Goal: Information Seeking & Learning: Learn about a topic

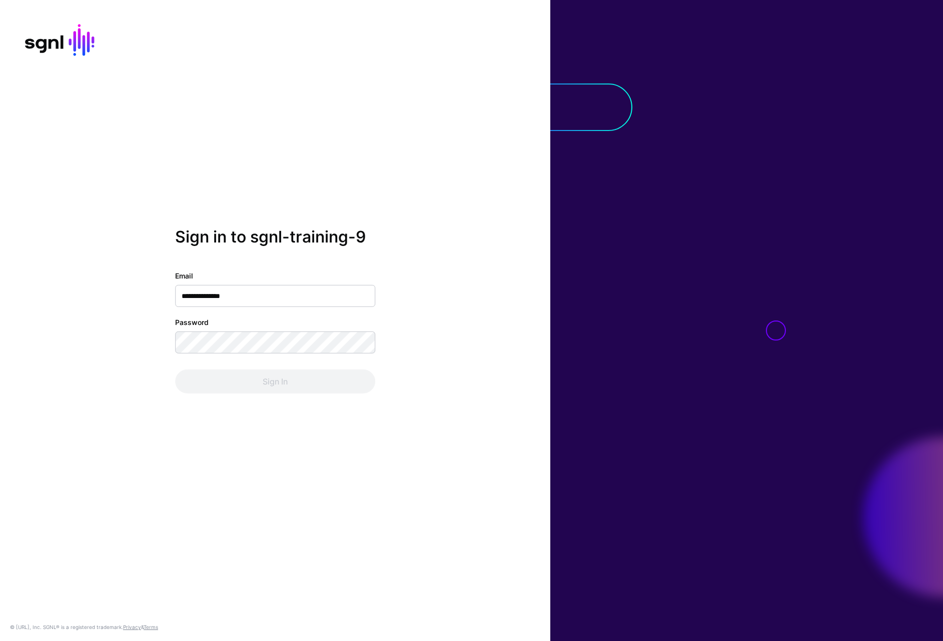
type input "**********"
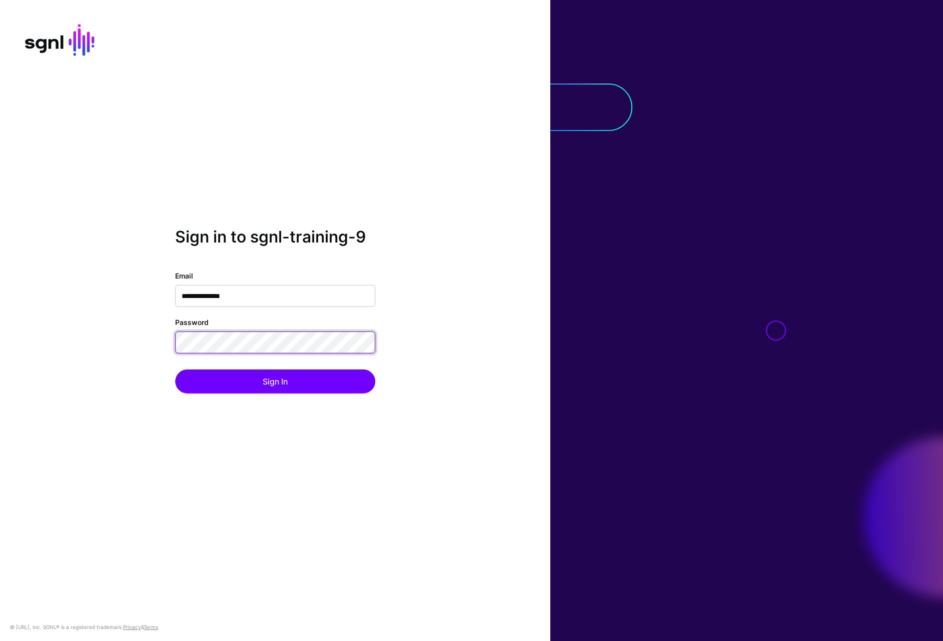
click at [175, 370] on button "Sign In" at bounding box center [275, 382] width 200 height 24
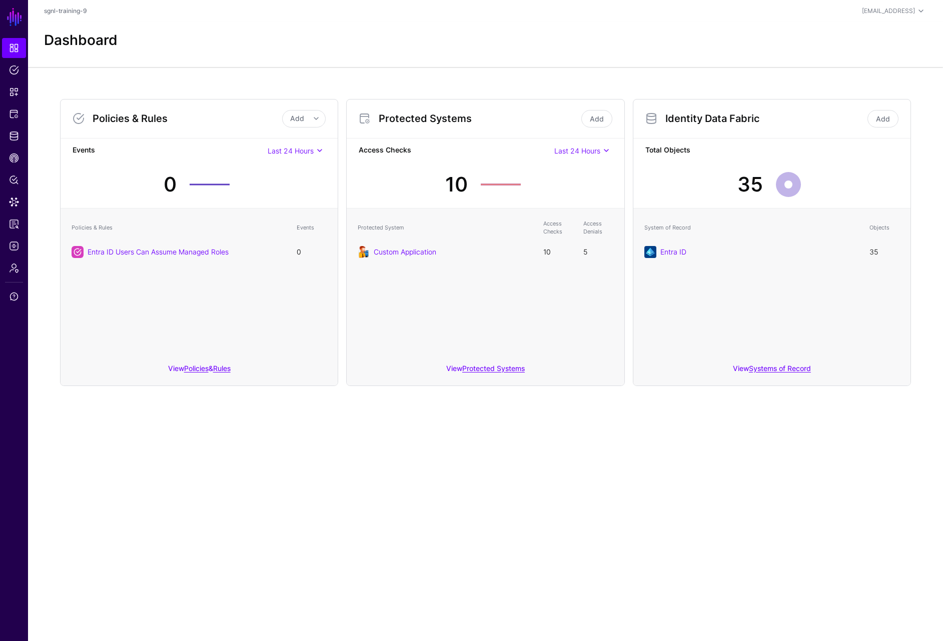
click at [294, 509] on main "SGNL Dashboard Policies Snippets Protected Systems Identity Data Fabric CAEP Hu…" at bounding box center [471, 320] width 943 height 641
click at [14, 627] on link at bounding box center [14, 627] width 28 height 12
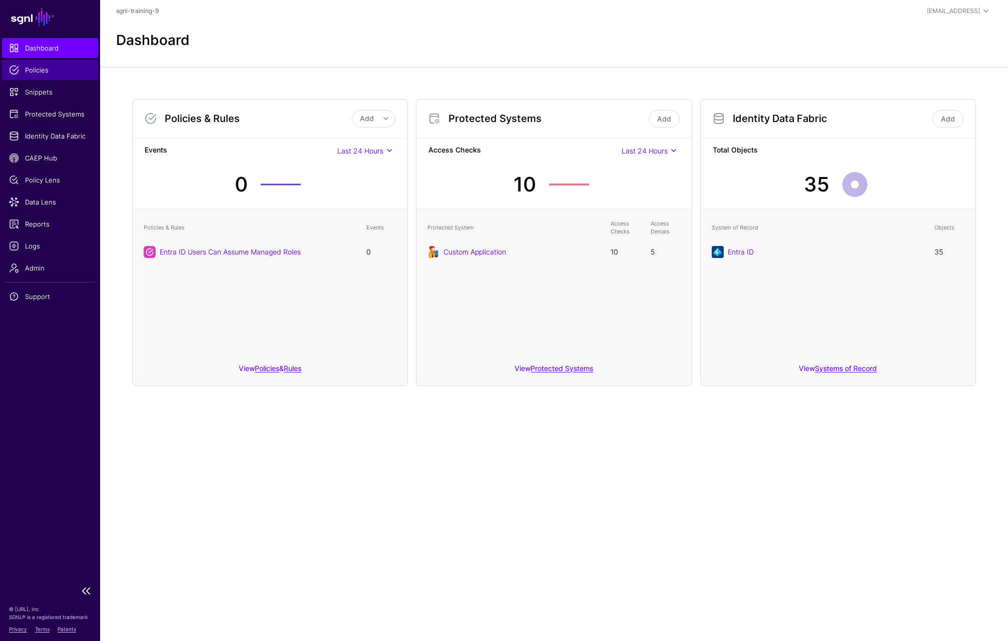
click at [38, 71] on span "Policies" at bounding box center [50, 70] width 82 height 10
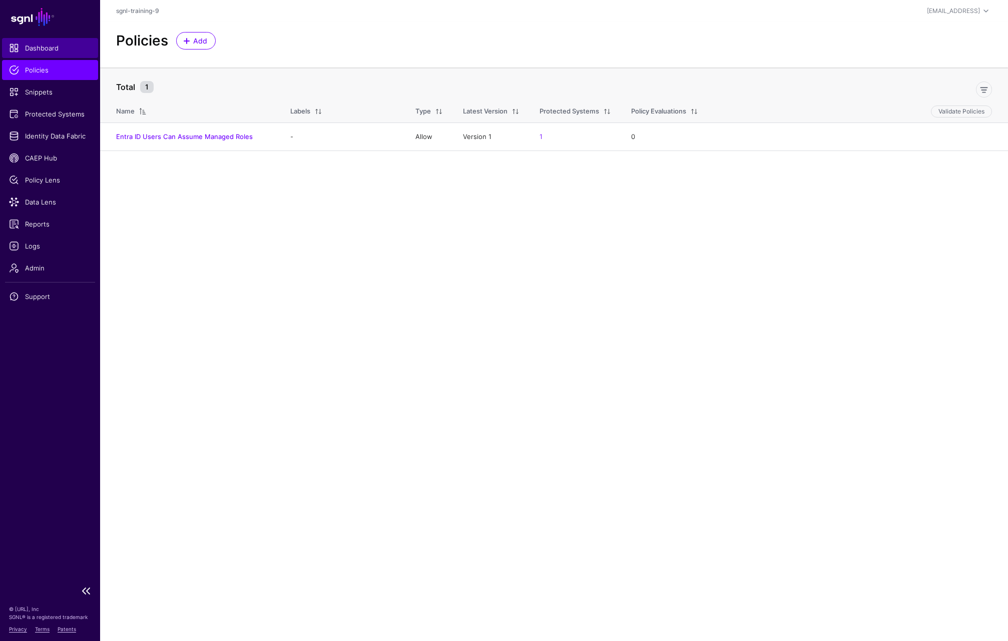
click at [43, 52] on span "Dashboard" at bounding box center [50, 48] width 82 height 10
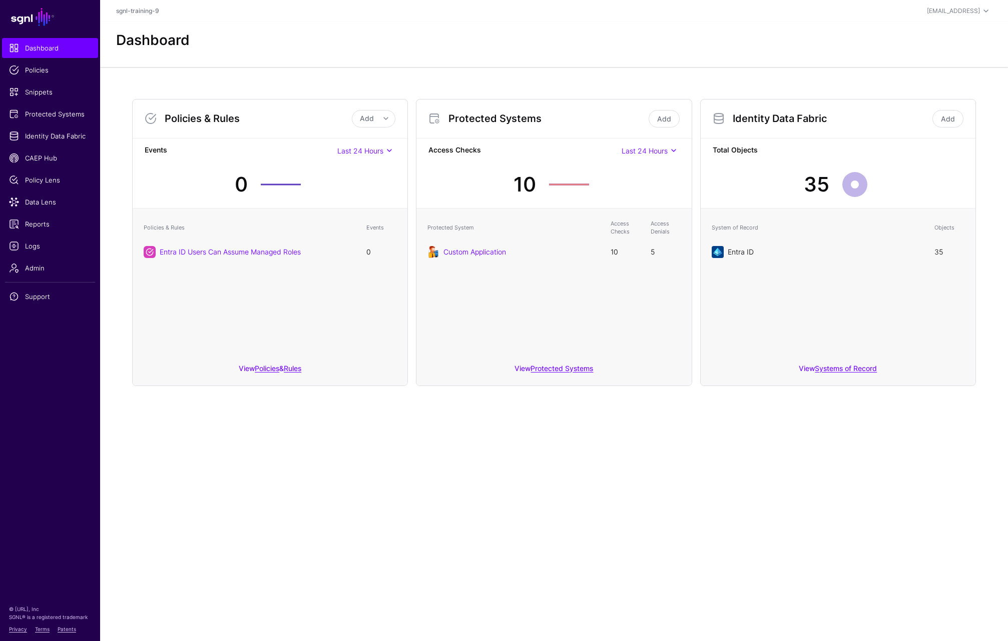
click at [744, 249] on link "Entra ID" at bounding box center [740, 252] width 26 height 9
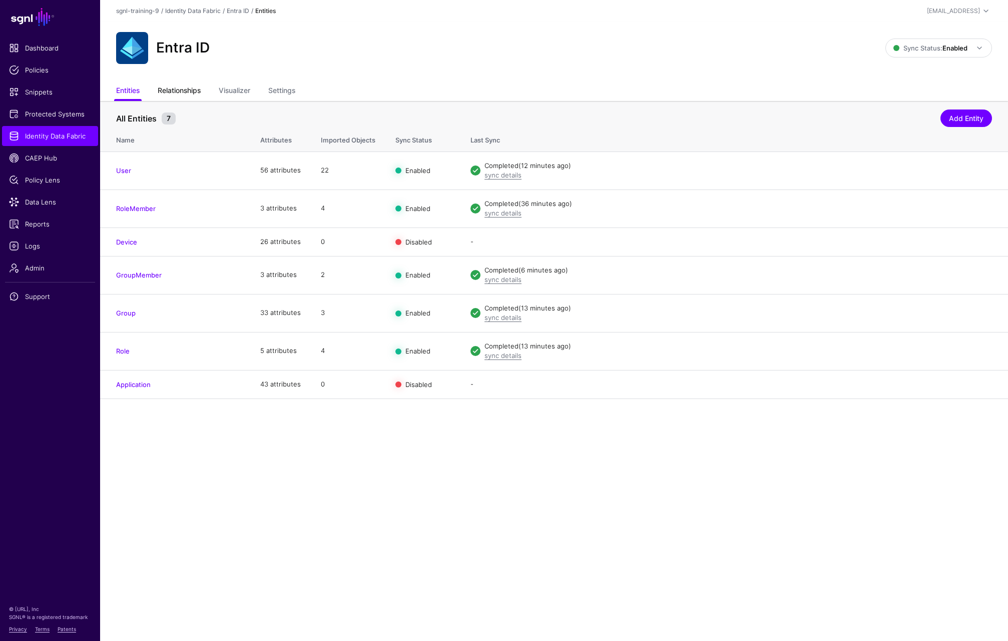
click at [193, 91] on link "Relationships" at bounding box center [179, 91] width 43 height 19
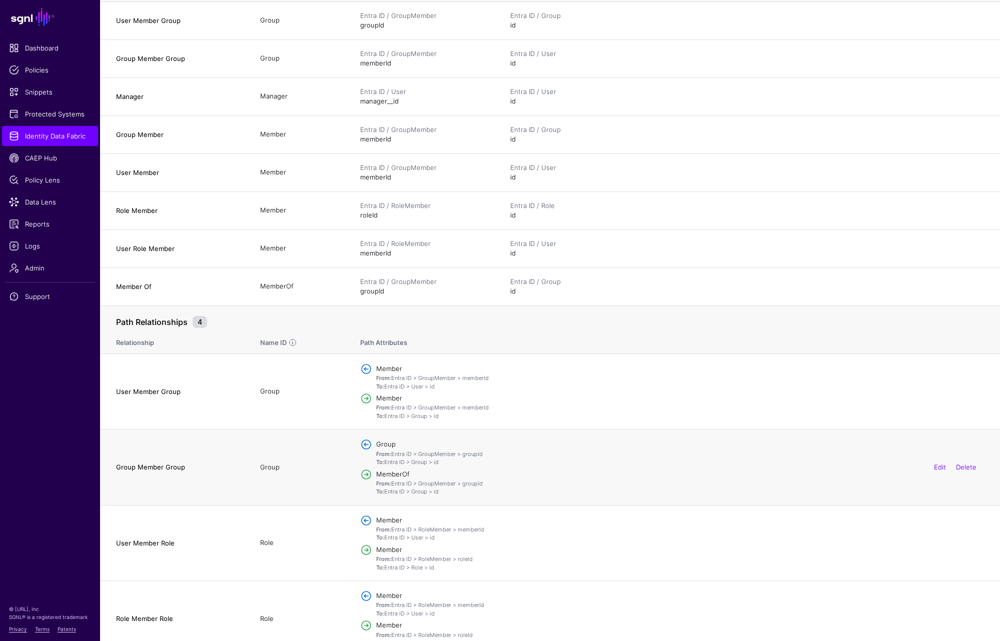
scroll to position [166, 0]
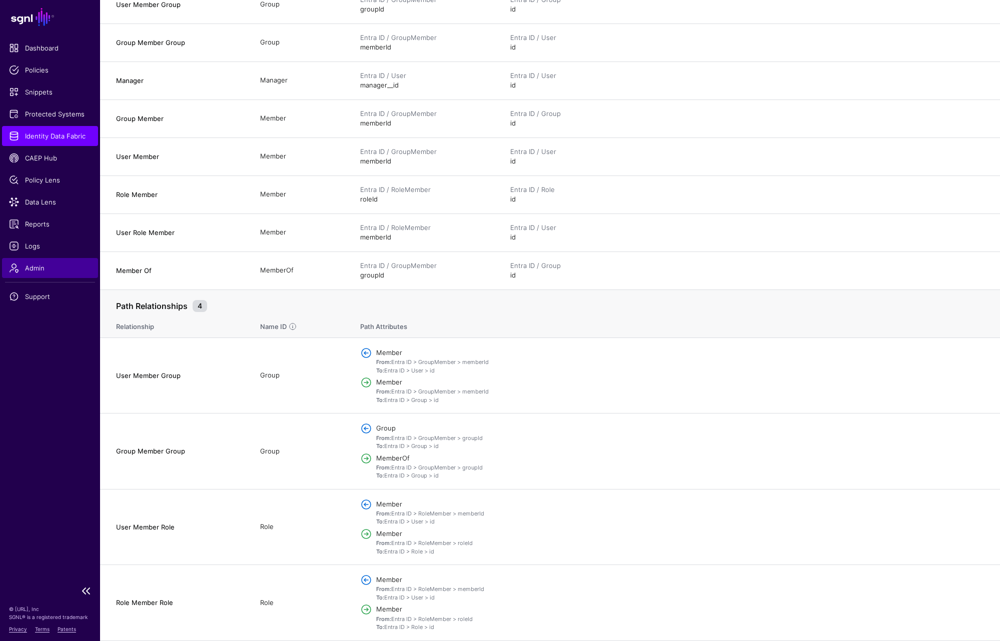
click at [51, 267] on span "Admin" at bounding box center [50, 268] width 82 height 10
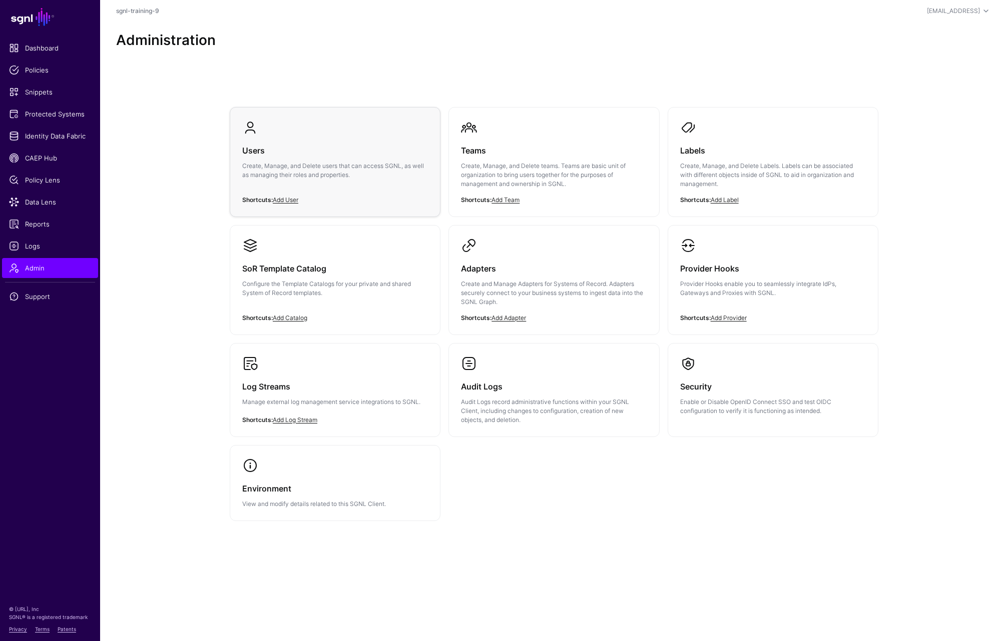
click at [278, 157] on h3 "Users" at bounding box center [335, 151] width 186 height 14
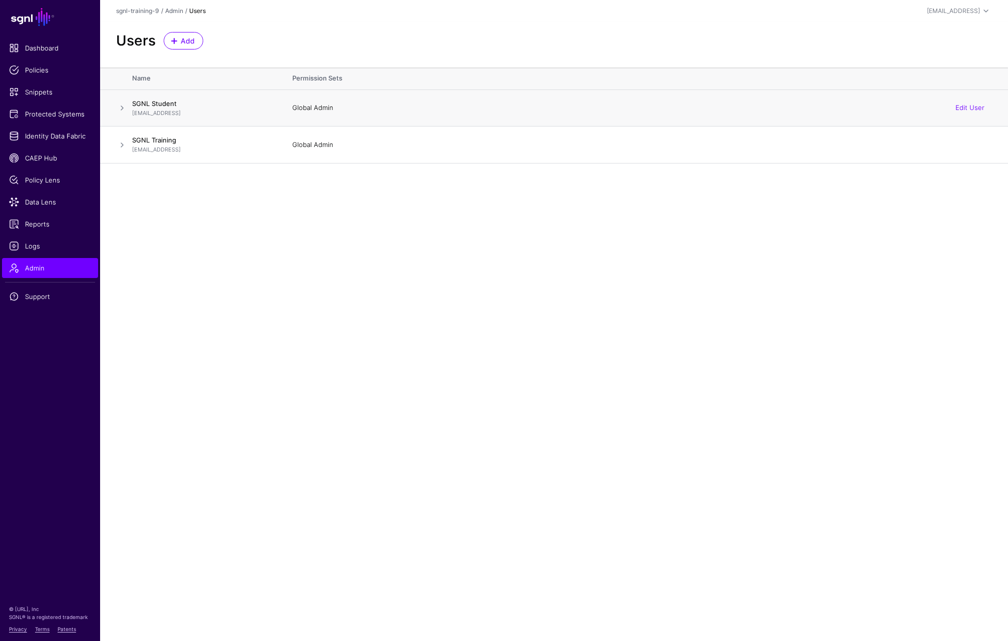
click at [123, 110] on span at bounding box center [122, 108] width 12 height 12
click at [943, 106] on link "Edit User" at bounding box center [969, 108] width 29 height 8
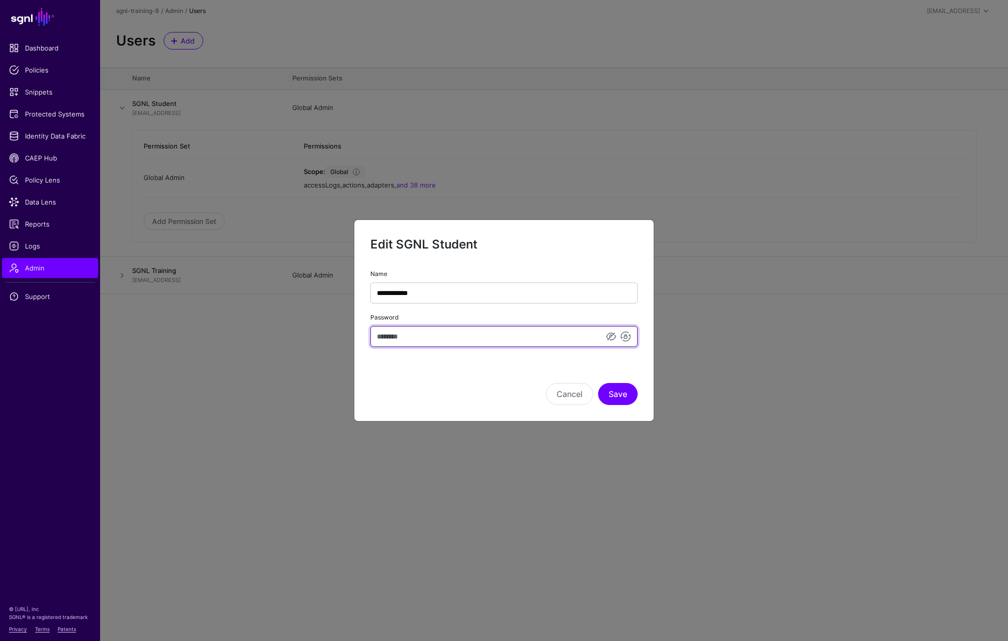
click at [448, 337] on input "Password" at bounding box center [503, 336] width 267 height 21
type input "*"
type input "**********"
click at [627, 399] on button "Save" at bounding box center [618, 394] width 40 height 22
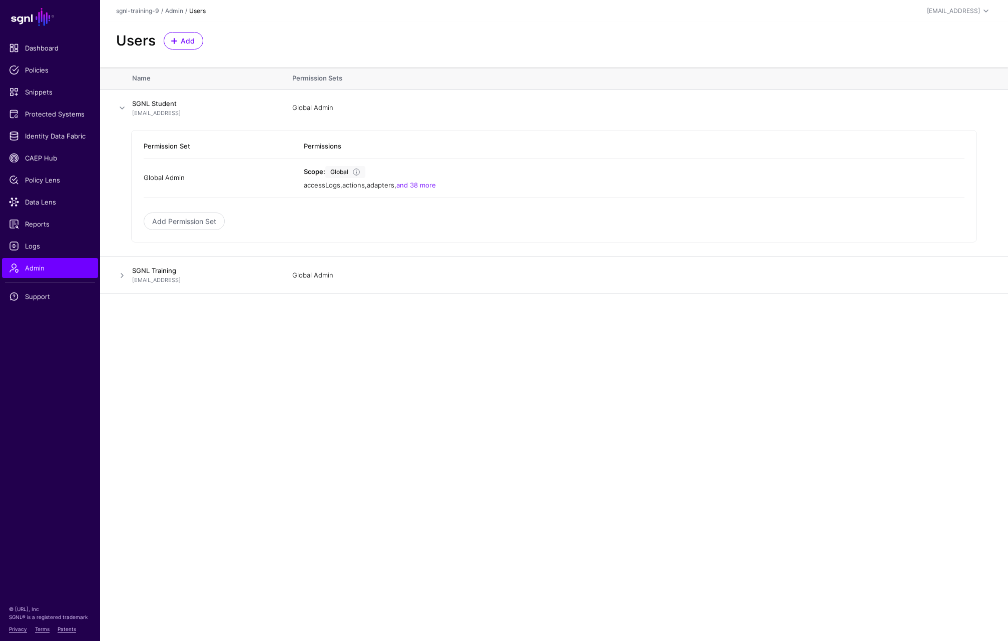
click at [227, 381] on main "SGNL Dashboard Policies Snippets Protected Systems Identity Data Fabric CAEP Hu…" at bounding box center [504, 320] width 1008 height 641
click at [56, 138] on span "Identity Data Fabric" at bounding box center [50, 136] width 82 height 10
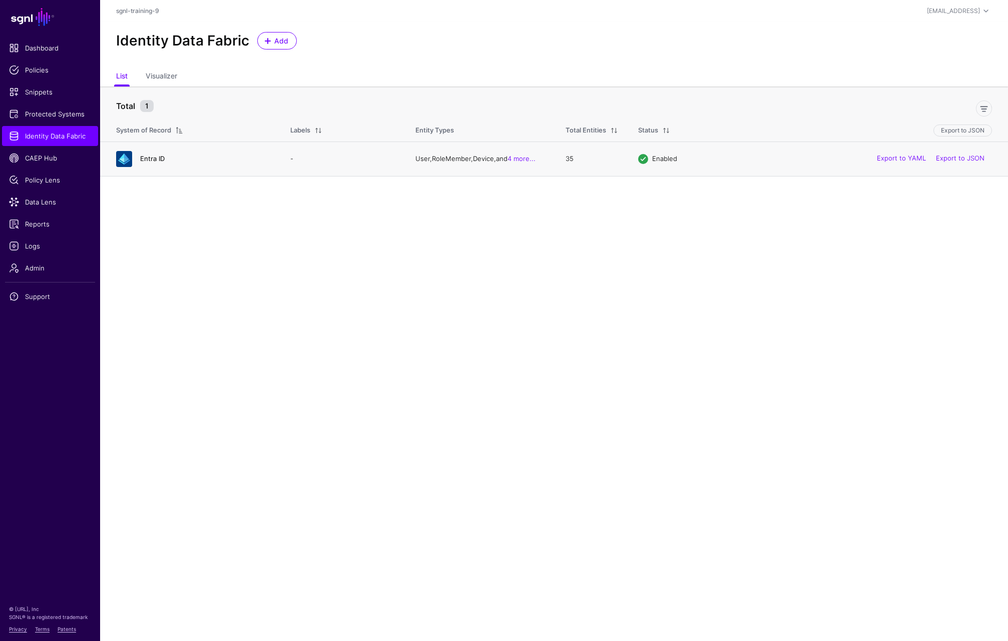
click at [155, 156] on link "Entra ID" at bounding box center [152, 159] width 25 height 8
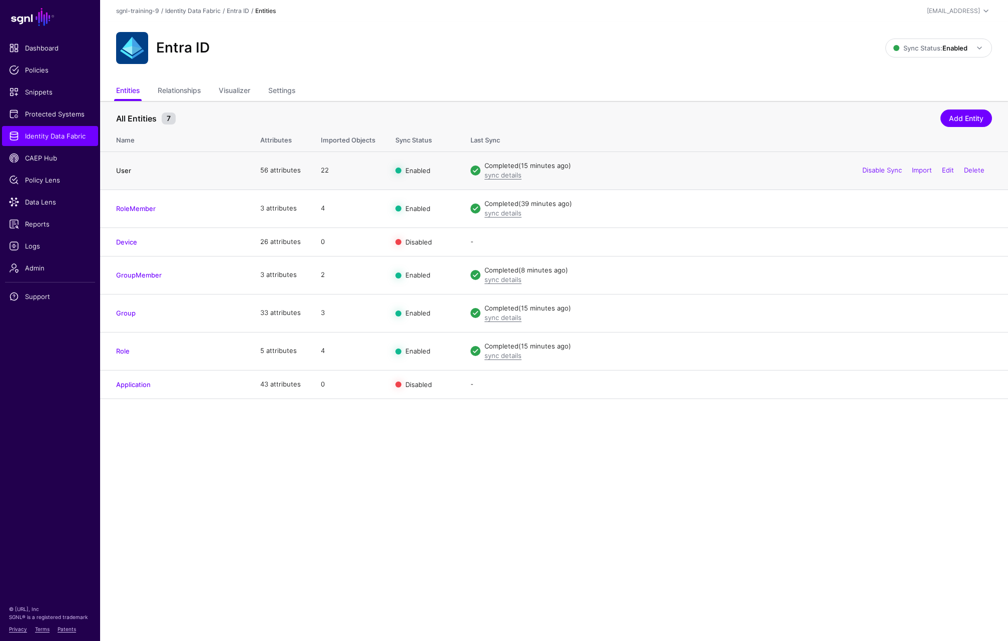
click at [125, 170] on link "User" at bounding box center [123, 171] width 15 height 8
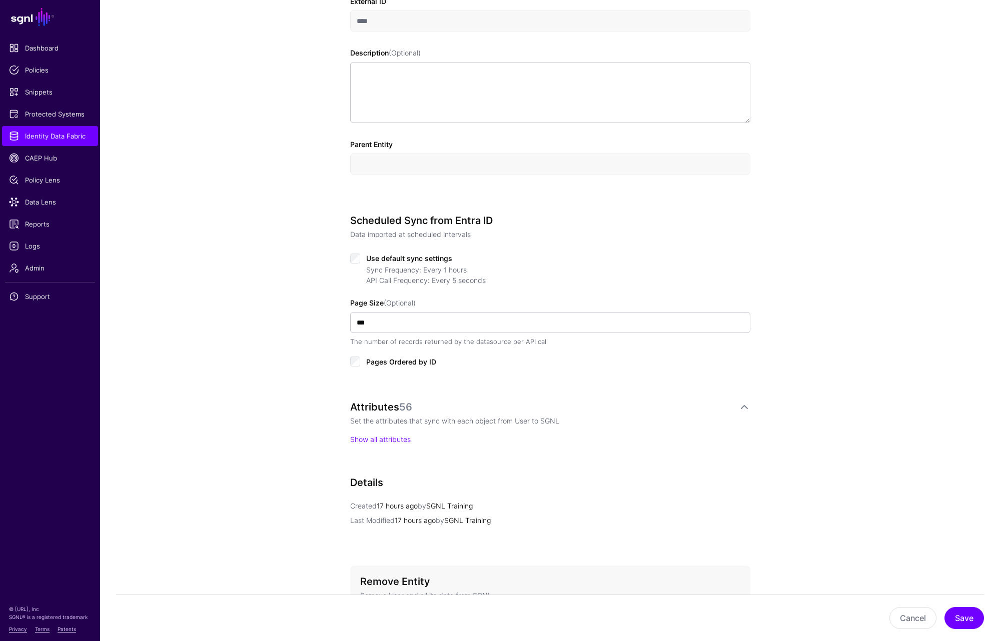
scroll to position [350, 0]
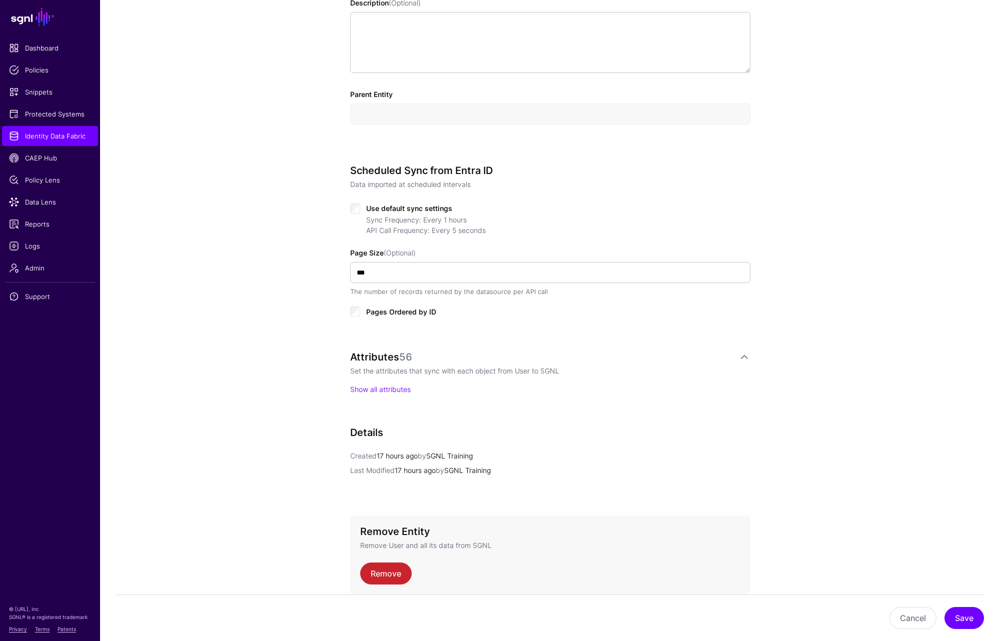
click at [386, 394] on p "Show all attributes" at bounding box center [550, 389] width 400 height 11
click at [386, 385] on link "Show all attributes" at bounding box center [380, 389] width 61 height 9
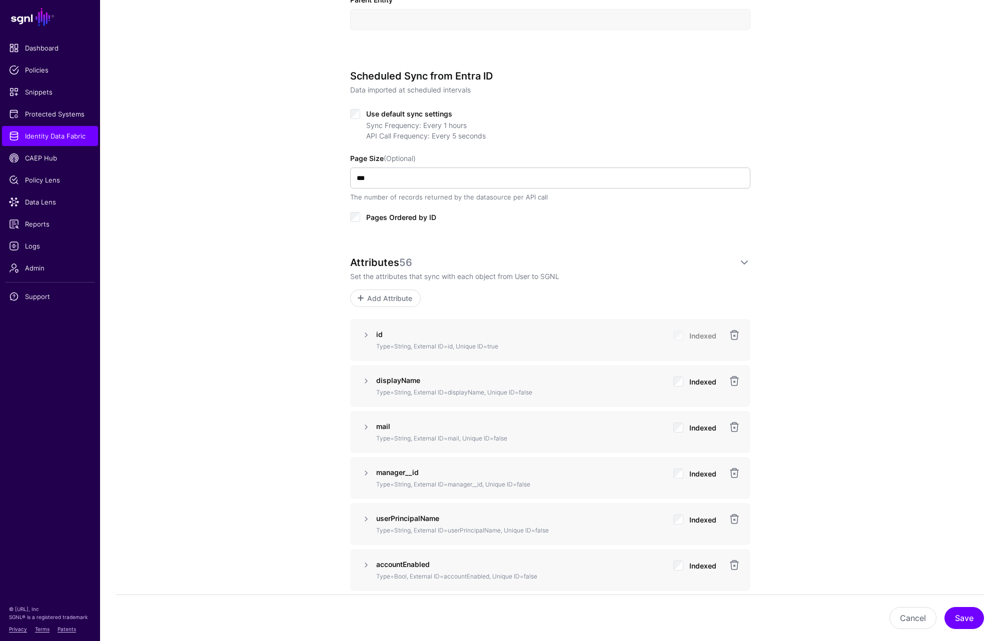
scroll to position [595, 0]
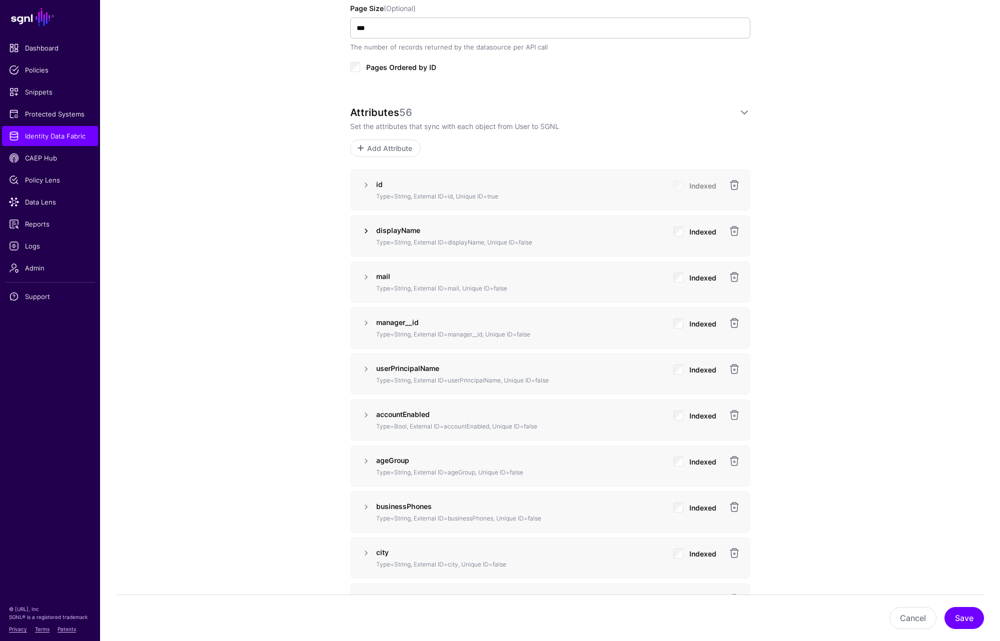
drag, startPoint x: 362, startPoint y: 224, endPoint x: 365, endPoint y: 230, distance: 7.4
click at [363, 227] on div "displayName Type=String, External ID=displayName, Unique ID=false Indexed" at bounding box center [550, 236] width 400 height 42
click at [365, 230] on link at bounding box center [366, 231] width 12 height 12
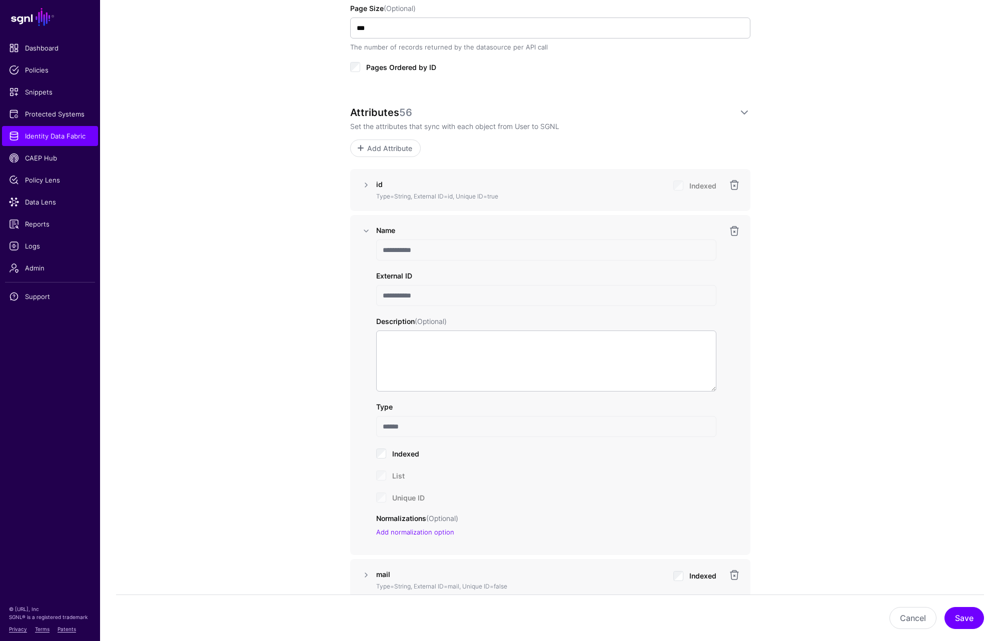
click at [390, 302] on input "**********" at bounding box center [546, 295] width 340 height 21
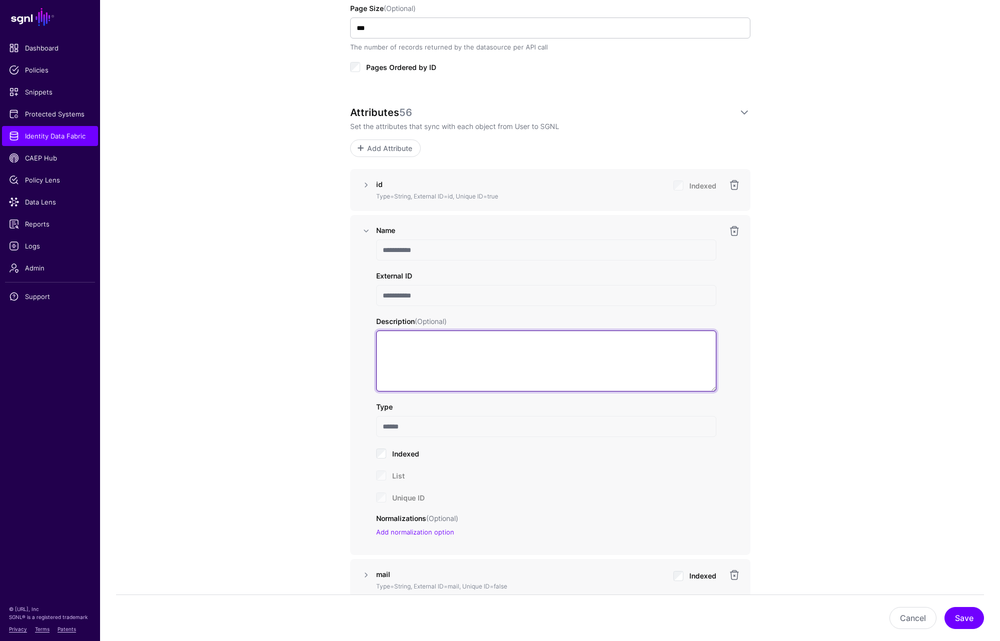
click at [430, 344] on textarea "Description (Optional)" at bounding box center [546, 361] width 340 height 61
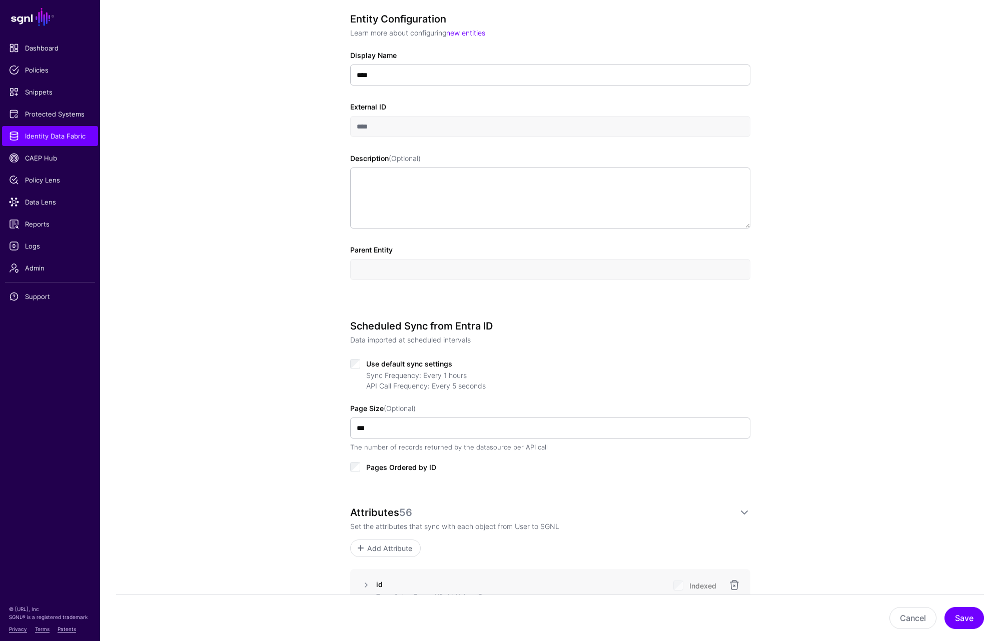
scroll to position [0, 0]
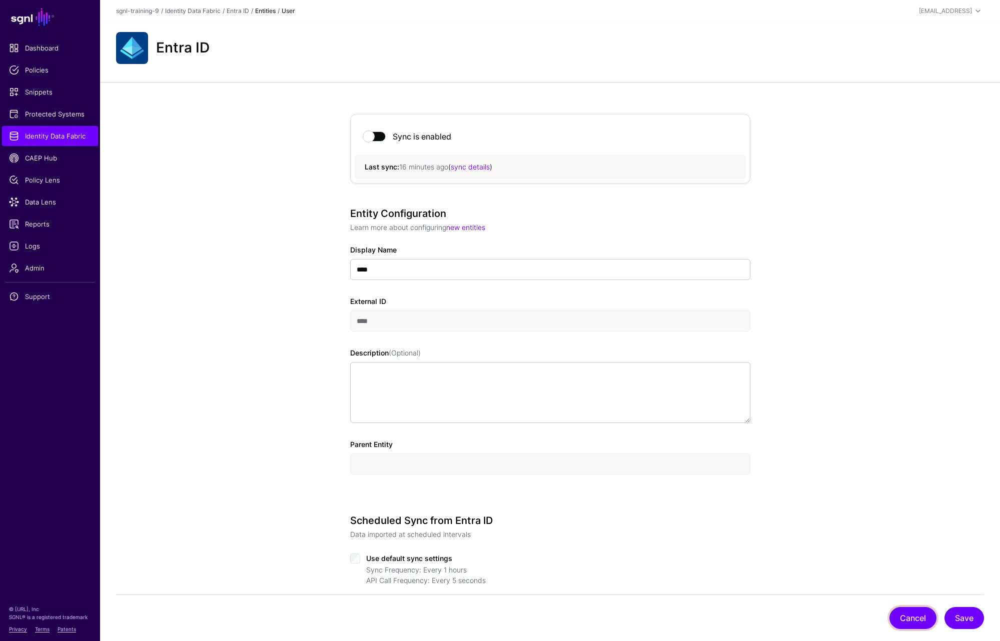
click at [922, 622] on button "Cancel" at bounding box center [913, 618] width 47 height 22
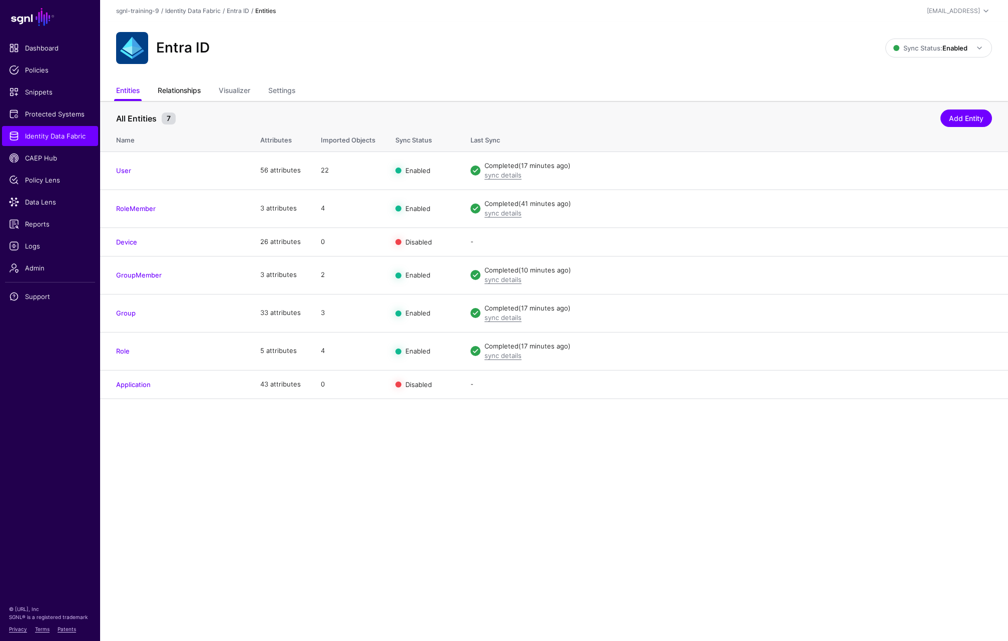
click at [177, 90] on link "Relationships" at bounding box center [179, 91] width 43 height 19
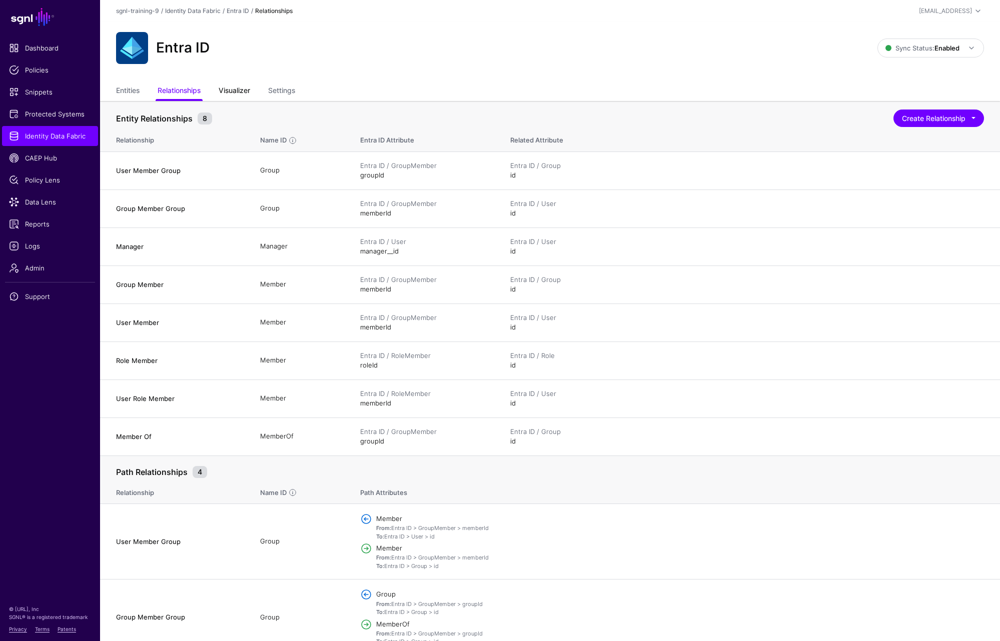
drag, startPoint x: 211, startPoint y: 90, endPoint x: 226, endPoint y: 92, distance: 15.1
click at [211, 90] on ul "Entities Relationships Visualizer Settings" at bounding box center [550, 91] width 868 height 19
click at [226, 92] on link "Visualizer" at bounding box center [235, 91] width 32 height 19
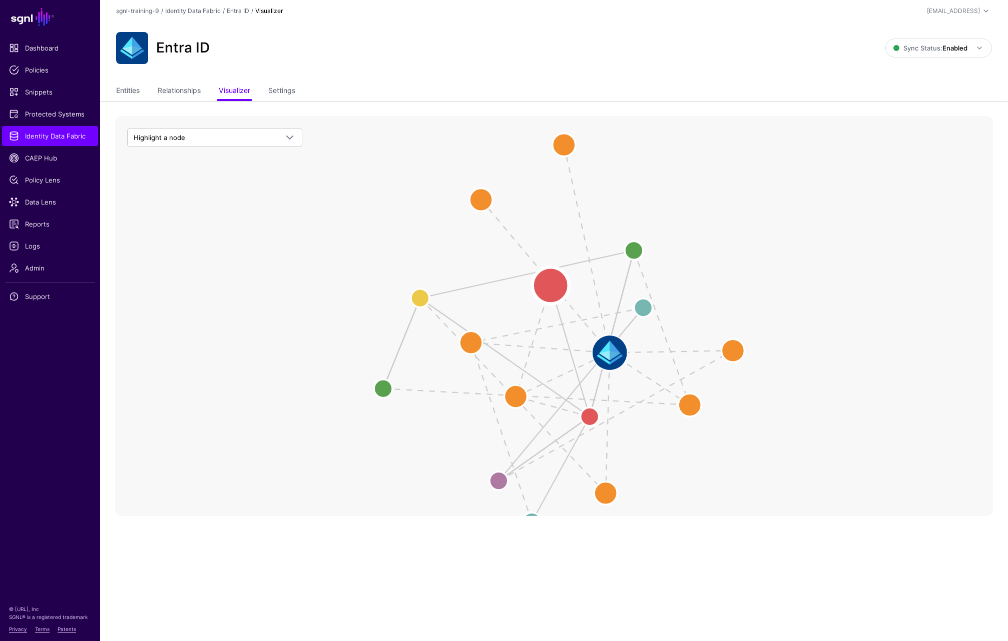
click at [545, 281] on circle at bounding box center [550, 285] width 37 height 37
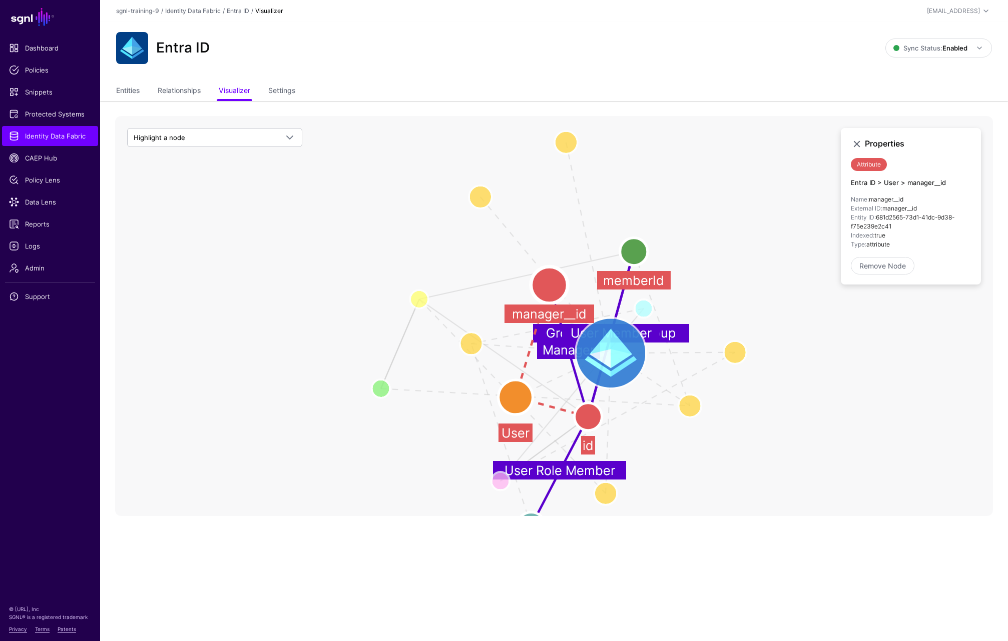
click at [602, 348] on image at bounding box center [610, 353] width 69 height 69
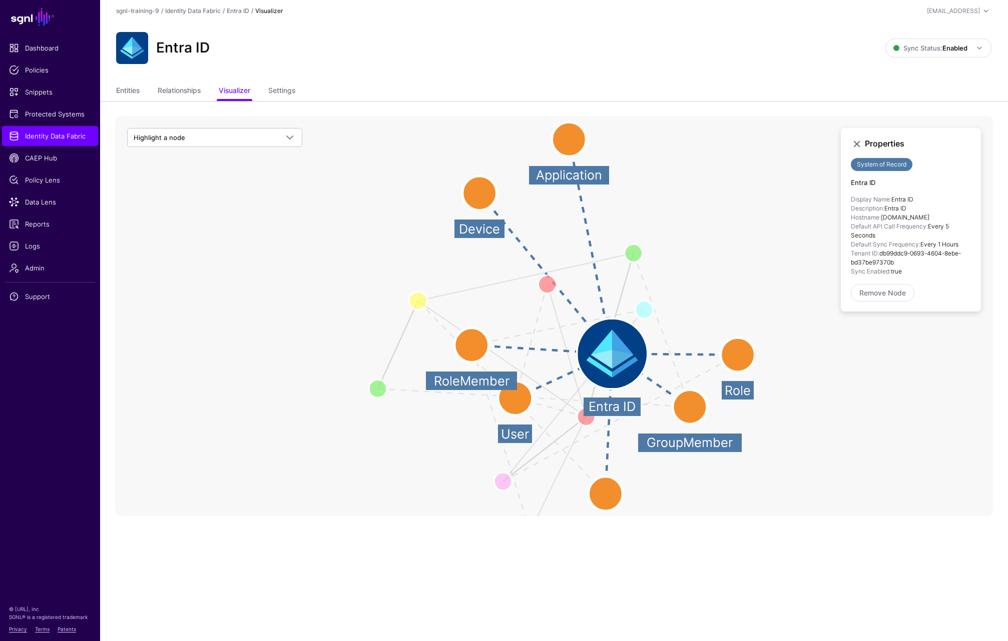
click at [732, 355] on circle at bounding box center [737, 355] width 35 height 35
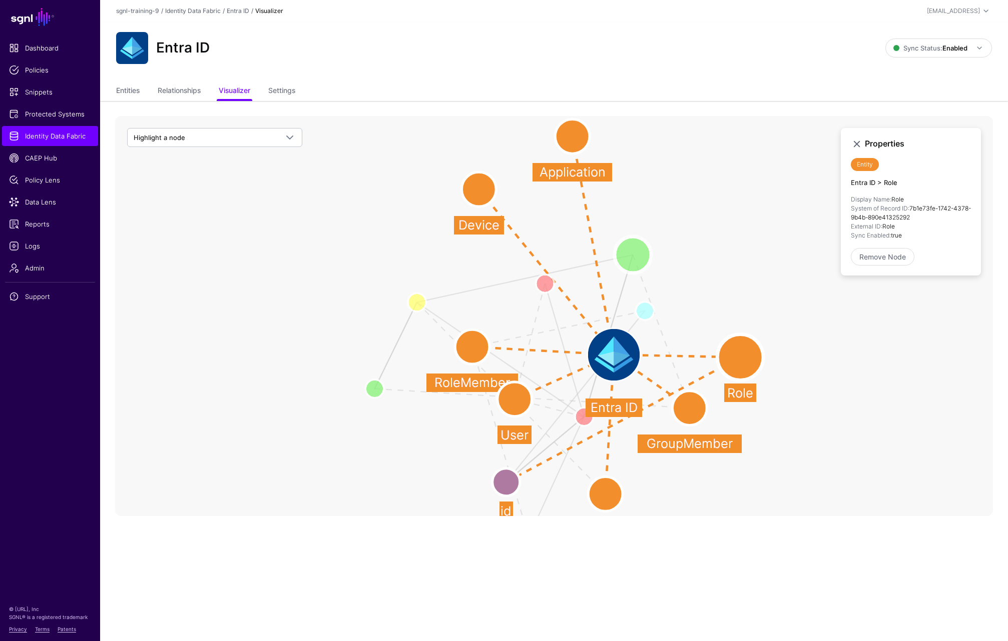
click at [634, 257] on circle at bounding box center [632, 255] width 37 height 37
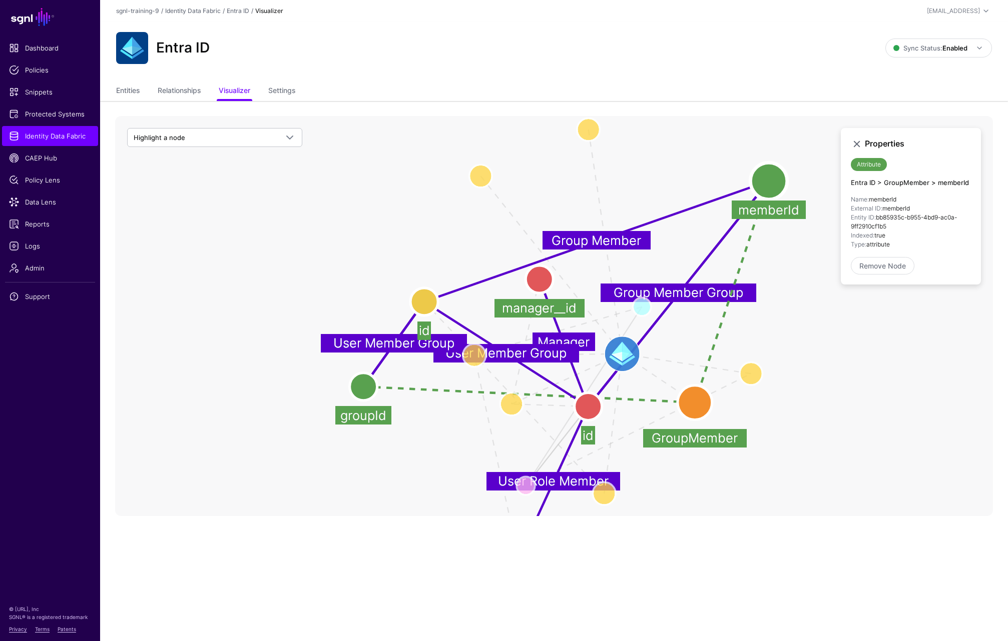
drag, startPoint x: 634, startPoint y: 257, endPoint x: 771, endPoint y: 182, distance: 155.8
click at [771, 182] on circle at bounding box center [768, 181] width 37 height 37
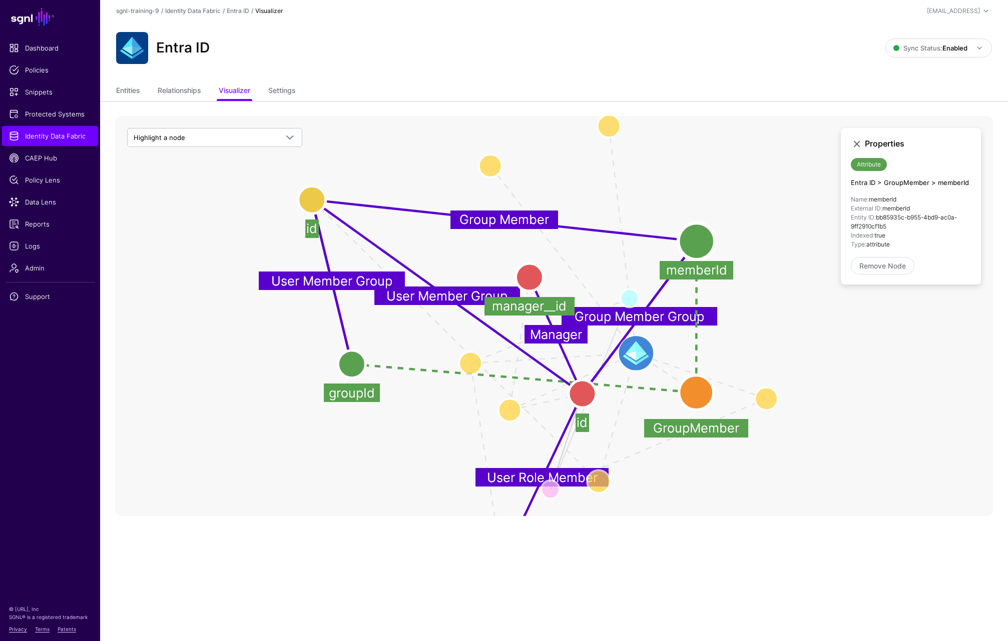
drag, startPoint x: 435, startPoint y: 296, endPoint x: 317, endPoint y: 195, distance: 155.4
click at [317, 195] on circle at bounding box center [312, 200] width 28 height 28
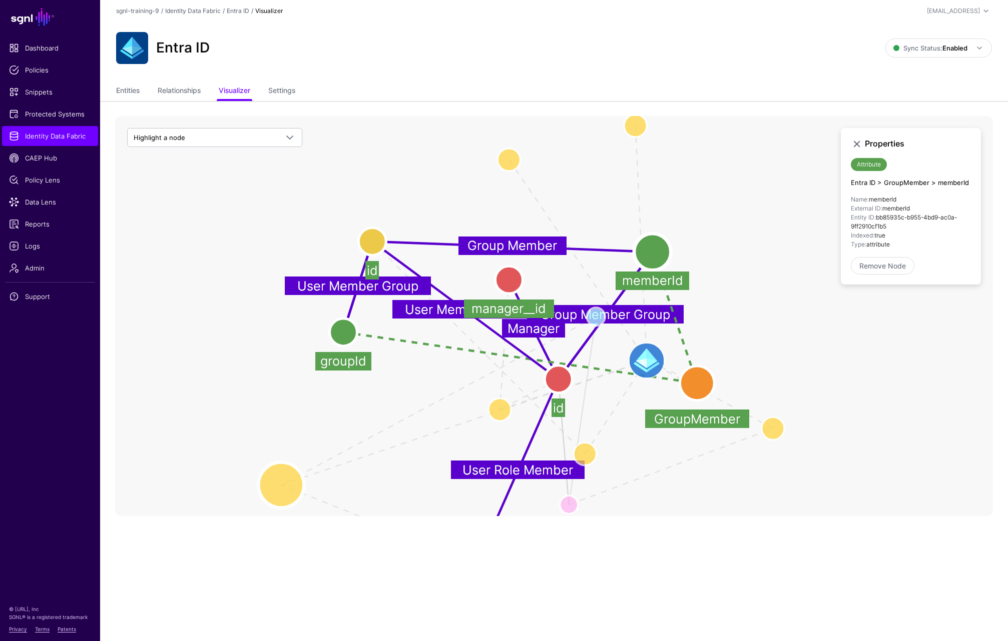
drag, startPoint x: 458, startPoint y: 372, endPoint x: 277, endPoint y: 483, distance: 212.9
click at [277, 483] on circle at bounding box center [281, 485] width 46 height 46
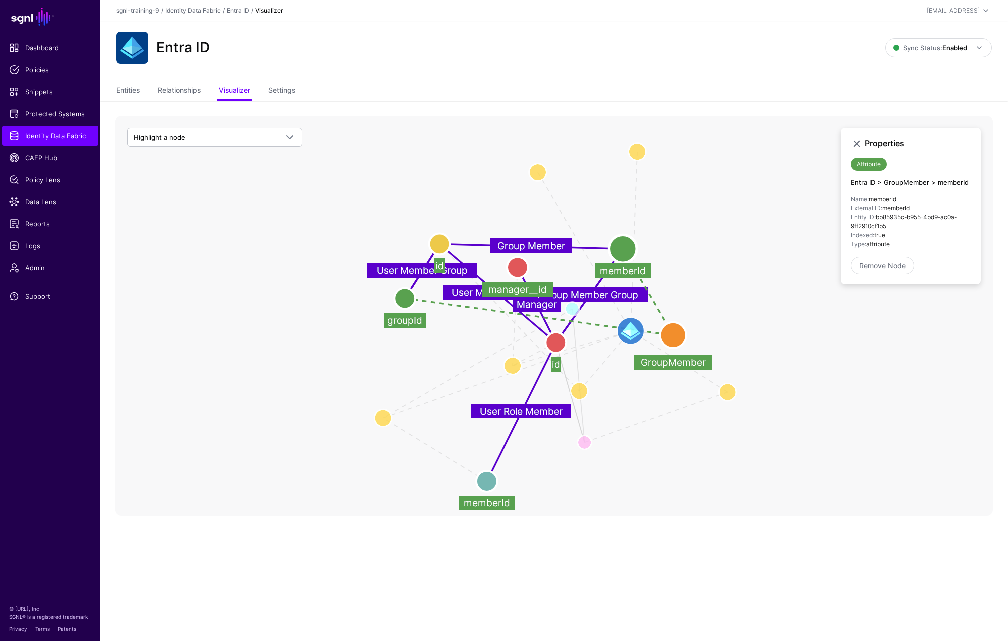
drag, startPoint x: 730, startPoint y: 396, endPoint x: 788, endPoint y: 400, distance: 57.6
click at [788, 400] on icon "User Member Role Role Member Role Role Member Manager User Member User Role Mem…" at bounding box center [554, 316] width 878 height 400
click at [488, 367] on icon "User Member Role Role Member Role Role Member Manager User Member User Role Mem…" at bounding box center [554, 316] width 878 height 400
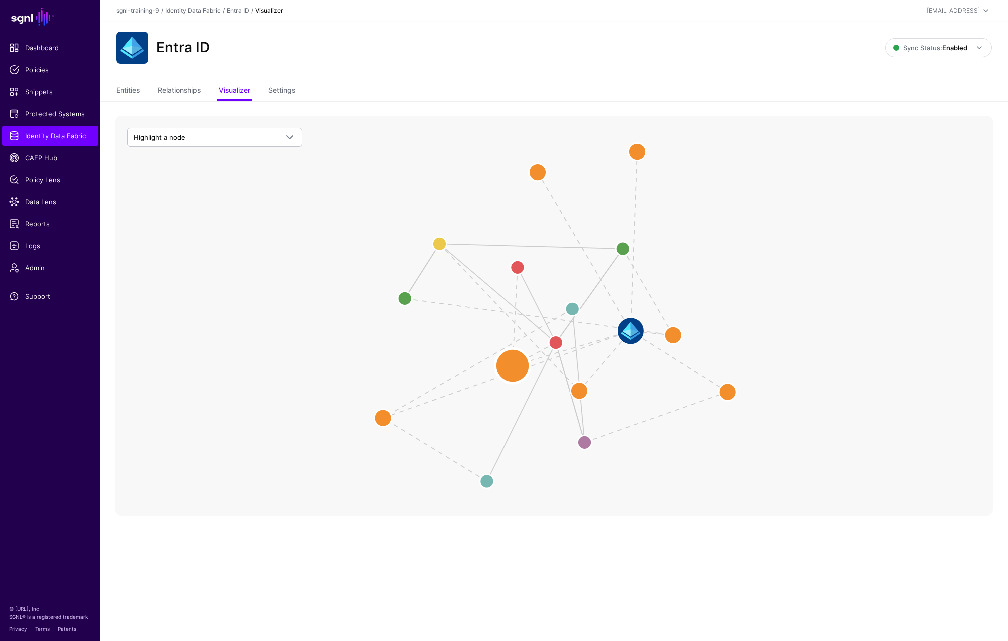
click at [513, 364] on circle at bounding box center [512, 366] width 35 height 35
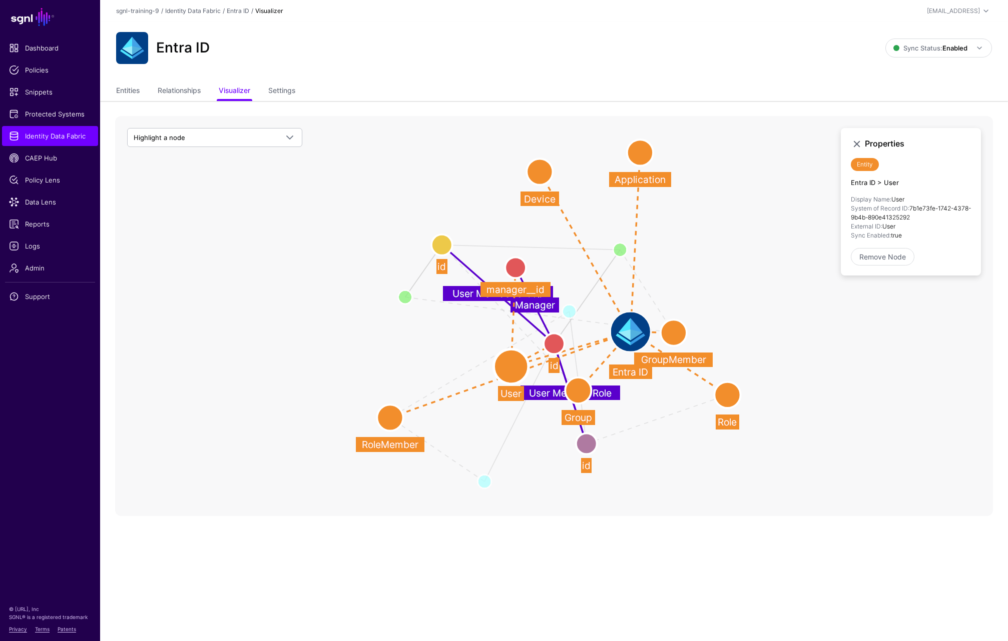
click at [421, 340] on icon "Group Member User Member Group Member Of Group Member Group User Role Member Us…" at bounding box center [554, 316] width 878 height 400
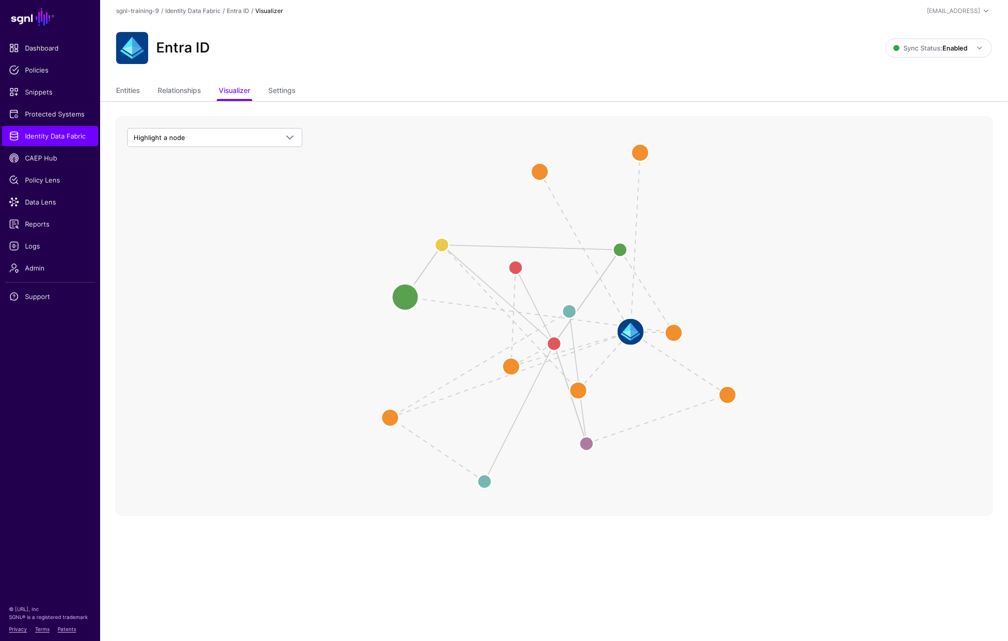
drag, startPoint x: 411, startPoint y: 305, endPoint x: 406, endPoint y: 298, distance: 8.6
click at [411, 305] on icon "Group Member User Member Group Member Of Group Member Group User Role Member Us…" at bounding box center [554, 316] width 878 height 400
click at [406, 298] on circle at bounding box center [405, 296] width 28 height 28
click at [406, 290] on circle at bounding box center [405, 295] width 28 height 28
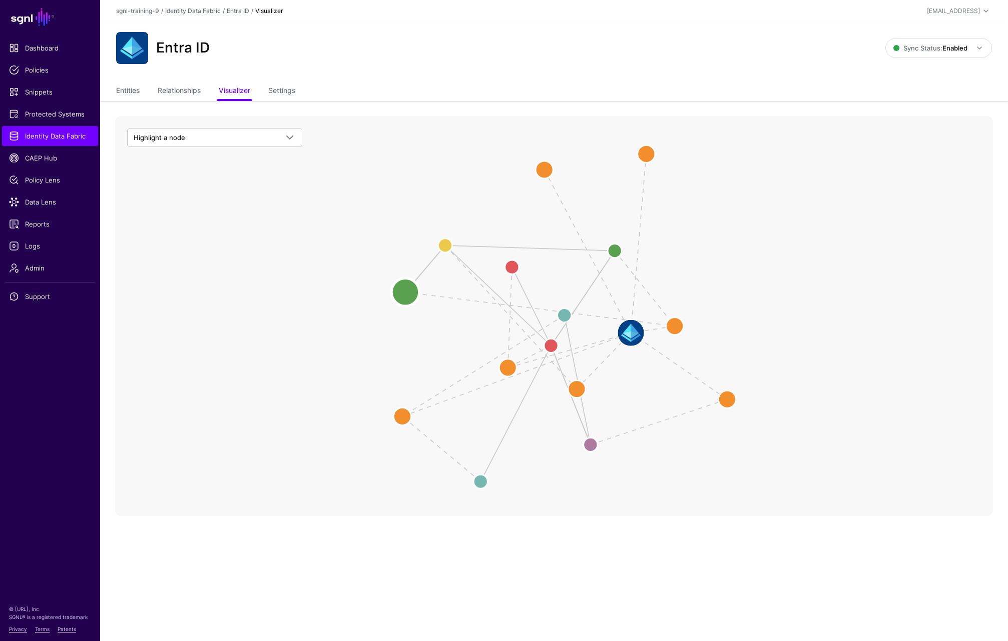
click at [400, 292] on circle at bounding box center [405, 292] width 28 height 28
click at [613, 253] on circle at bounding box center [612, 252] width 28 height 28
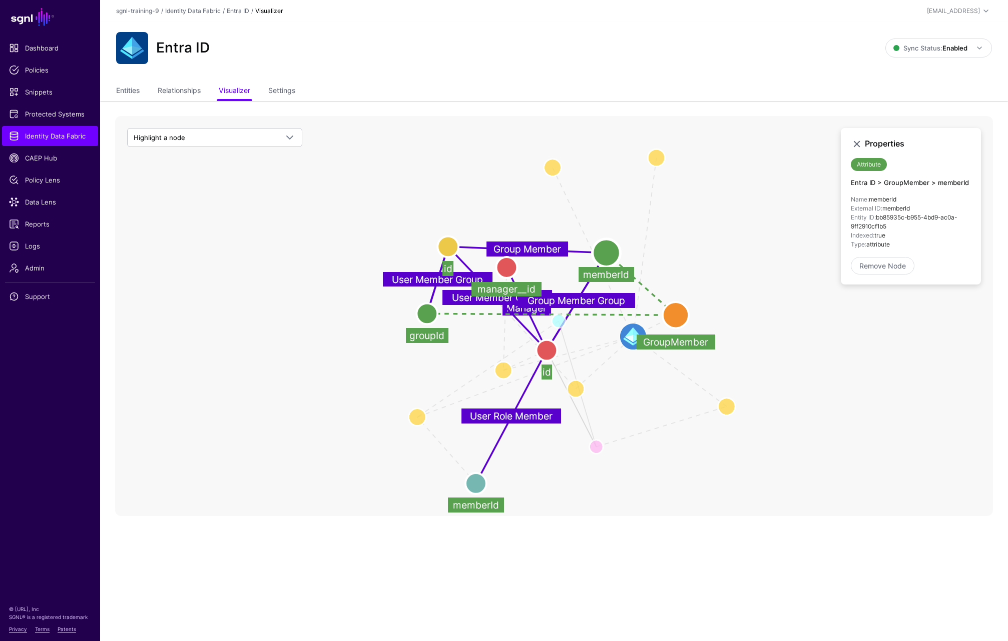
drag, startPoint x: 402, startPoint y: 289, endPoint x: 425, endPoint y: 314, distance: 33.3
click at [425, 314] on circle at bounding box center [426, 313] width 21 height 21
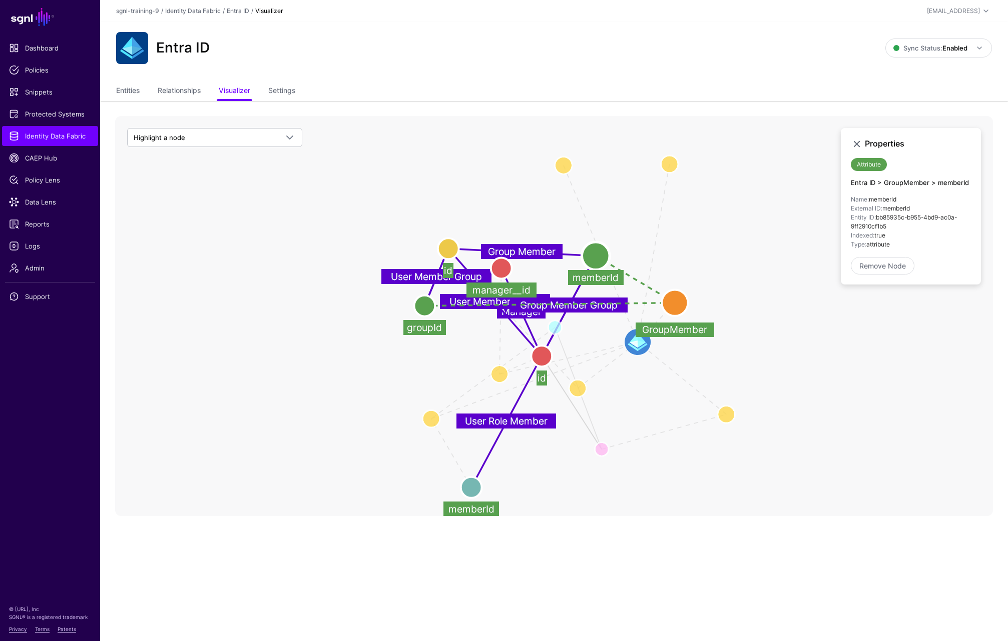
click at [754, 296] on icon "User Member Role Role Member Role Role Member Manager User Member Group User Me…" at bounding box center [554, 316] width 878 height 400
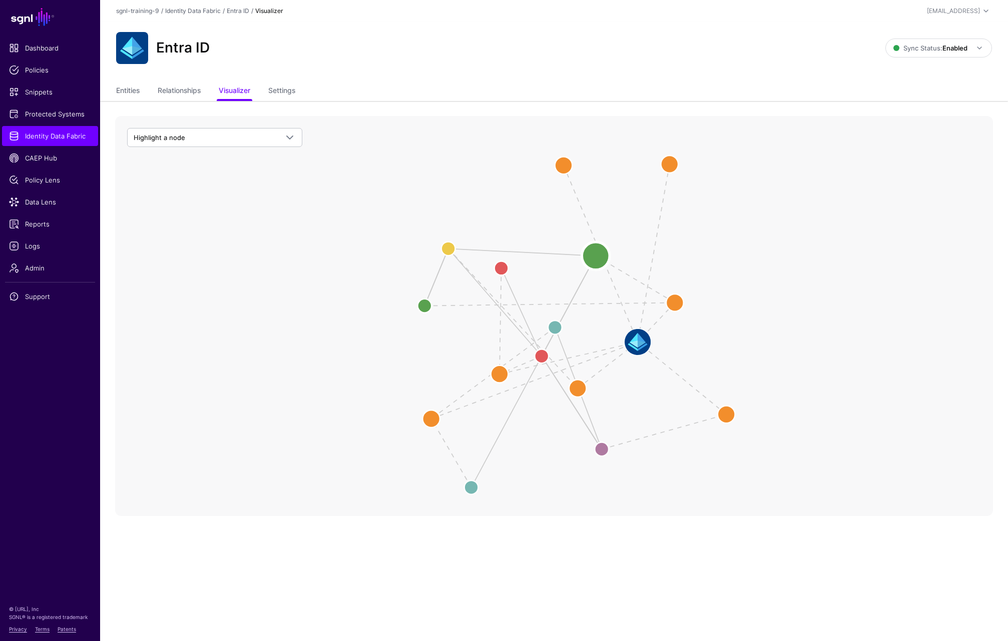
click at [597, 257] on circle at bounding box center [595, 256] width 28 height 28
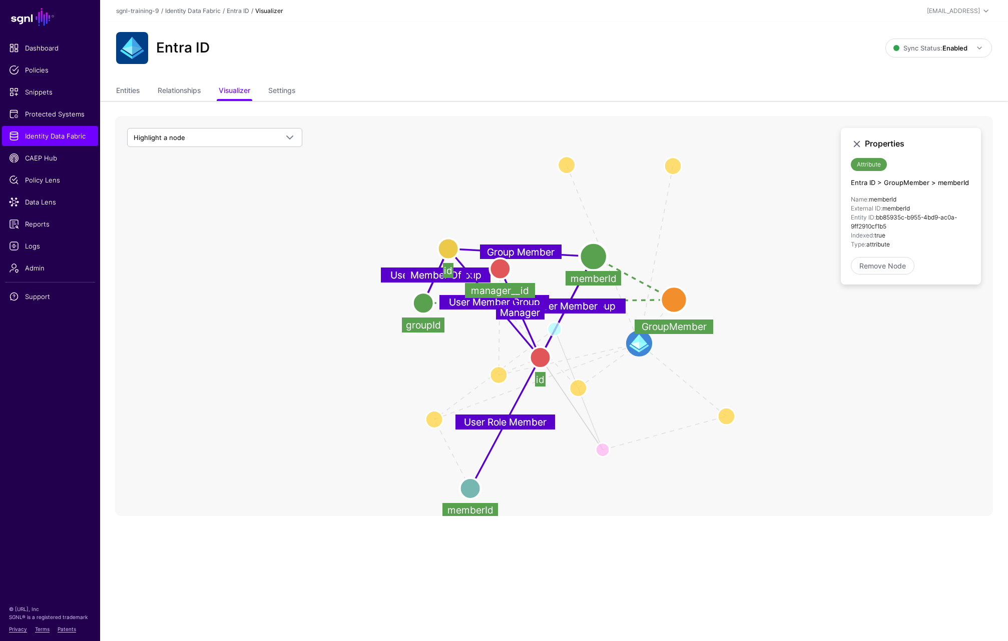
click at [669, 295] on circle at bounding box center [673, 300] width 26 height 26
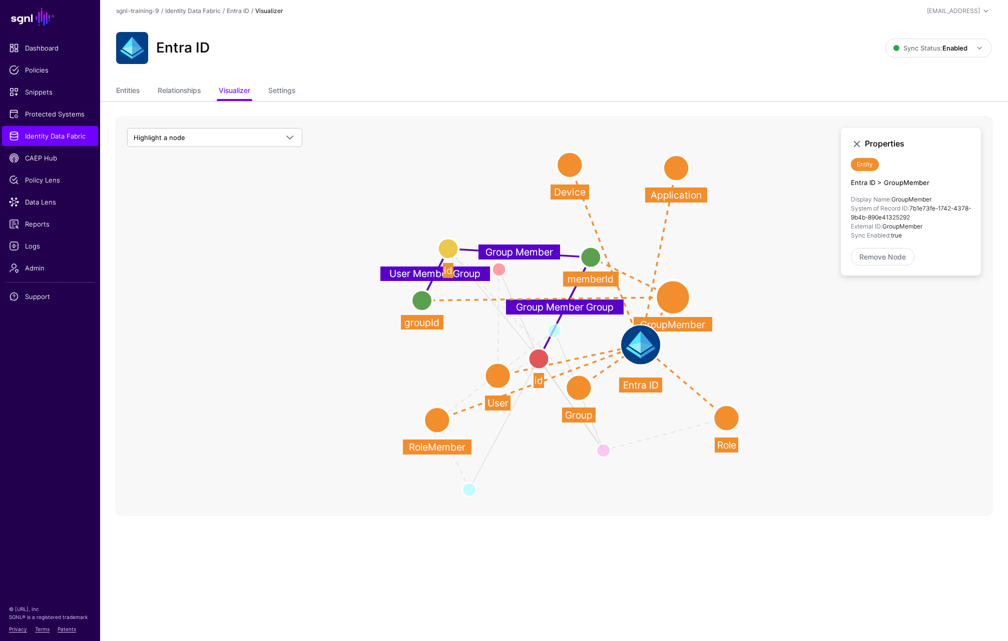
click at [440, 241] on icon "Manager User Member Group User Role Member User Member Role Role Member Role Ro…" at bounding box center [554, 316] width 878 height 400
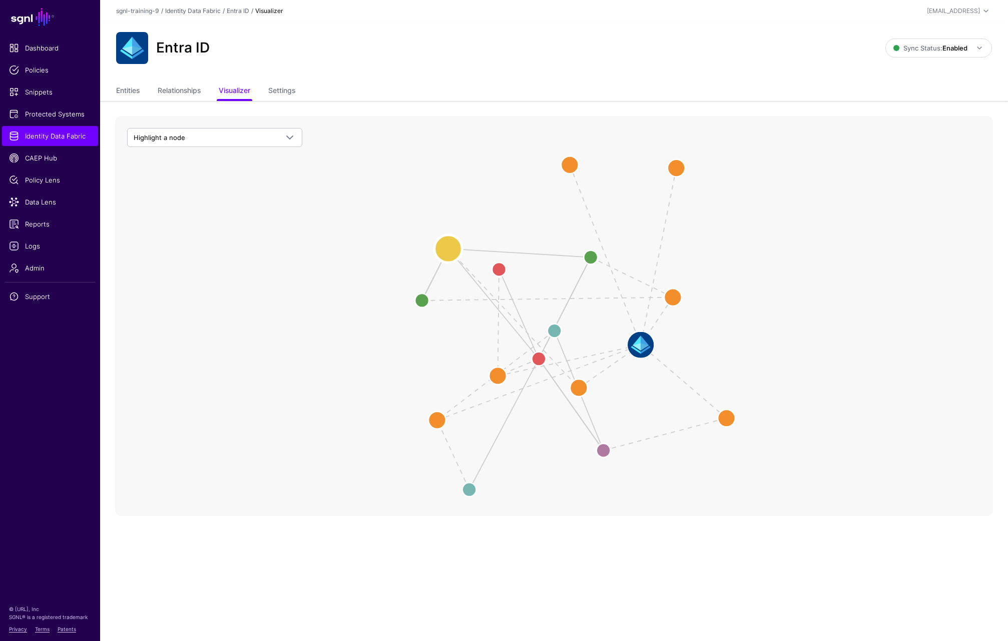
click at [457, 248] on circle at bounding box center [448, 249] width 28 height 28
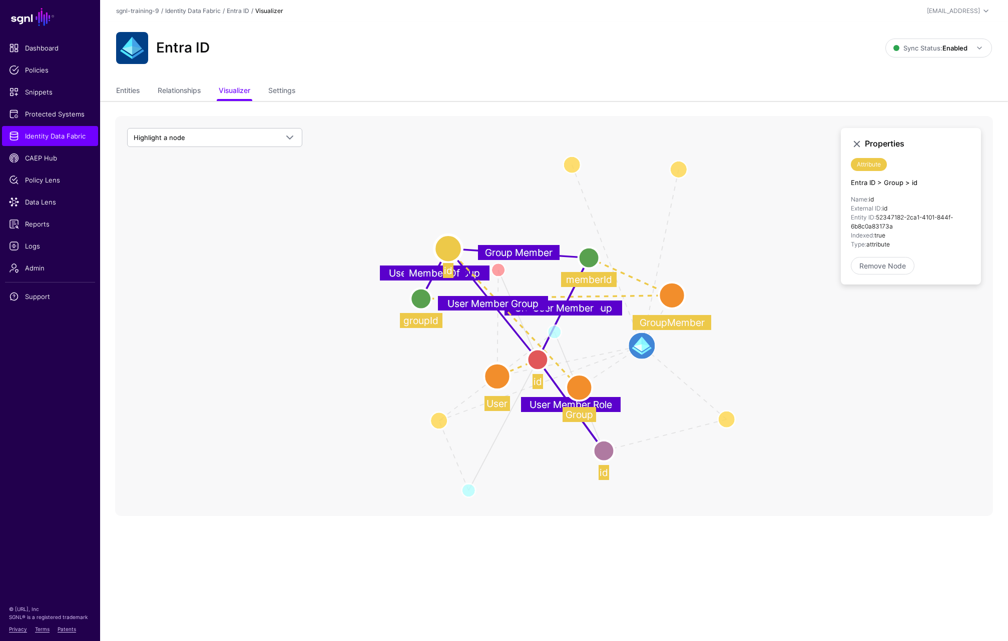
click at [593, 250] on circle at bounding box center [588, 258] width 21 height 21
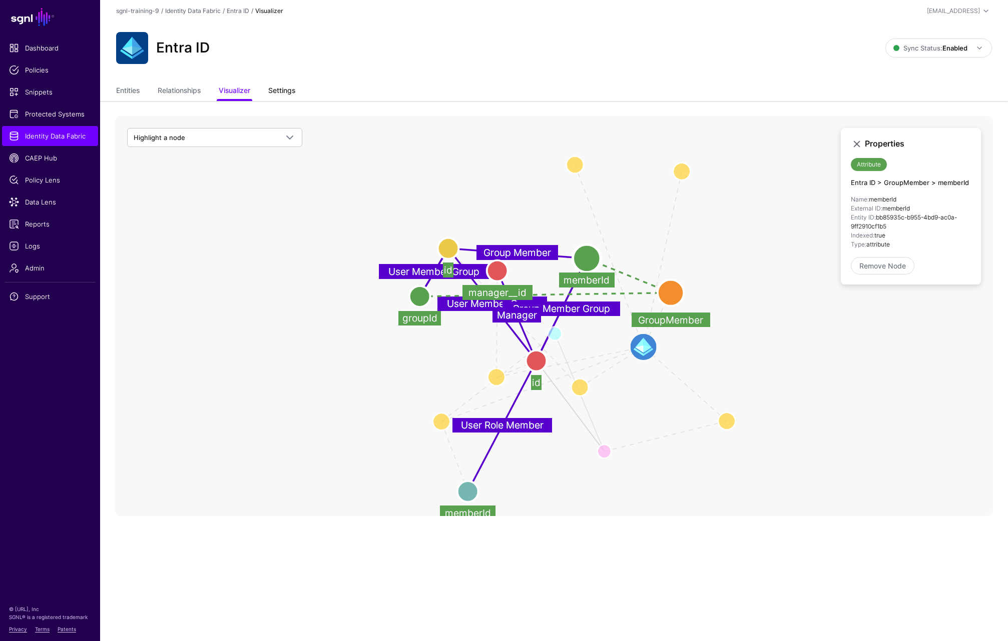
click at [287, 87] on link "Settings" at bounding box center [281, 91] width 27 height 19
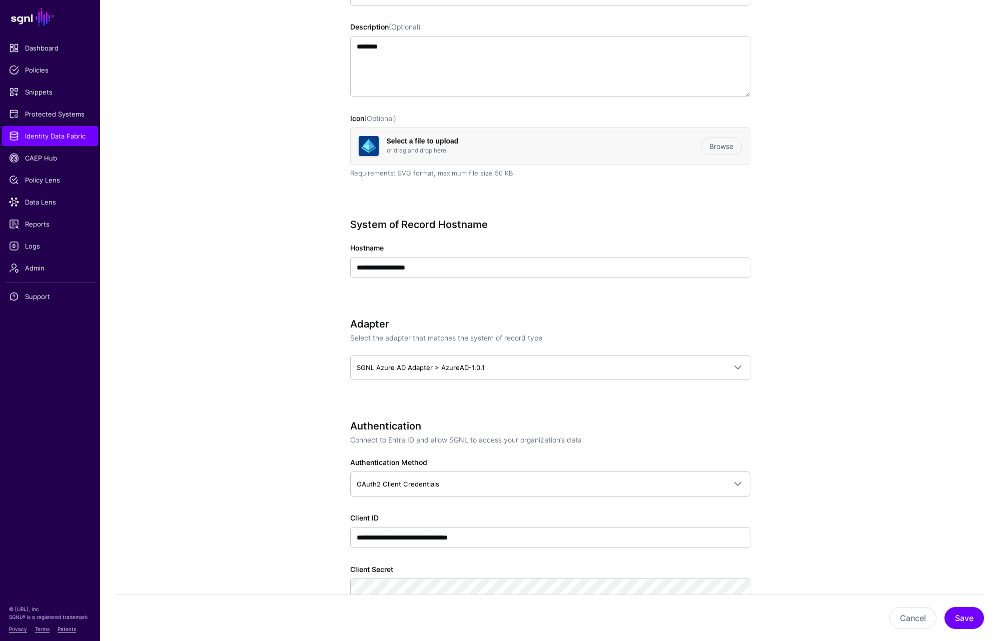
scroll to position [250, 0]
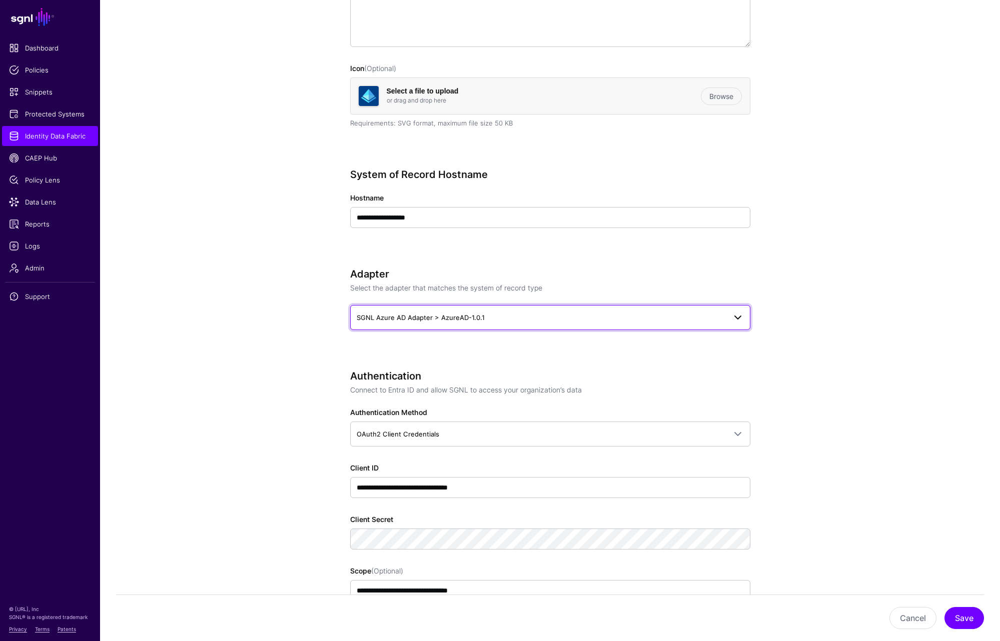
click at [482, 315] on span "SGNL Azure AD Adapter > AzureAD-1.0.1" at bounding box center [421, 318] width 128 height 8
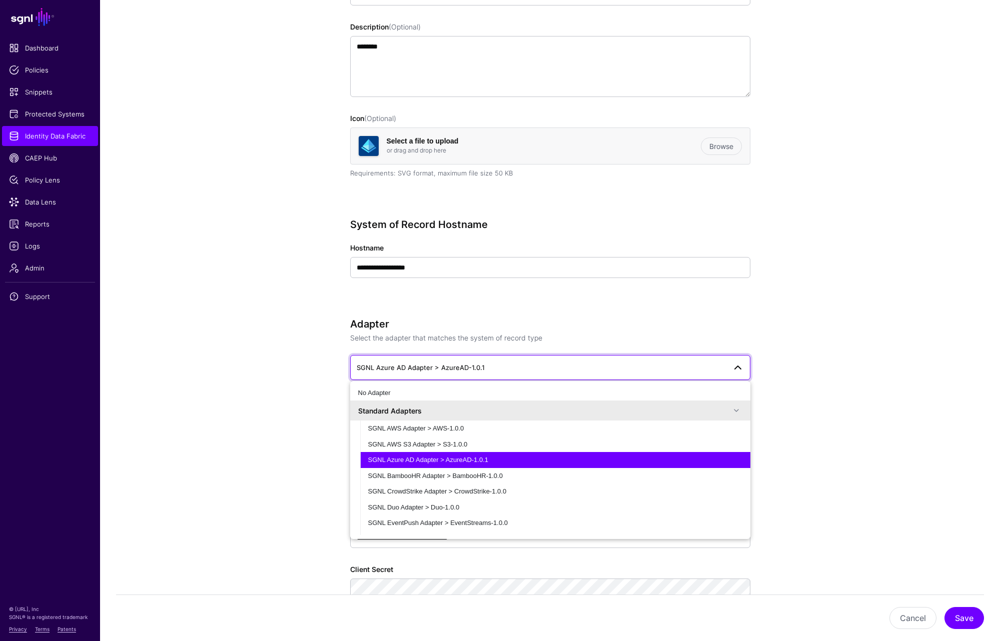
scroll to position [350, 0]
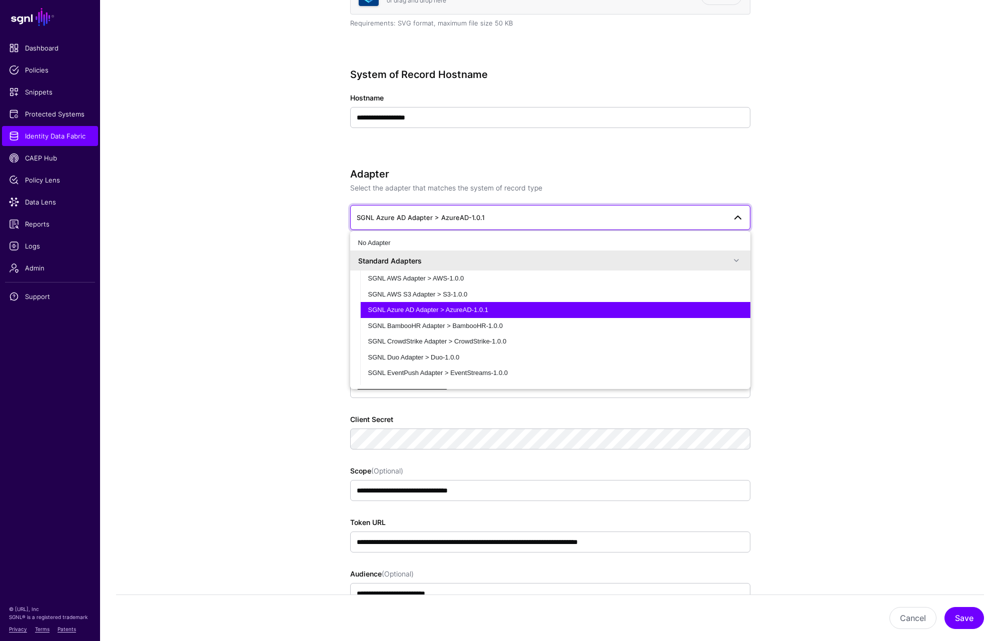
click at [737, 221] on span at bounding box center [738, 218] width 12 height 12
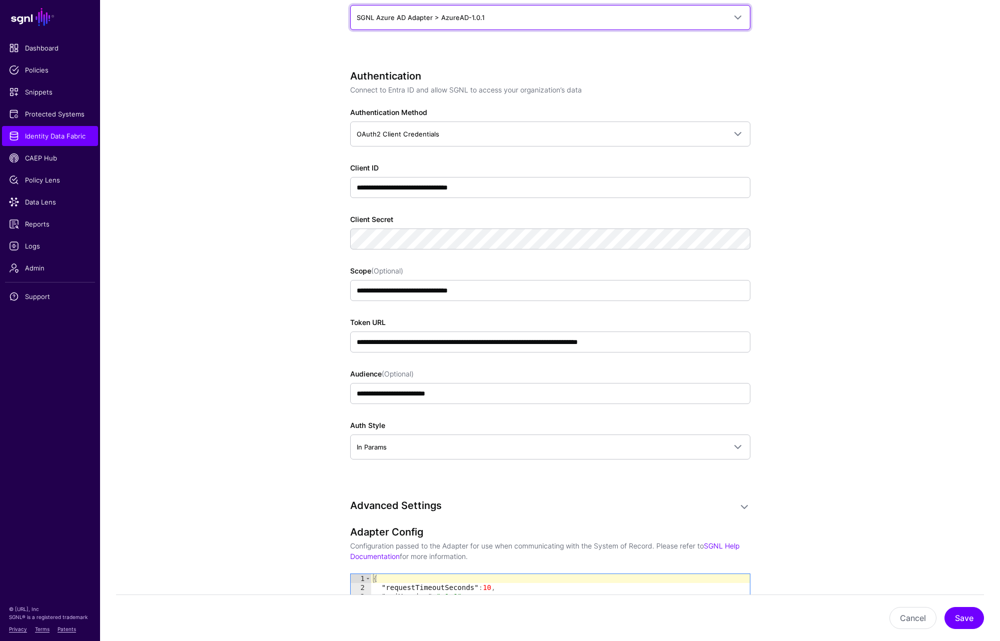
scroll to position [700, 0]
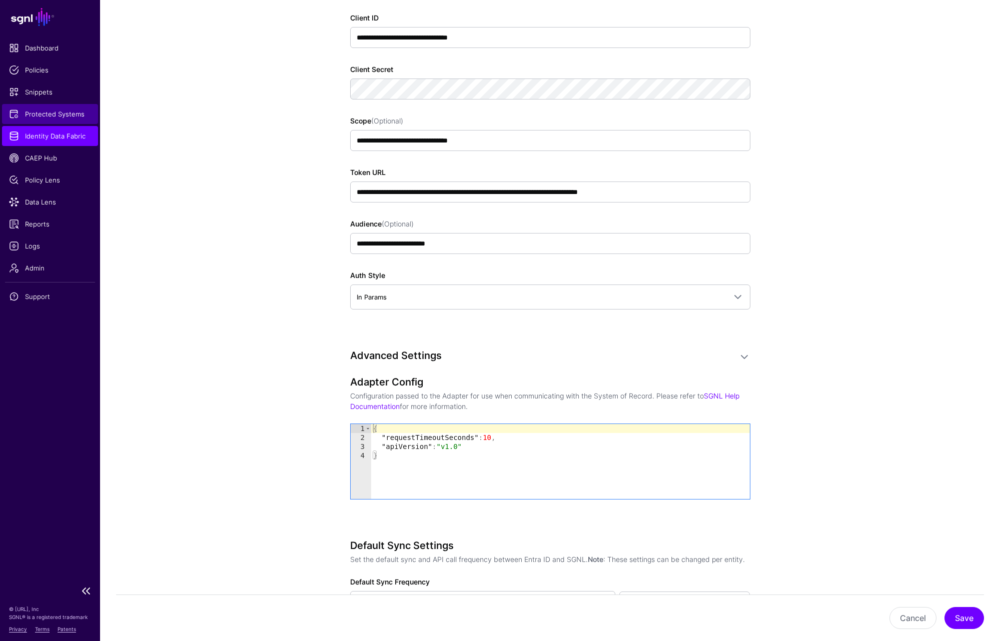
click at [47, 116] on span "Protected Systems" at bounding box center [50, 114] width 82 height 10
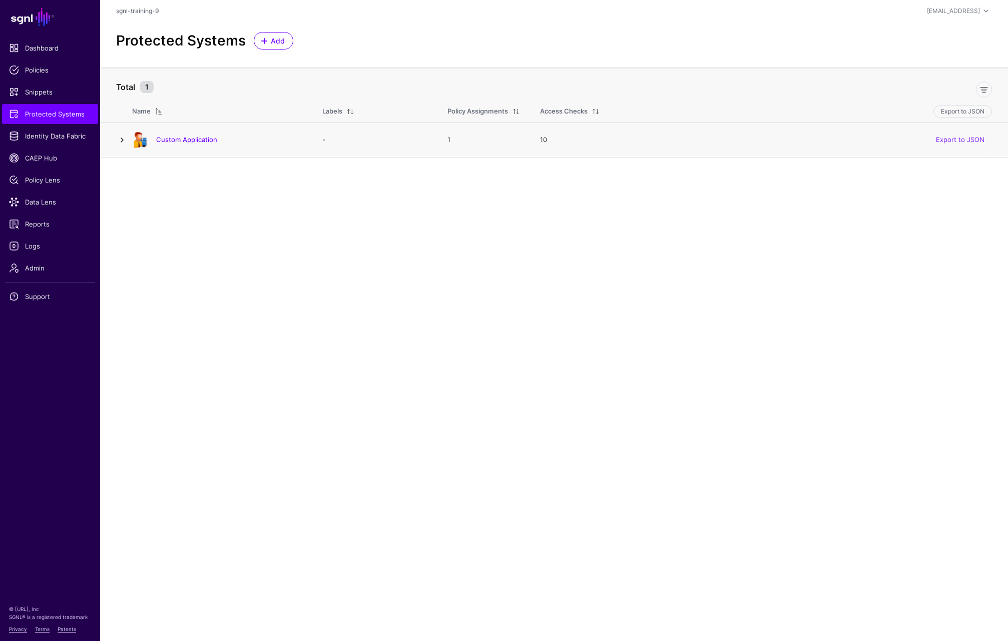
click at [125, 137] on link at bounding box center [122, 140] width 12 height 12
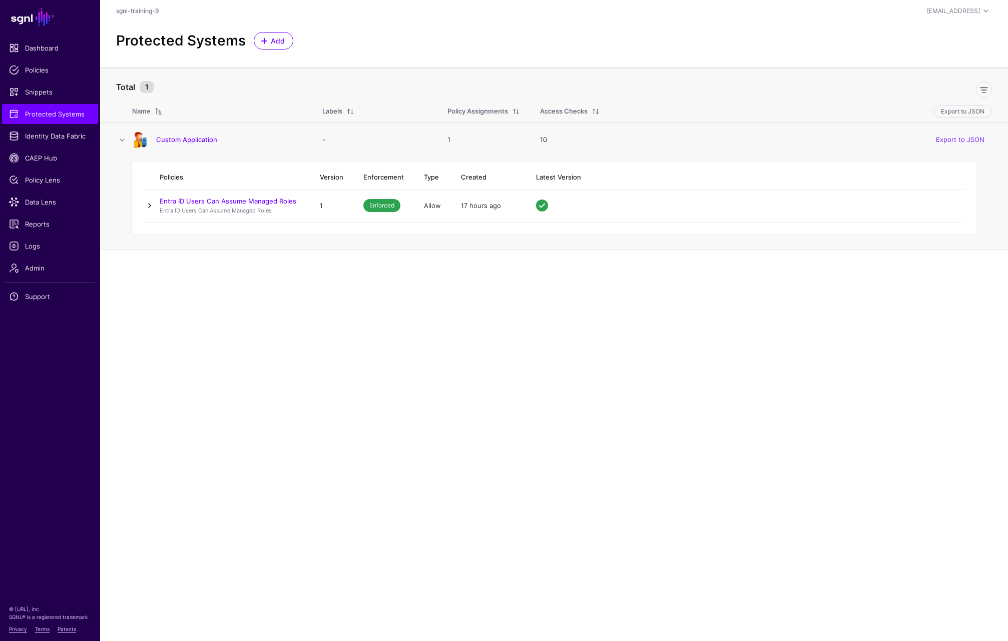
click at [149, 205] on link at bounding box center [150, 206] width 12 height 12
click at [180, 143] on link "Custom Application" at bounding box center [186, 140] width 61 height 8
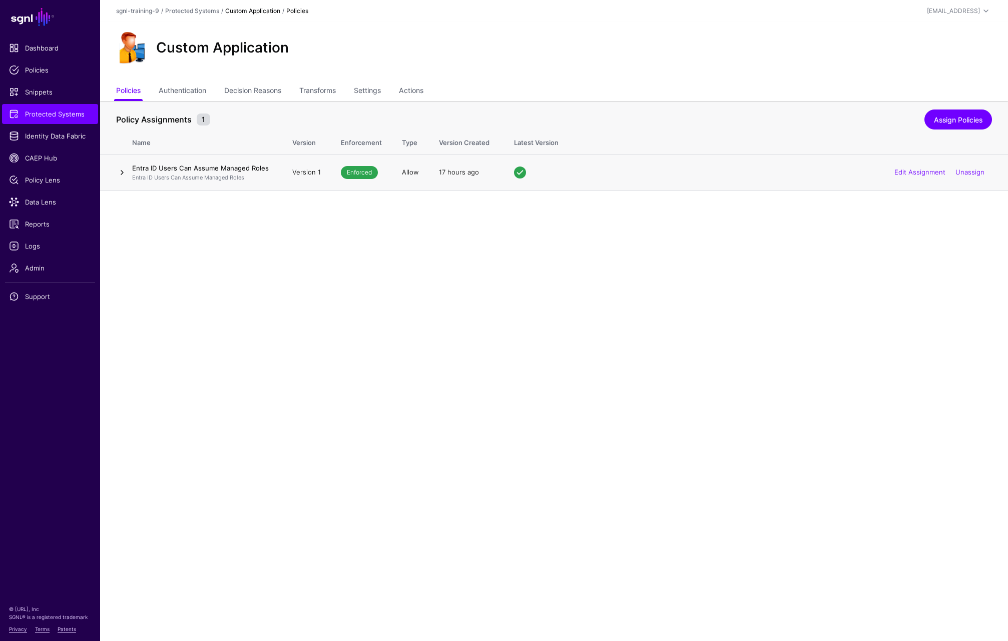
click at [127, 175] on link at bounding box center [122, 173] width 12 height 12
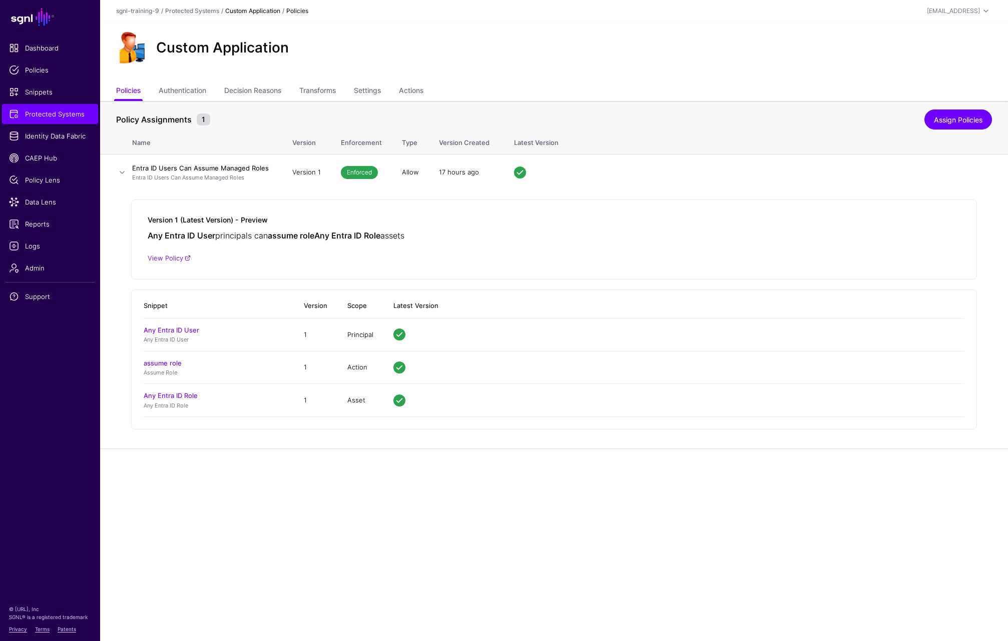
click at [534, 524] on main "SGNL Dashboard Policies Snippets Protected Systems Identity Data Fabric CAEP Hu…" at bounding box center [504, 320] width 1008 height 641
click at [236, 95] on link "Decision Reasons" at bounding box center [252, 91] width 57 height 19
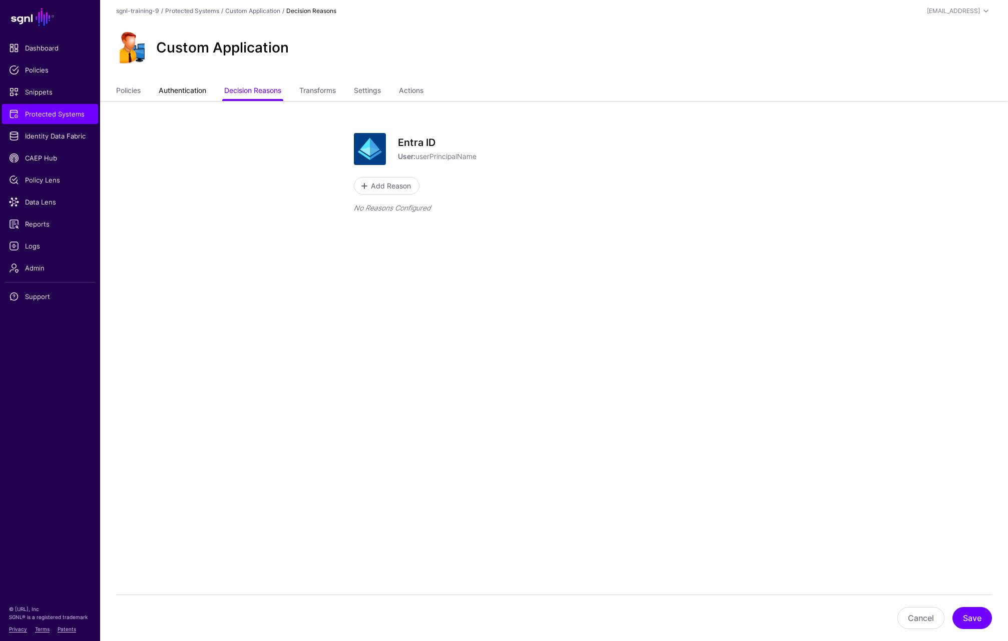
click at [193, 85] on link "Authentication" at bounding box center [183, 91] width 48 height 19
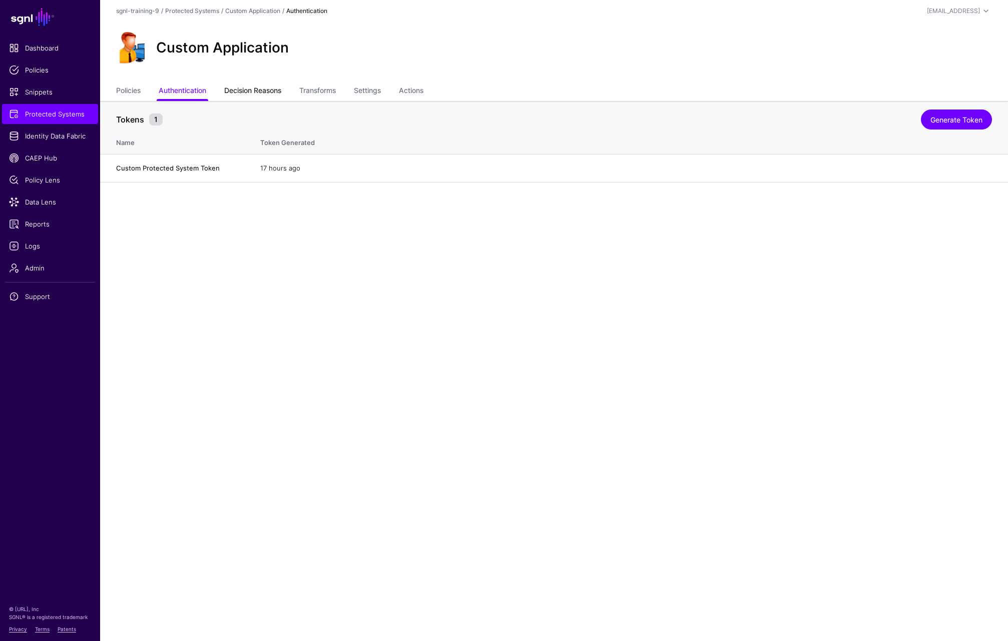
click at [264, 95] on link "Decision Reasons" at bounding box center [252, 91] width 57 height 19
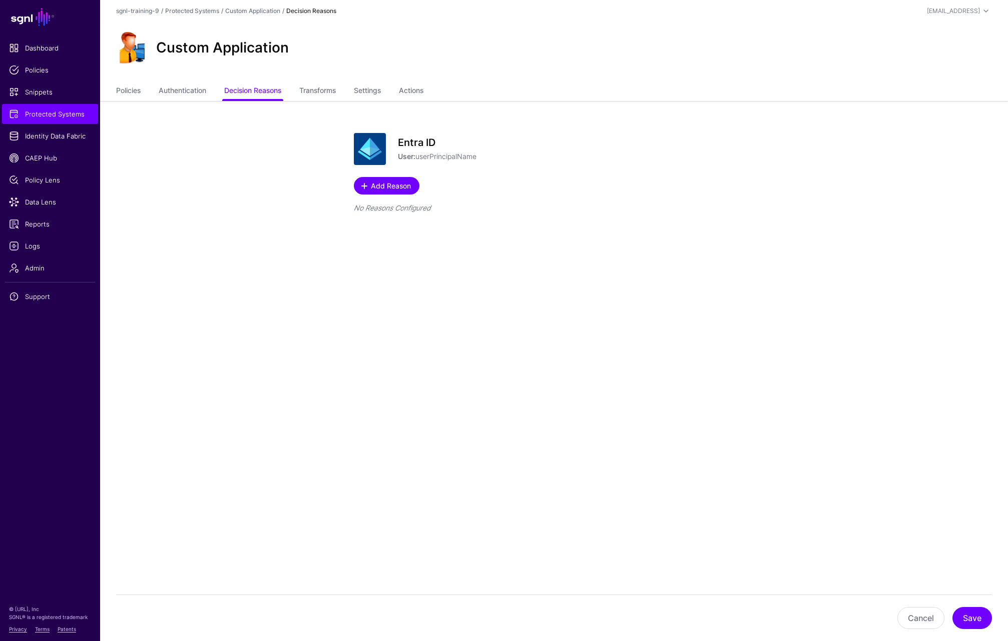
click at [389, 189] on span "Add Reason" at bounding box center [391, 186] width 43 height 11
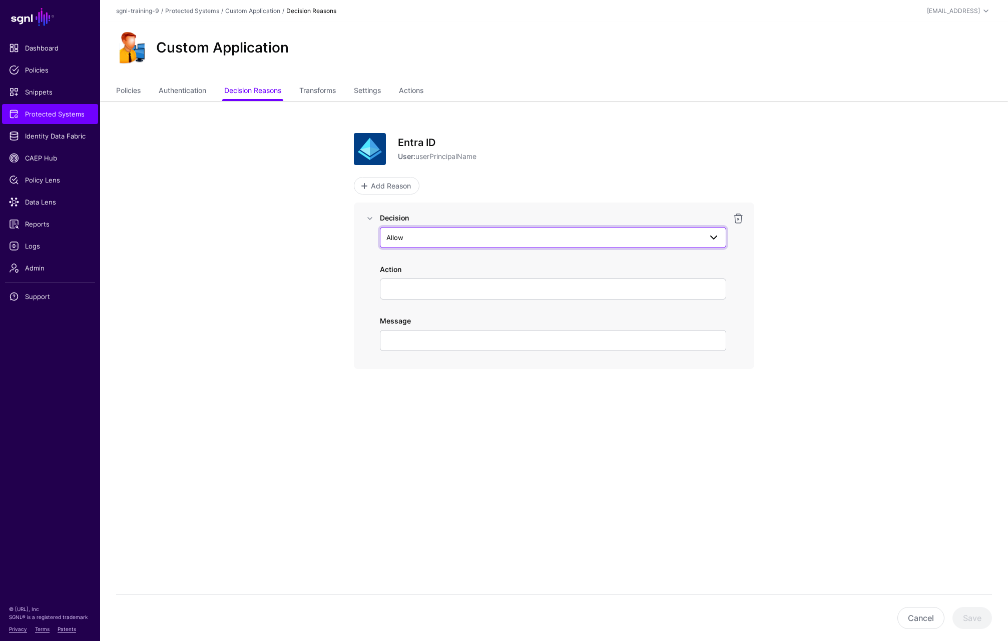
click at [427, 239] on span "Allow" at bounding box center [543, 237] width 315 height 11
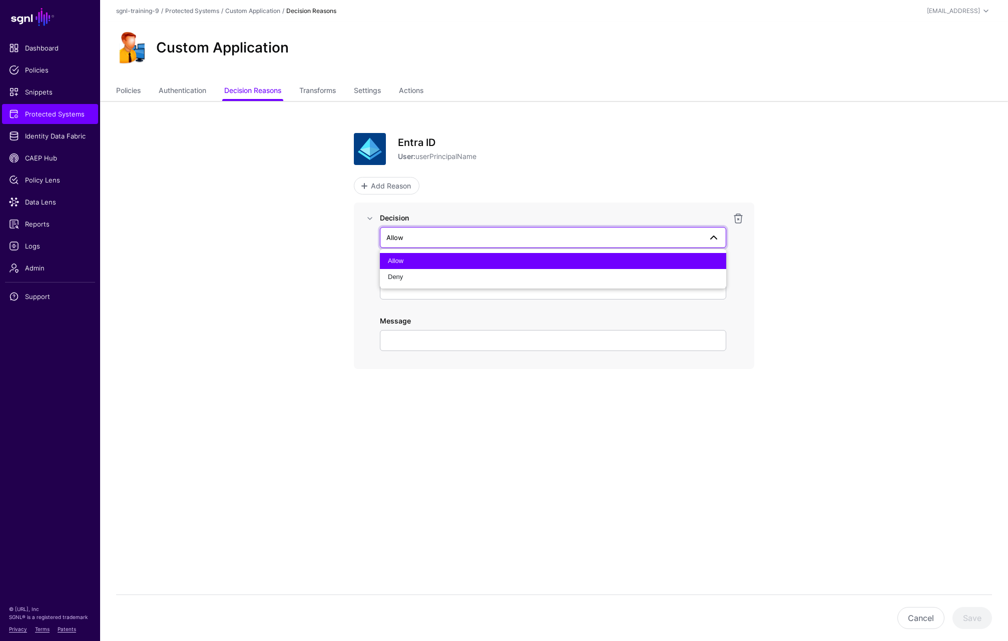
click at [719, 186] on p "Add Reason" at bounding box center [554, 186] width 400 height 18
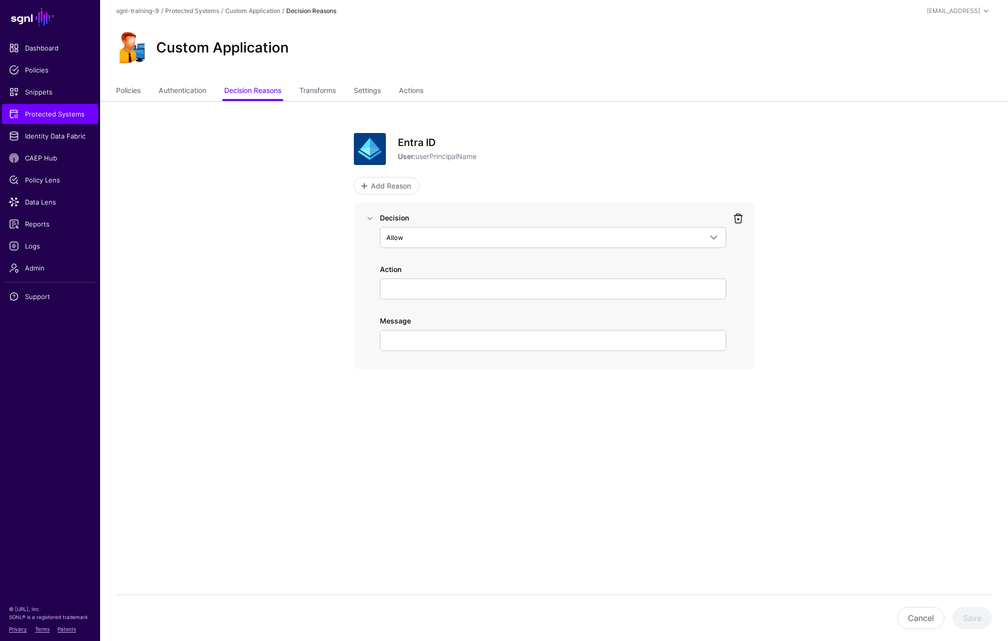
click at [736, 222] on link at bounding box center [738, 219] width 12 height 12
click at [319, 89] on link "Transforms" at bounding box center [317, 91] width 37 height 19
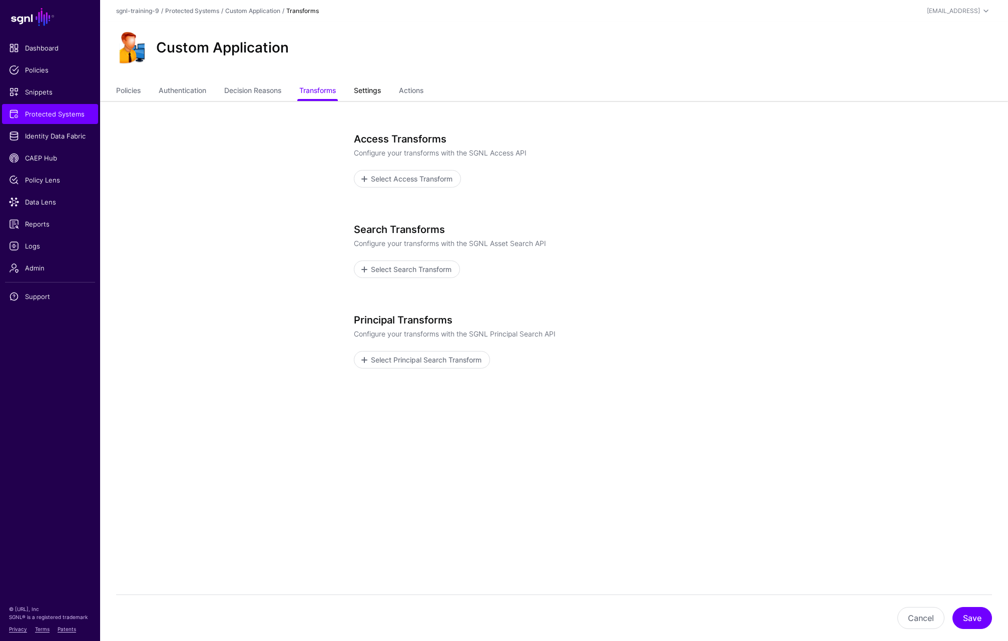
click at [380, 93] on link "Settings" at bounding box center [367, 91] width 27 height 19
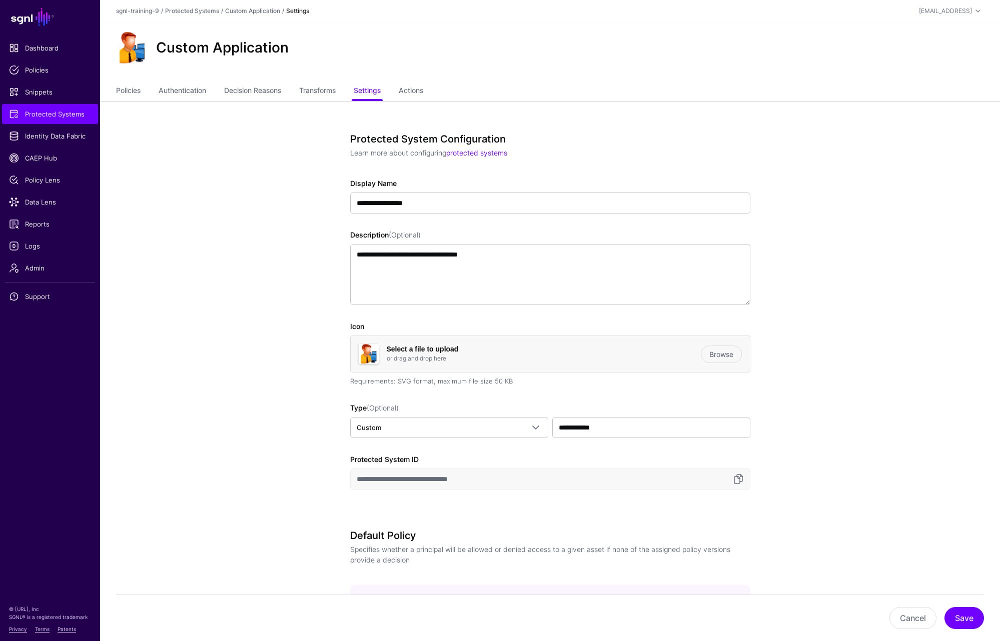
scroll to position [50, 0]
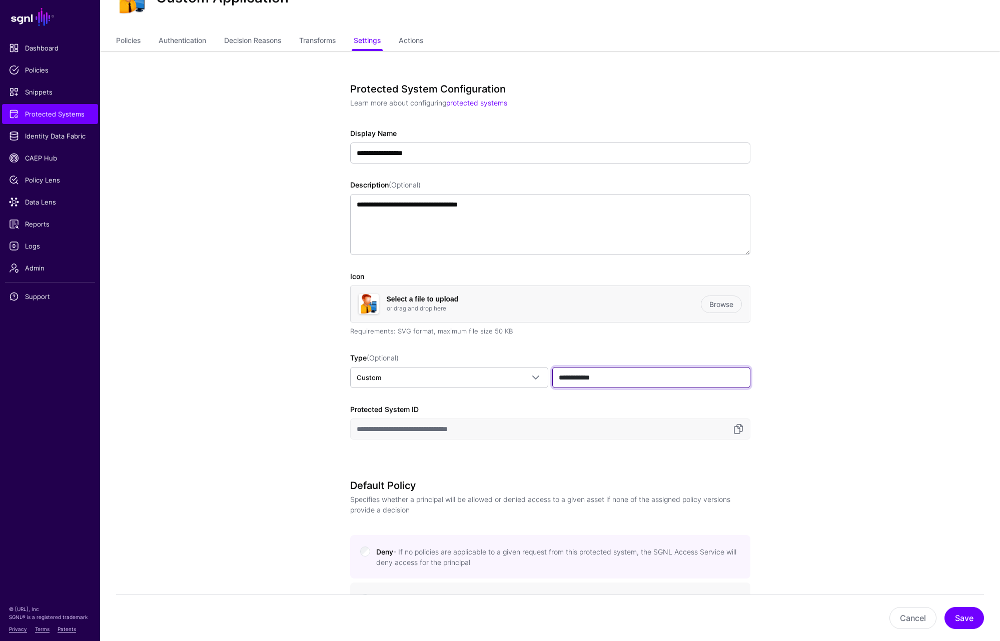
click at [629, 382] on input "**********" at bounding box center [651, 377] width 198 height 21
click at [496, 378] on span "Custom" at bounding box center [440, 377] width 167 height 11
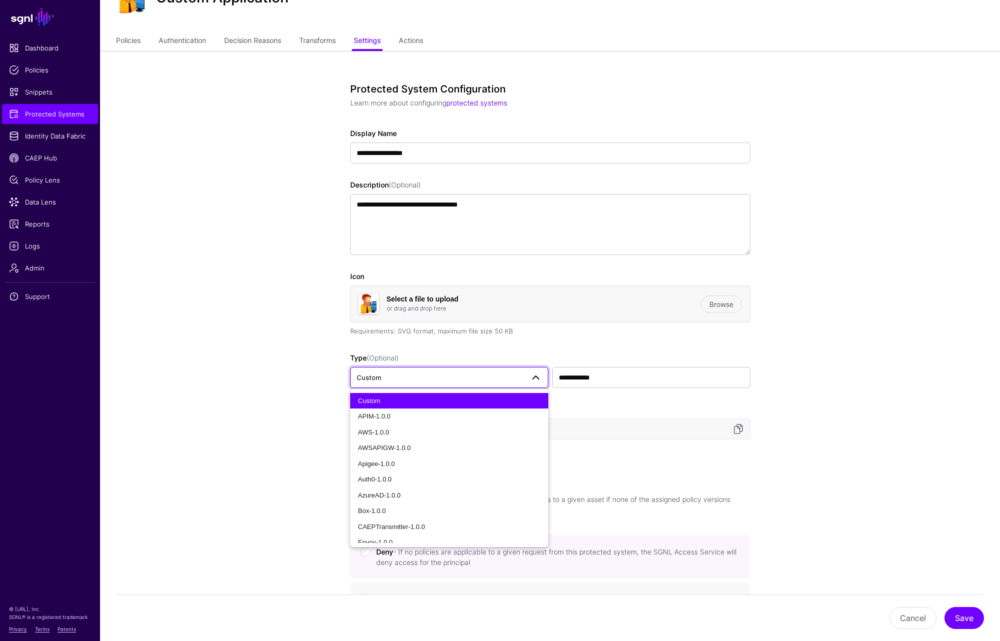
click at [496, 378] on span "Custom" at bounding box center [440, 377] width 167 height 11
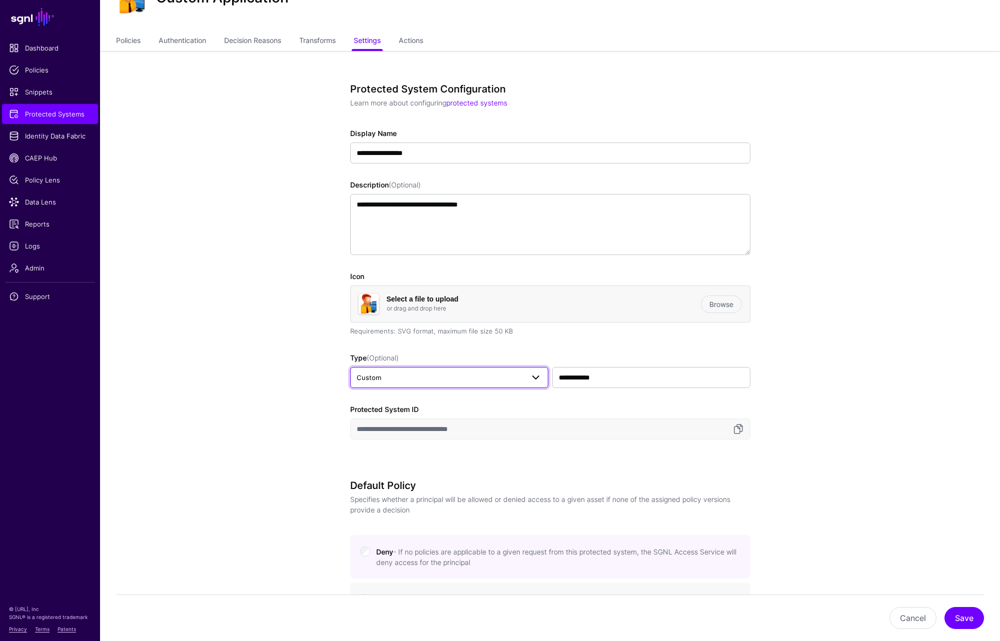
click at [496, 378] on span "Custom" at bounding box center [440, 377] width 167 height 11
click at [601, 402] on div "**********" at bounding box center [550, 275] width 400 height 385
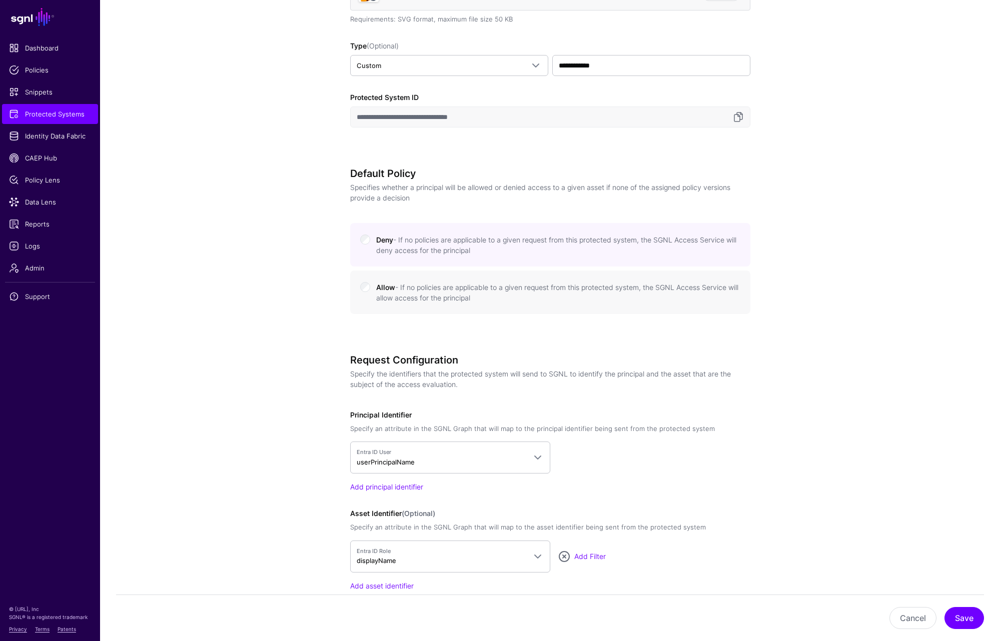
scroll to position [112, 0]
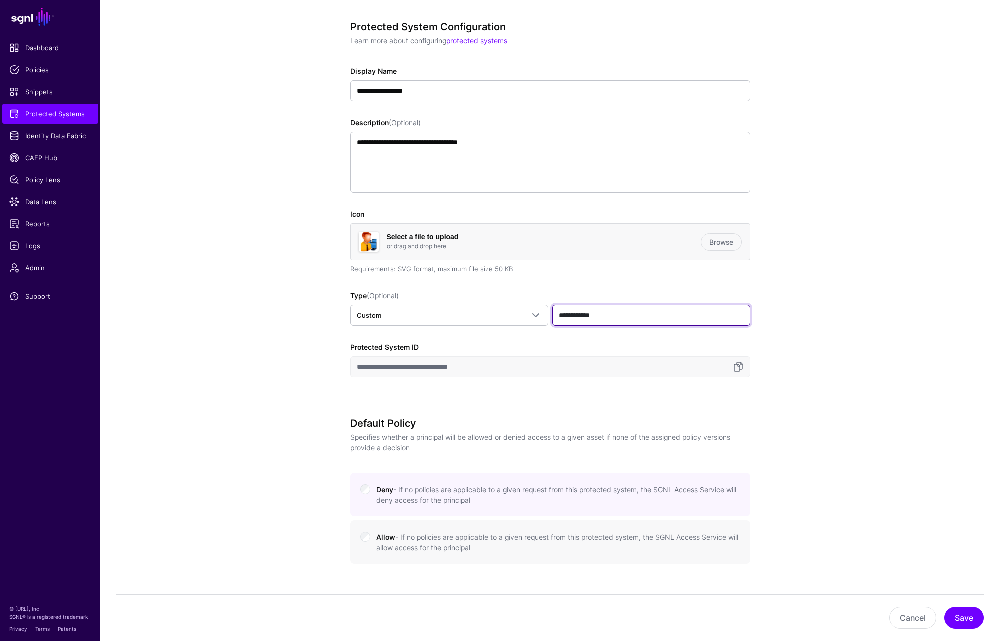
click at [588, 319] on input "**********" at bounding box center [651, 315] width 198 height 21
click at [513, 313] on span "Custom" at bounding box center [440, 315] width 167 height 11
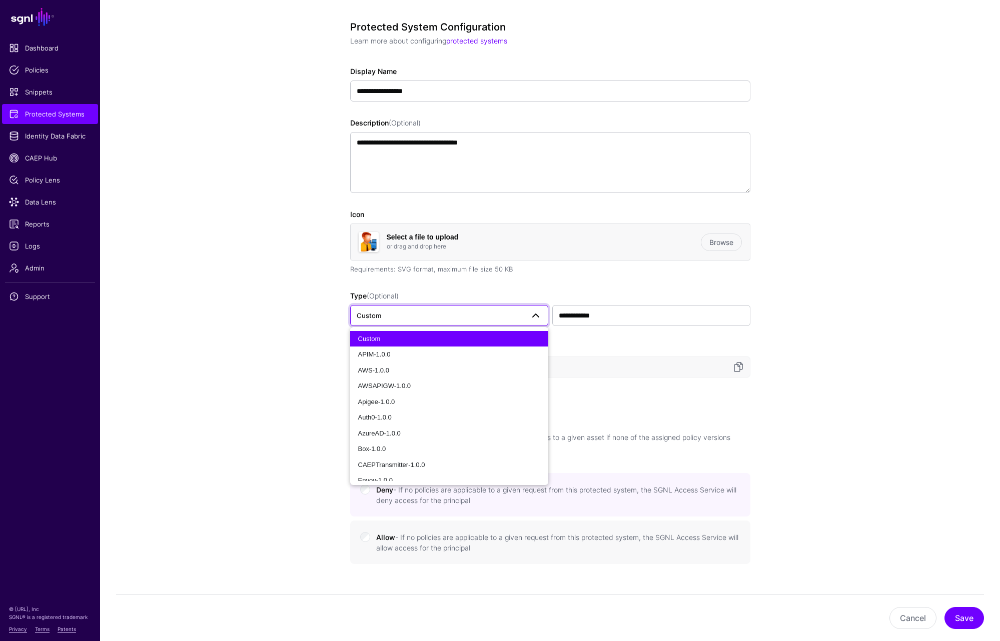
click at [456, 315] on span "Custom" at bounding box center [440, 315] width 167 height 11
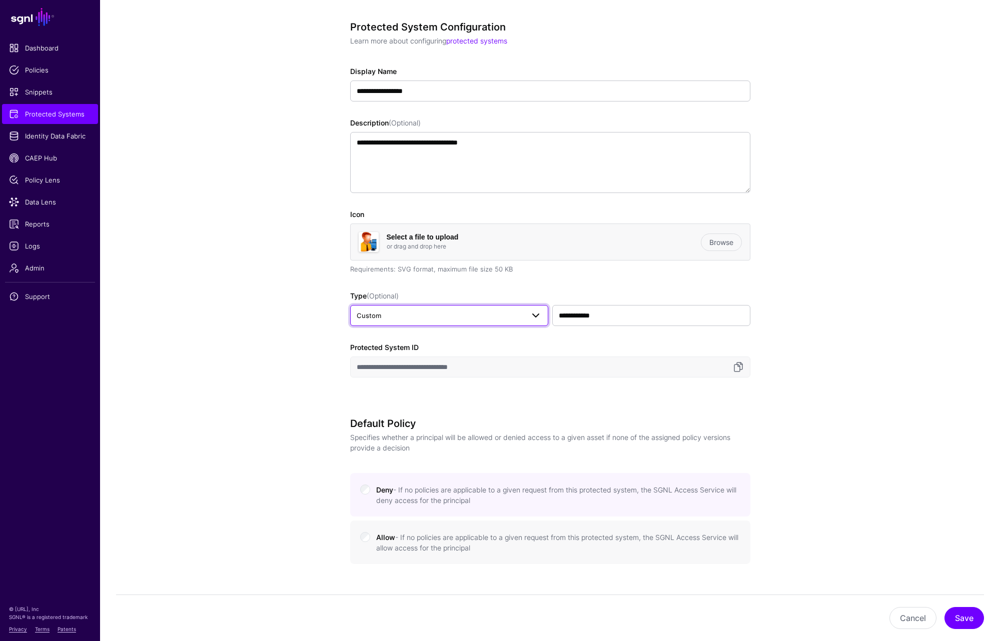
click at [465, 308] on link "Custom" at bounding box center [449, 315] width 198 height 21
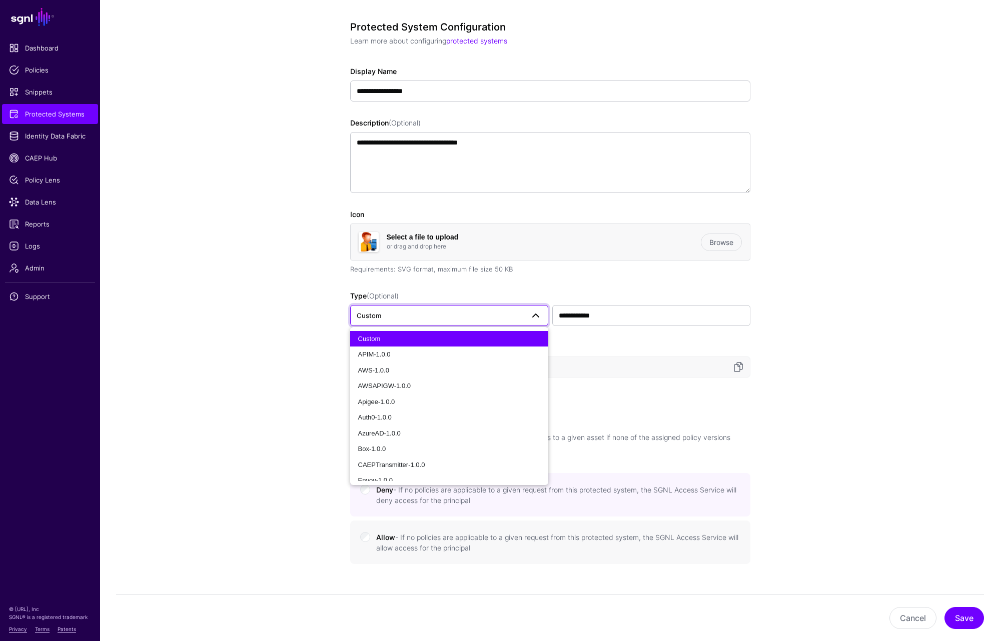
click at [465, 308] on link "Custom" at bounding box center [449, 315] width 198 height 21
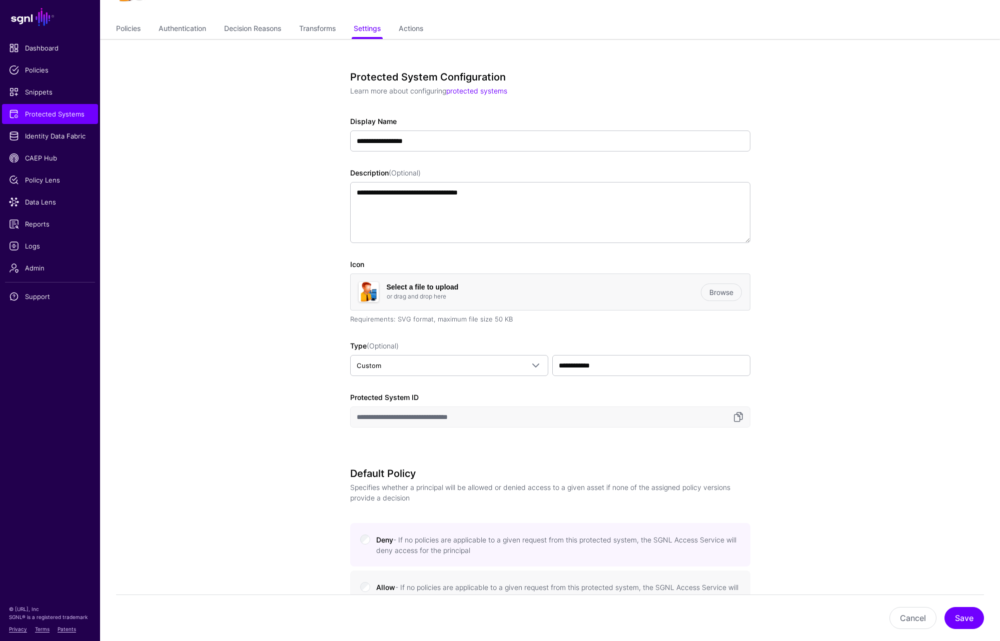
scroll to position [0, 0]
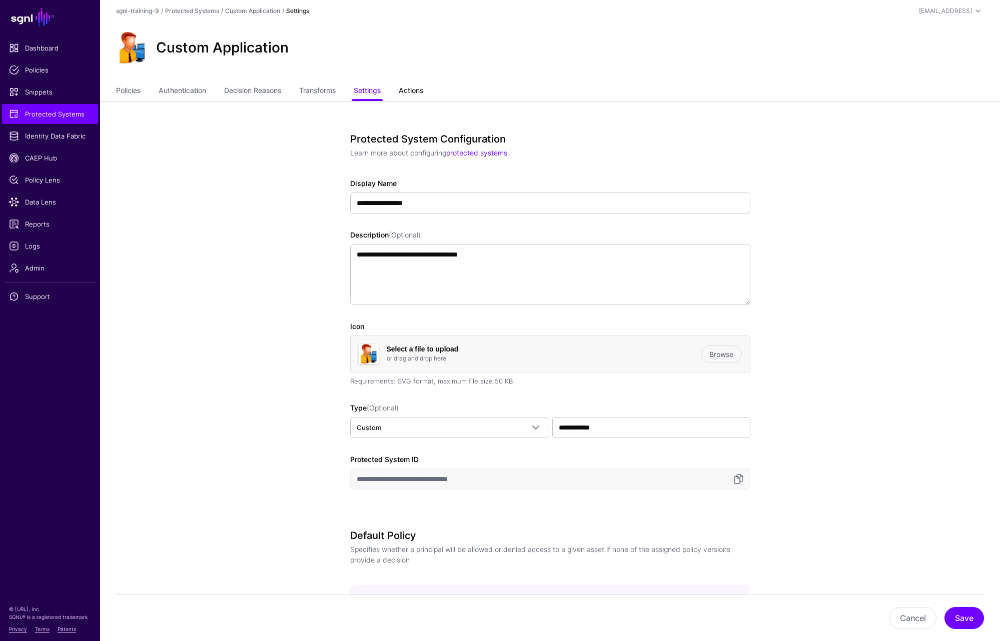
click at [421, 85] on link "Actions" at bounding box center [411, 91] width 25 height 19
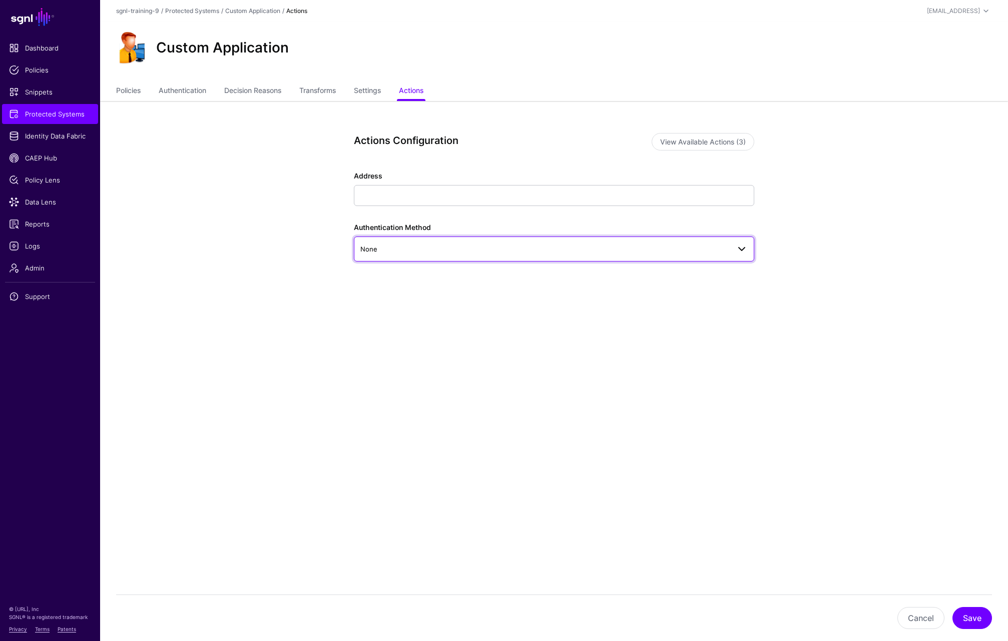
click at [493, 237] on link "None" at bounding box center [554, 249] width 400 height 25
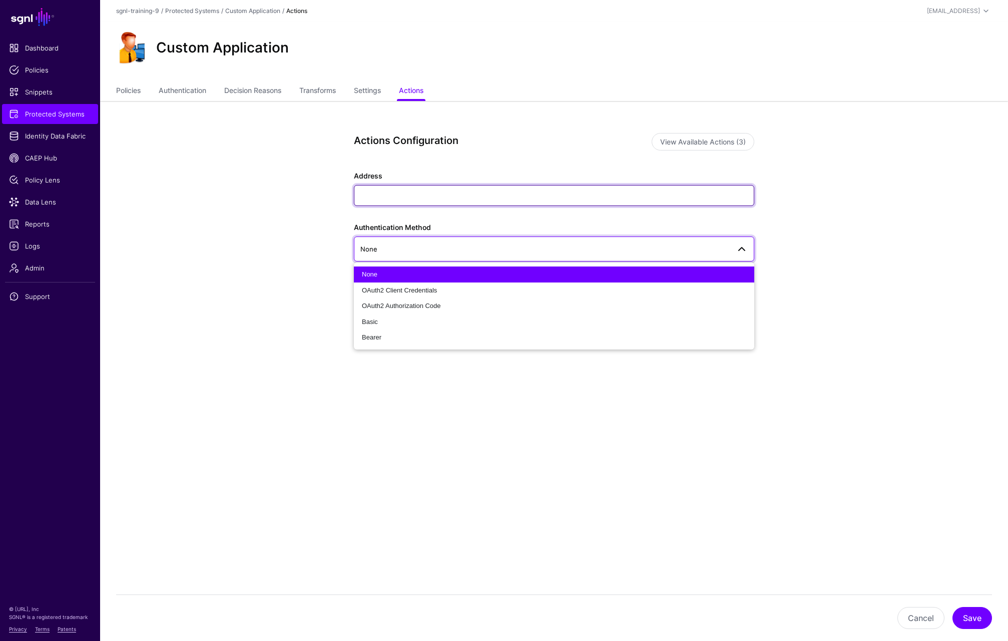
click at [652, 201] on input "Address" at bounding box center [554, 195] width 400 height 21
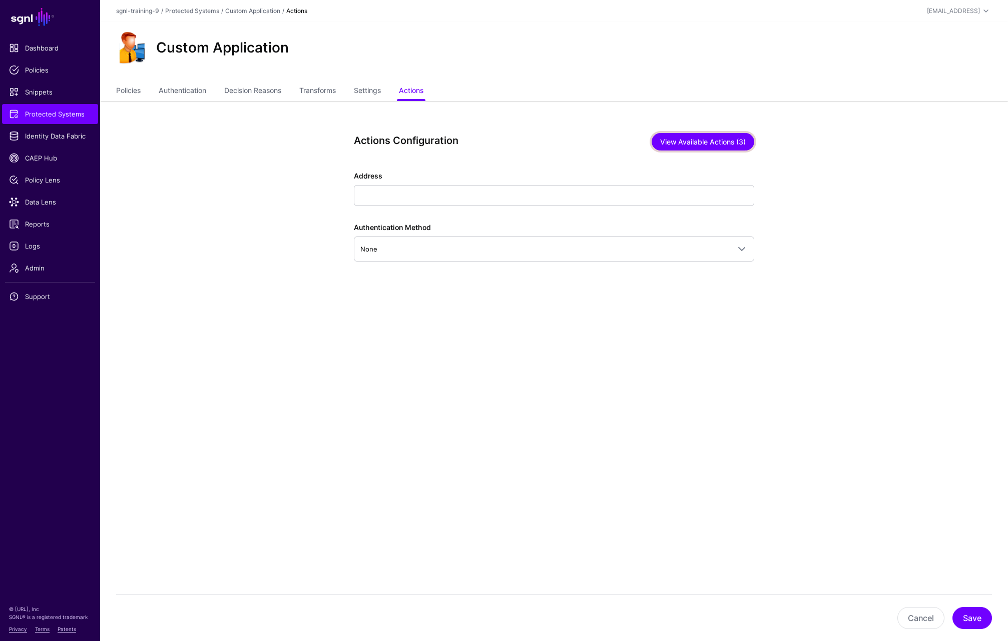
click at [691, 150] on button "View Available Actions (3)" at bounding box center [702, 142] width 103 height 18
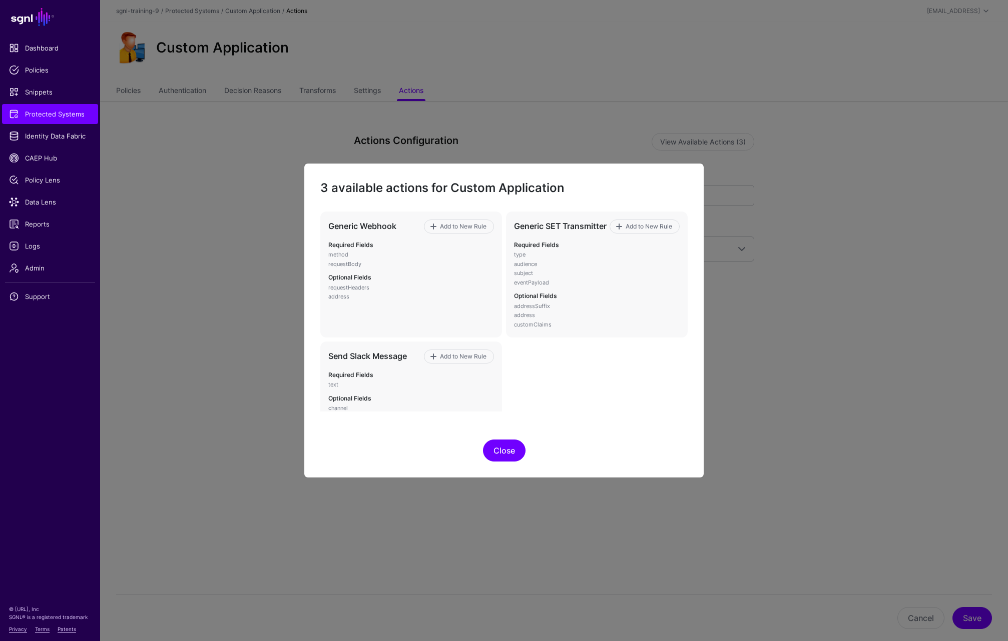
click at [491, 459] on button "Close" at bounding box center [504, 451] width 43 height 22
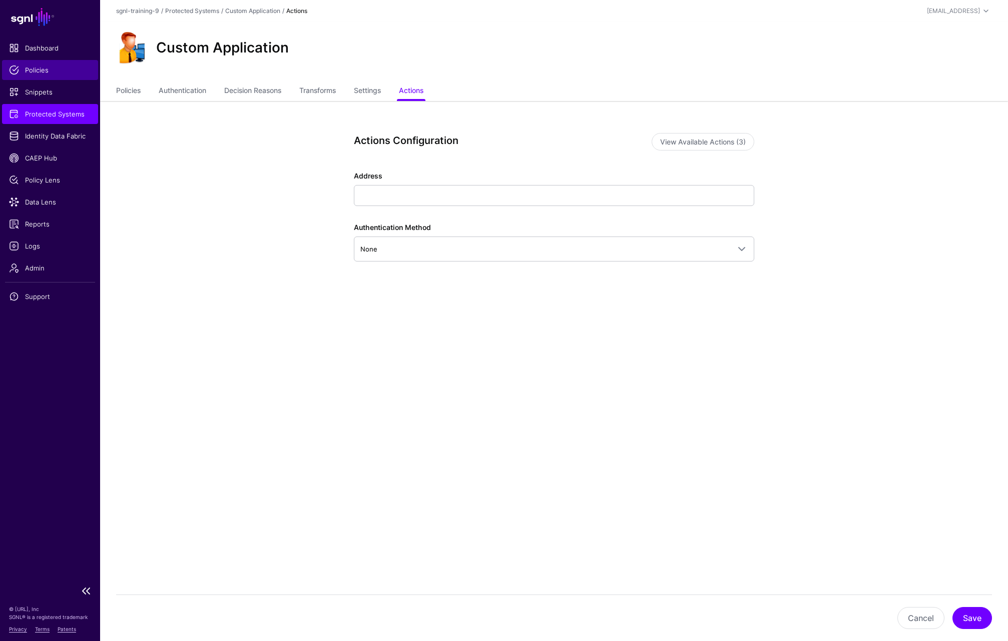
click at [45, 70] on span "Policies" at bounding box center [50, 70] width 82 height 10
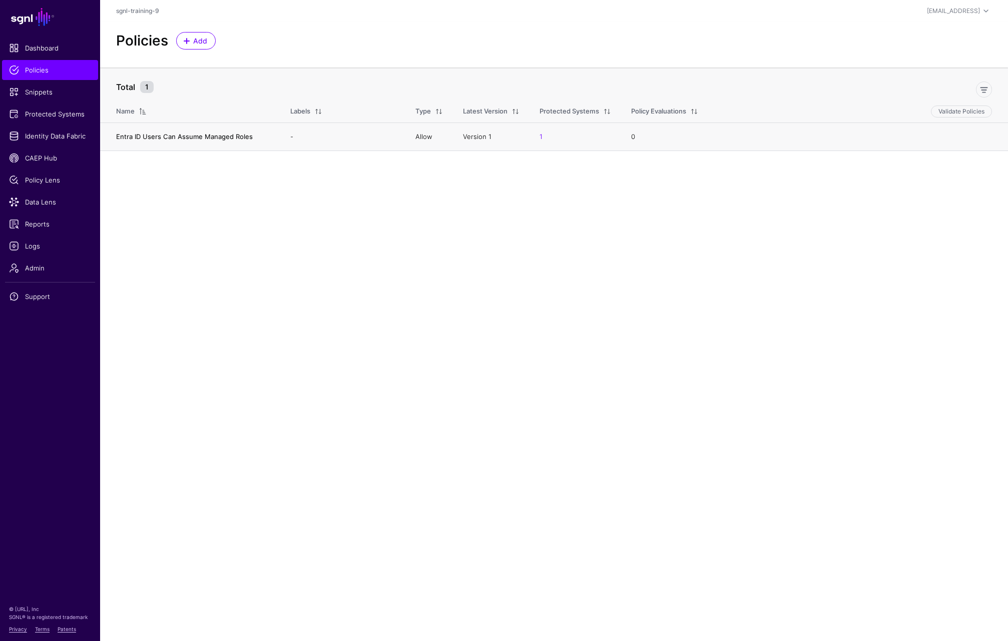
click at [208, 137] on link "Entra ID Users Can Assume Managed Roles" at bounding box center [184, 137] width 137 height 8
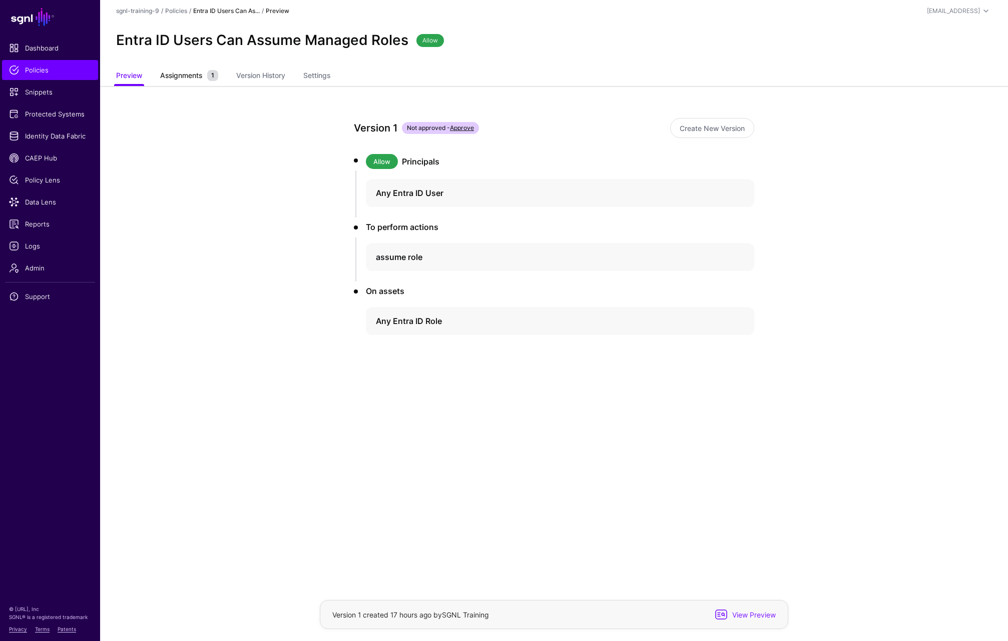
click at [196, 76] on span "Assignments" at bounding box center [181, 75] width 47 height 11
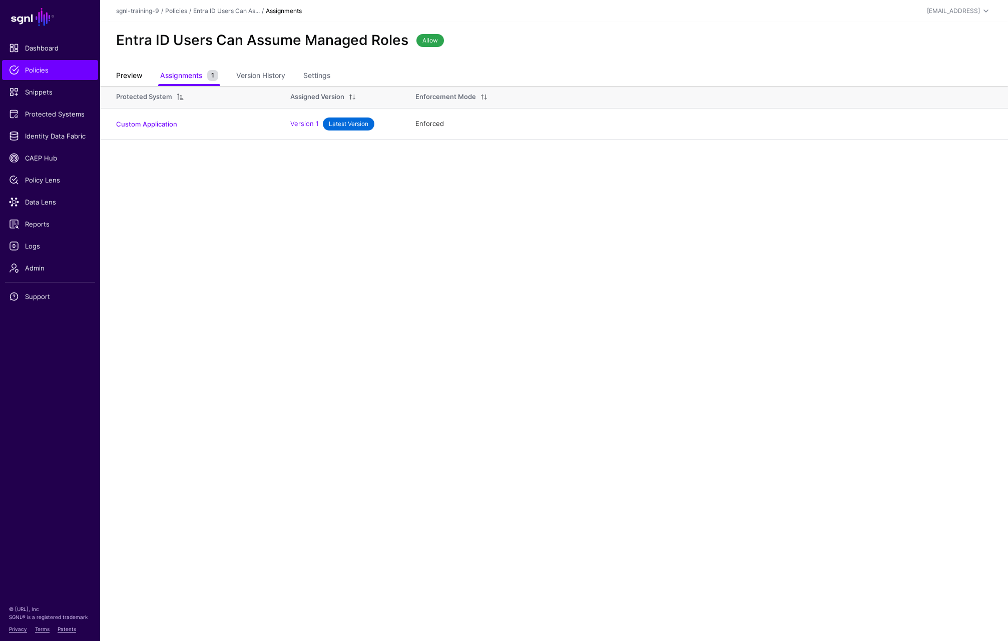
click at [123, 72] on link "Preview" at bounding box center [129, 76] width 26 height 19
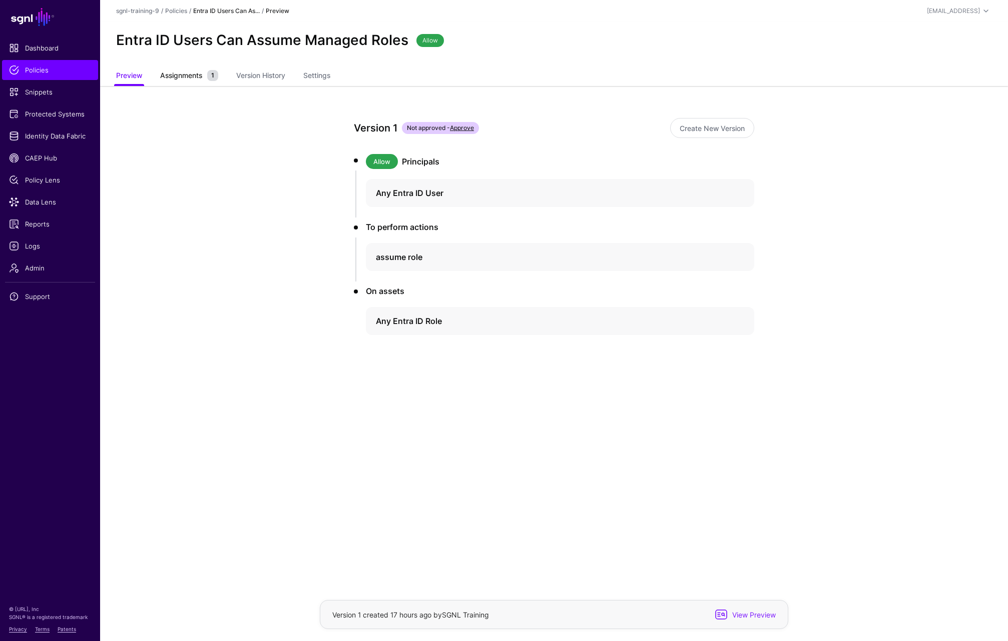
click at [198, 71] on span "Assignments" at bounding box center [181, 75] width 47 height 11
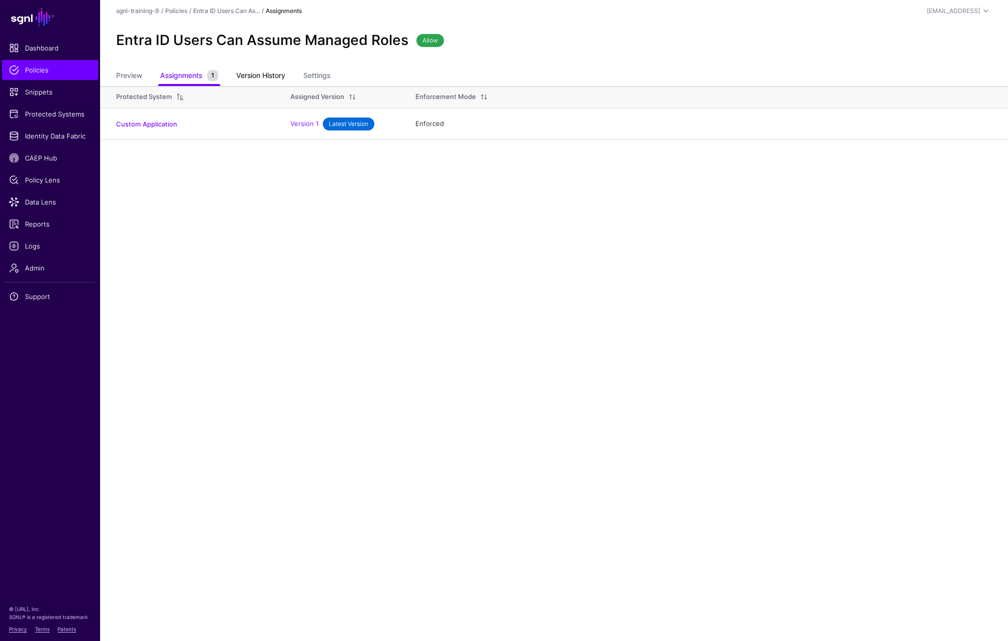
click at [242, 71] on link "Version History" at bounding box center [260, 76] width 49 height 19
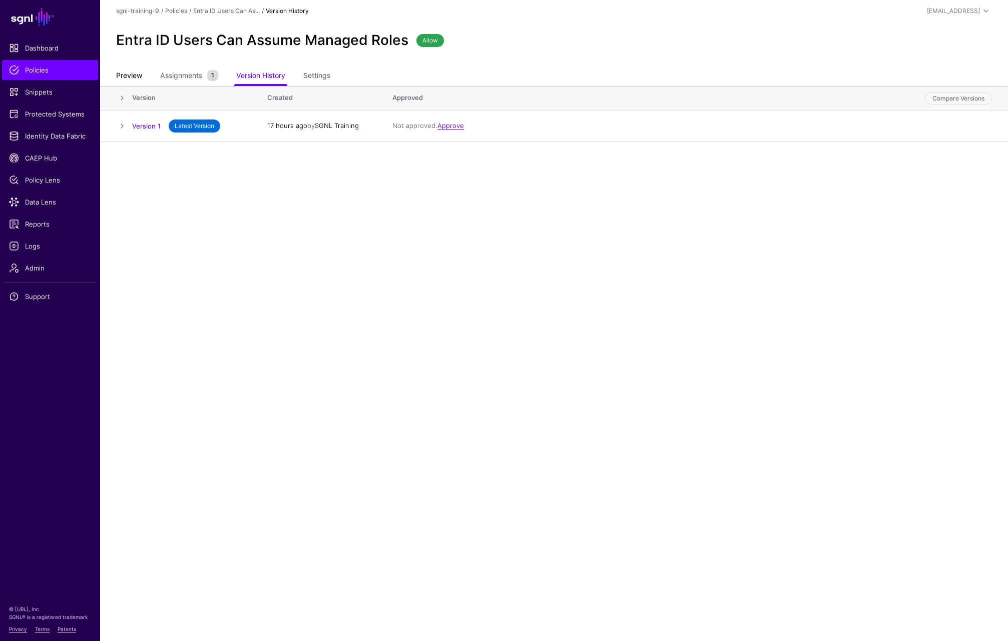
click at [138, 73] on link "Preview" at bounding box center [129, 76] width 26 height 19
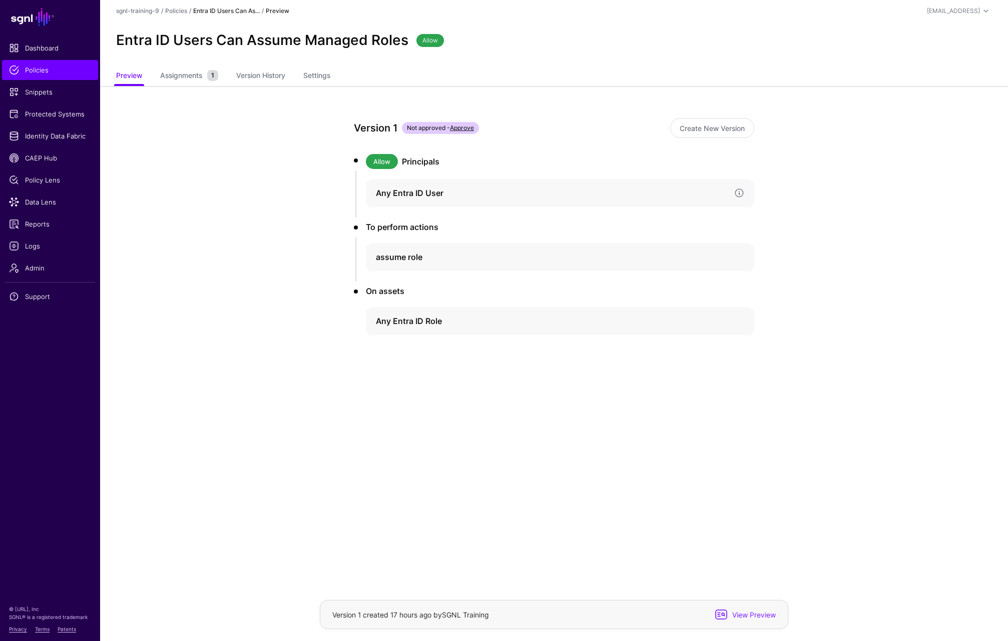
click at [399, 195] on h4 "Any Entra ID User" at bounding box center [551, 193] width 350 height 12
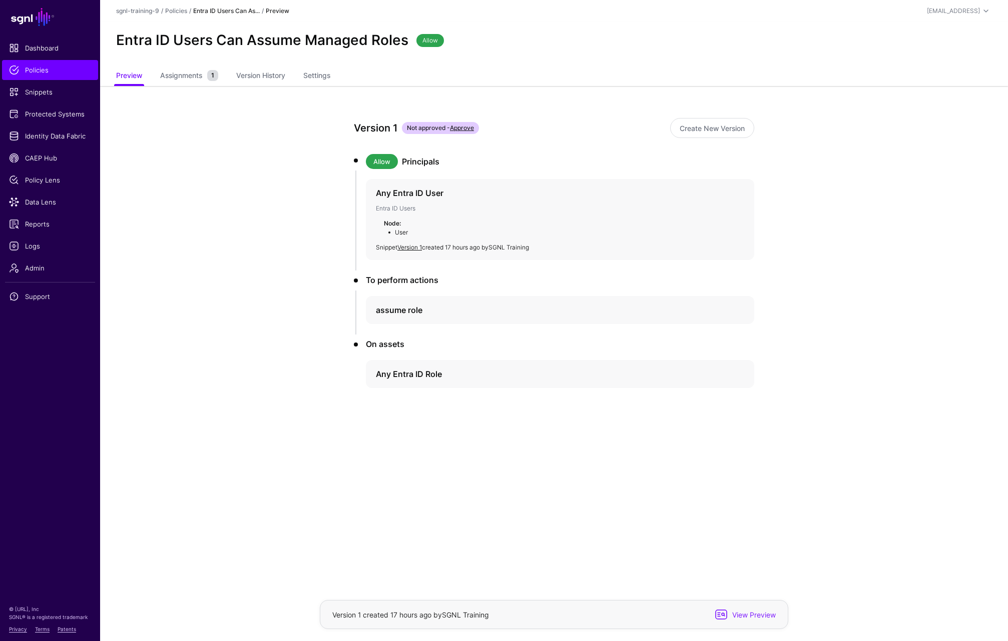
click at [400, 229] on li "User" at bounding box center [565, 232] width 357 height 9
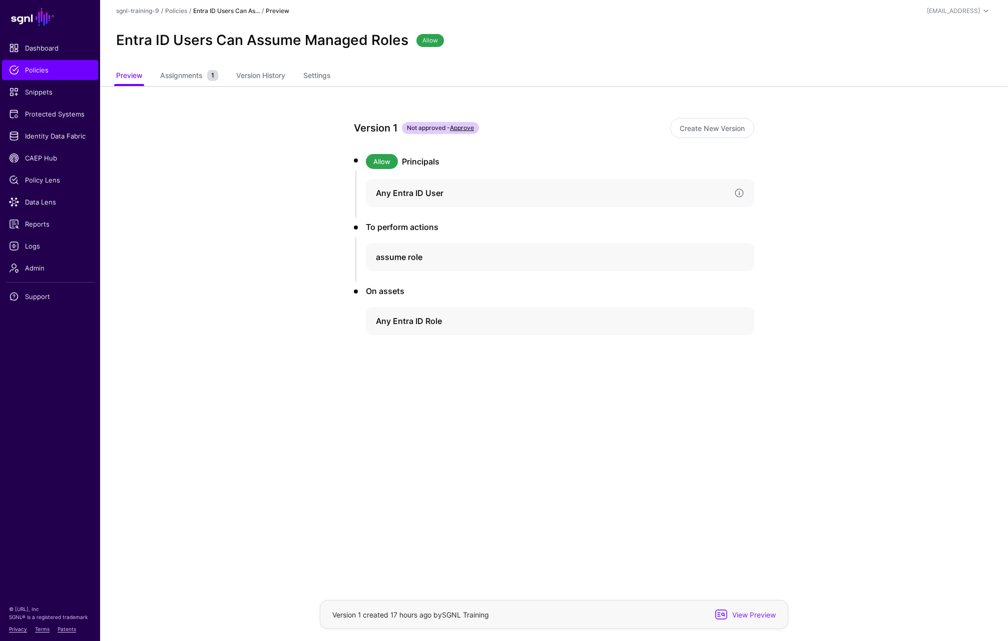
click at [400, 193] on h4 "Any Entra ID User" at bounding box center [551, 193] width 350 height 12
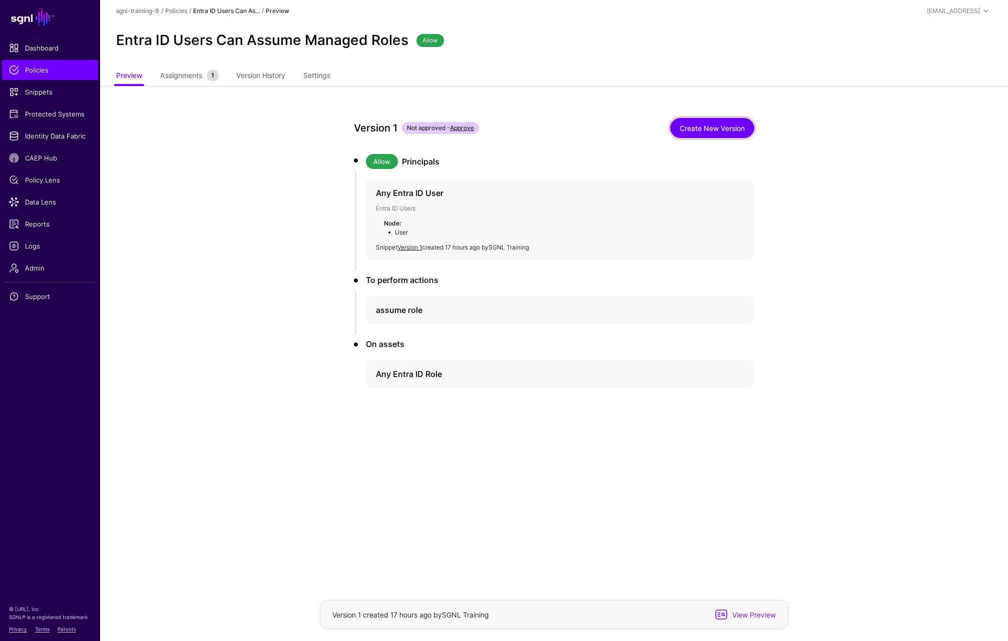
click at [687, 124] on link "Create New Version" at bounding box center [712, 128] width 84 height 20
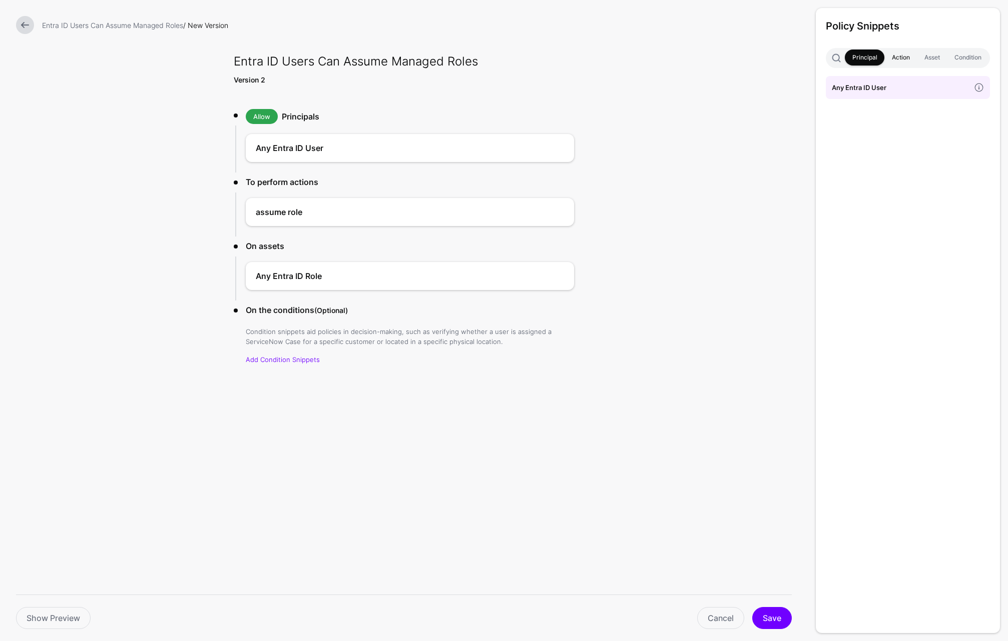
click at [890, 63] on link "Action" at bounding box center [900, 58] width 33 height 16
click at [934, 53] on link "Asset" at bounding box center [932, 58] width 30 height 16
click at [943, 56] on link "Condition" at bounding box center [968, 58] width 42 height 16
click at [719, 620] on link "Cancel" at bounding box center [720, 618] width 47 height 22
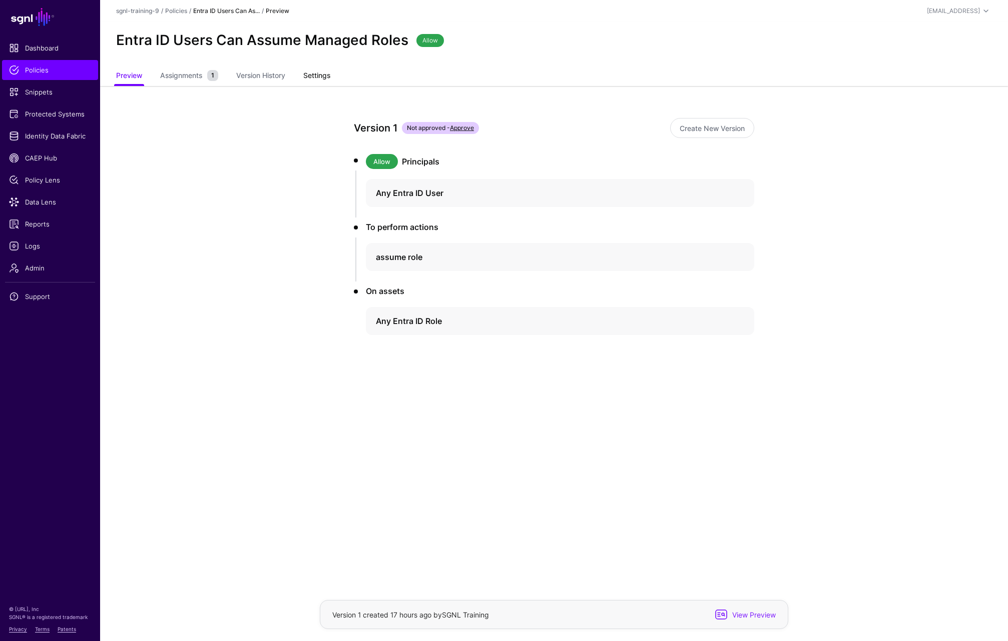
click at [316, 74] on link "Settings" at bounding box center [316, 76] width 27 height 19
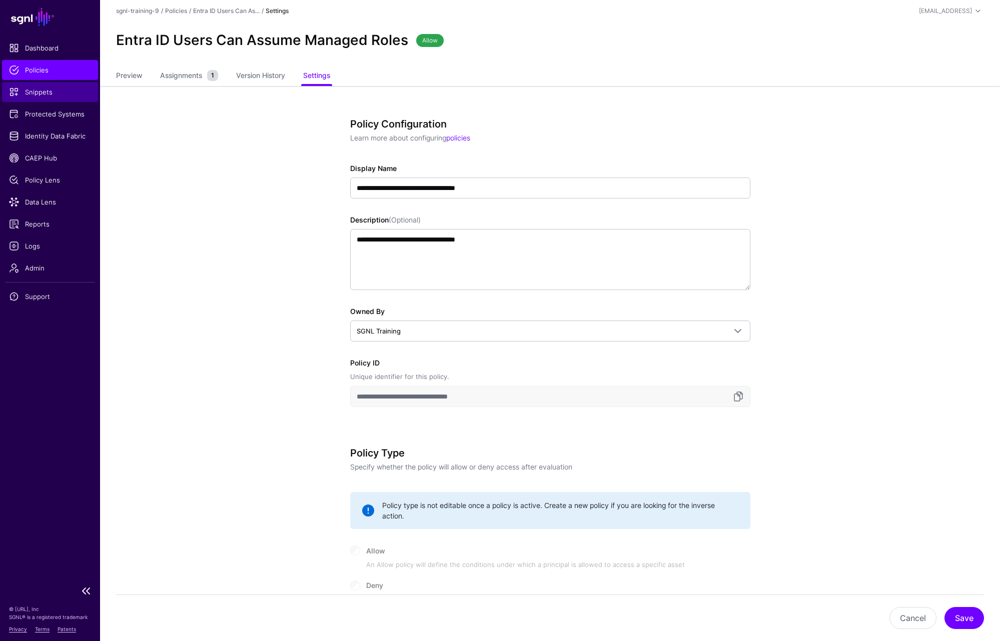
click at [42, 92] on span "Snippets" at bounding box center [50, 92] width 82 height 10
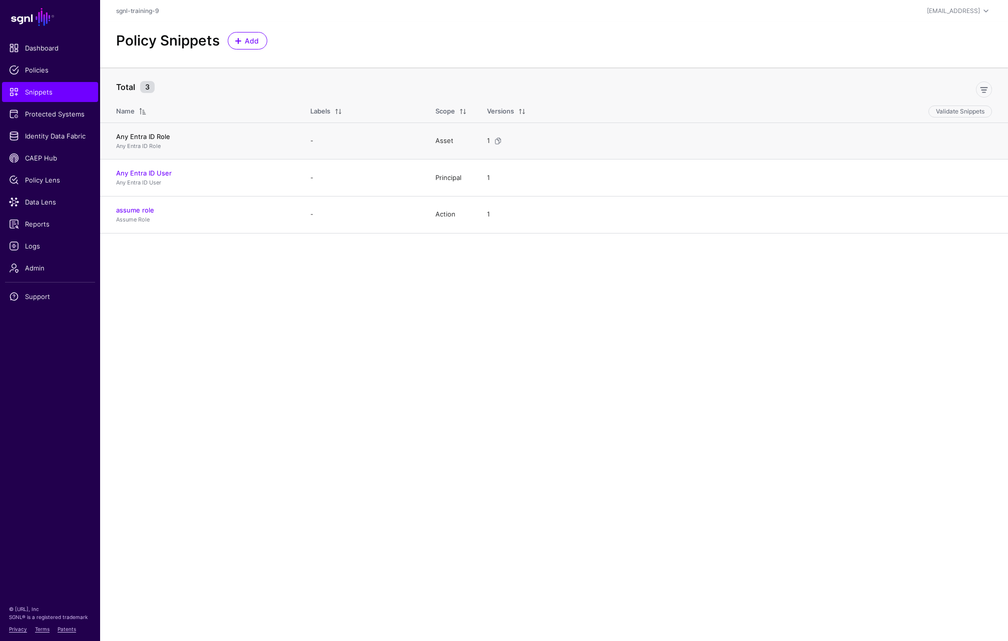
click at [154, 135] on link "Any Entra ID Role" at bounding box center [143, 137] width 54 height 8
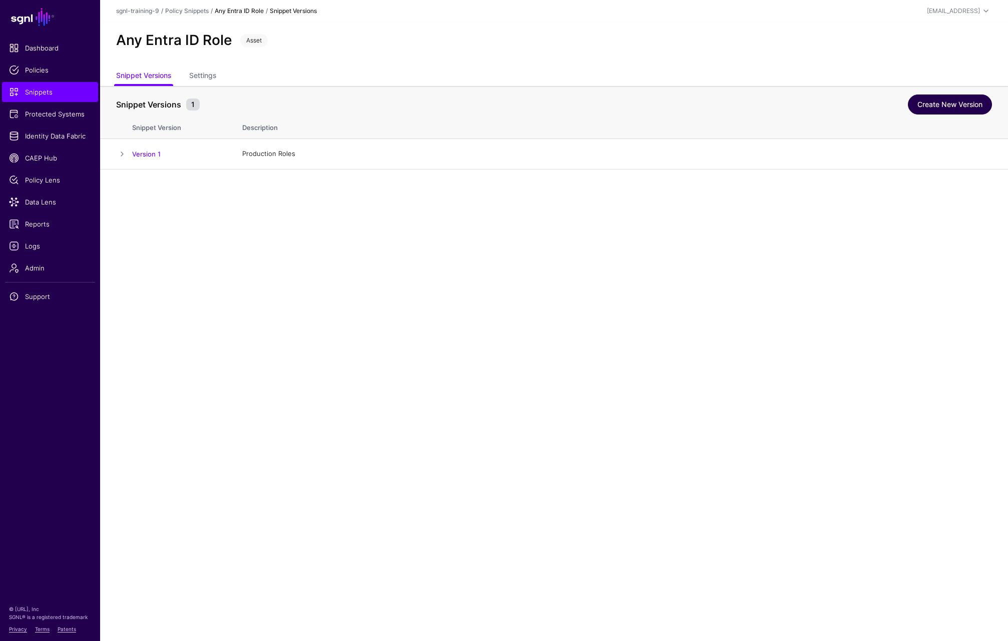
click at [929, 109] on link "Create New Version" at bounding box center [950, 105] width 84 height 20
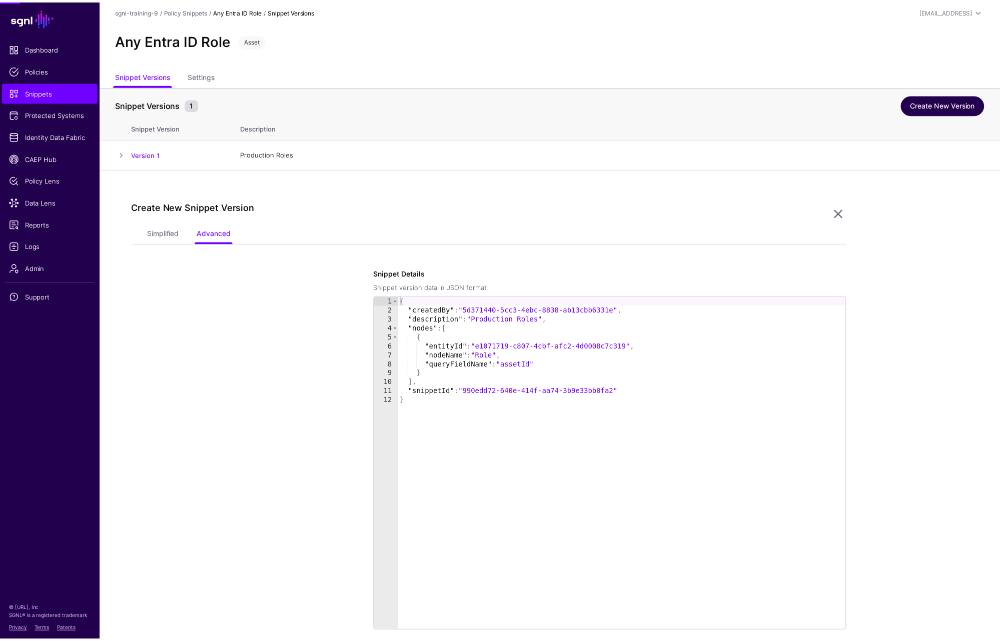
scroll to position [91, 0]
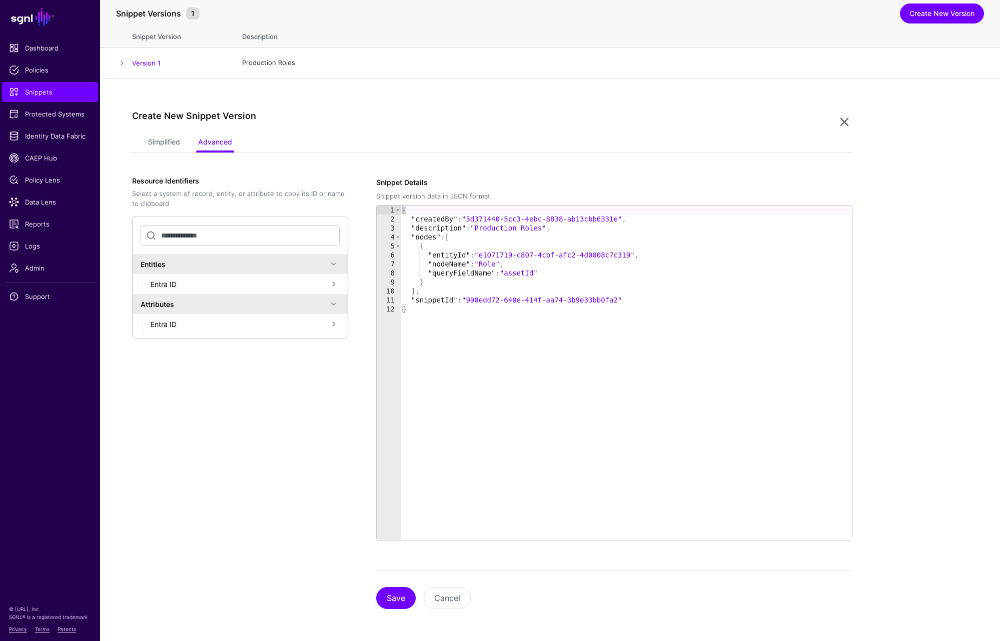
click at [333, 285] on span at bounding box center [334, 284] width 12 height 12
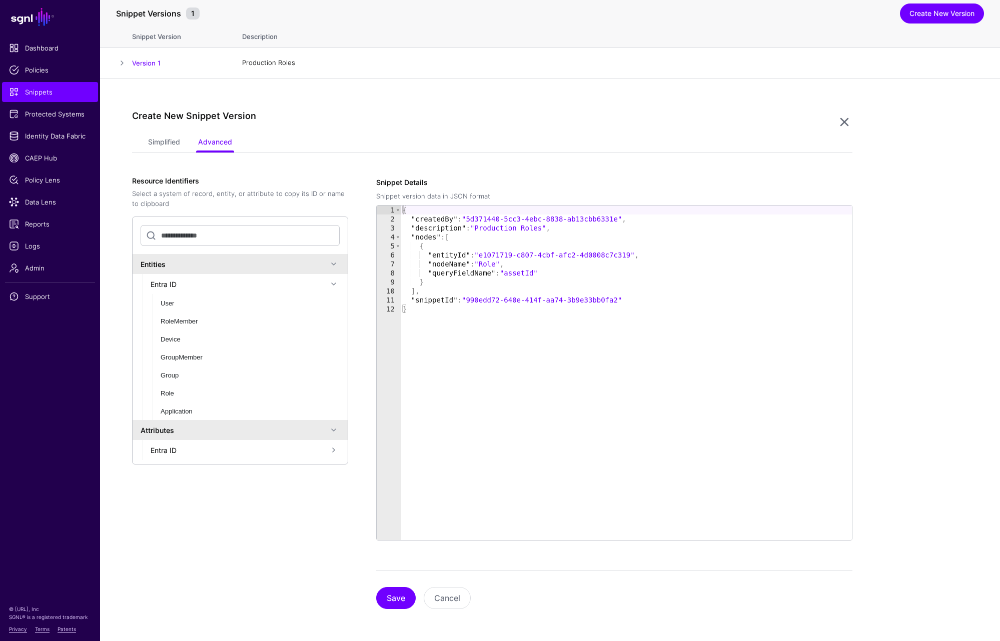
click at [532, 278] on div "{ "createdBy" : "5d371440-5cc3-4ebc-8838-ab13cbb6331e" , "description" : "Produ…" at bounding box center [626, 382] width 451 height 353
click at [187, 307] on div "User" at bounding box center [244, 304] width 167 height 10
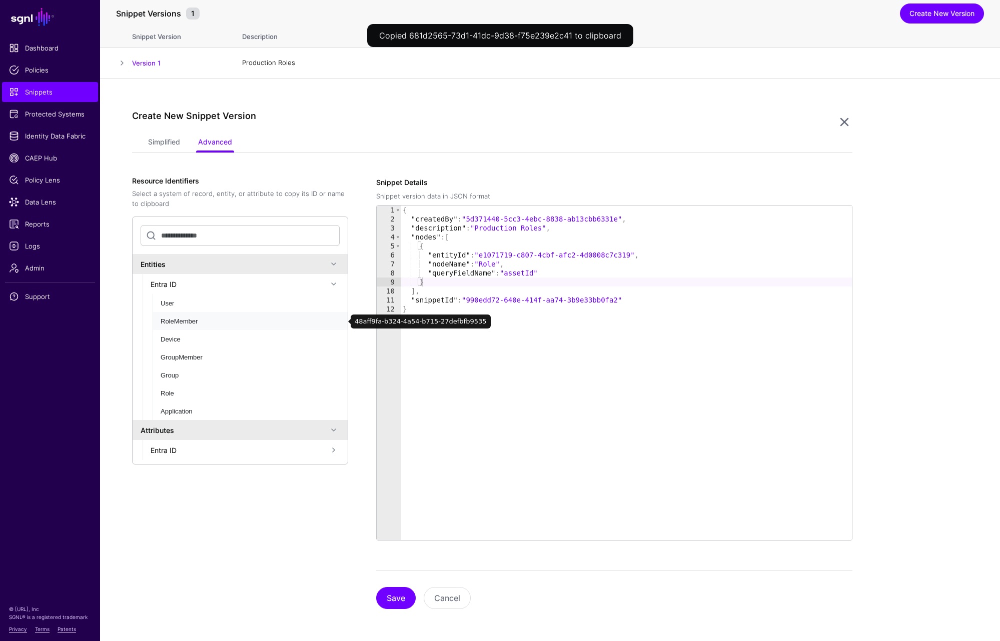
drag, startPoint x: 176, startPoint y: 324, endPoint x: 558, endPoint y: 291, distance: 383.7
click at [561, 291] on div "Resource Identifiers Select a system of record, entity, or attribute to copy it…" at bounding box center [492, 393] width 720 height 433
click at [216, 324] on div "RoleMember" at bounding box center [244, 322] width 167 height 10
click at [218, 301] on div "User" at bounding box center [244, 304] width 167 height 10
type textarea "*"
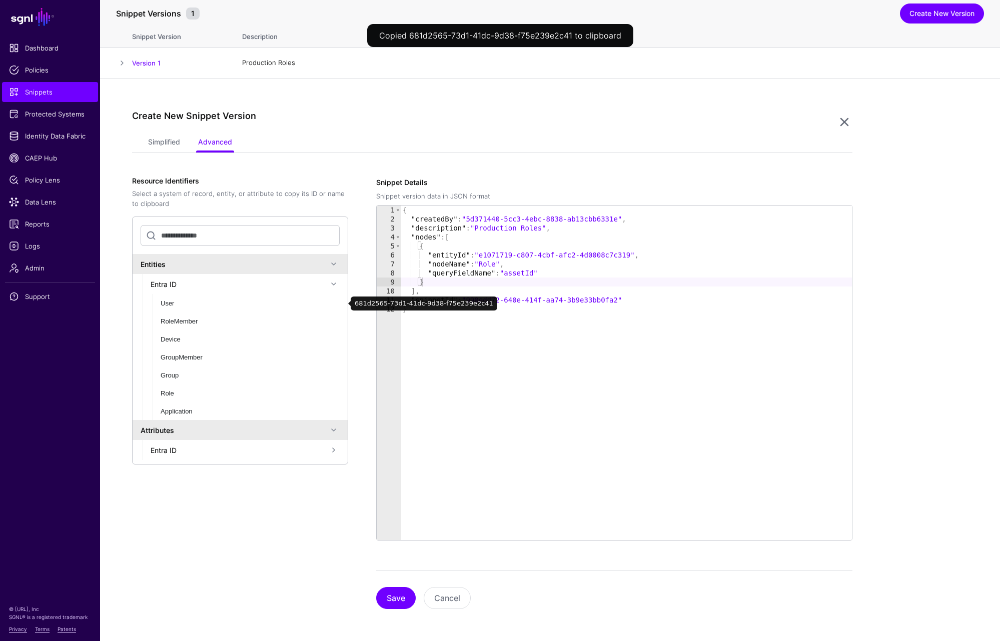
click at [478, 431] on div "{ "createdBy" : "5d371440-5cc3-4ebc-8838-ab13cbb6331e" , "description" : "Produ…" at bounding box center [626, 382] width 451 height 353
click at [337, 449] on span at bounding box center [334, 450] width 12 height 12
click at [261, 469] on div "User" at bounding box center [244, 470] width 167 height 11
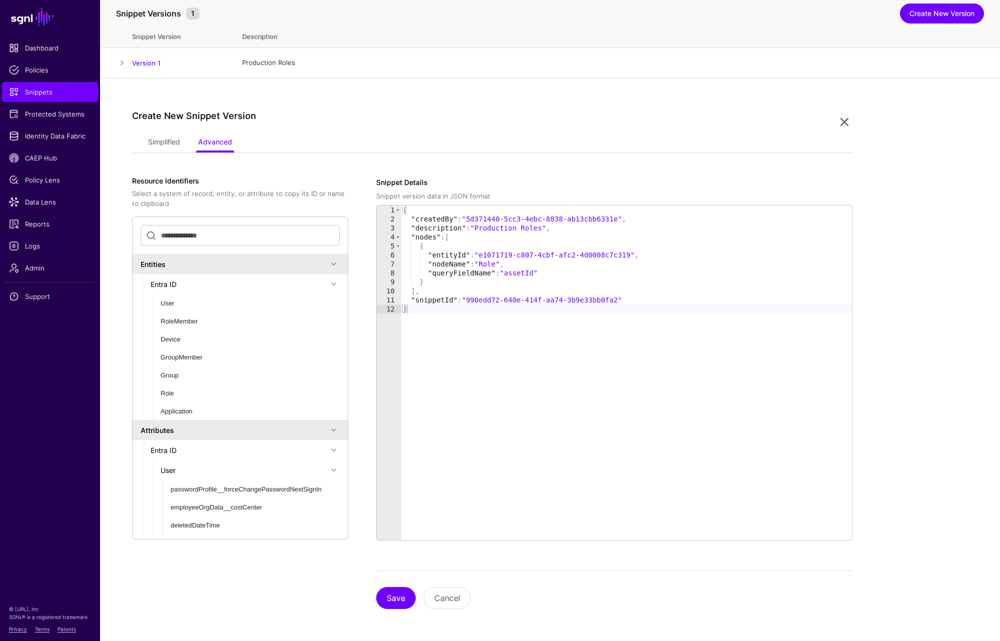
click at [328, 471] on span at bounding box center [334, 470] width 12 height 12
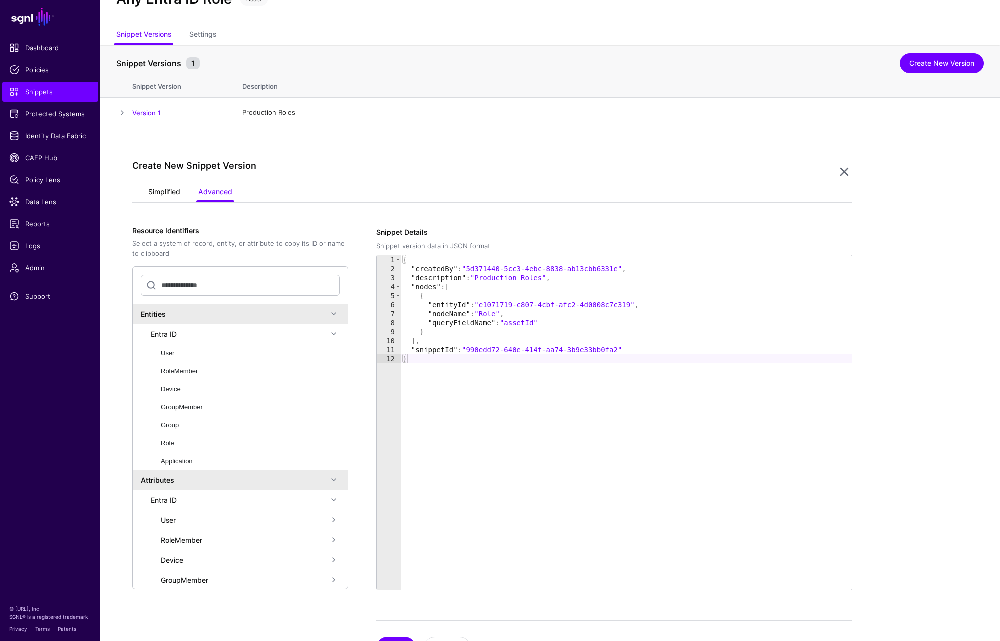
click at [171, 190] on link "Simplified" at bounding box center [164, 193] width 32 height 19
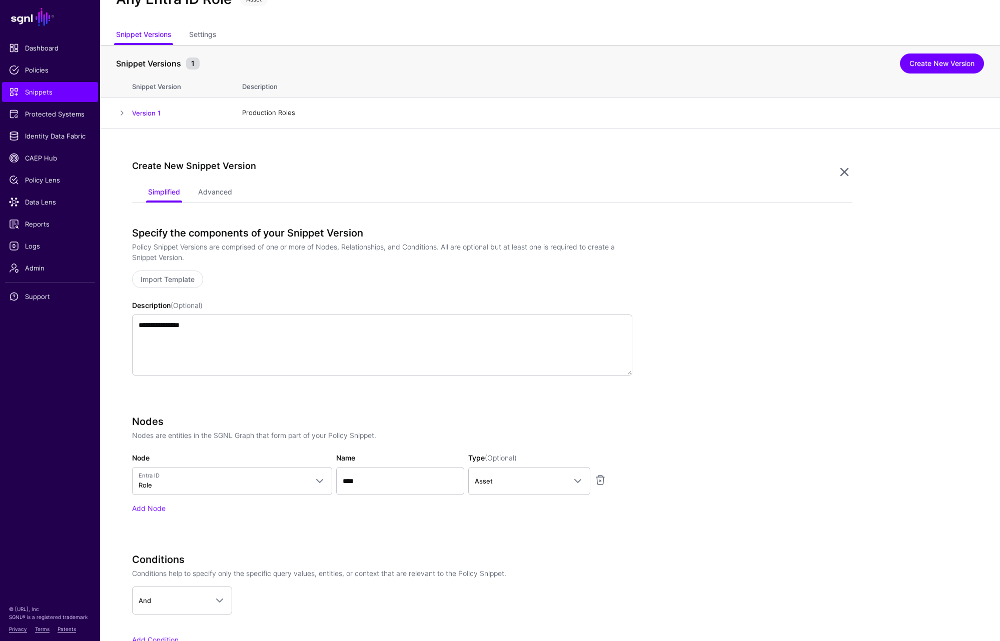
scroll to position [174, 0]
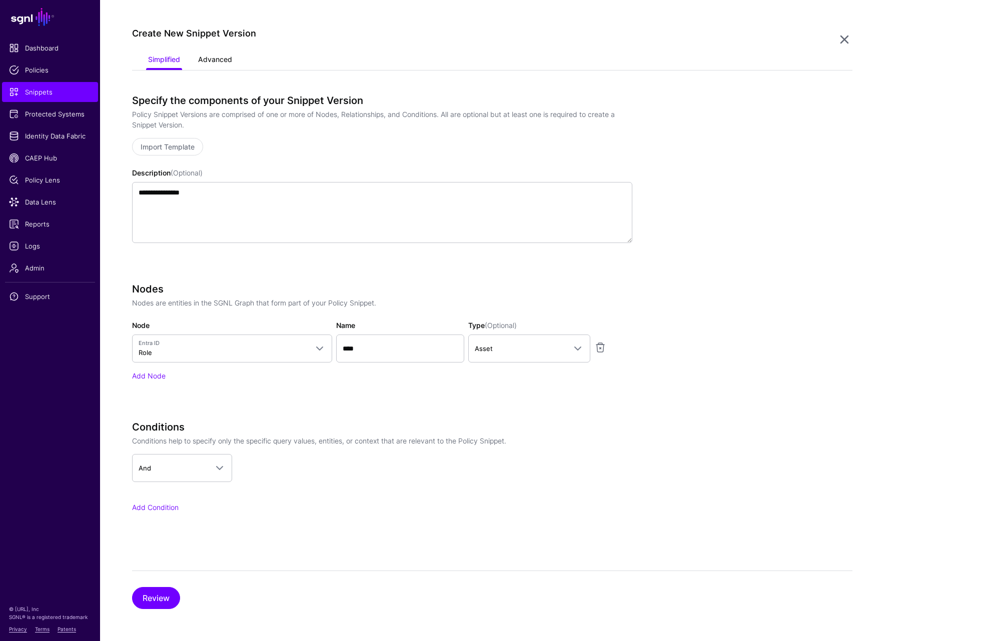
click at [221, 58] on link "Advanced" at bounding box center [215, 60] width 34 height 19
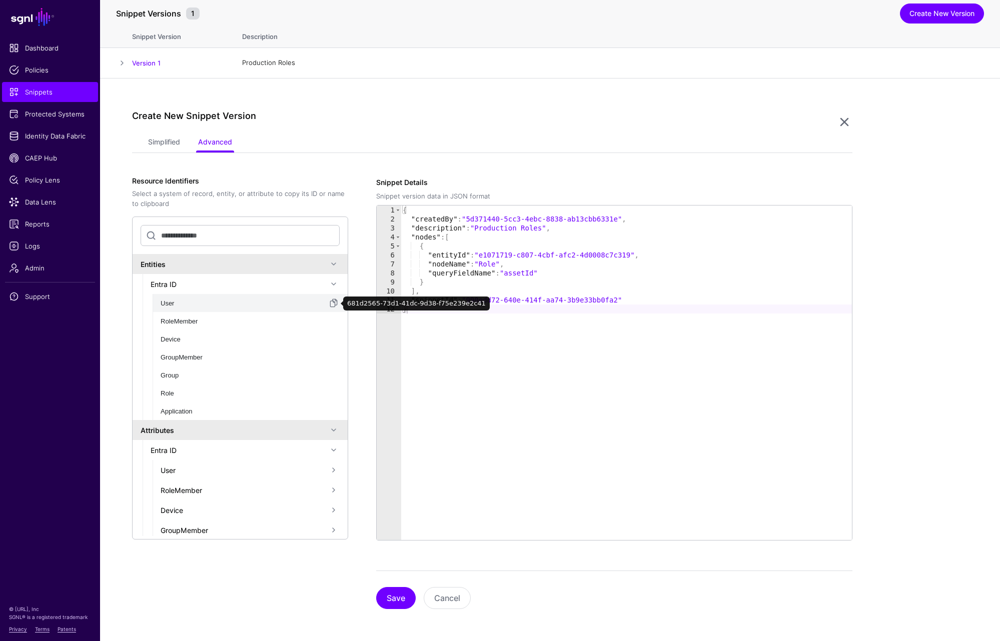
click at [181, 301] on div "User" at bounding box center [244, 304] width 167 height 10
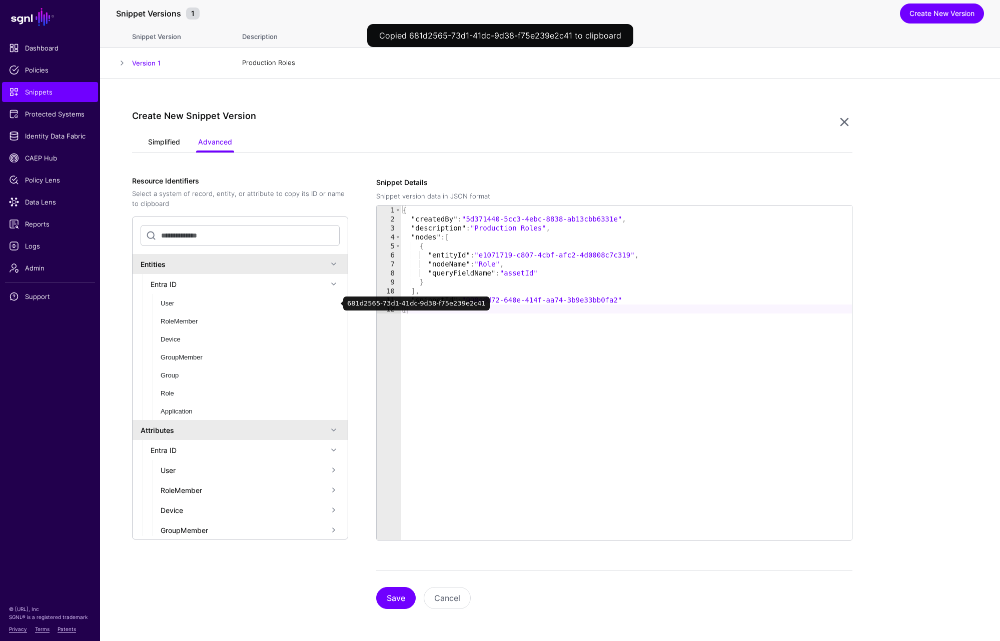
click at [158, 136] on link "Simplified" at bounding box center [164, 143] width 32 height 19
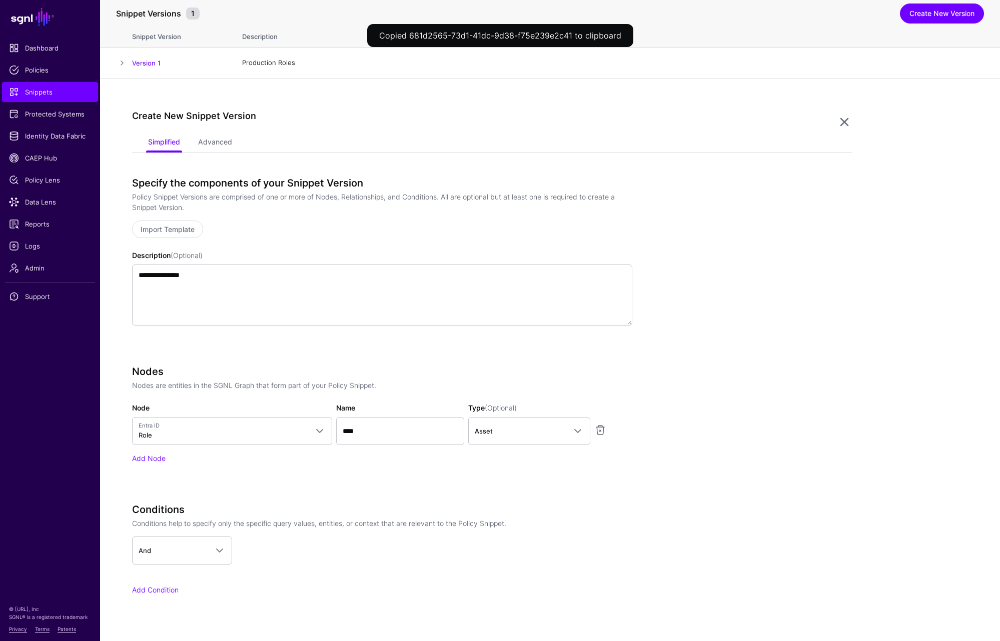
scroll to position [141, 0]
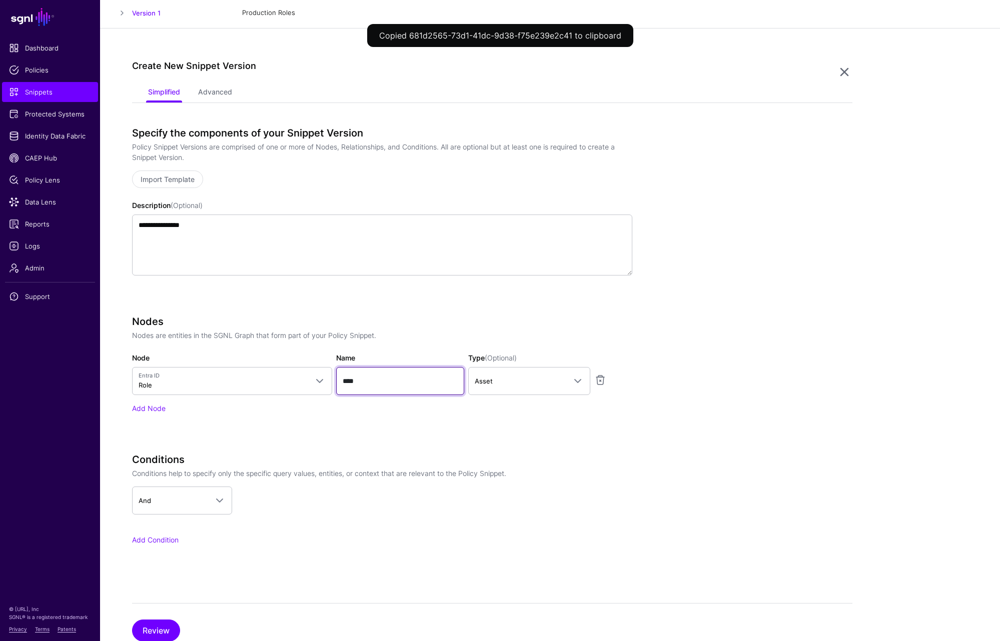
click at [413, 386] on input "****" at bounding box center [400, 381] width 128 height 28
click at [548, 383] on span "Asset" at bounding box center [520, 381] width 91 height 11
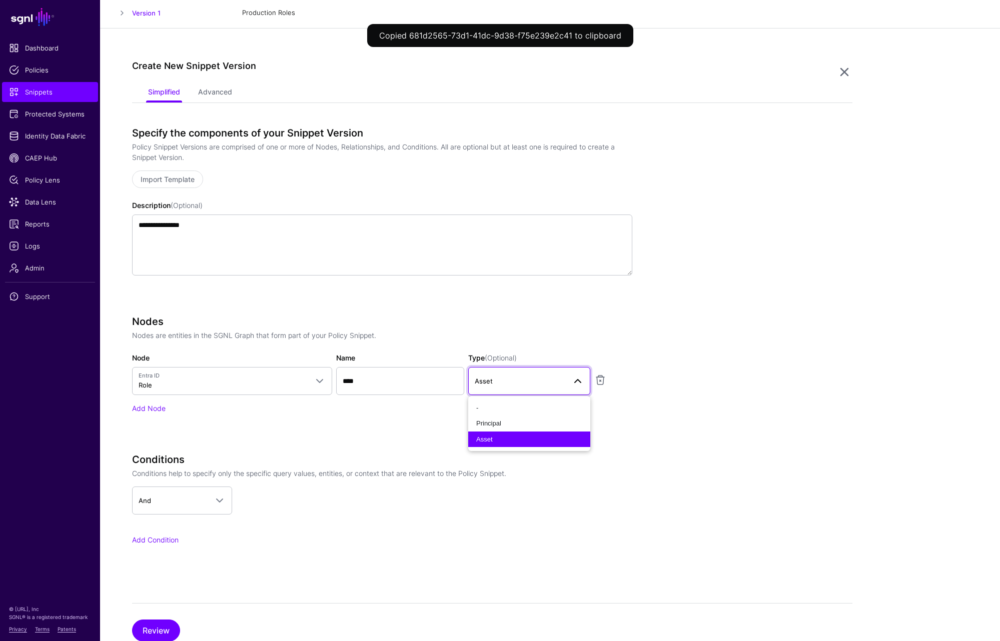
click at [548, 383] on span "Asset" at bounding box center [520, 381] width 91 height 11
click at [722, 412] on app-snippets-creator "**********" at bounding box center [492, 350] width 720 height 446
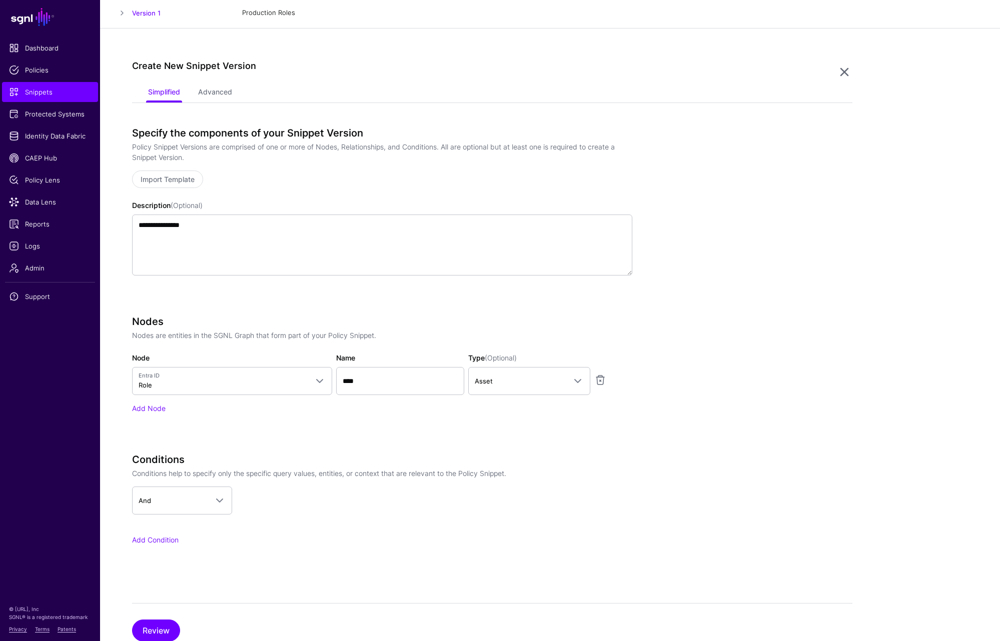
scroll to position [174, 0]
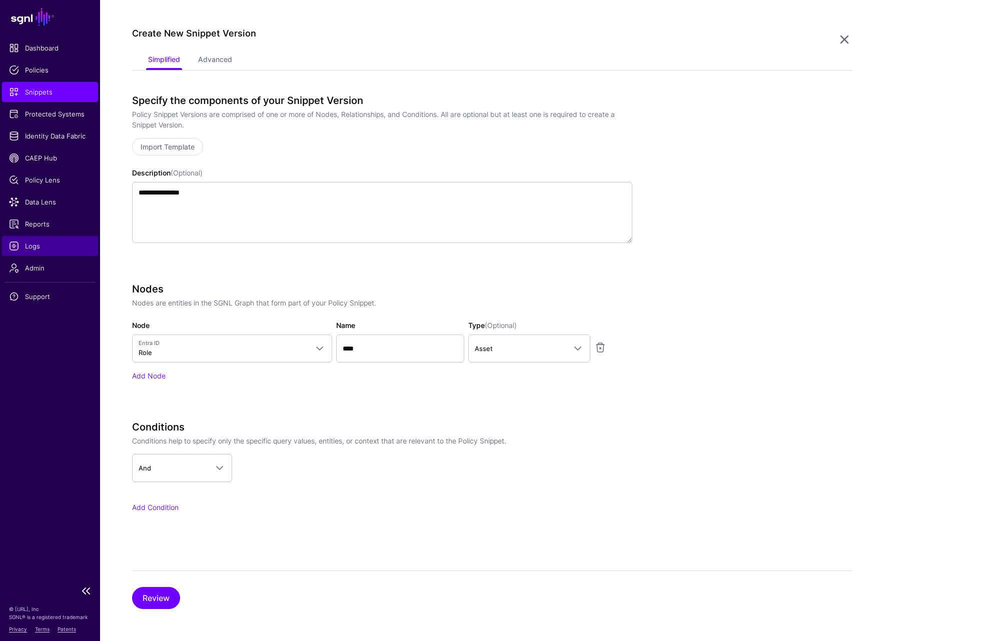
click at [33, 245] on span "Logs" at bounding box center [50, 246] width 82 height 10
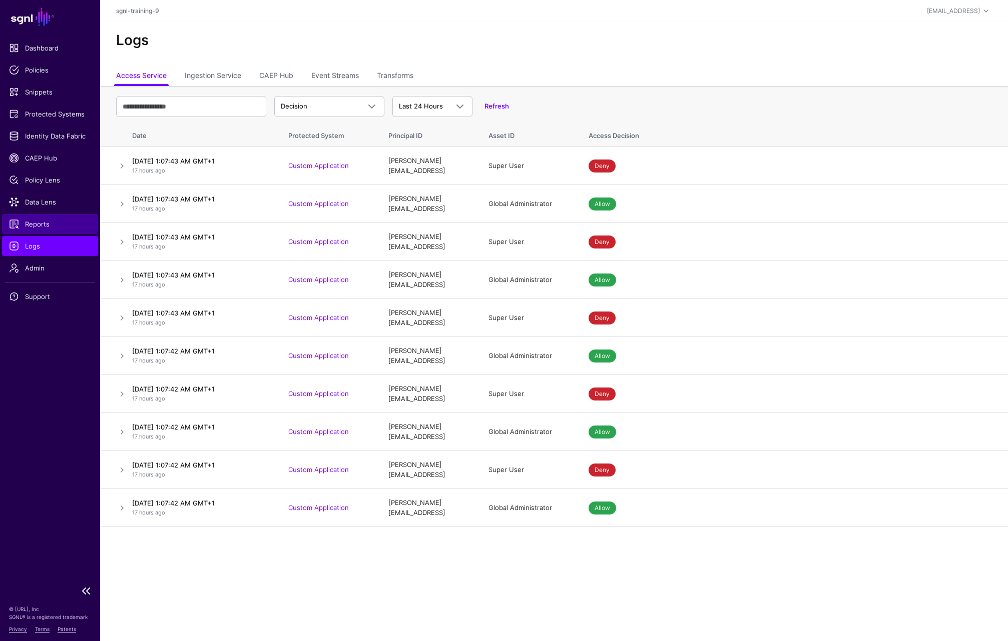
click at [55, 215] on link "Reports" at bounding box center [50, 224] width 96 height 20
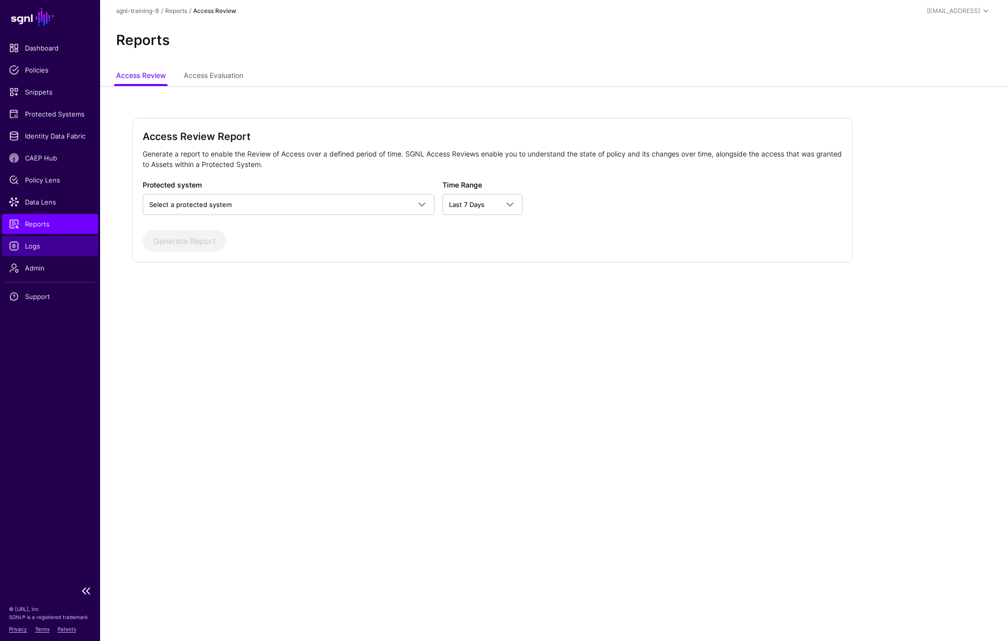
click at [33, 244] on span "Logs" at bounding box center [50, 246] width 82 height 10
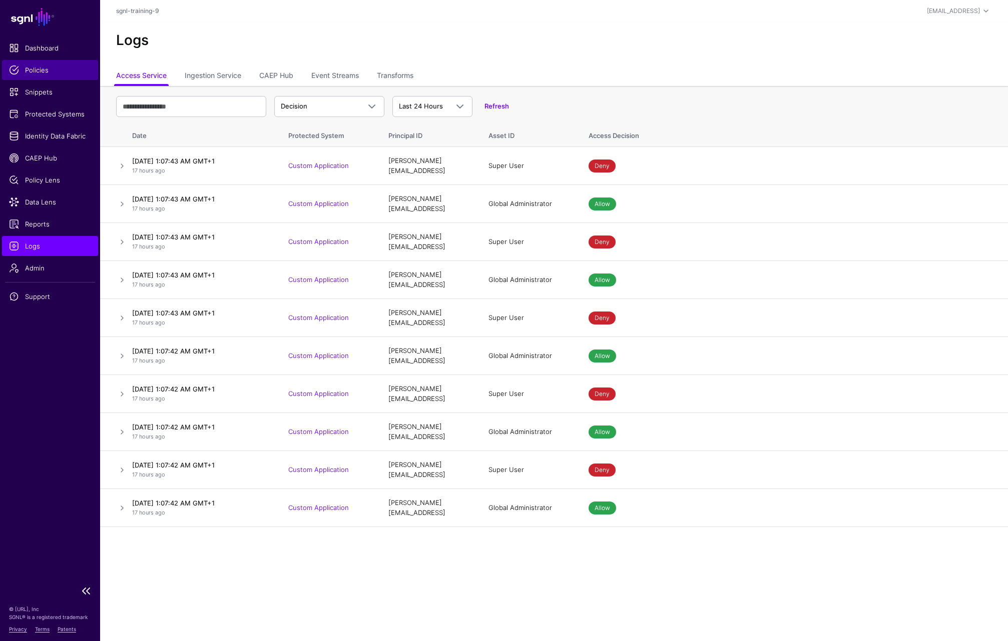
click at [40, 70] on span "Policies" at bounding box center [50, 70] width 82 height 10
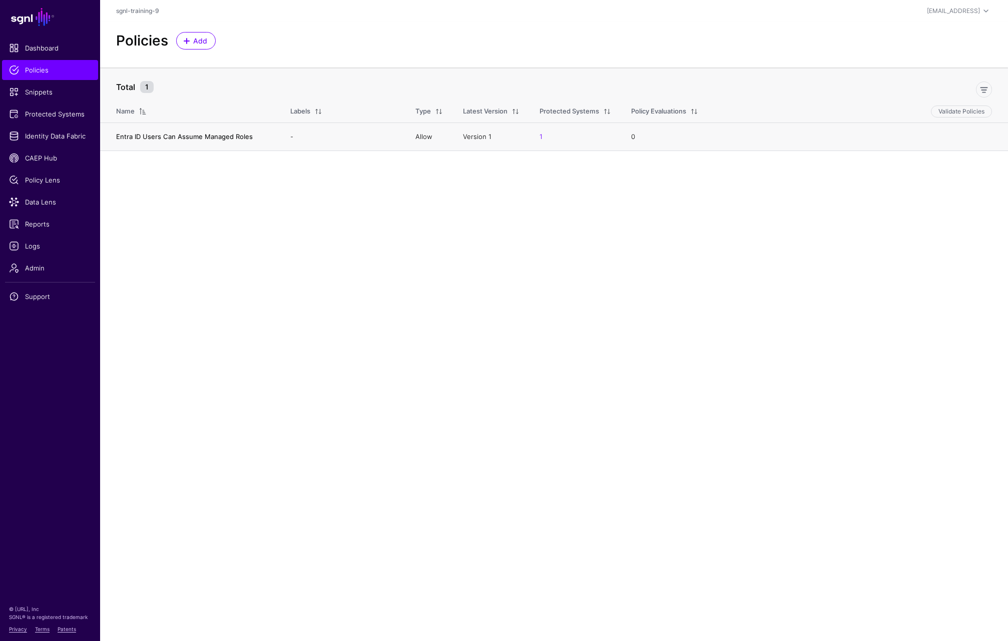
click at [198, 135] on link "Entra ID Users Can Assume Managed Roles" at bounding box center [184, 137] width 137 height 8
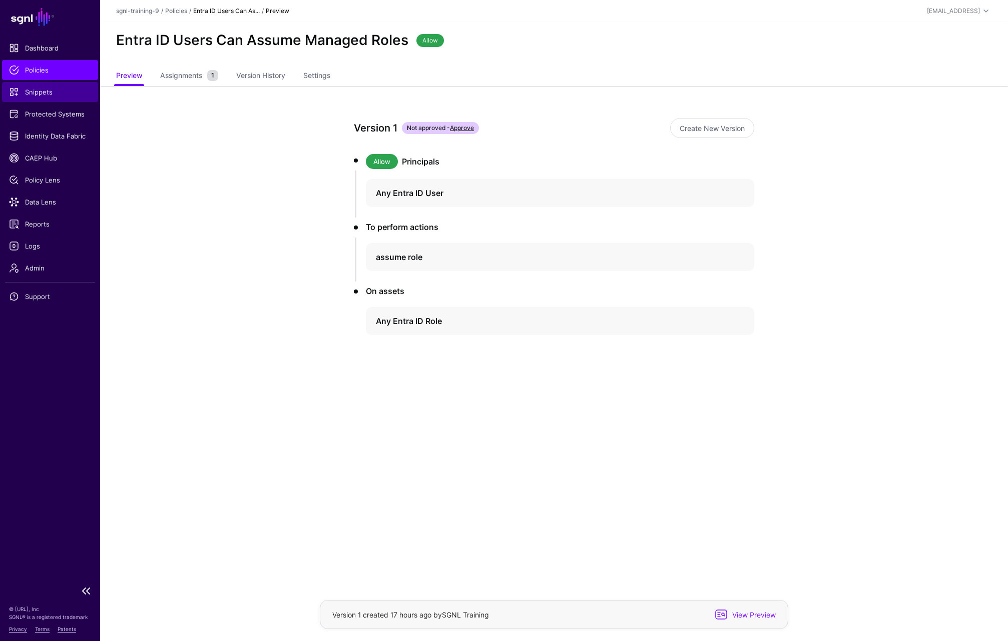
click at [43, 87] on link "Snippets" at bounding box center [50, 92] width 96 height 20
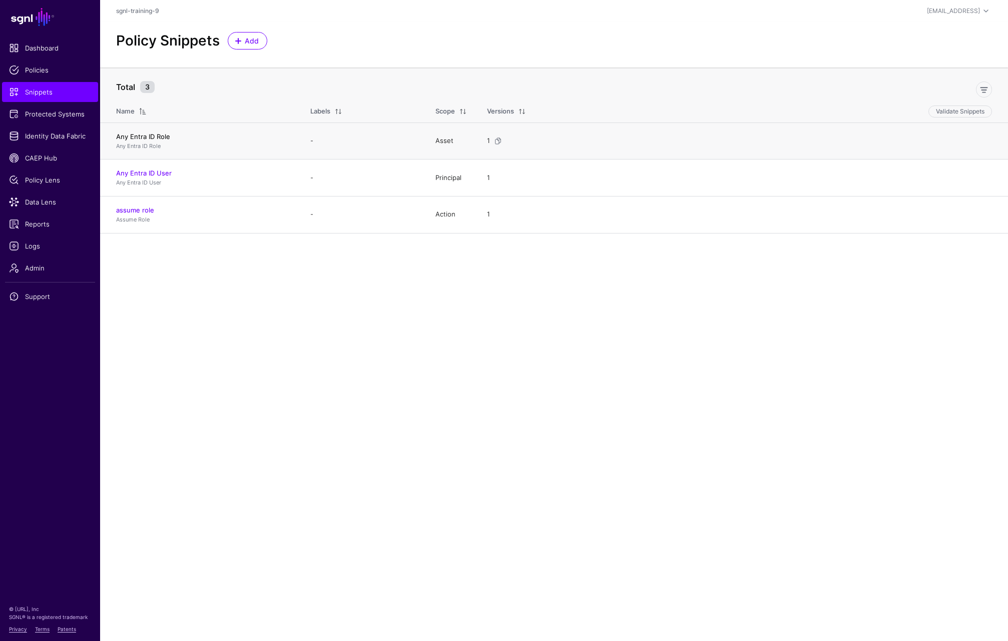
click at [147, 137] on link "Any Entra ID Role" at bounding box center [143, 137] width 54 height 8
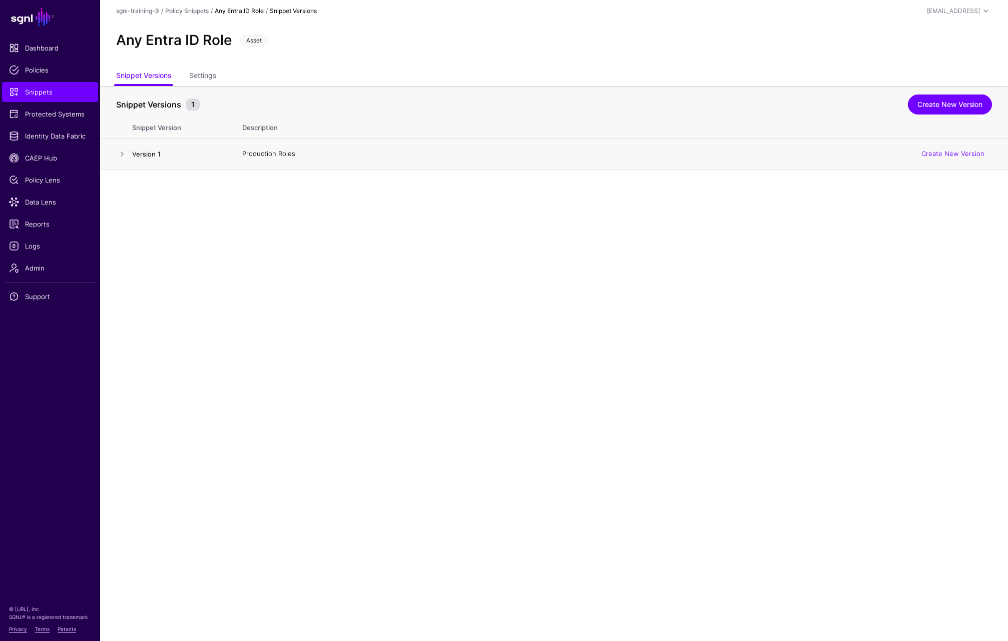
click at [155, 153] on link "Version 1" at bounding box center [146, 154] width 29 height 8
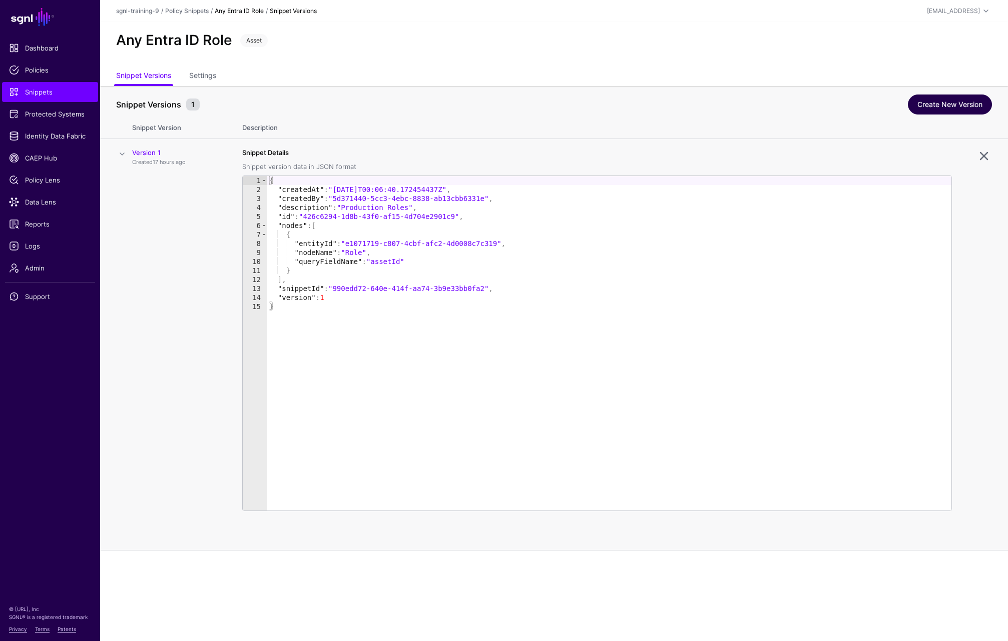
click at [935, 104] on link "Create New Version" at bounding box center [950, 105] width 84 height 20
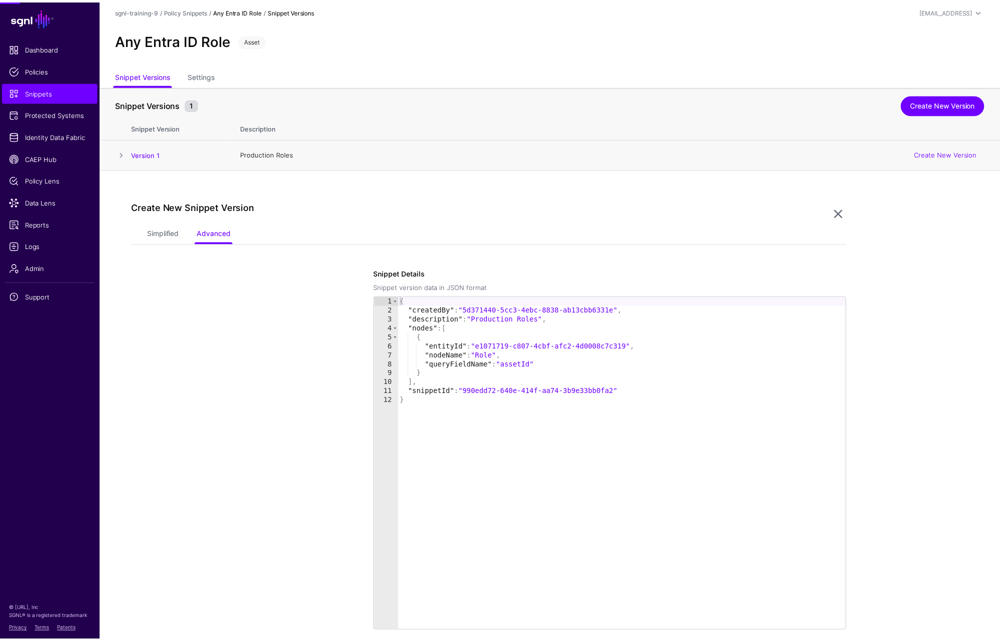
scroll to position [91, 0]
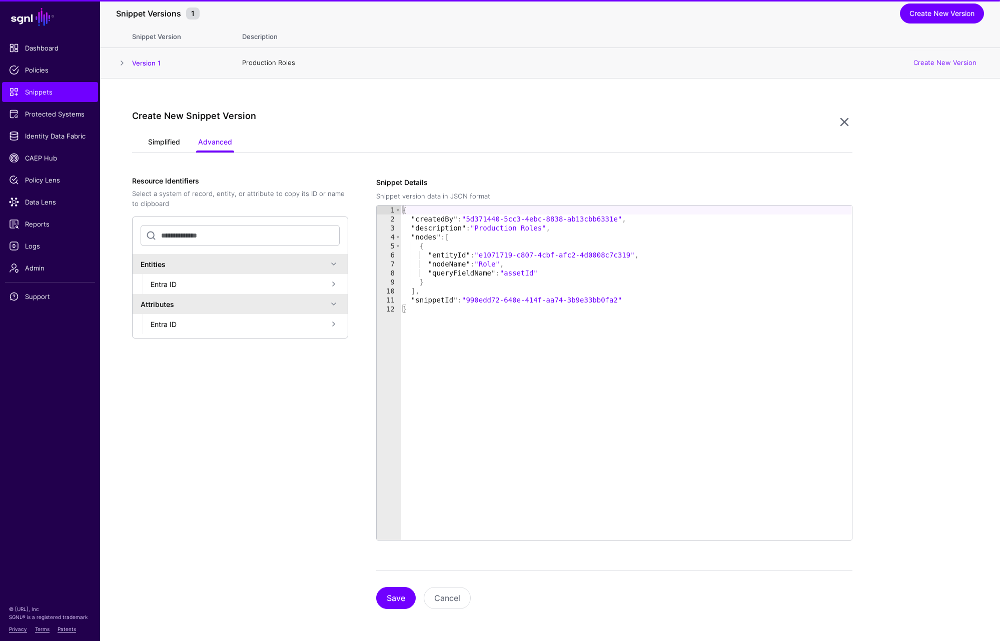
click at [158, 140] on link "Simplified" at bounding box center [164, 143] width 32 height 19
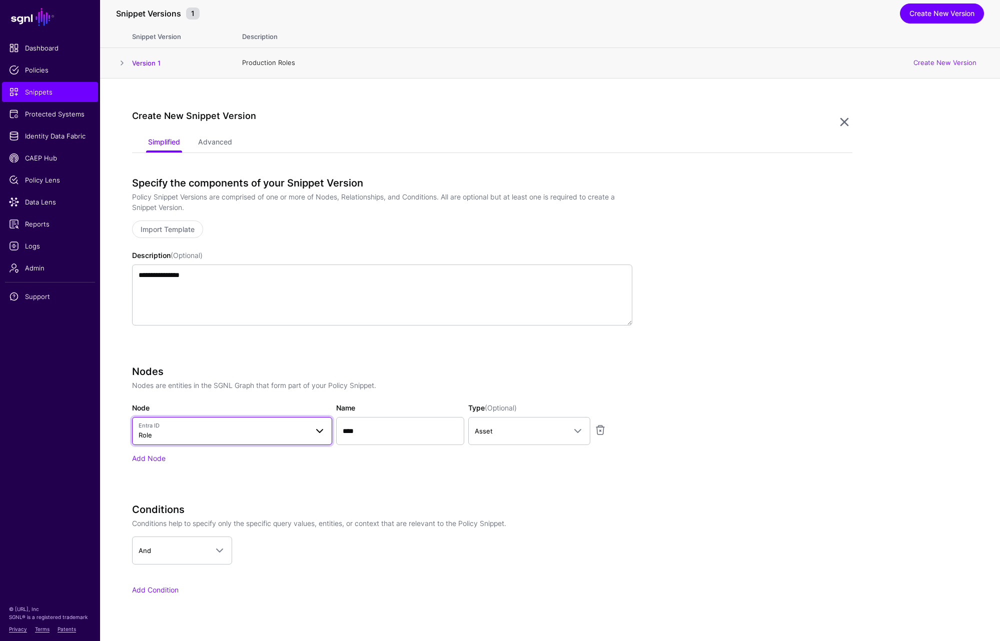
click at [296, 435] on span "Entra ID Role" at bounding box center [223, 431] width 169 height 19
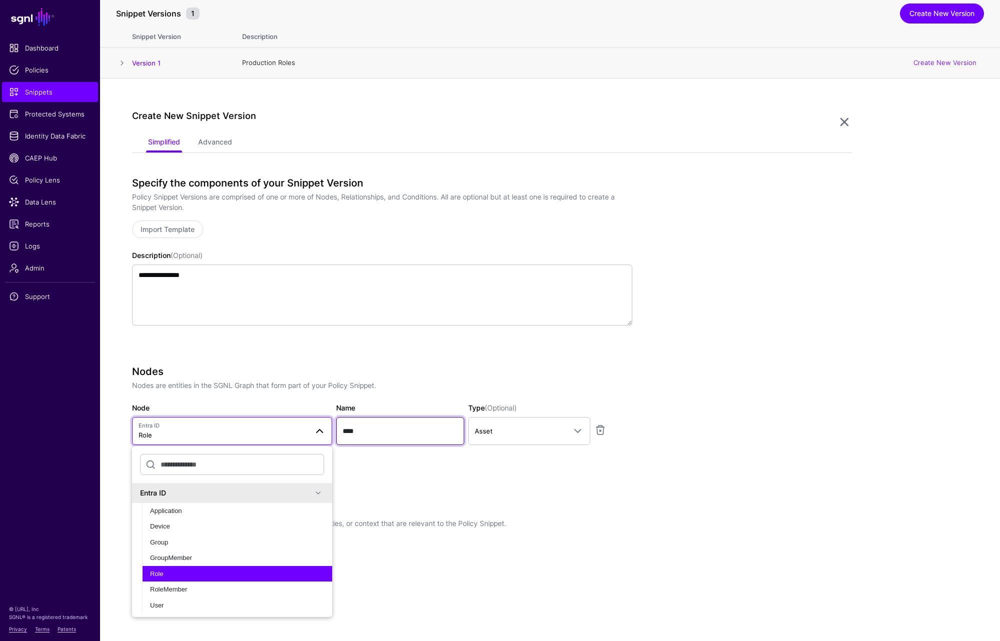
click at [361, 436] on input "****" at bounding box center [400, 431] width 128 height 28
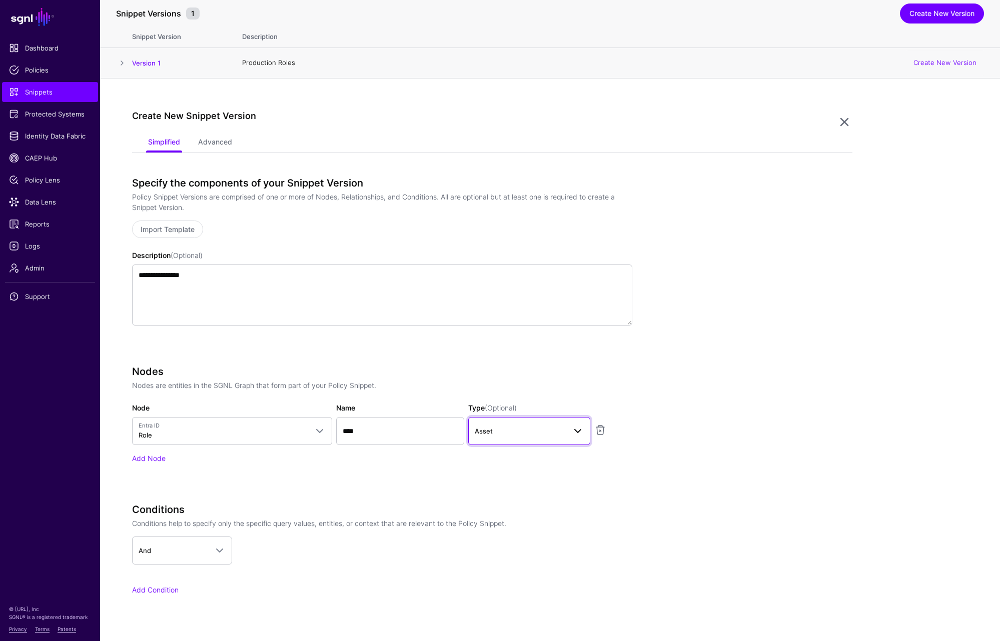
click at [533, 424] on link "Asset" at bounding box center [529, 431] width 122 height 28
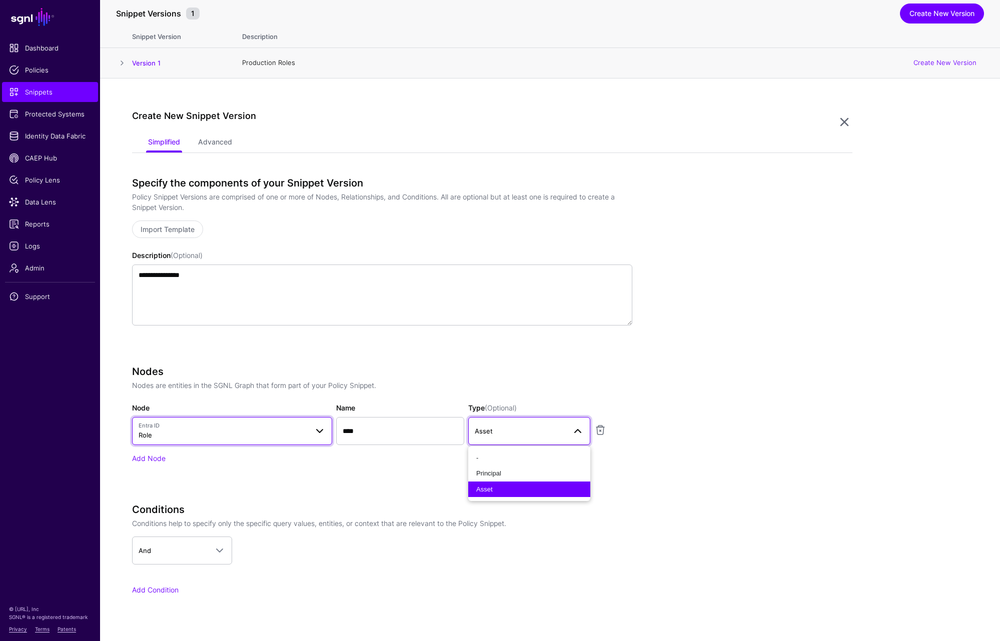
click at [192, 431] on span "Entra ID Role" at bounding box center [223, 431] width 169 height 19
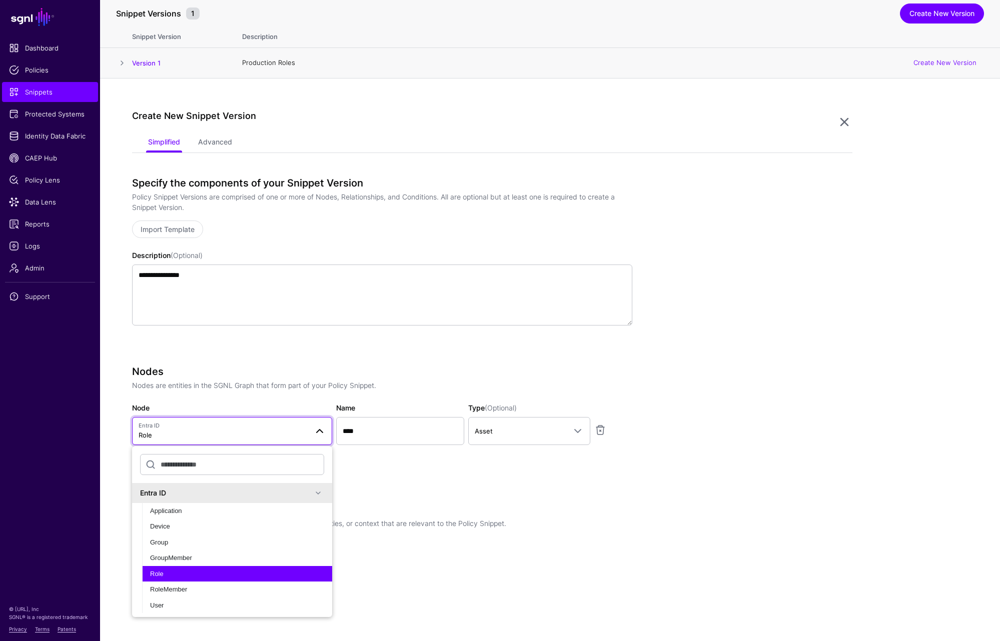
click at [192, 431] on span "Entra ID Role" at bounding box center [223, 431] width 169 height 19
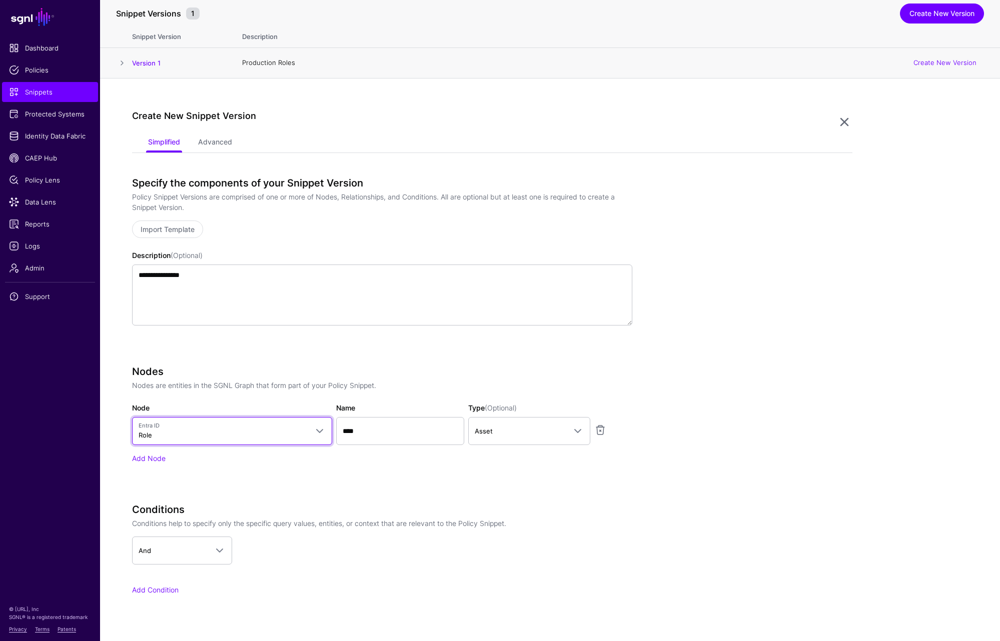
scroll to position [174, 0]
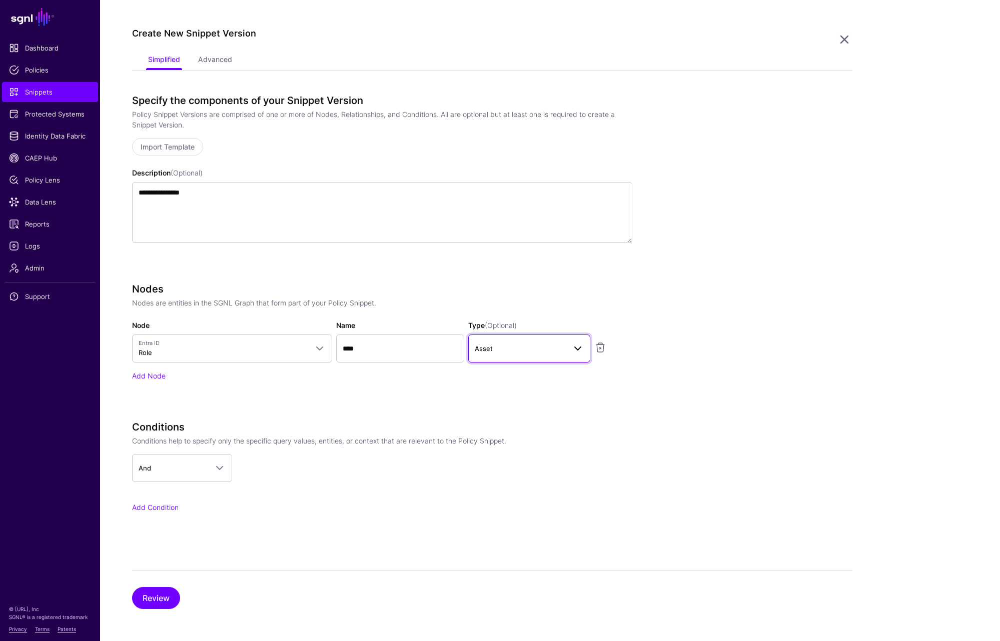
click at [546, 357] on link "Asset" at bounding box center [529, 349] width 122 height 28
click at [163, 380] on link "Add Node" at bounding box center [149, 376] width 34 height 9
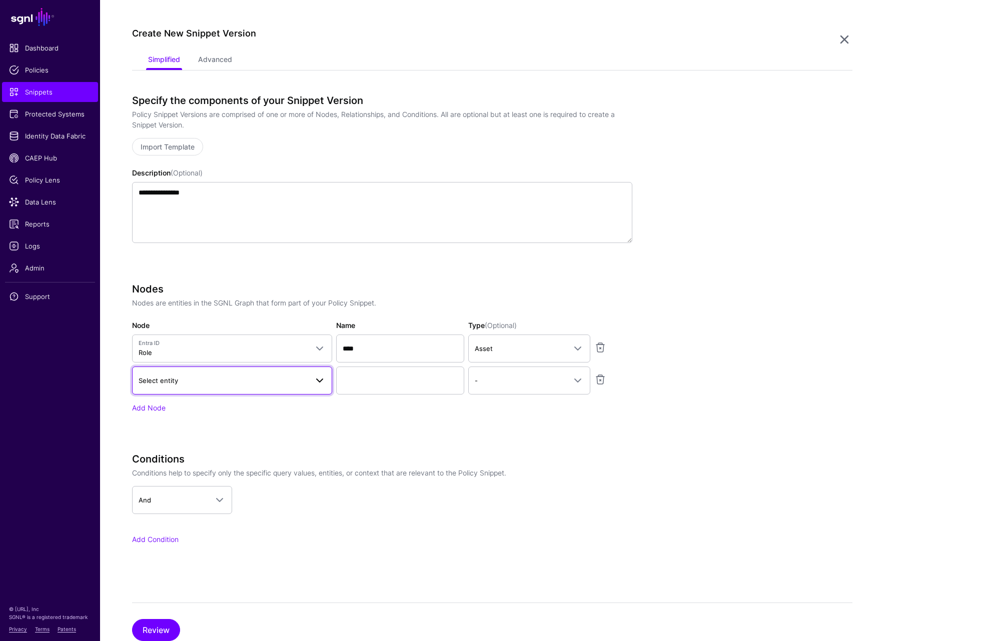
click at [176, 376] on span "Select entity" at bounding box center [223, 380] width 169 height 11
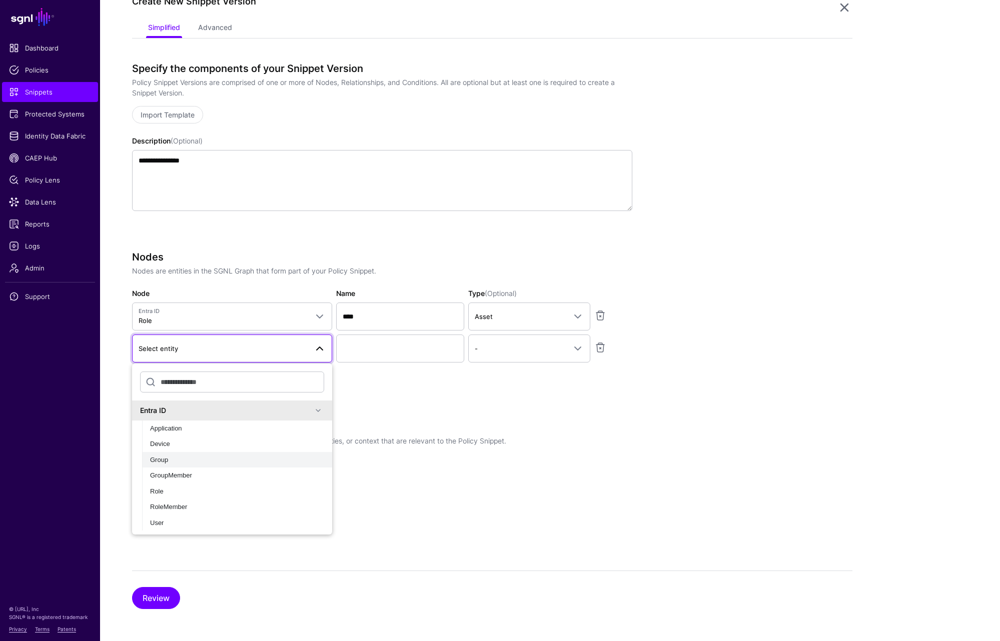
scroll to position [106, 0]
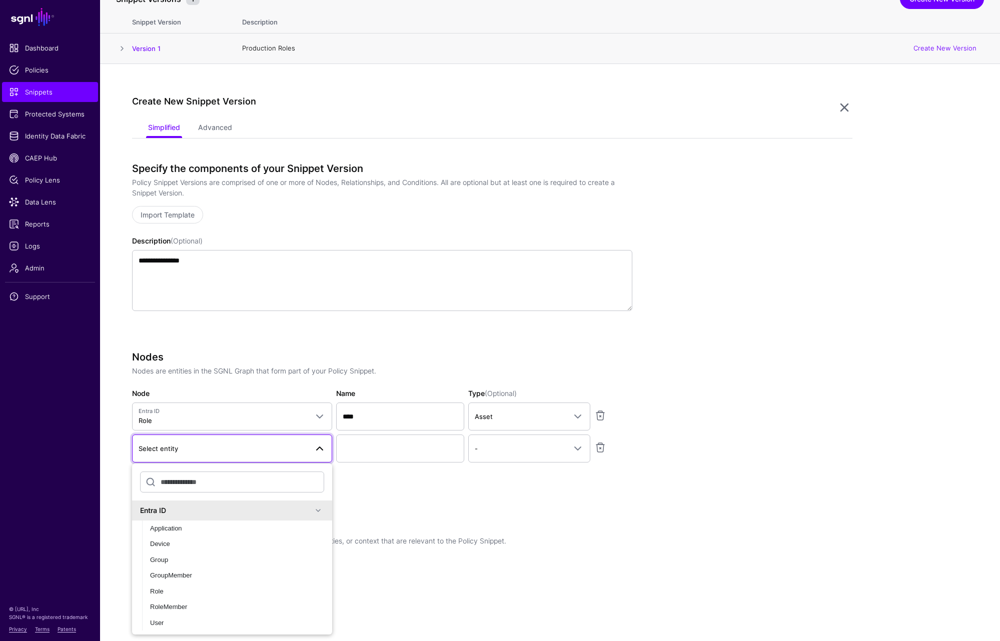
click at [318, 512] on span at bounding box center [318, 511] width 12 height 12
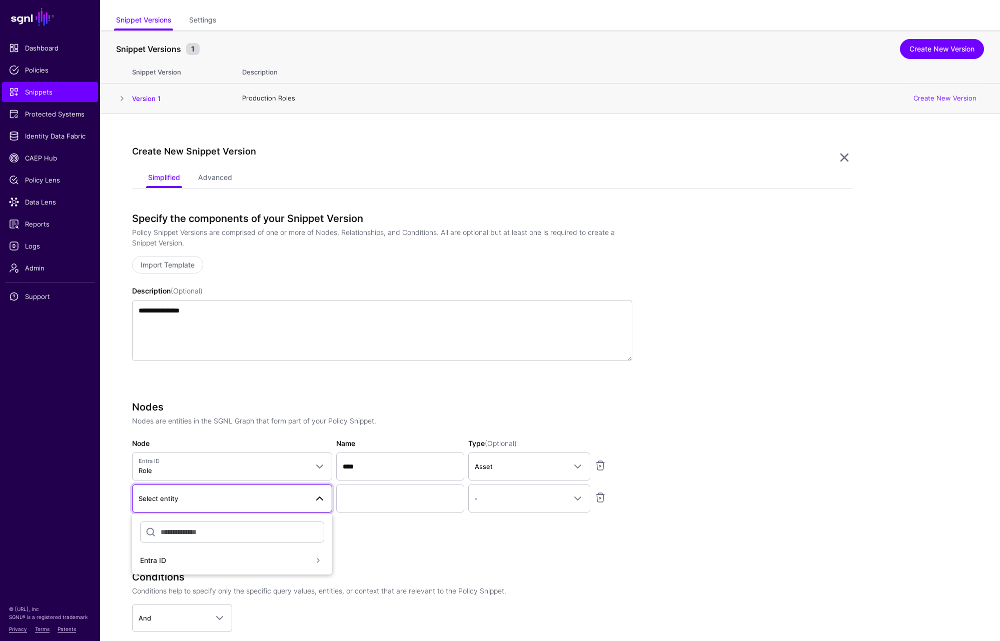
scroll to position [0, 0]
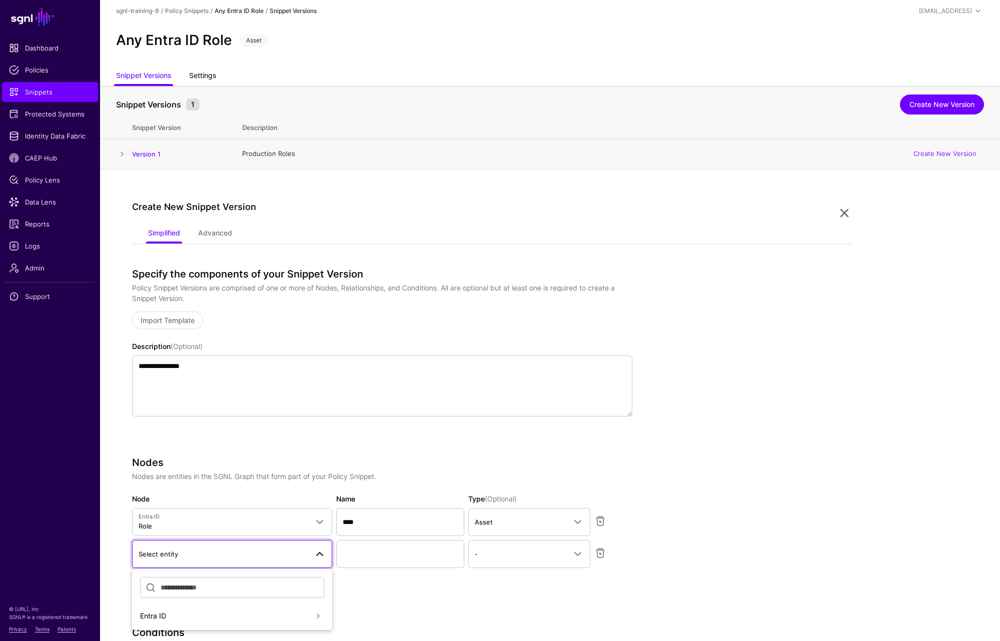
click at [205, 75] on link "Settings" at bounding box center [202, 76] width 27 height 19
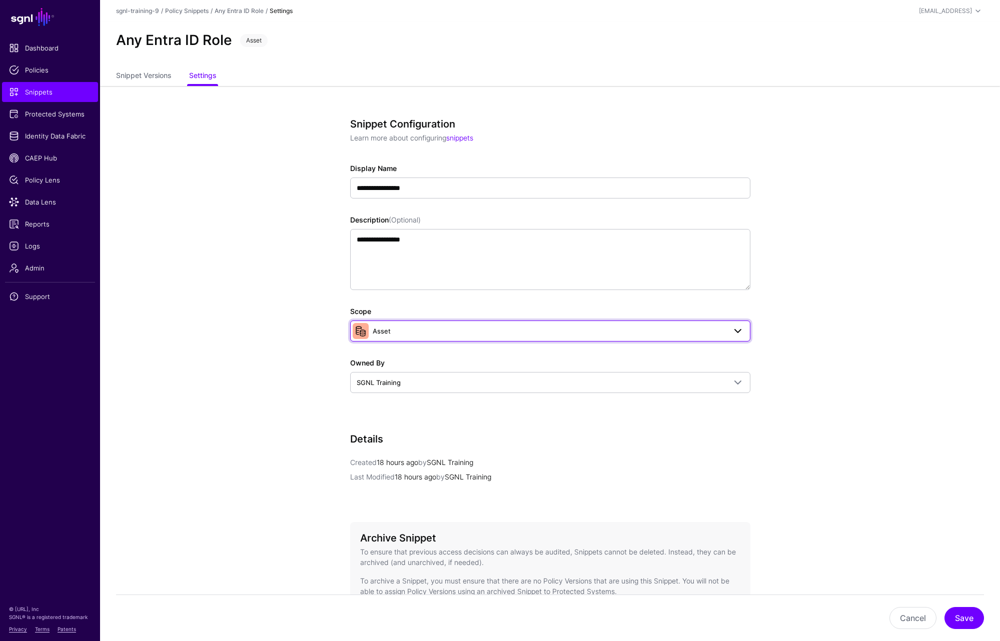
click at [411, 337] on link "Asset" at bounding box center [550, 331] width 400 height 21
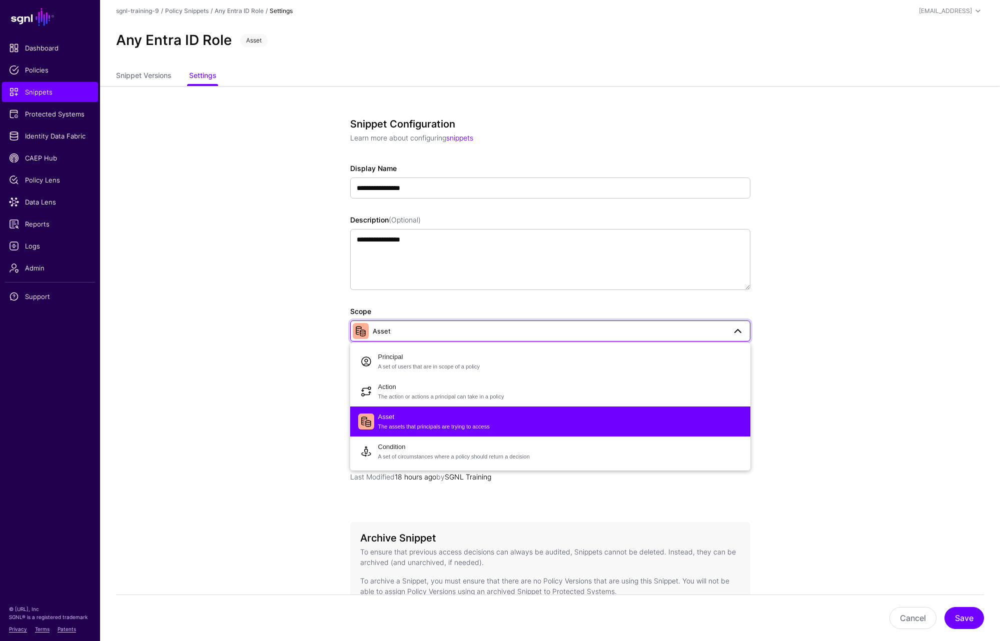
click at [252, 237] on app-snippets-details-form "**********" at bounding box center [550, 409] width 900 height 647
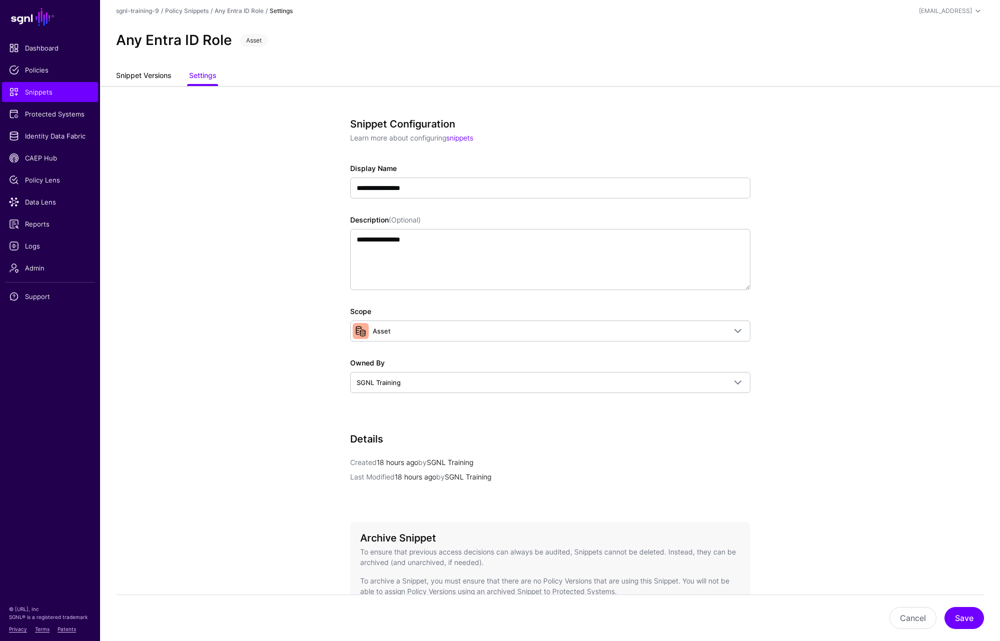
click at [153, 69] on link "Snippet Versions" at bounding box center [143, 76] width 55 height 19
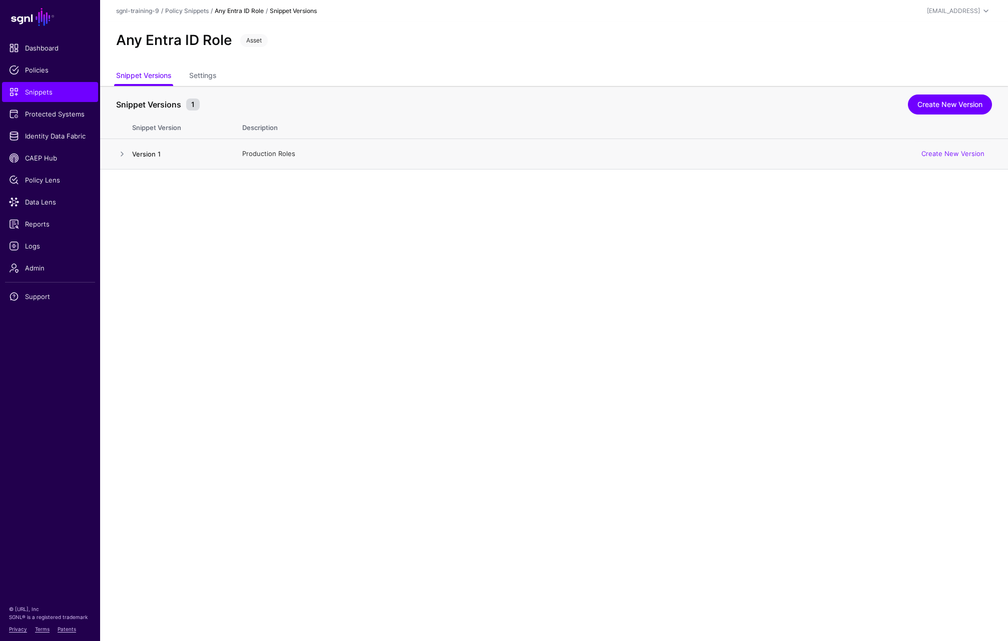
click at [148, 155] on link "Version 1" at bounding box center [146, 154] width 29 height 8
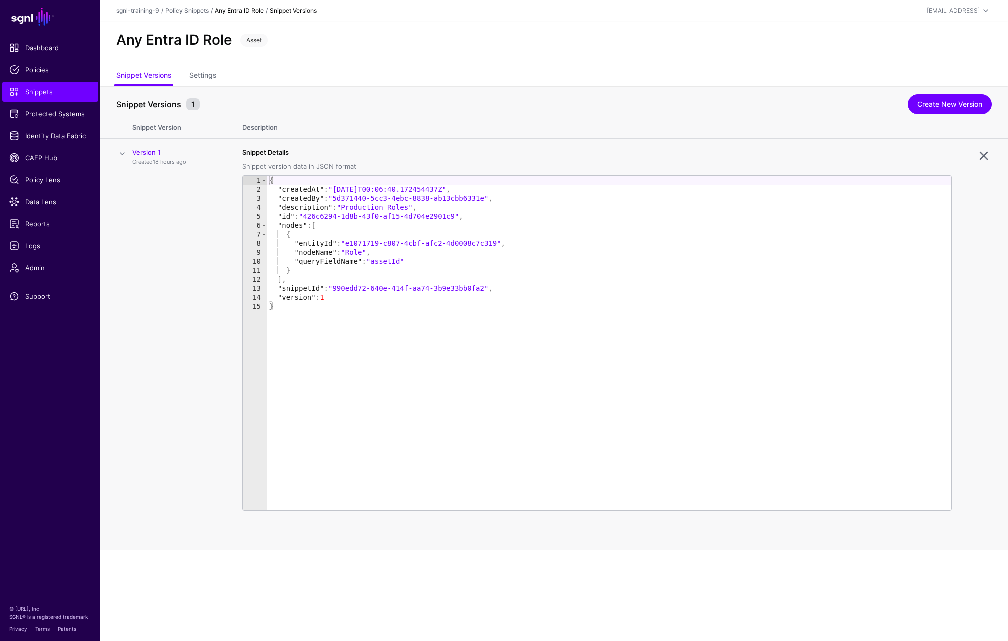
click at [283, 15] on div "Snippet Versions" at bounding box center [293, 11] width 47 height 9
click at [266, 11] on div "/" at bounding box center [267, 11] width 6 height 9
drag, startPoint x: 266, startPoint y: 11, endPoint x: 260, endPoint y: 12, distance: 6.1
click at [260, 12] on strong "Any Entra ID Role" at bounding box center [239, 11] width 49 height 8
click at [246, 12] on strong "Any Entra ID Role" at bounding box center [239, 11] width 49 height 8
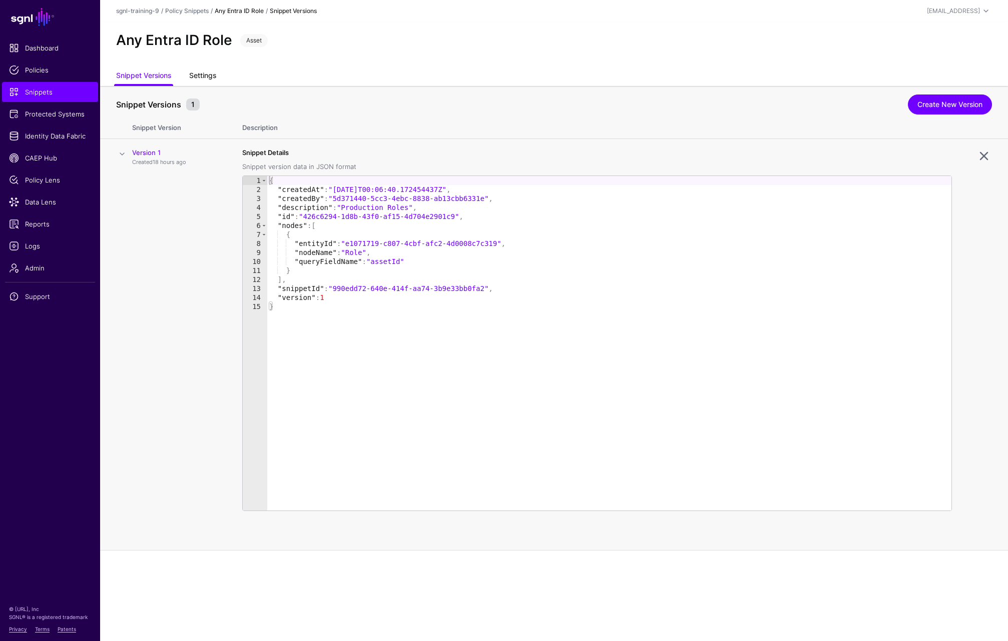
click at [204, 80] on link "Settings" at bounding box center [202, 76] width 27 height 19
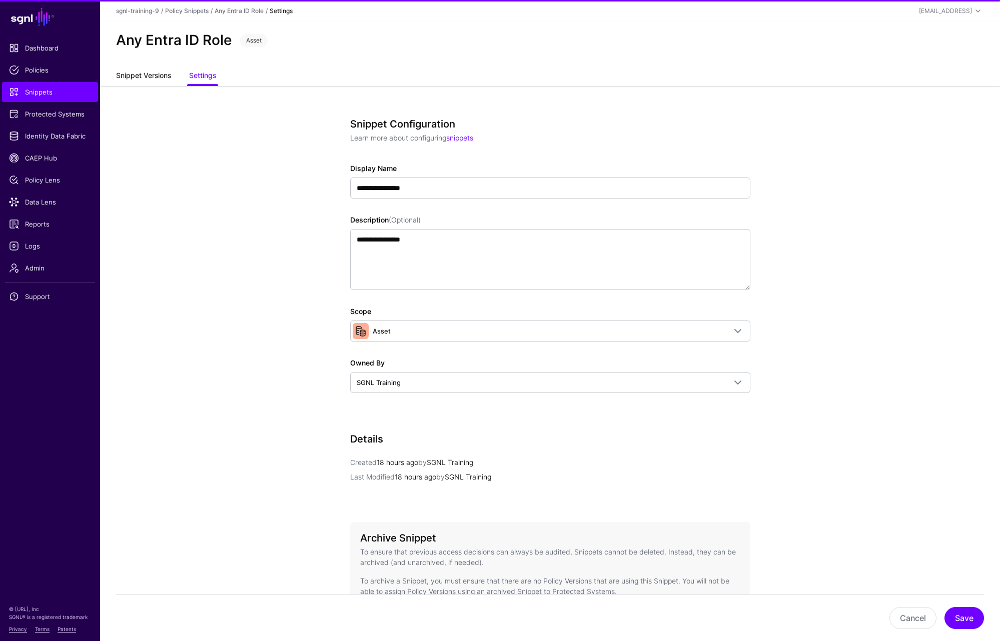
click at [144, 75] on link "Snippet Versions" at bounding box center [143, 76] width 55 height 19
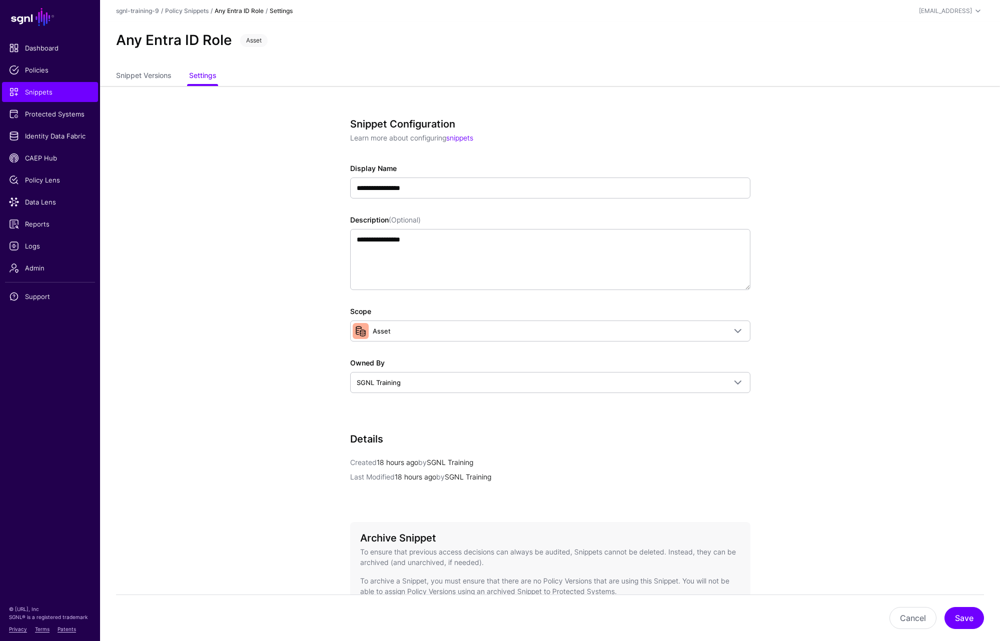
click at [232, 14] on link "Any Entra ID Role" at bounding box center [239, 11] width 49 height 8
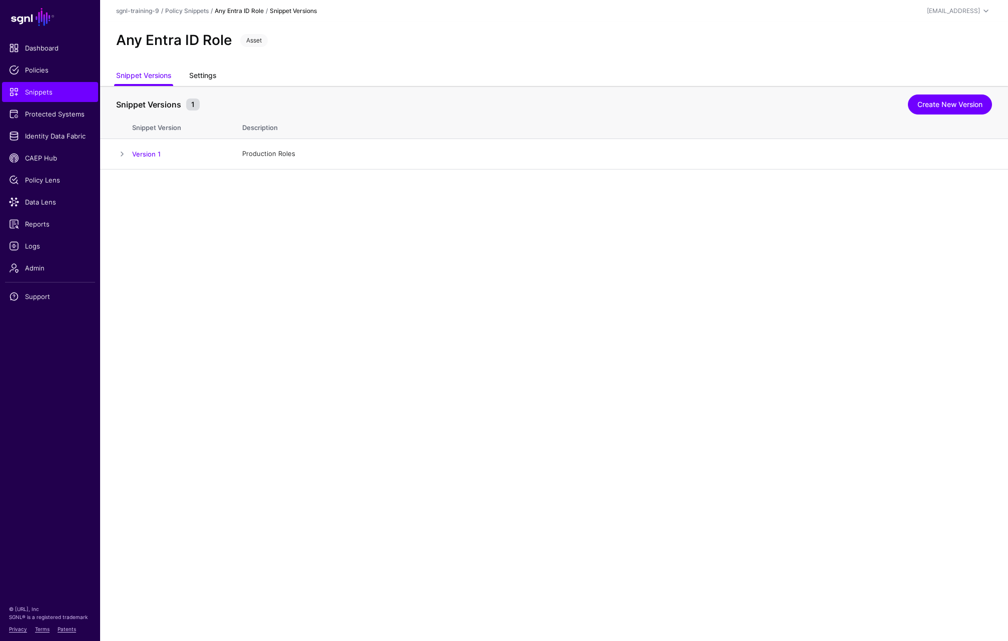
click at [214, 70] on link "Settings" at bounding box center [202, 76] width 27 height 19
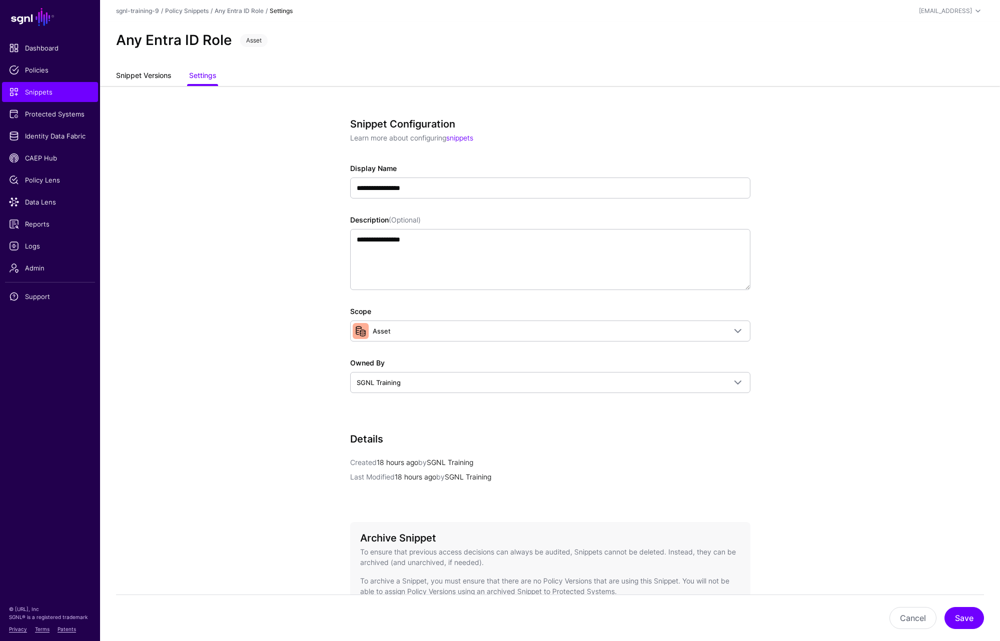
click at [155, 80] on link "Snippet Versions" at bounding box center [143, 76] width 55 height 19
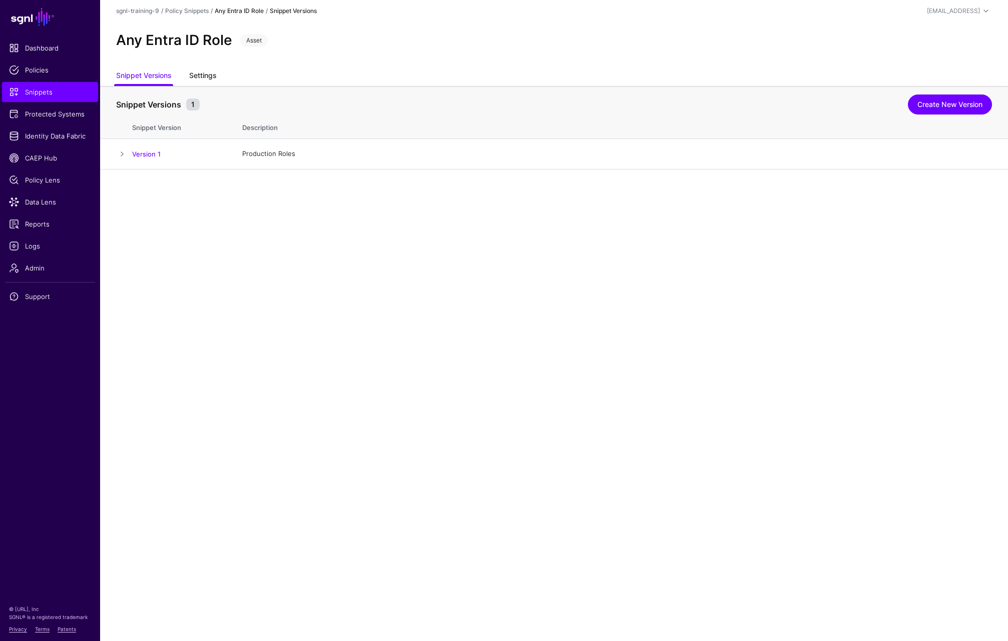
click at [212, 71] on link "Settings" at bounding box center [202, 76] width 27 height 19
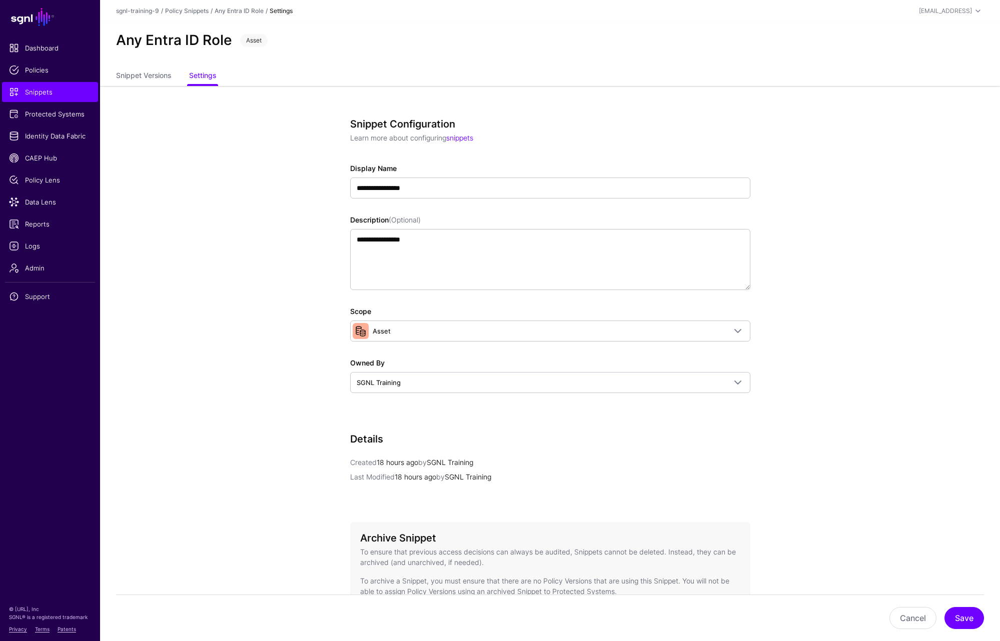
scroll to position [50, 0]
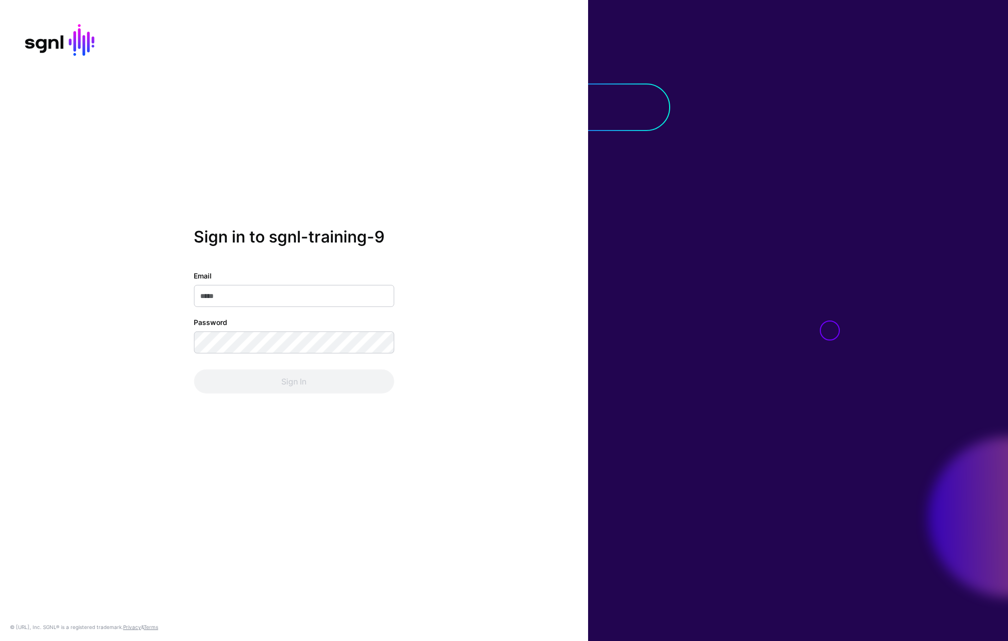
click at [194, 307] on nordpass-icon at bounding box center [194, 307] width 0 height 0
click at [282, 294] on input "Email" at bounding box center [294, 296] width 200 height 22
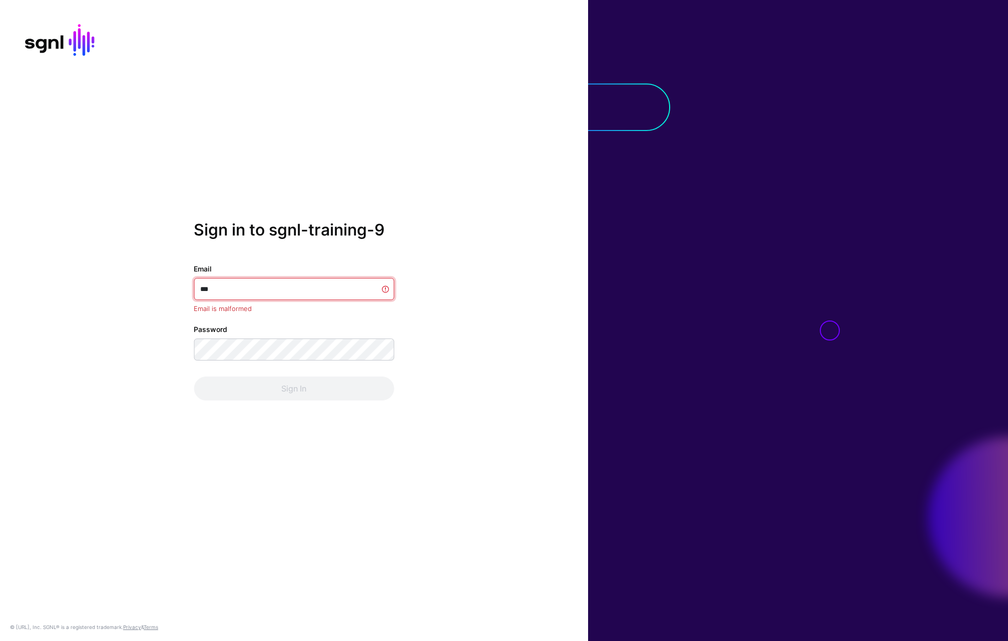
type input "**********"
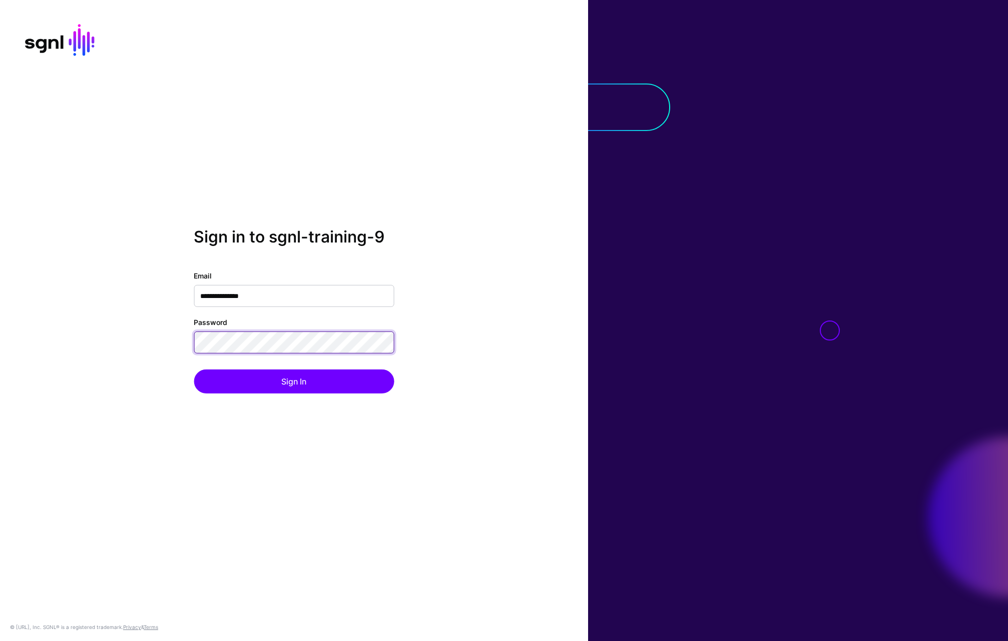
click at [194, 370] on button "Sign In" at bounding box center [294, 382] width 200 height 24
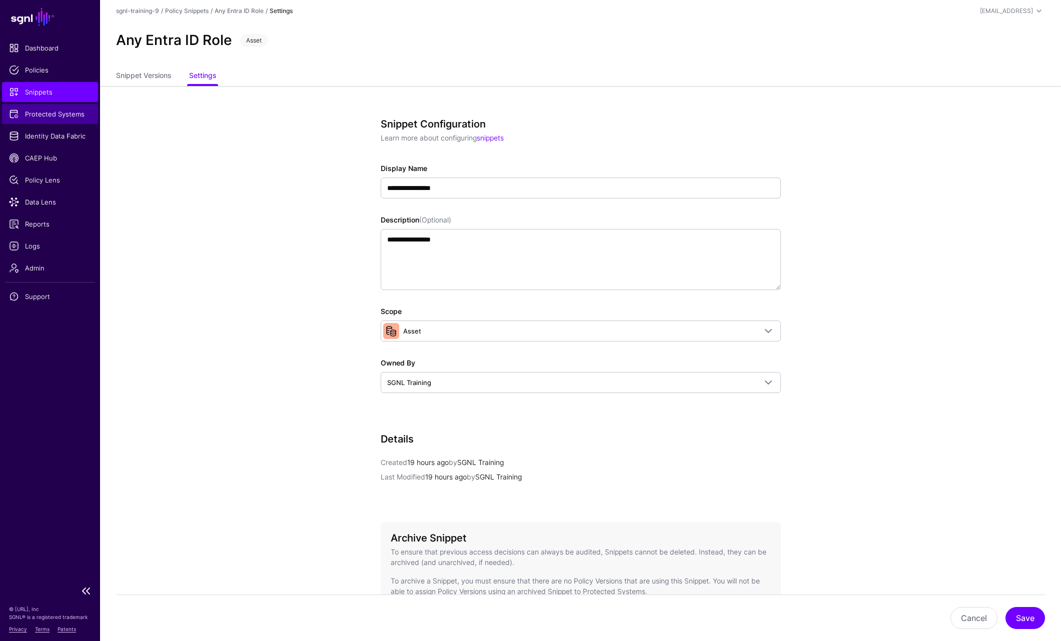
click at [49, 107] on link "Protected Systems" at bounding box center [50, 114] width 96 height 20
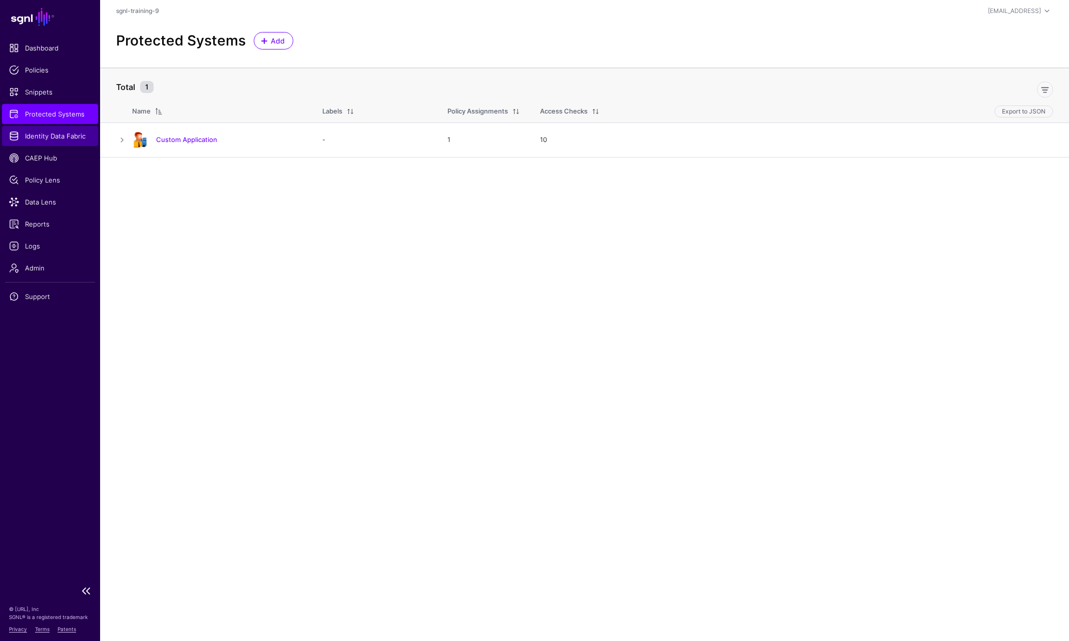
click at [51, 138] on span "Identity Data Fabric" at bounding box center [50, 136] width 82 height 10
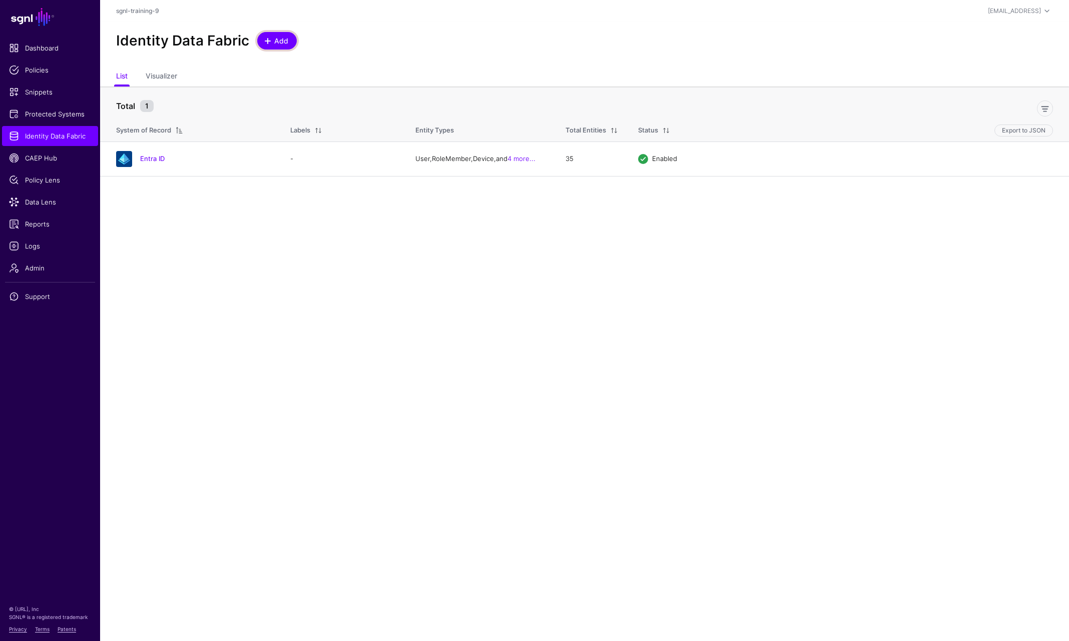
click at [285, 37] on span "Add" at bounding box center [281, 41] width 17 height 11
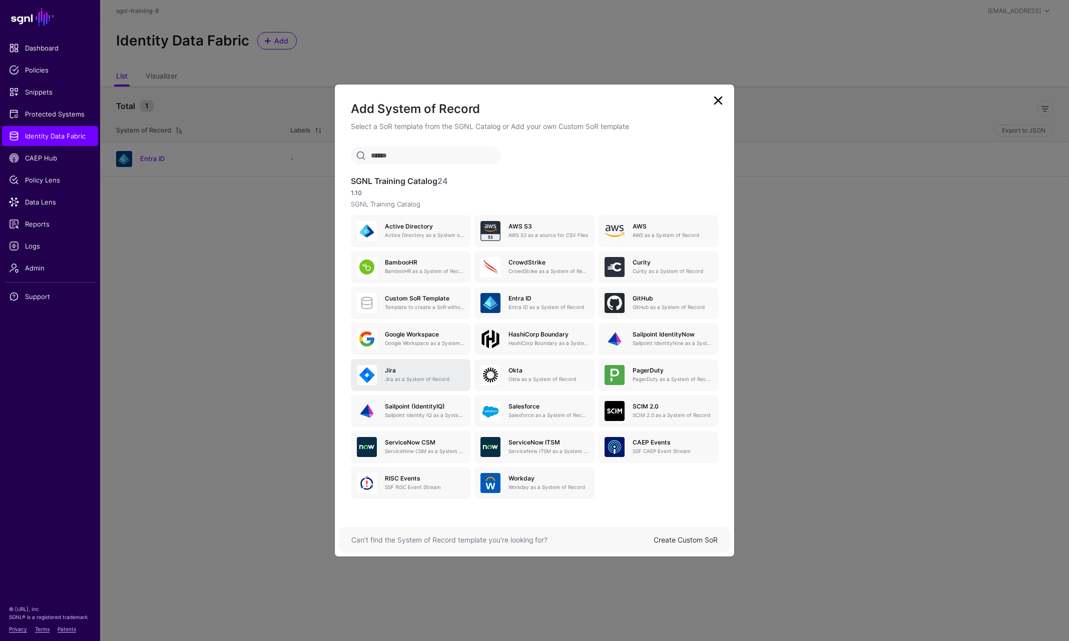
click at [405, 365] on link "[PERSON_NAME] as a System of Record" at bounding box center [411, 375] width 120 height 32
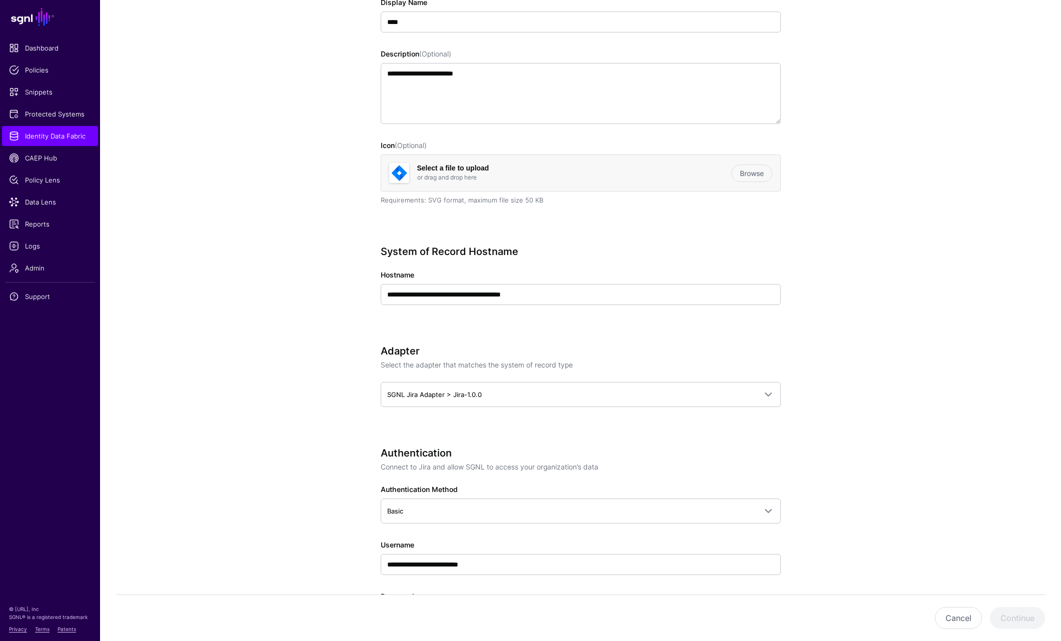
scroll to position [200, 0]
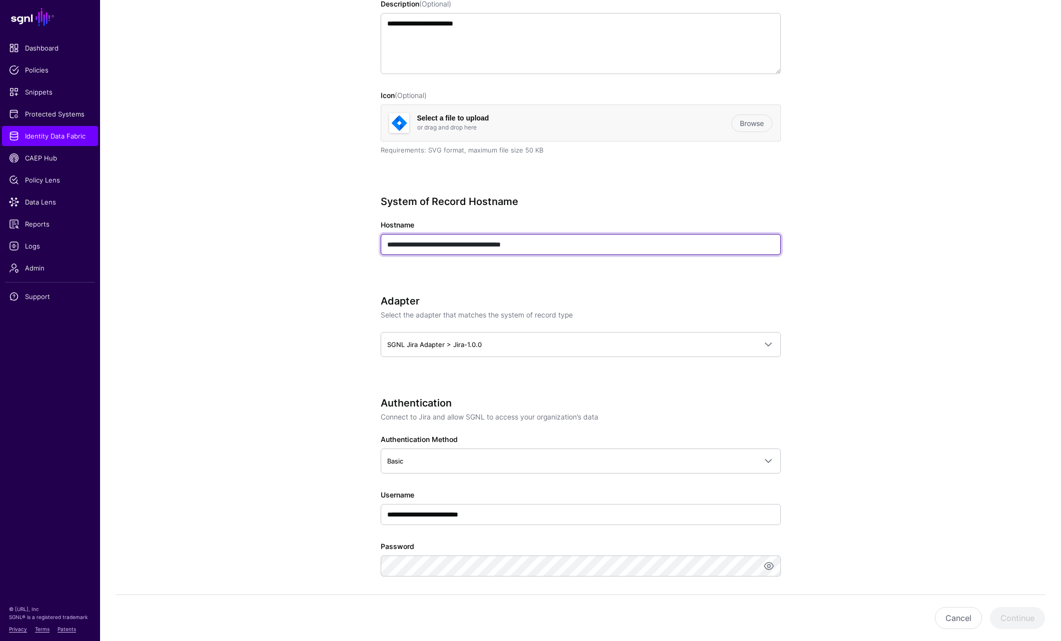
click at [489, 246] on input "**********" at bounding box center [581, 244] width 400 height 21
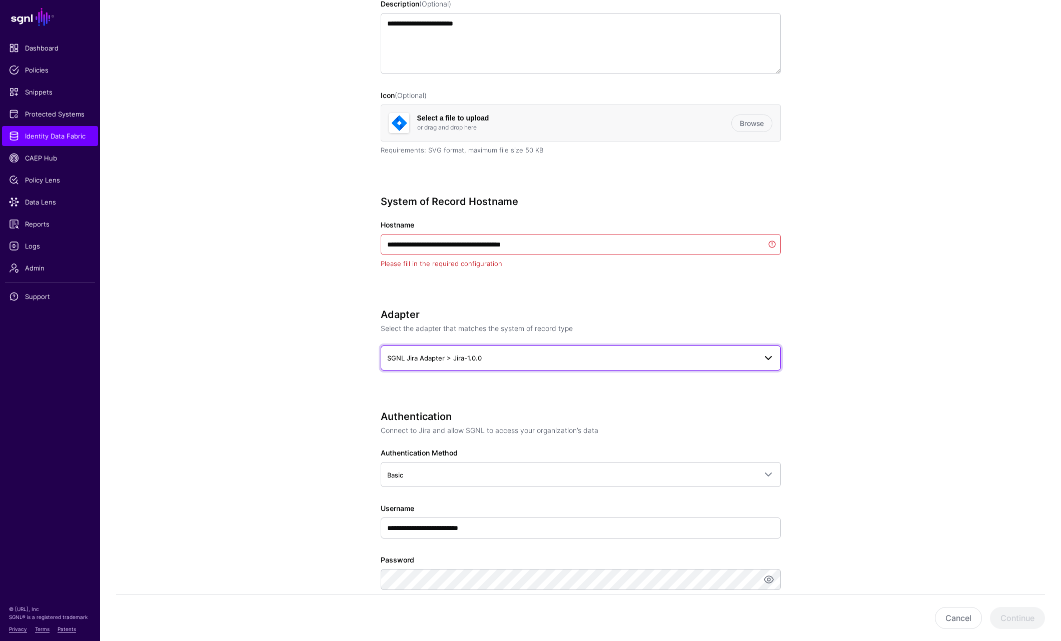
click at [505, 361] on span "SGNL Jira Adapter > Jira-1.0.0" at bounding box center [571, 358] width 369 height 11
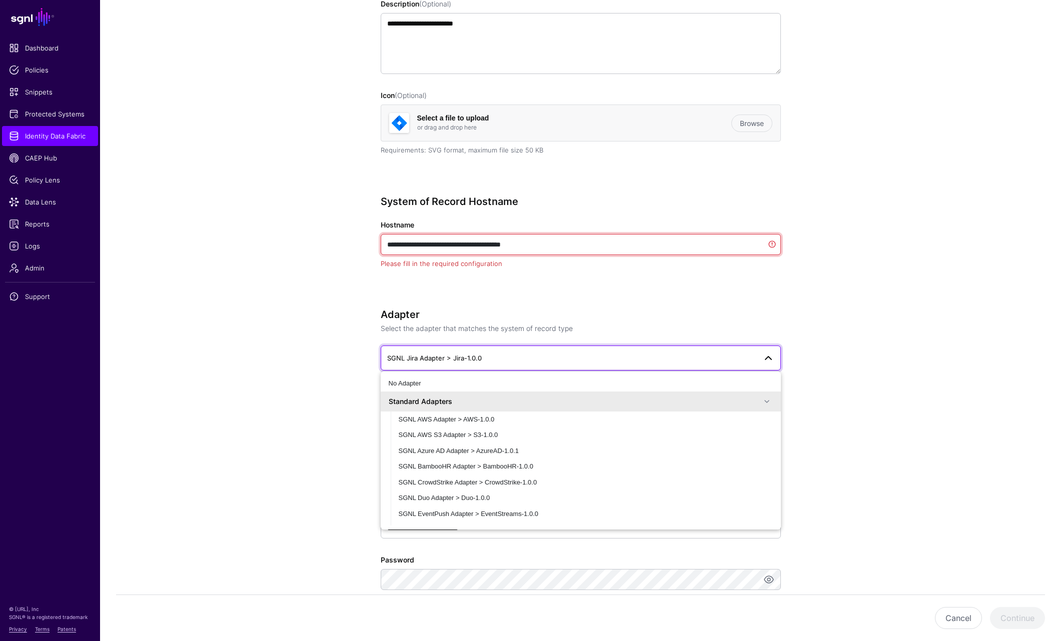
click at [550, 249] on input "**********" at bounding box center [581, 244] width 400 height 21
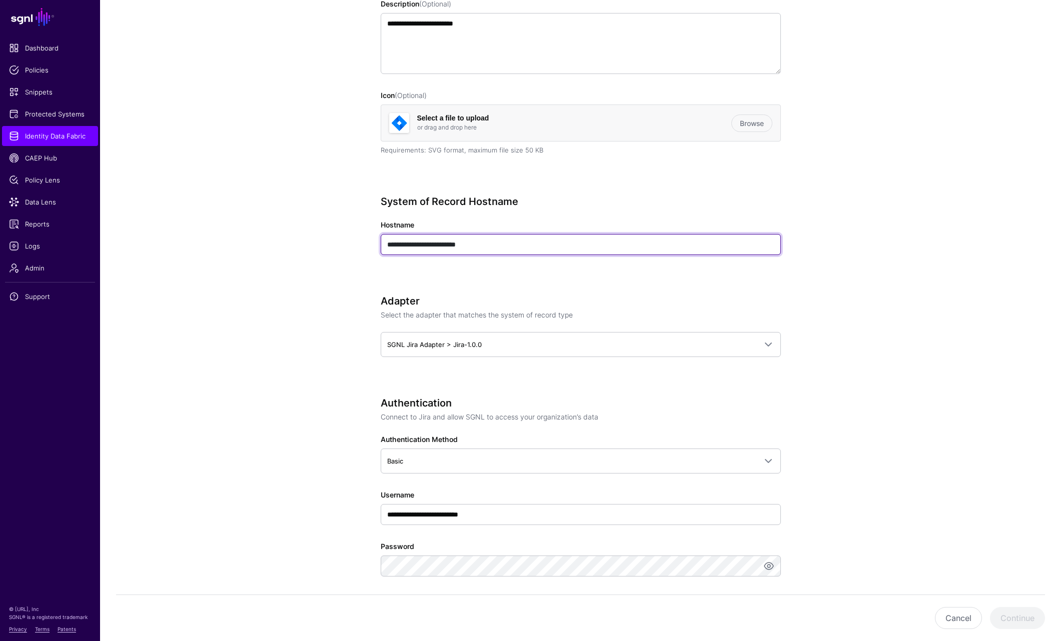
type input "**********"
click at [508, 276] on div "**********" at bounding box center [581, 240] width 400 height 88
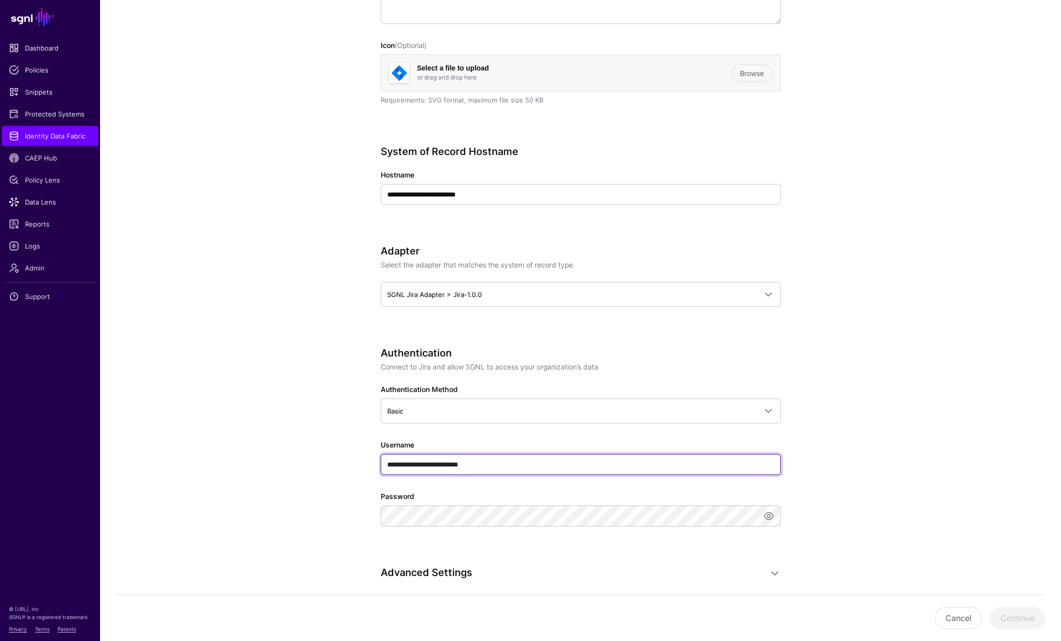
click at [513, 467] on input "**********" at bounding box center [581, 464] width 400 height 21
click at [500, 455] on input "**********" at bounding box center [581, 464] width 400 height 21
click at [500, 463] on input "**********" at bounding box center [581, 464] width 400 height 21
paste input "text"
type input "**********"
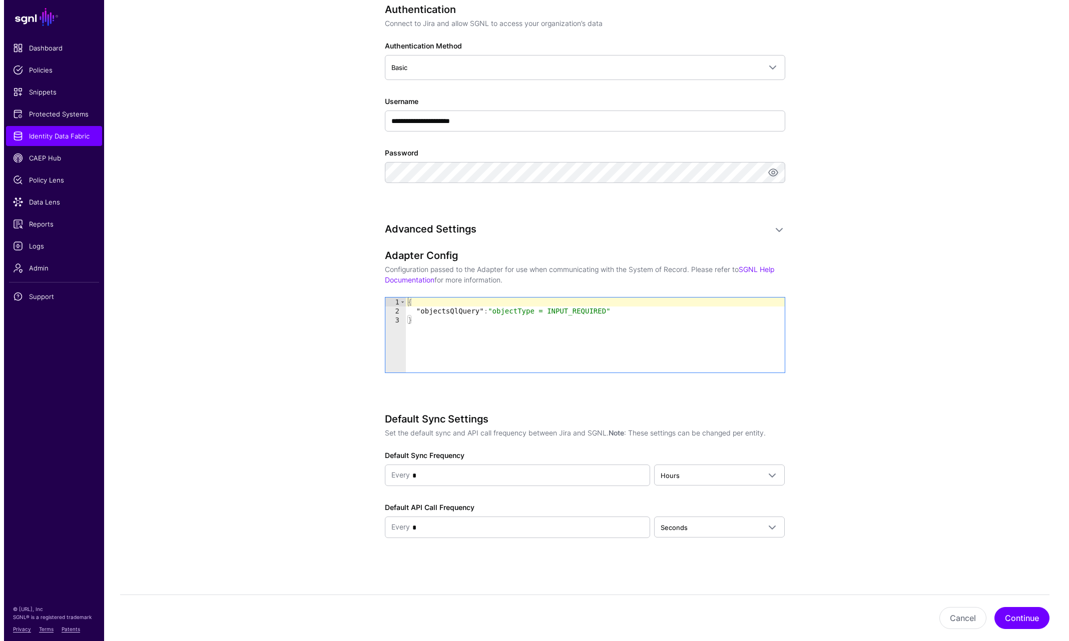
scroll to position [0, 0]
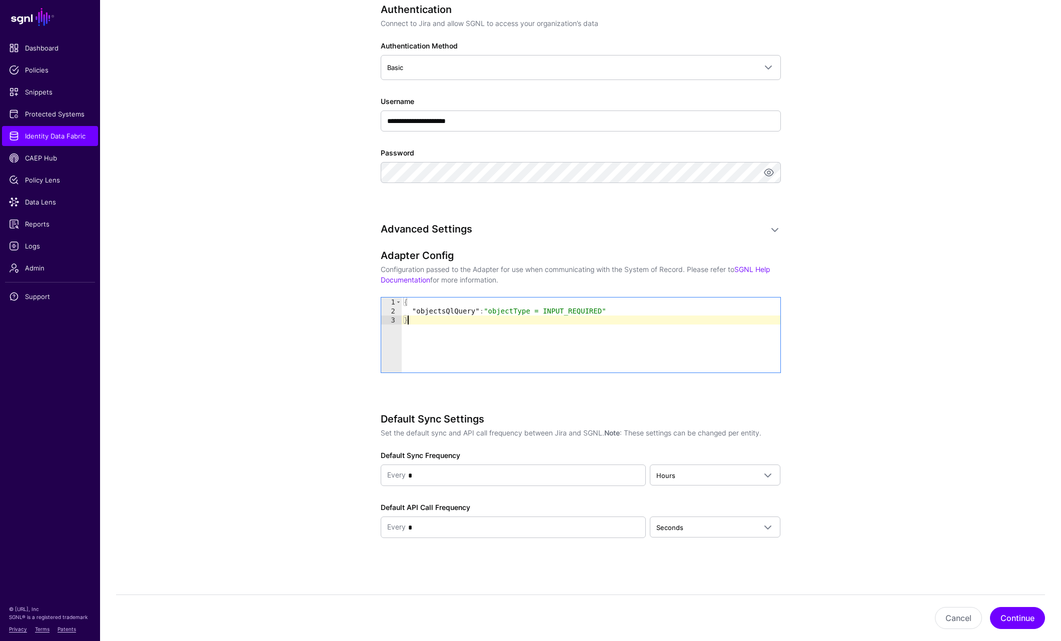
click at [528, 324] on div "{ "objectsQlQuery" : "objectType = INPUT_REQUIRED" }" at bounding box center [591, 344] width 379 height 93
paste textarea "Cursor at row 3"
click at [594, 333] on div "{ "objectsQlQuery" : "objectType = INPUT_REQUIRED" }" at bounding box center [591, 335] width 379 height 75
paste textarea "Cursor at row 3"
type textarea "**********"
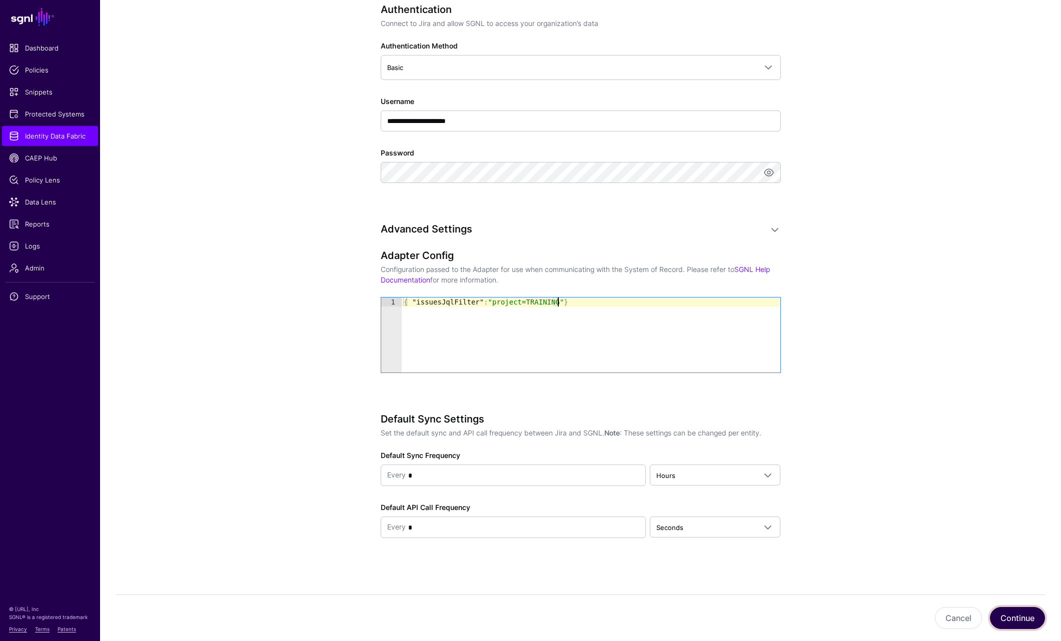
click at [1007, 614] on button "Continue" at bounding box center [1017, 618] width 55 height 22
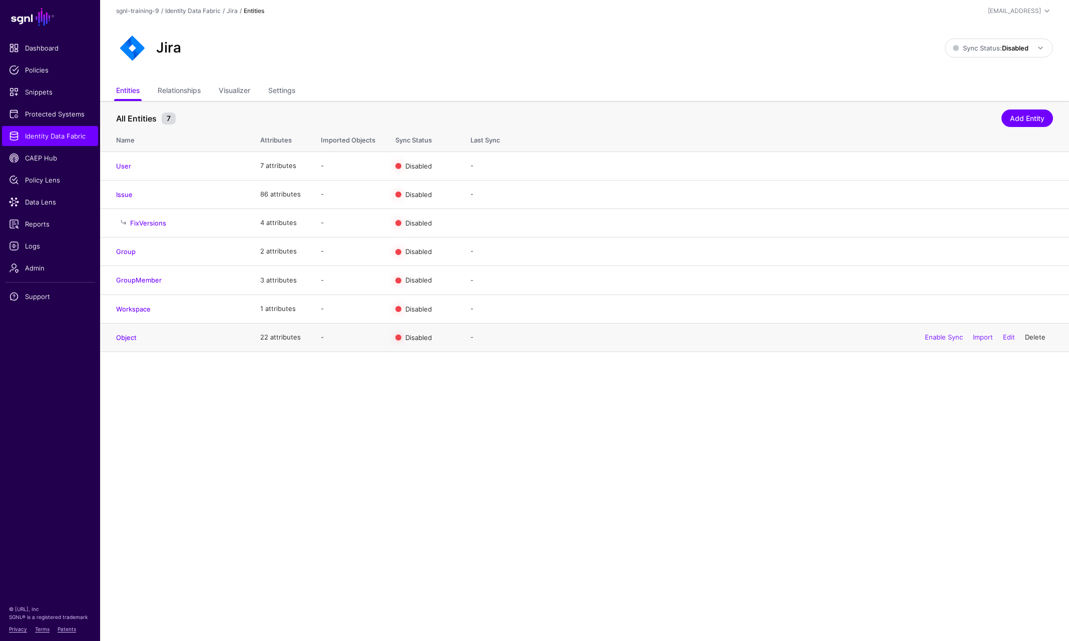
click at [1007, 337] on link "Delete" at bounding box center [1035, 337] width 21 height 8
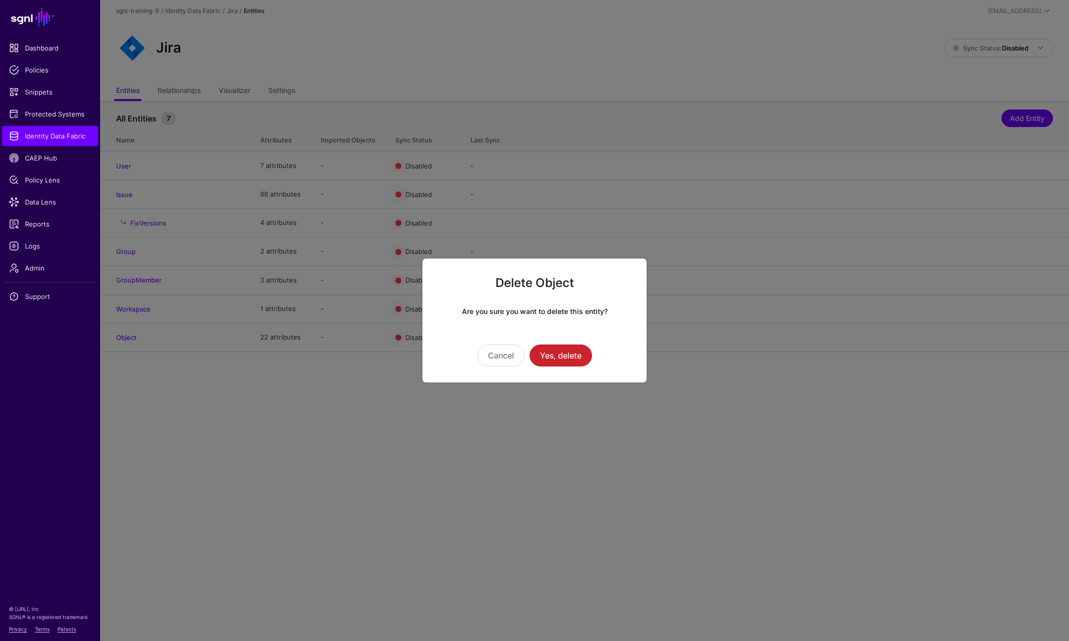
click at [0, 641] on nordpass-portal at bounding box center [0, 641] width 0 height 0
click at [572, 362] on button "Yes, delete" at bounding box center [560, 356] width 63 height 22
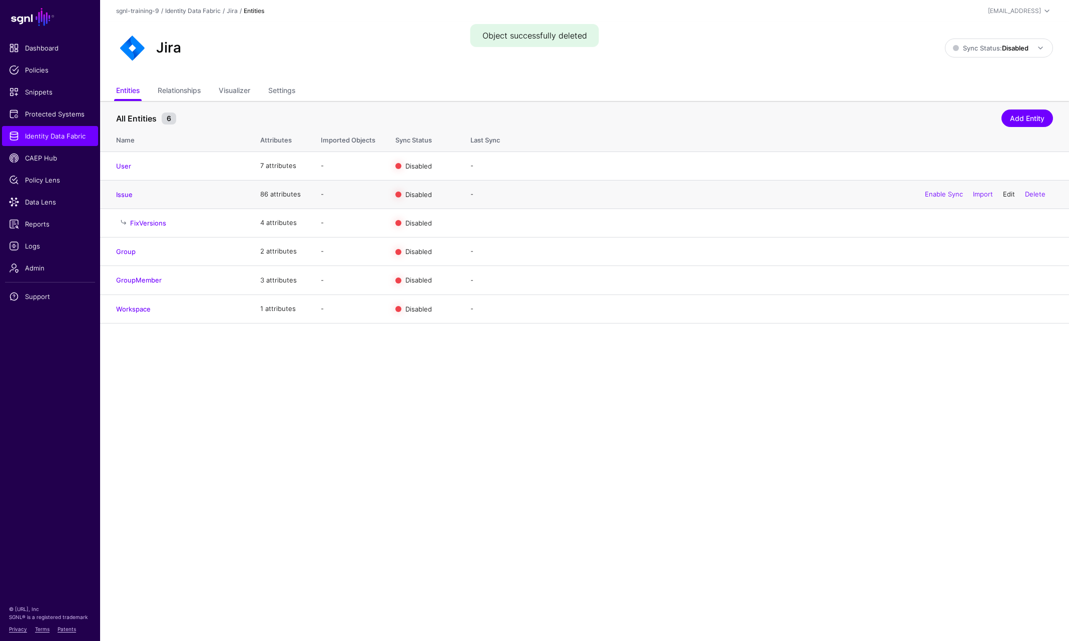
click at [1007, 195] on link "Edit" at bounding box center [1009, 194] width 12 height 8
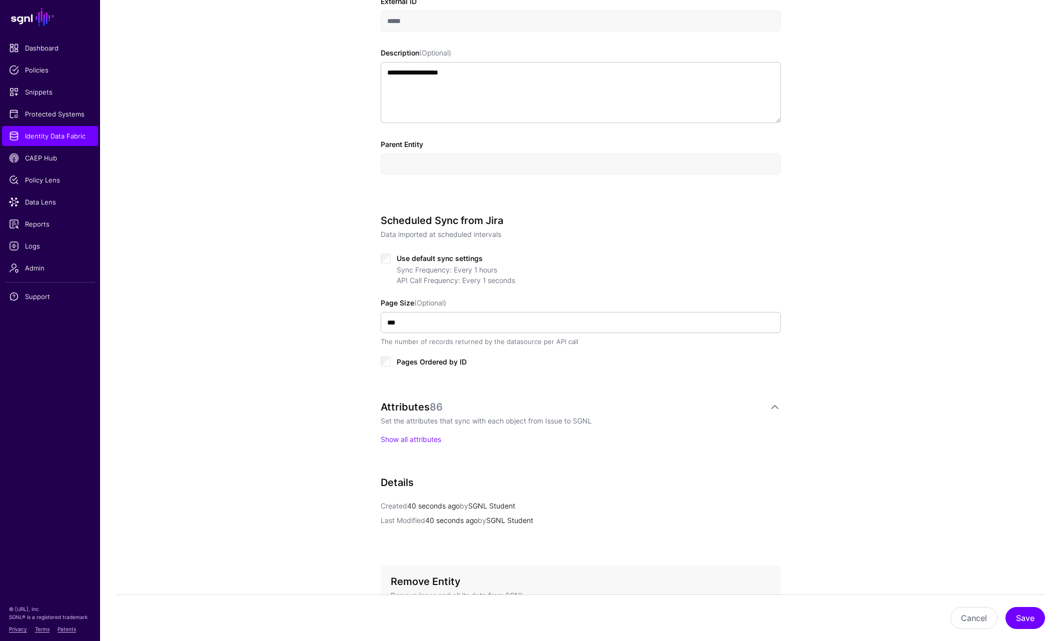
scroll to position [396, 0]
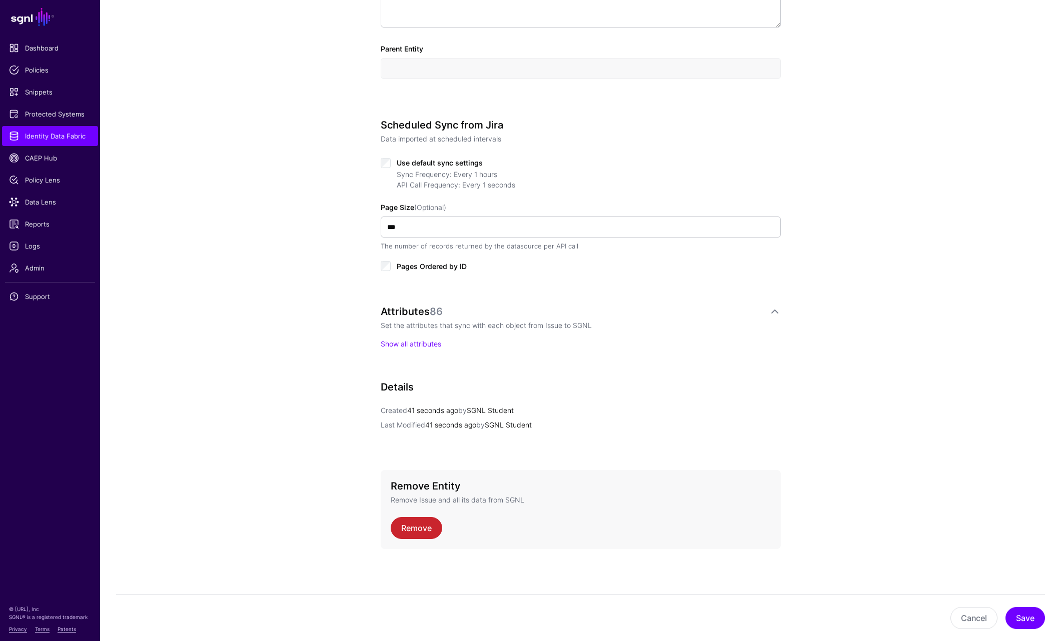
click at [404, 164] on span "Use default sync settings" at bounding box center [440, 163] width 86 height 9
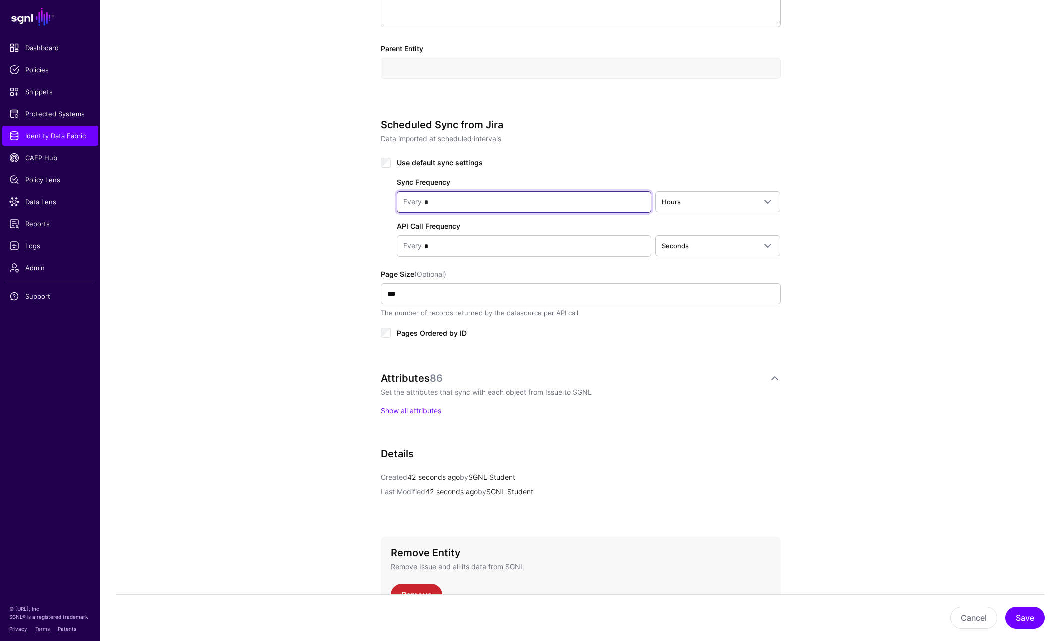
click at [557, 206] on input "*" at bounding box center [533, 203] width 223 height 20
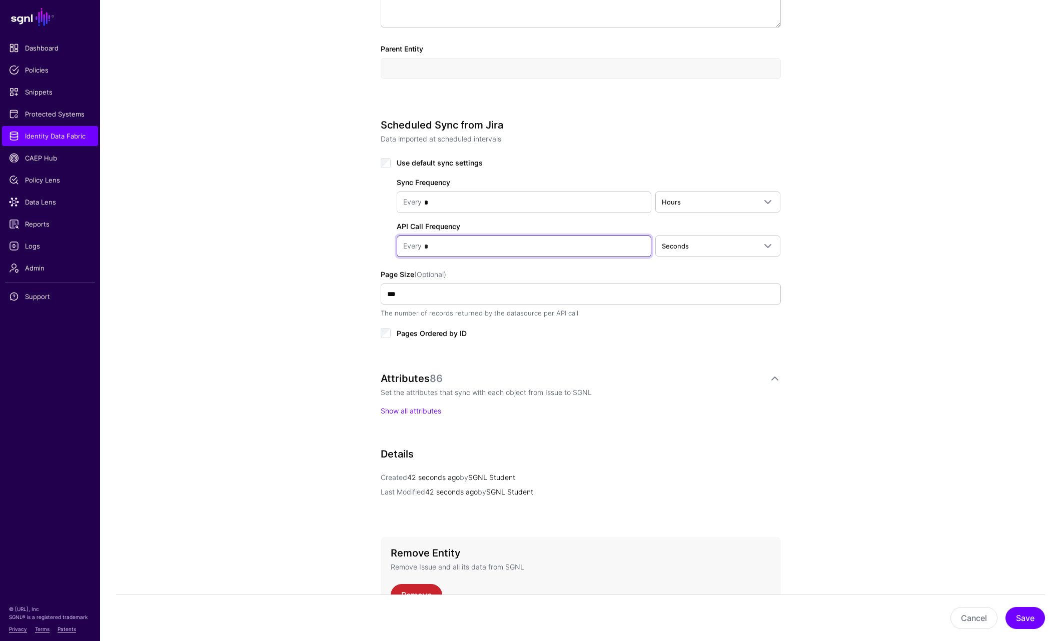
click at [541, 252] on input "*" at bounding box center [533, 247] width 223 height 20
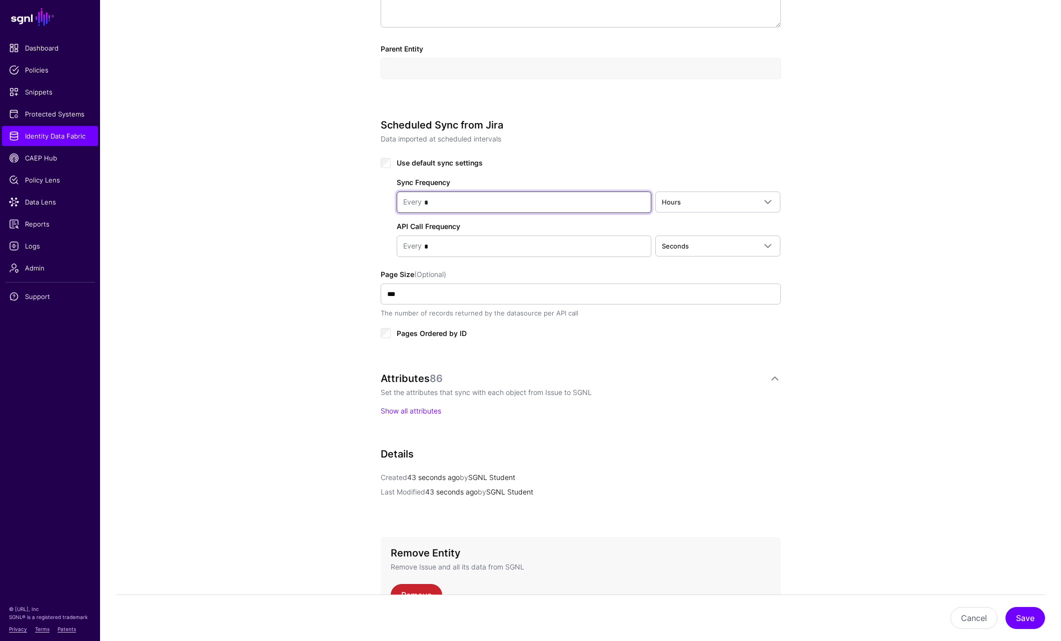
click at [569, 205] on input "*" at bounding box center [533, 203] width 223 height 20
type input "*"
click at [662, 211] on link "Hours" at bounding box center [718, 202] width 126 height 21
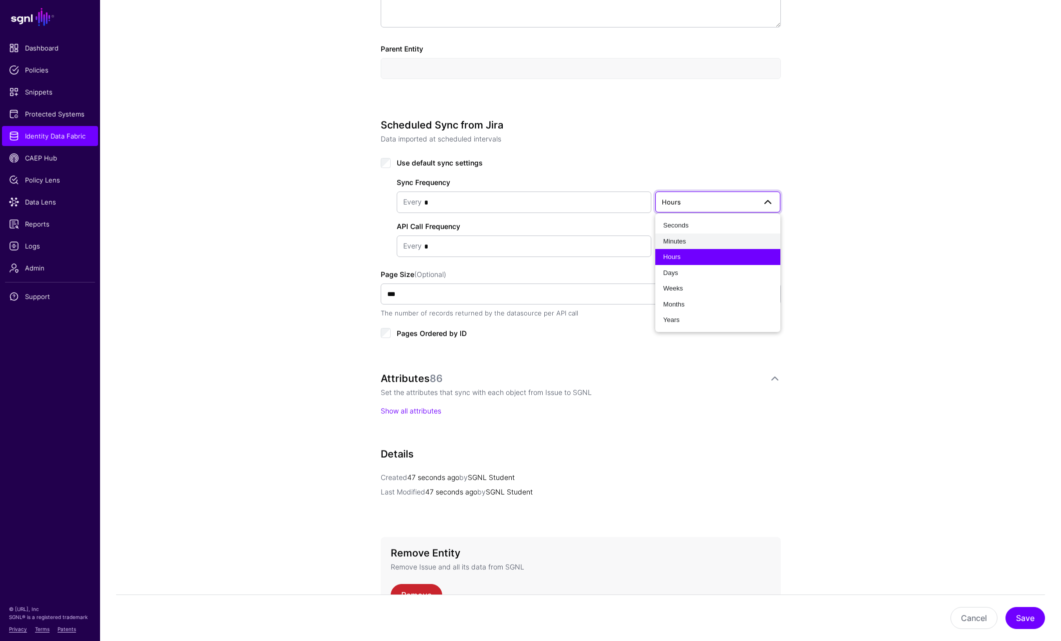
click at [685, 243] on span "Minutes" at bounding box center [674, 242] width 23 height 8
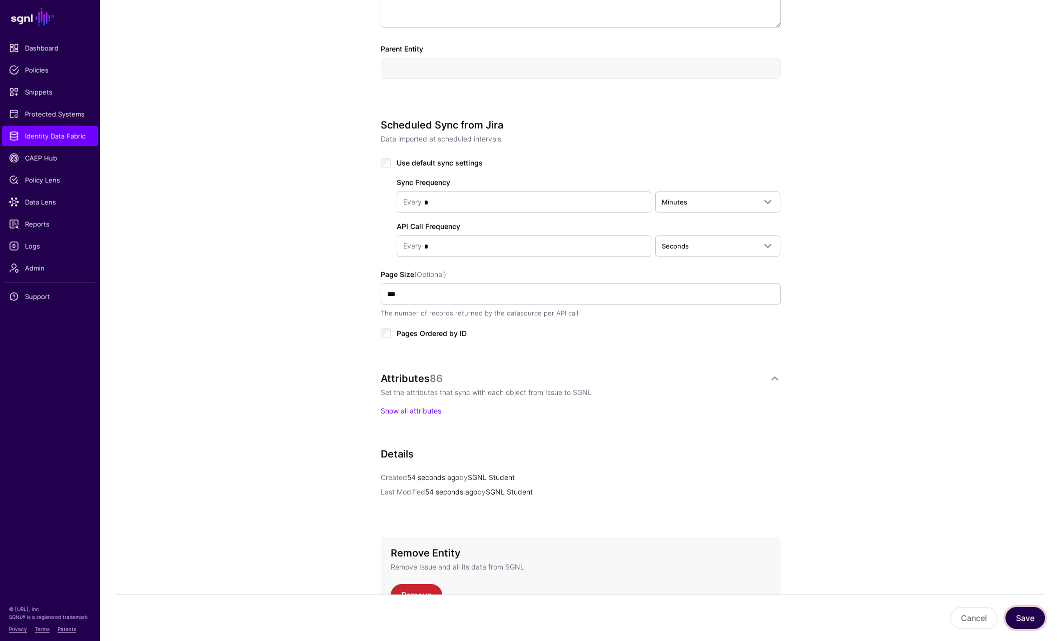
click at [1007, 618] on button "Save" at bounding box center [1026, 618] width 40 height 22
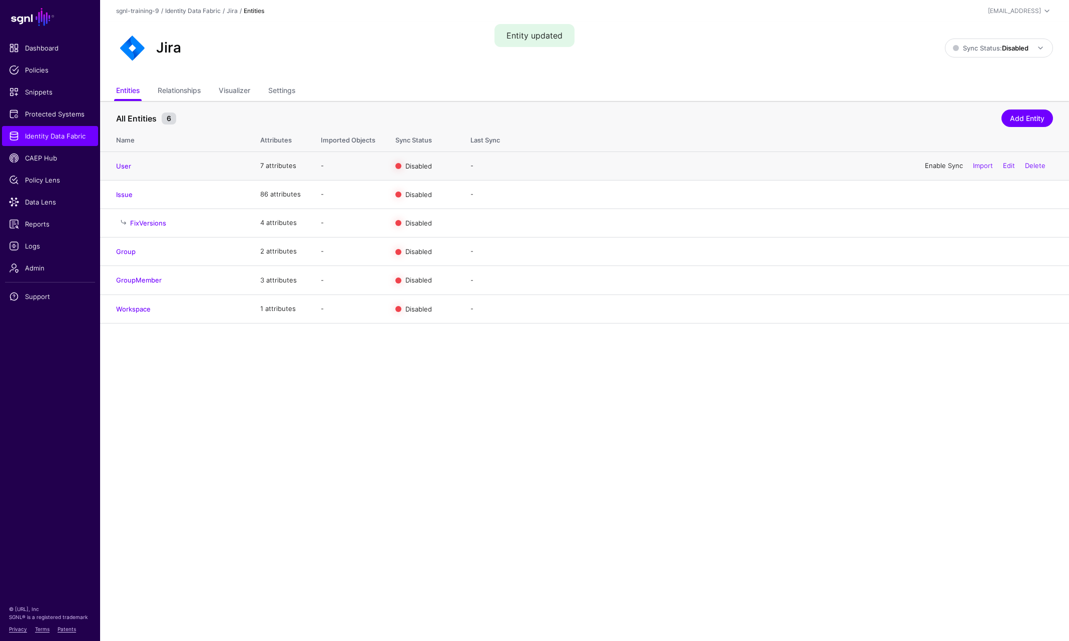
click at [948, 168] on link "Enable Sync" at bounding box center [944, 166] width 38 height 8
click at [936, 197] on link "Enable Sync" at bounding box center [944, 194] width 38 height 8
click at [942, 254] on link "Enable Sync" at bounding box center [944, 251] width 38 height 8
click at [934, 278] on link "Enable Sync" at bounding box center [944, 280] width 38 height 8
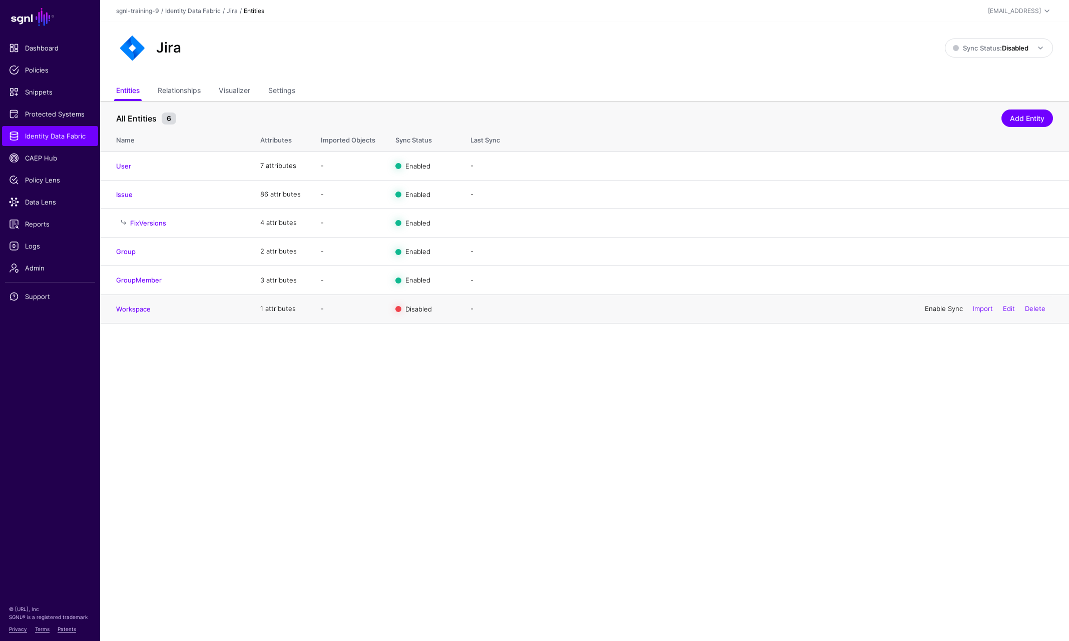
click at [931, 308] on link "Enable Sync" at bounding box center [944, 309] width 38 height 8
click at [916, 466] on main "SGNL Dashboard Policies Snippets Protected Systems Identity Data Fabric CAEP Hu…" at bounding box center [534, 320] width 1069 height 641
click at [955, 539] on main "SGNL Dashboard Policies Snippets Protected Systems Identity Data Fabric CAEP Hu…" at bounding box center [534, 320] width 1069 height 641
click at [35, 240] on link "Logs" at bounding box center [50, 246] width 96 height 20
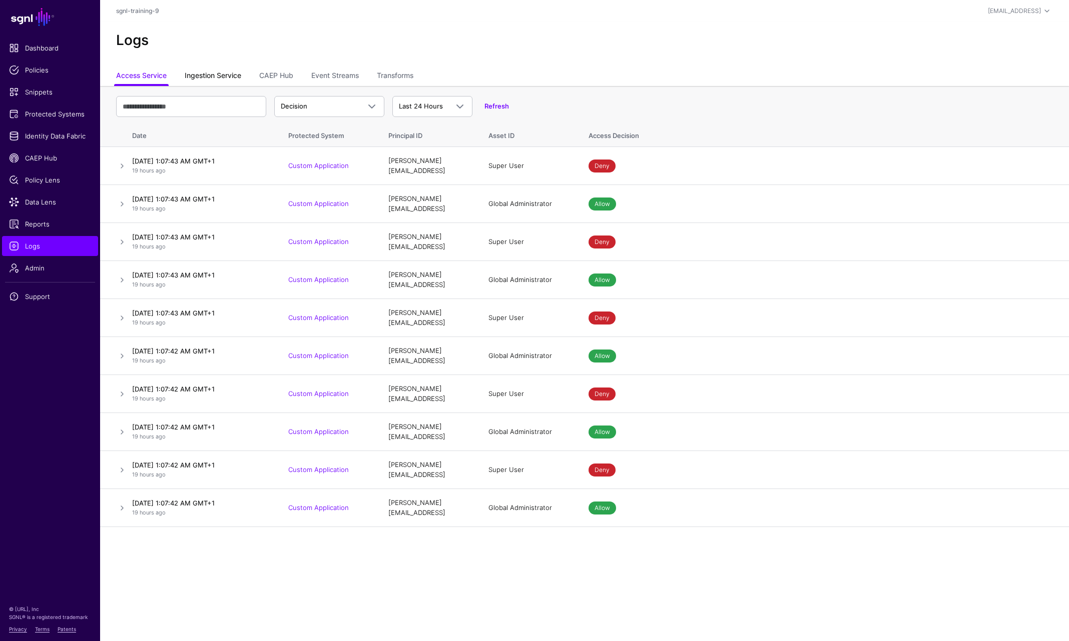
click at [220, 70] on link "Ingestion Service" at bounding box center [213, 76] width 57 height 19
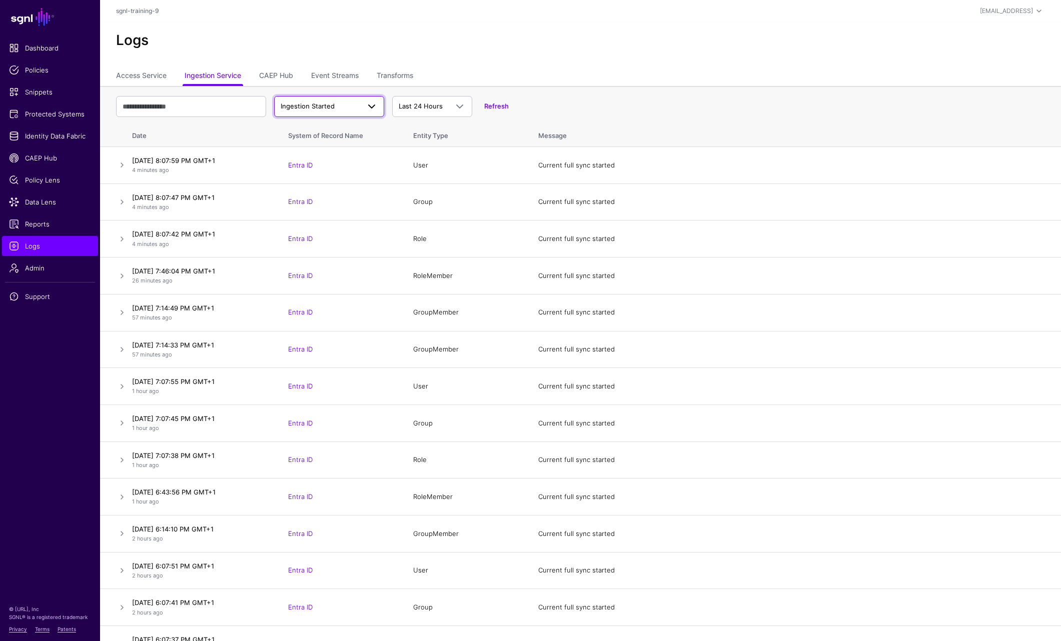
click at [324, 110] on span "Ingestion Started" at bounding box center [308, 106] width 54 height 8
click at [319, 146] on span "Ingestion Completed" at bounding box center [312, 146] width 60 height 8
click at [199, 107] on input "text" at bounding box center [191, 106] width 150 height 21
click at [484, 110] on div "Refresh" at bounding box center [490, 107] width 37 height 10
click at [495, 106] on link "Refresh" at bounding box center [496, 106] width 25 height 8
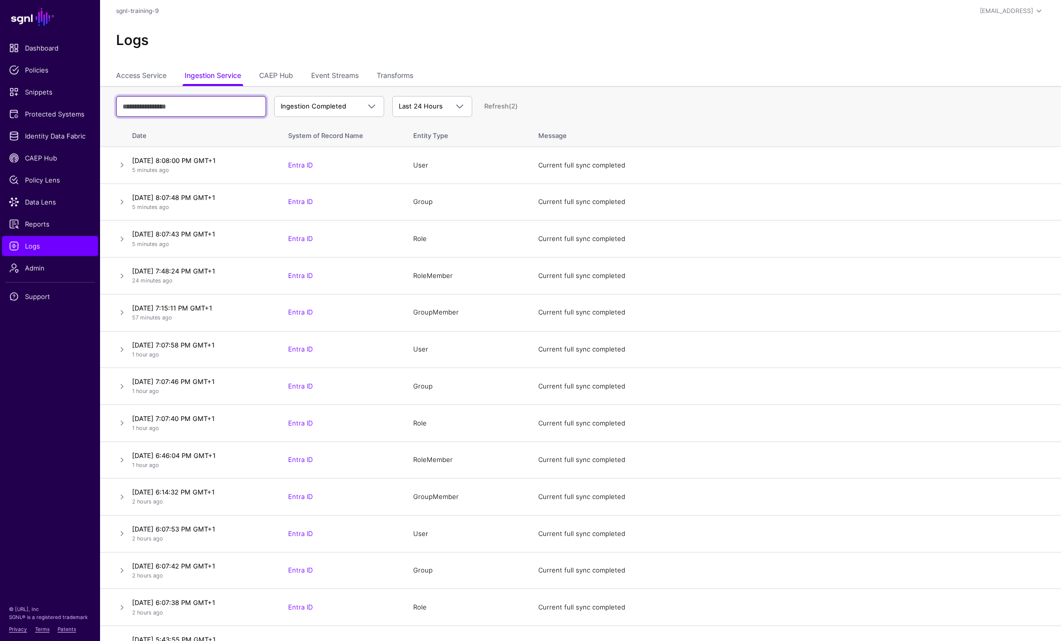
click at [165, 105] on input "text" at bounding box center [191, 106] width 150 height 21
type input "****"
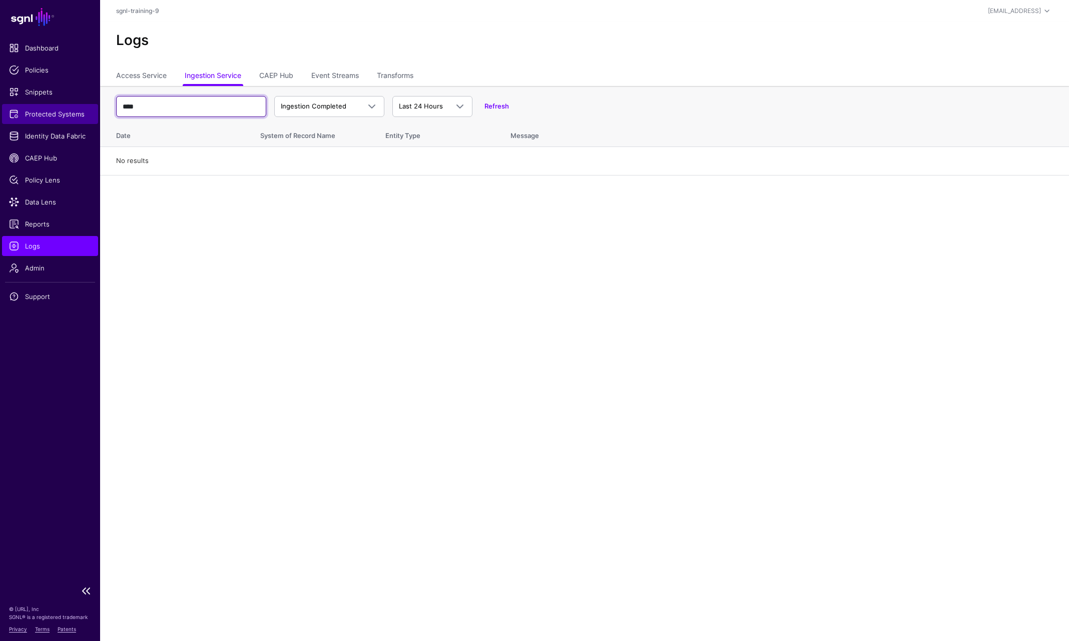
drag, startPoint x: 106, startPoint y: 103, endPoint x: 91, endPoint y: 107, distance: 15.5
click at [75, 105] on main "SGNL Dashboard Policies Snippets Protected Systems Identity Data Fabric CAEP Hu…" at bounding box center [534, 320] width 1069 height 641
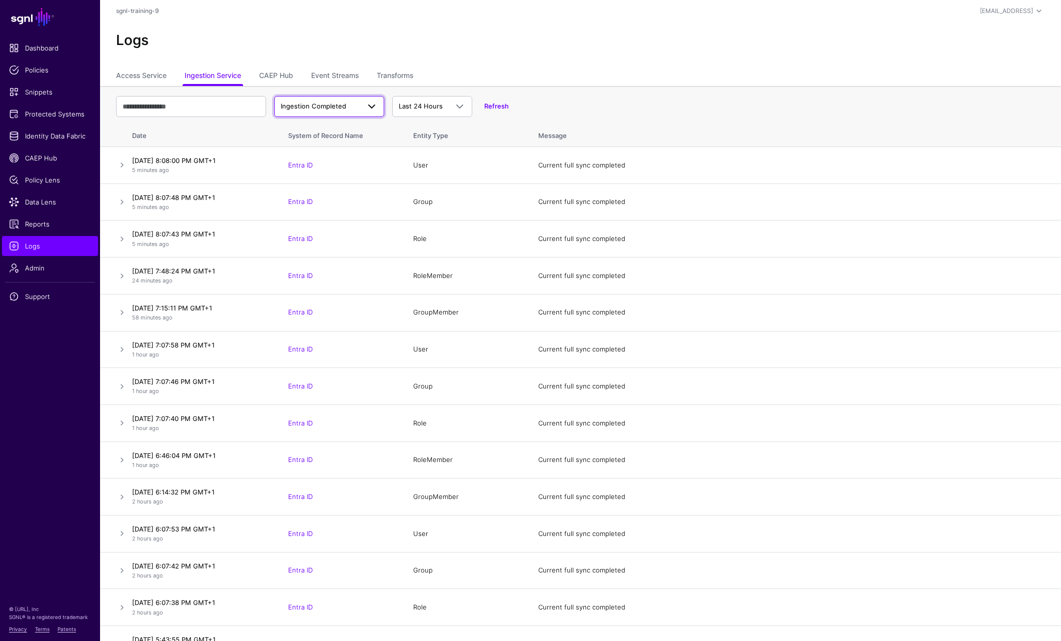
click at [305, 105] on span "Ingestion Completed" at bounding box center [314, 106] width 66 height 8
click at [325, 164] on span "Ingestion Failed" at bounding box center [305, 162] width 46 height 8
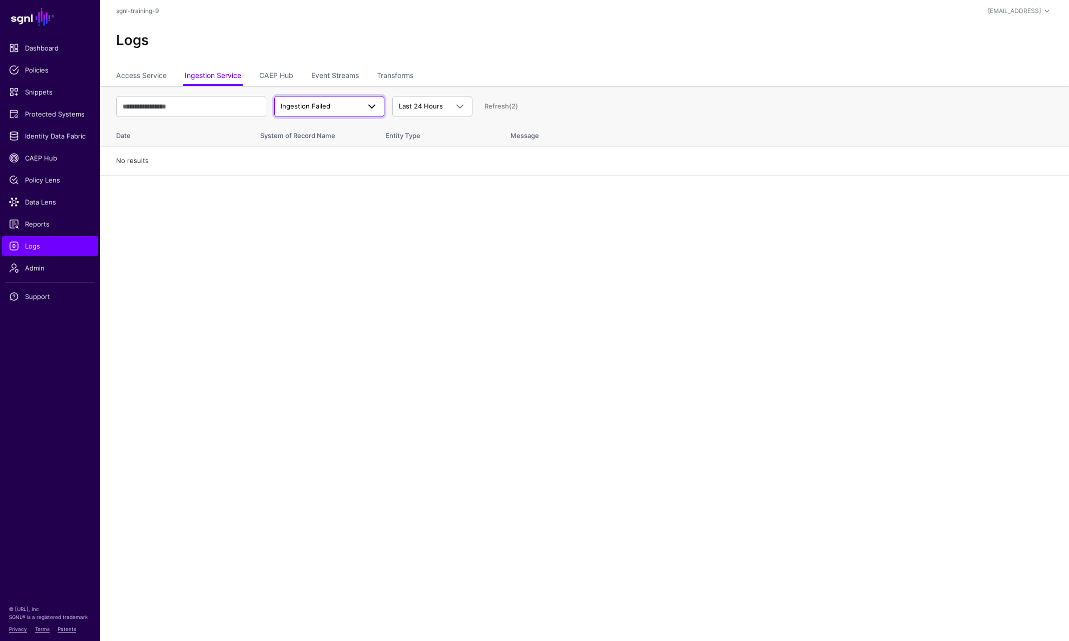
click at [332, 99] on link "Ingestion Failed" at bounding box center [329, 106] width 110 height 21
click at [319, 147] on span "Ingestion Completed" at bounding box center [312, 146] width 60 height 8
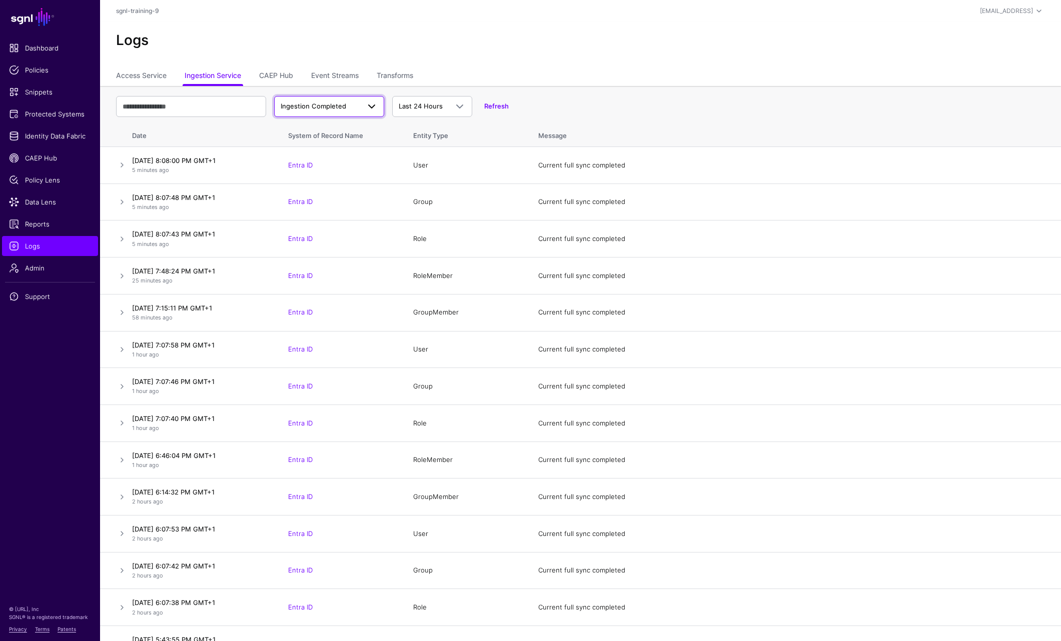
click at [342, 106] on span "Ingestion Completed" at bounding box center [314, 106] width 66 height 8
click at [328, 162] on span "Ingestion Failed" at bounding box center [305, 162] width 46 height 8
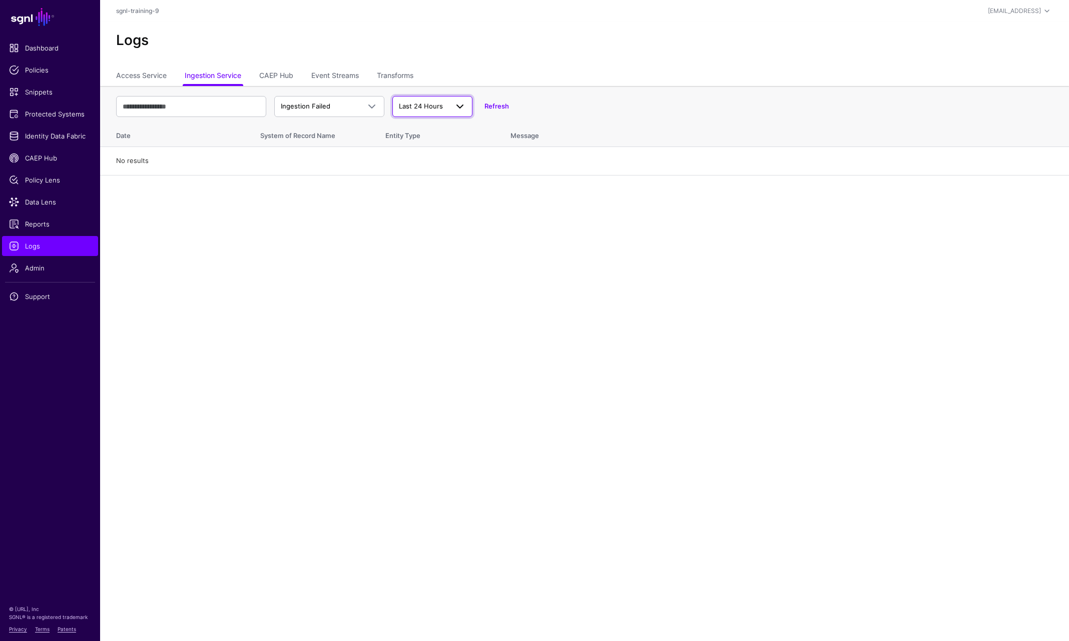
click at [443, 104] on span "Last 24 Hours" at bounding box center [423, 107] width 49 height 10
click at [496, 104] on link "Refresh" at bounding box center [496, 106] width 25 height 8
click at [314, 106] on span "Ingestion Failed" at bounding box center [306, 106] width 50 height 8
click at [317, 122] on button "Ingestion Started" at bounding box center [329, 130] width 110 height 16
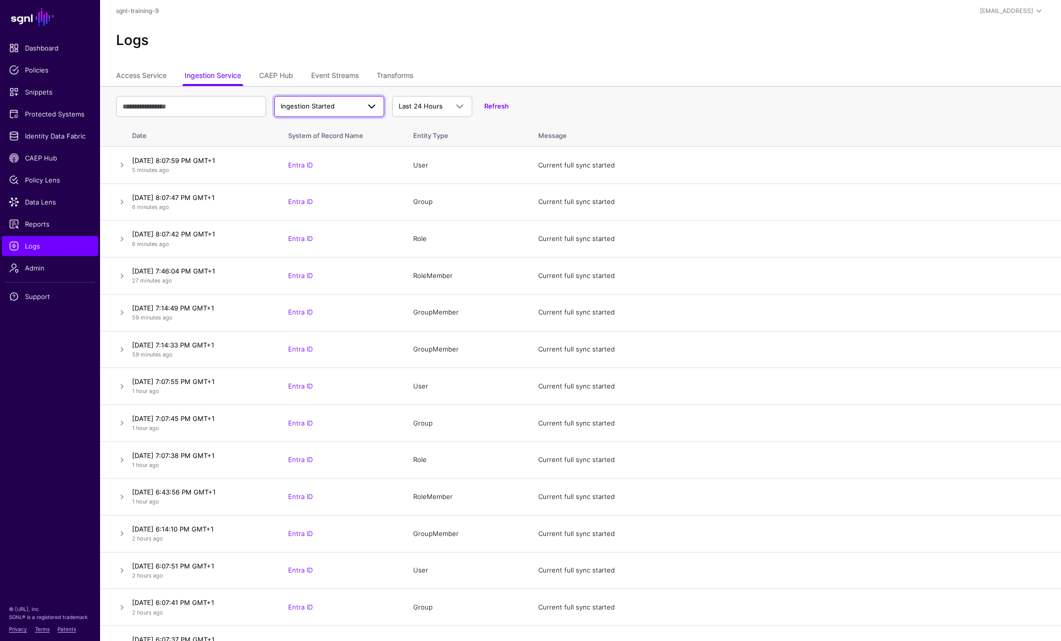
click at [320, 102] on span "Ingestion Started" at bounding box center [308, 106] width 54 height 8
click at [329, 145] on span "Ingestion Completed" at bounding box center [312, 146] width 60 height 8
click at [45, 137] on span "Identity Data Fabric" at bounding box center [50, 136] width 82 height 10
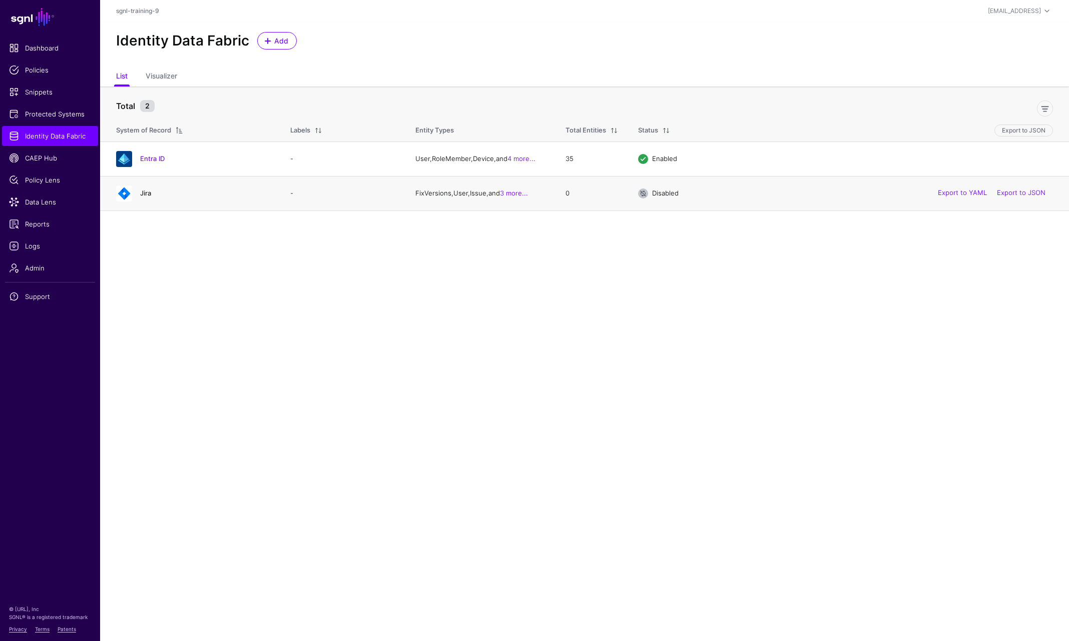
click at [147, 194] on link "Jira" at bounding box center [145, 193] width 11 height 8
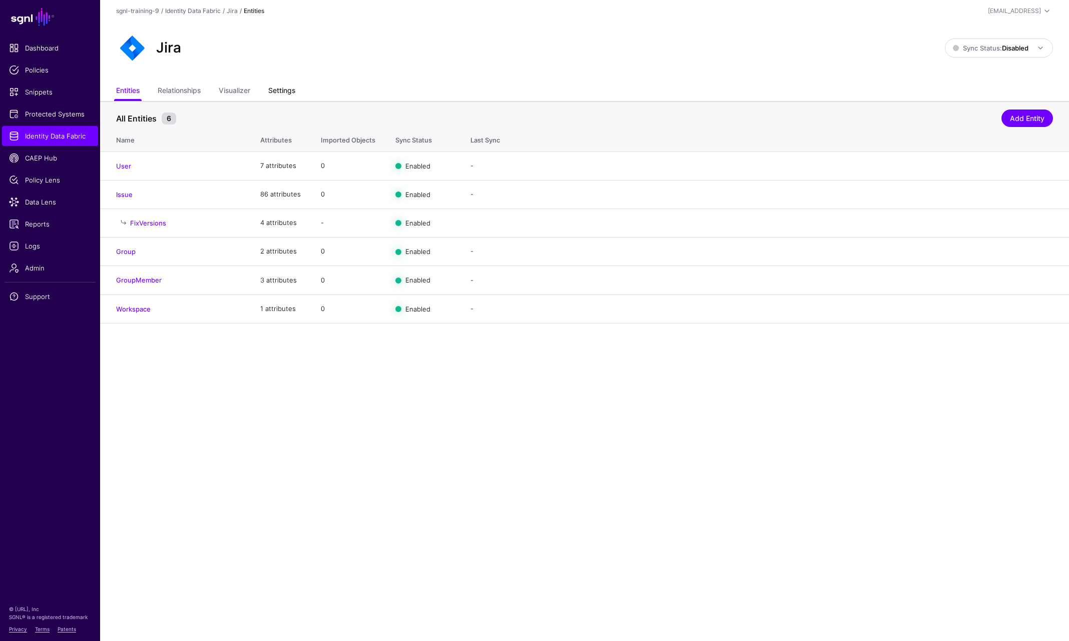
click at [281, 87] on link "Settings" at bounding box center [281, 91] width 27 height 19
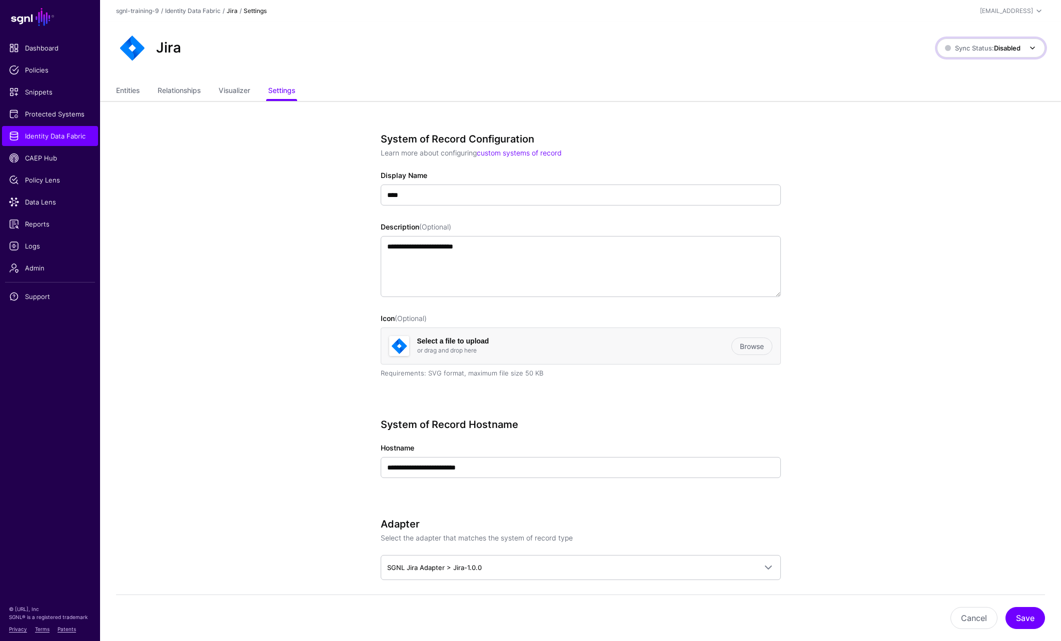
click at [1007, 54] on span at bounding box center [1030, 48] width 18 height 12
click at [958, 73] on span "Enabled Syncing active for all configured entities that are enabled" at bounding box center [981, 82] width 114 height 33
click at [35, 250] on span "Logs" at bounding box center [50, 246] width 82 height 10
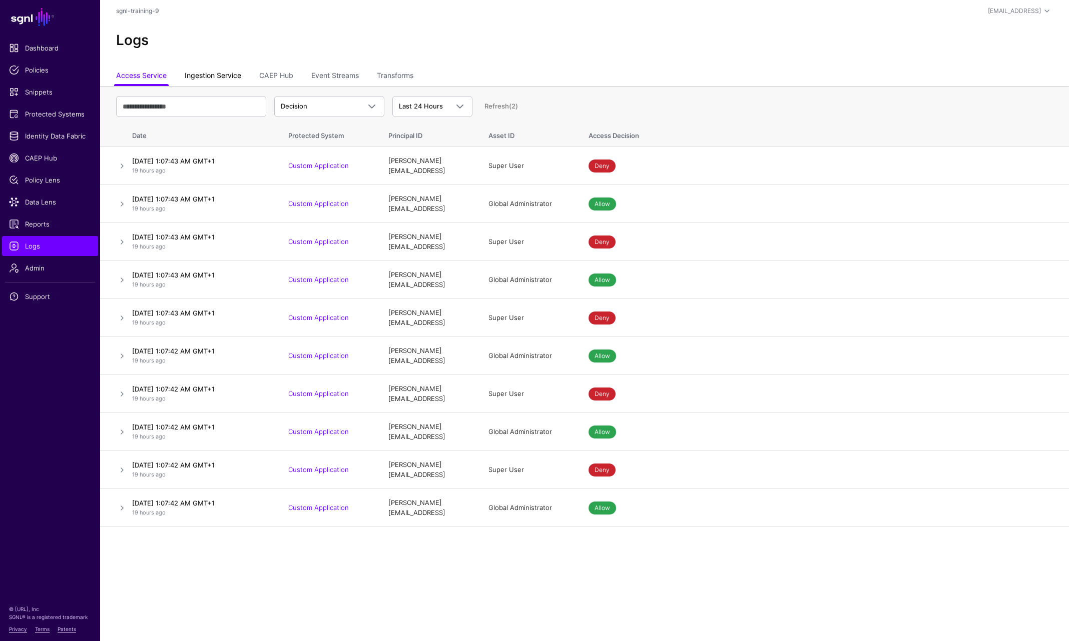
click at [222, 74] on link "Ingestion Service" at bounding box center [213, 76] width 57 height 19
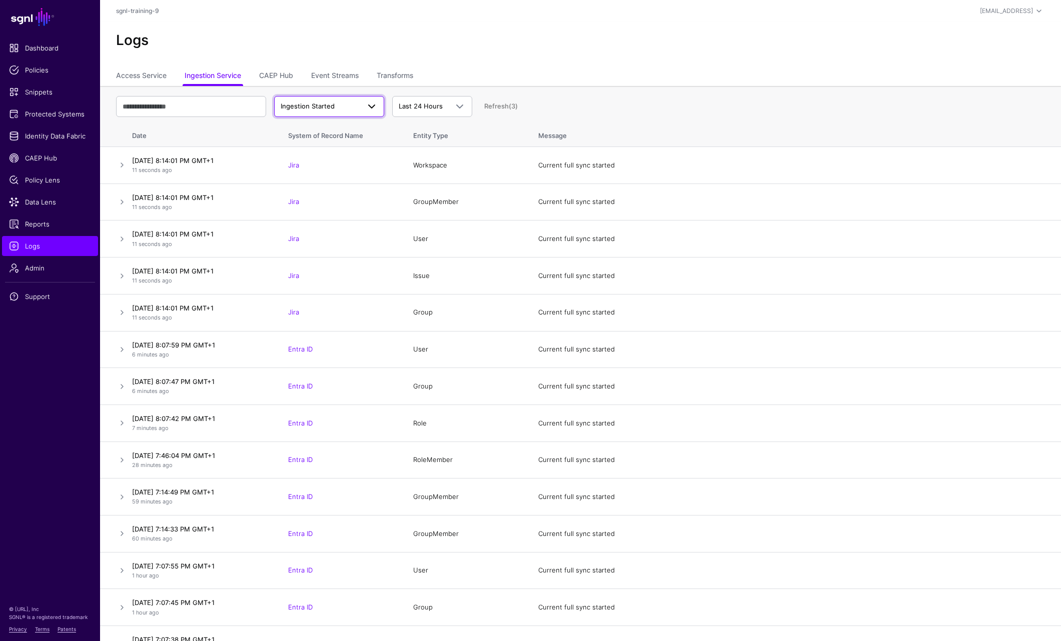
click at [345, 111] on span "Ingestion Started" at bounding box center [320, 107] width 79 height 10
click at [325, 149] on span "Ingestion Completed" at bounding box center [312, 146] width 60 height 8
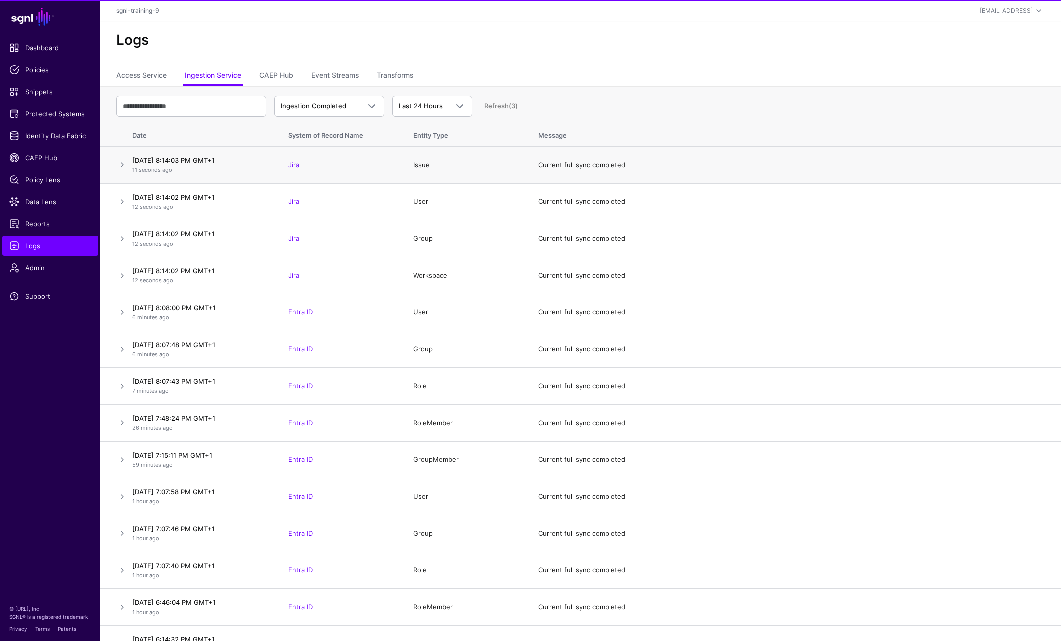
click at [212, 161] on h4 "[DATE] 8:14:03 PM GMT+1" at bounding box center [200, 160] width 136 height 9
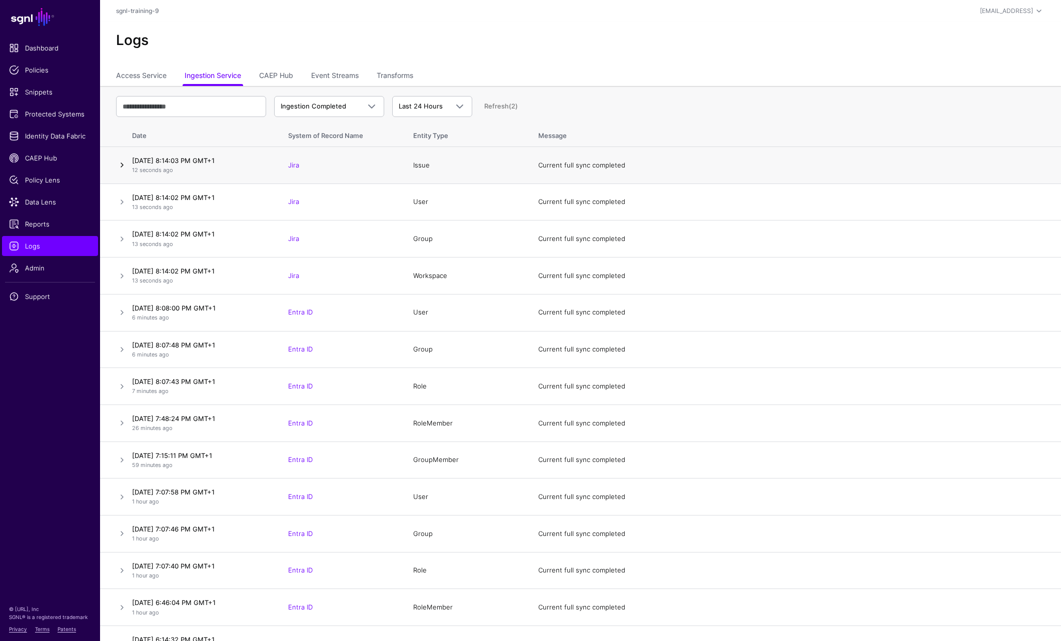
click at [120, 165] on link at bounding box center [122, 165] width 12 height 12
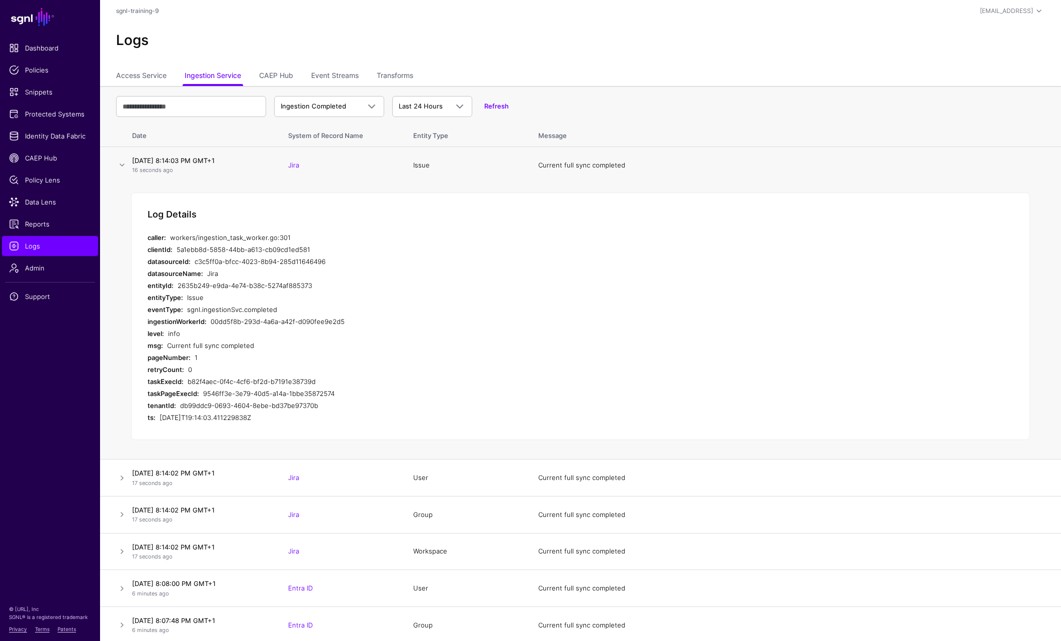
click at [245, 235] on div "workers/ingestion_task_worker.go:301" at bounding box center [359, 238] width 378 height 12
click at [39, 205] on span "Data Lens" at bounding box center [50, 202] width 82 height 10
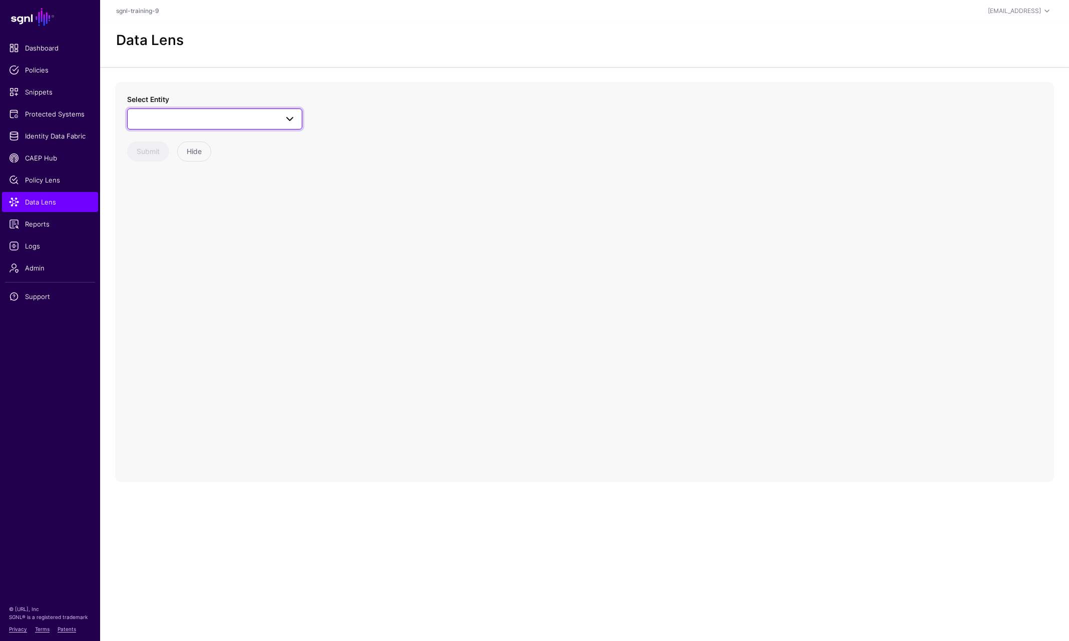
click at [217, 117] on span at bounding box center [215, 119] width 162 height 12
click at [163, 251] on button "User" at bounding box center [219, 259] width 165 height 16
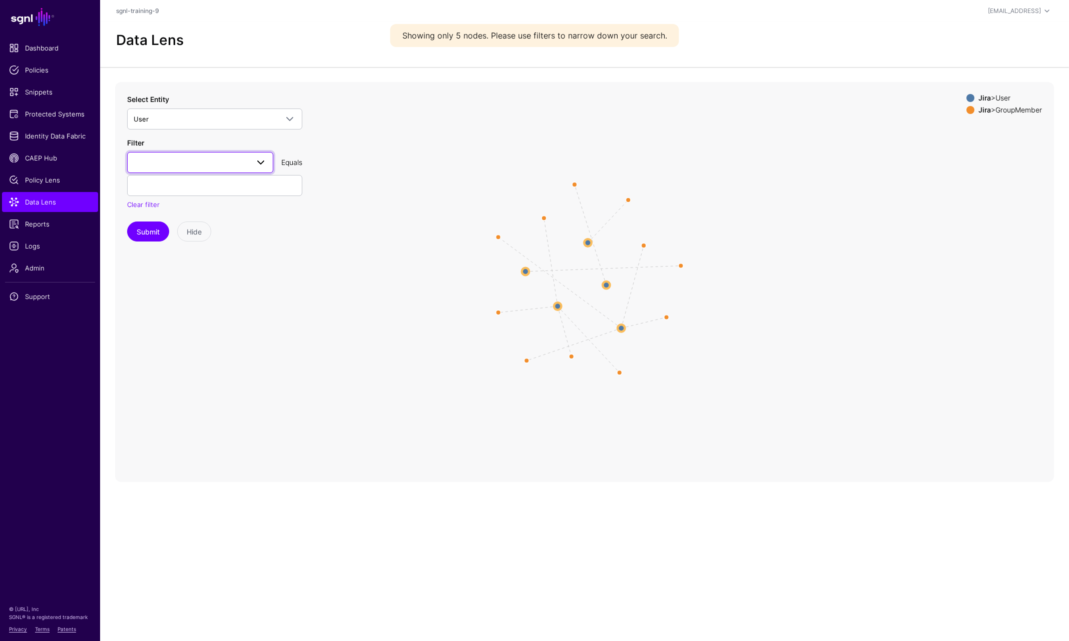
click at [235, 160] on span at bounding box center [200, 163] width 133 height 12
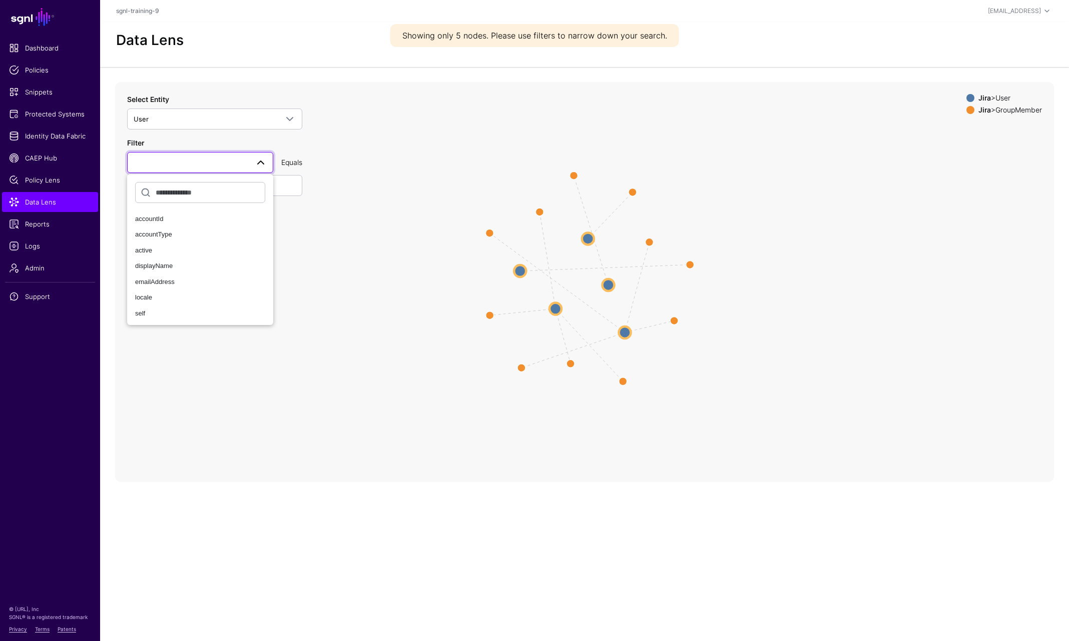
click at [400, 422] on icon "UserMember UserMember UserMember UserMember UserMember UserMember UserMember Us…" at bounding box center [584, 282] width 939 height 400
click at [555, 311] on circle at bounding box center [555, 309] width 12 height 12
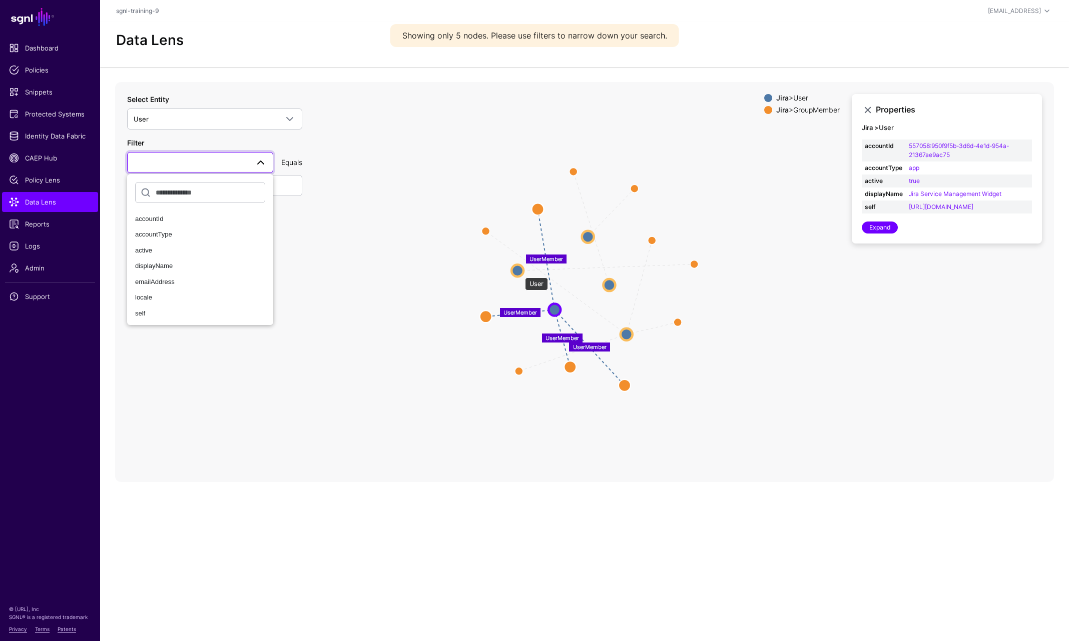
click at [520, 272] on circle at bounding box center [517, 271] width 12 height 12
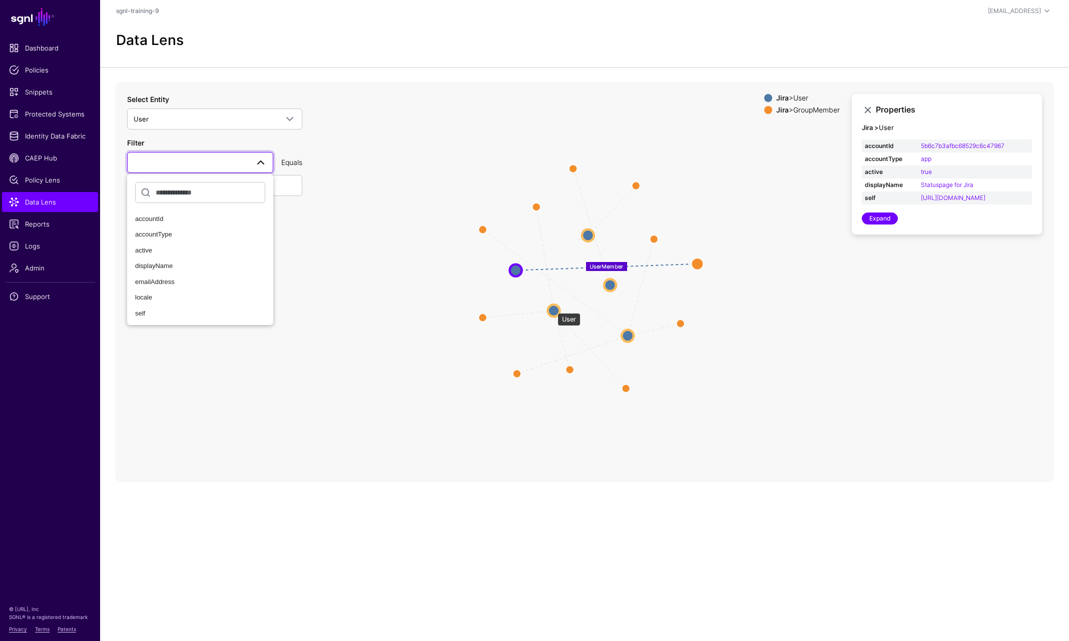
click at [552, 308] on circle at bounding box center [553, 311] width 12 height 12
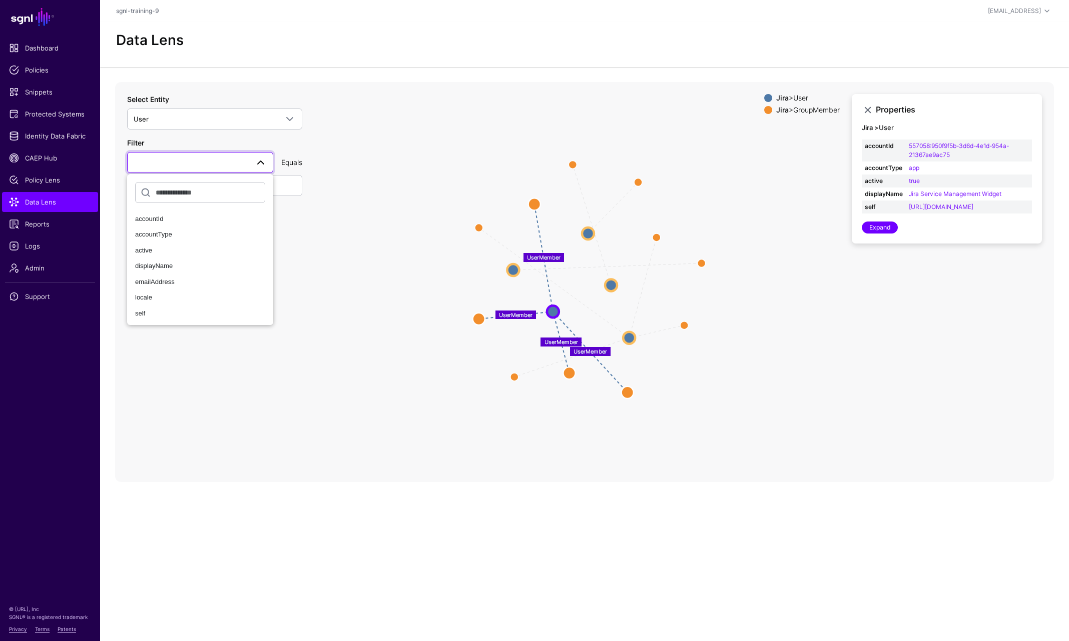
click at [258, 162] on span at bounding box center [261, 163] width 12 height 12
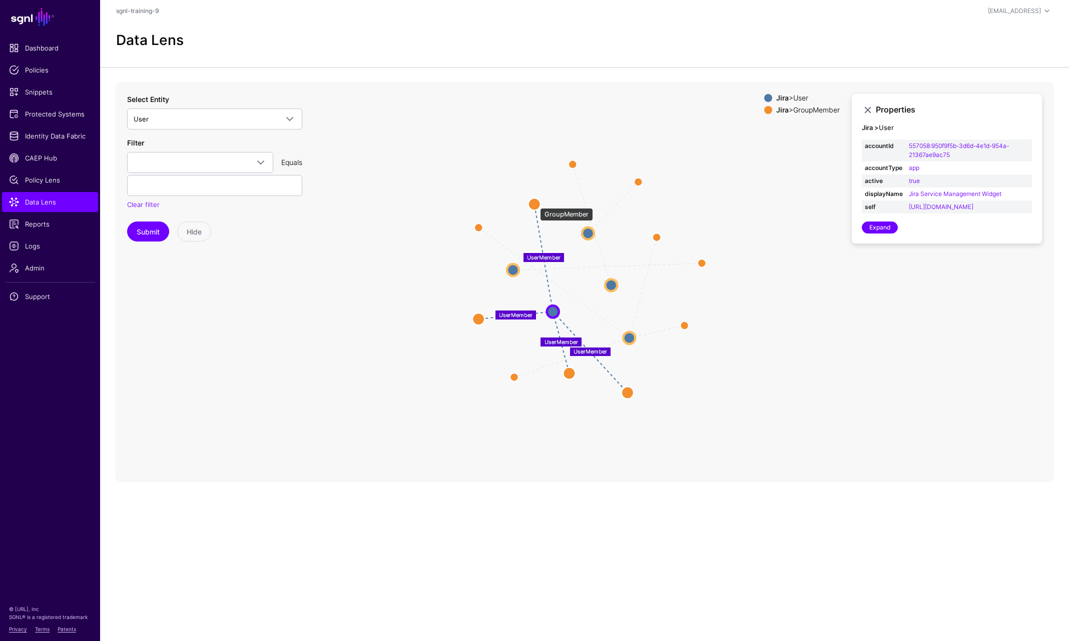
click at [535, 203] on circle at bounding box center [534, 204] width 12 height 12
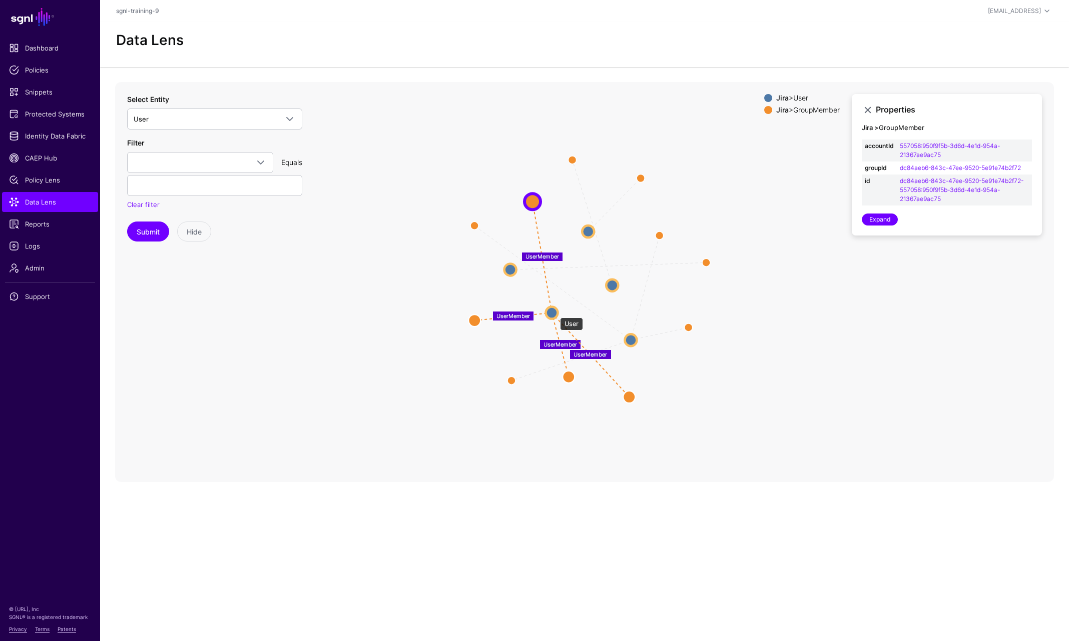
click at [555, 312] on circle at bounding box center [551, 313] width 12 height 12
click at [508, 267] on circle at bounding box center [508, 270] width 12 height 12
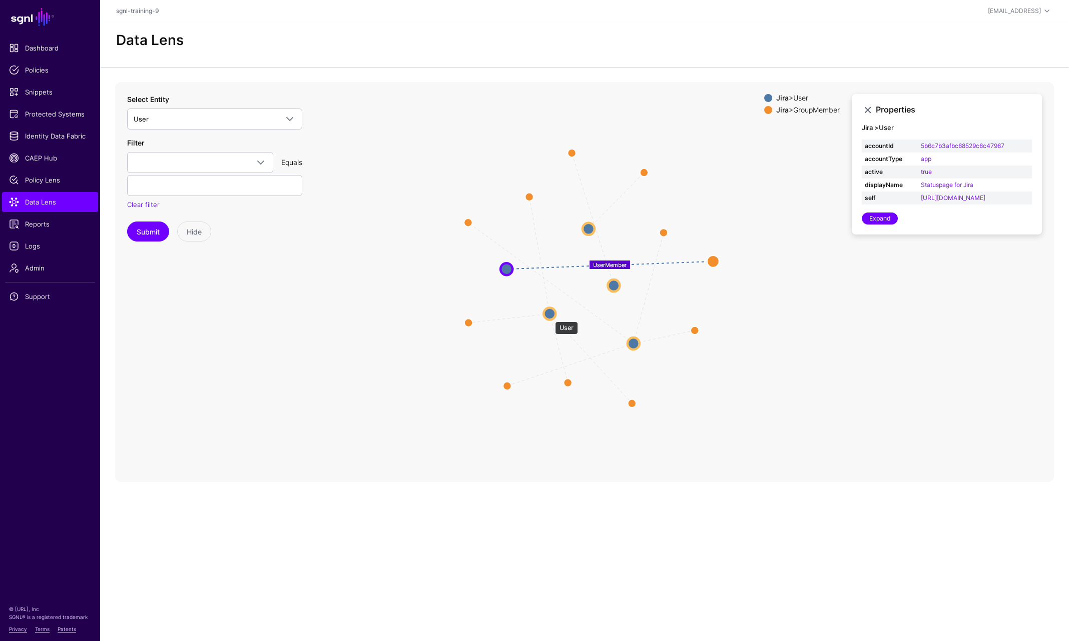
click at [550, 317] on circle at bounding box center [549, 314] width 12 height 12
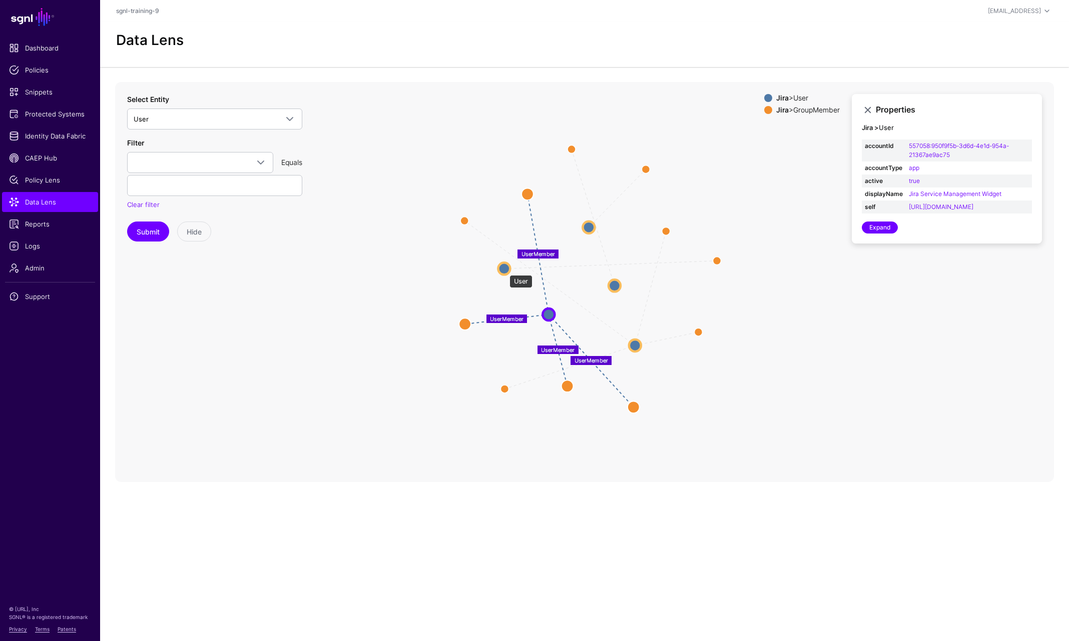
click at [504, 270] on circle at bounding box center [504, 269] width 12 height 12
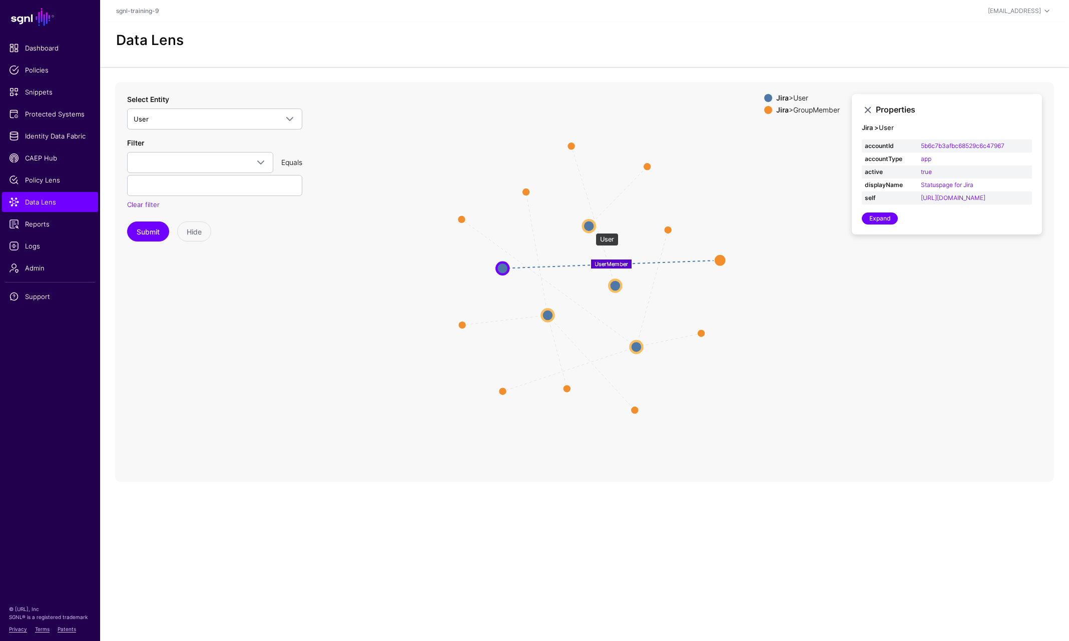
click at [590, 228] on circle at bounding box center [589, 226] width 12 height 12
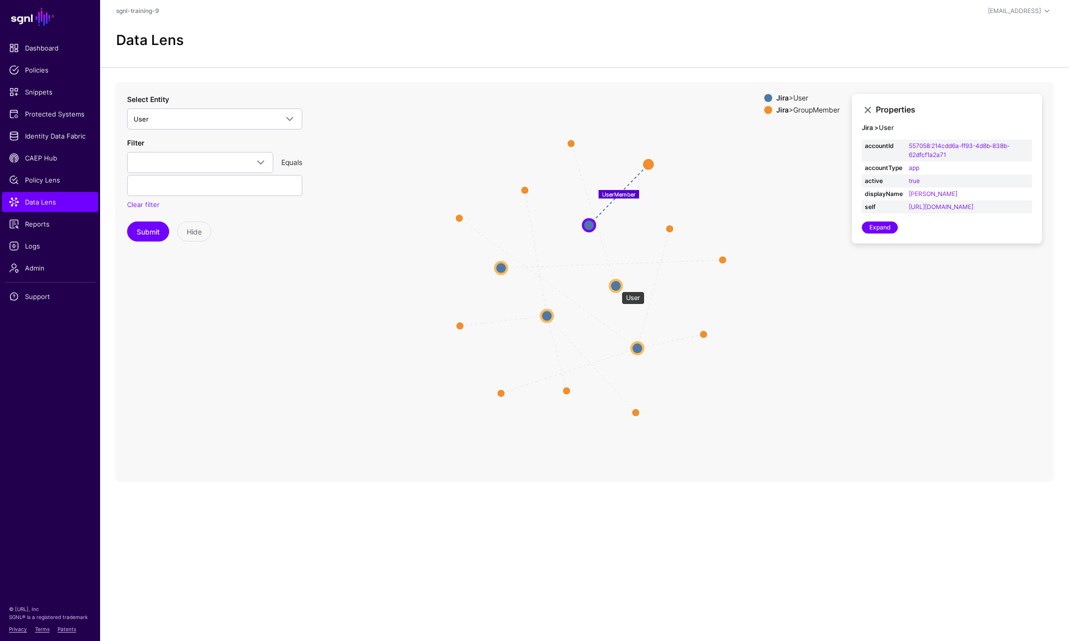
click at [616, 287] on circle at bounding box center [615, 286] width 12 height 12
click at [638, 353] on circle at bounding box center [638, 350] width 12 height 12
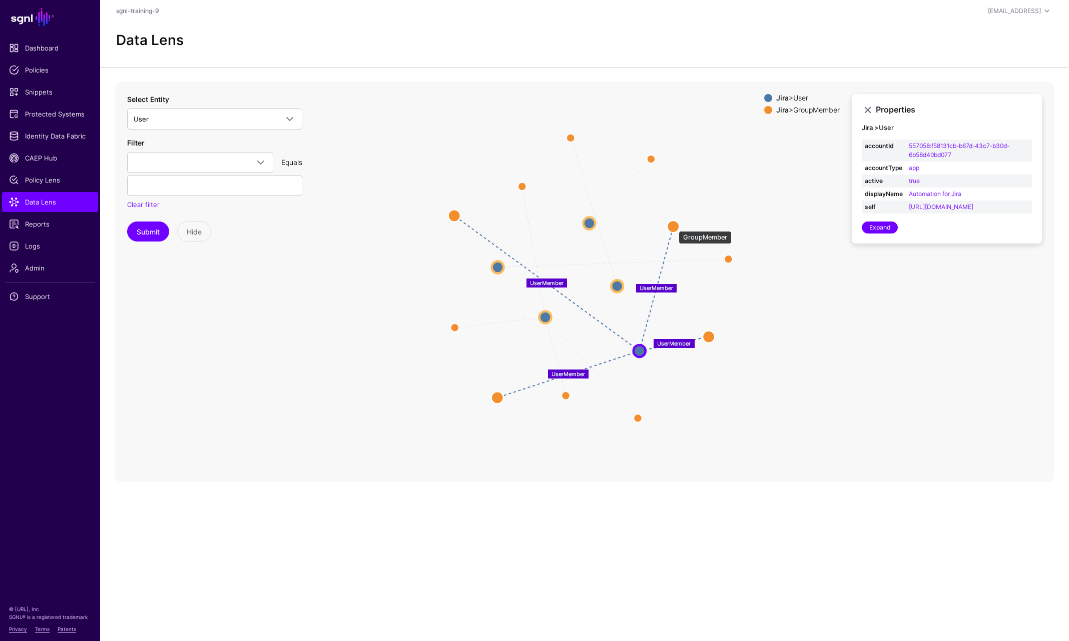
click at [673, 226] on circle at bounding box center [673, 227] width 12 height 12
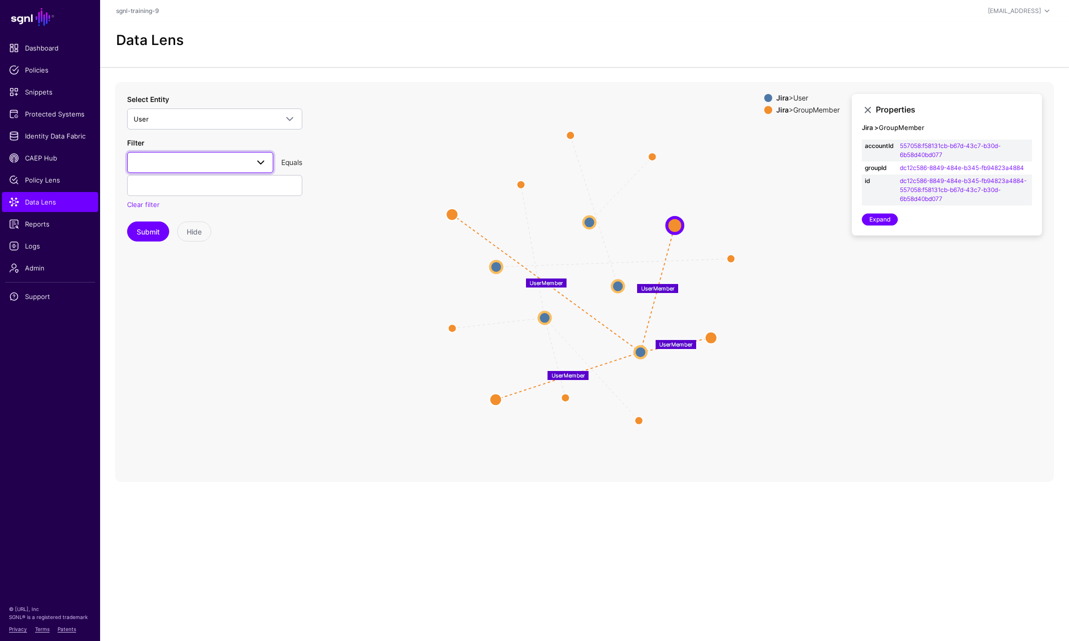
click at [263, 165] on span at bounding box center [261, 163] width 12 height 12
click at [265, 421] on icon "UserMember UserMember UserMember UserMember UserMember UserMember UserMember Us…" at bounding box center [584, 282] width 939 height 400
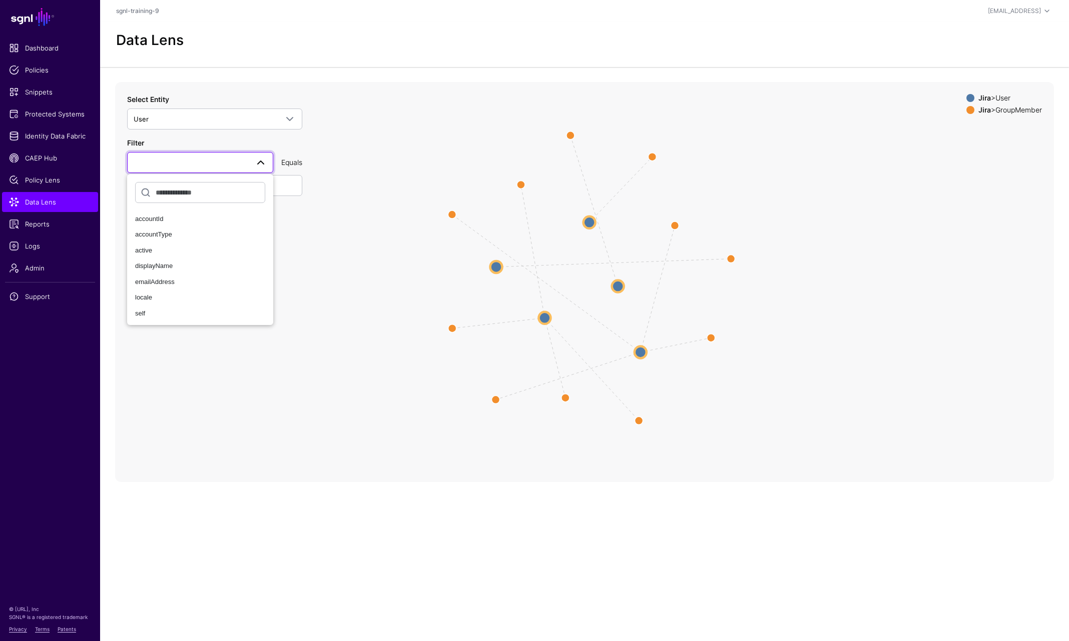
click at [501, 268] on circle at bounding box center [496, 267] width 12 height 12
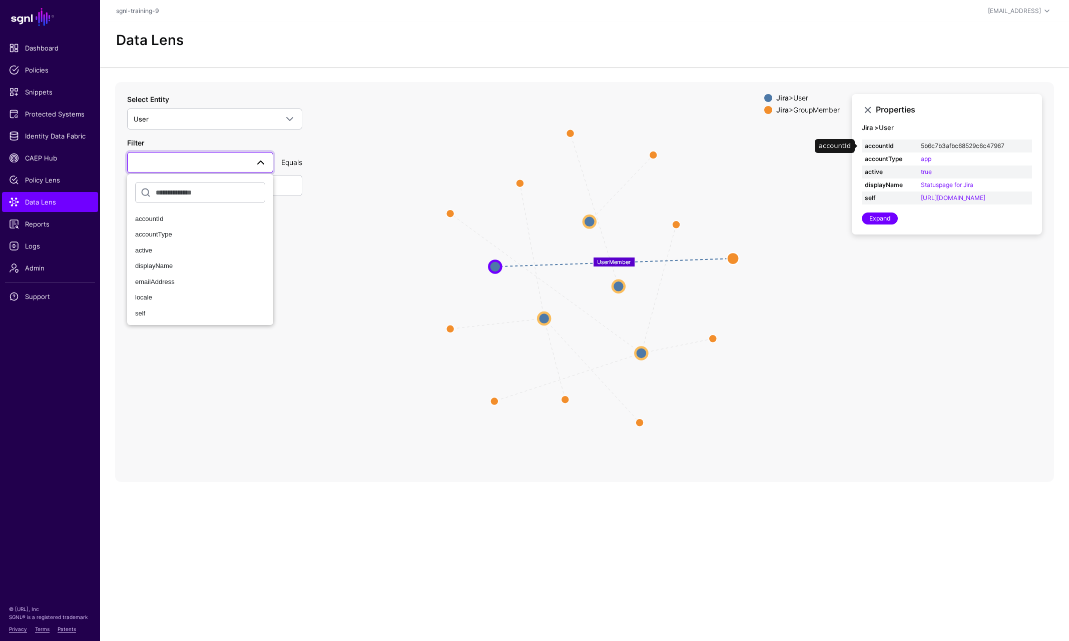
click at [941, 144] on link "5b6c7b3afbc68529c6c47967" at bounding box center [963, 146] width 84 height 8
type input "**********"
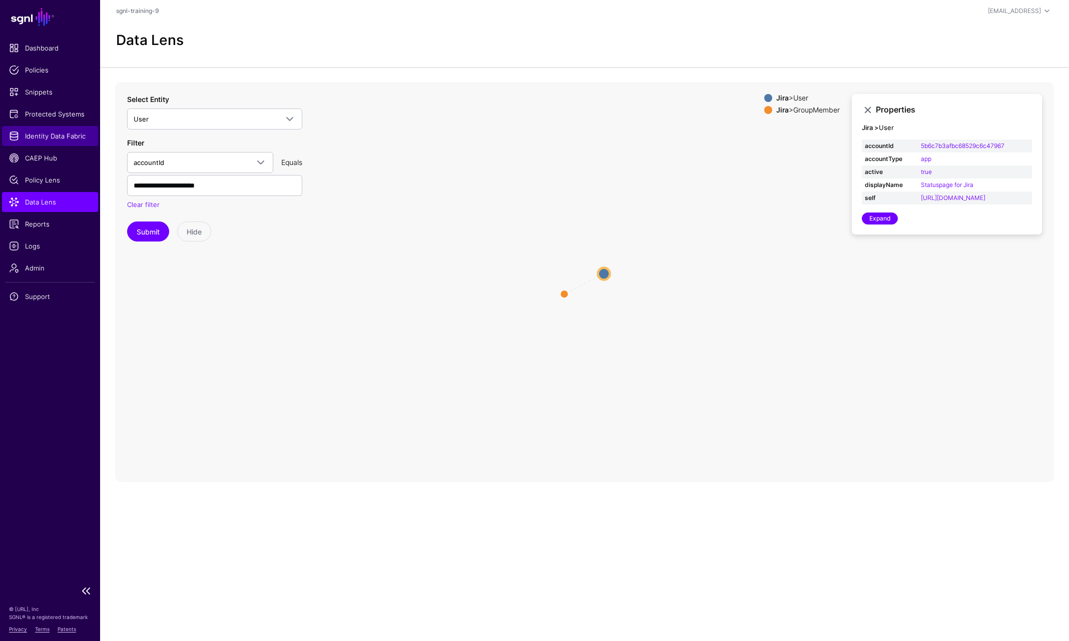
click at [50, 134] on span "Identity Data Fabric" at bounding box center [50, 136] width 82 height 10
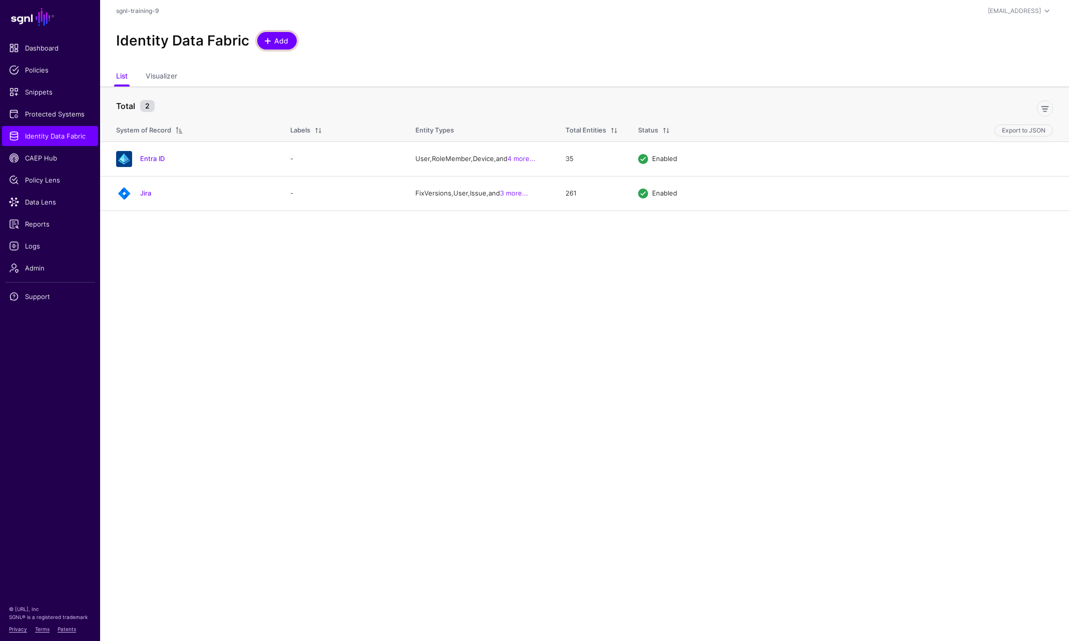
click at [259, 45] on link "Add" at bounding box center [277, 41] width 40 height 18
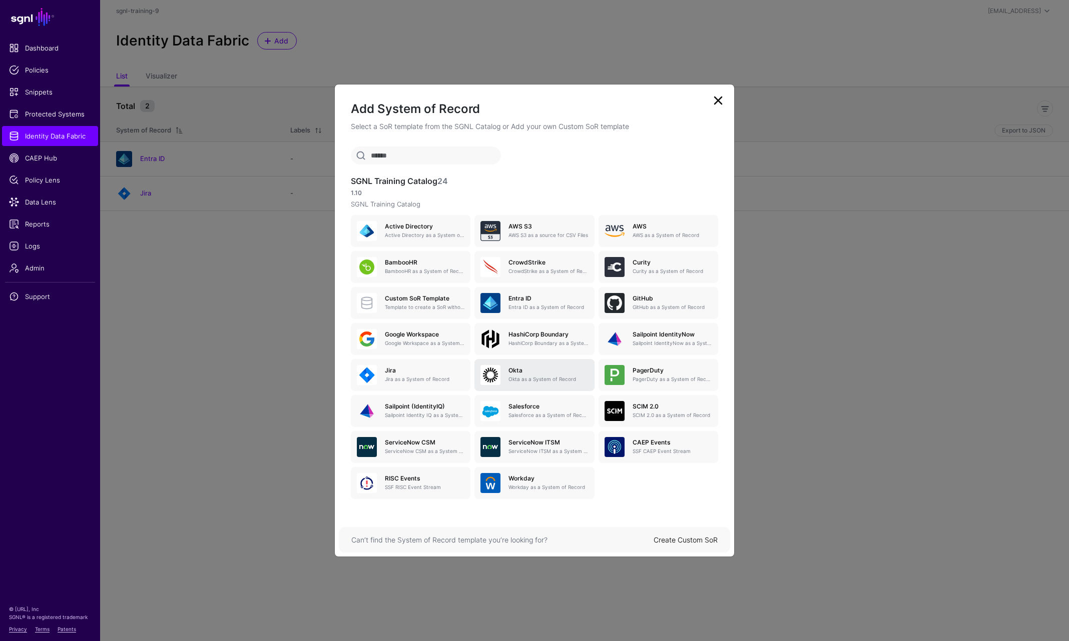
click at [538, 381] on p "Okta as a System of Record" at bounding box center [548, 380] width 80 height 8
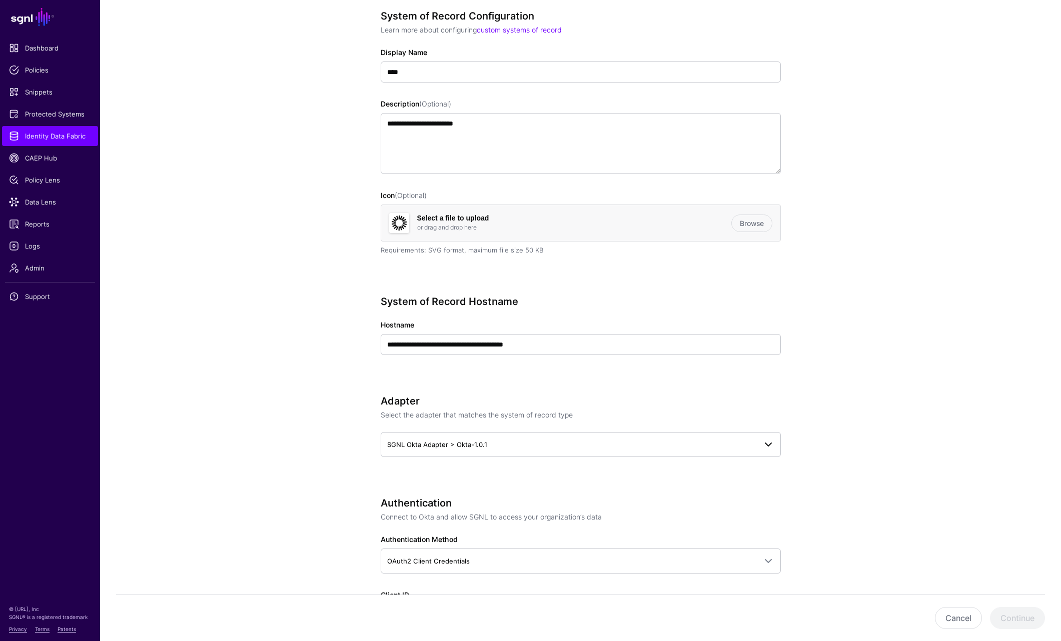
scroll to position [150, 0]
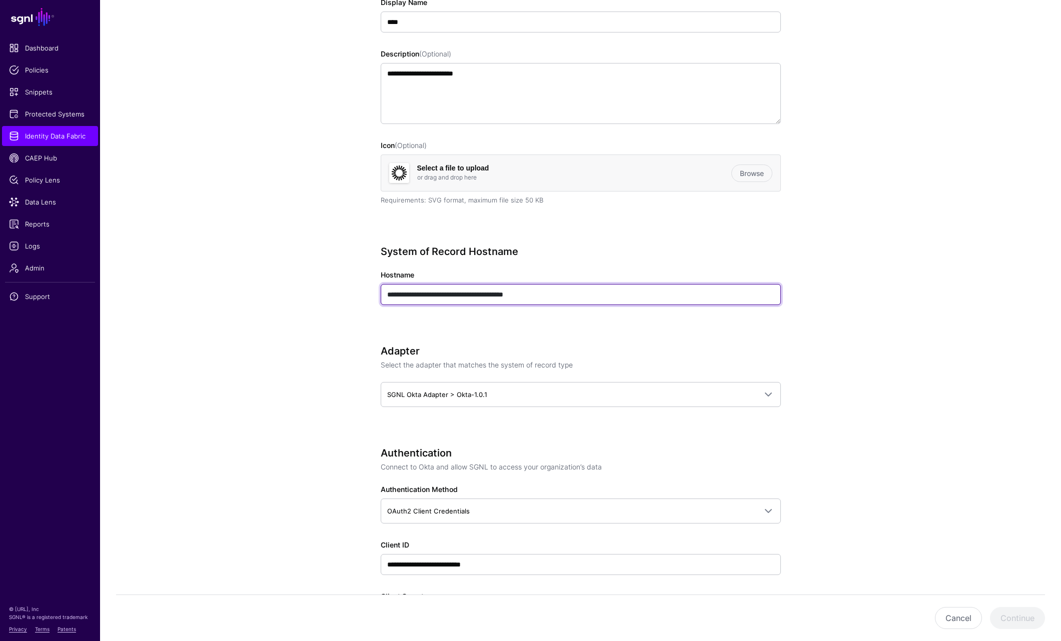
drag, startPoint x: 461, startPoint y: 289, endPoint x: 465, endPoint y: 296, distance: 7.9
click at [461, 289] on input "**********" at bounding box center [581, 294] width 400 height 21
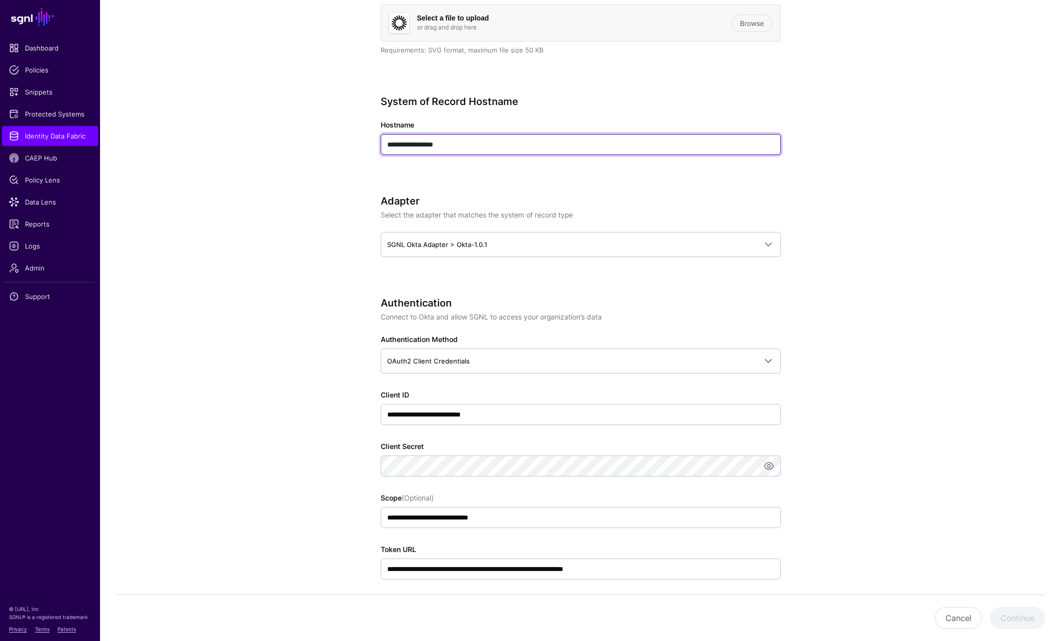
scroll to position [350, 0]
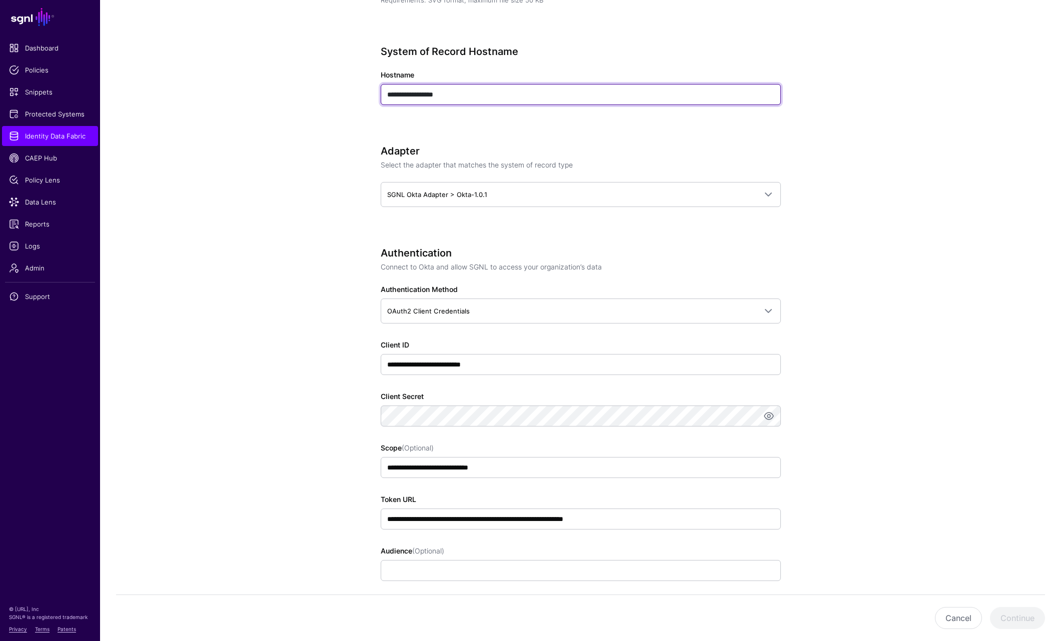
type input "**********"
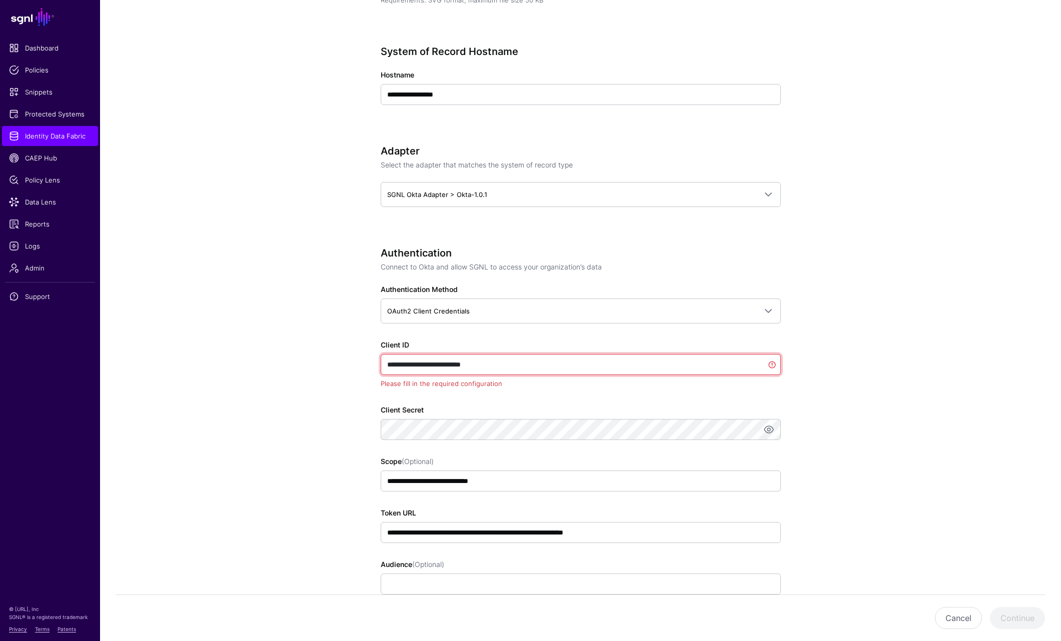
click at [445, 372] on input "**********" at bounding box center [581, 364] width 400 height 21
paste input "**********"
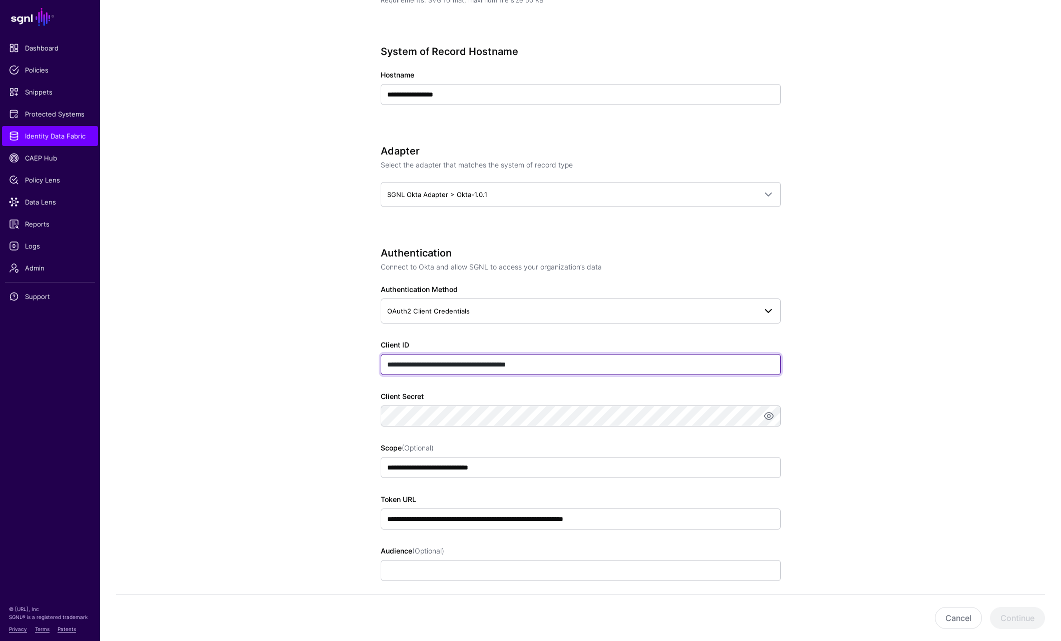
type input "**********"
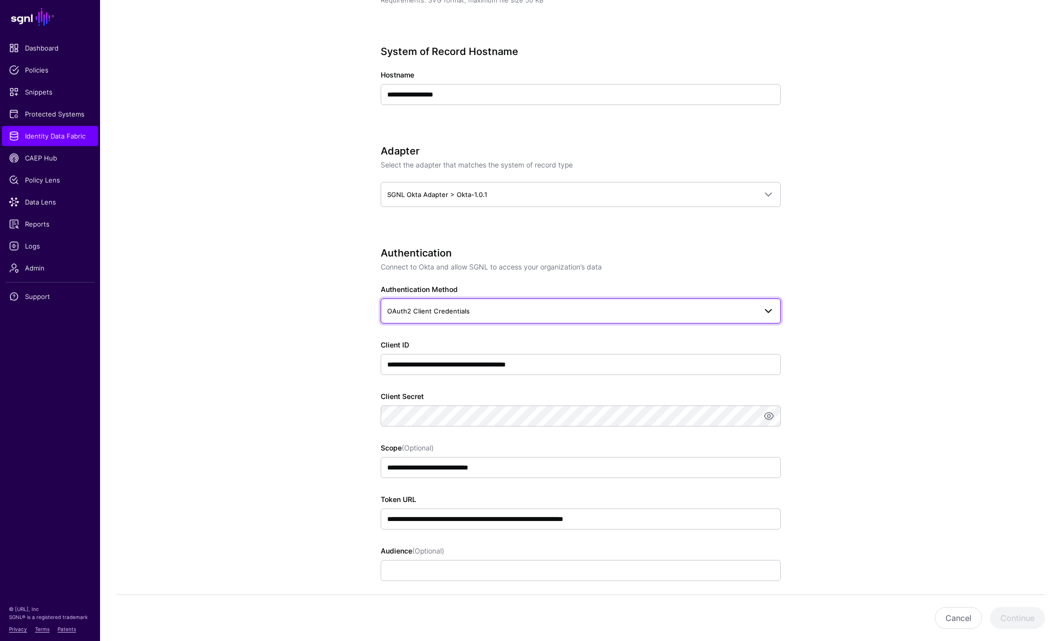
click at [441, 321] on link "OAuth2 Client Credentials" at bounding box center [581, 311] width 400 height 25
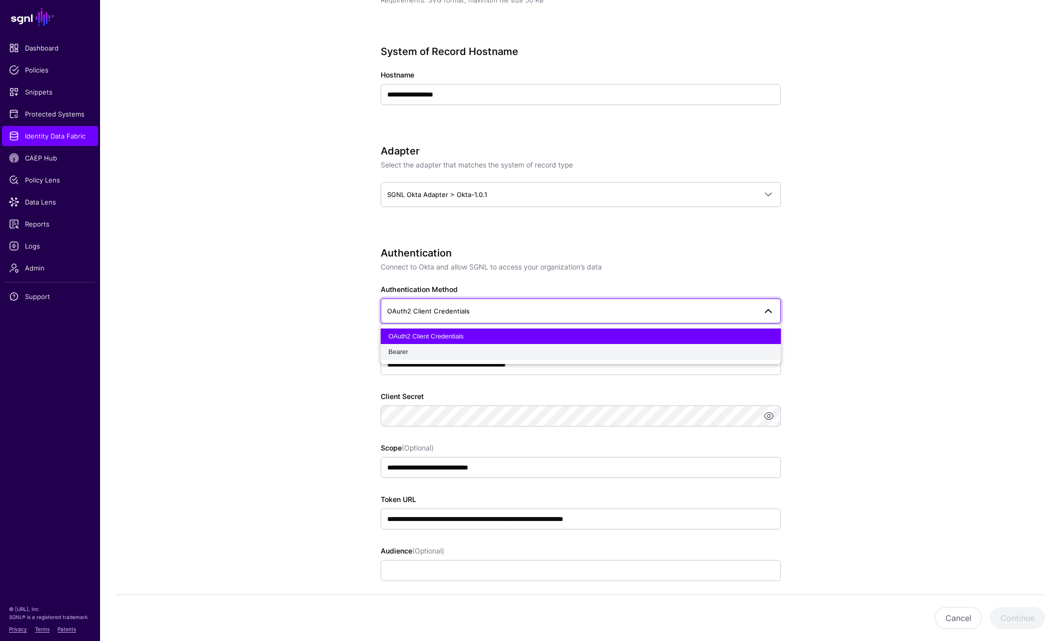
click at [443, 352] on div "Bearer" at bounding box center [581, 352] width 384 height 10
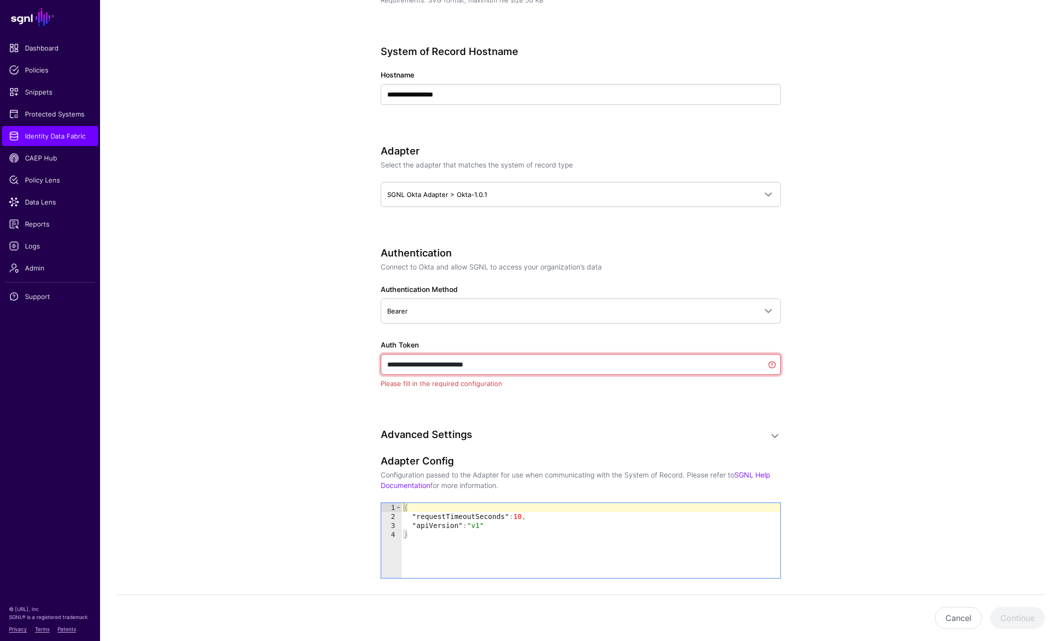
click at [454, 364] on input "**********" at bounding box center [581, 364] width 400 height 21
paste input "**********"
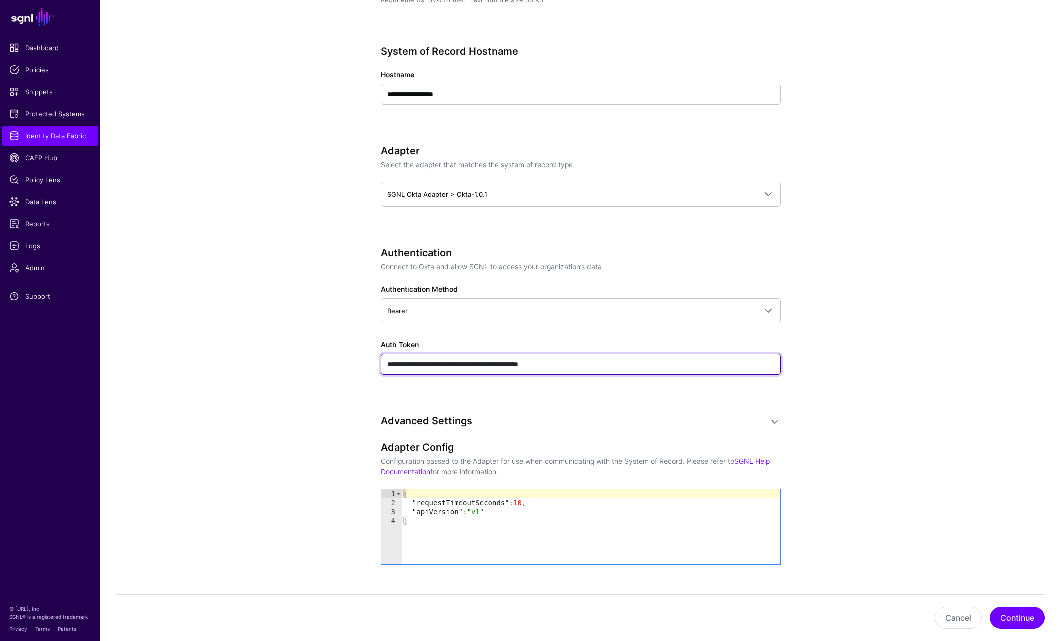
paste input "text"
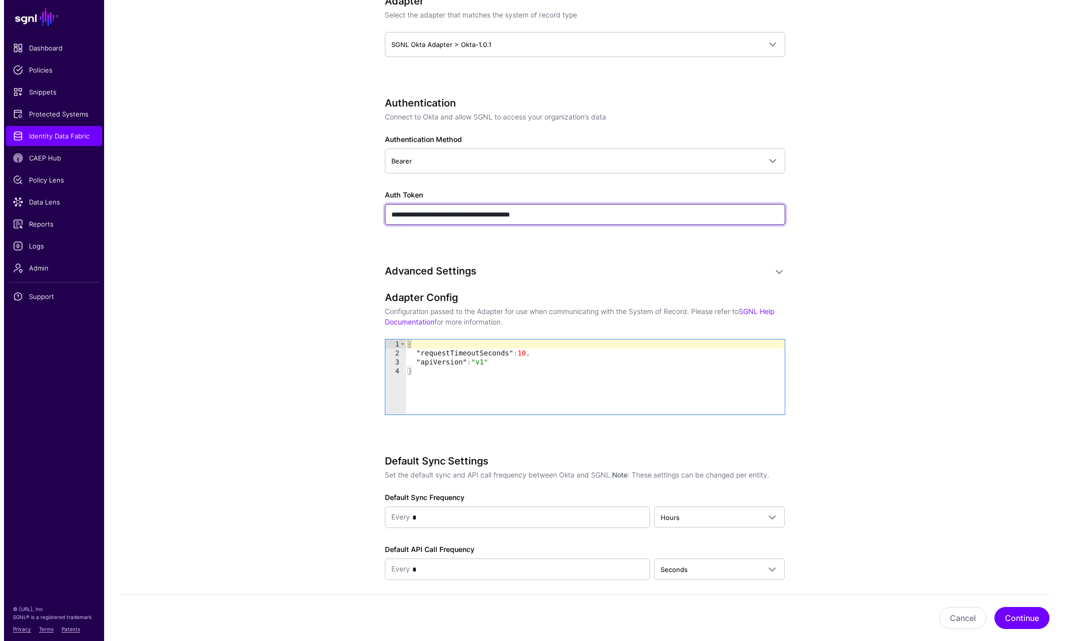
scroll to position [542, 0]
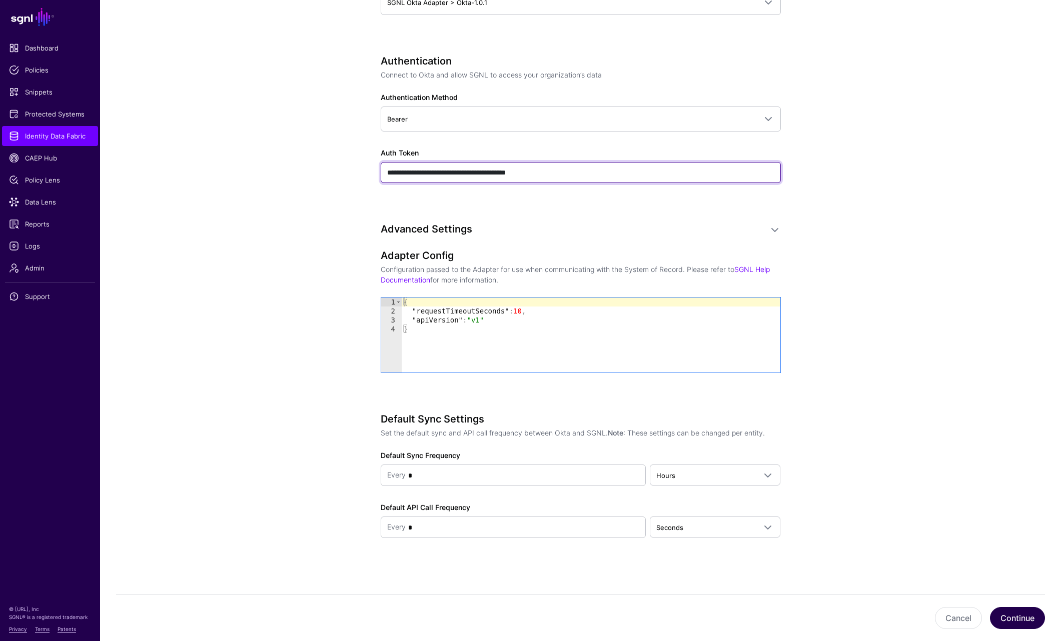
type input "**********"
click at [1007, 620] on button "Continue" at bounding box center [1017, 618] width 55 height 22
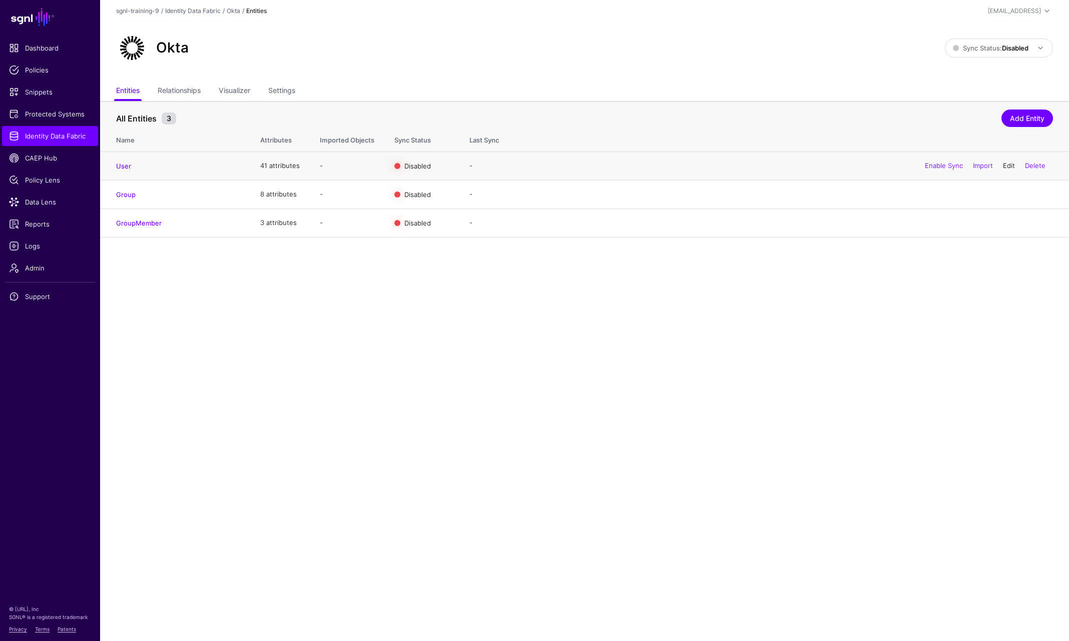
click at [1007, 163] on link "Edit" at bounding box center [1009, 166] width 12 height 8
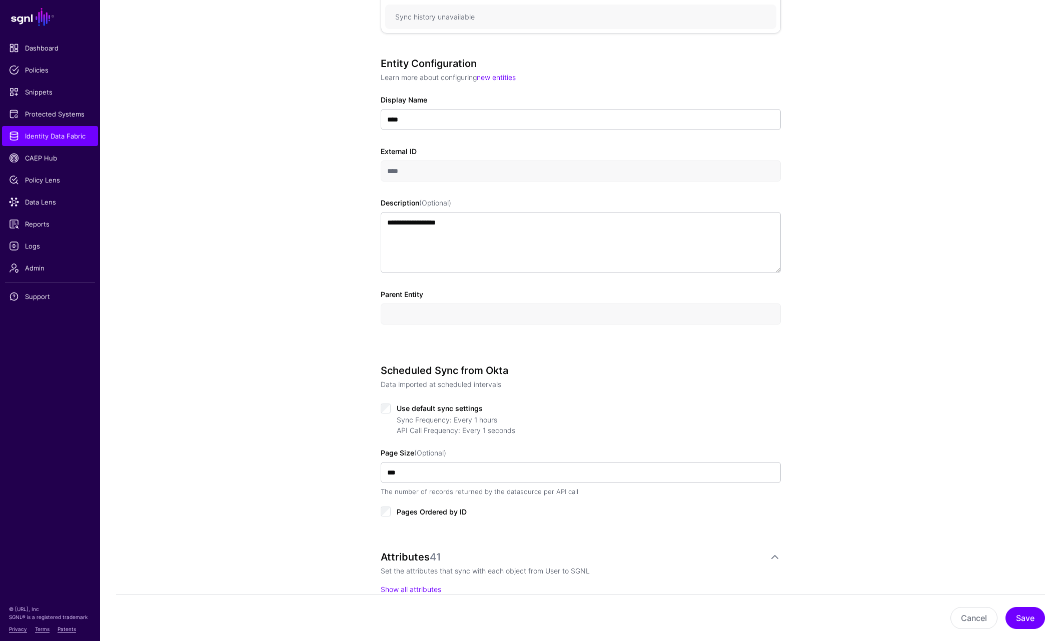
scroll to position [200, 0]
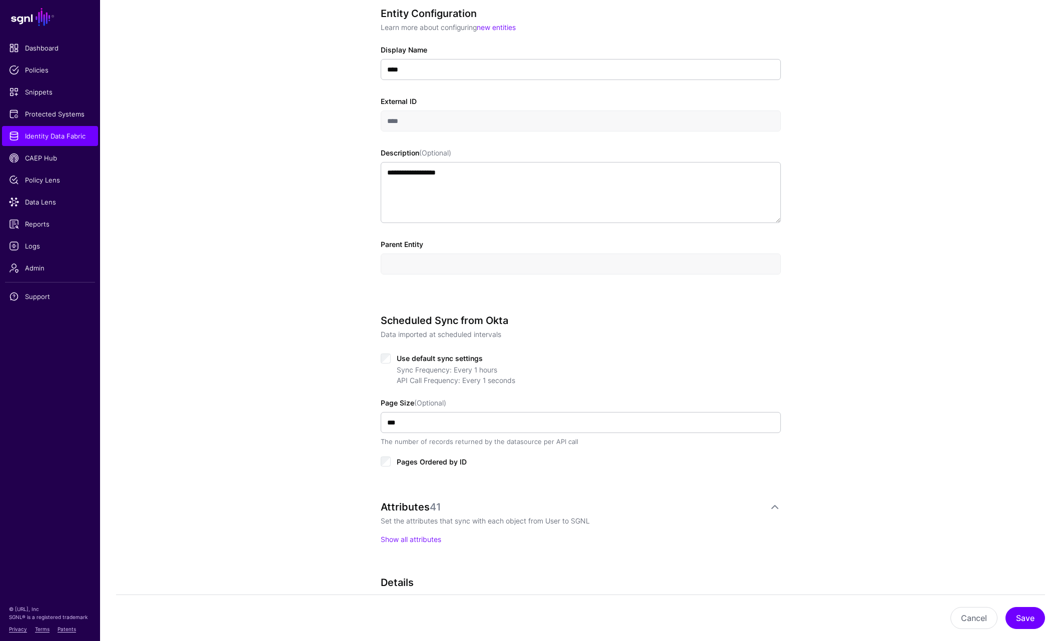
click at [414, 360] on span "Use default sync settings" at bounding box center [440, 358] width 86 height 9
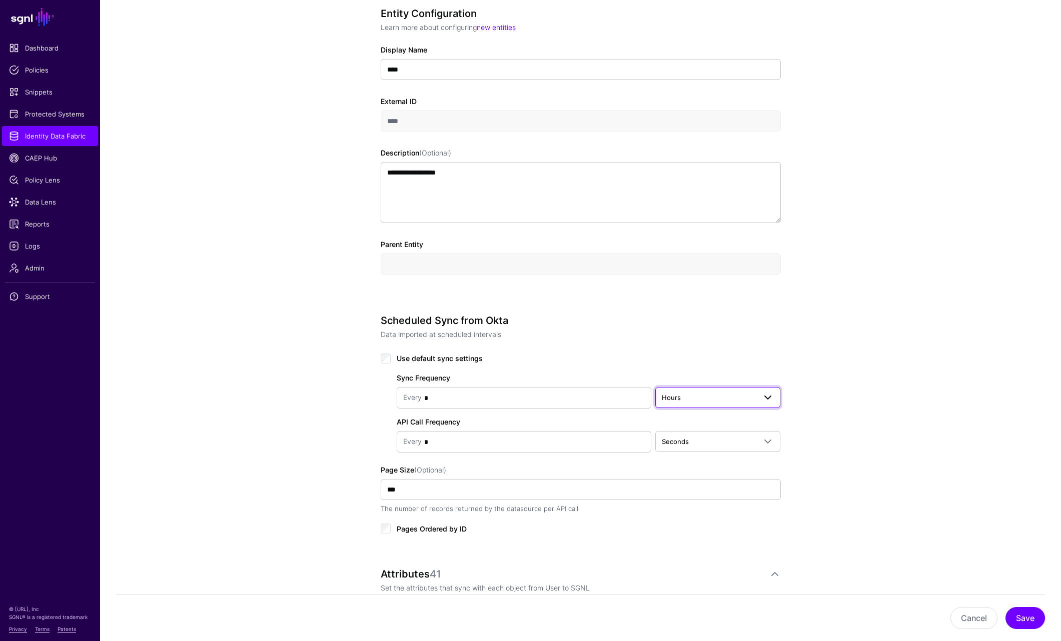
click at [682, 400] on span "Hours" at bounding box center [709, 397] width 95 height 11
click at [684, 439] on span "Minutes" at bounding box center [674, 437] width 23 height 8
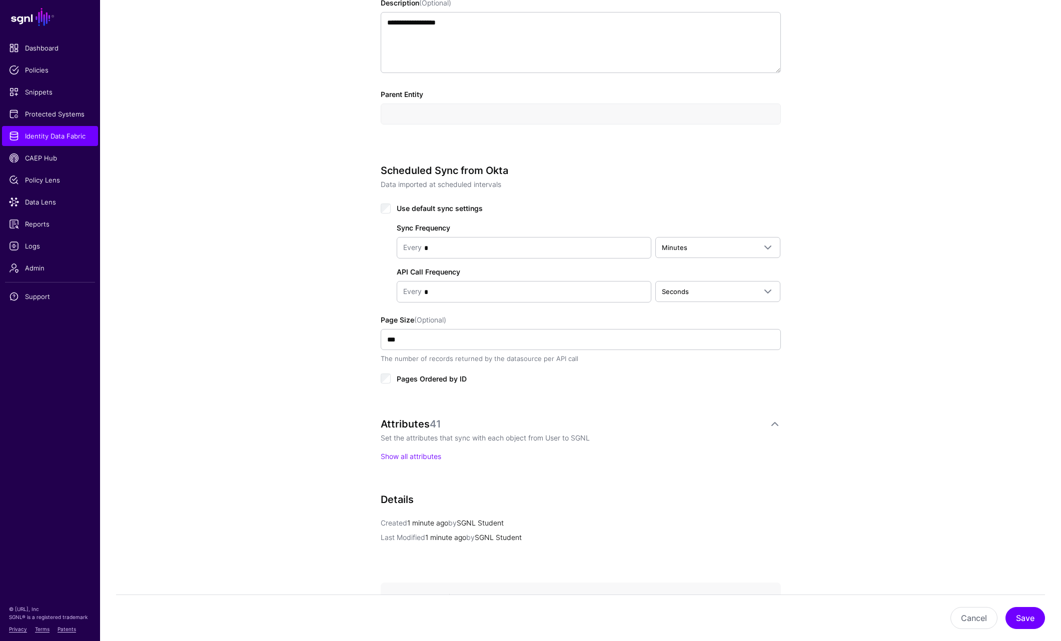
scroll to position [400, 0]
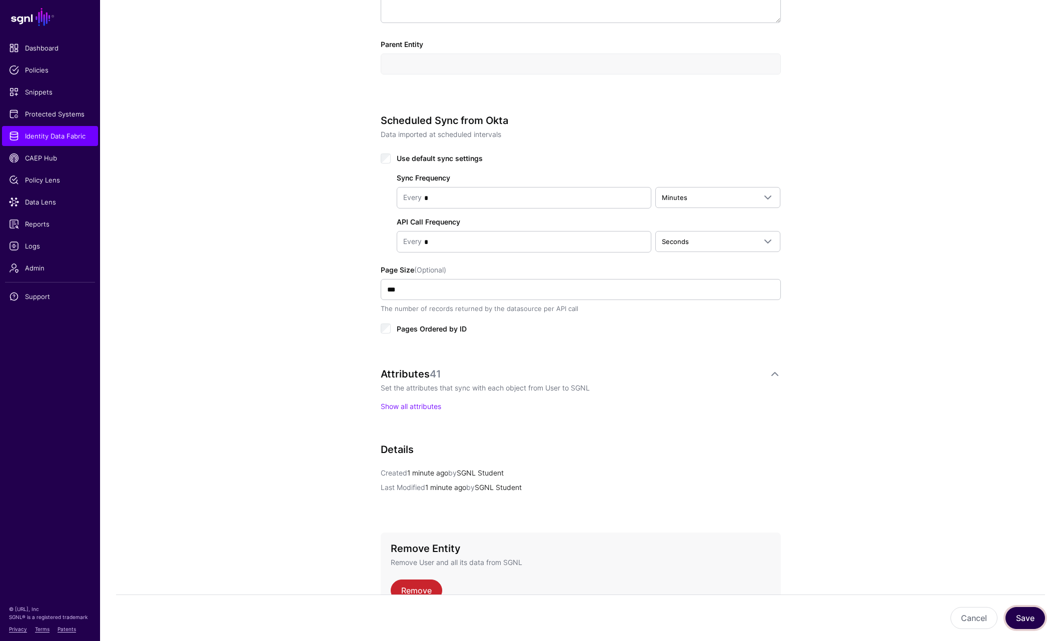
click at [1007, 619] on button "Save" at bounding box center [1026, 618] width 40 height 22
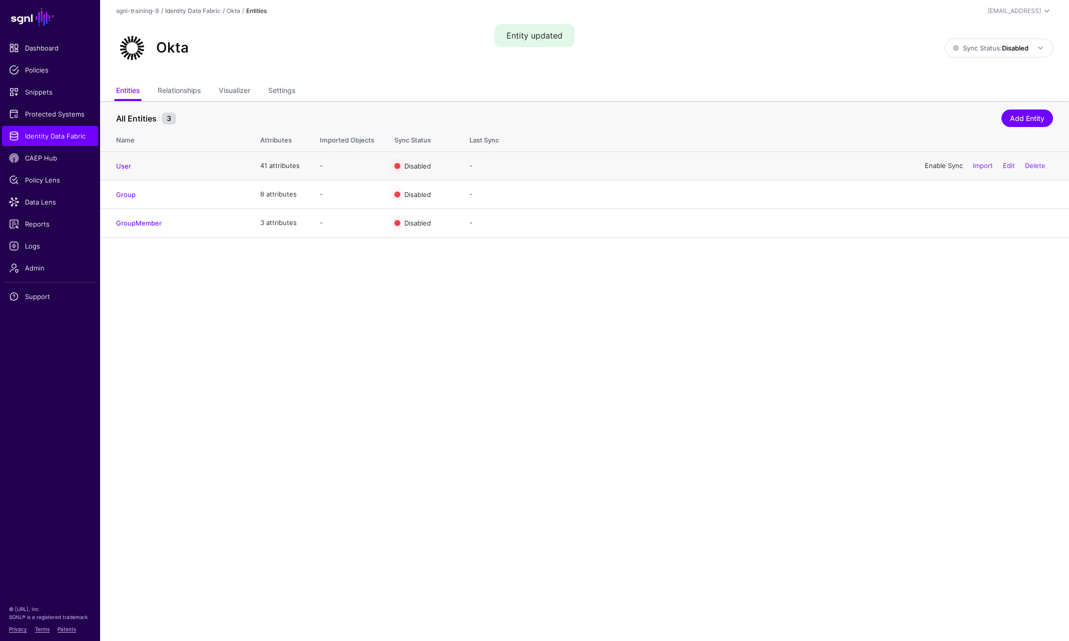
click at [937, 165] on link "Enable Sync" at bounding box center [944, 166] width 38 height 8
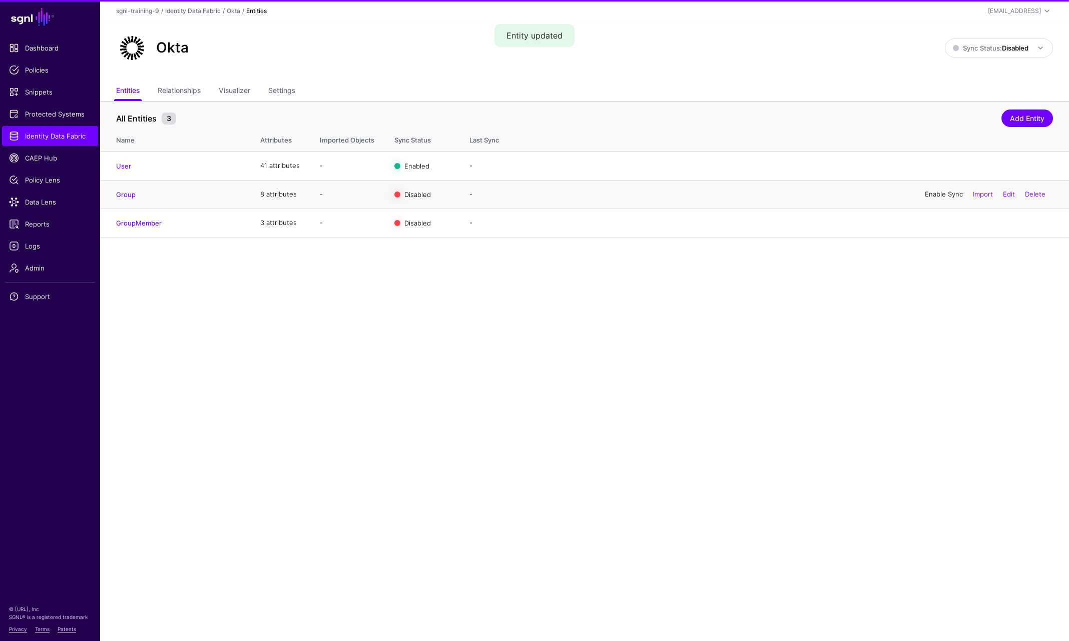
click at [936, 192] on link "Enable Sync" at bounding box center [944, 194] width 38 height 8
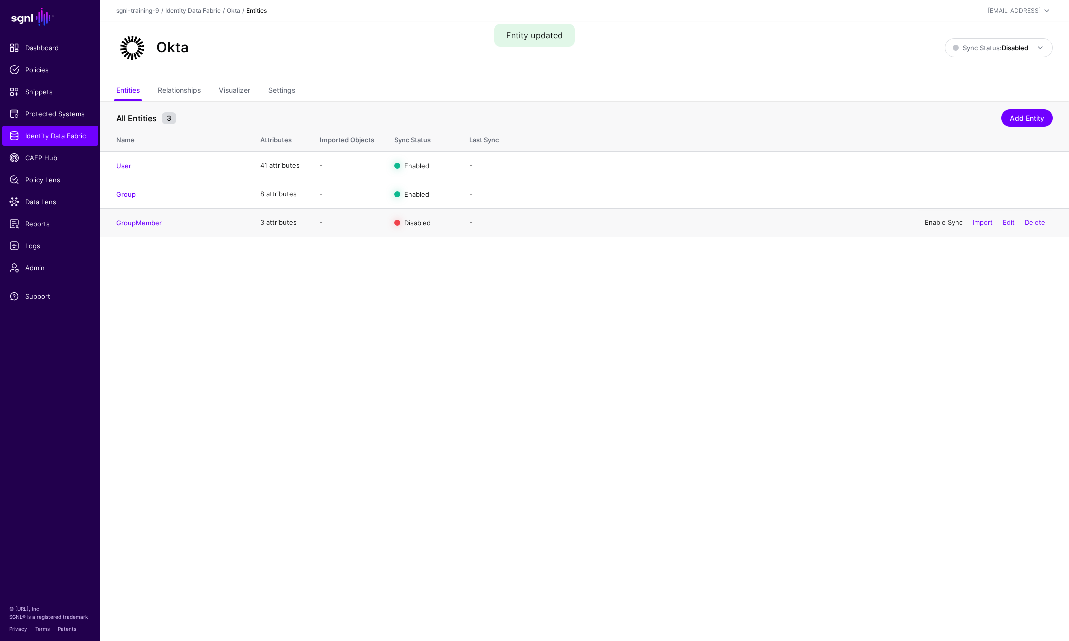
click at [937, 222] on link "Enable Sync" at bounding box center [944, 223] width 38 height 8
click at [1007, 50] on strong "Disabled" at bounding box center [1015, 48] width 27 height 8
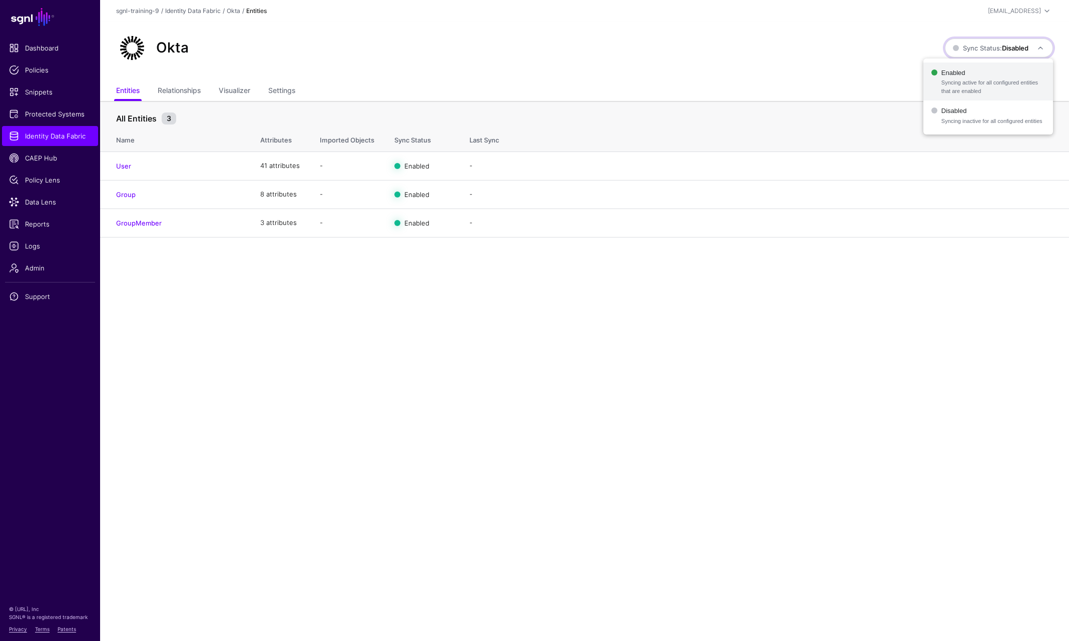
click at [994, 72] on span "Enabled Syncing active for all configured entities that are enabled" at bounding box center [988, 82] width 114 height 33
click at [69, 139] on span "Identity Data Fabric" at bounding box center [50, 136] width 82 height 10
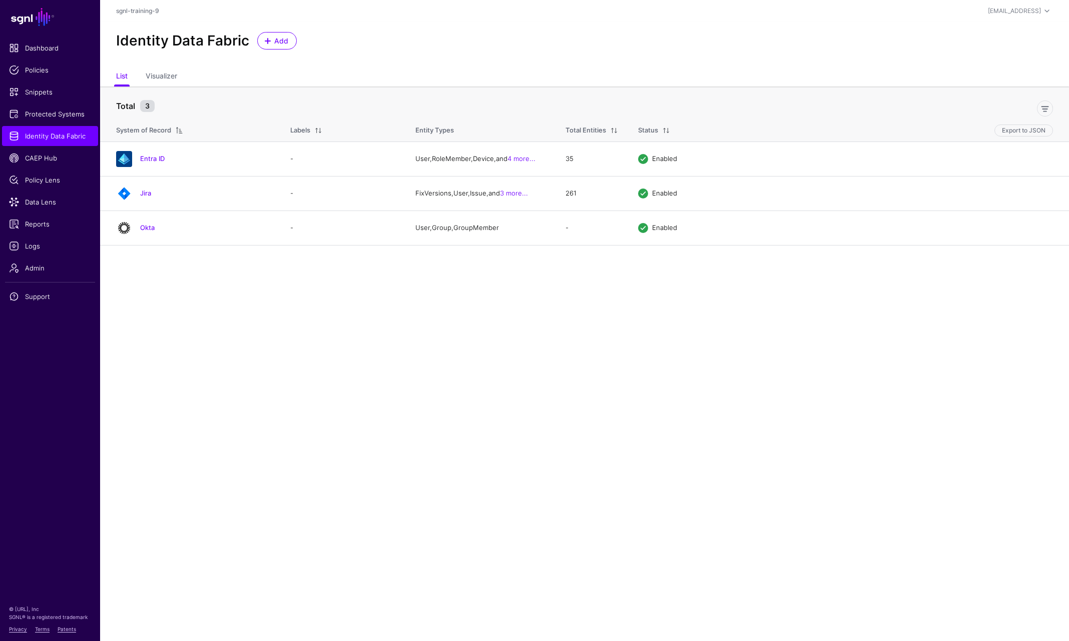
click at [188, 274] on main "SGNL Dashboard Policies Snippets Protected Systems Identity Data Fabric CAEP Hu…" at bounding box center [534, 320] width 1069 height 641
click at [274, 46] on link "Add" at bounding box center [277, 41] width 40 height 18
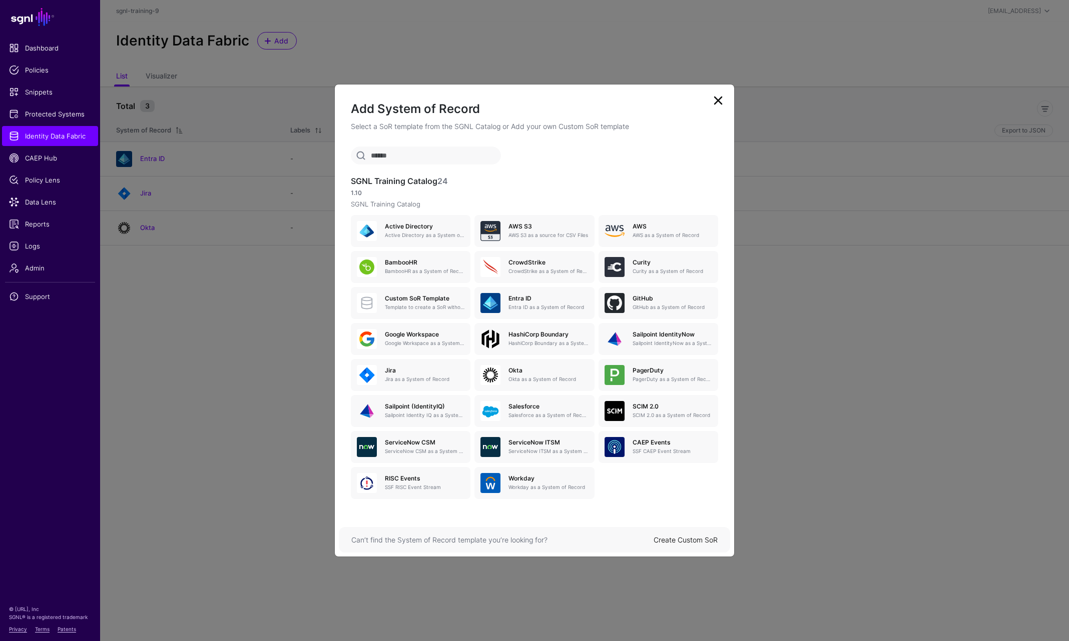
click at [723, 97] on link at bounding box center [718, 101] width 16 height 16
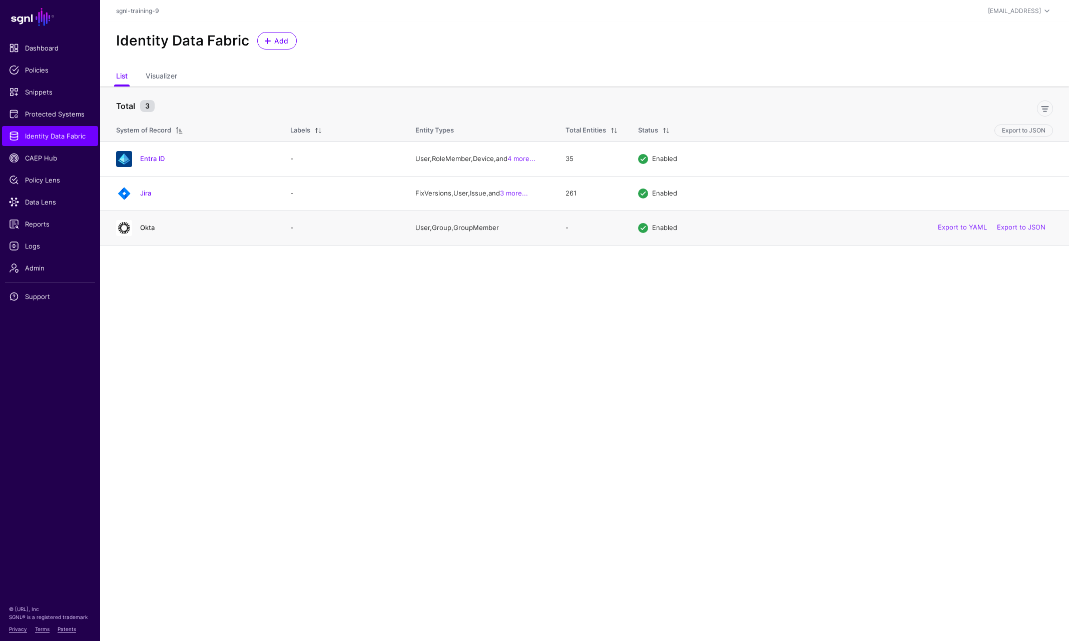
click at [151, 228] on link "Okta" at bounding box center [147, 228] width 15 height 8
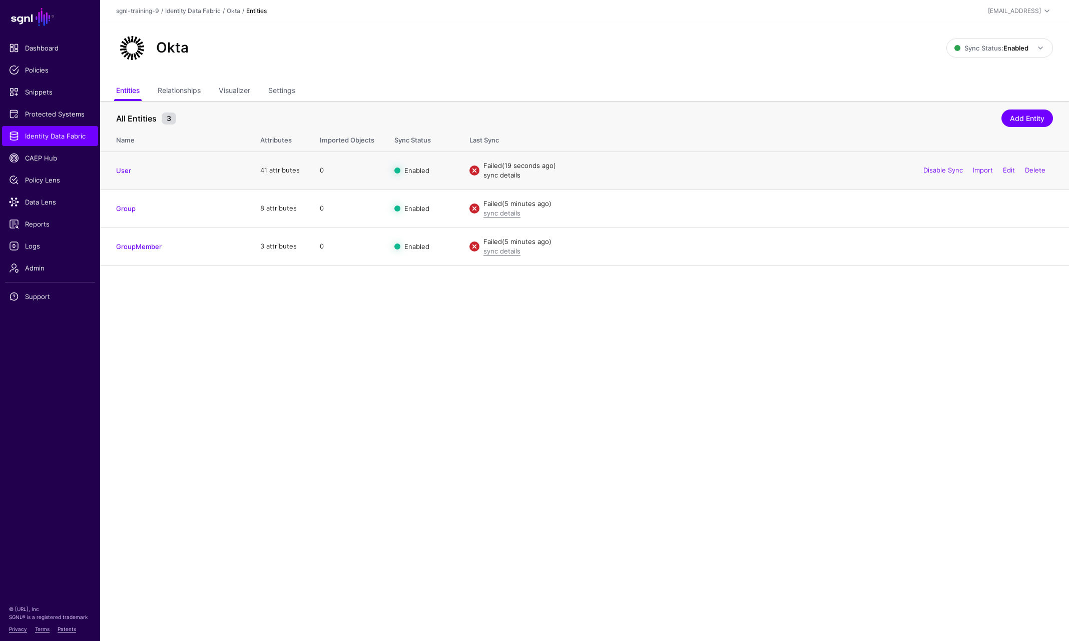
click at [496, 177] on link "sync details" at bounding box center [501, 175] width 37 height 8
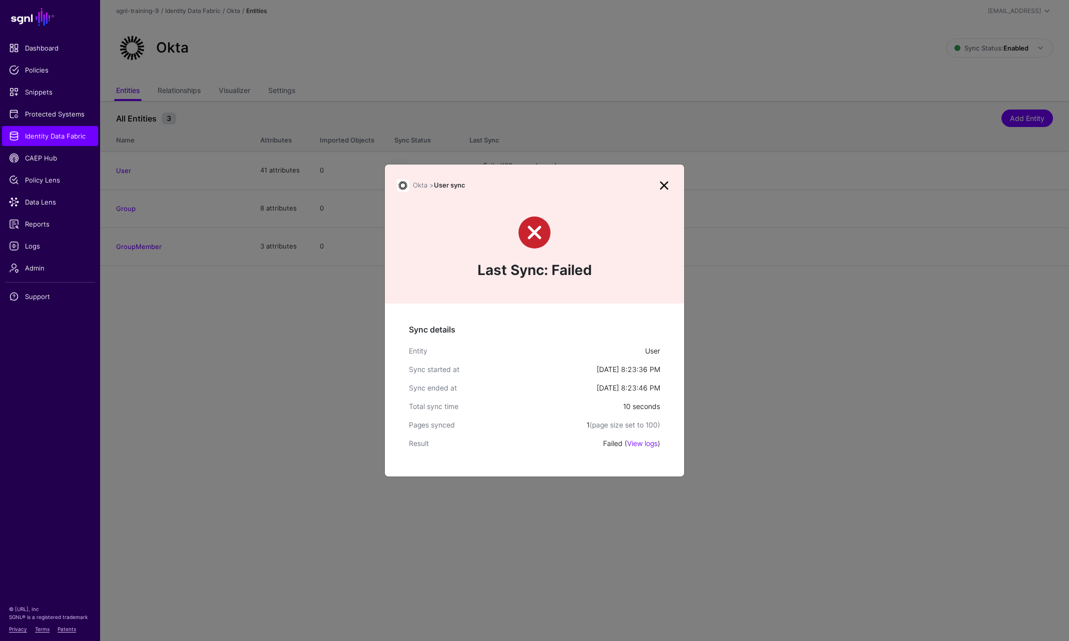
click at [666, 191] on link at bounding box center [664, 186] width 16 height 16
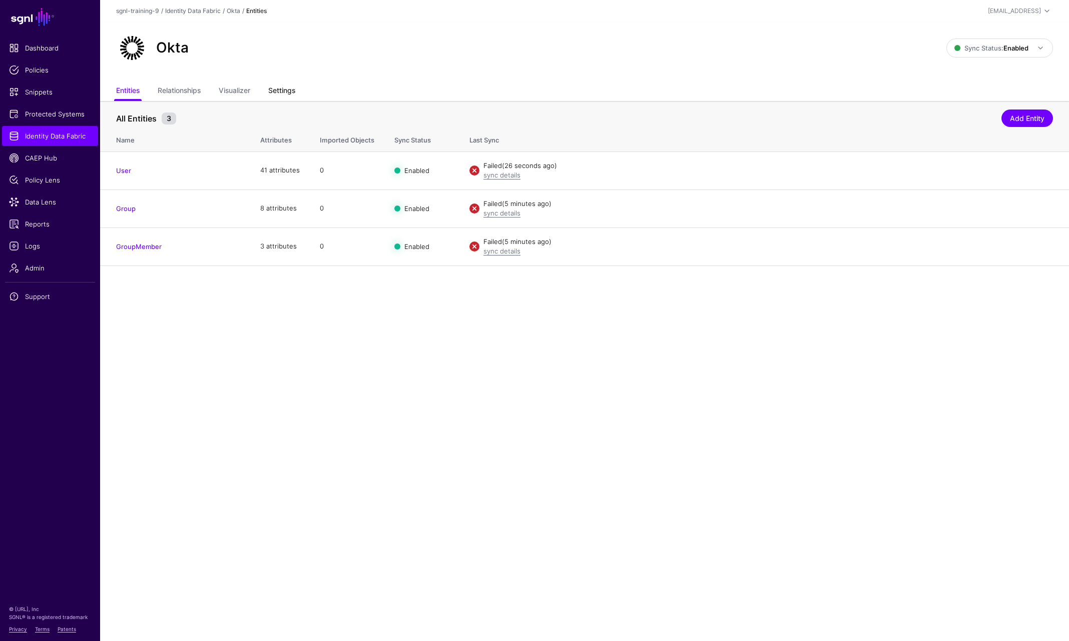
click at [289, 84] on link "Settings" at bounding box center [281, 91] width 27 height 19
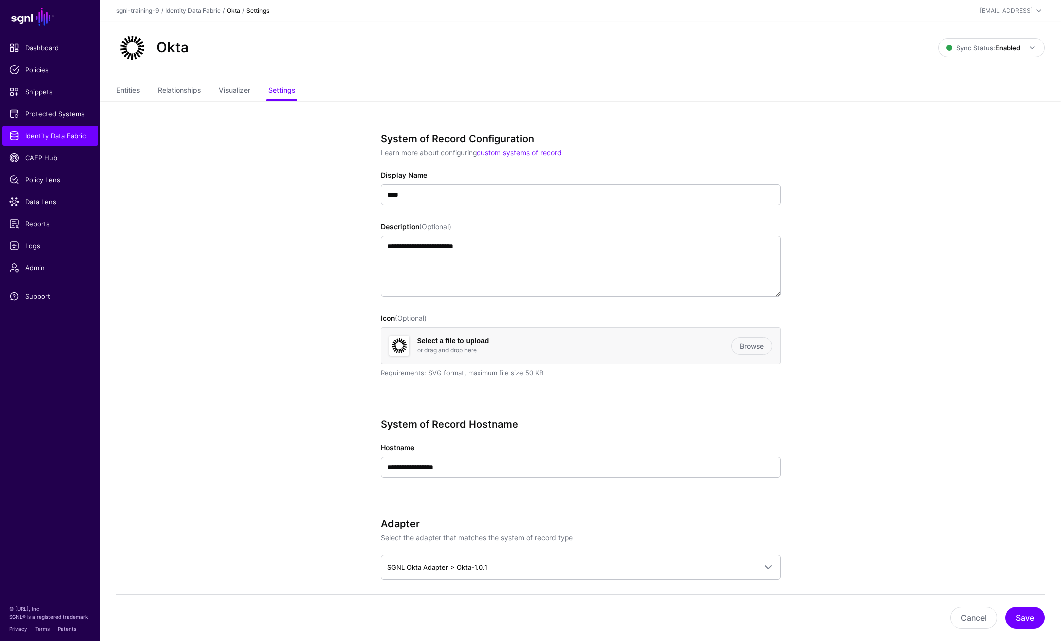
scroll to position [300, 0]
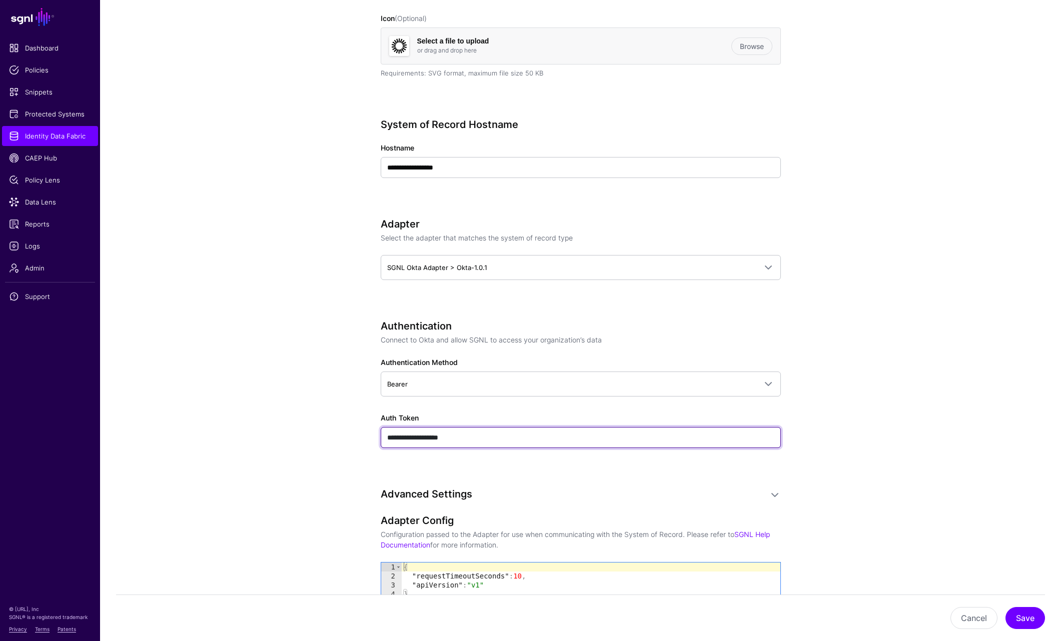
click at [520, 435] on input "**********" at bounding box center [581, 437] width 400 height 21
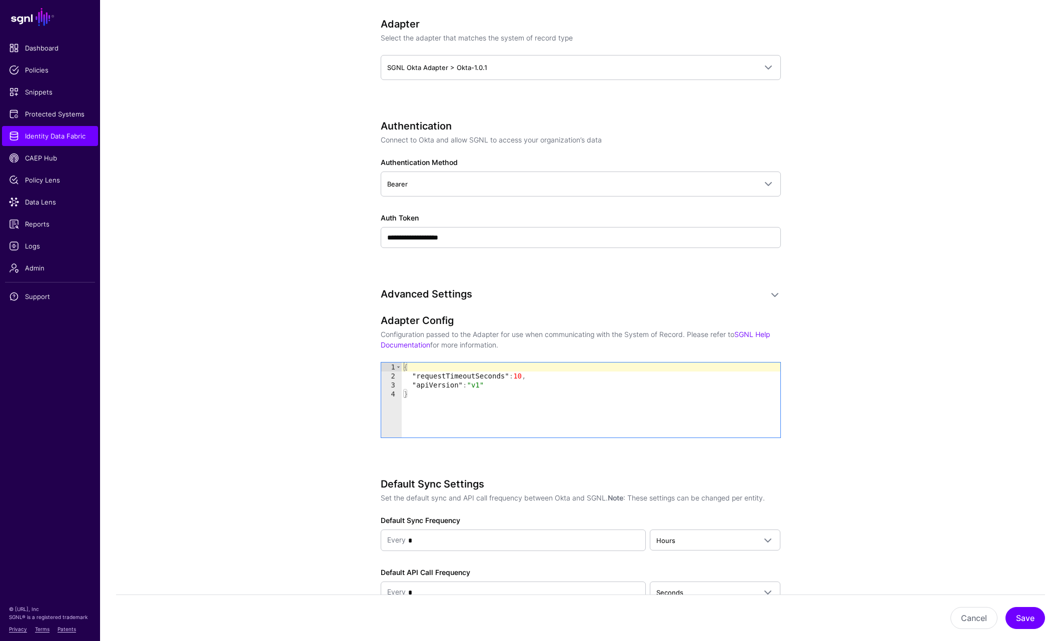
scroll to position [450, 0]
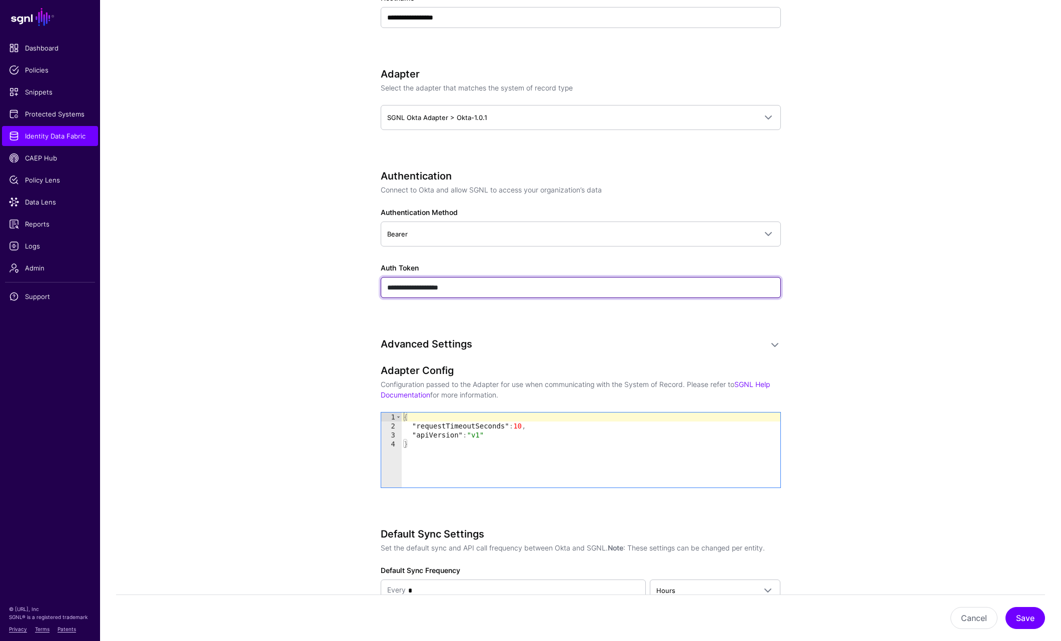
click at [493, 288] on input "**********" at bounding box center [581, 287] width 400 height 21
click at [610, 293] on input "**********" at bounding box center [581, 287] width 400 height 21
paste input "**********"
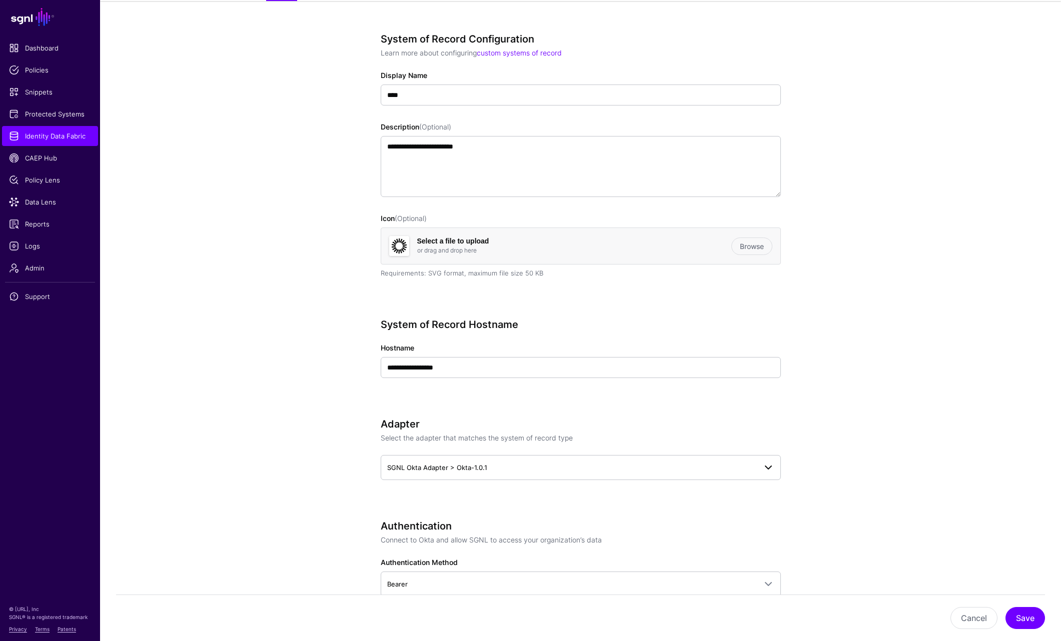
scroll to position [200, 0]
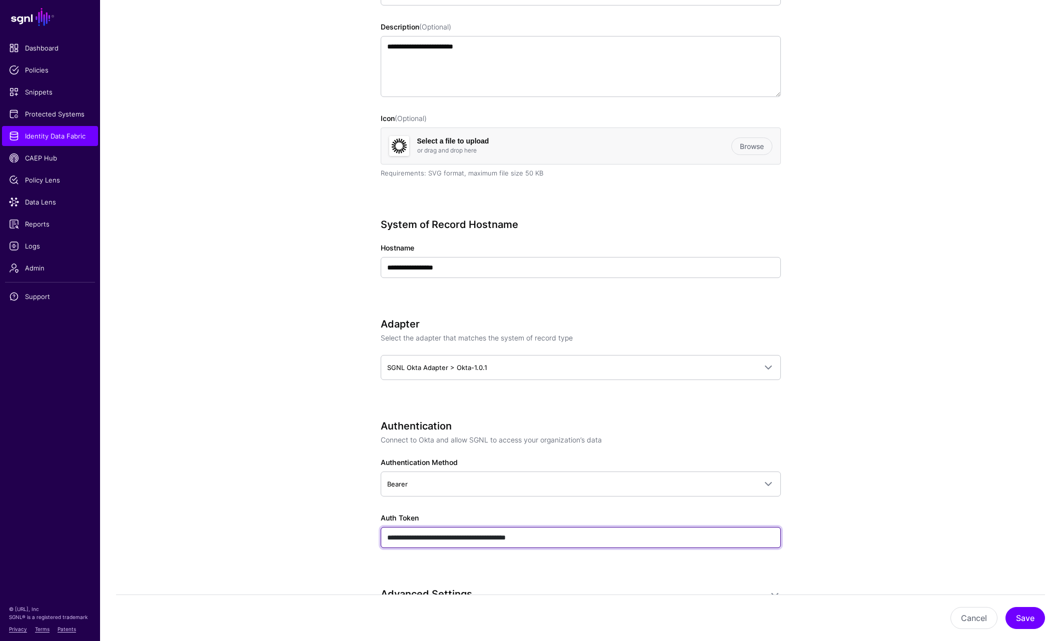
type input "**********"
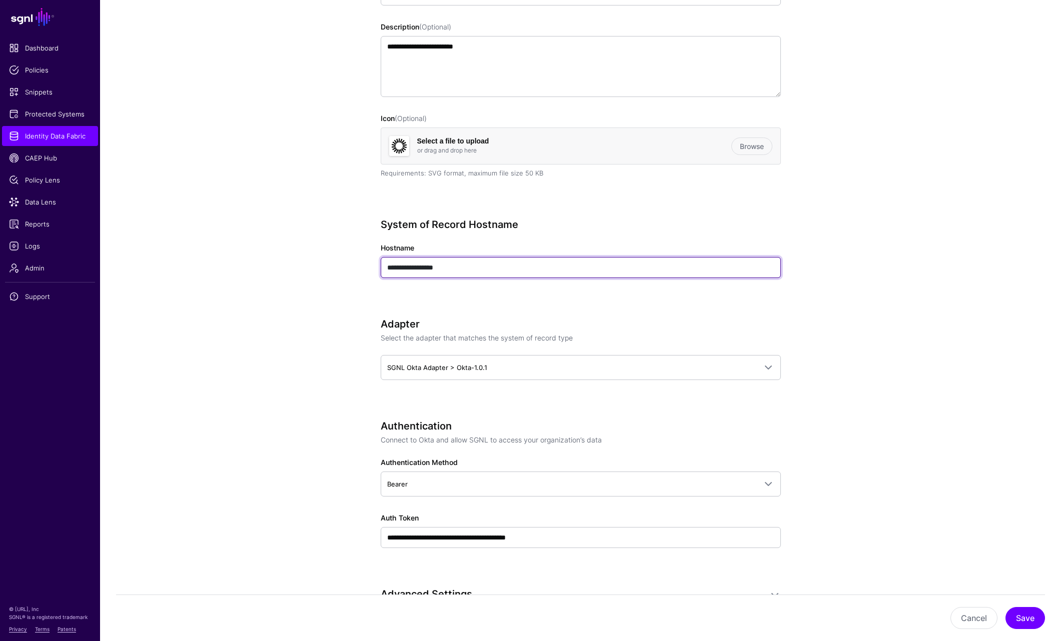
click at [426, 266] on input "**********" at bounding box center [581, 267] width 400 height 21
click at [439, 267] on input "**********" at bounding box center [581, 267] width 400 height 21
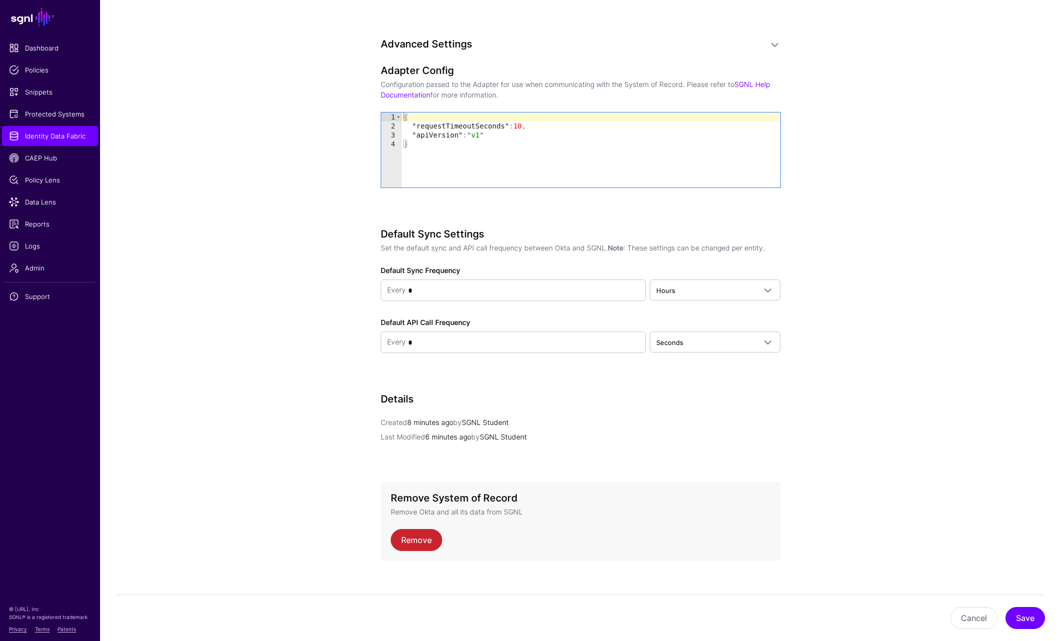
scroll to position [761, 0]
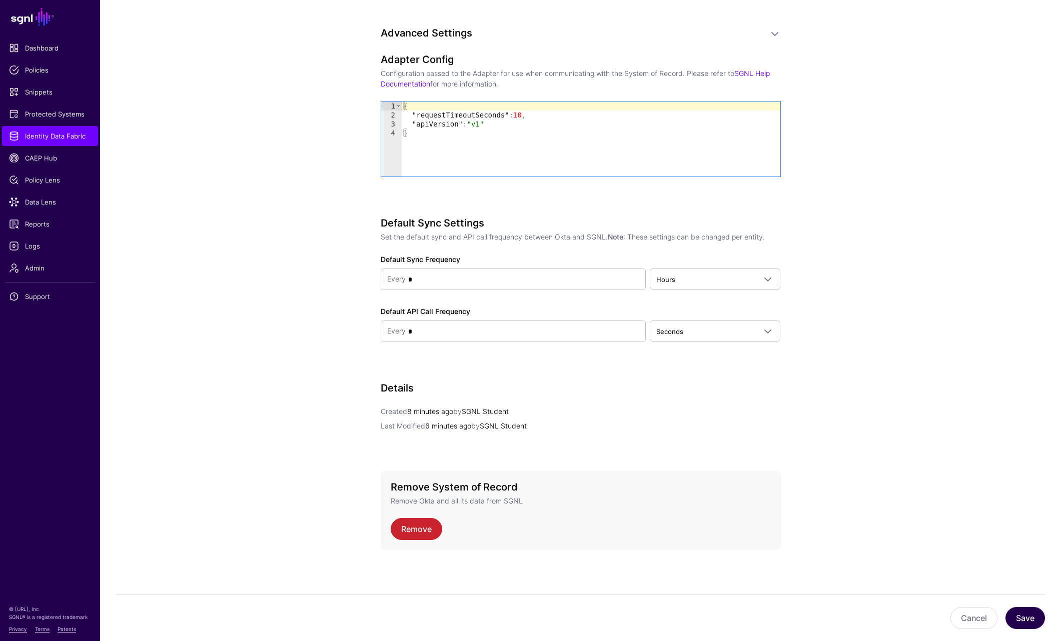
type input "**********"
click at [1007, 617] on button "Save" at bounding box center [1026, 618] width 40 height 22
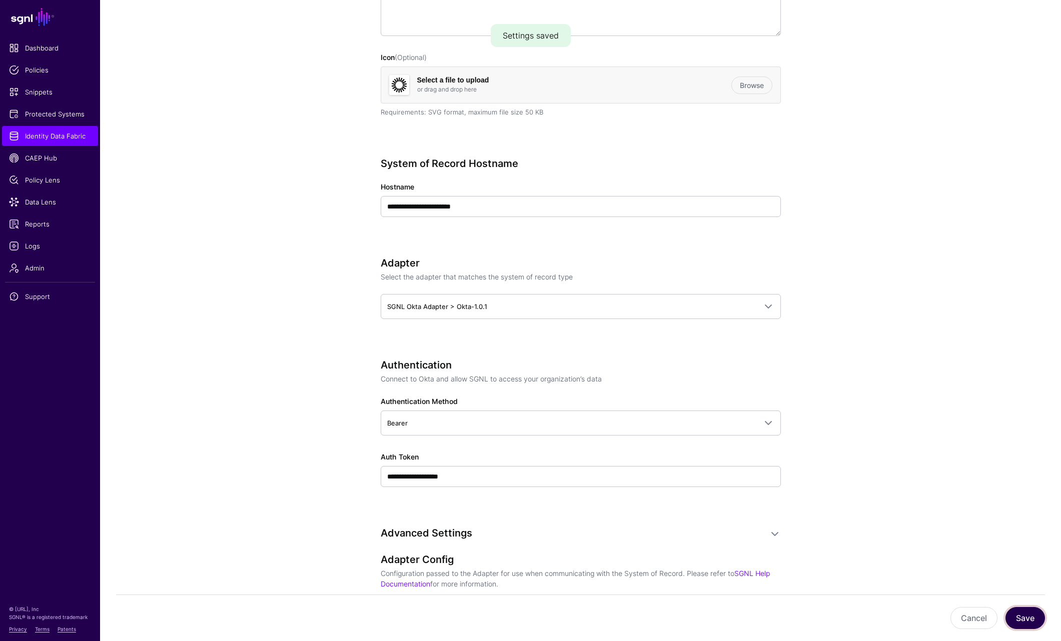
scroll to position [0, 0]
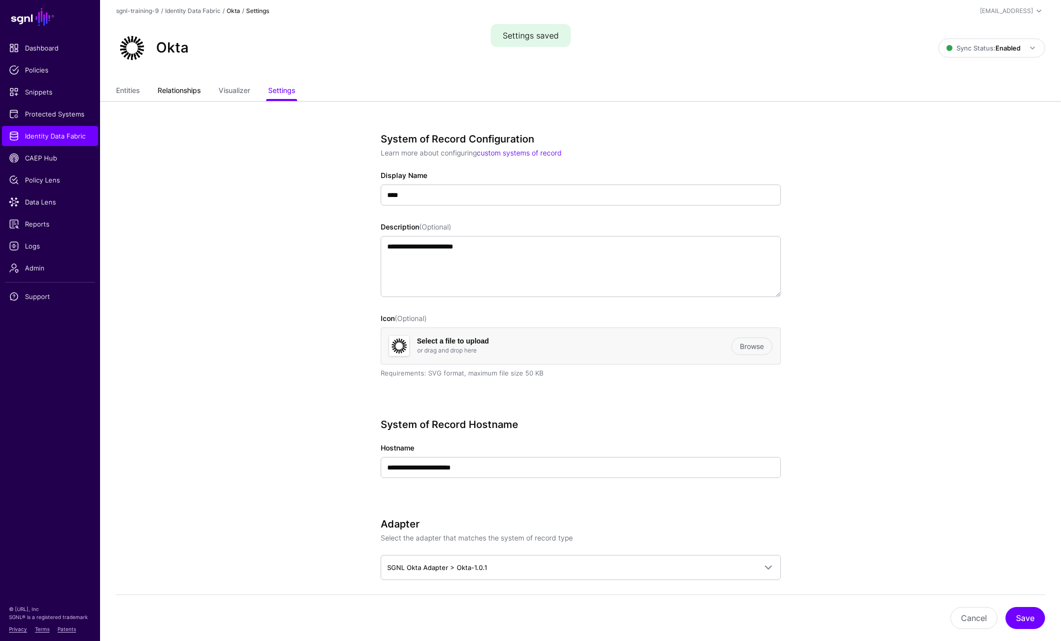
drag, startPoint x: 184, startPoint y: 93, endPoint x: 179, endPoint y: 93, distance: 5.0
click at [184, 93] on link "Relationships" at bounding box center [179, 91] width 43 height 19
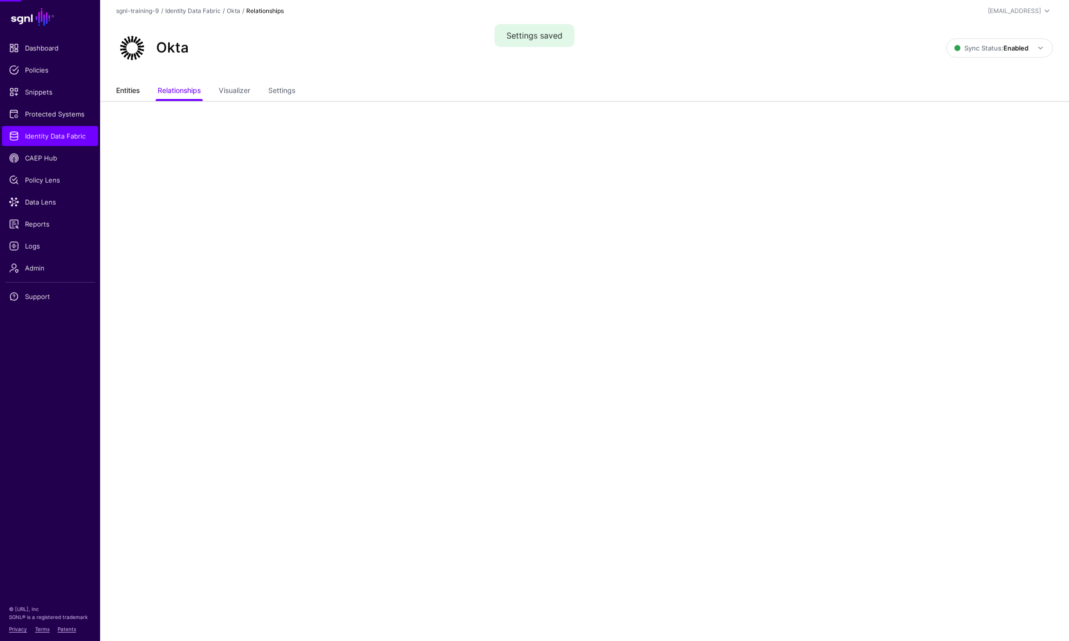
click at [133, 92] on link "Entities" at bounding box center [128, 91] width 24 height 19
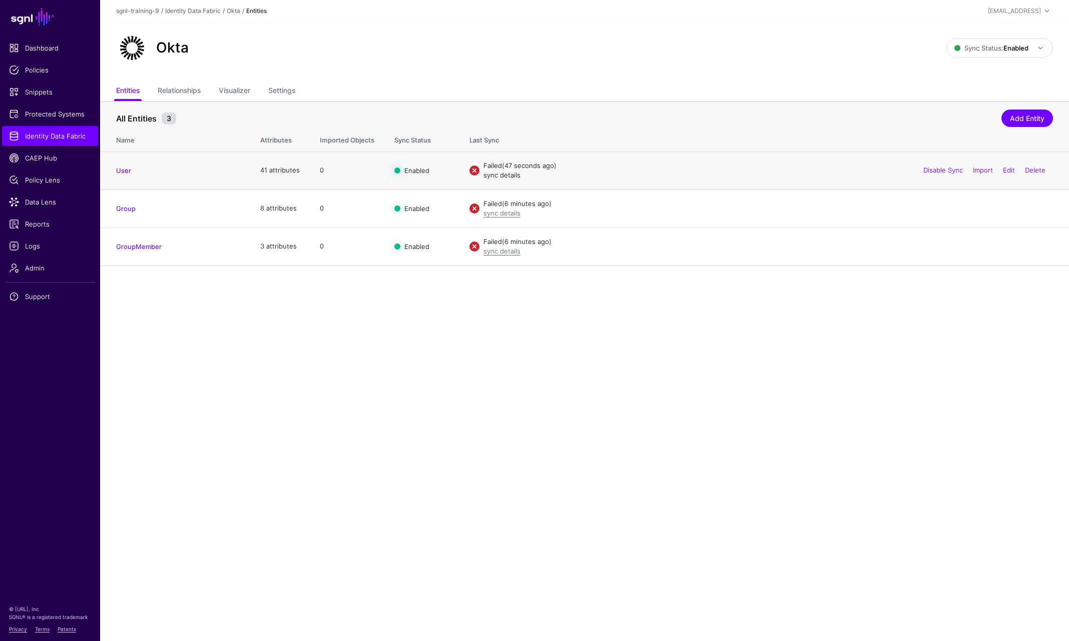
click at [502, 178] on link "sync details" at bounding box center [501, 175] width 37 height 8
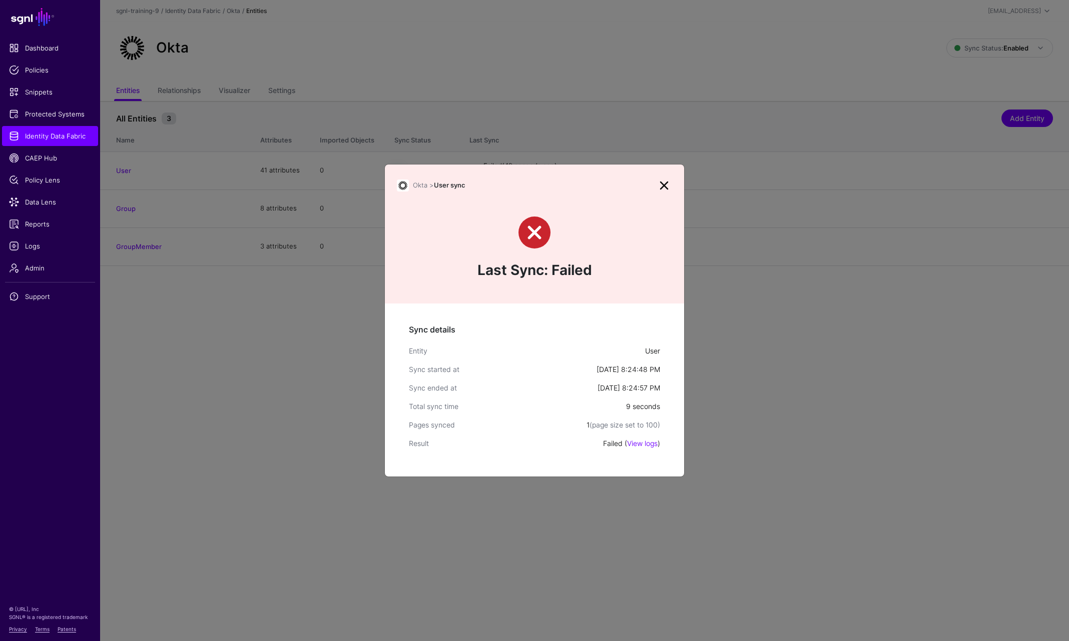
click at [661, 183] on link at bounding box center [664, 186] width 16 height 16
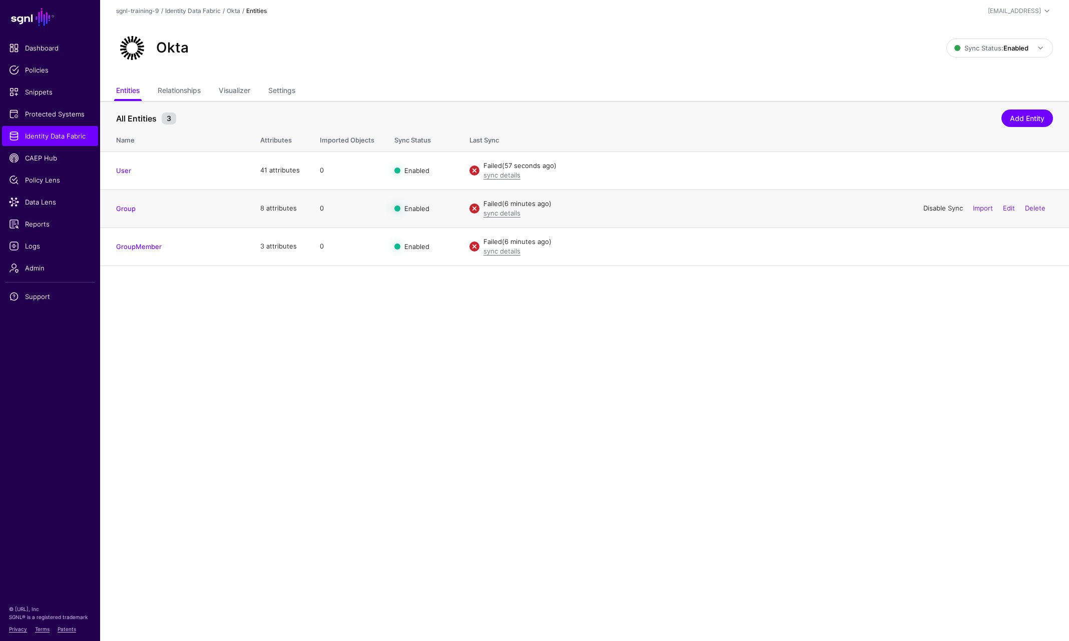
click at [935, 207] on link "Disable Sync" at bounding box center [943, 208] width 40 height 8
click at [930, 244] on link "Disable Sync" at bounding box center [943, 246] width 40 height 8
drag, startPoint x: 942, startPoint y: 206, endPoint x: 818, endPoint y: 296, distance: 152.9
click at [941, 206] on link "Enable Sync" at bounding box center [944, 208] width 38 height 8
click at [941, 249] on link "Enable Sync" at bounding box center [944, 246] width 38 height 8
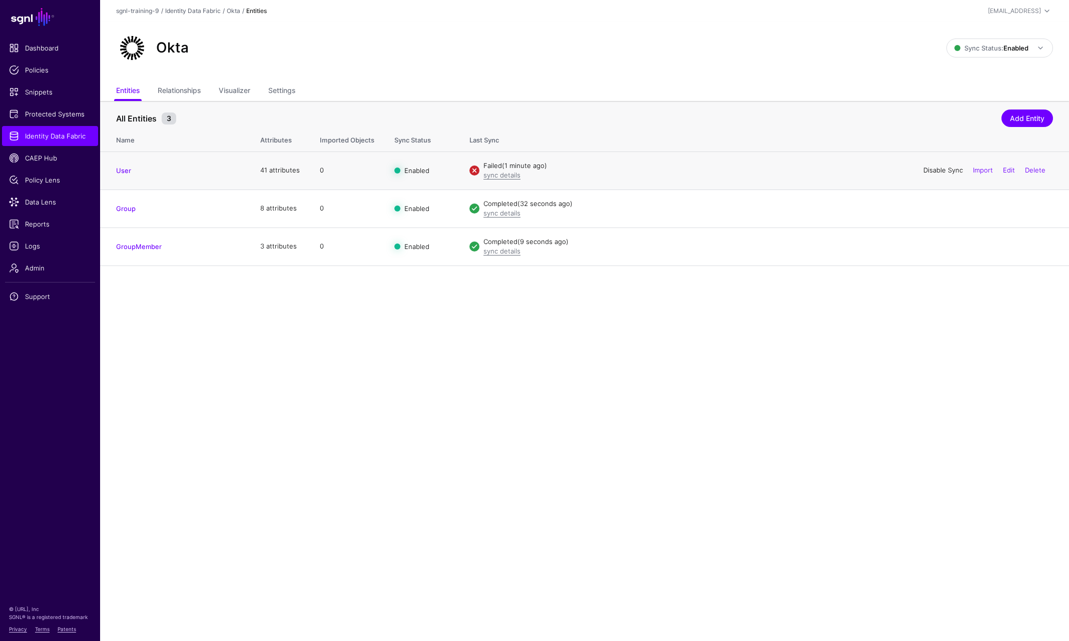
click at [927, 170] on link "Disable Sync" at bounding box center [943, 170] width 40 height 8
click at [0, 0] on link "Enable Sync" at bounding box center [0, 0] width 0 height 0
click at [241, 85] on link "Visualizer" at bounding box center [235, 91] width 32 height 19
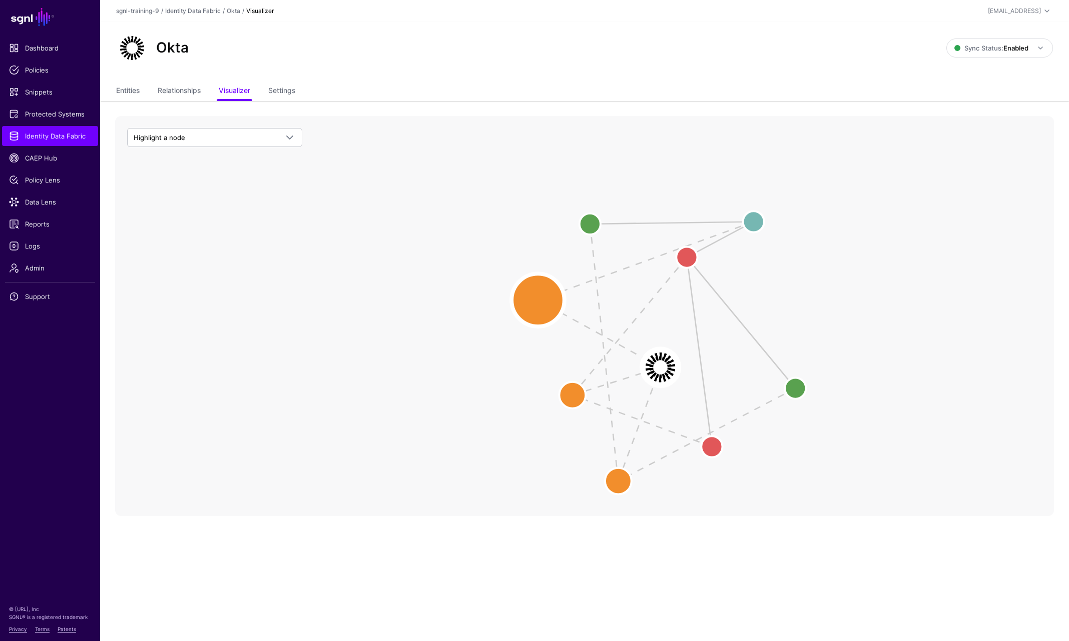
click at [541, 300] on circle at bounding box center [537, 300] width 53 height 53
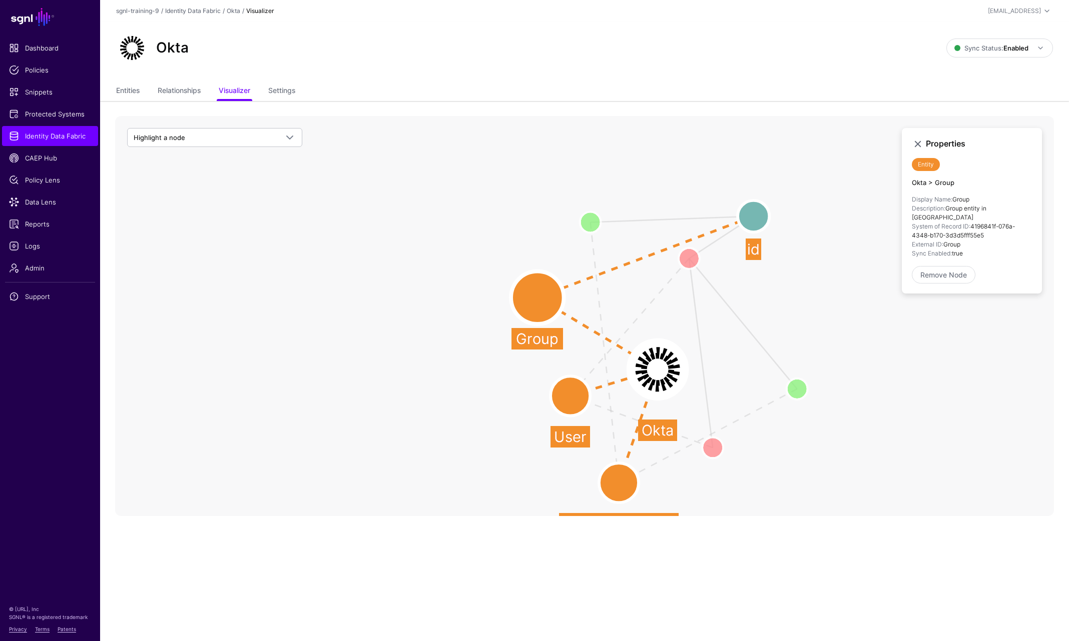
click at [764, 213] on circle at bounding box center [753, 217] width 32 height 32
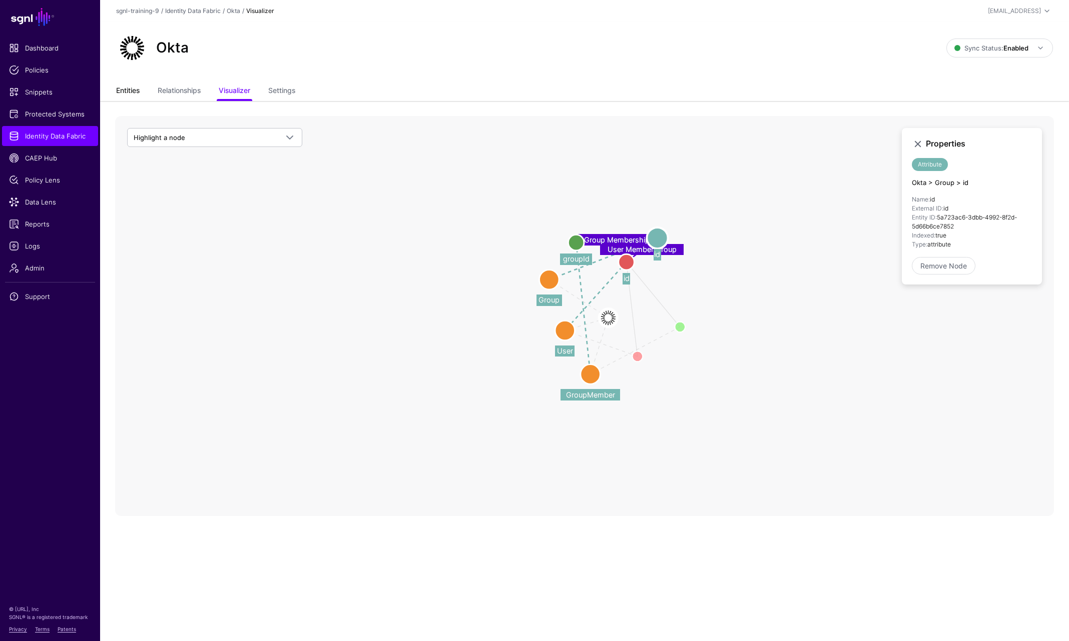
click at [138, 85] on link "Entities" at bounding box center [128, 91] width 24 height 19
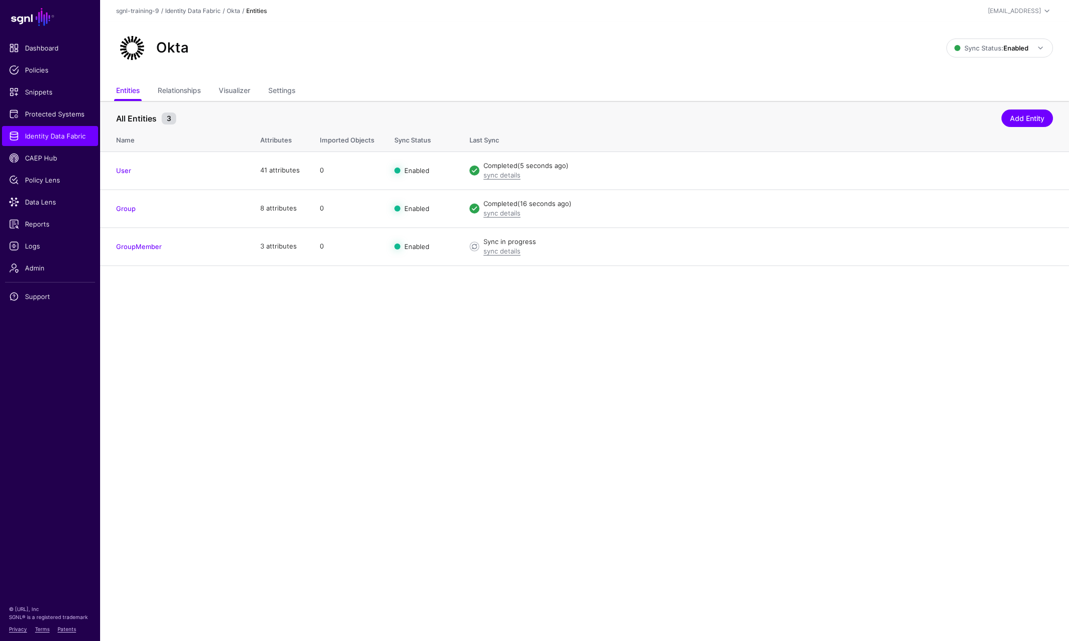
drag, startPoint x: 123, startPoint y: 168, endPoint x: 145, endPoint y: 200, distance: 38.6
click at [124, 169] on link "User" at bounding box center [123, 171] width 15 height 8
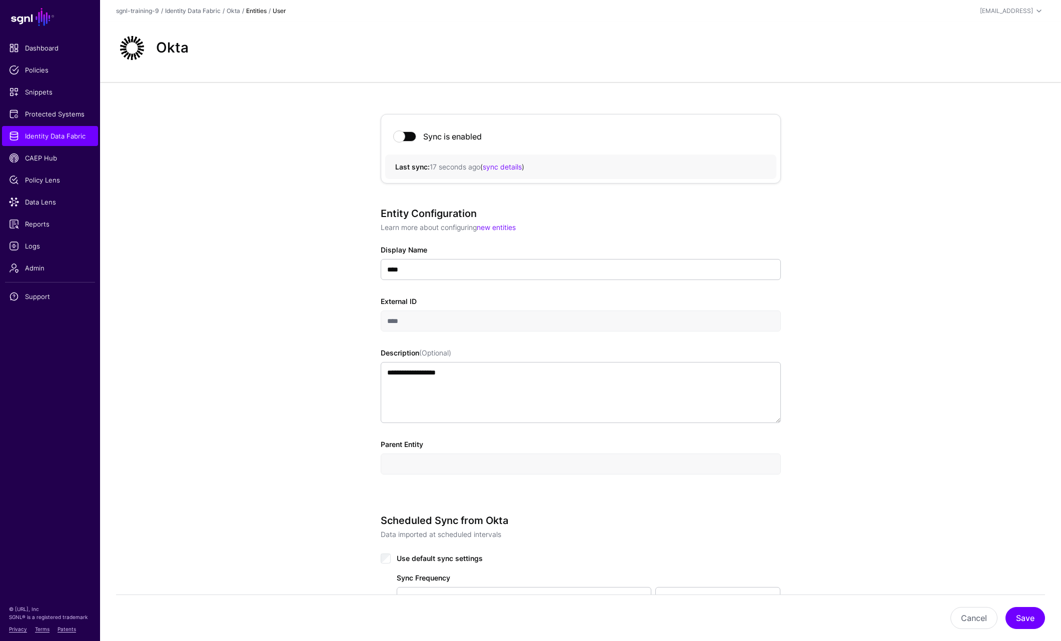
click at [318, 269] on div "**********" at bounding box center [580, 593] width 961 height 1022
click at [314, 330] on div "**********" at bounding box center [580, 593] width 961 height 1022
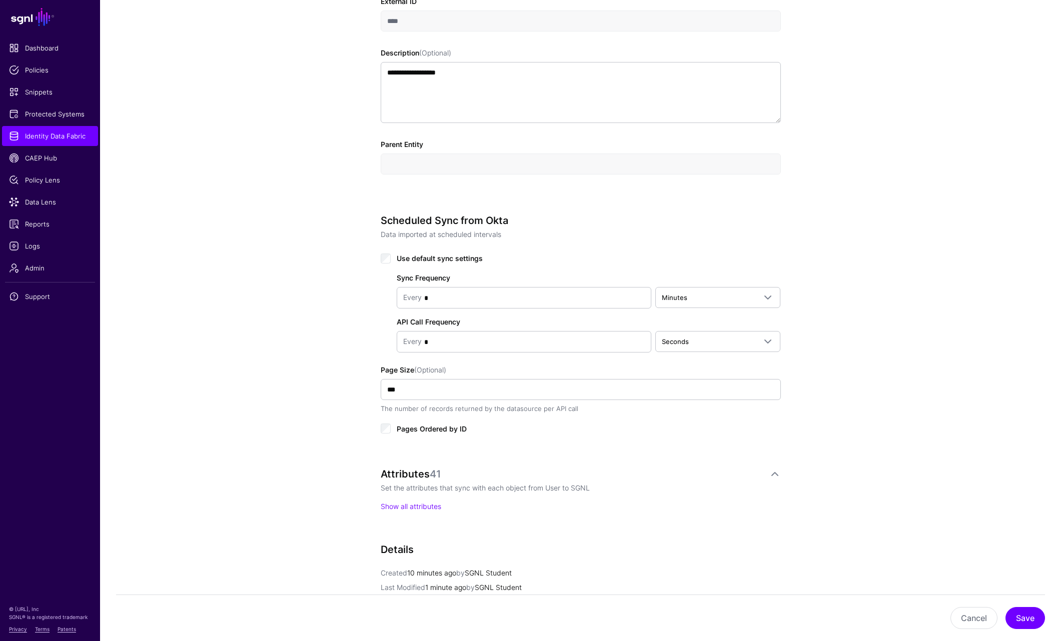
scroll to position [450, 0]
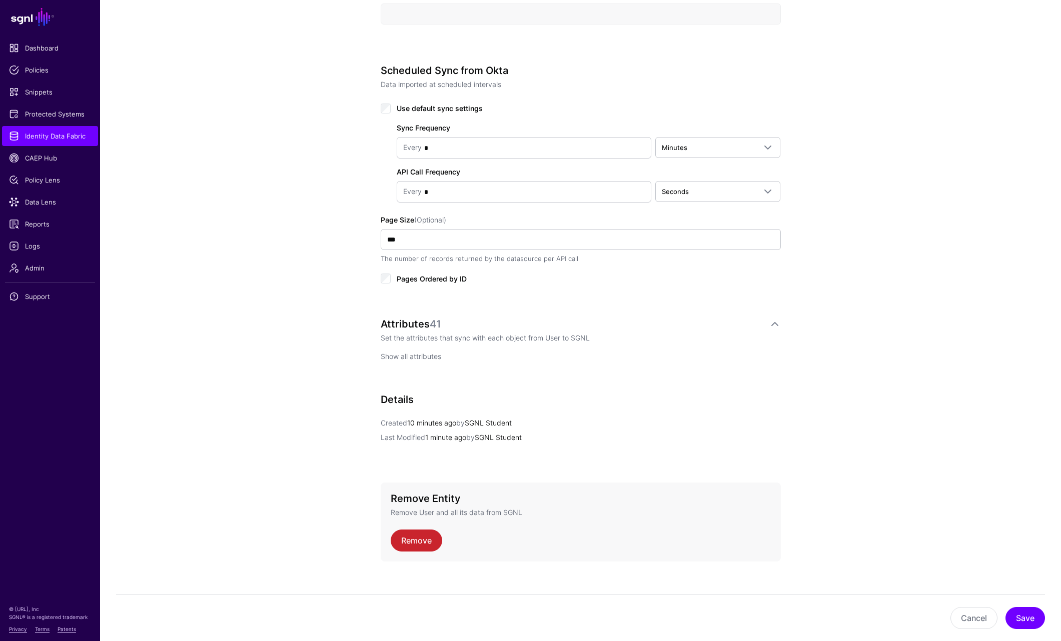
click at [412, 352] on link "Show all attributes" at bounding box center [411, 356] width 61 height 9
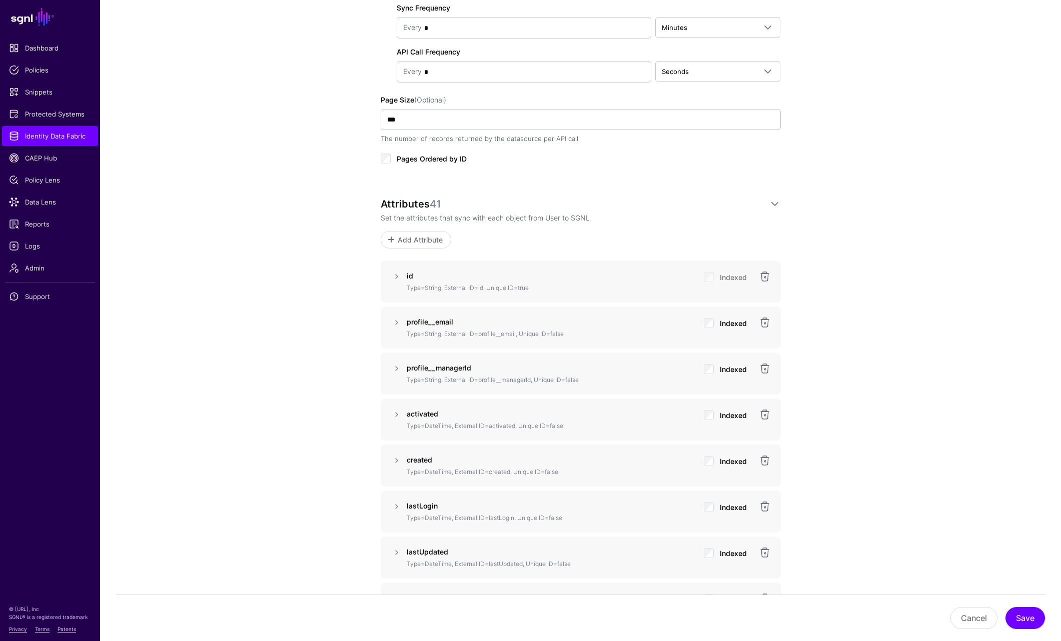
scroll to position [1031, 0]
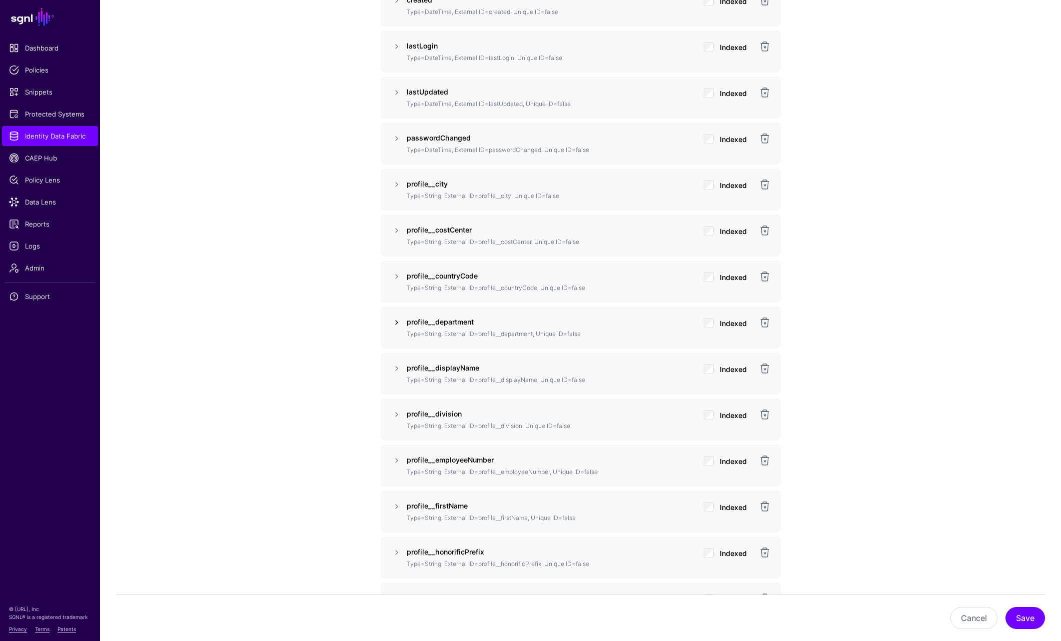
click at [398, 325] on link at bounding box center [397, 323] width 12 height 12
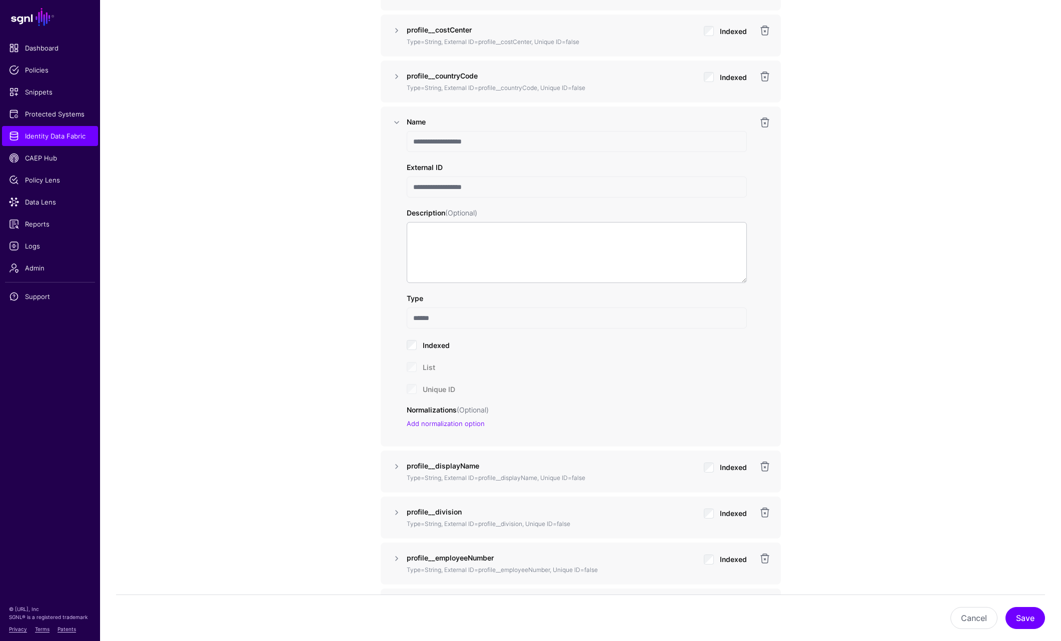
scroll to position [1281, 0]
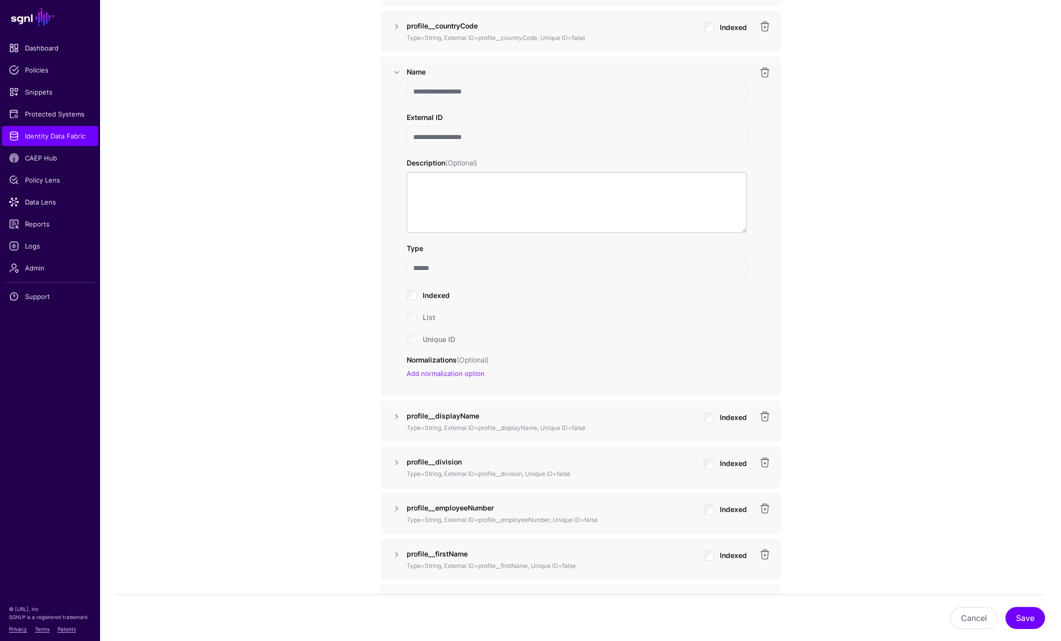
click at [413, 318] on div "List" at bounding box center [577, 317] width 340 height 12
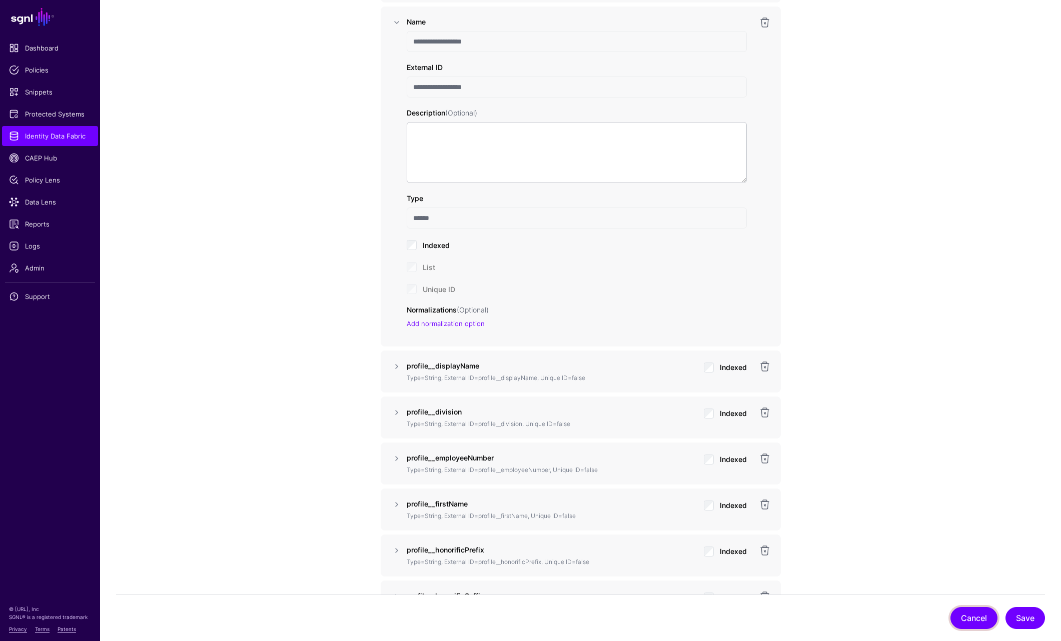
click at [982, 613] on button "Cancel" at bounding box center [974, 618] width 47 height 22
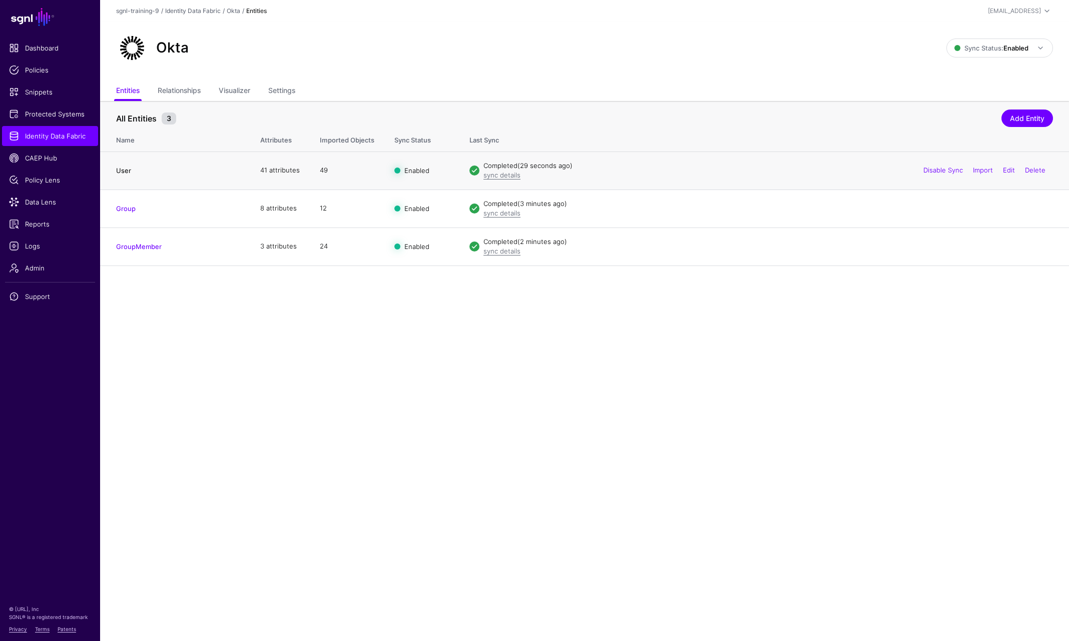
click at [131, 175] on h4 "User" at bounding box center [178, 170] width 124 height 9
click at [126, 173] on link "User" at bounding box center [123, 171] width 15 height 8
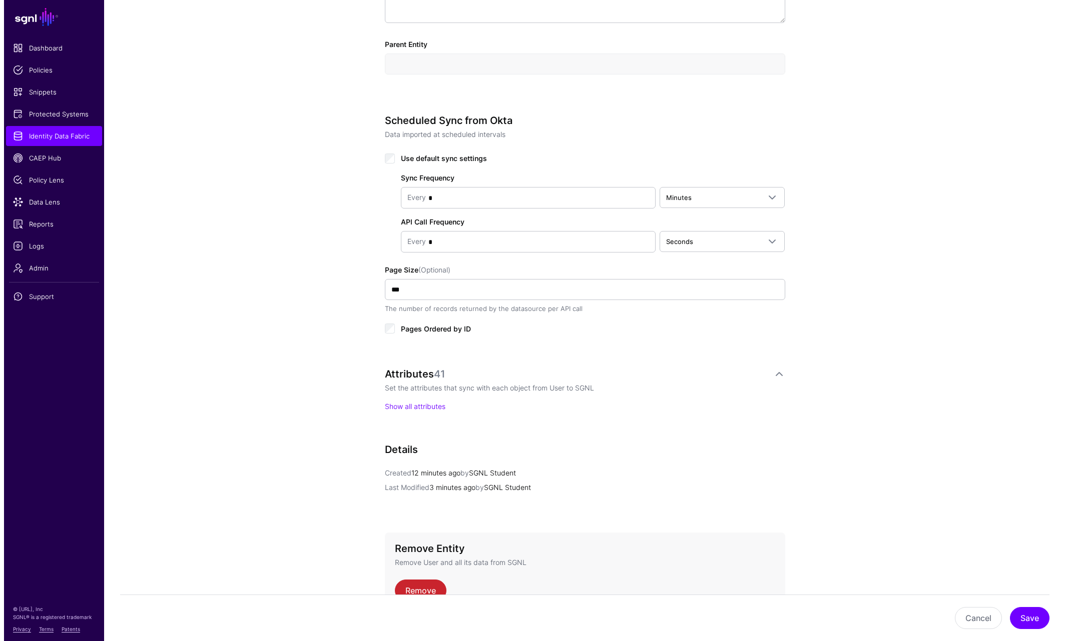
scroll to position [450, 0]
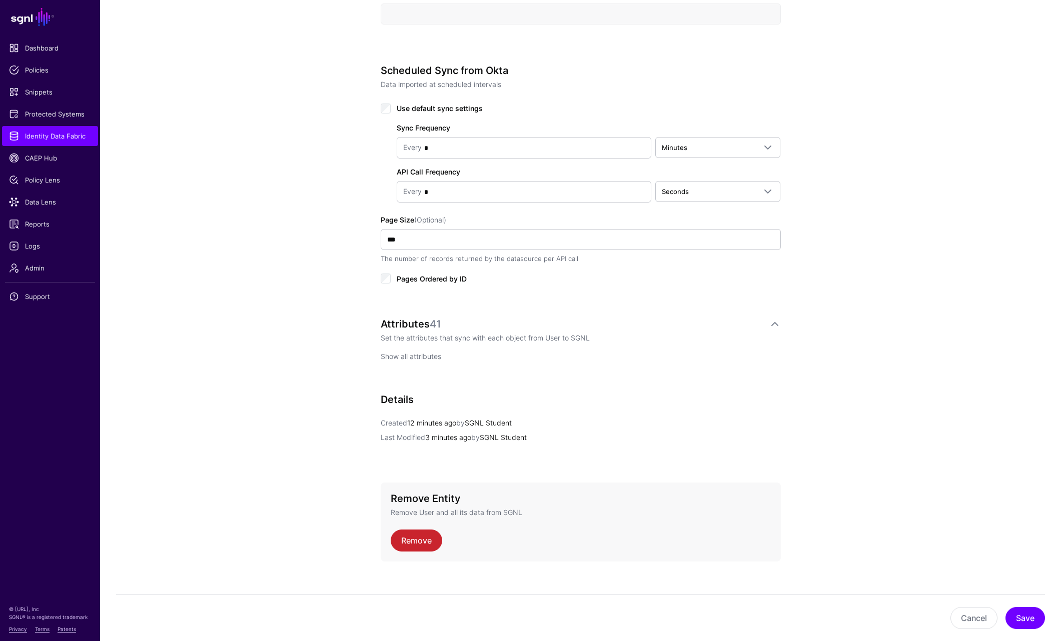
click at [420, 356] on link "Show all attributes" at bounding box center [411, 356] width 61 height 9
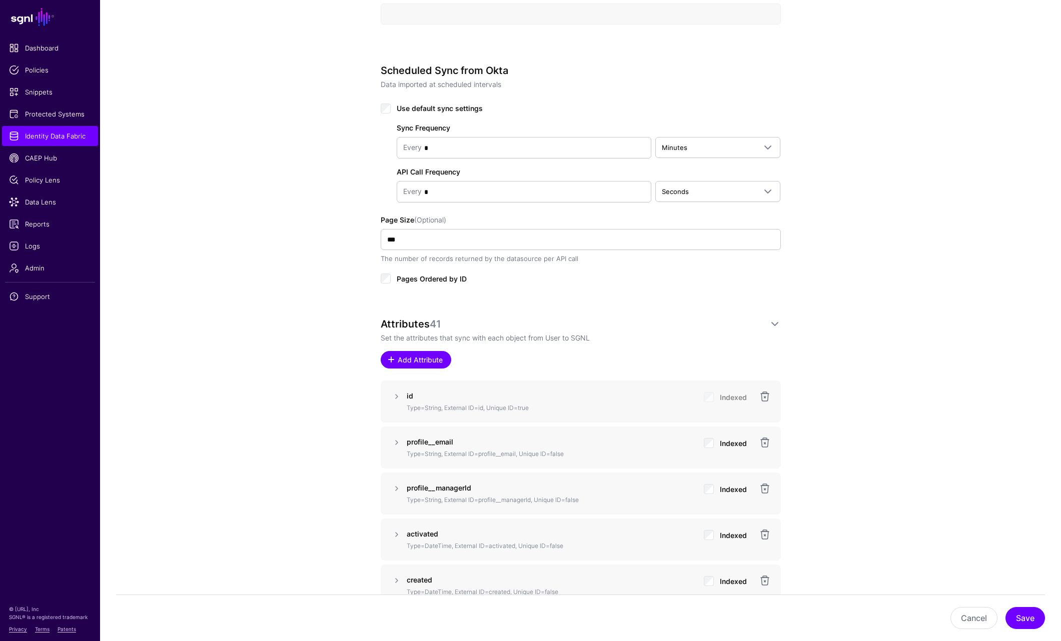
click at [411, 361] on span "Add Attribute" at bounding box center [420, 360] width 48 height 11
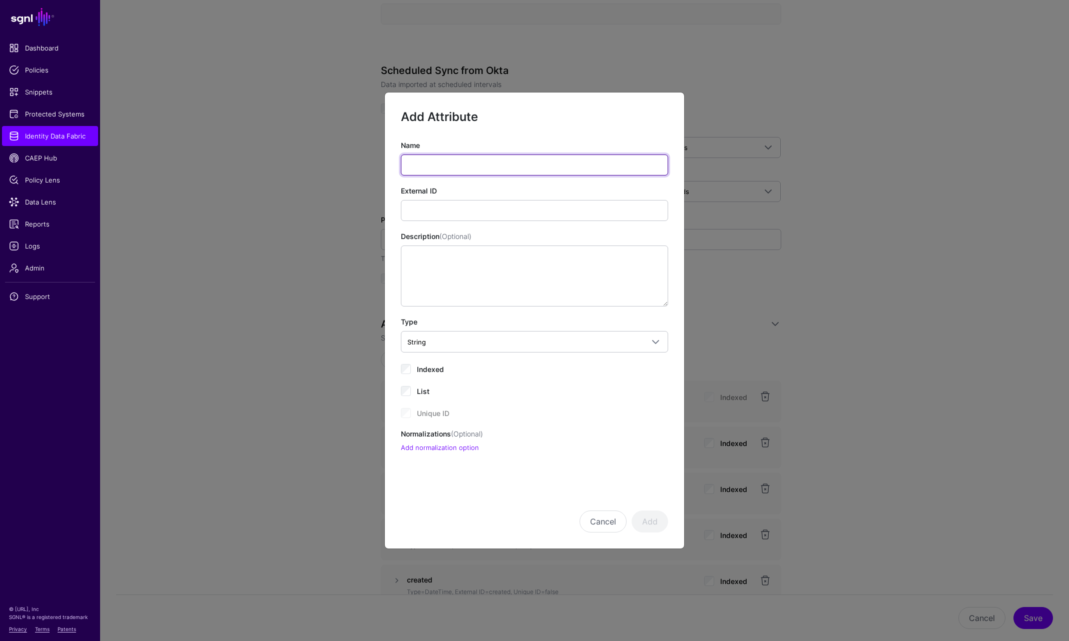
click at [446, 168] on input "Name" at bounding box center [534, 165] width 267 height 21
type input "**********"
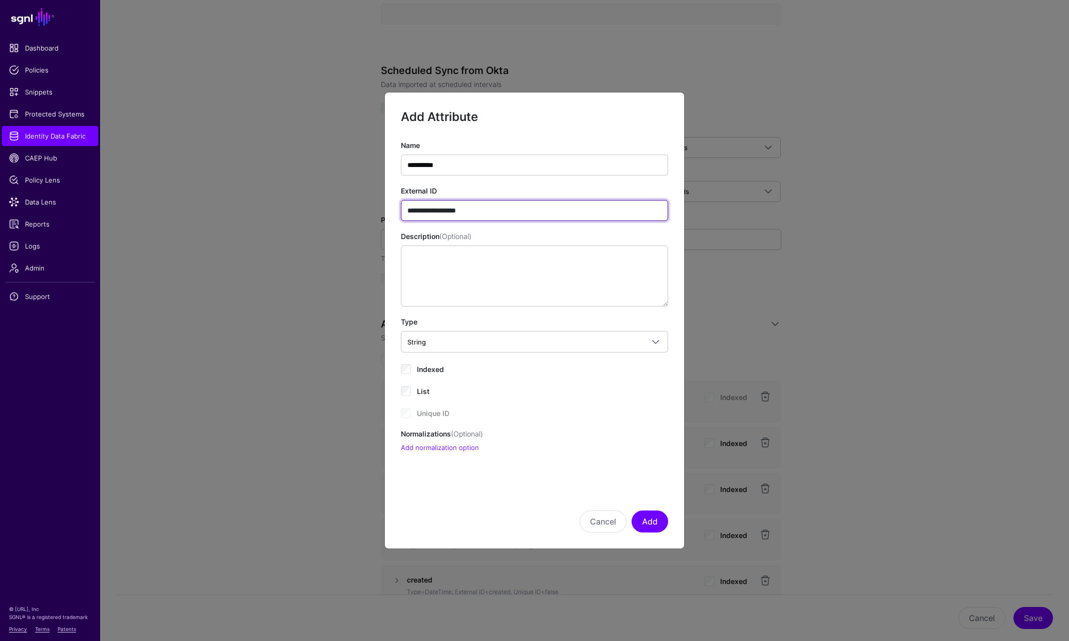
type input "**********"
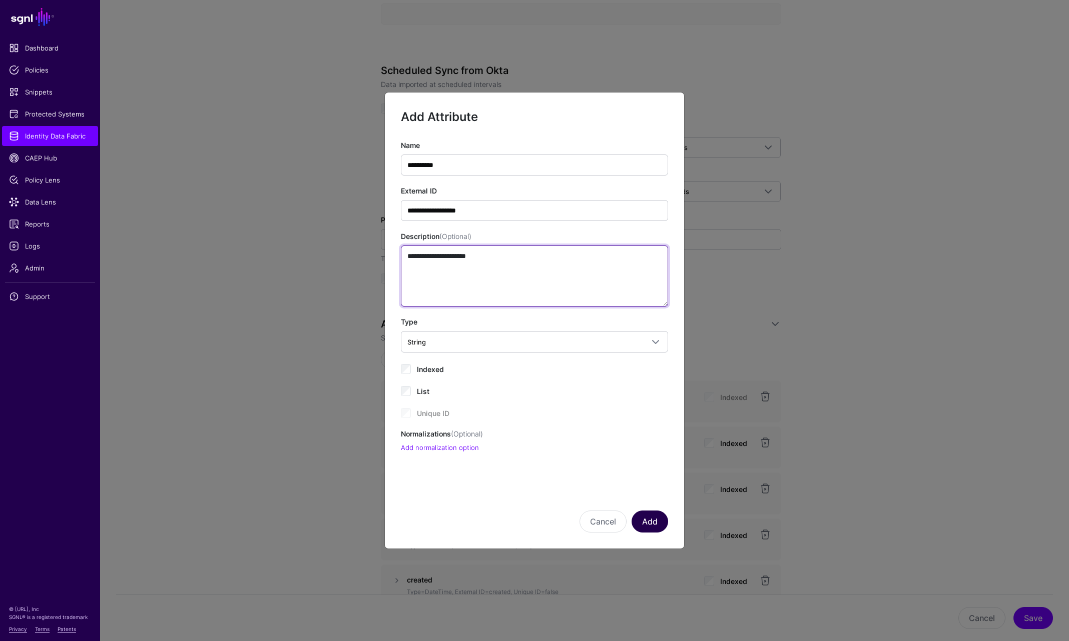
type textarea "**********"
click at [651, 522] on button "Add" at bounding box center [649, 522] width 37 height 22
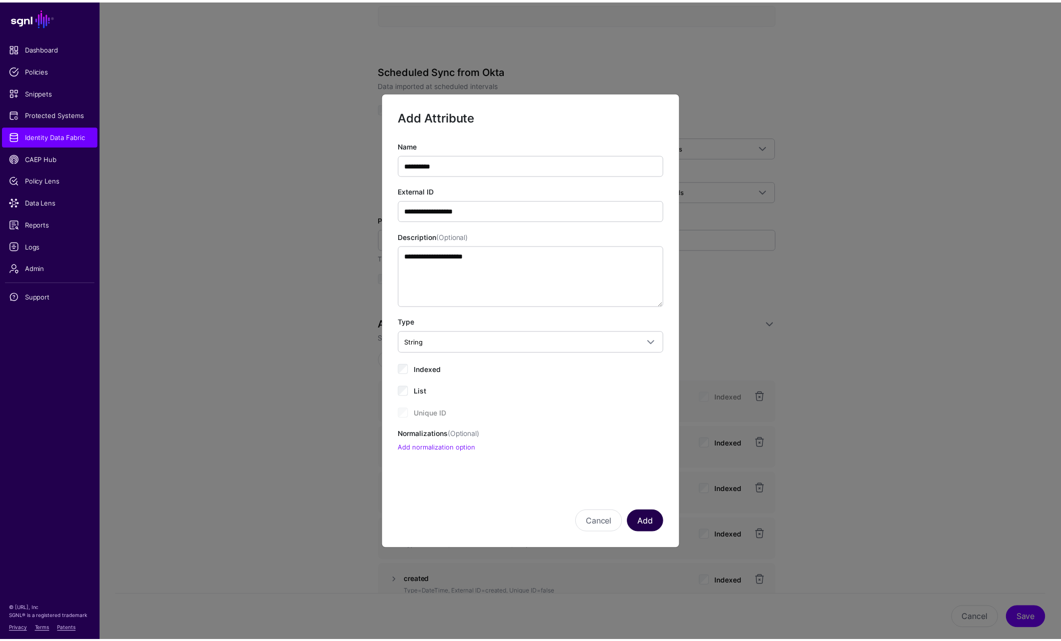
scroll to position [1014, 0]
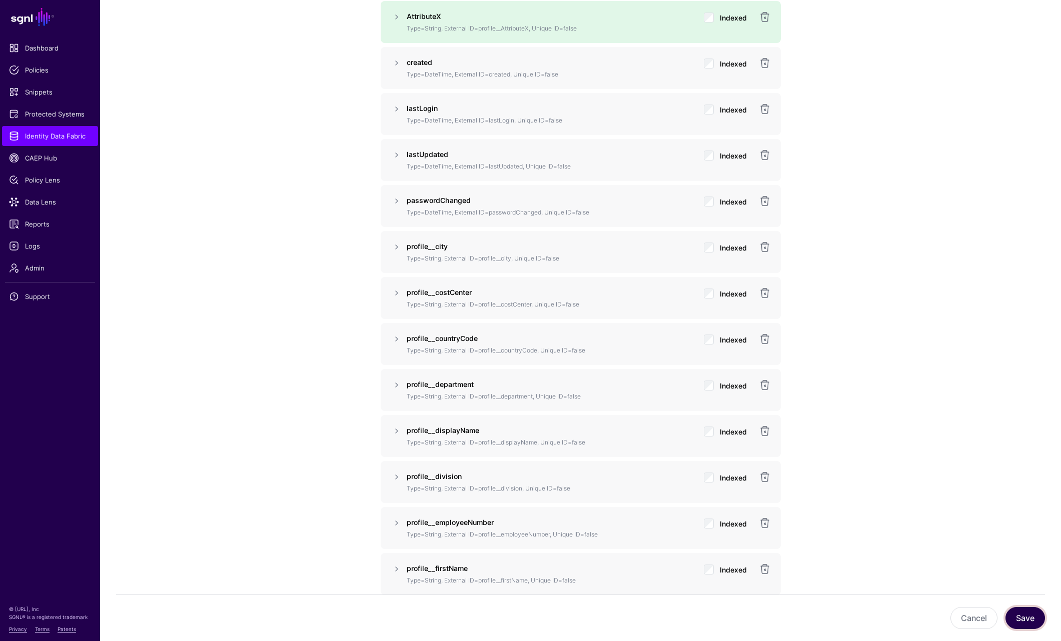
click at [1007, 621] on button "Save" at bounding box center [1026, 618] width 40 height 22
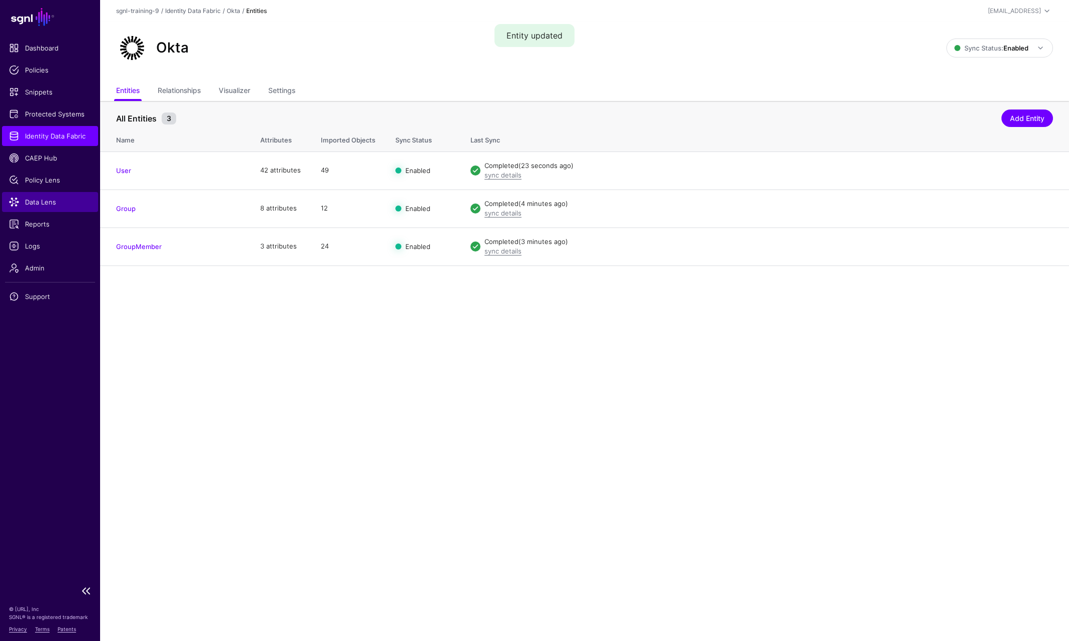
click at [50, 206] on span "Data Lens" at bounding box center [50, 202] width 82 height 10
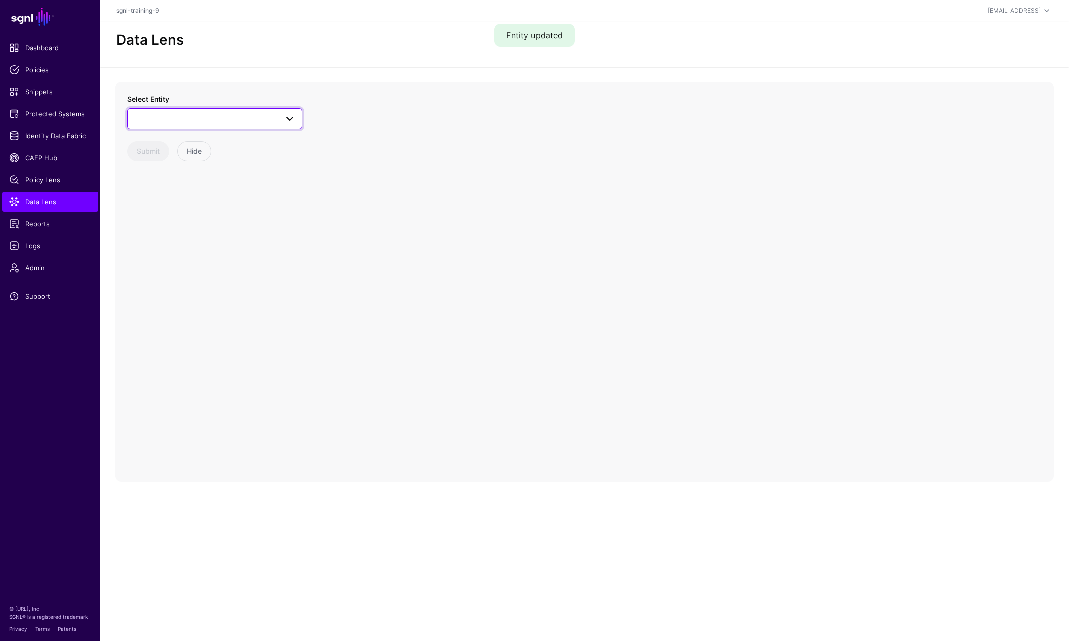
click at [236, 128] on link at bounding box center [214, 119] width 175 height 21
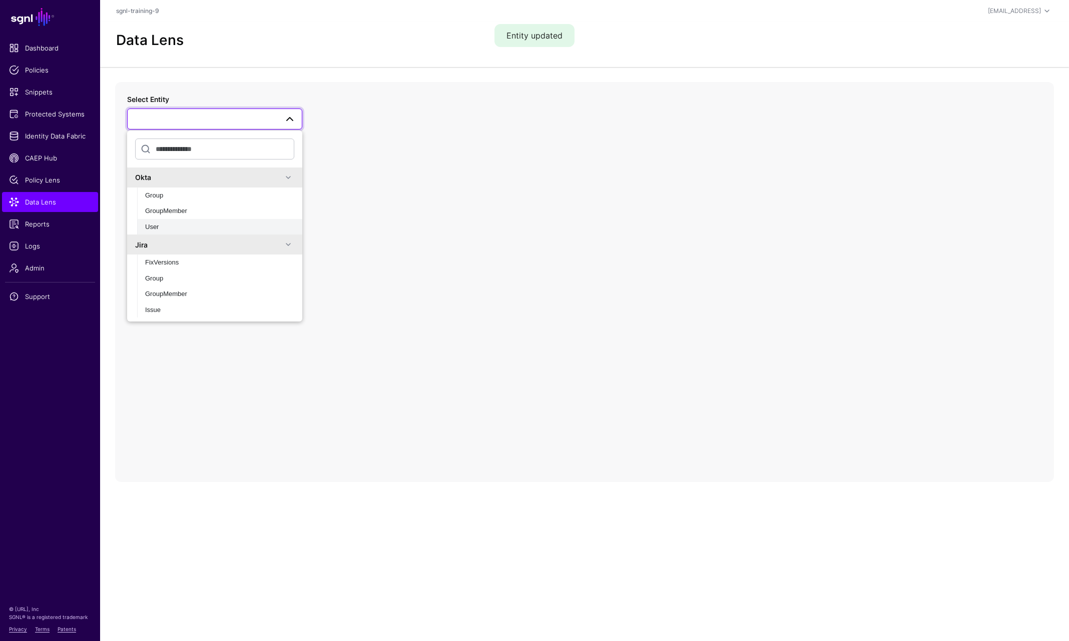
click at [174, 224] on div "User" at bounding box center [219, 227] width 149 height 10
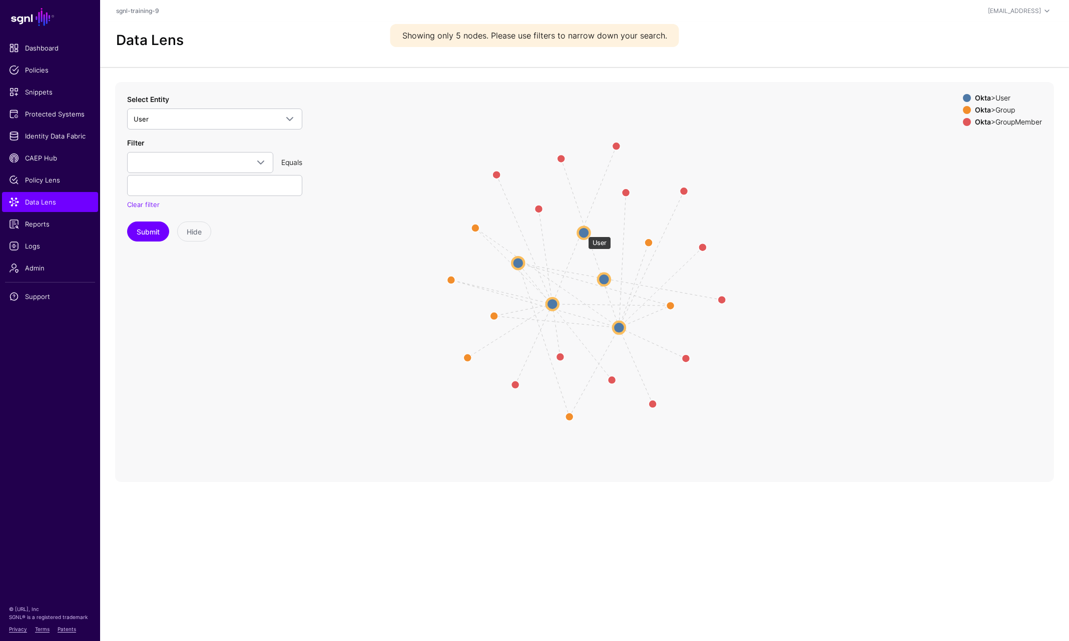
click at [583, 232] on circle at bounding box center [583, 233] width 12 height 12
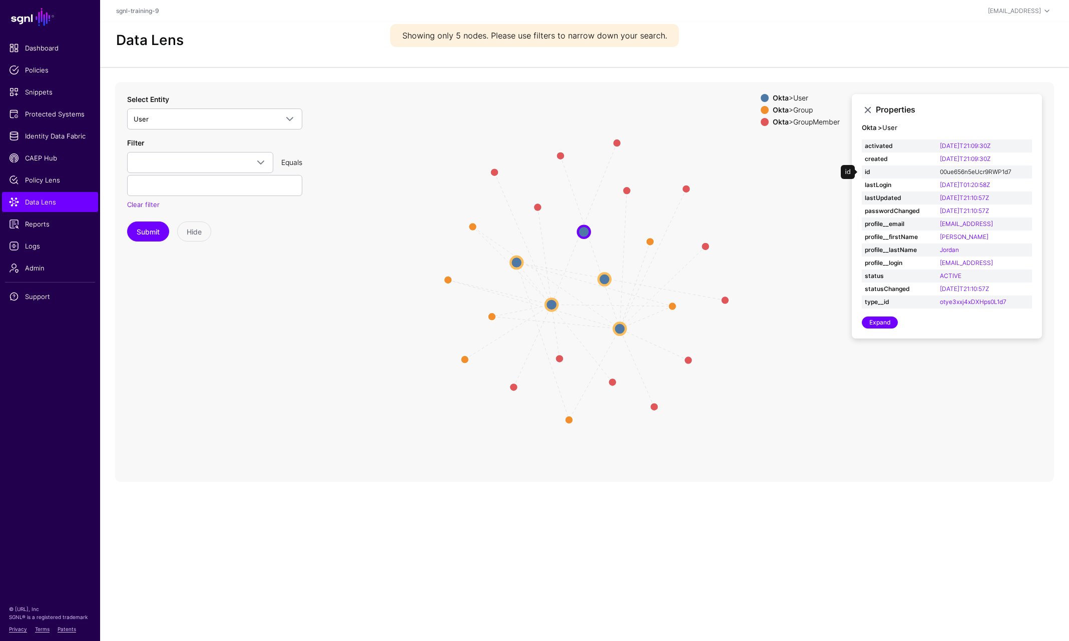
click at [962, 174] on link "00ue656n5eUcr9RWP1d7" at bounding box center [976, 172] width 72 height 8
type input "**********"
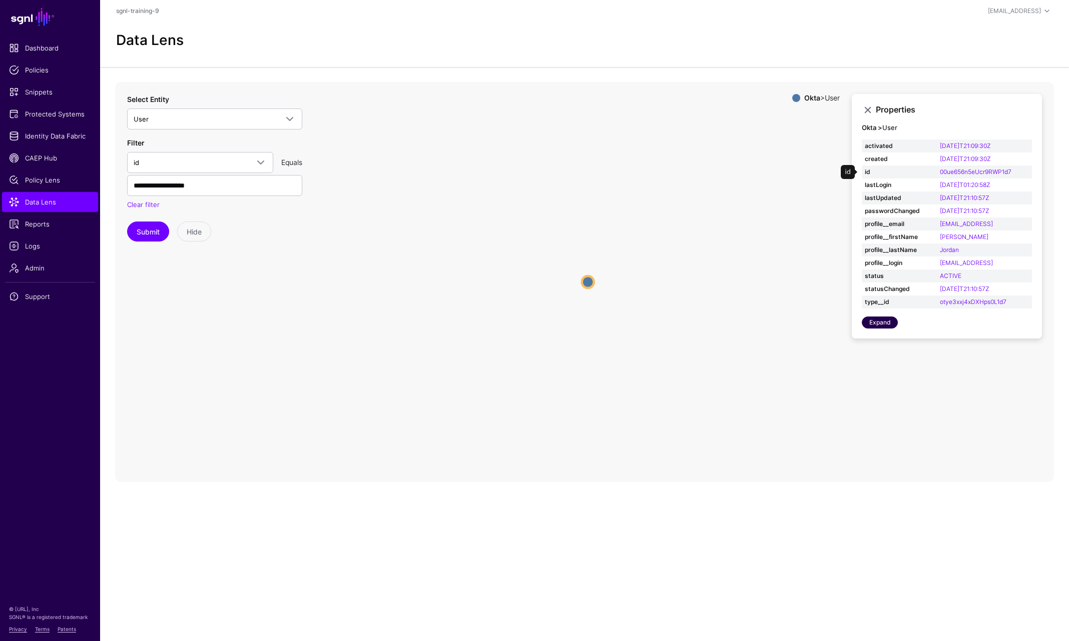
click at [888, 324] on link "Expand" at bounding box center [880, 323] width 36 height 12
click at [146, 224] on button "Submit" at bounding box center [148, 232] width 42 height 20
click at [149, 202] on link "Clear filter" at bounding box center [143, 205] width 33 height 8
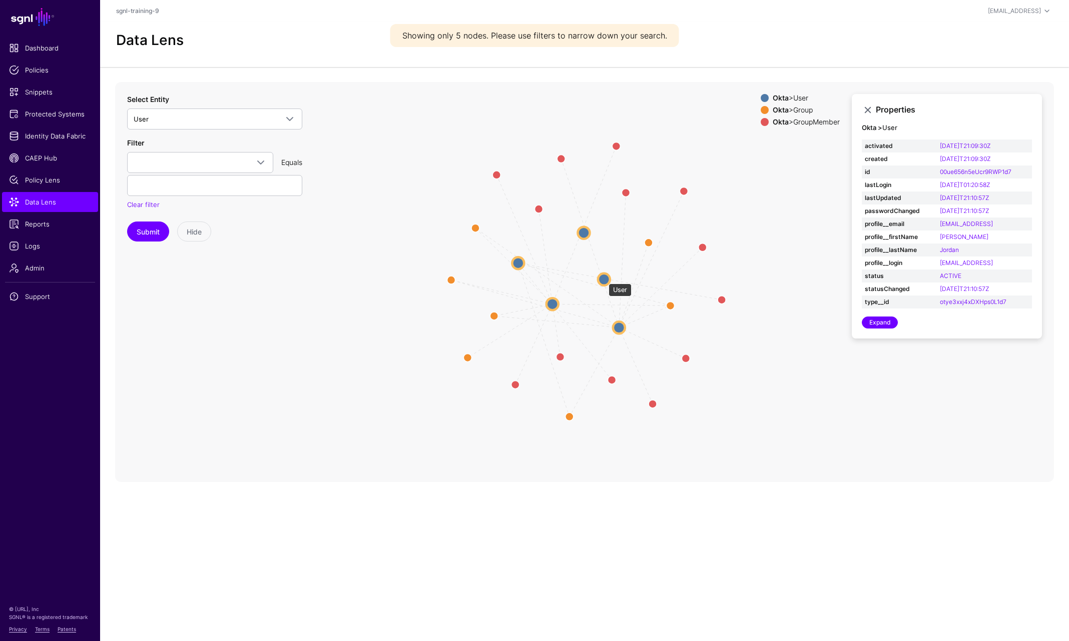
click at [603, 279] on circle at bounding box center [604, 279] width 12 height 12
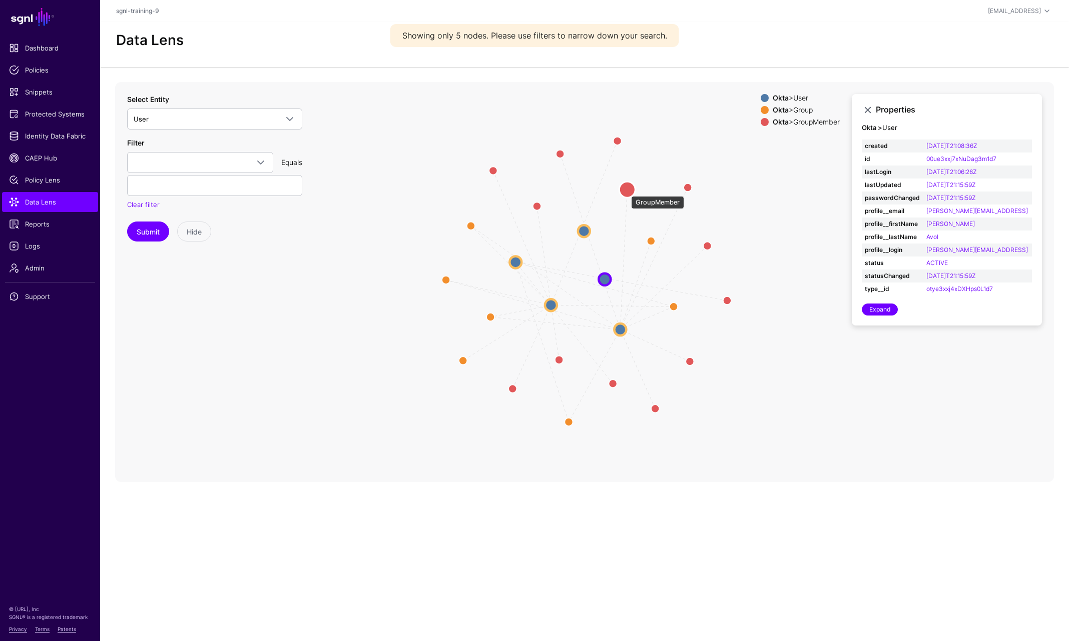
click at [626, 191] on circle at bounding box center [627, 190] width 16 height 16
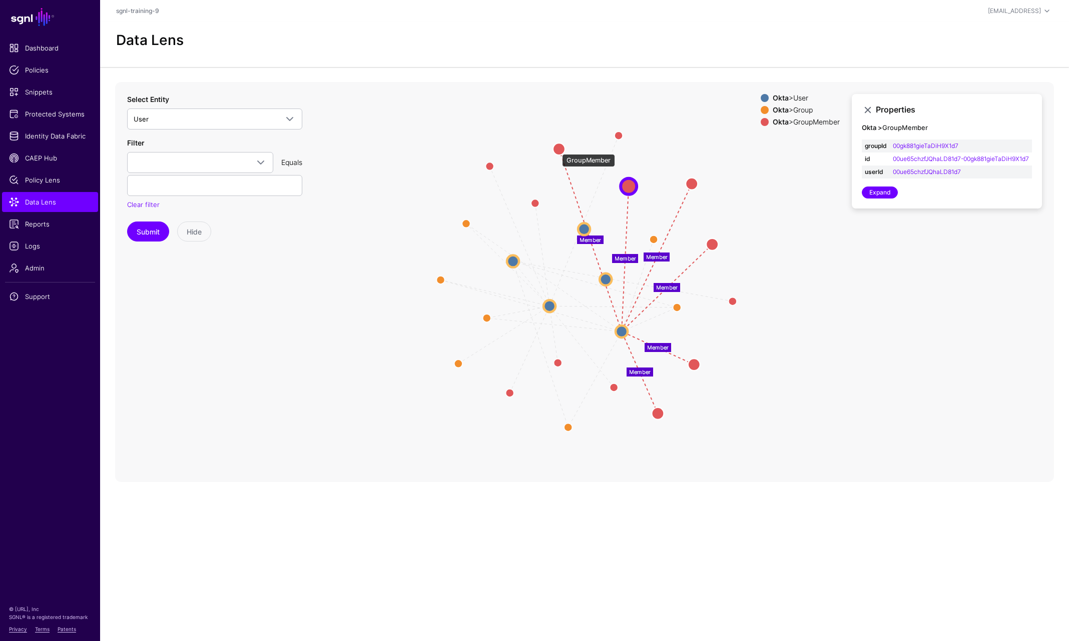
click at [557, 149] on circle at bounding box center [559, 149] width 12 height 12
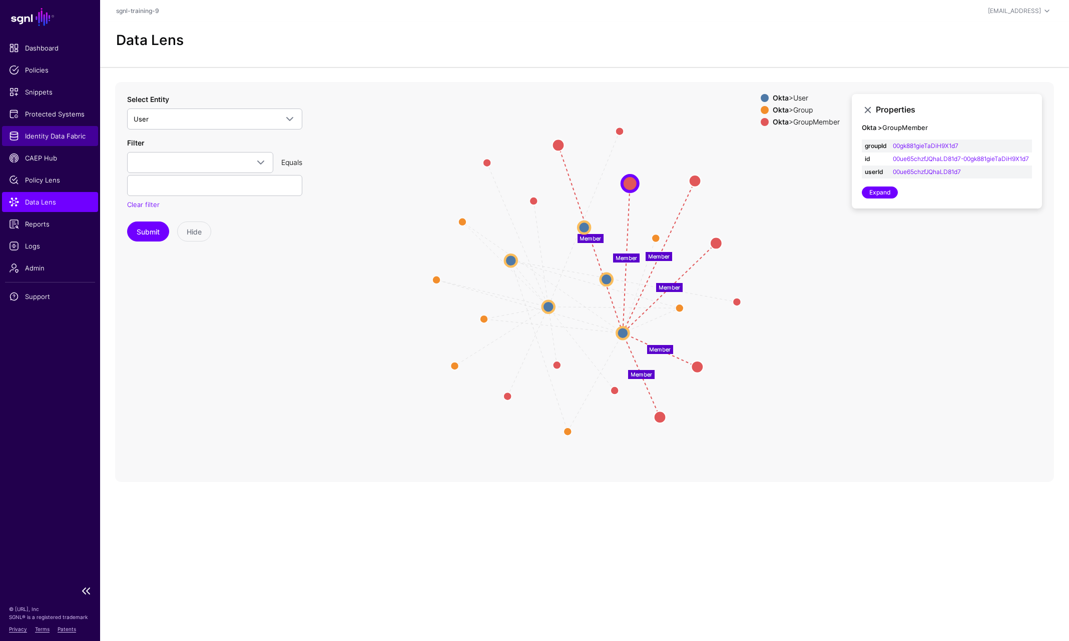
click at [45, 141] on link "Identity Data Fabric" at bounding box center [50, 136] width 96 height 20
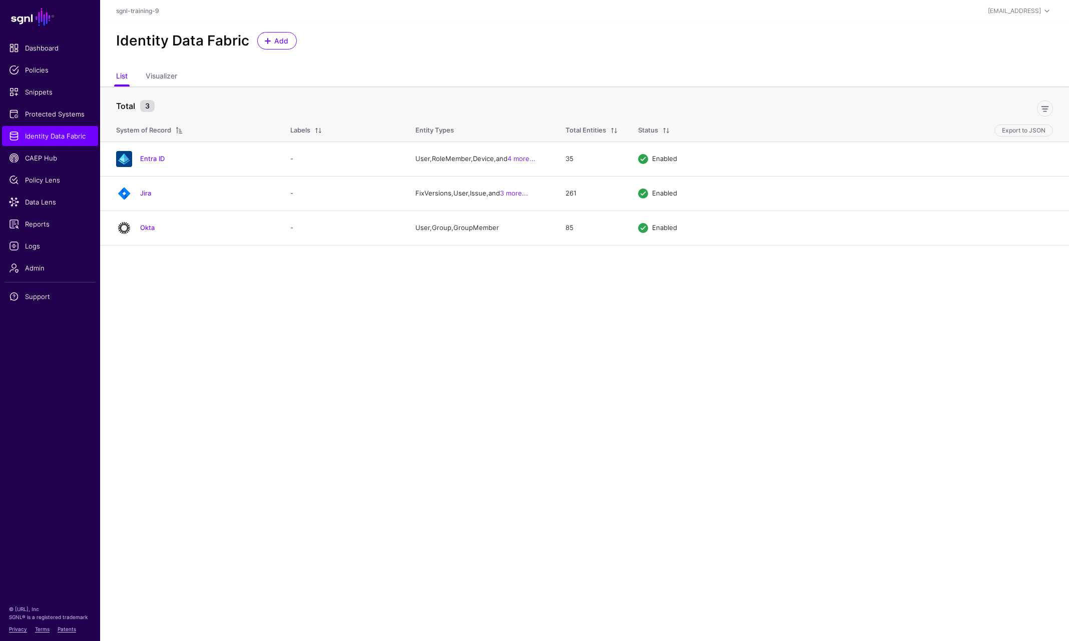
click at [432, 406] on main "SGNL Dashboard Policies Snippets Protected Systems Identity Data Fabric CAEP Hu…" at bounding box center [534, 320] width 1069 height 641
click at [277, 324] on main "SGNL Dashboard Policies Snippets Protected Systems Identity Data Fabric CAEP Hu…" at bounding box center [534, 320] width 1069 height 641
click at [31, 135] on span "Identity Data Fabric" at bounding box center [50, 136] width 82 height 10
click at [275, 39] on span "Add" at bounding box center [281, 41] width 17 height 11
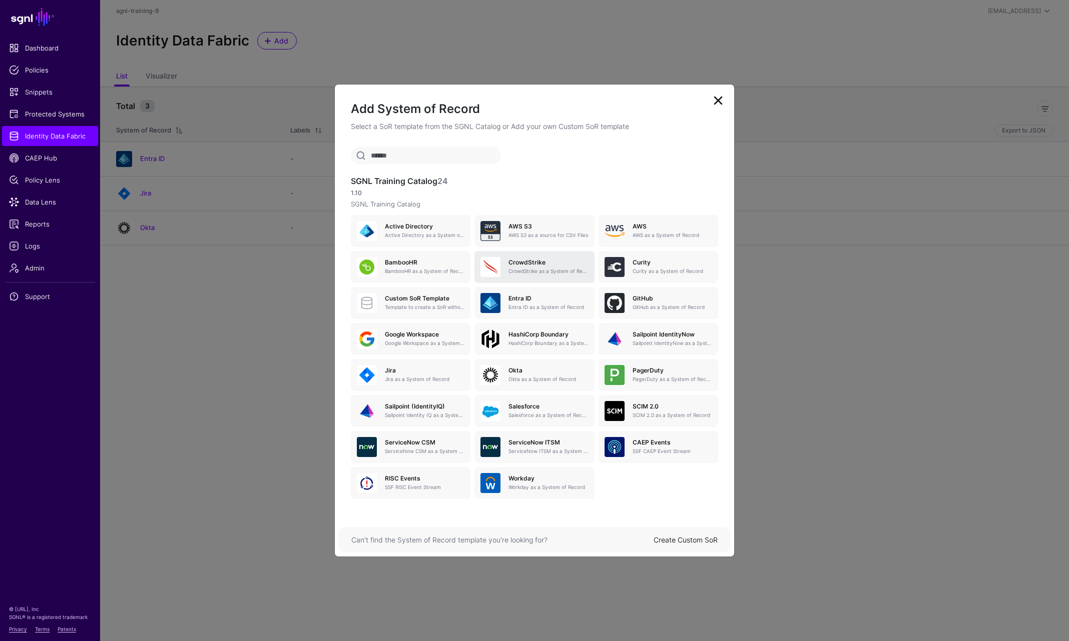
click at [527, 264] on h5 "CrowdStrike" at bounding box center [548, 262] width 80 height 7
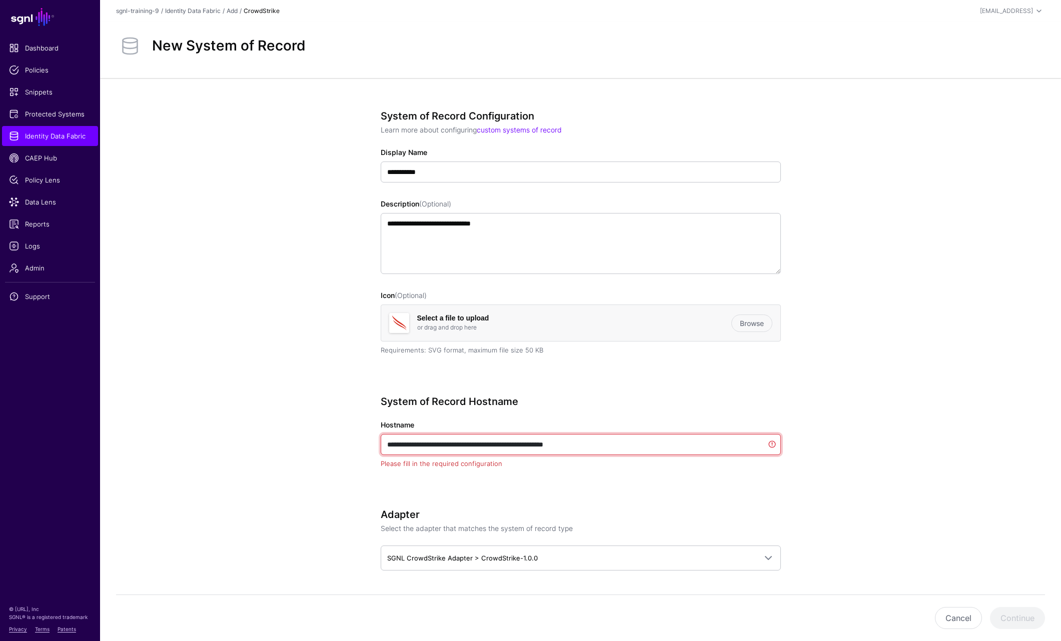
drag, startPoint x: 626, startPoint y: 447, endPoint x: 721, endPoint y: 427, distance: 97.7
click at [721, 427] on div "**********" at bounding box center [581, 445] width 400 height 50
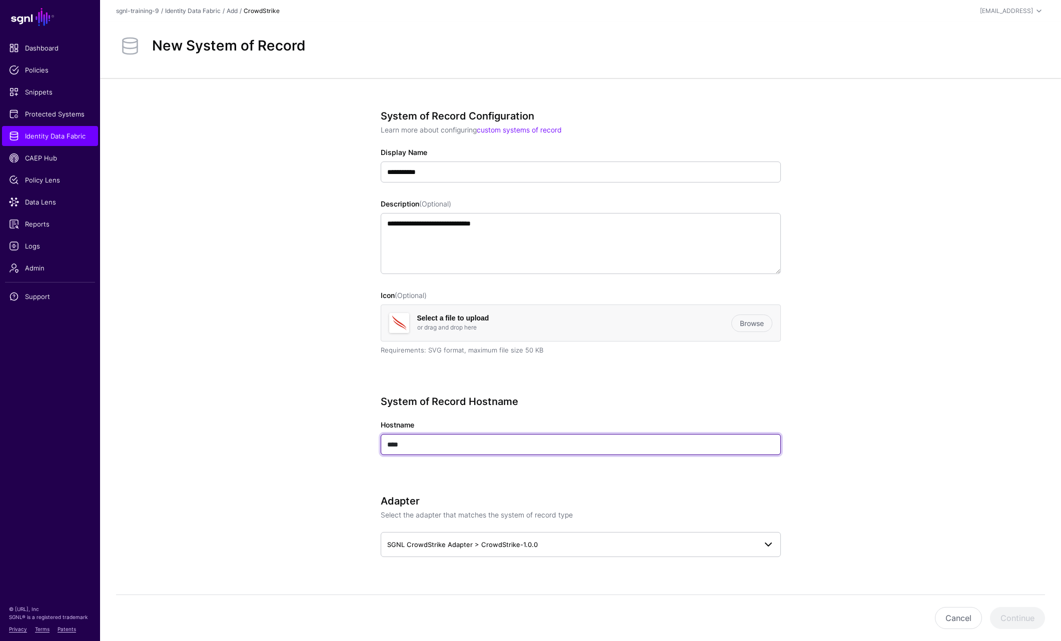
type input "****"
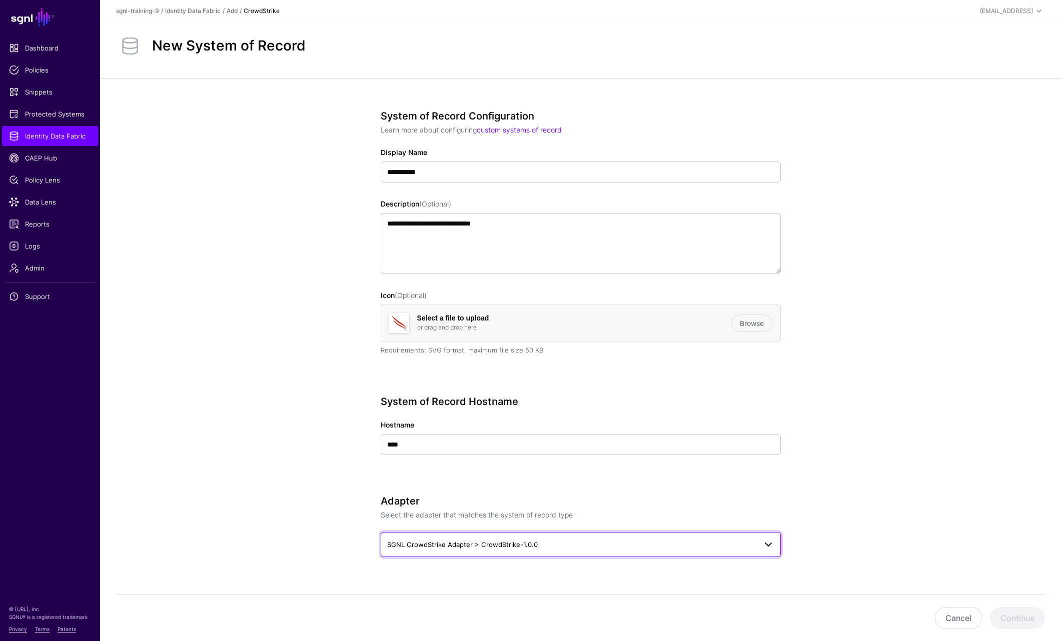
click at [467, 543] on span "SGNL CrowdStrike Adapter > CrowdStrike-1.0.0" at bounding box center [462, 545] width 151 height 8
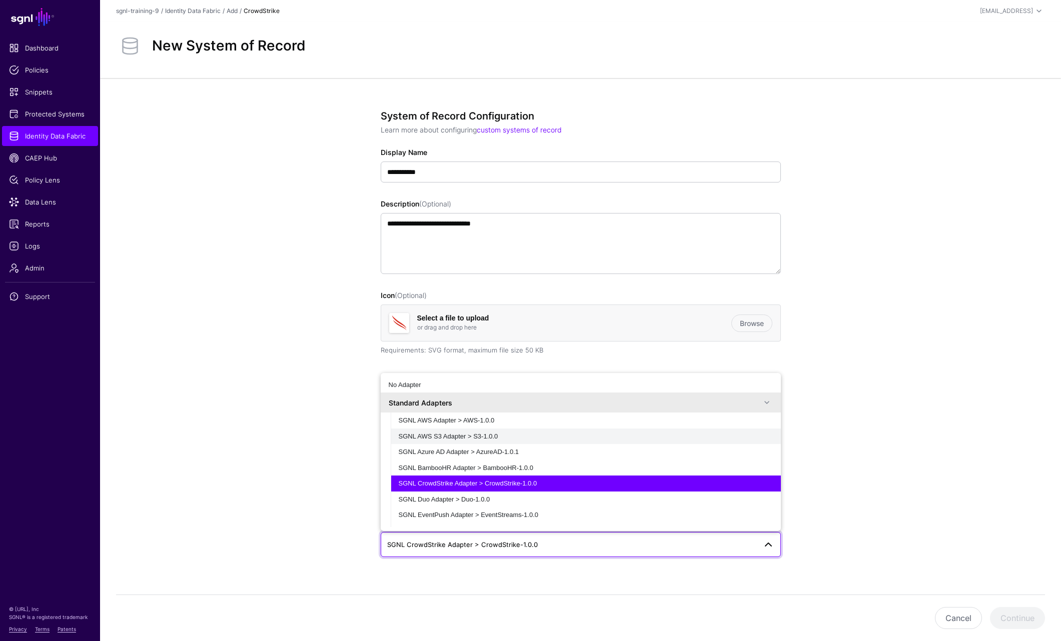
click at [489, 436] on span "SGNL AWS S3 Adapter > S3-1.0.0" at bounding box center [449, 437] width 100 height 8
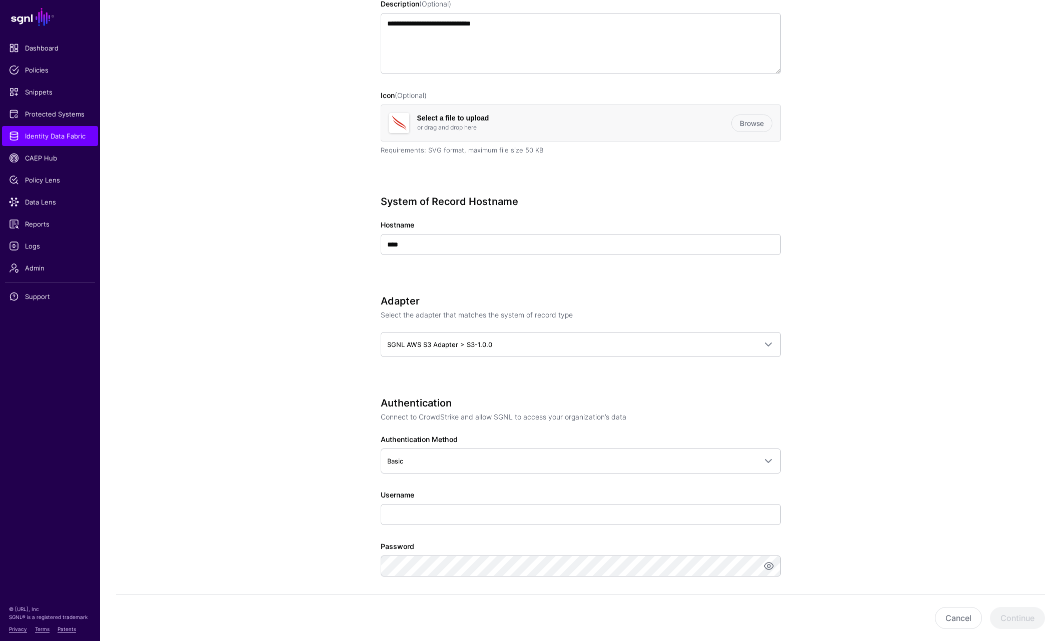
scroll to position [250, 0]
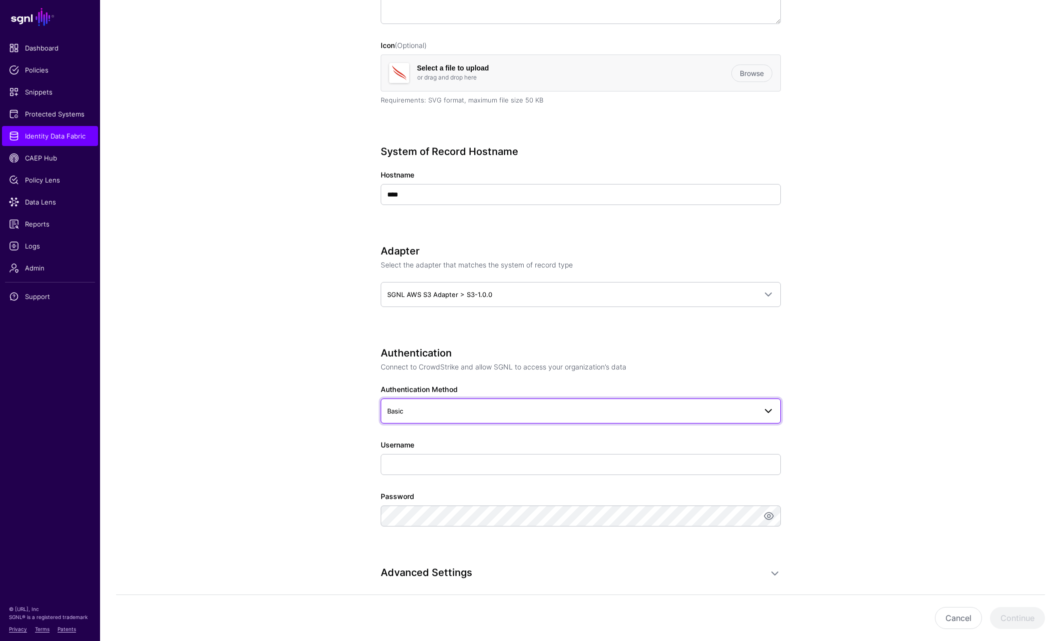
click at [419, 410] on span "Basic" at bounding box center [571, 411] width 369 height 11
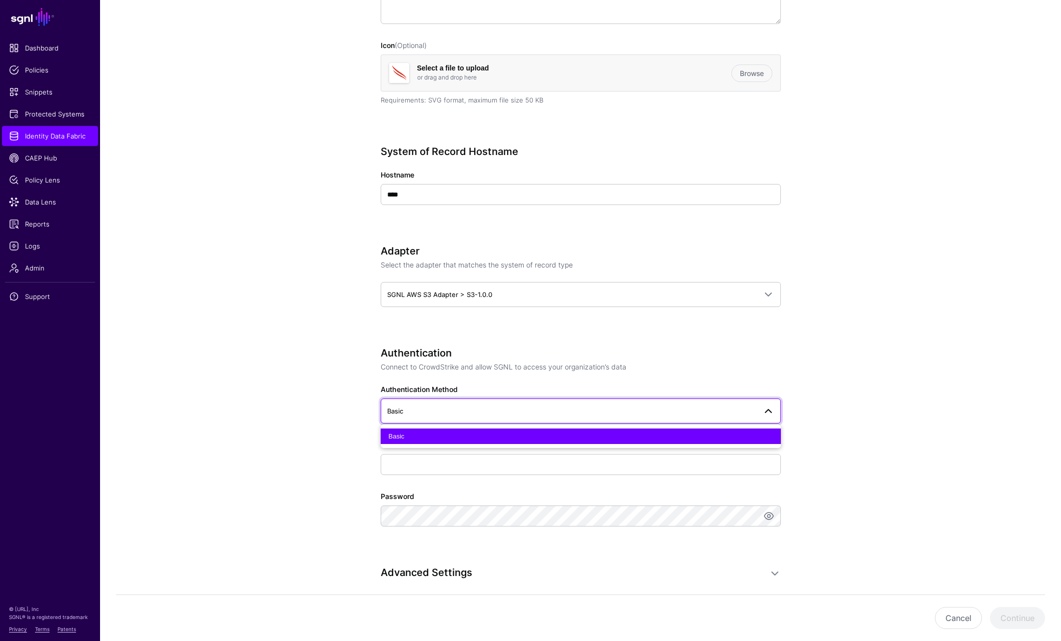
click at [414, 439] on div "Basic" at bounding box center [581, 437] width 384 height 10
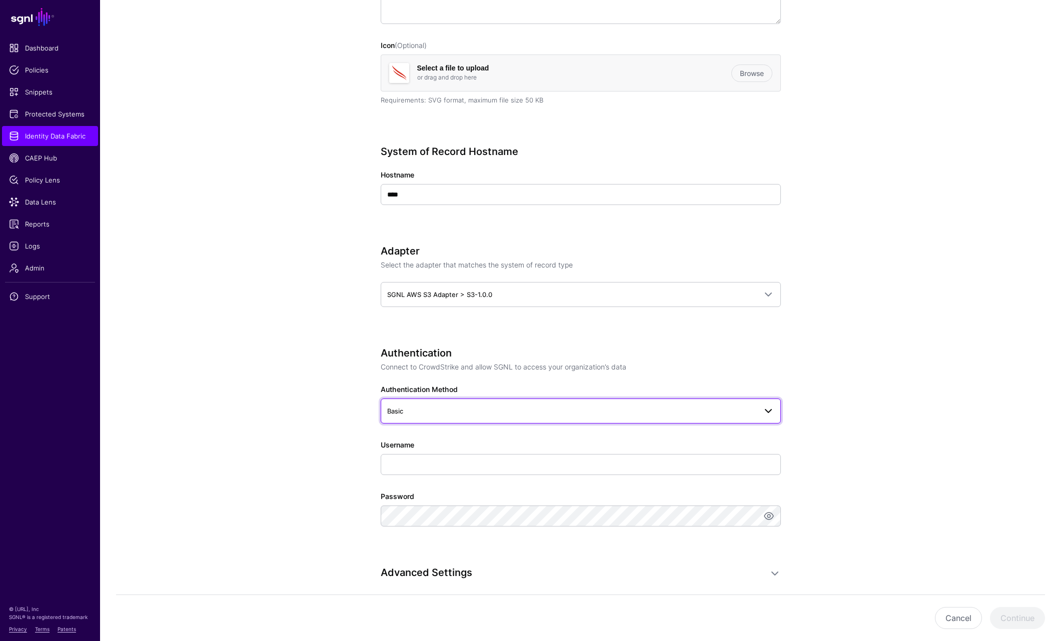
click at [472, 405] on span "Basic" at bounding box center [580, 411] width 387 height 12
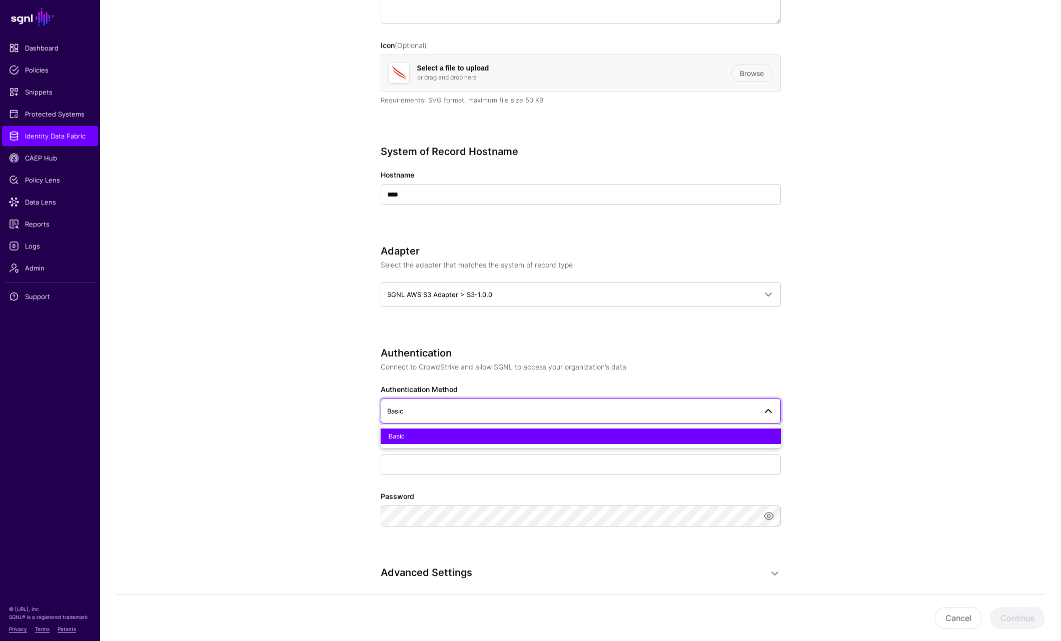
click at [472, 405] on span "Basic" at bounding box center [580, 411] width 387 height 12
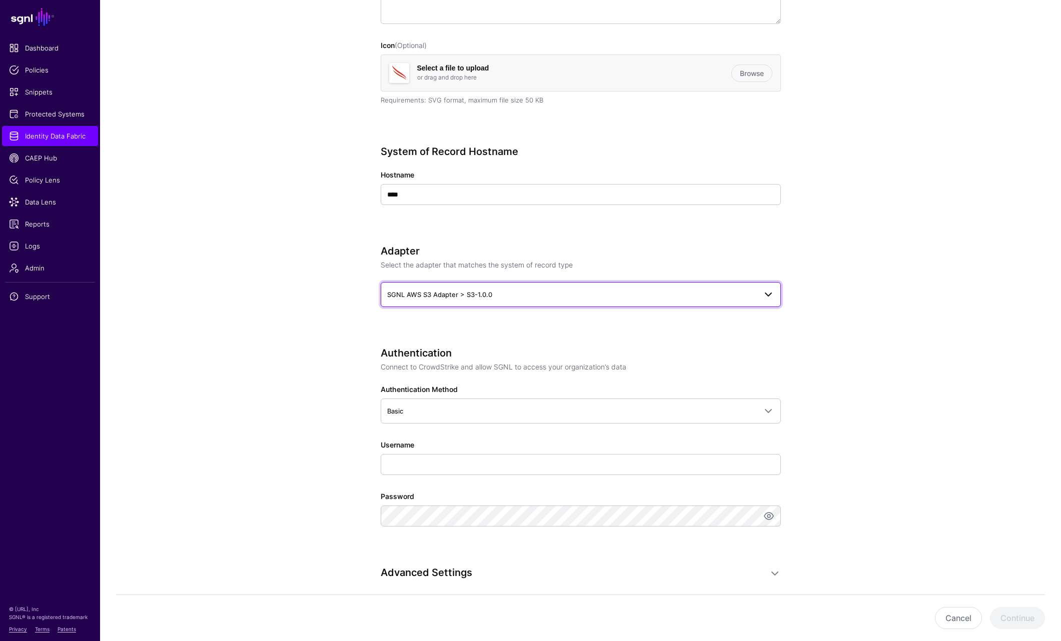
click at [512, 289] on span "SGNL AWS S3 Adapter > S3-1.0.0" at bounding box center [571, 294] width 369 height 11
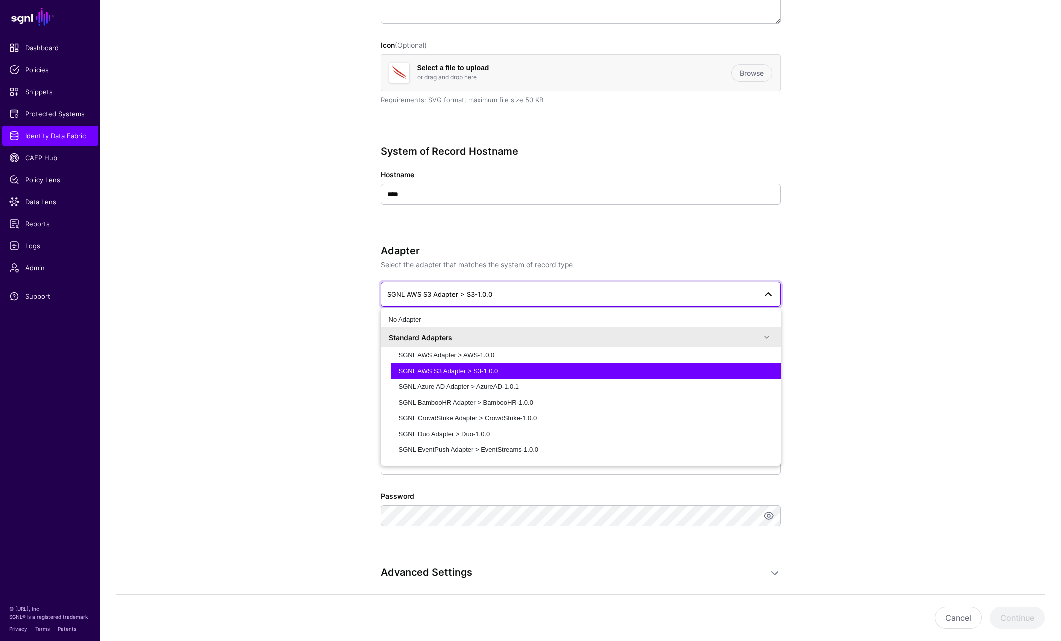
click at [503, 370] on div "SGNL AWS S3 Adapter > S3-1.0.0" at bounding box center [586, 372] width 374 height 10
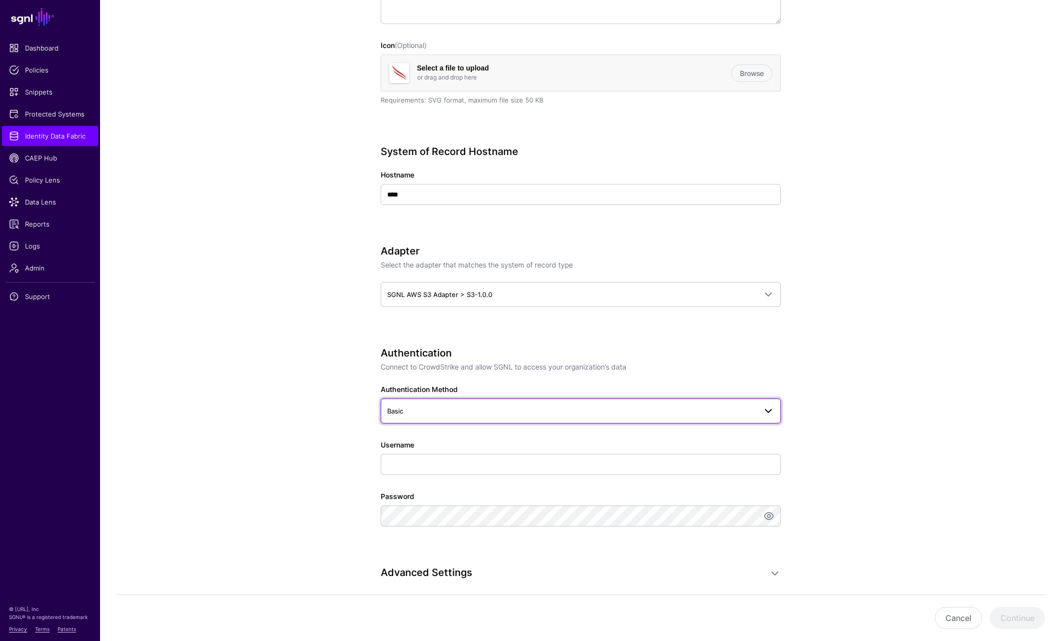
click at [504, 406] on span "Basic" at bounding box center [571, 411] width 369 height 11
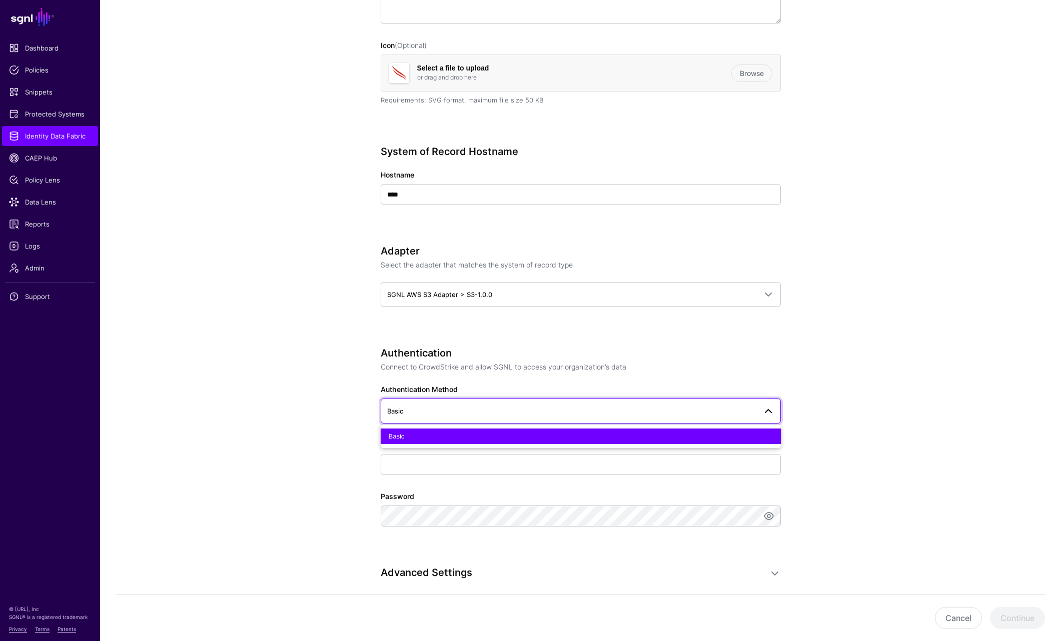
click at [416, 432] on div "Basic" at bounding box center [581, 437] width 384 height 10
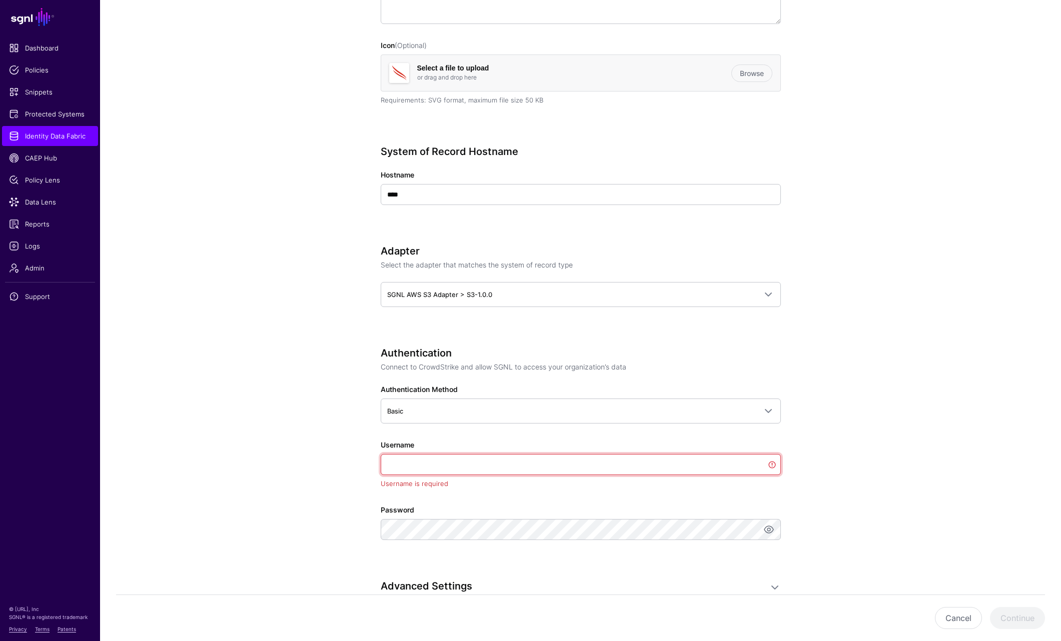
click at [419, 460] on input "Username" at bounding box center [581, 464] width 400 height 21
paste input "**********"
type input "**********"
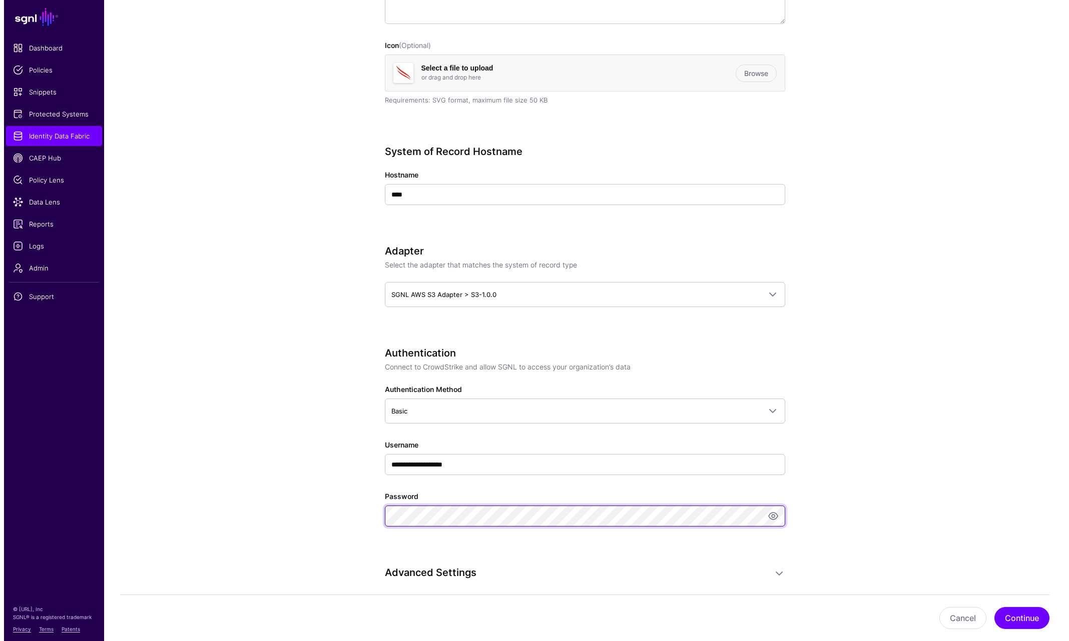
scroll to position [500, 0]
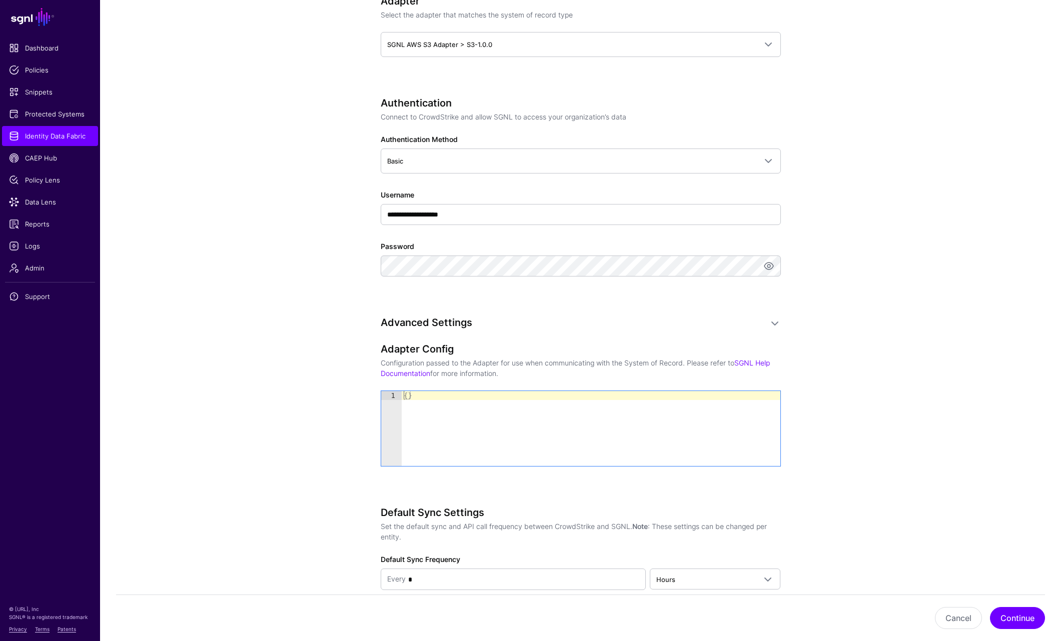
click at [457, 425] on div "{ }" at bounding box center [591, 437] width 379 height 93
paste textarea "Cursor at row 1"
type textarea "*"
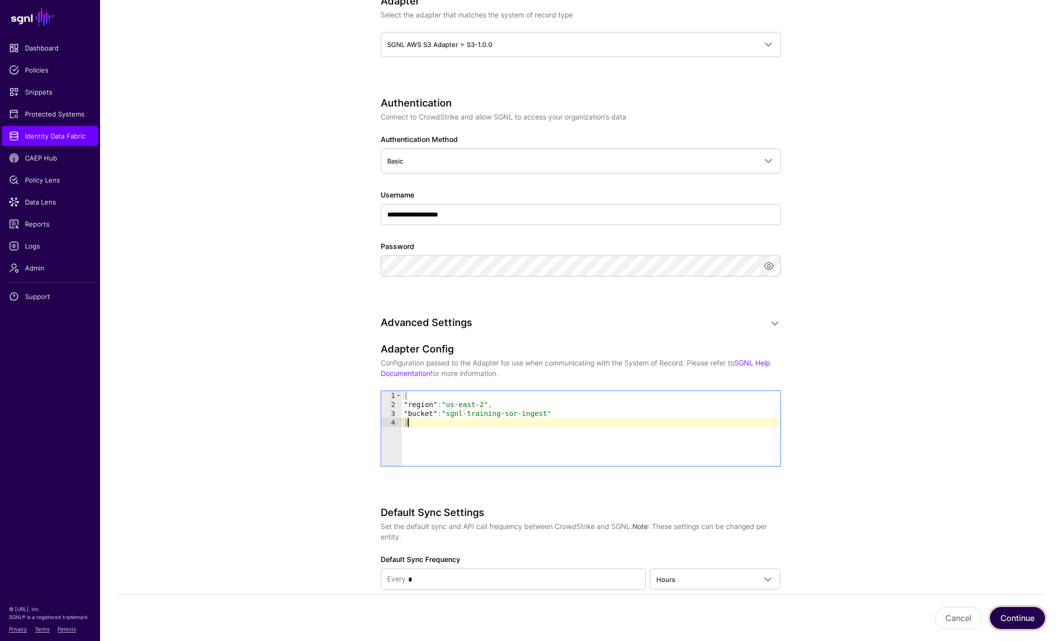
click at [1007, 613] on button "Continue" at bounding box center [1017, 618] width 55 height 22
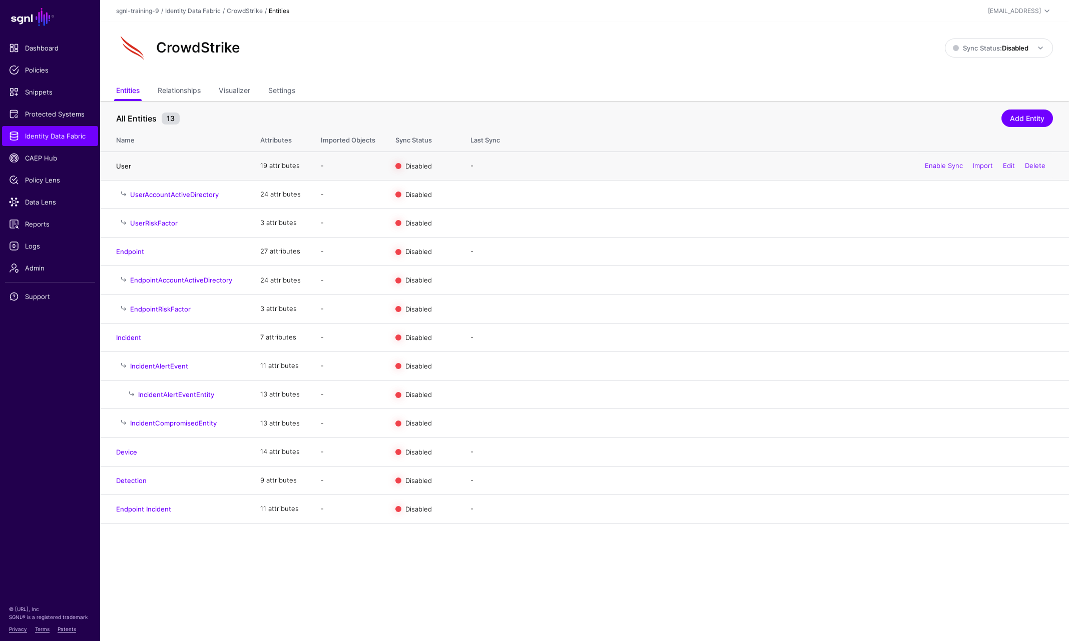
click at [123, 165] on link "User" at bounding box center [123, 166] width 15 height 8
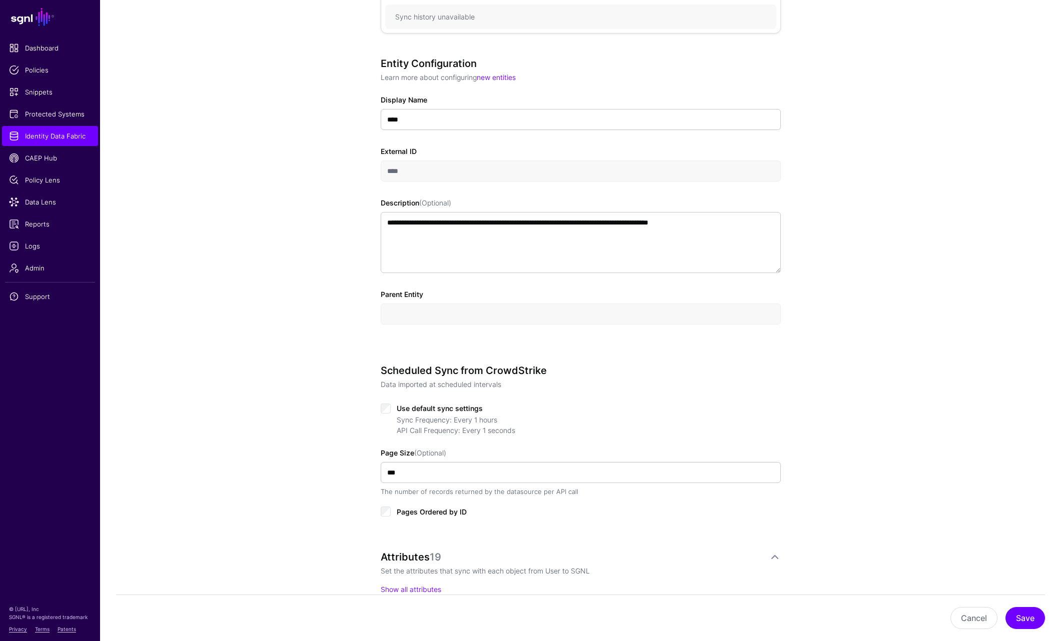
scroll to position [200, 0]
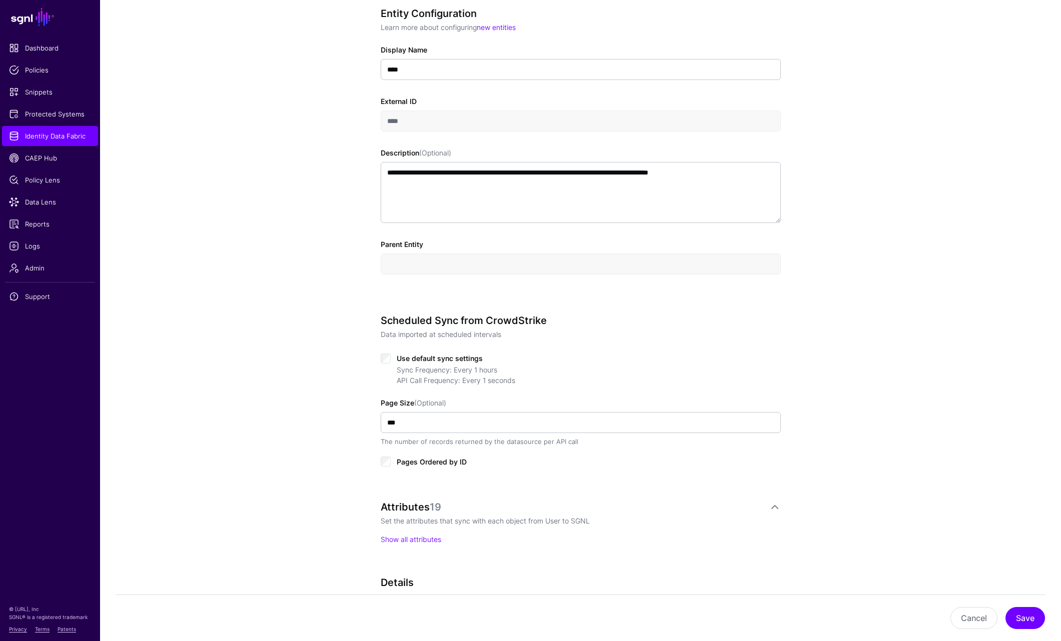
click at [413, 359] on span "Use default sync settings" at bounding box center [440, 358] width 86 height 9
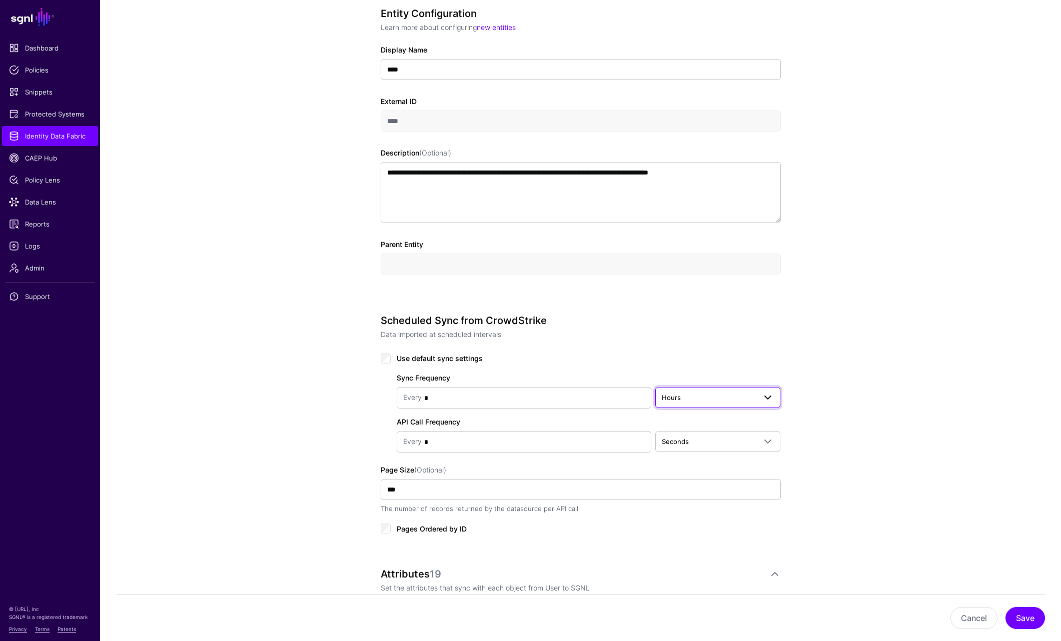
click at [693, 406] on link "Hours" at bounding box center [718, 397] width 126 height 21
click at [682, 435] on span "Minutes" at bounding box center [674, 437] width 23 height 8
click at [1007, 614] on button "Save" at bounding box center [1026, 618] width 40 height 22
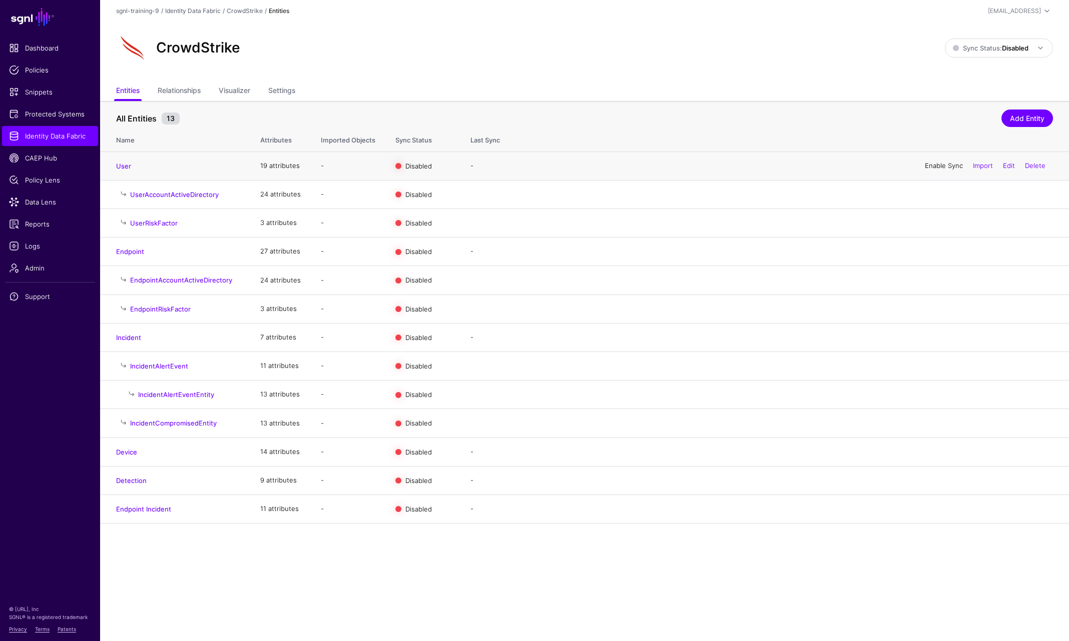
click at [930, 163] on link "Enable Sync" at bounding box center [944, 166] width 38 height 8
click at [984, 50] on span "Sync Status: Disabled" at bounding box center [991, 48] width 76 height 8
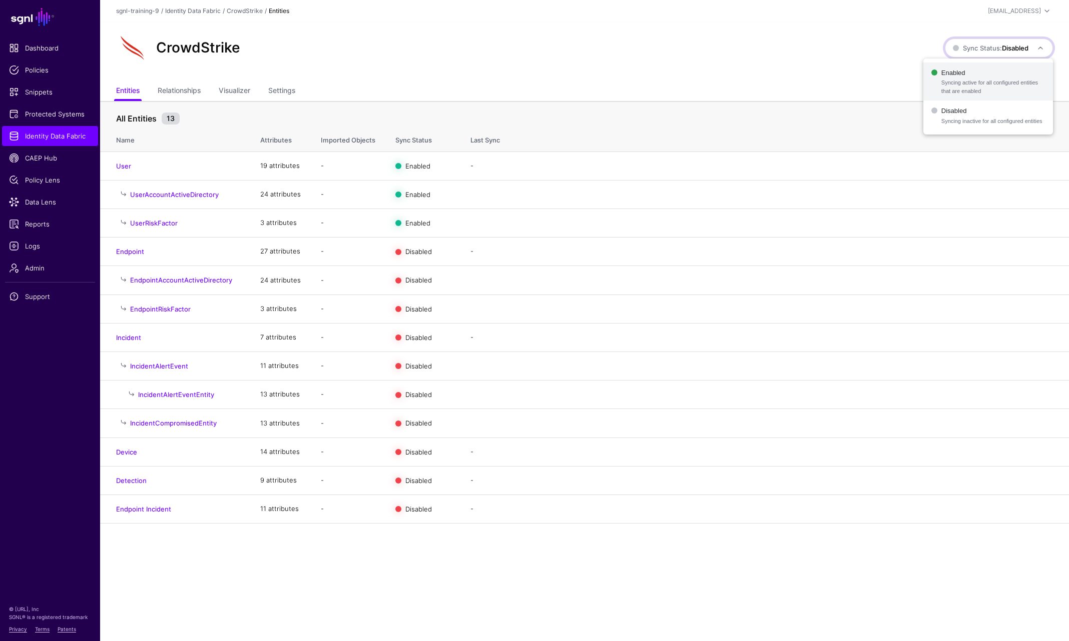
click at [973, 76] on span "Enabled Syncing active for all configured entities that are enabled" at bounding box center [988, 82] width 114 height 33
click at [44, 140] on span "Identity Data Fabric" at bounding box center [50, 136] width 82 height 10
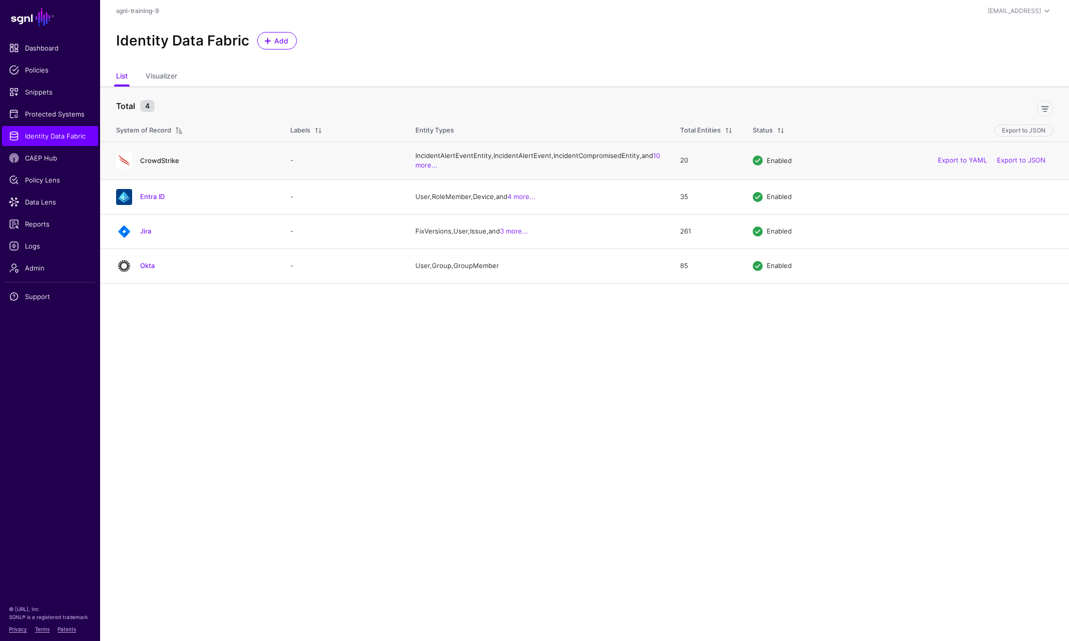
click at [168, 165] on link "CrowdStrike" at bounding box center [159, 161] width 39 height 8
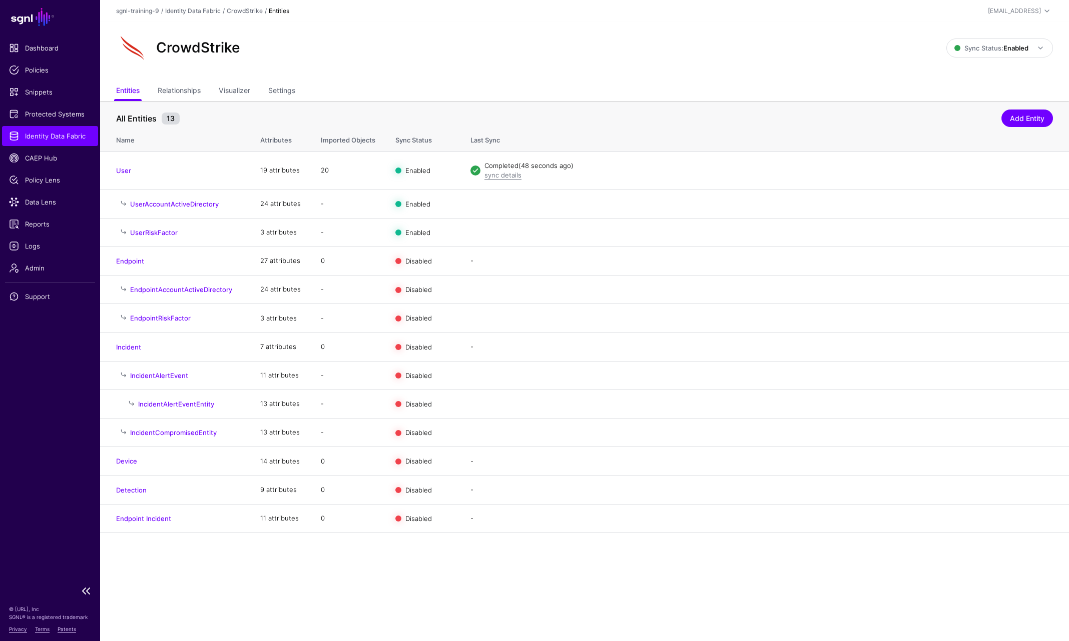
click at [62, 136] on span "Identity Data Fabric" at bounding box center [50, 136] width 82 height 10
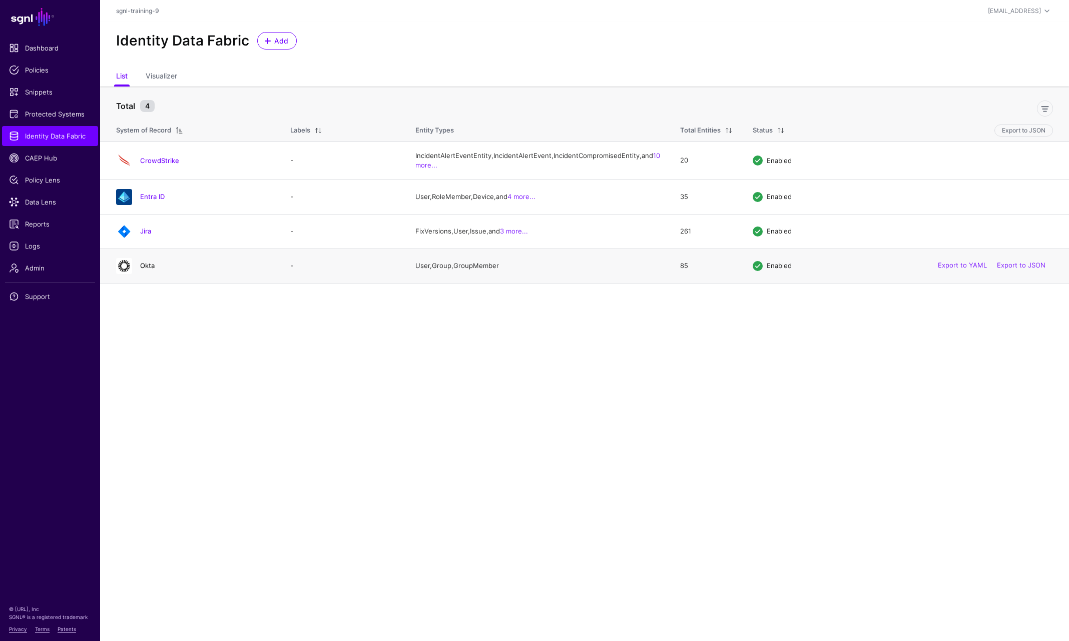
click at [153, 270] on link "Okta" at bounding box center [147, 266] width 15 height 8
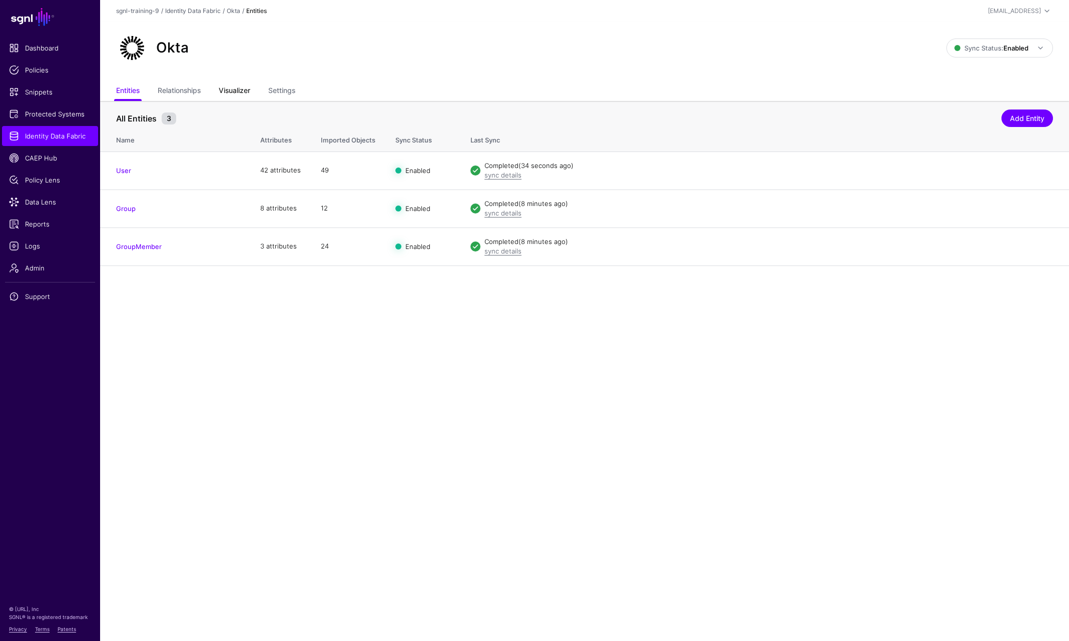
click at [227, 88] on link "Visualizer" at bounding box center [235, 91] width 32 height 19
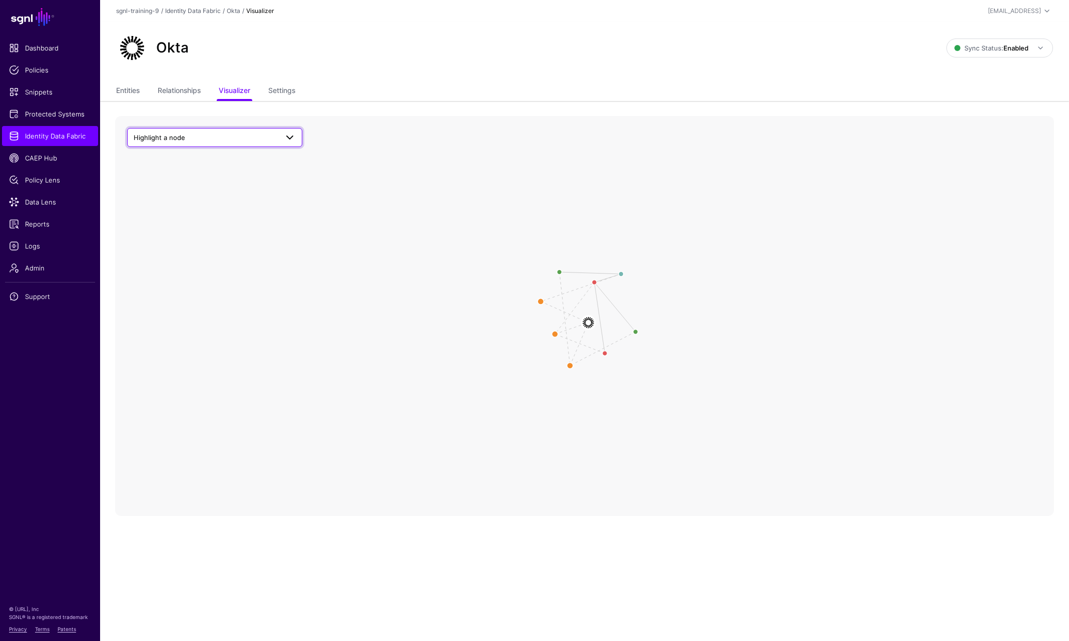
click at [169, 138] on span "Highlight a node" at bounding box center [160, 138] width 52 height 8
click at [176, 212] on div "User" at bounding box center [219, 213] width 149 height 10
click at [555, 336] on circle at bounding box center [553, 335] width 20 height 20
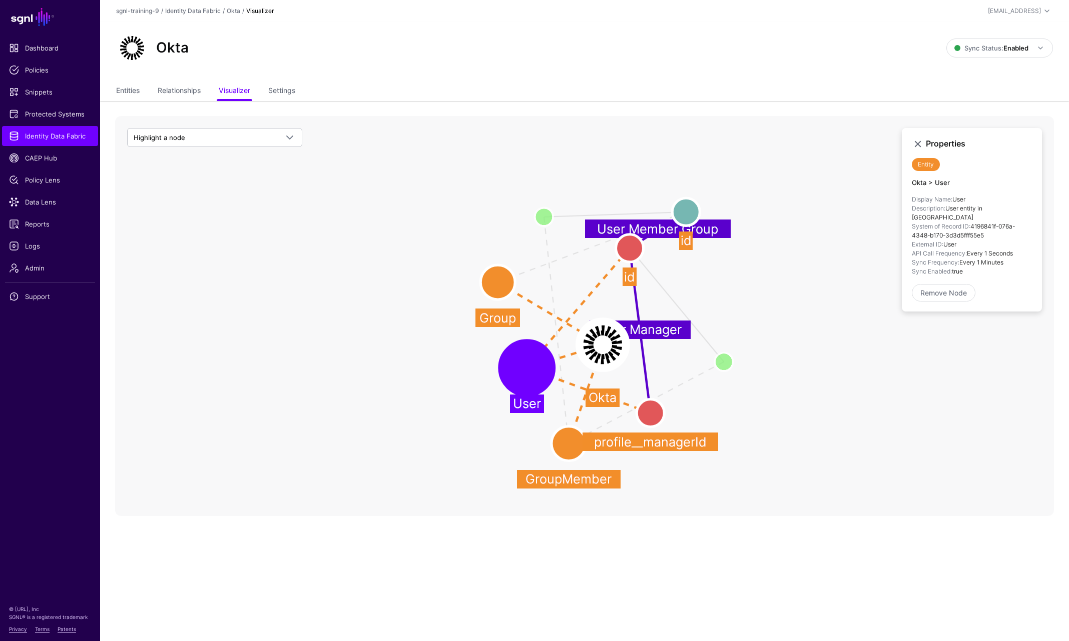
click at [620, 250] on circle at bounding box center [630, 249] width 28 height 28
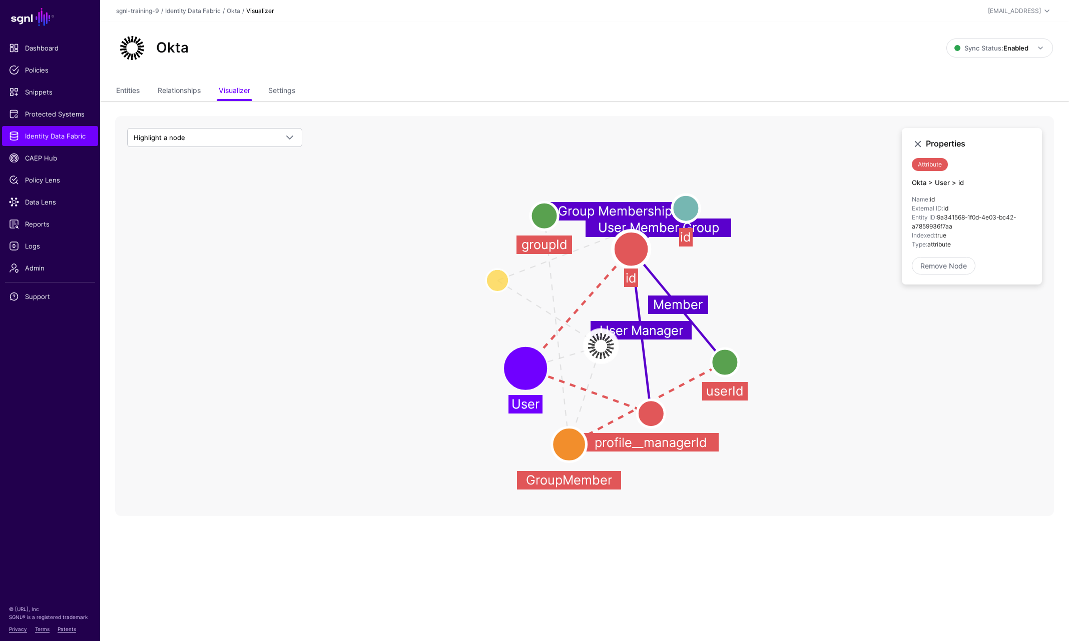
click at [675, 212] on circle at bounding box center [686, 209] width 28 height 28
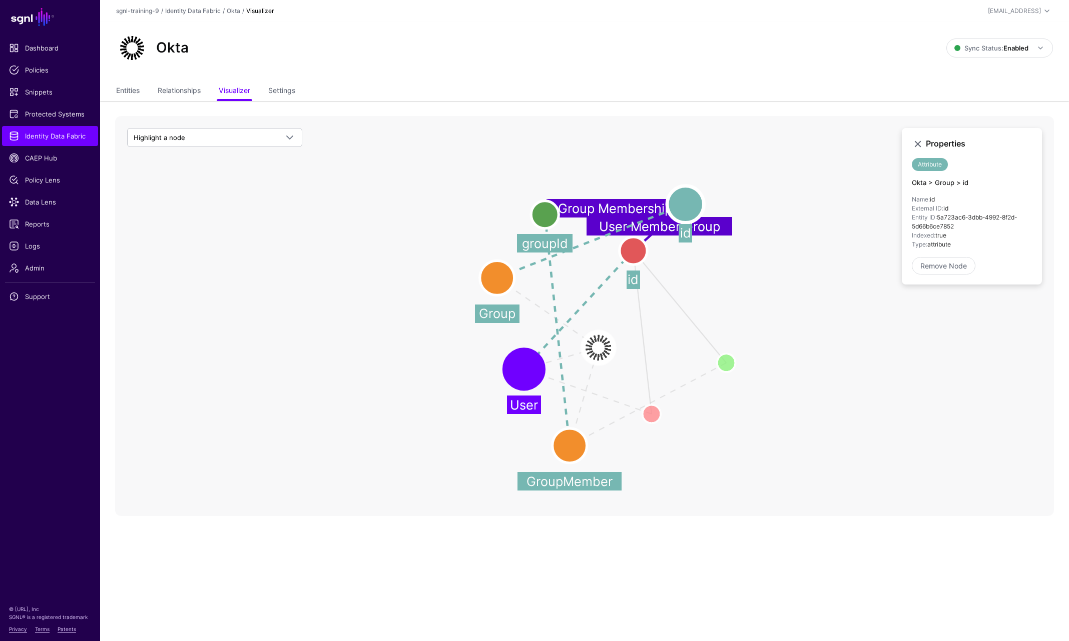
click at [502, 282] on circle at bounding box center [497, 278] width 35 height 35
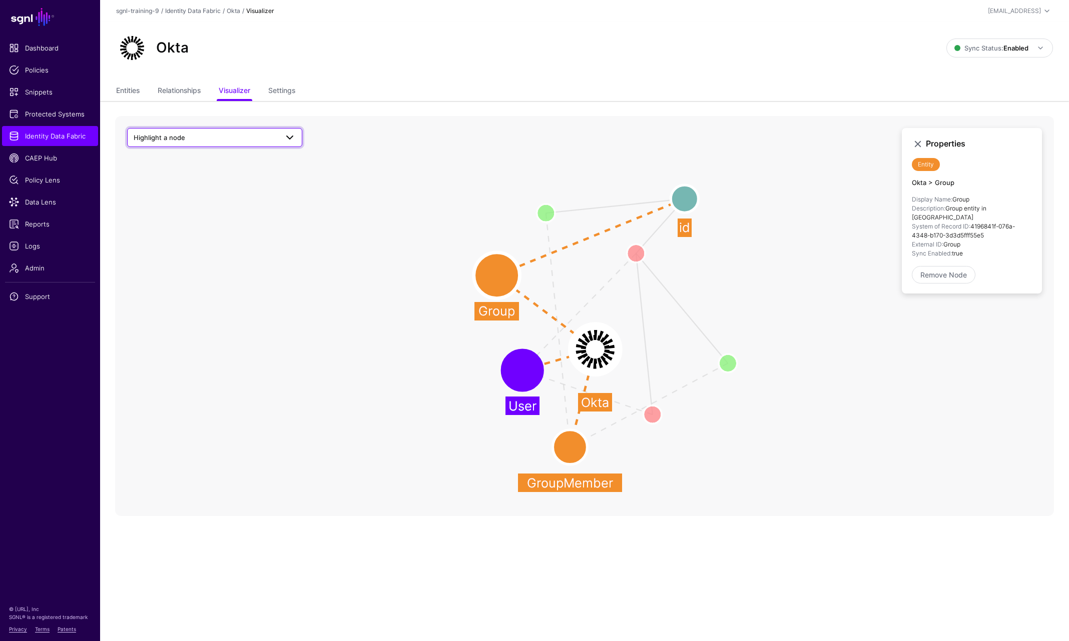
click at [156, 139] on span "Highlight a node" at bounding box center [160, 138] width 52 height 8
click at [172, 214] on div "User" at bounding box center [219, 213] width 149 height 10
click at [530, 376] on circle at bounding box center [522, 370] width 35 height 35
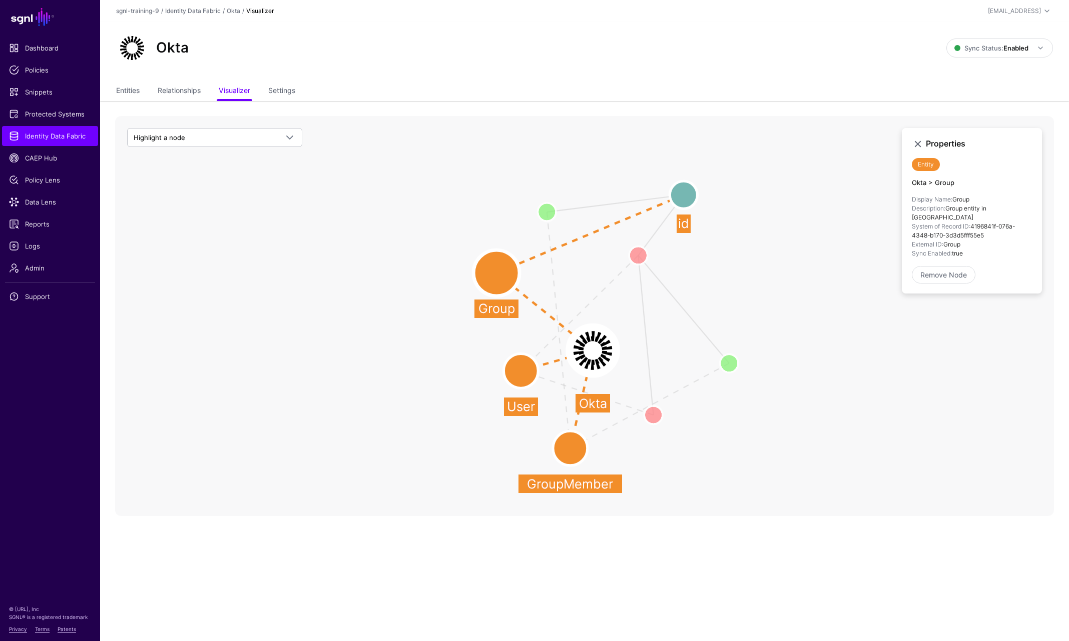
click at [523, 387] on circle at bounding box center [520, 371] width 35 height 35
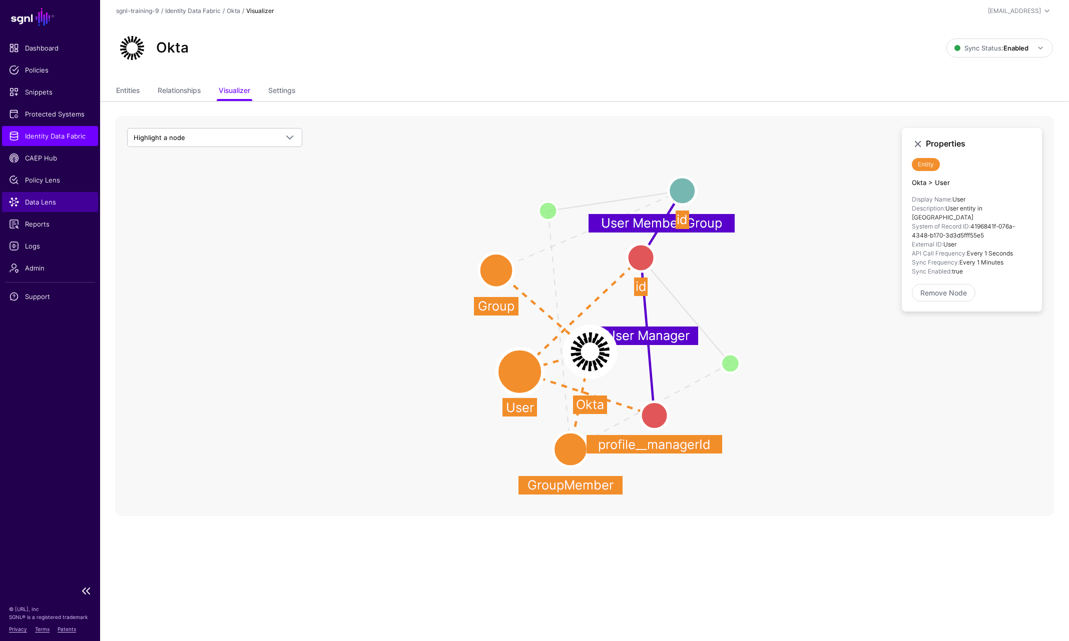
click at [43, 195] on link "Data Lens" at bounding box center [50, 202] width 96 height 20
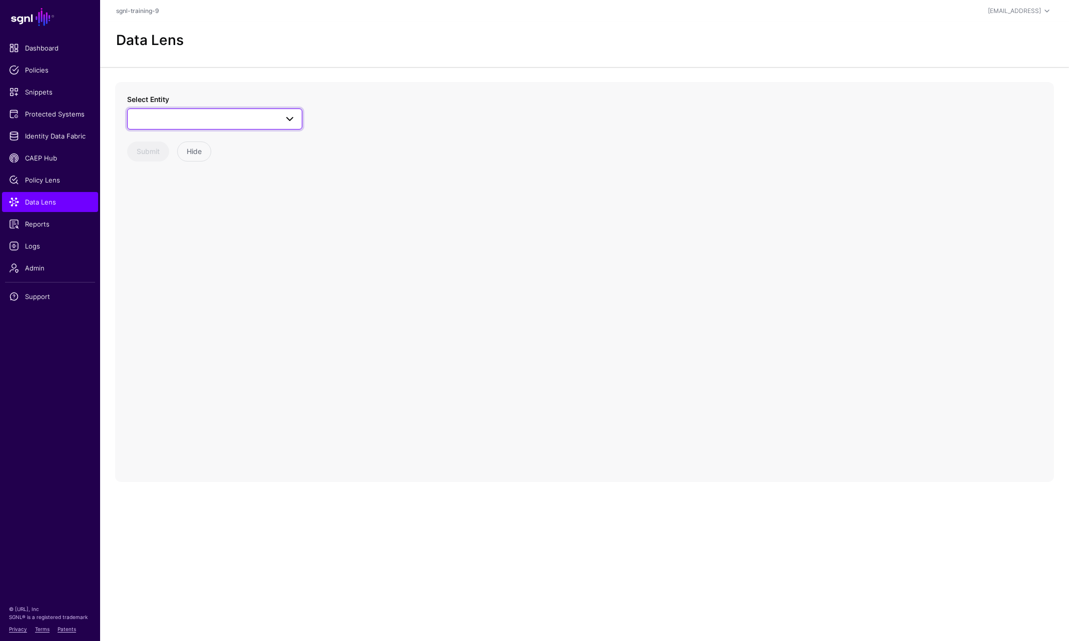
click at [150, 118] on span at bounding box center [215, 119] width 162 height 12
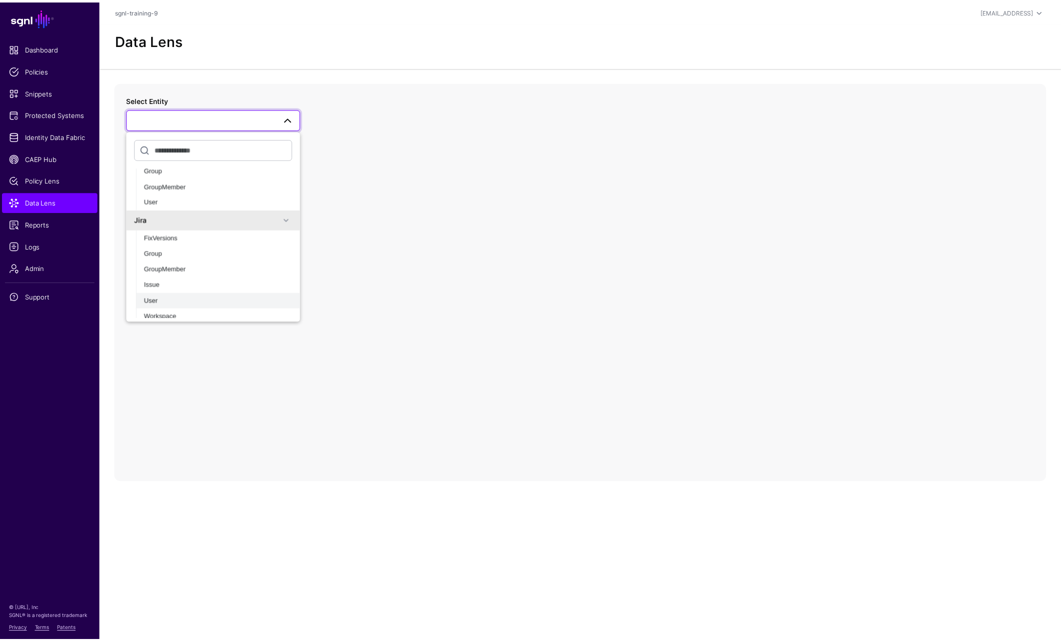
scroll to position [300, 0]
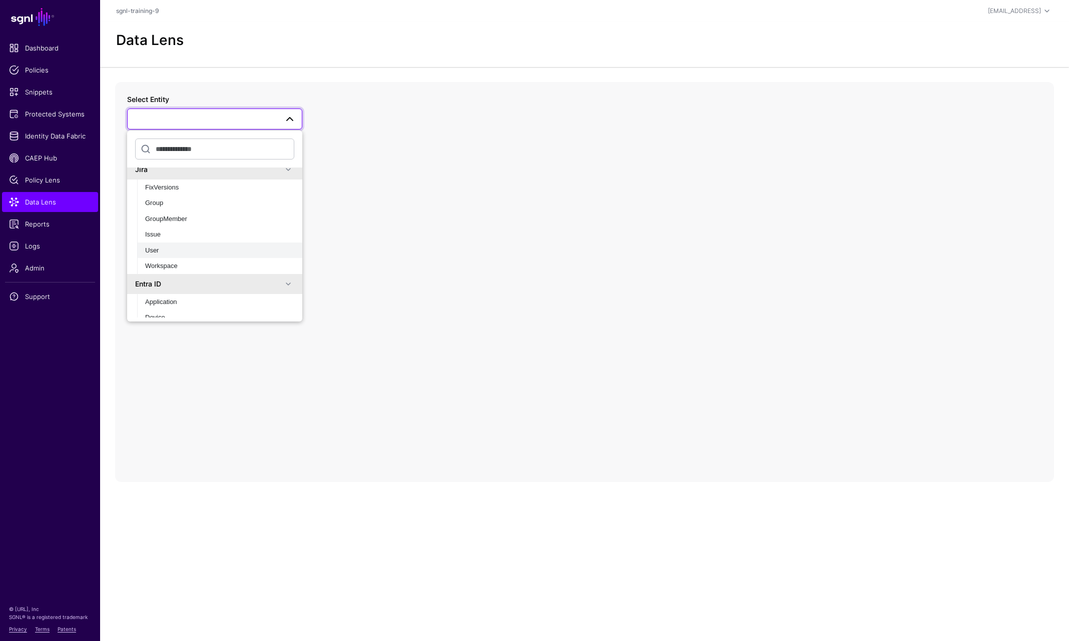
click at [170, 254] on div "User" at bounding box center [219, 251] width 149 height 10
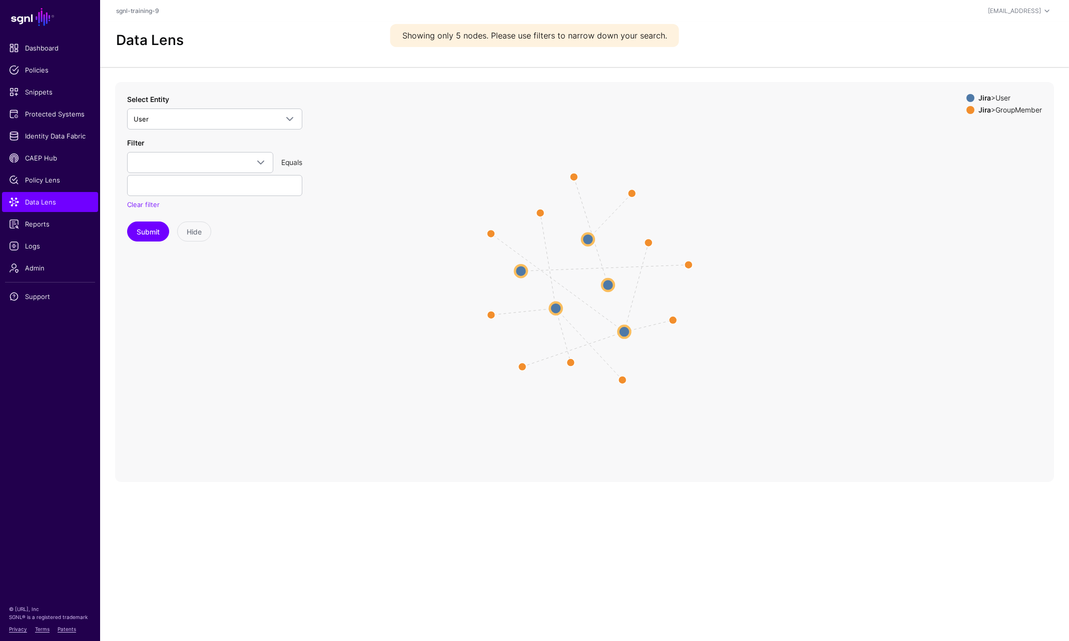
click at [559, 314] on circle at bounding box center [556, 308] width 12 height 12
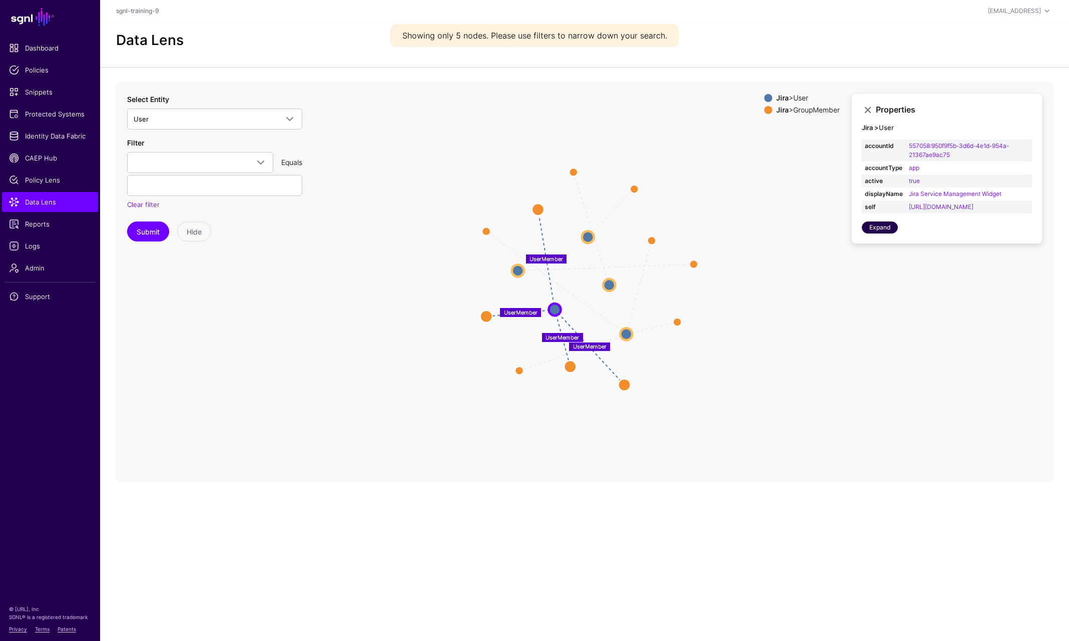
click at [889, 234] on link "Expand" at bounding box center [880, 228] width 36 height 12
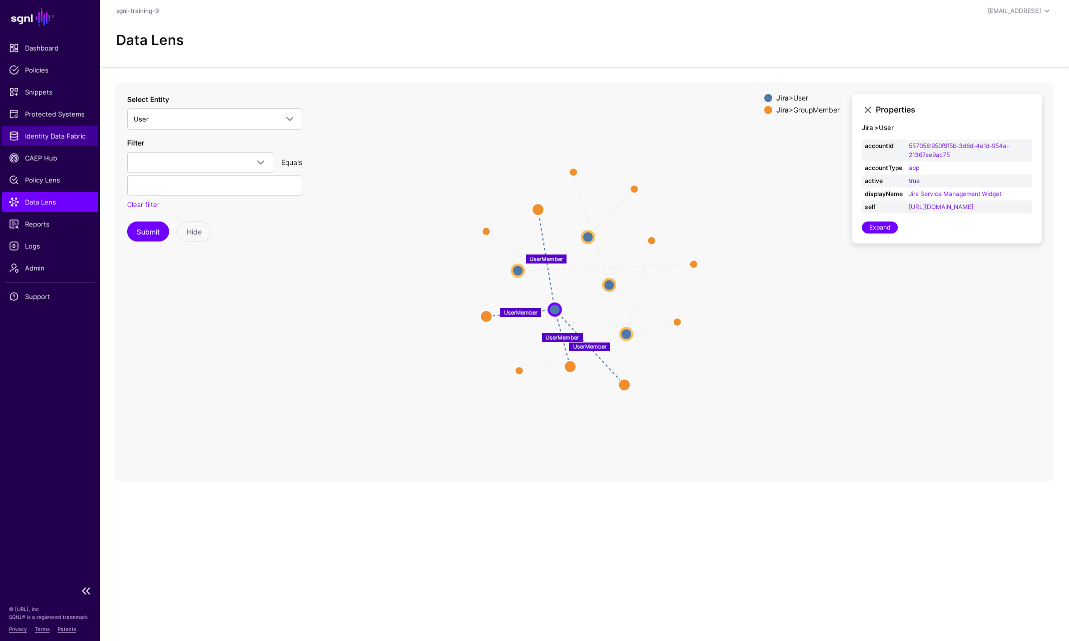
click at [41, 137] on span "Identity Data Fabric" at bounding box center [50, 136] width 82 height 10
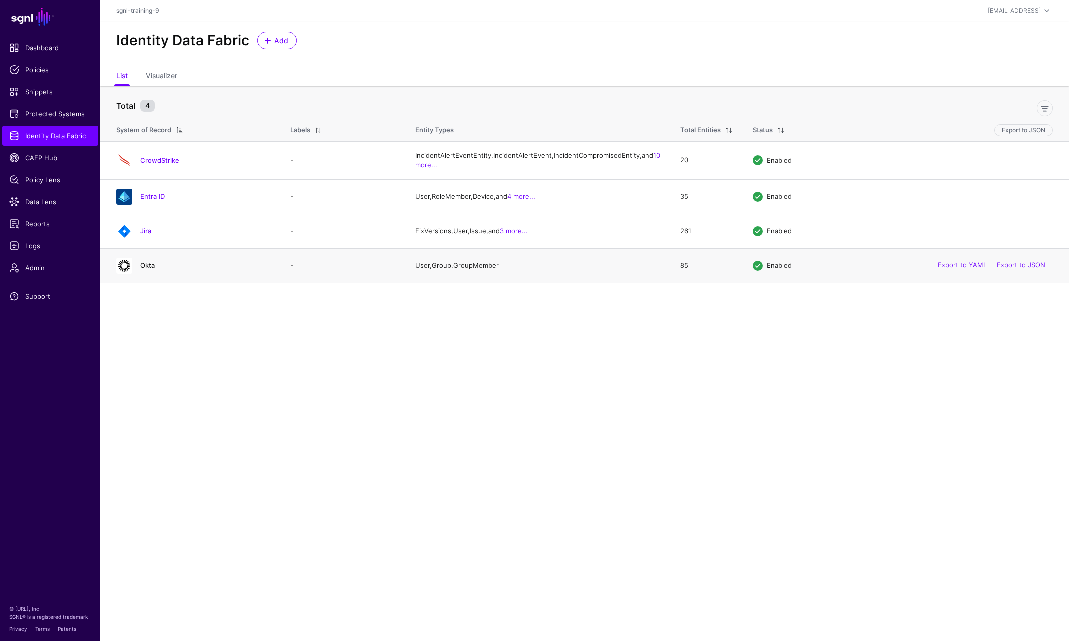
click at [144, 270] on link "Okta" at bounding box center [147, 266] width 15 height 8
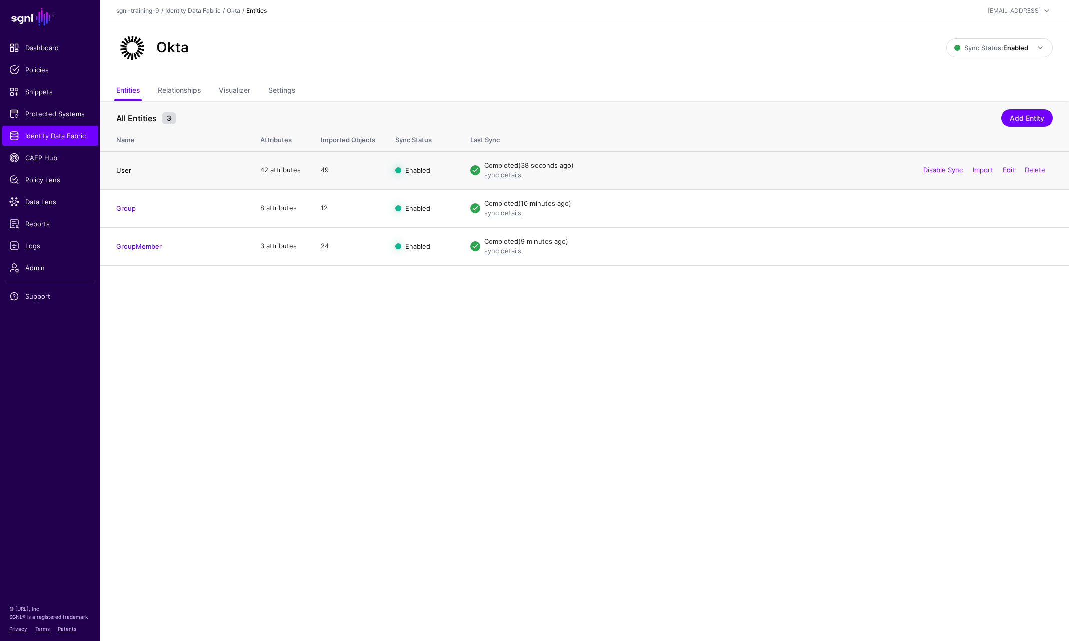
click at [124, 170] on link "User" at bounding box center [123, 171] width 15 height 8
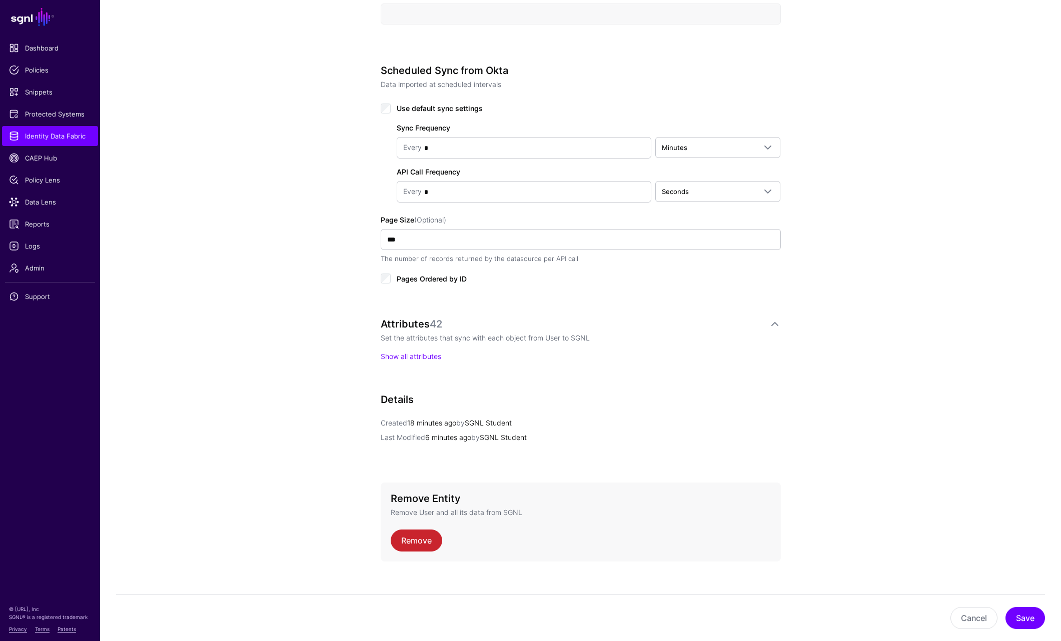
scroll to position [462, 0]
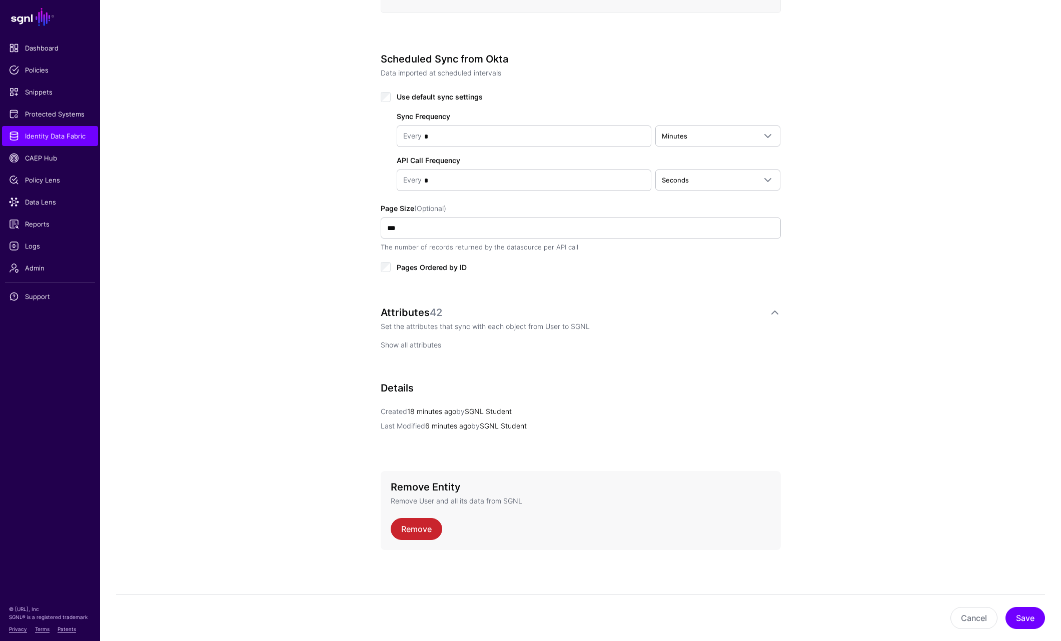
click at [414, 348] on link "Show all attributes" at bounding box center [411, 345] width 61 height 9
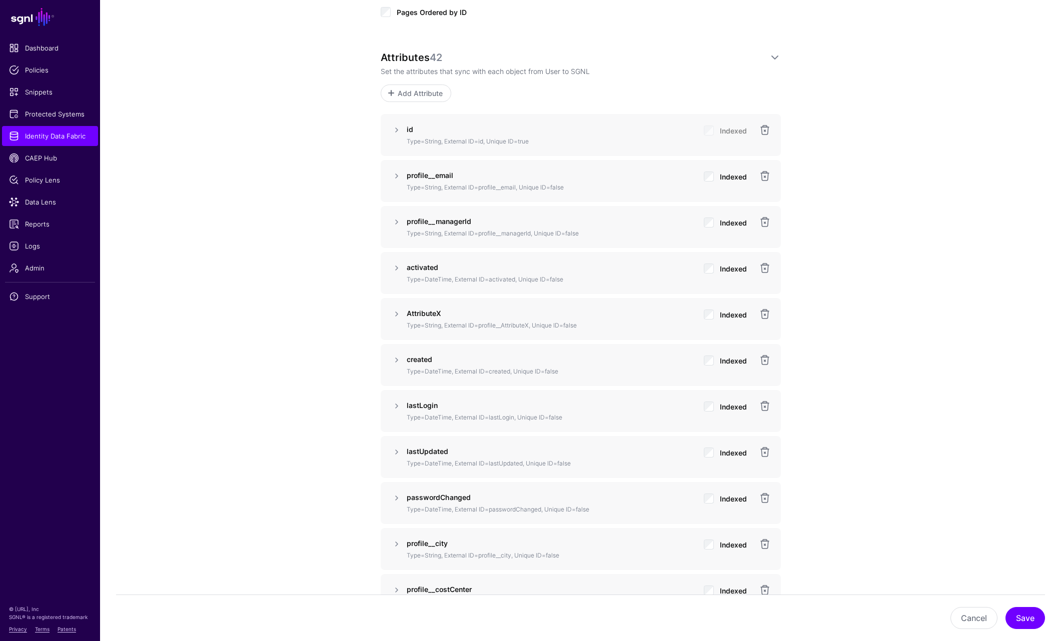
scroll to position [517, 0]
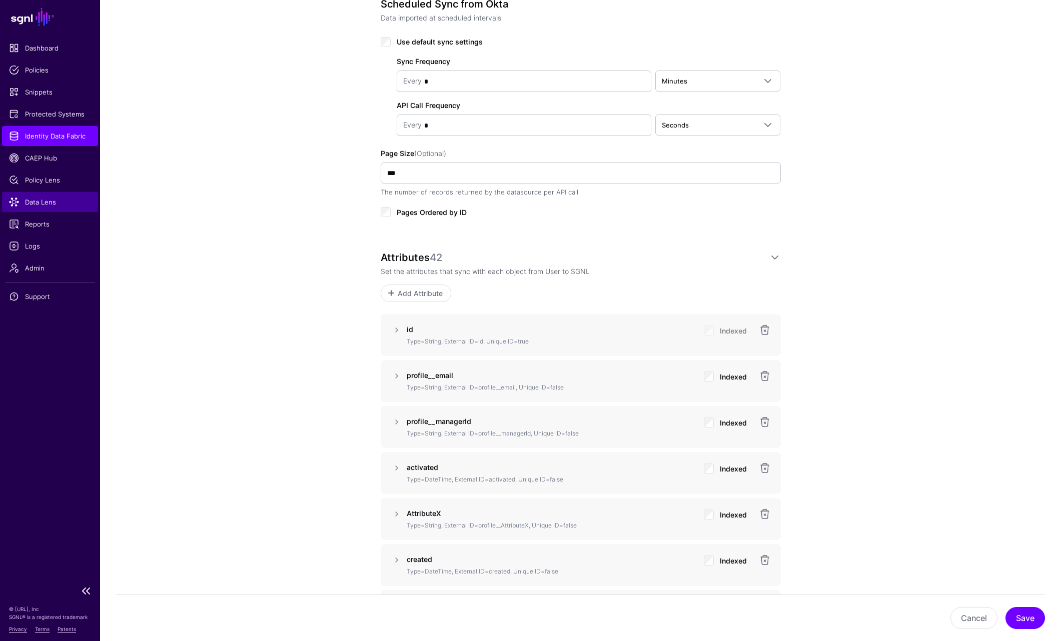
click at [41, 203] on span "Data Lens" at bounding box center [50, 202] width 82 height 10
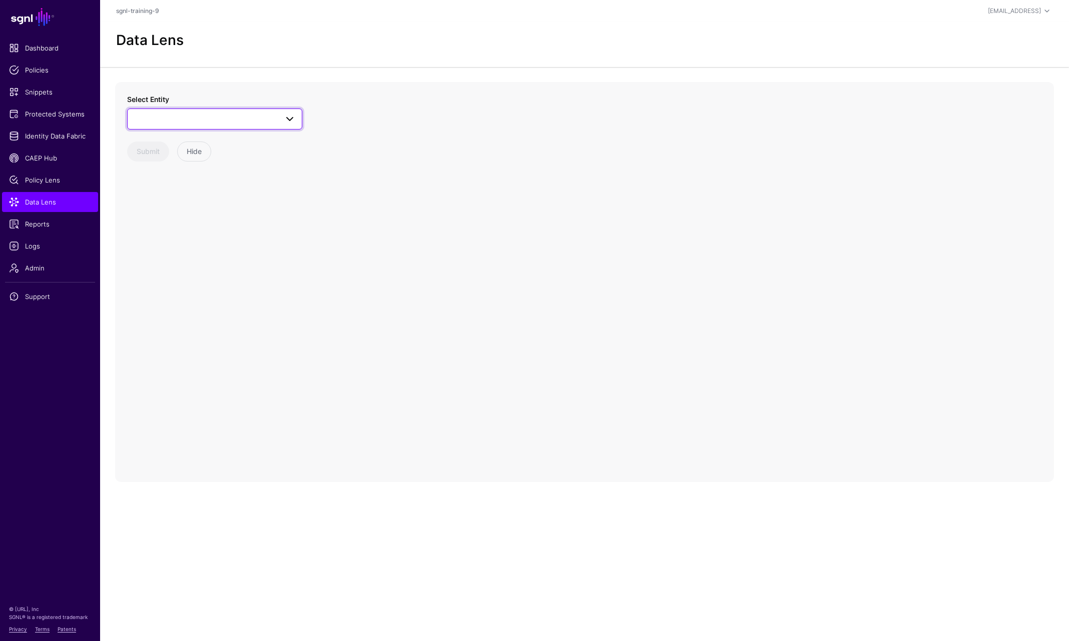
click at [226, 123] on span at bounding box center [215, 119] width 162 height 12
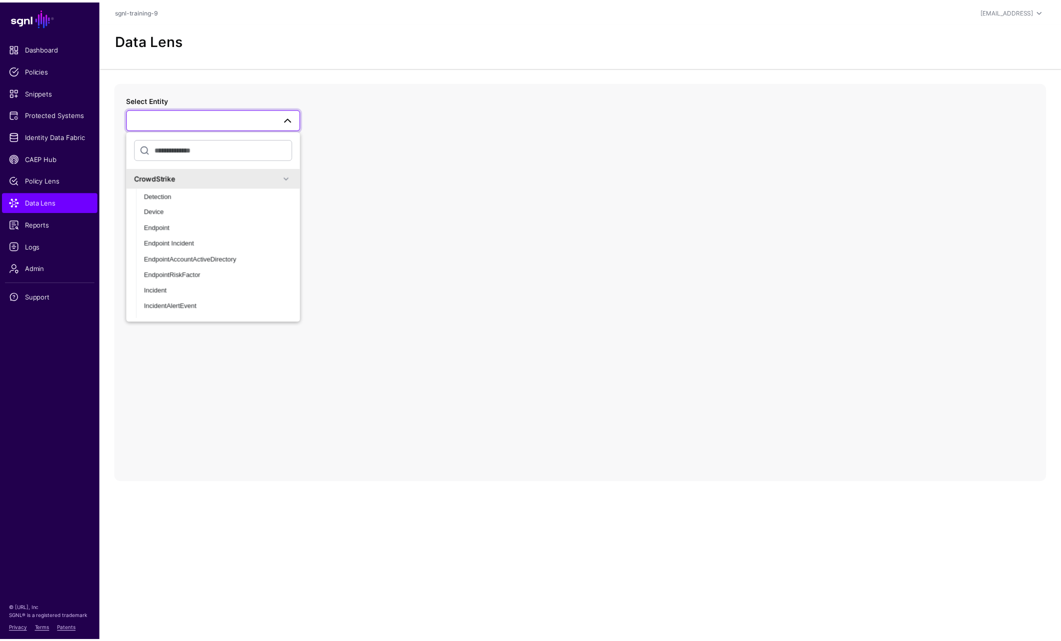
scroll to position [250, 0]
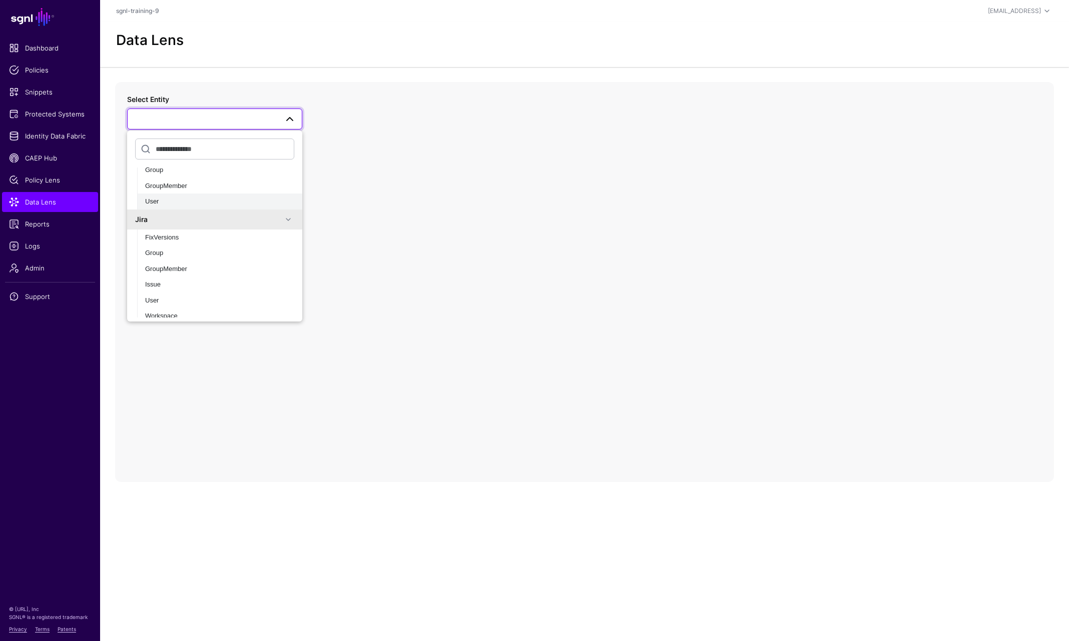
click at [162, 200] on div "User" at bounding box center [219, 202] width 149 height 10
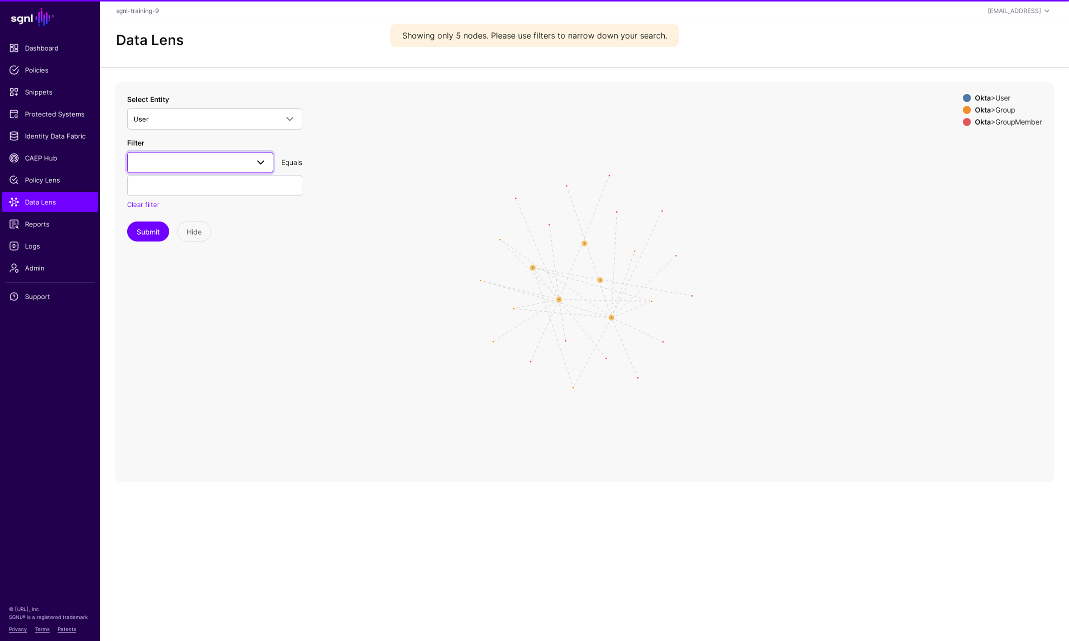
click at [174, 160] on span at bounding box center [200, 163] width 133 height 12
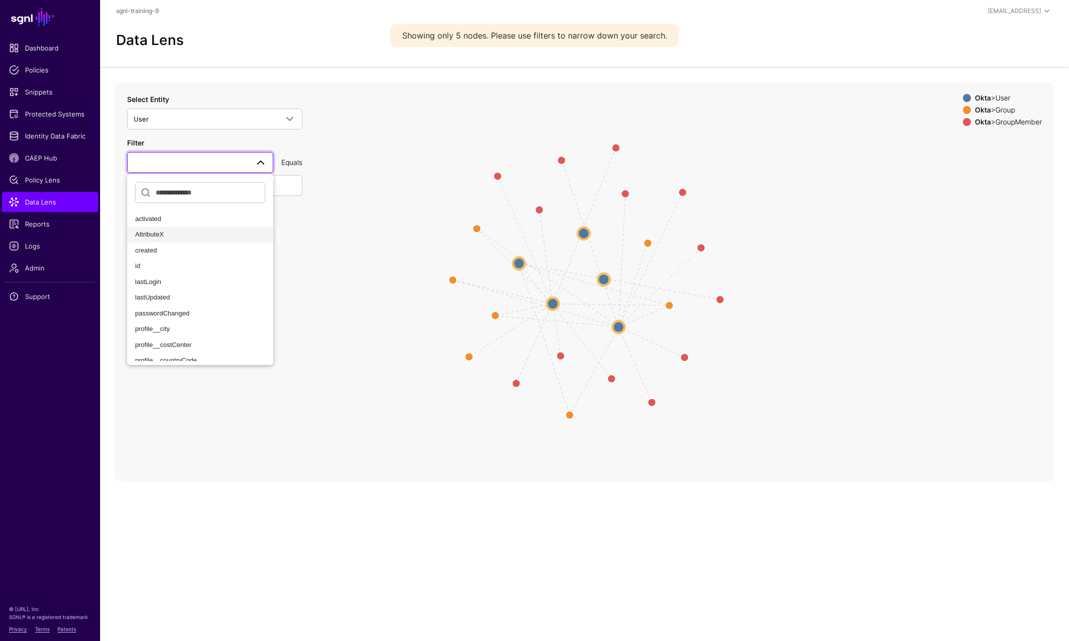
click at [161, 236] on span "AttributeX" at bounding box center [149, 235] width 29 height 8
click at [158, 227] on button "Submit" at bounding box center [148, 232] width 42 height 20
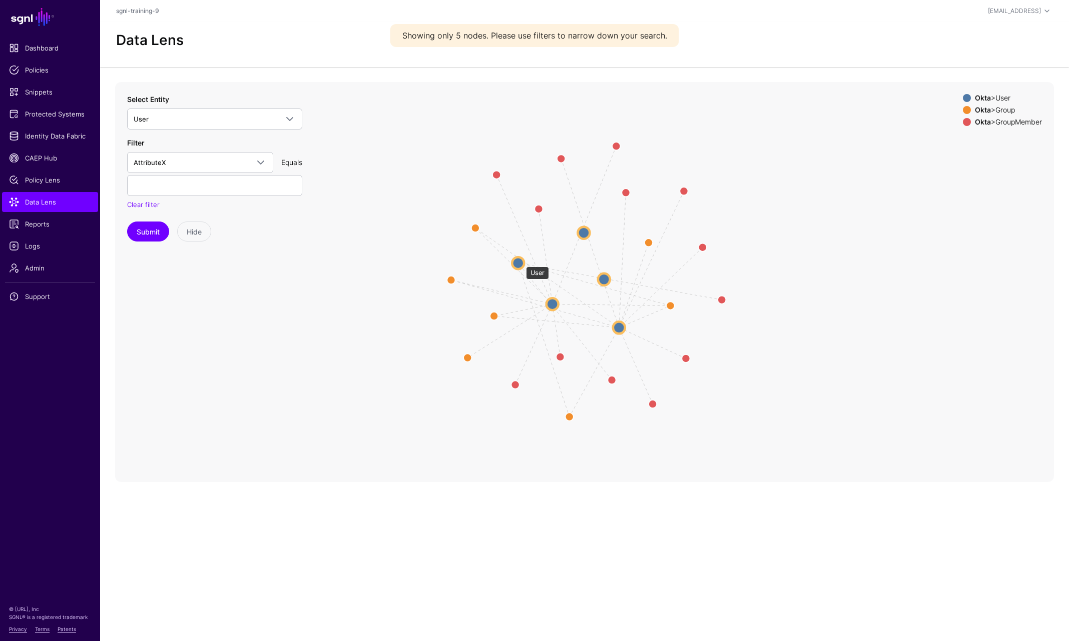
click at [521, 262] on circle at bounding box center [518, 263] width 12 height 12
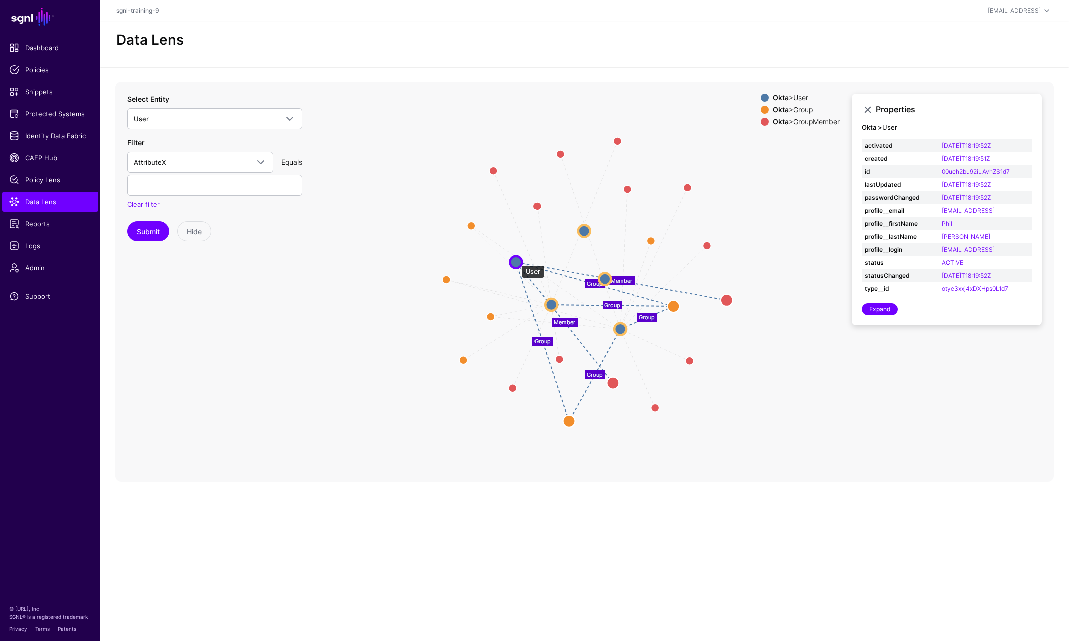
click at [516, 261] on circle at bounding box center [516, 262] width 12 height 12
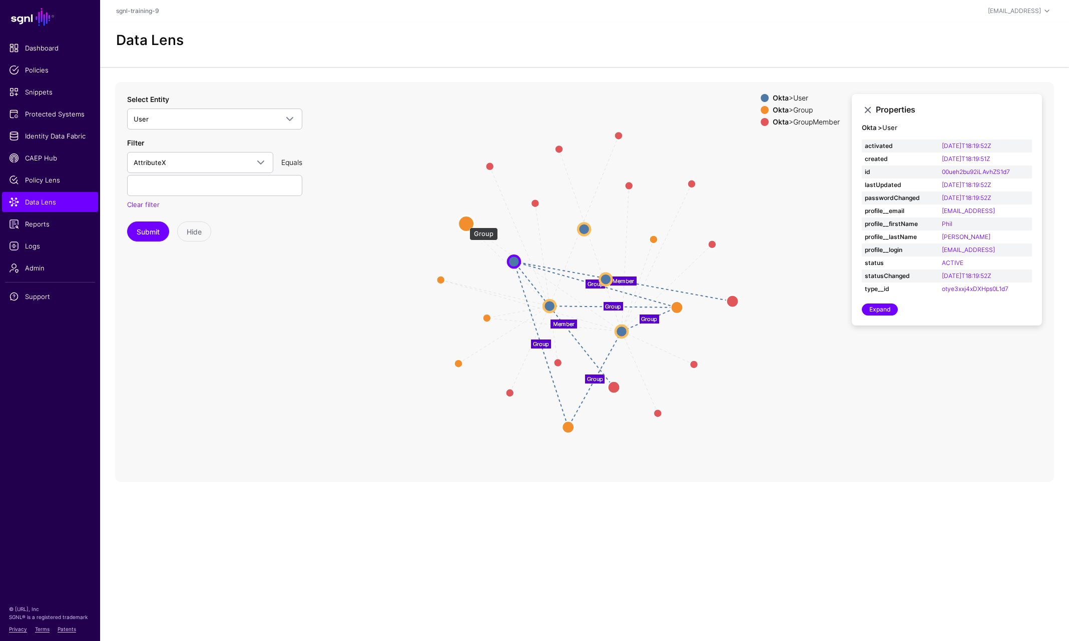
click at [464, 223] on circle at bounding box center [466, 224] width 16 height 16
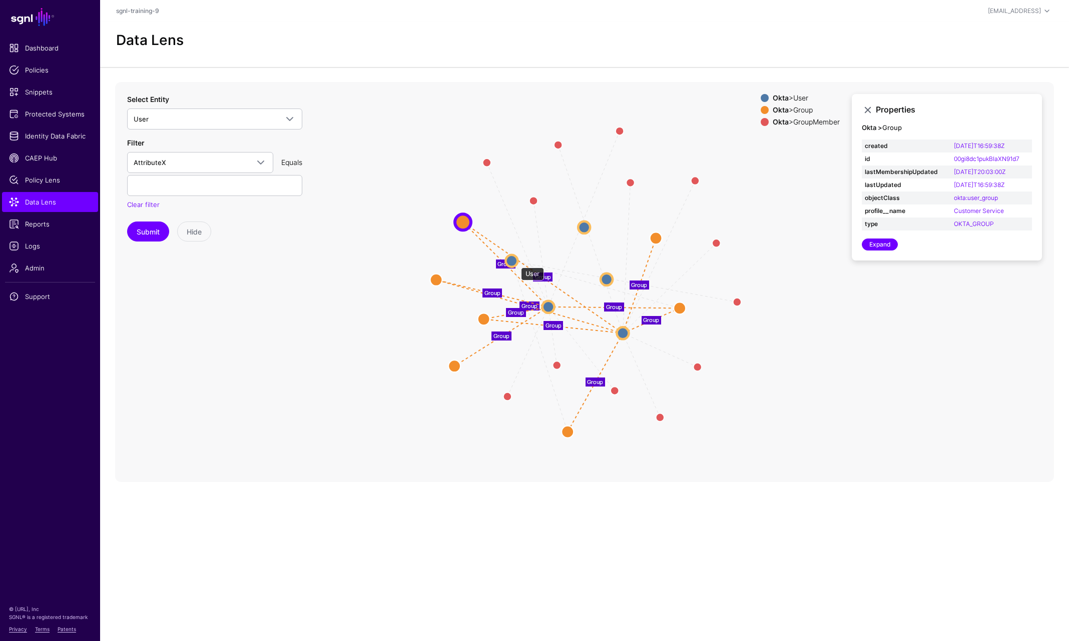
click at [516, 263] on circle at bounding box center [511, 261] width 12 height 12
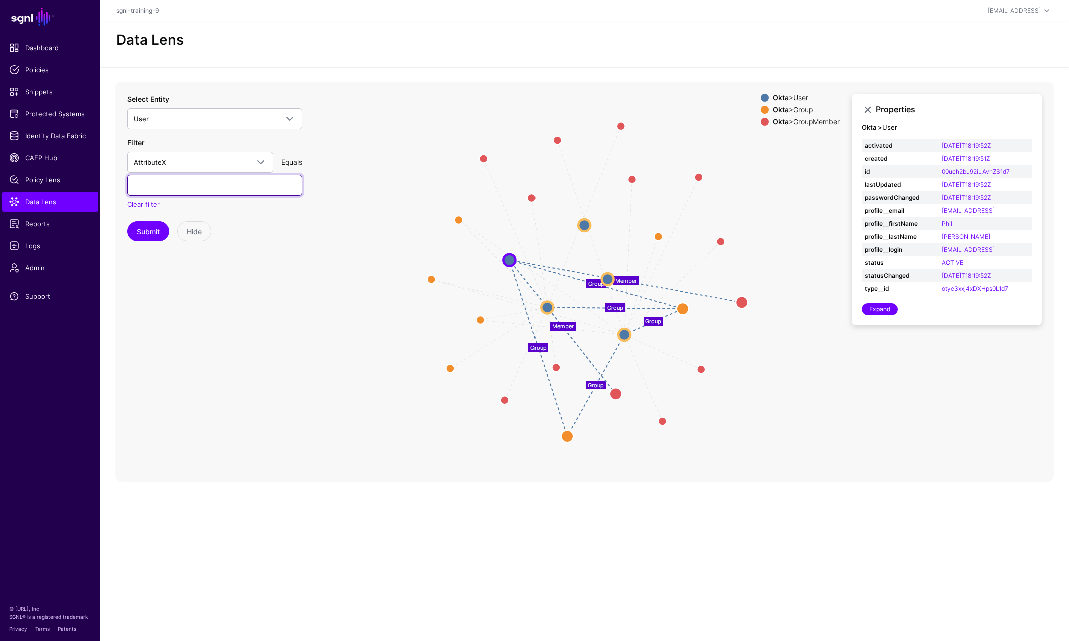
click at [185, 190] on input "text" at bounding box center [214, 185] width 175 height 21
click at [293, 159] on div "Equals" at bounding box center [291, 162] width 29 height 11
click at [239, 167] on span "AttributeX" at bounding box center [191, 162] width 115 height 11
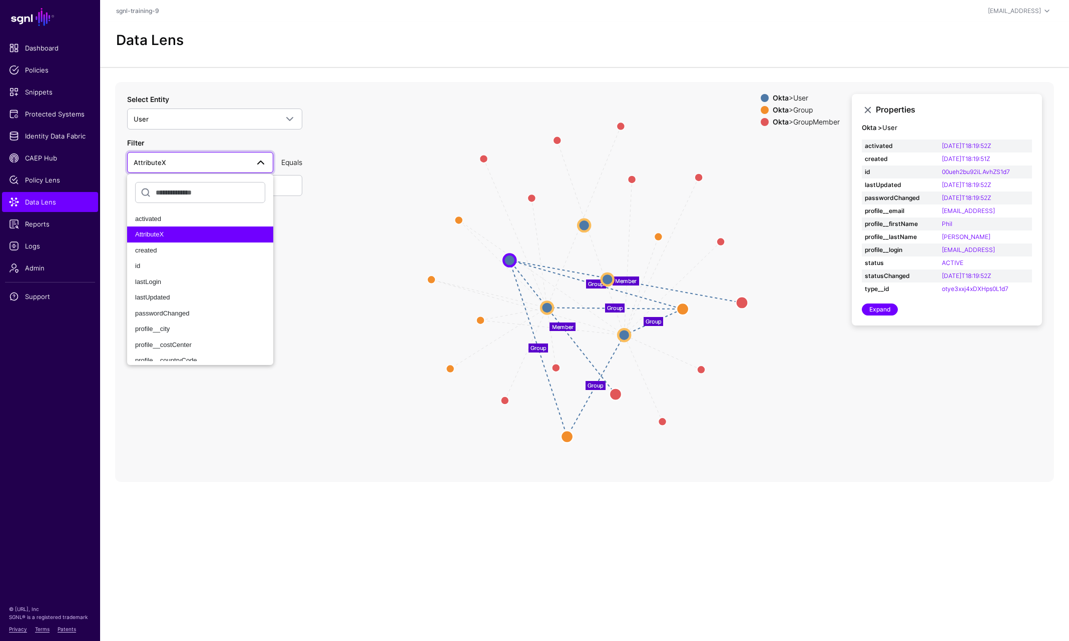
click at [402, 161] on icon "Group Group Group Group Group Group Group Group Member Member Member Member Mem…" at bounding box center [584, 282] width 939 height 400
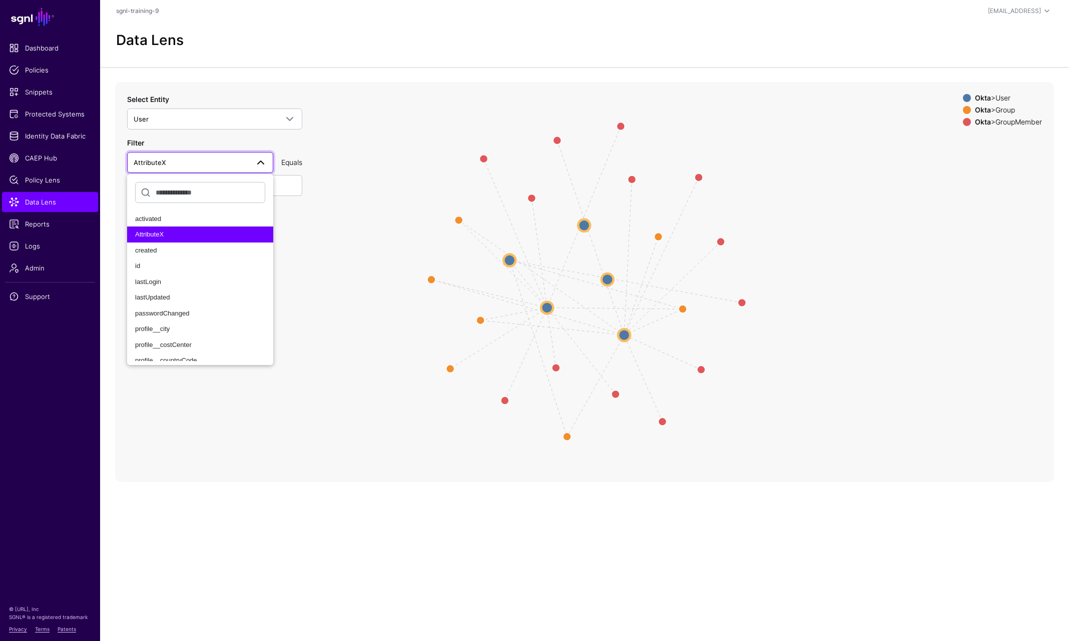
click at [263, 162] on span at bounding box center [261, 163] width 12 height 12
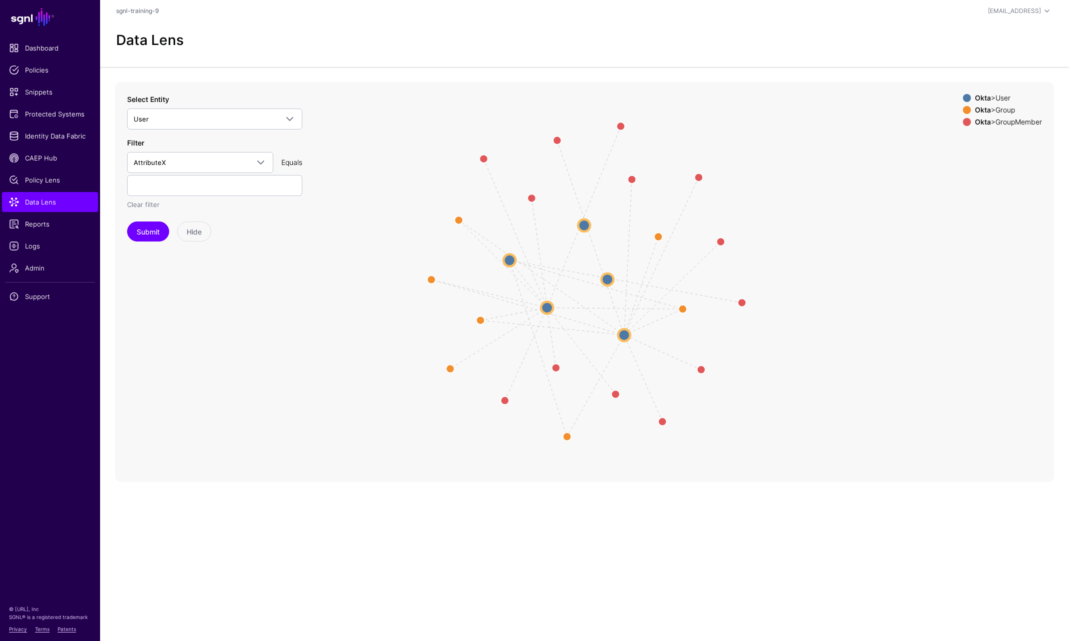
click at [154, 205] on link "Clear filter" at bounding box center [143, 205] width 33 height 8
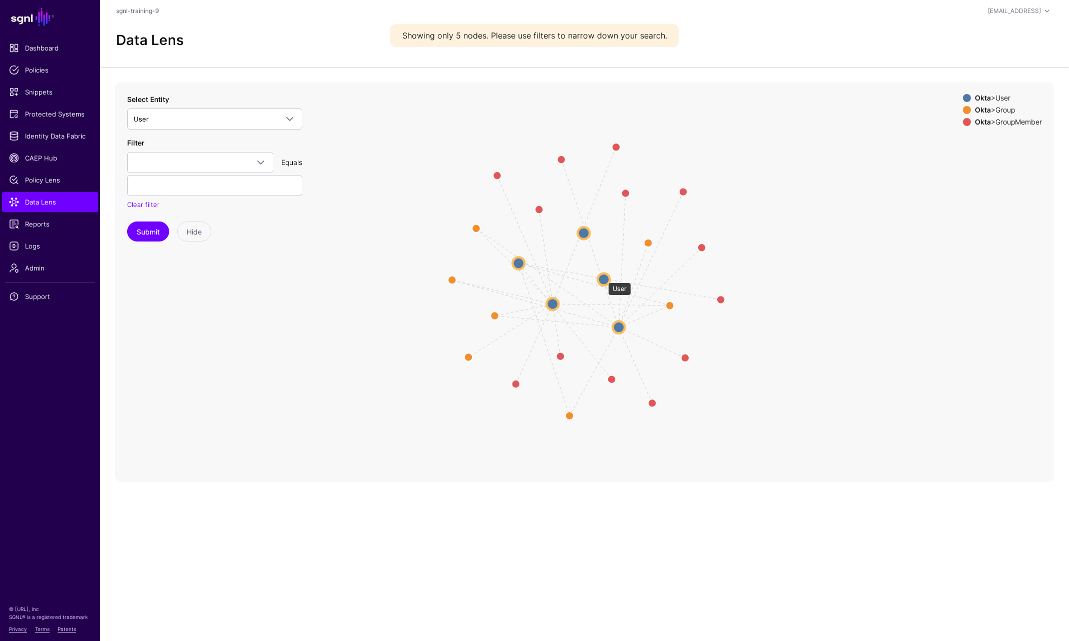
click at [603, 278] on circle at bounding box center [603, 279] width 12 height 12
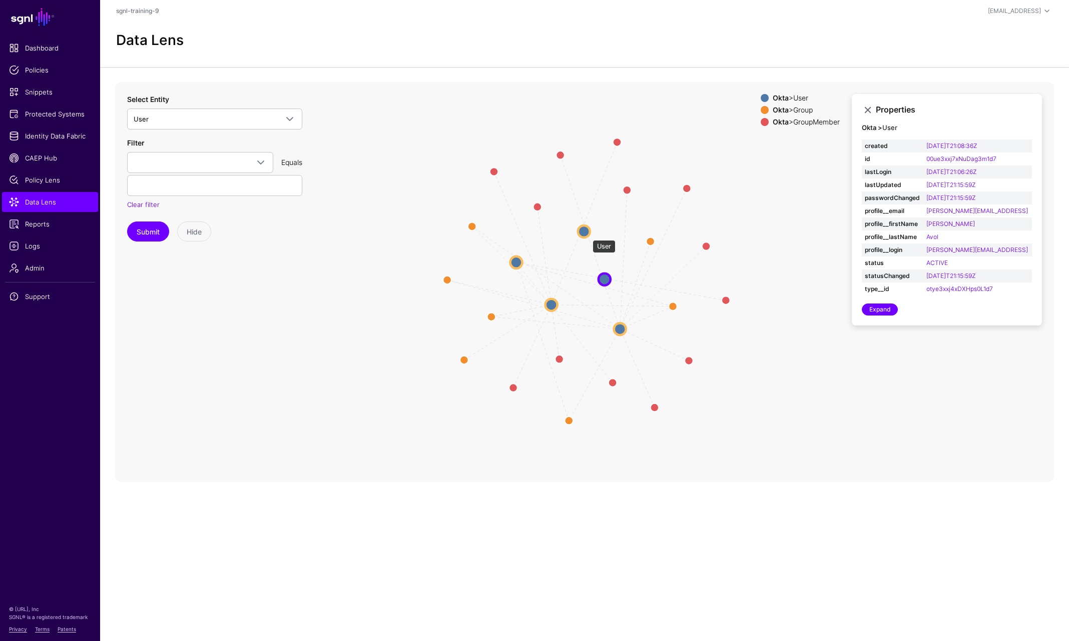
click at [583, 233] on circle at bounding box center [584, 232] width 12 height 12
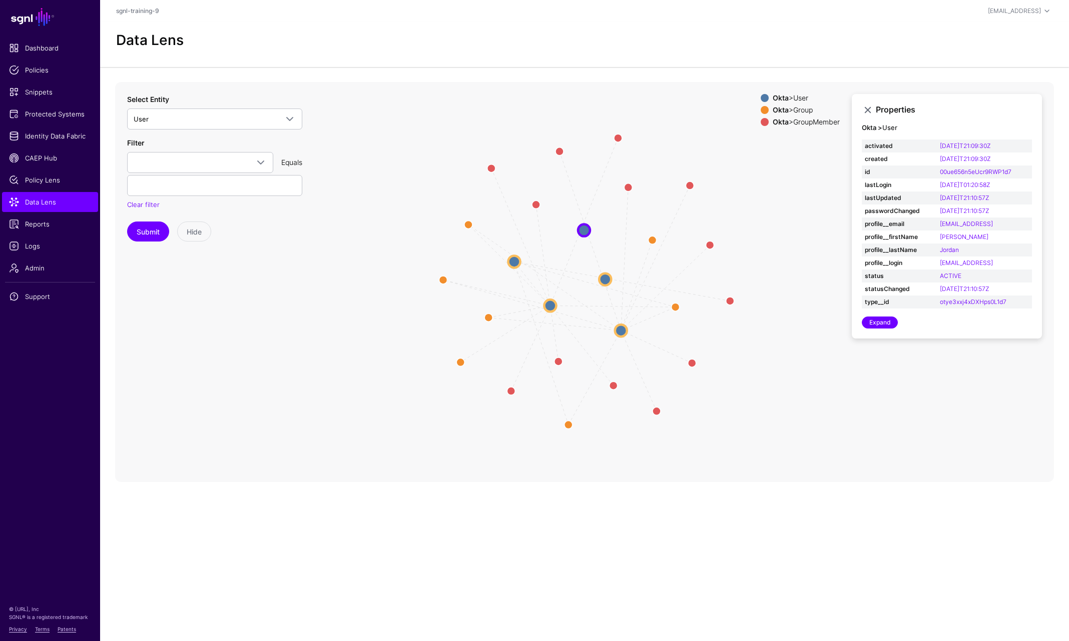
click at [521, 259] on icon "Member Member Member Member Member Group Group Group Group Group Member Member …" at bounding box center [584, 282] width 939 height 400
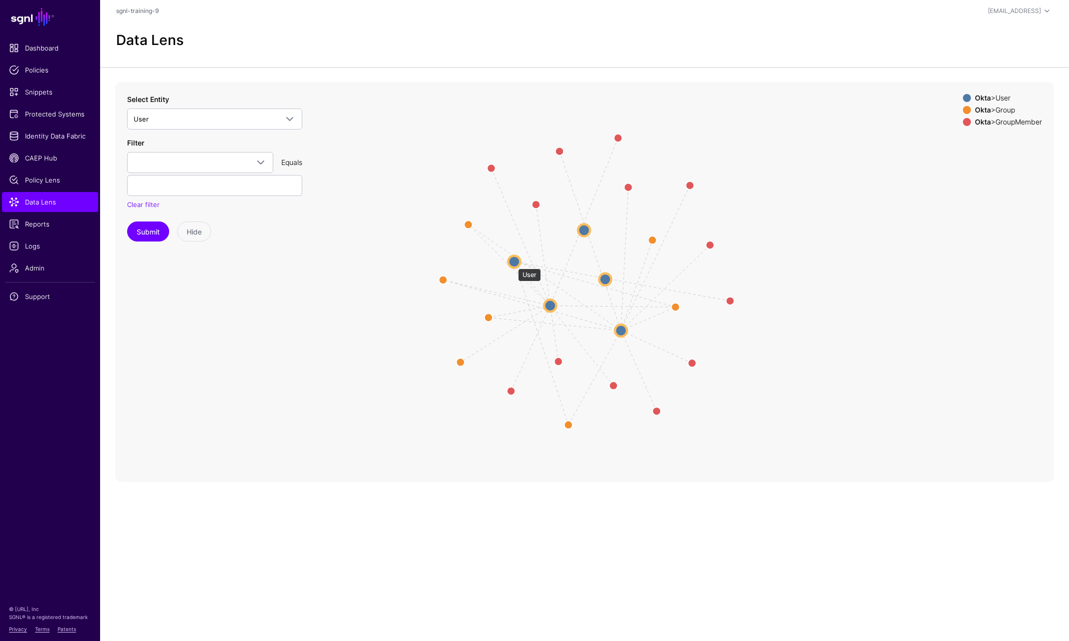
click at [513, 264] on circle at bounding box center [514, 262] width 12 height 12
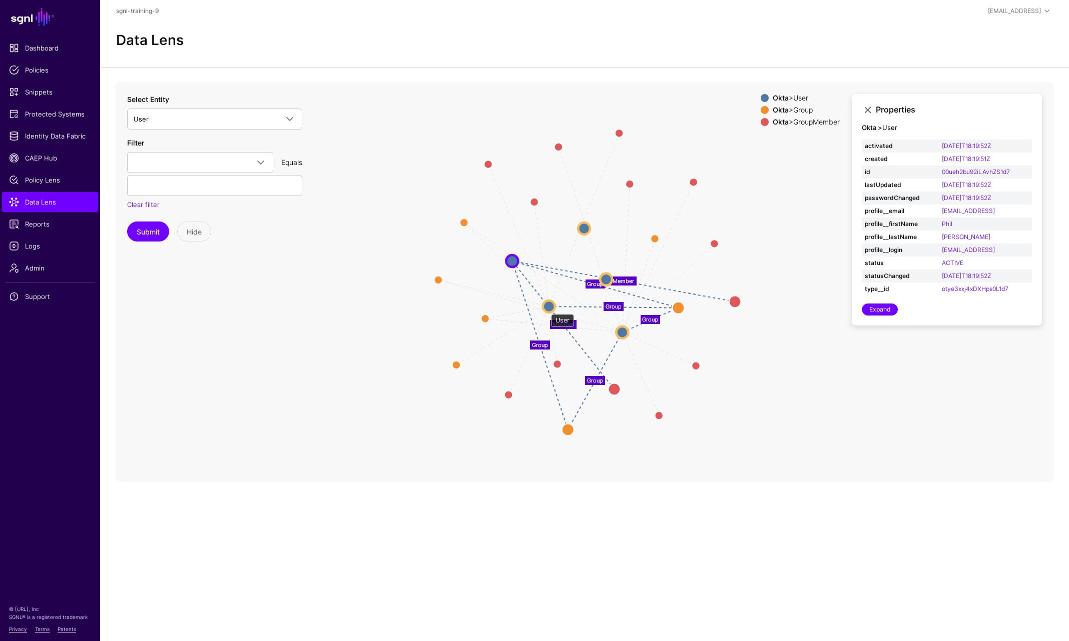
click at [546, 309] on circle at bounding box center [549, 307] width 12 height 12
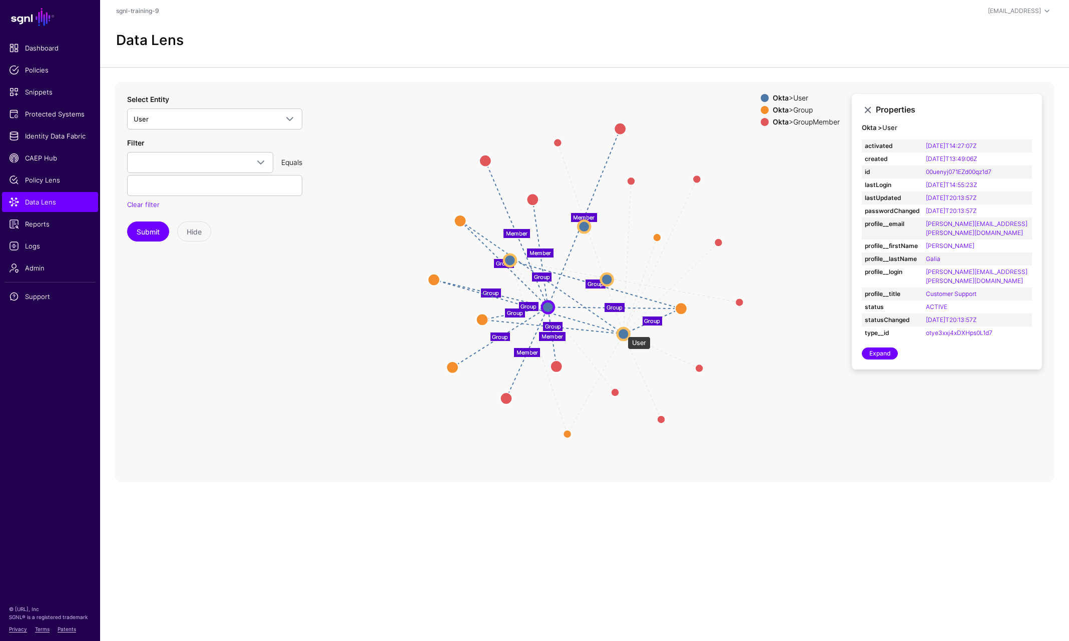
click at [622, 332] on circle at bounding box center [623, 334] width 12 height 12
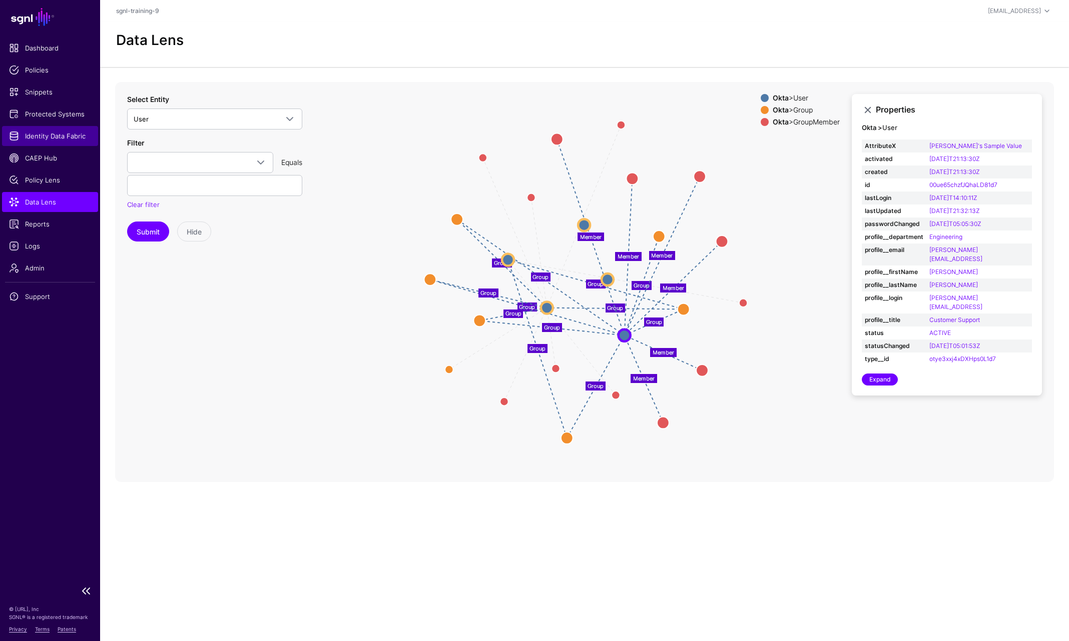
click at [55, 132] on span "Identity Data Fabric" at bounding box center [50, 136] width 82 height 10
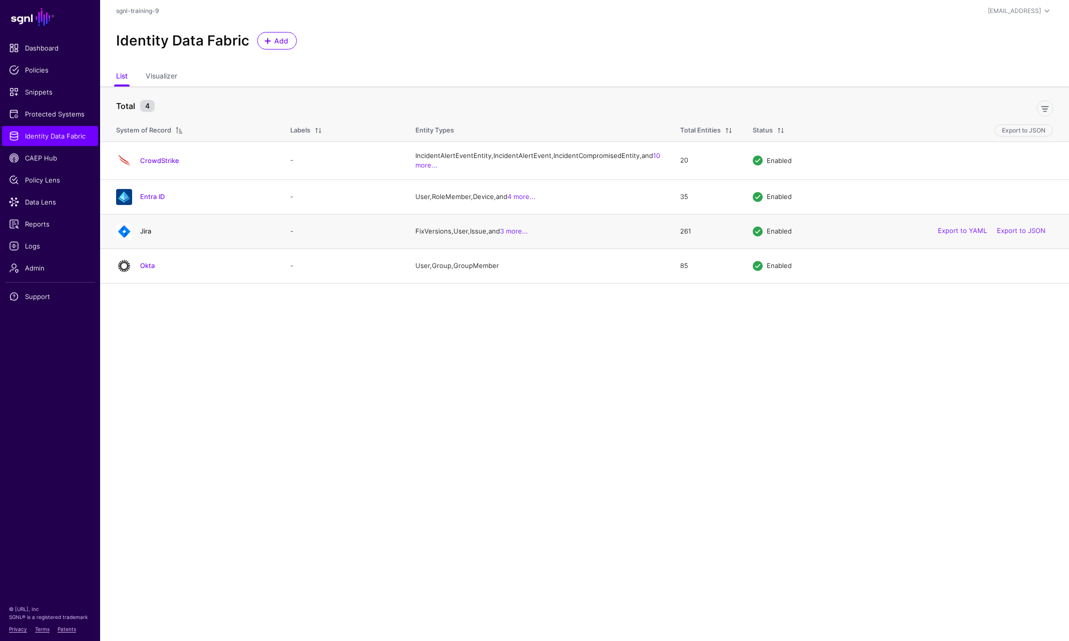
click at [148, 235] on link "Jira" at bounding box center [145, 231] width 11 height 8
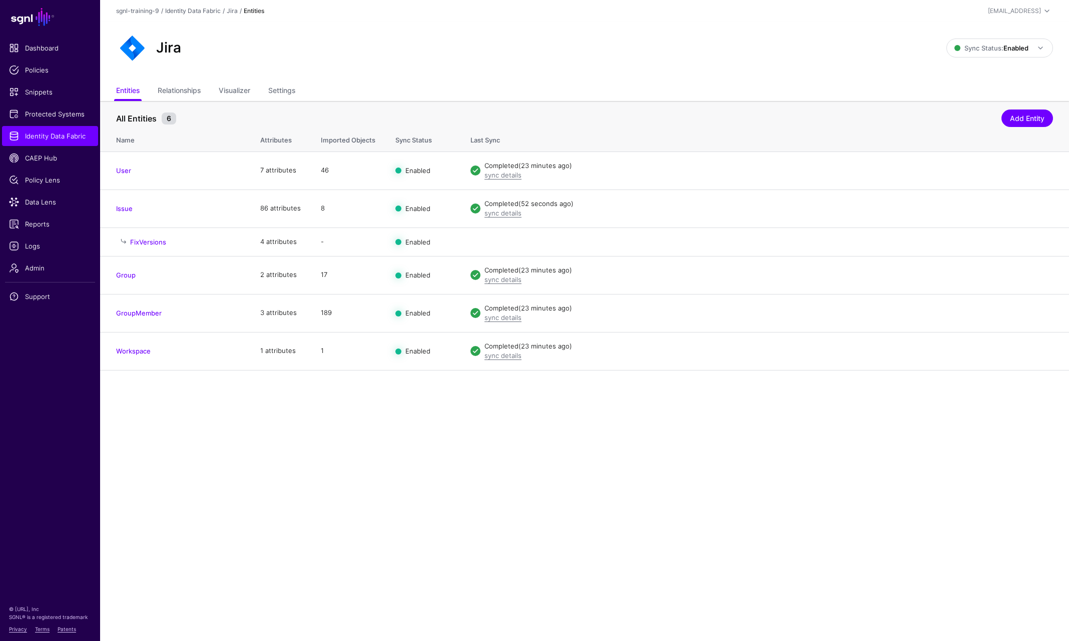
click at [313, 509] on main "SGNL Dashboard Policies Snippets Protected Systems Identity Data Fabric CAEP Hu…" at bounding box center [534, 320] width 1069 height 641
click at [124, 210] on link "Issue" at bounding box center [124, 209] width 17 height 8
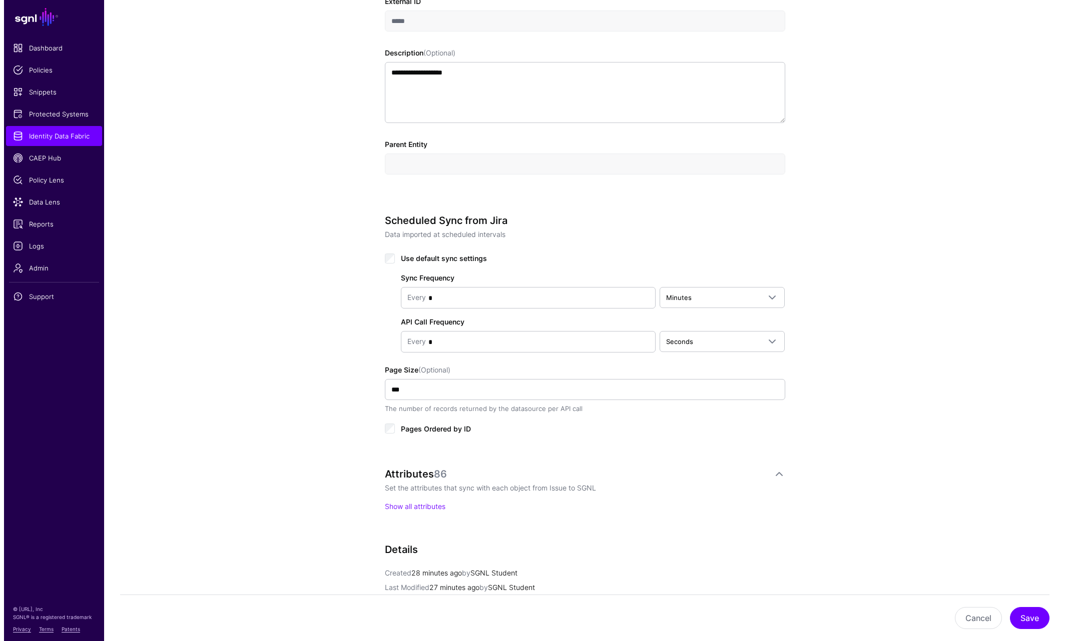
scroll to position [350, 0]
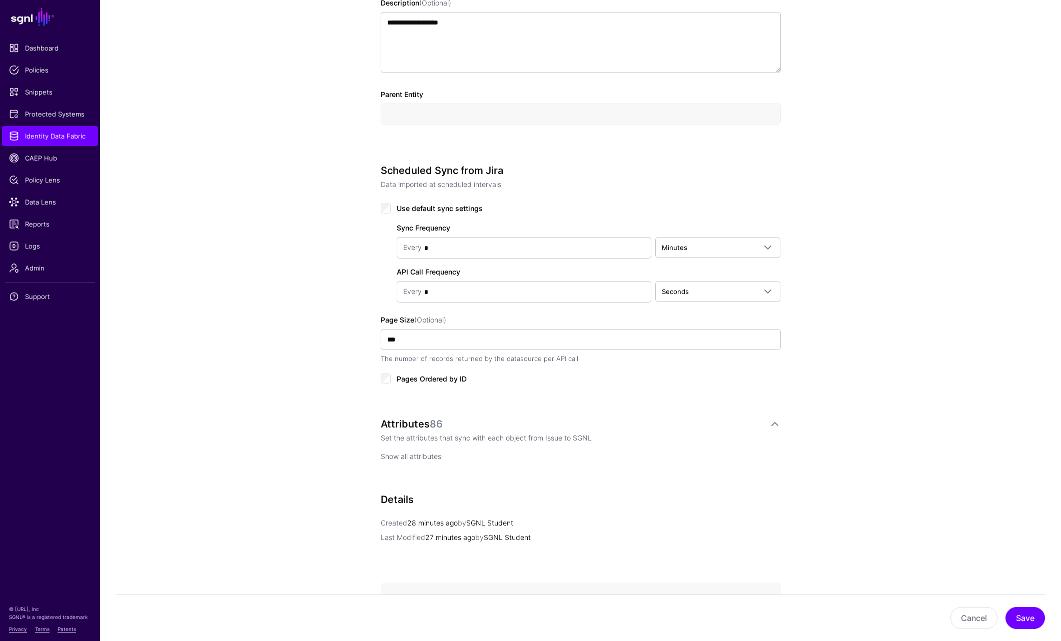
click at [413, 455] on link "Show all attributes" at bounding box center [411, 456] width 61 height 9
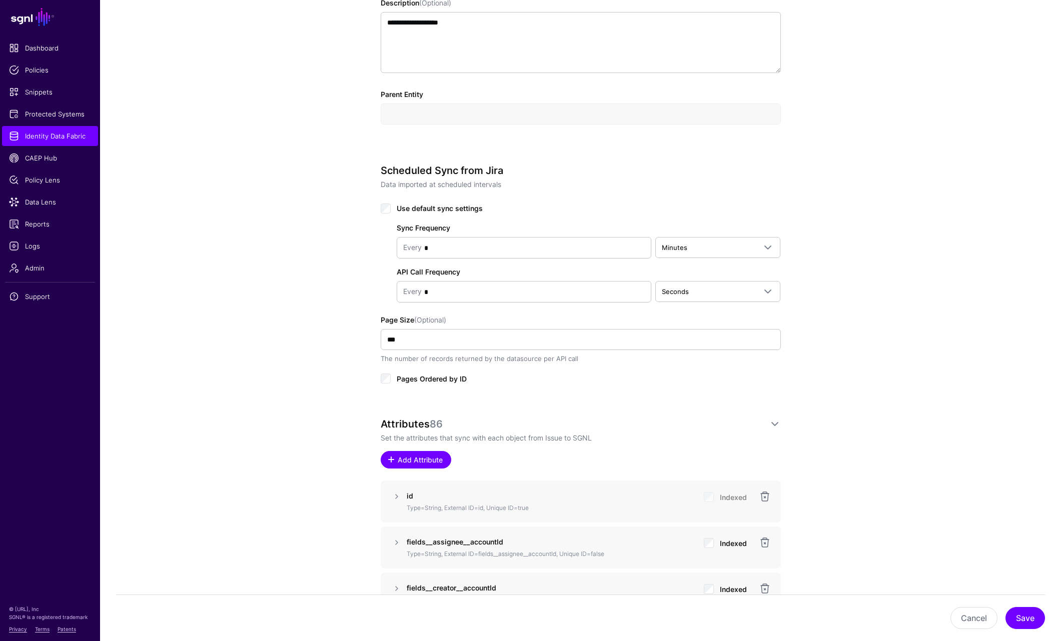
click at [430, 463] on span "Add Attribute" at bounding box center [420, 460] width 48 height 11
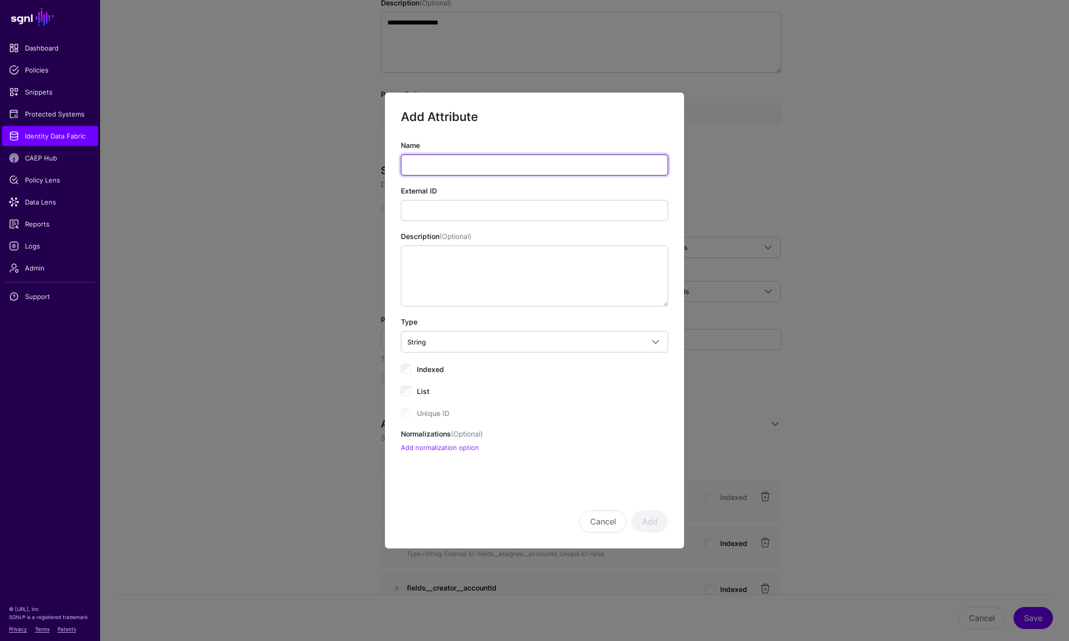
click at [418, 163] on input "Name" at bounding box center [534, 165] width 267 height 21
paste input "**********"
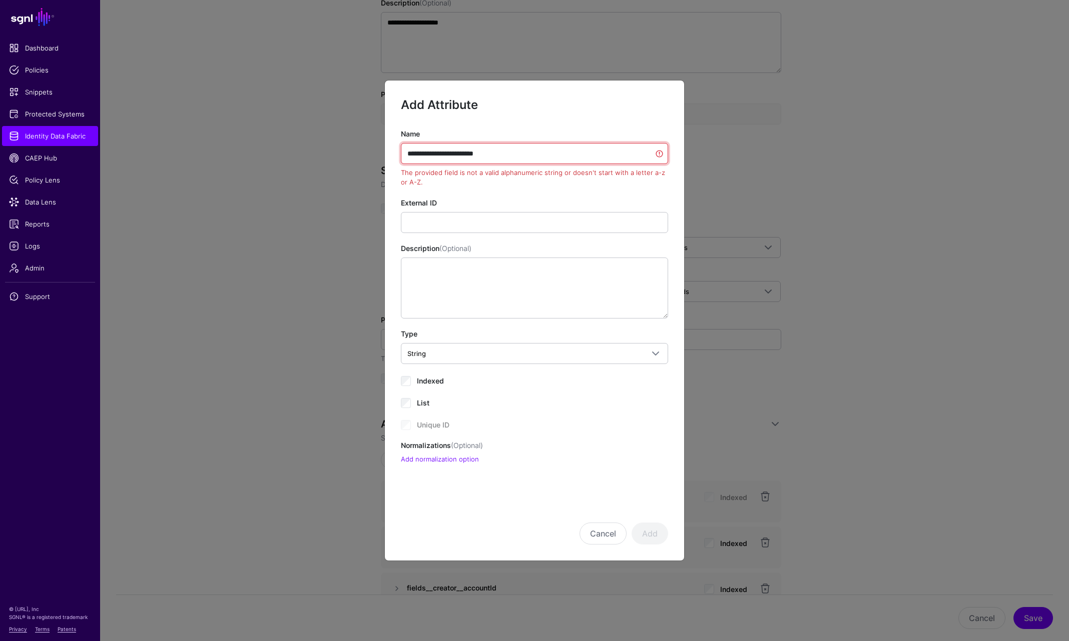
paste input "text"
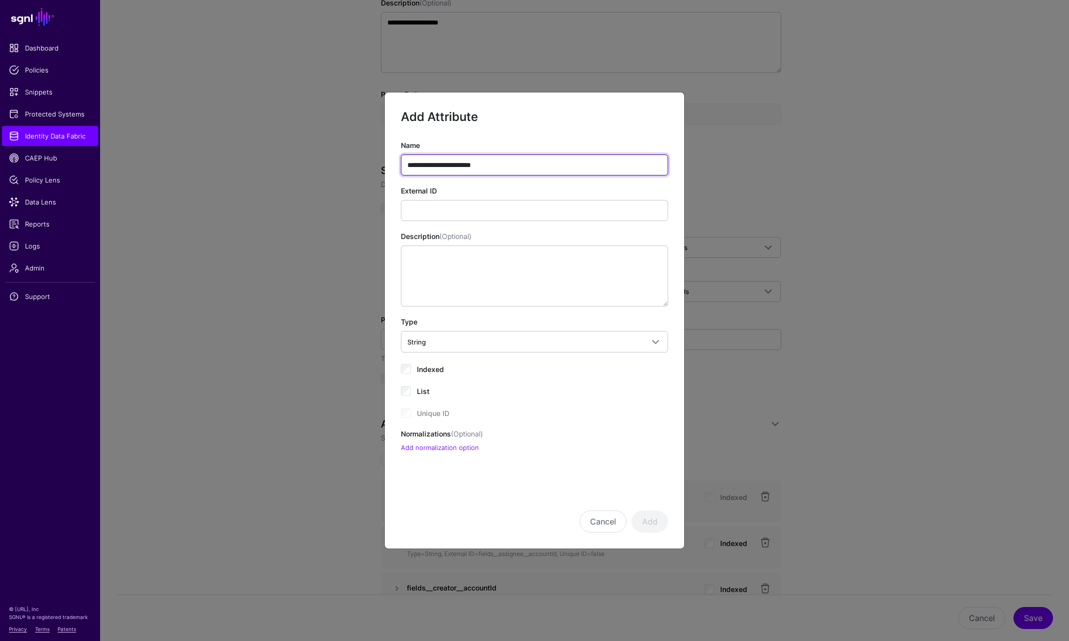
type input "**********"
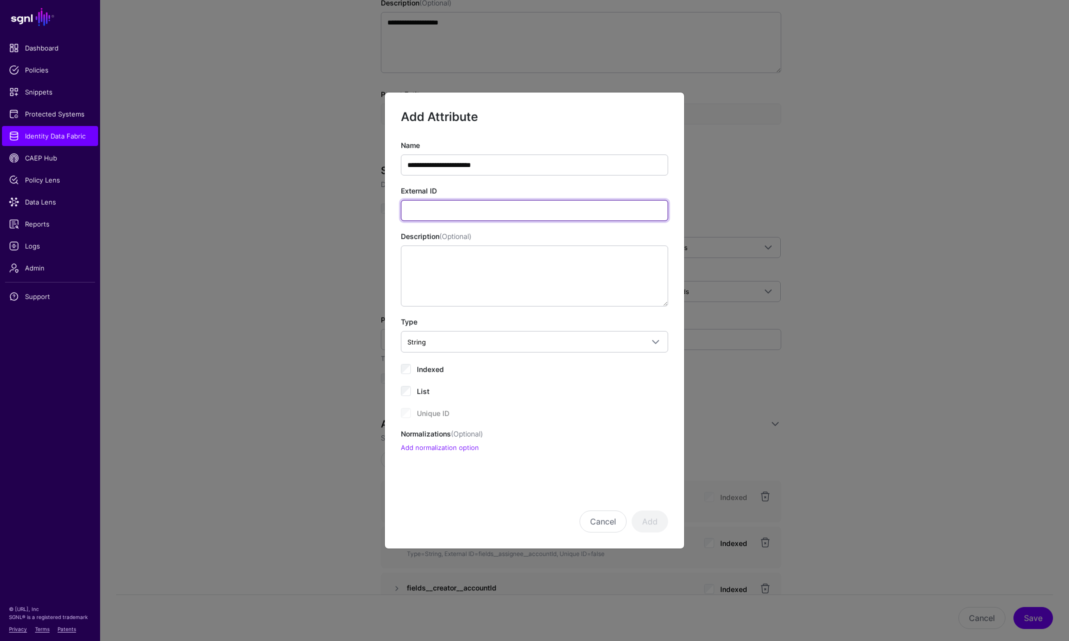
click at [472, 202] on input "External ID" at bounding box center [534, 210] width 267 height 21
paste input "**********"
type input "**********"
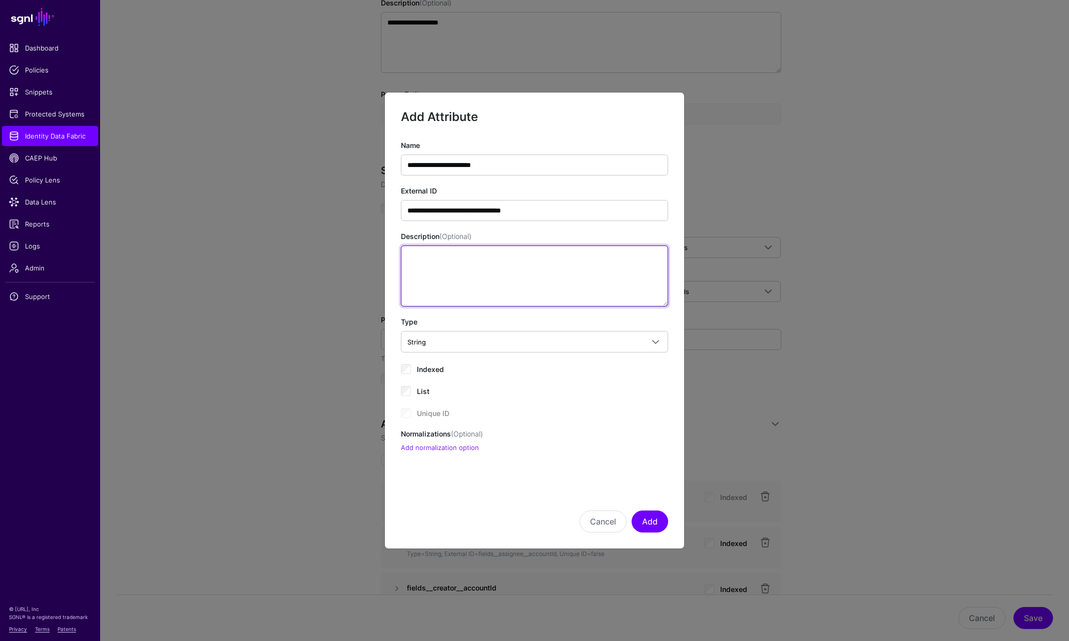
click at [567, 266] on textarea "Description (Optional)" at bounding box center [534, 276] width 267 height 61
type textarea "**********"
click at [414, 372] on div "Indexed" at bounding box center [534, 369] width 267 height 12
click at [436, 445] on link "Add normalization option" at bounding box center [440, 448] width 78 height 8
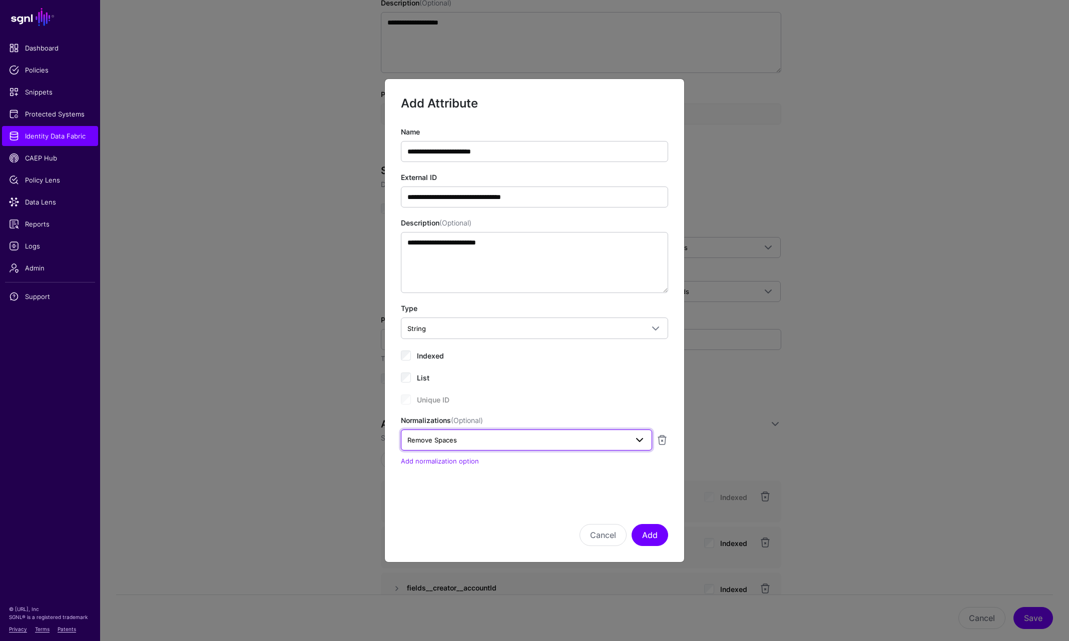
click at [439, 442] on span "Remove Spaces" at bounding box center [432, 440] width 50 height 8
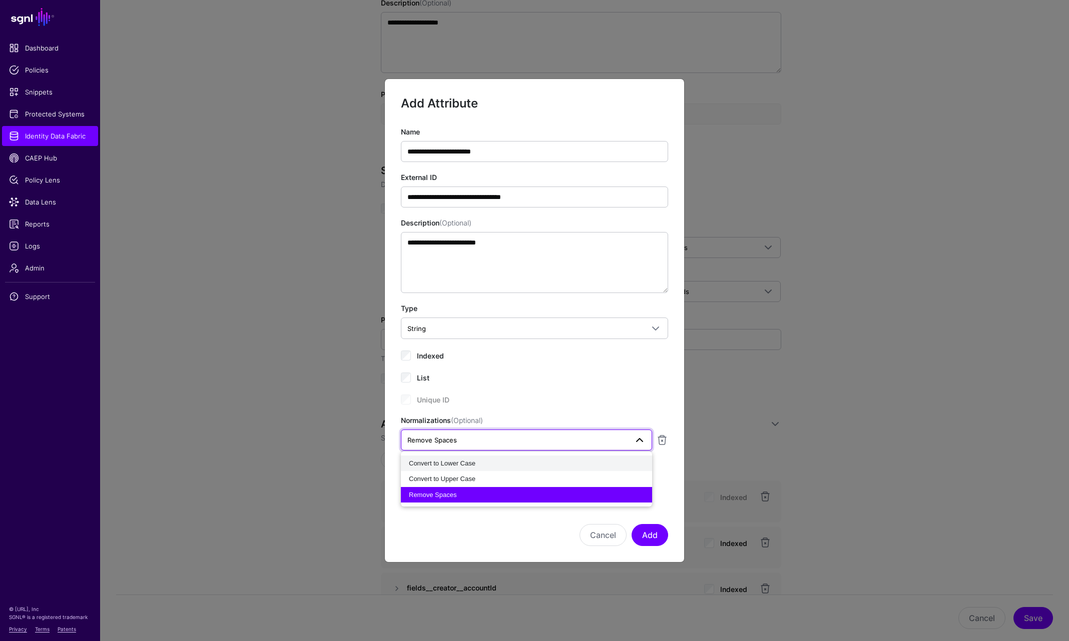
click at [449, 463] on span "Convert to Lower Case" at bounding box center [442, 464] width 67 height 8
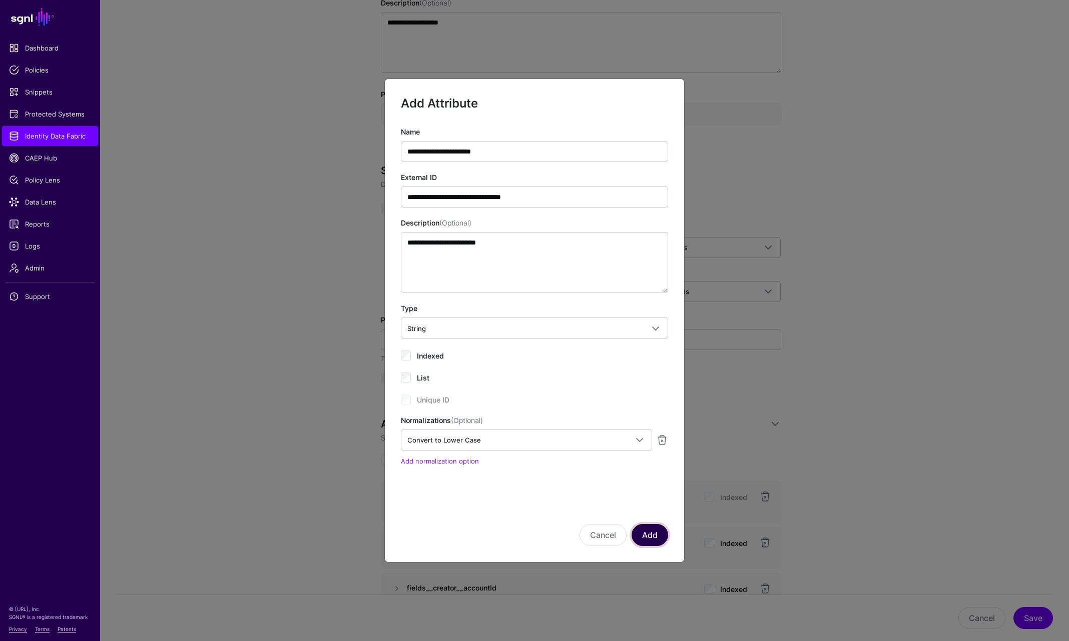
click at [655, 536] on button "Add" at bounding box center [649, 535] width 37 height 22
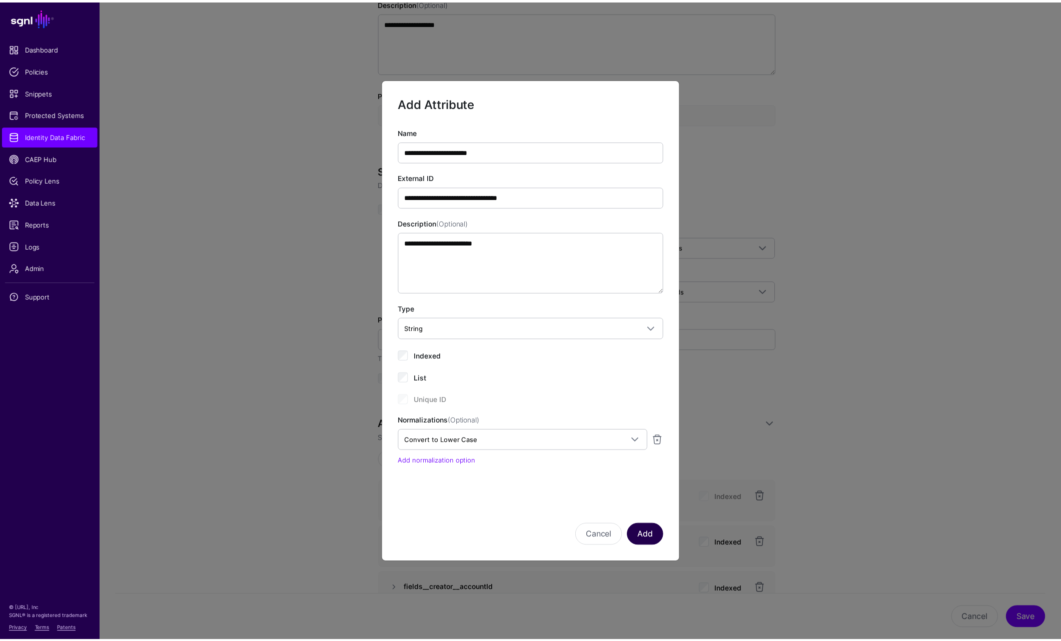
scroll to position [876, 0]
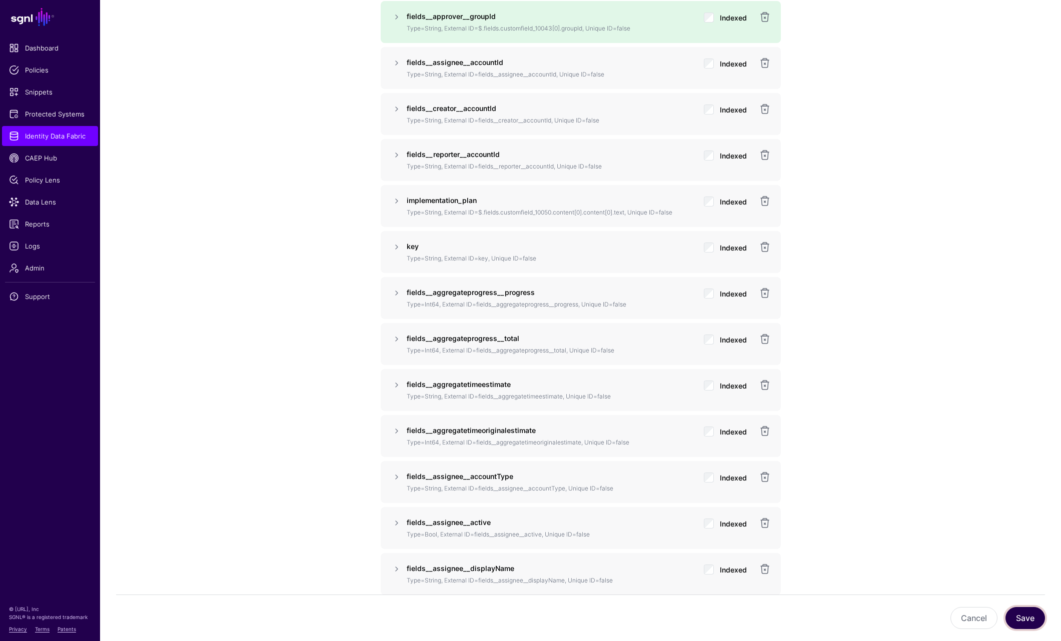
click at [1007, 614] on button "Save" at bounding box center [1026, 618] width 40 height 22
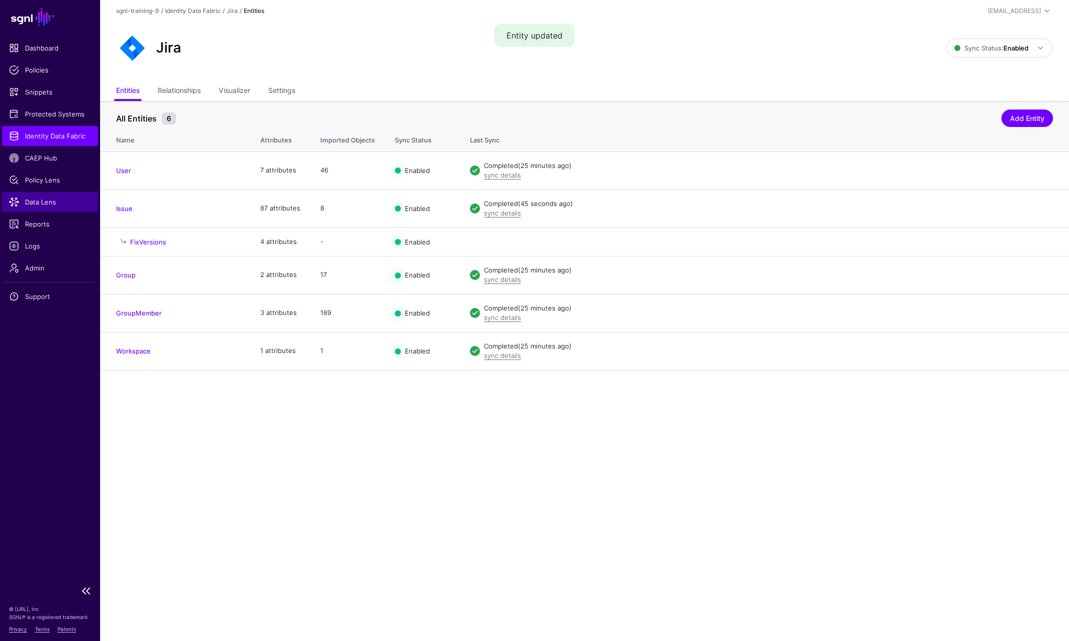
click at [49, 204] on span "Data Lens" at bounding box center [50, 202] width 82 height 10
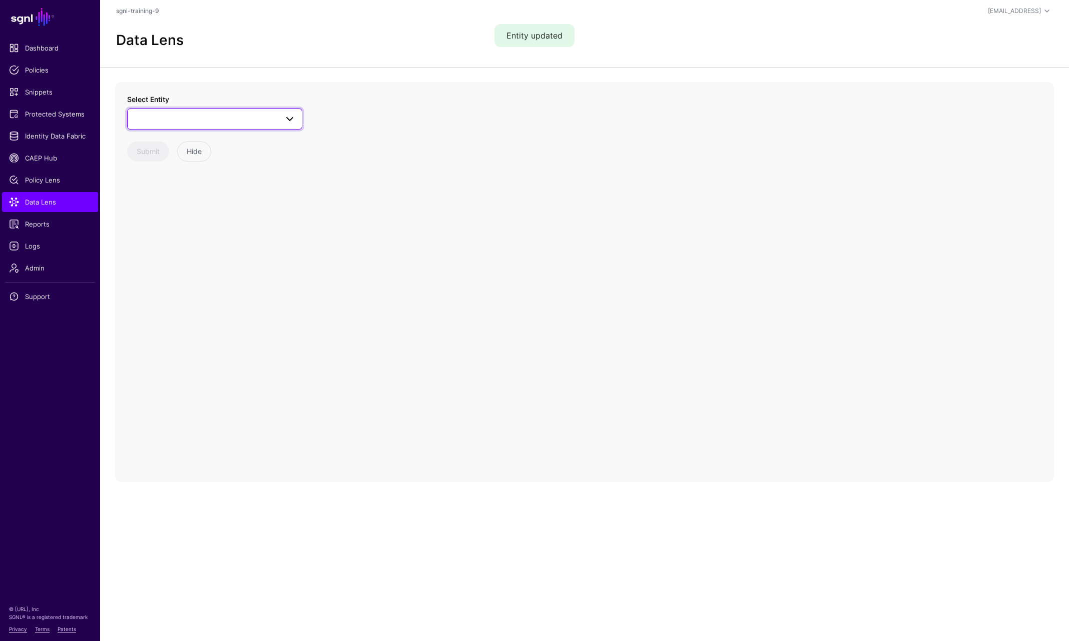
click at [201, 123] on span at bounding box center [215, 119] width 162 height 12
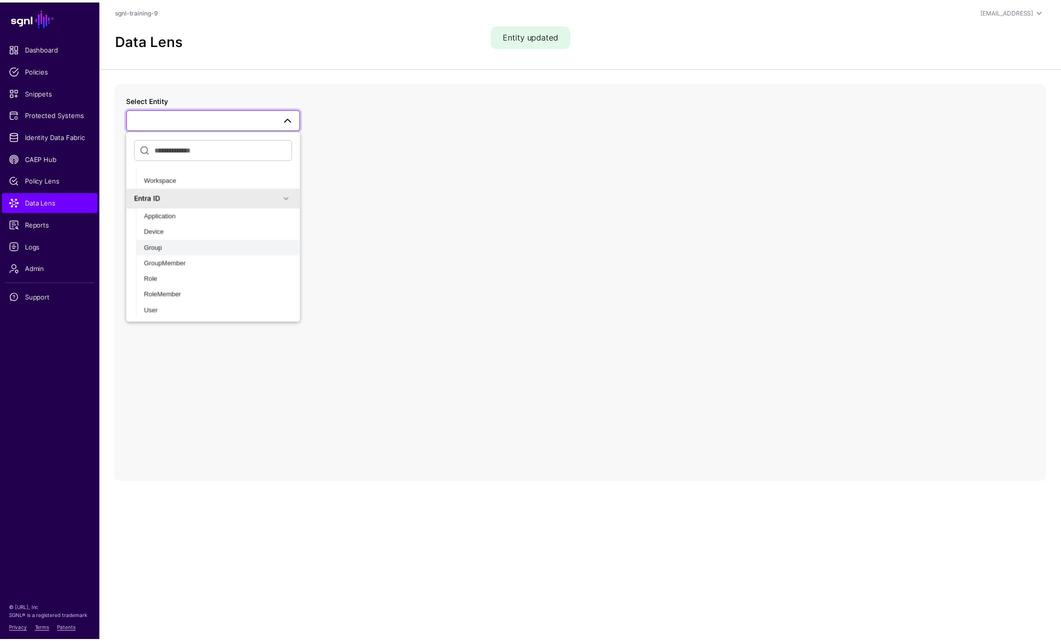
scroll to position [287, 0]
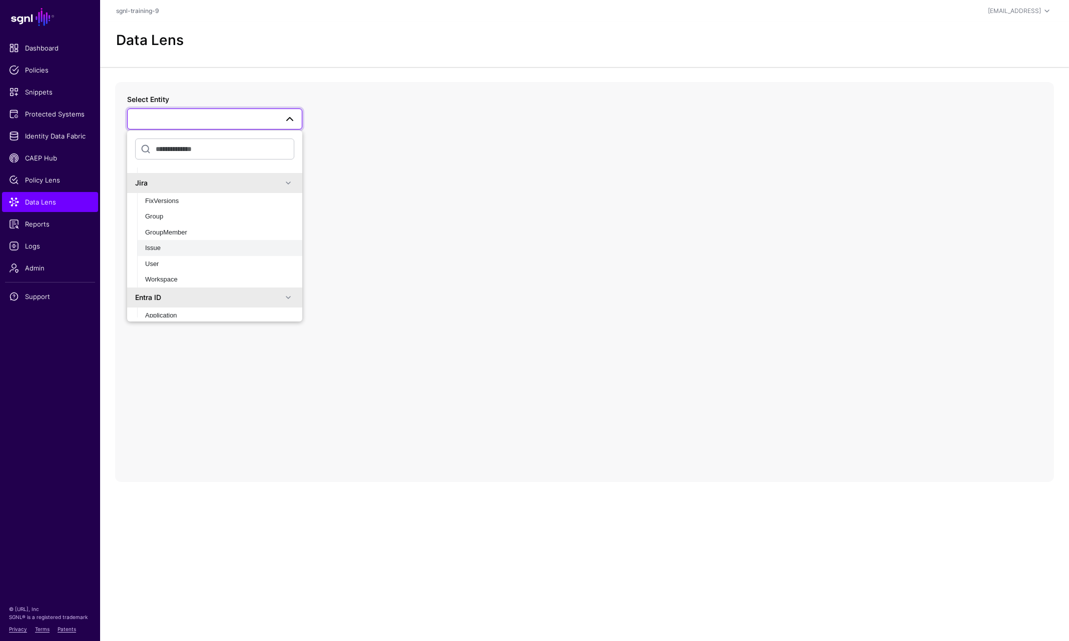
click at [178, 250] on div "Issue" at bounding box center [219, 248] width 149 height 10
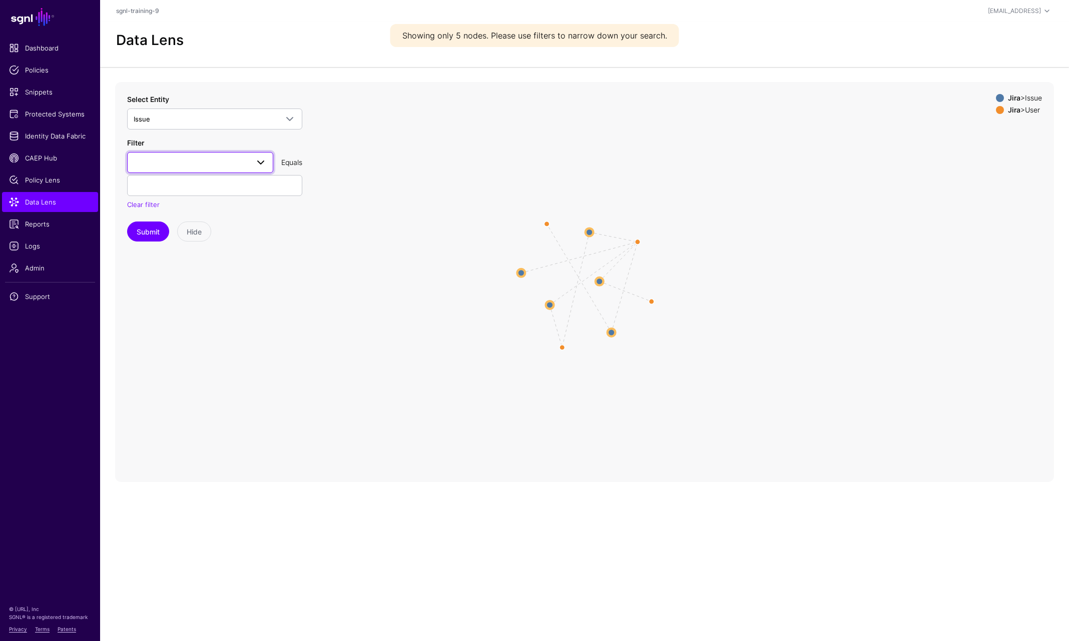
click at [177, 160] on span at bounding box center [200, 163] width 133 height 12
type input "********"
click at [198, 217] on span "fields__approver__groupId" at bounding box center [174, 219] width 78 height 8
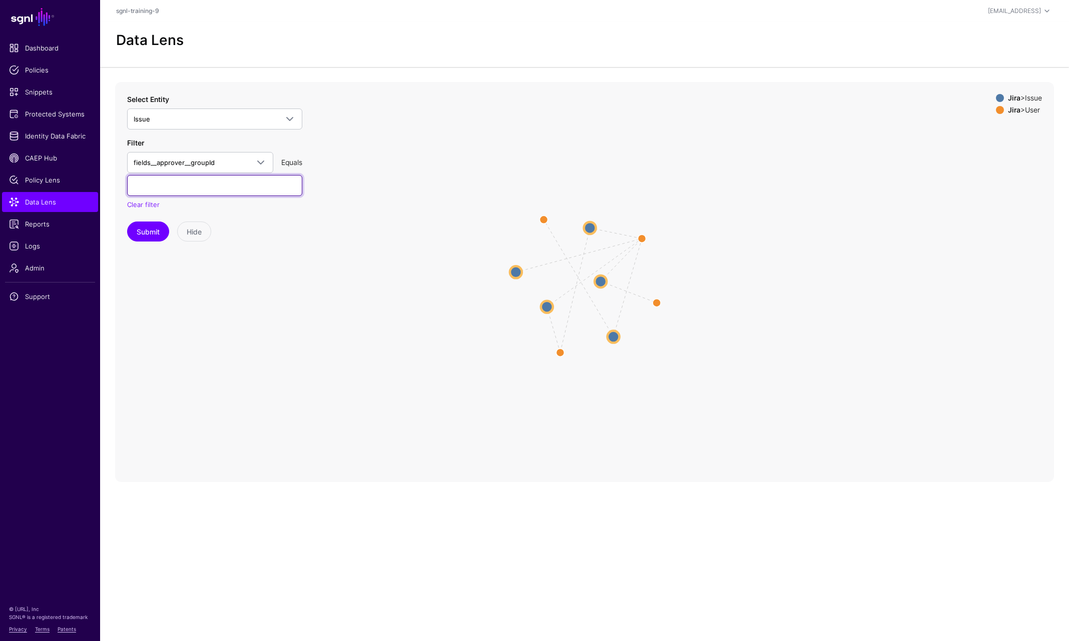
click at [147, 184] on input "text" at bounding box center [214, 185] width 175 height 21
paste input "**********"
type input "**********"
click at [160, 232] on button "Submit" at bounding box center [148, 232] width 42 height 20
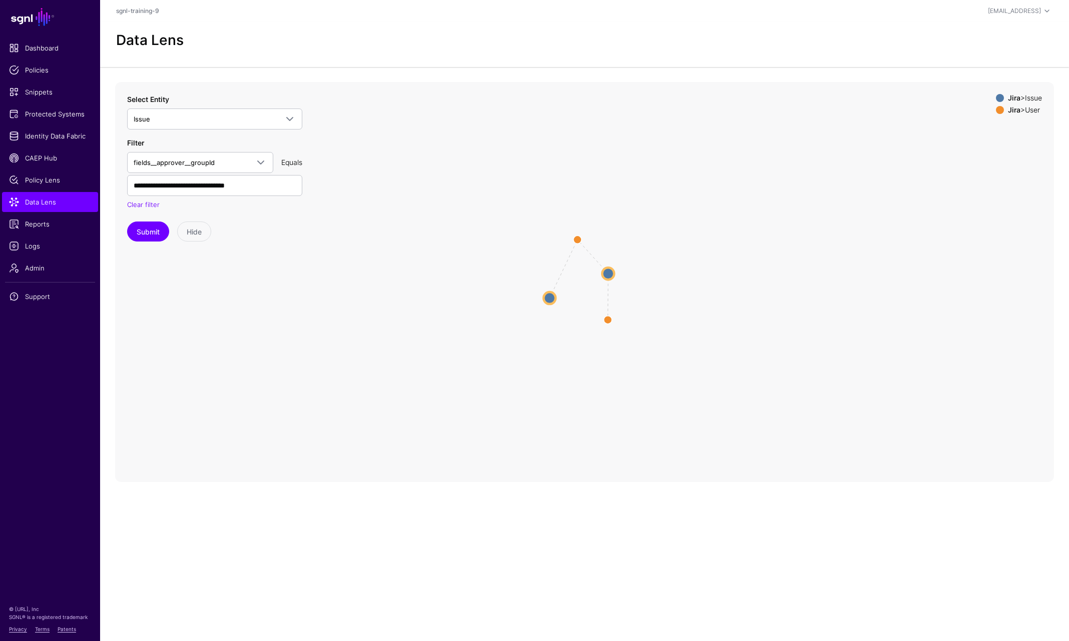
click at [614, 268] on icon "ReportedBy / CreatedBy AssignedTo ReportedBy / CreatedBy Issue Issue Issue Issu…" at bounding box center [584, 282] width 939 height 400
click at [609, 271] on circle at bounding box center [608, 274] width 12 height 12
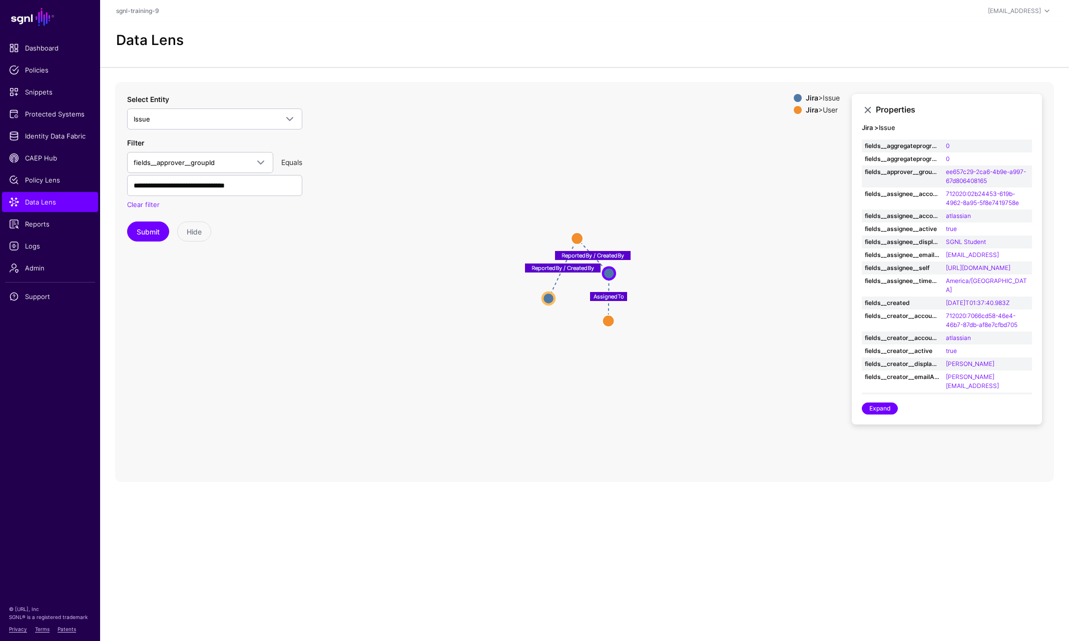
click at [554, 303] on icon "ReportedBy / CreatedBy AssignedTo ReportedBy / CreatedBy User User User User Is…" at bounding box center [584, 282] width 939 height 400
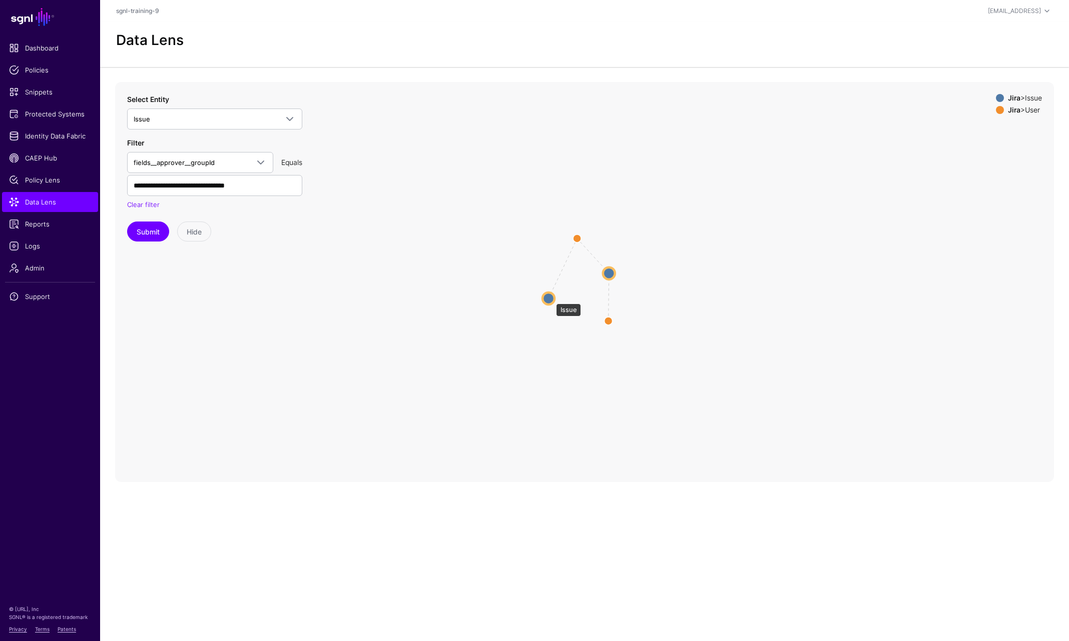
click at [551, 299] on circle at bounding box center [548, 299] width 12 height 12
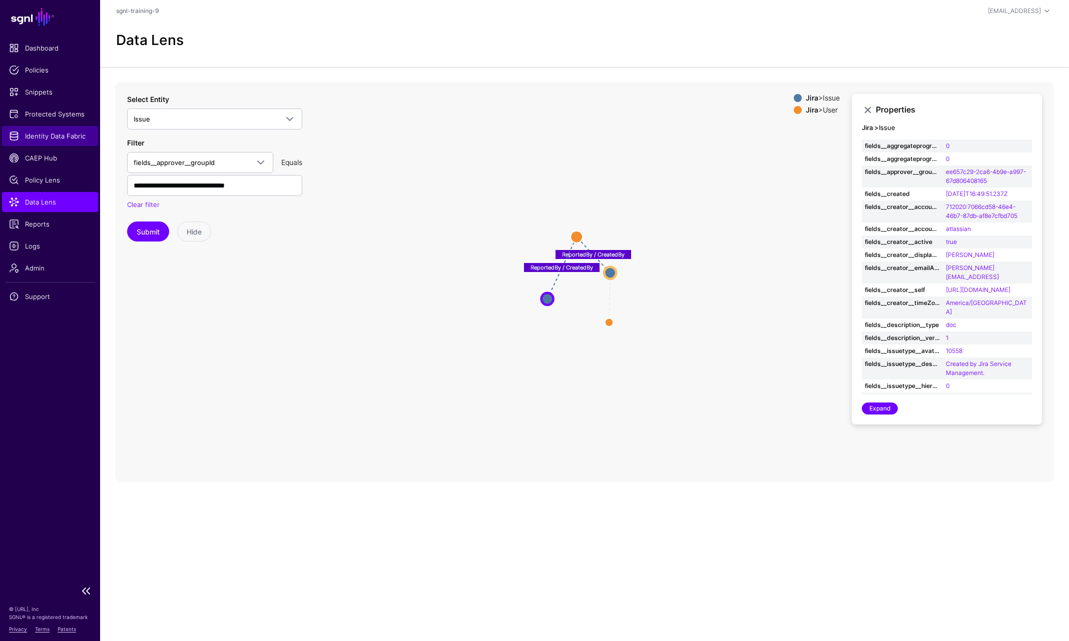
click at [57, 137] on span "Identity Data Fabric" at bounding box center [50, 136] width 82 height 10
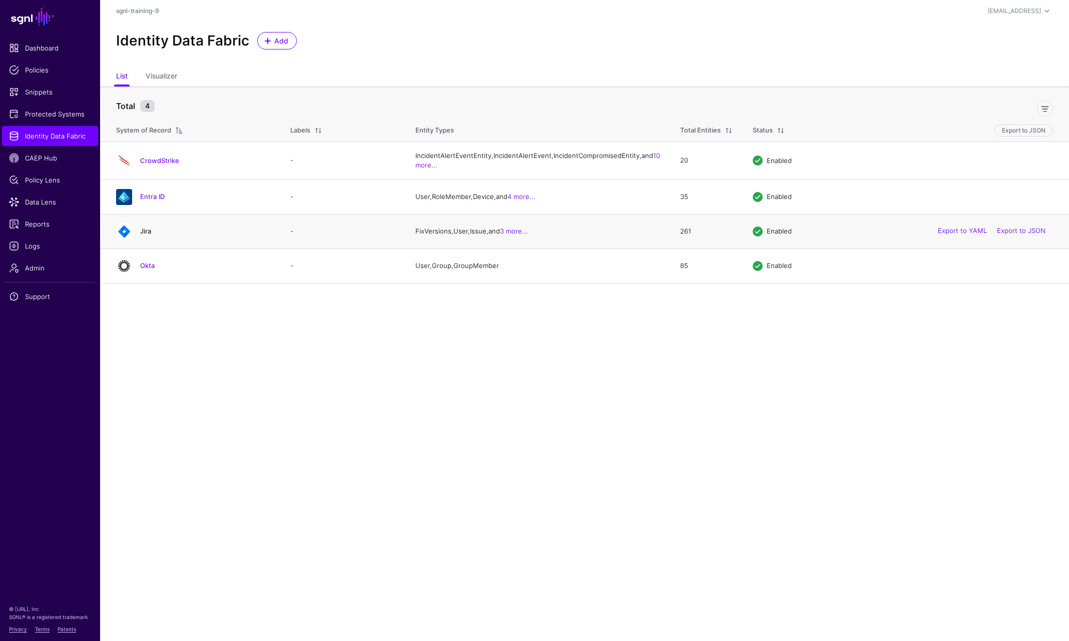
click at [143, 235] on link "Jira" at bounding box center [145, 231] width 11 height 8
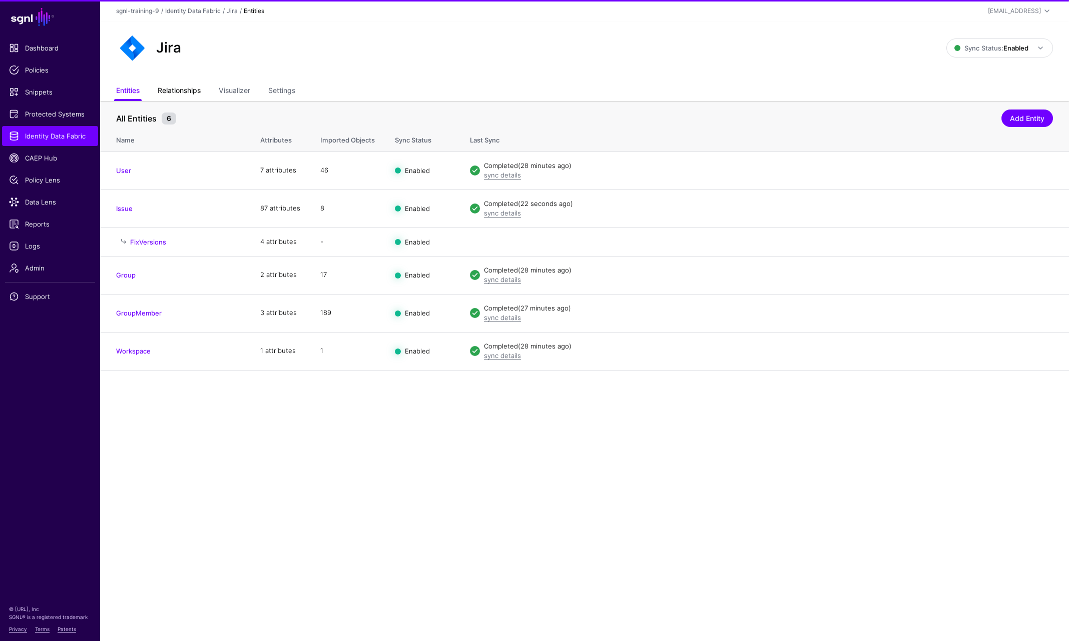
click at [189, 93] on link "Relationships" at bounding box center [179, 91] width 43 height 19
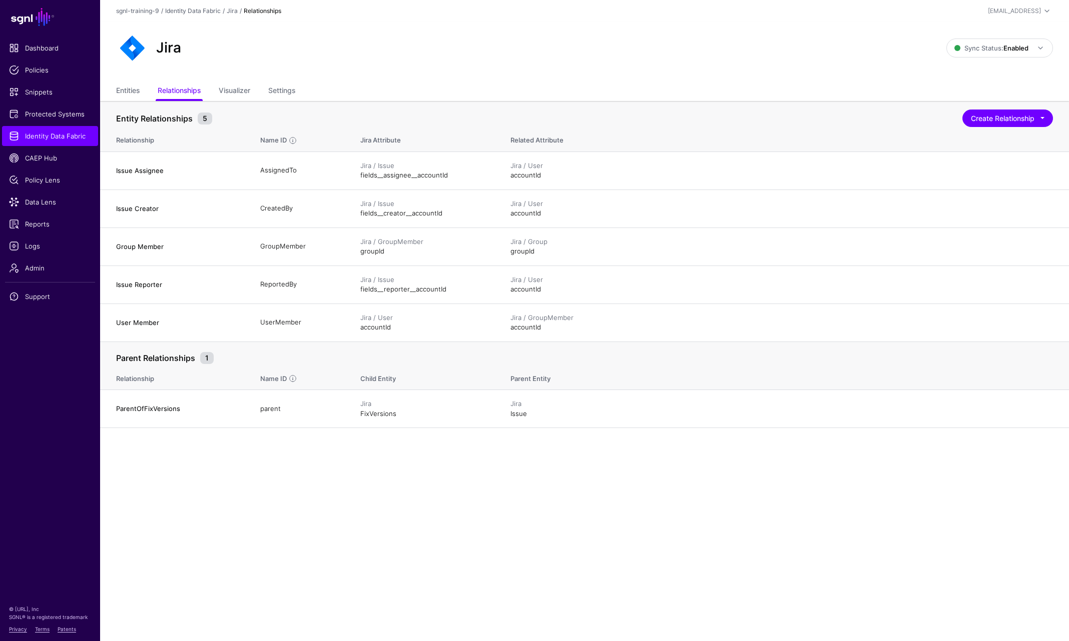
click at [402, 526] on main "SGNL Dashboard Policies Snippets Protected Systems Identity Data Fabric CAEP Hu…" at bounding box center [534, 320] width 1069 height 641
click at [449, 482] on main "SGNL Dashboard Policies Snippets Protected Systems Identity Data Fabric CAEP Hu…" at bounding box center [534, 320] width 1069 height 641
click at [1007, 129] on th "Related Attribute" at bounding box center [784, 139] width 568 height 26
click at [1007, 117] on button "Create Relationship" at bounding box center [1007, 119] width 91 height 18
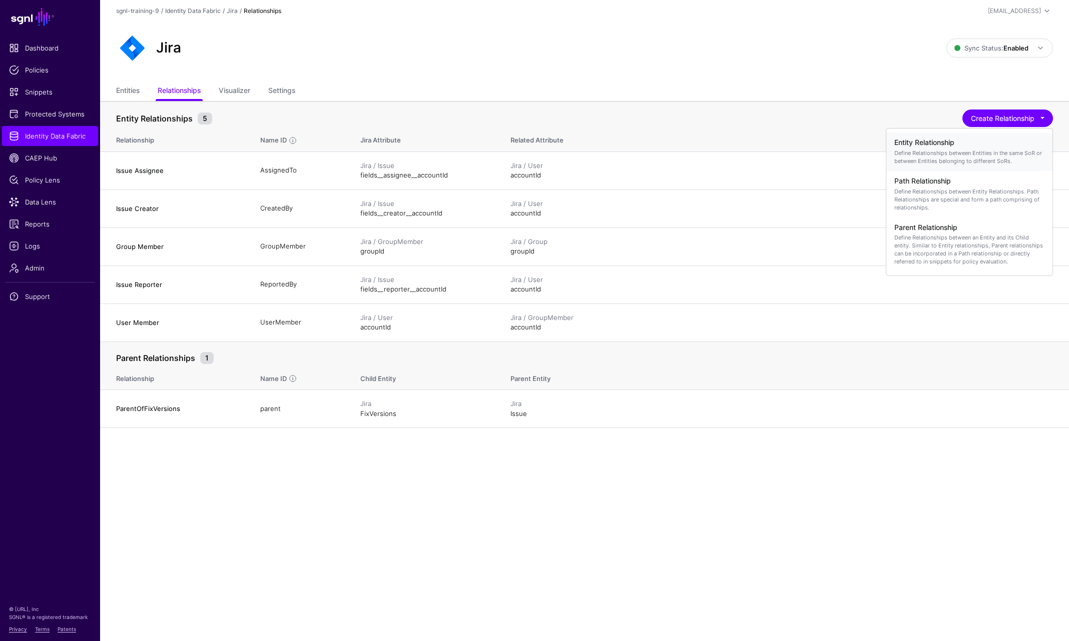
click at [927, 153] on p "Define Relationships between Entities in the same SoR or between Entities belon…" at bounding box center [969, 157] width 150 height 16
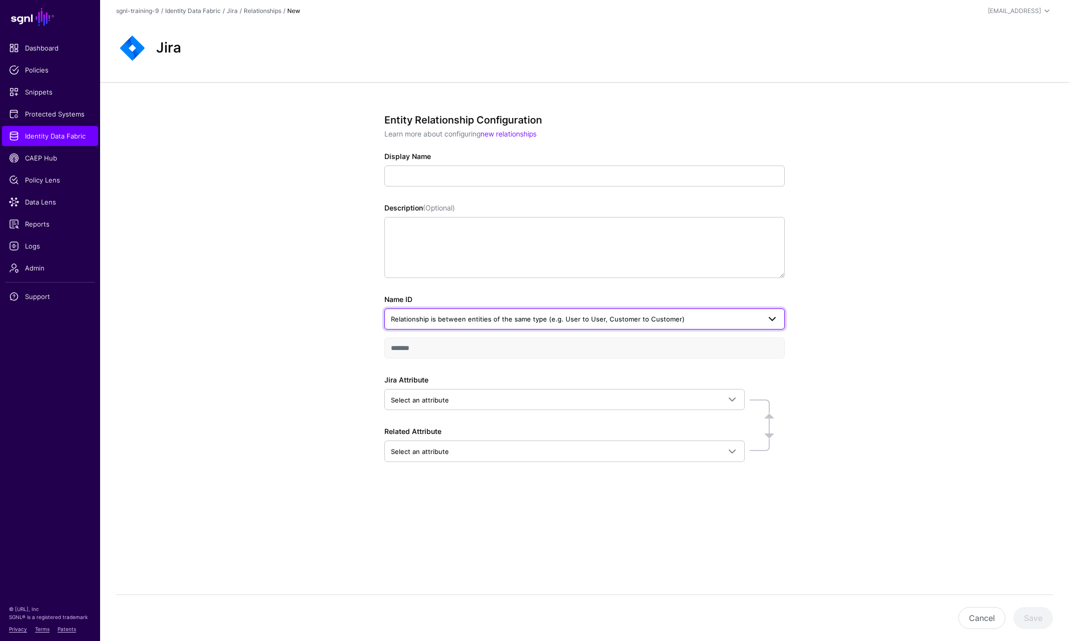
click at [520, 322] on span "Relationship is between entities of the same type (e.g. User to User, Customer …" at bounding box center [538, 319] width 294 height 8
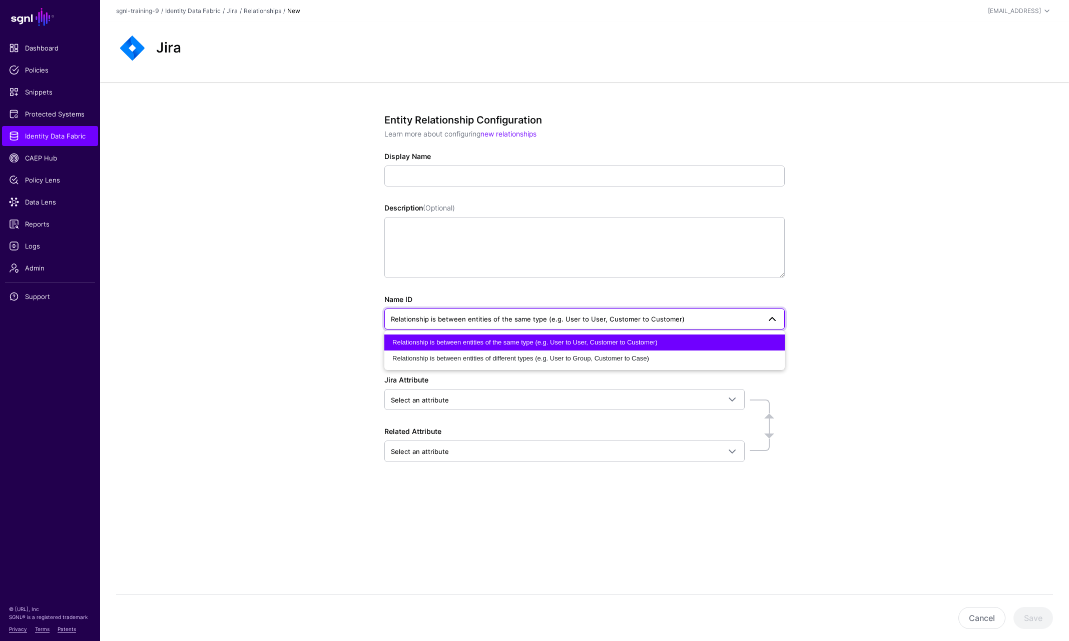
click at [520, 322] on span "Relationship is between entities of the same type (e.g. User to User, Customer …" at bounding box center [538, 319] width 294 height 8
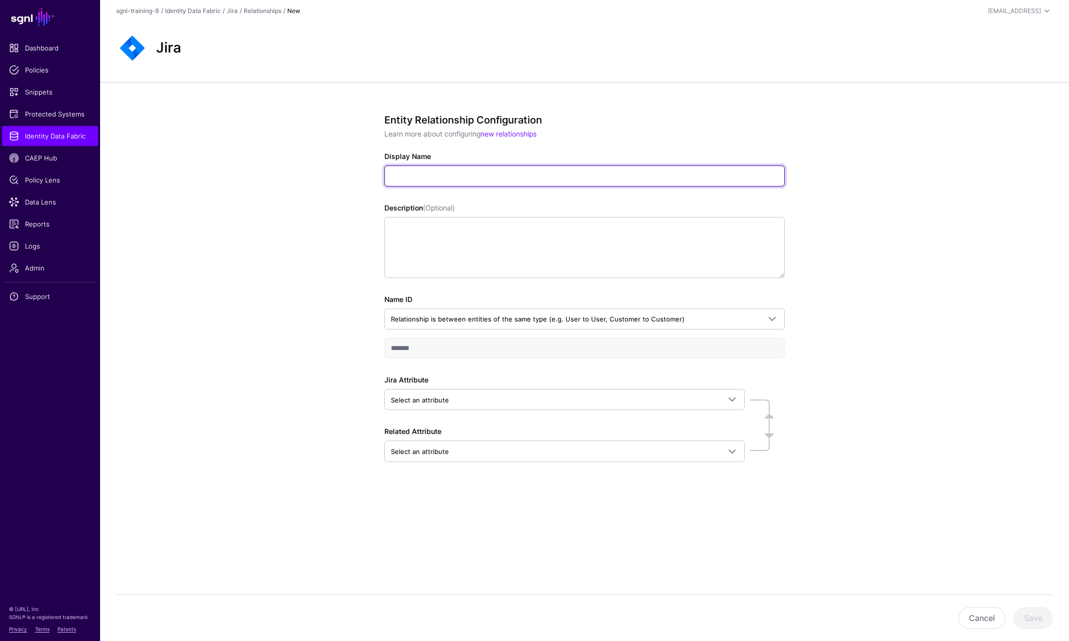
click at [438, 174] on input "Display Name" at bounding box center [584, 176] width 400 height 21
type input "**********"
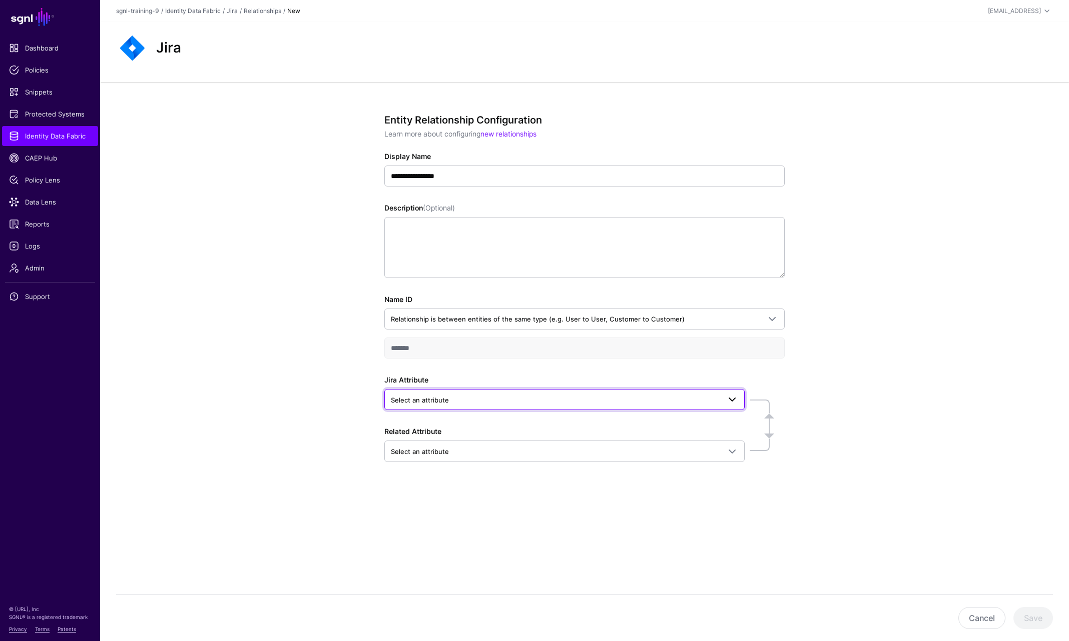
click at [461, 393] on link "Select an attribute" at bounding box center [564, 399] width 360 height 21
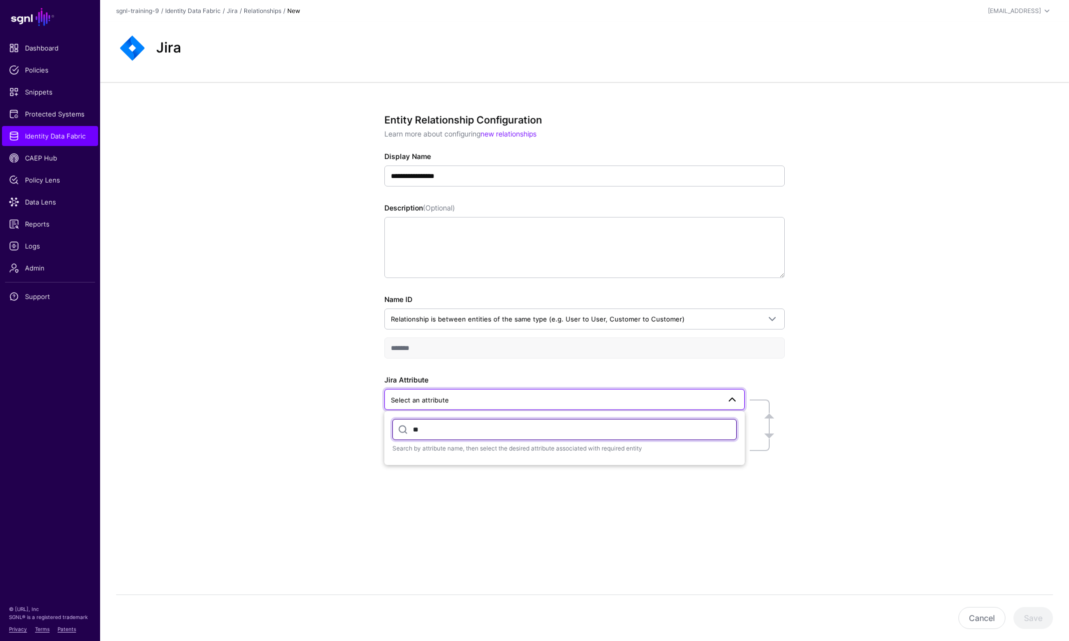
type input "*"
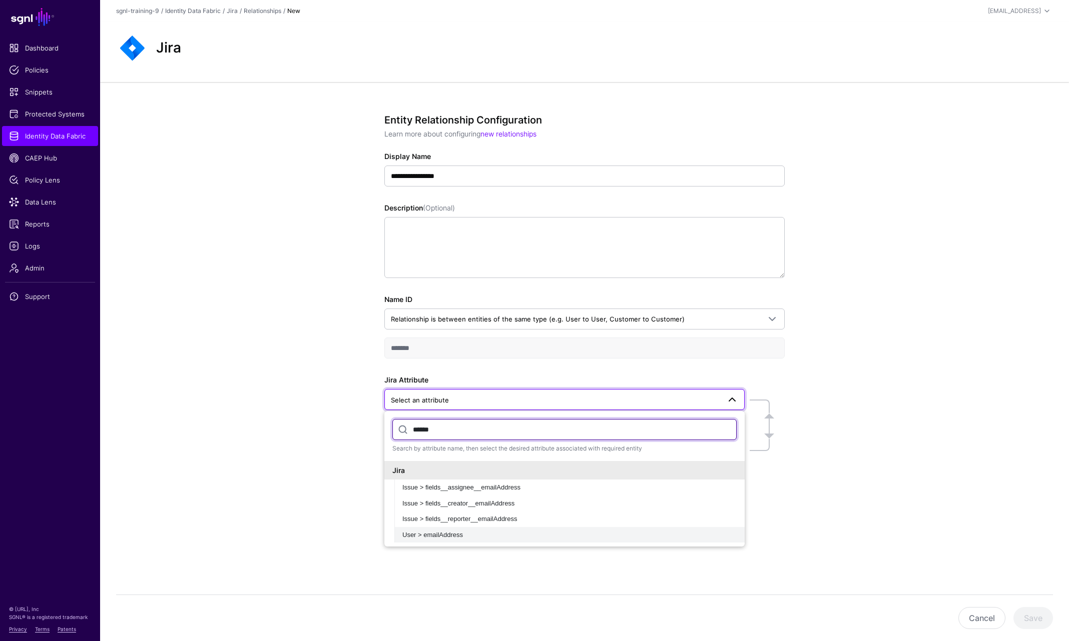
type input "******"
click at [453, 534] on span "User > emailAddress" at bounding box center [432, 535] width 61 height 8
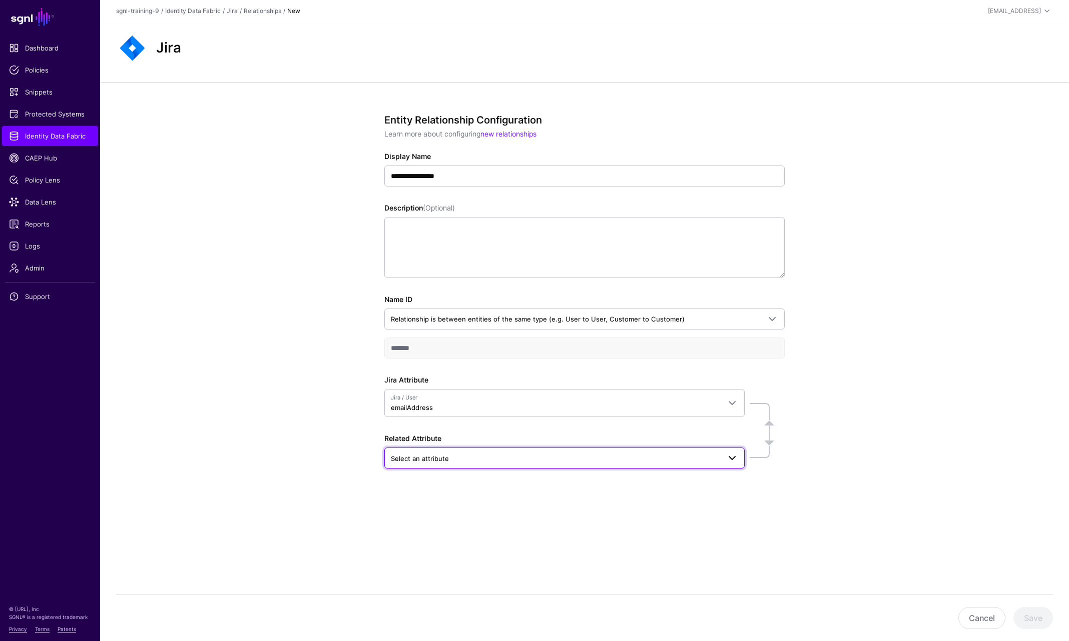
click at [466, 451] on link "Select an attribute" at bounding box center [564, 458] width 360 height 21
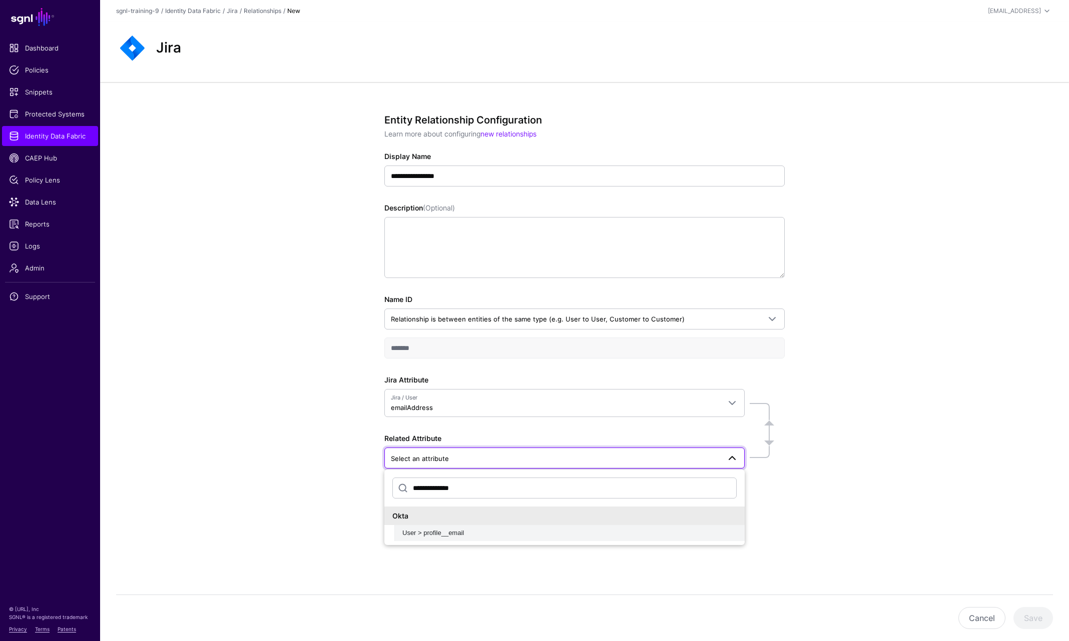
type input "**********"
click at [450, 535] on span "User > profile__email" at bounding box center [433, 533] width 62 height 8
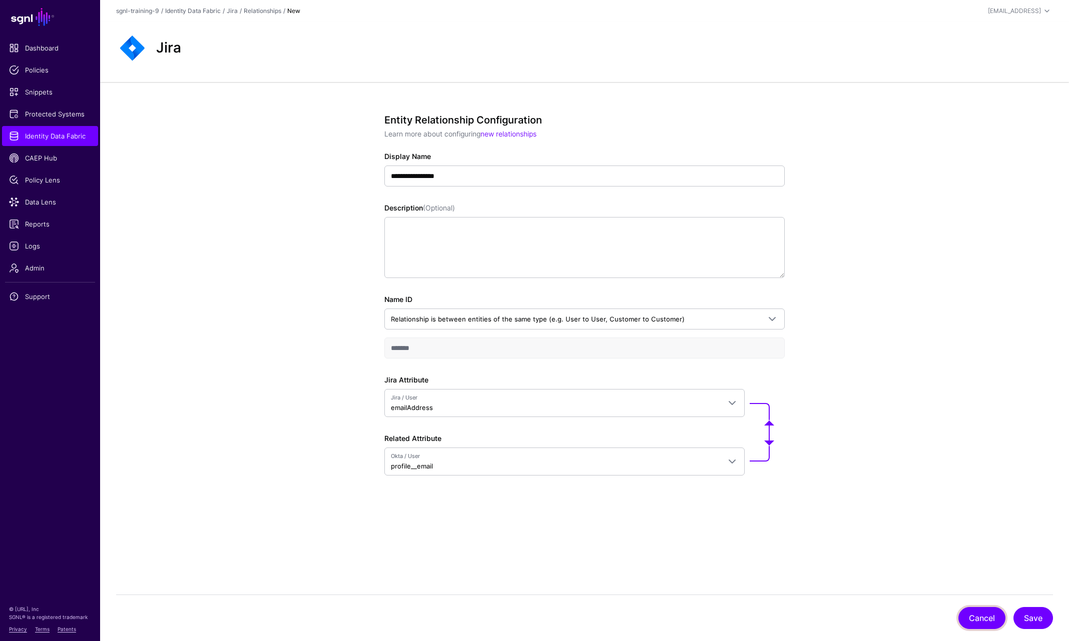
click at [969, 615] on button "Cancel" at bounding box center [981, 618] width 47 height 22
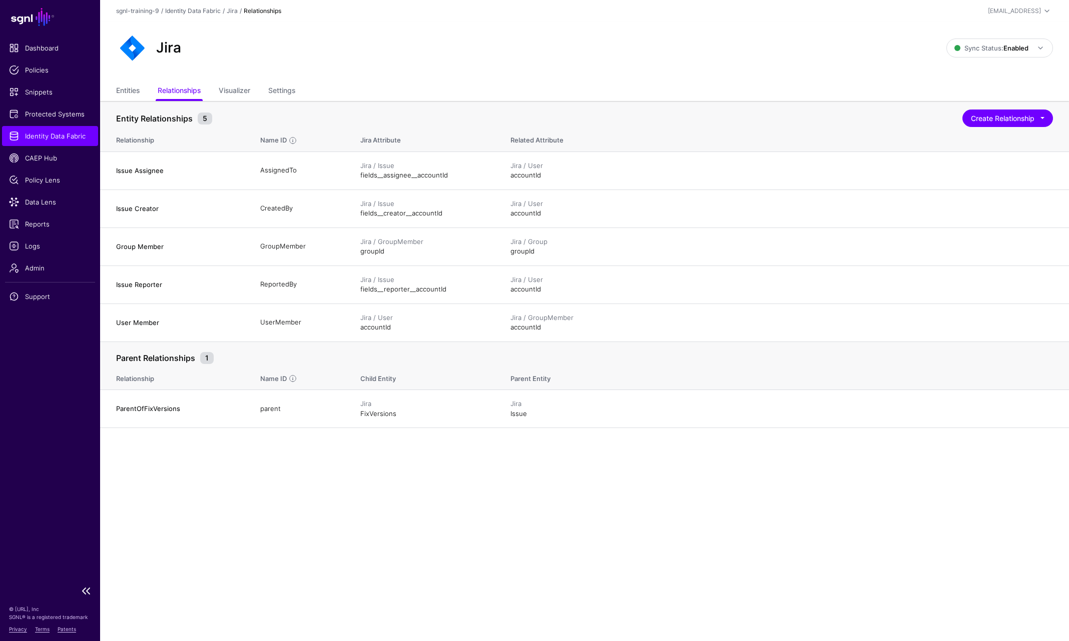
click at [40, 140] on span "Identity Data Fabric" at bounding box center [50, 136] width 82 height 10
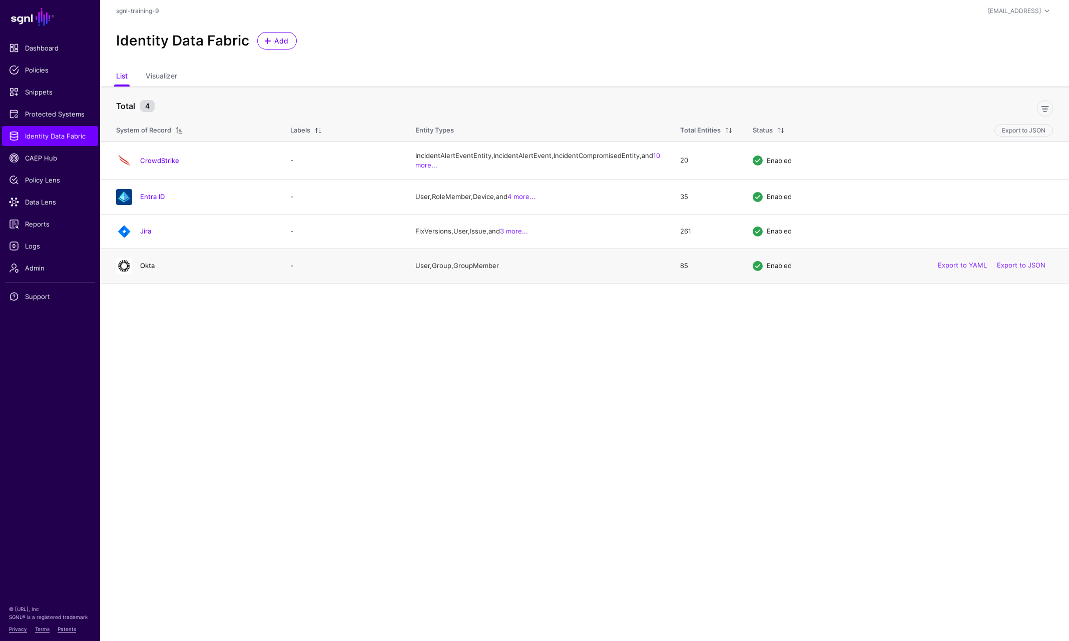
click at [149, 270] on link "Okta" at bounding box center [147, 266] width 15 height 8
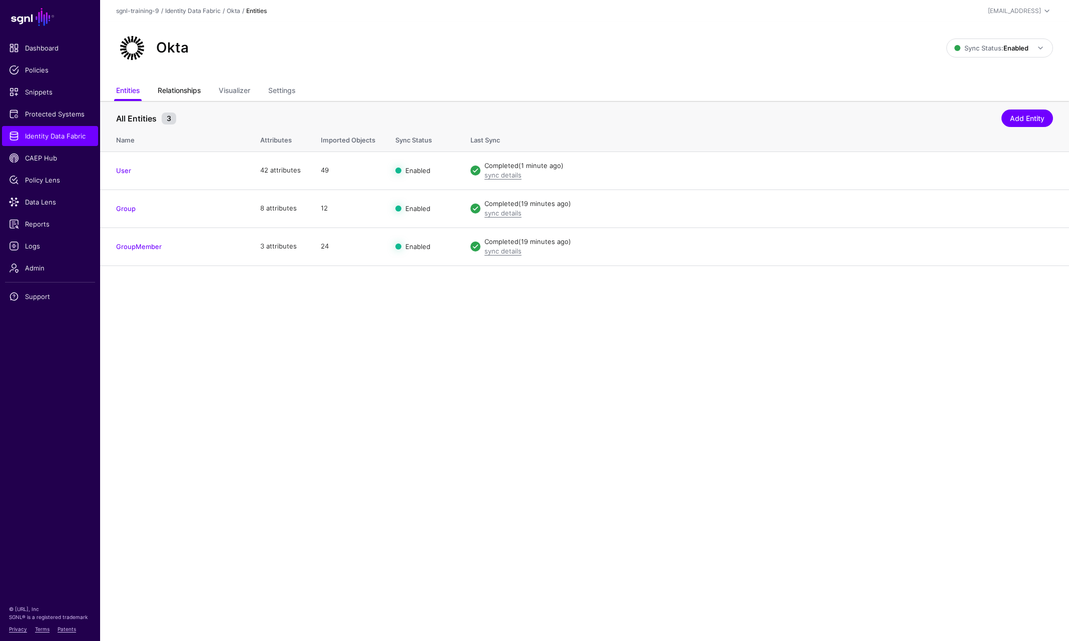
click at [188, 91] on link "Relationships" at bounding box center [179, 91] width 43 height 19
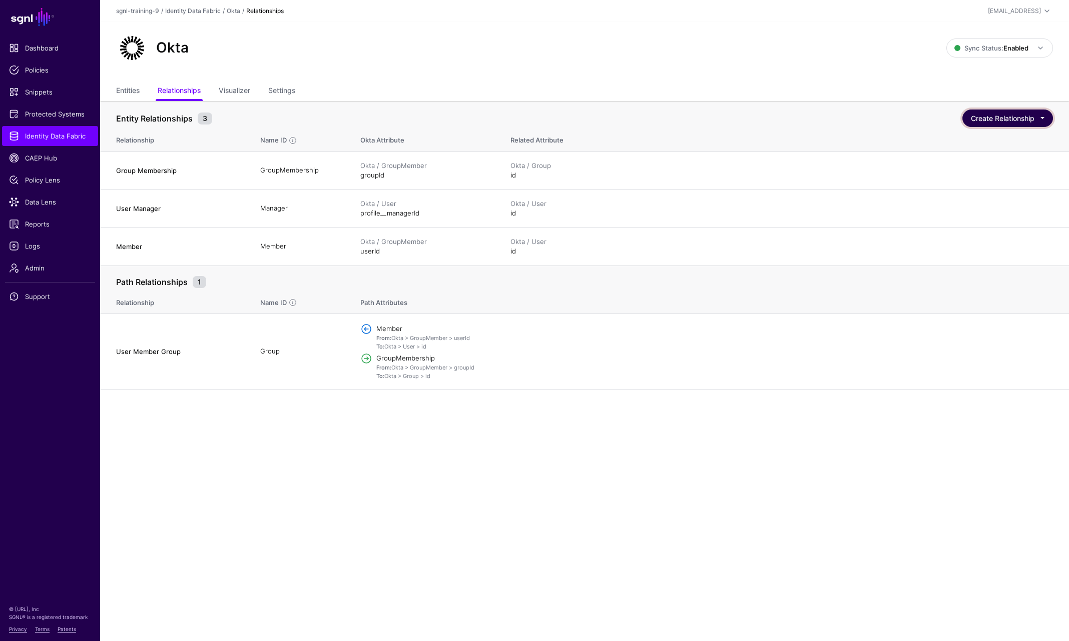
click at [1001, 115] on button "Create Relationship" at bounding box center [1007, 119] width 91 height 18
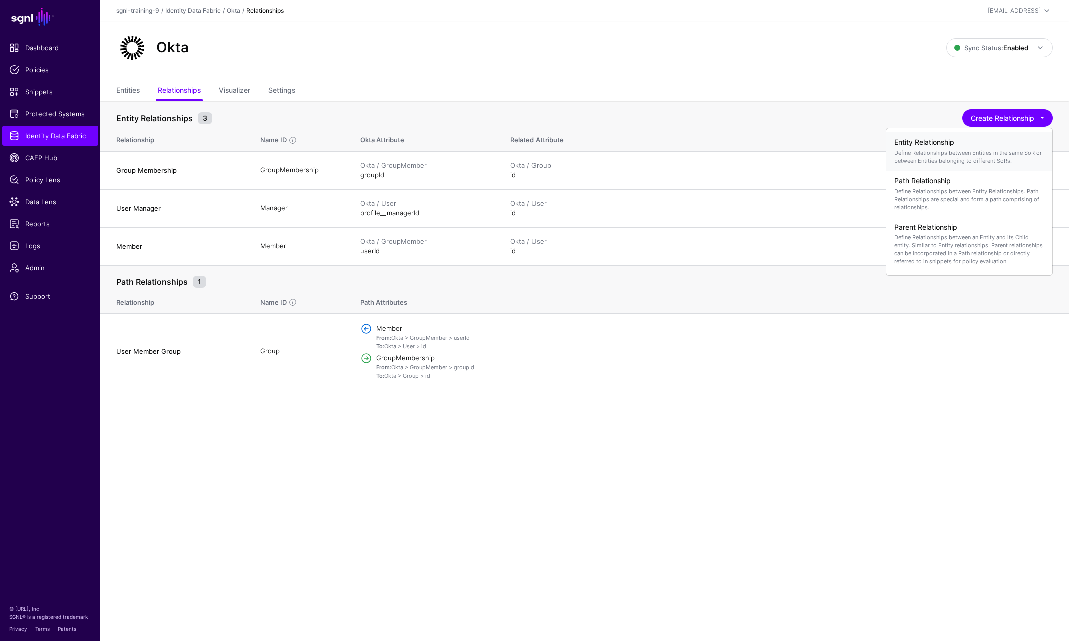
click at [969, 140] on h4 "Entity Relationship" at bounding box center [969, 143] width 150 height 9
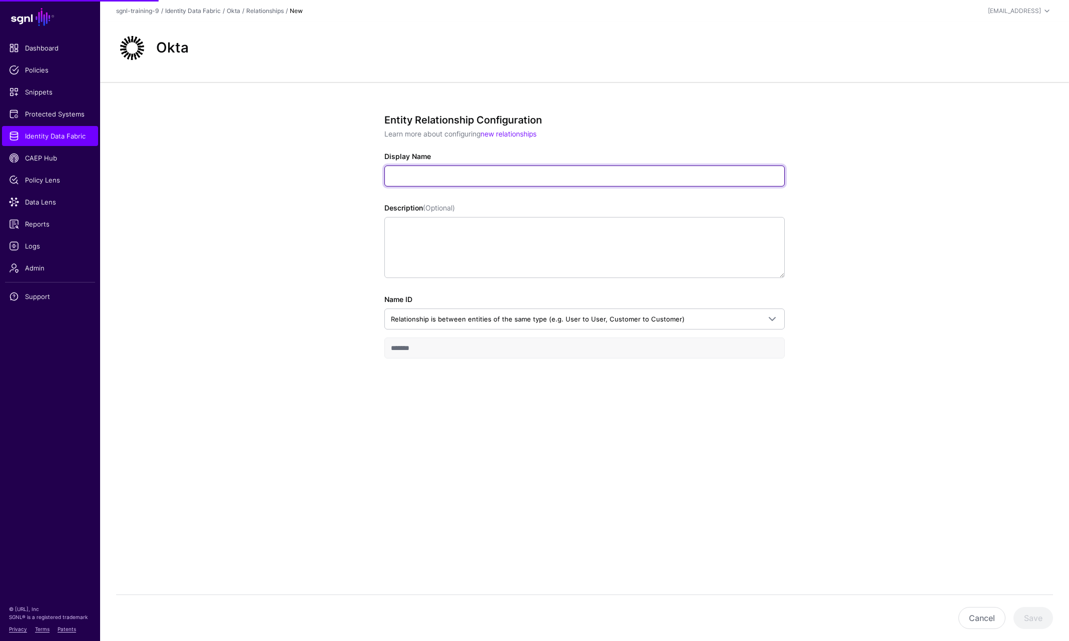
click at [452, 179] on input "Display Name" at bounding box center [584, 176] width 400 height 21
type input "**********"
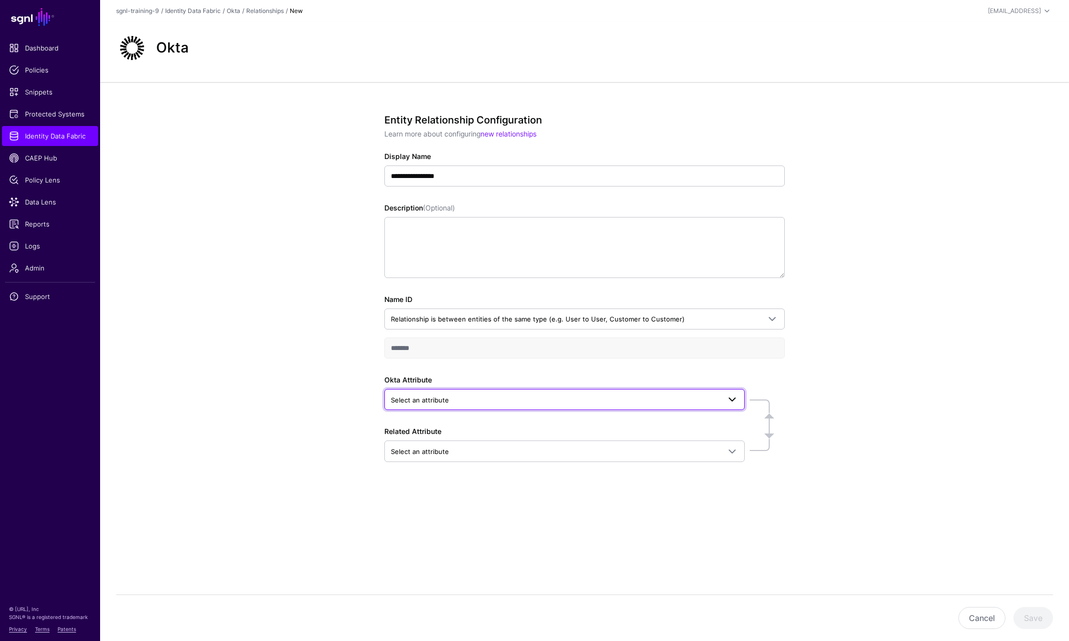
click at [557, 392] on link "Select an attribute" at bounding box center [564, 399] width 360 height 21
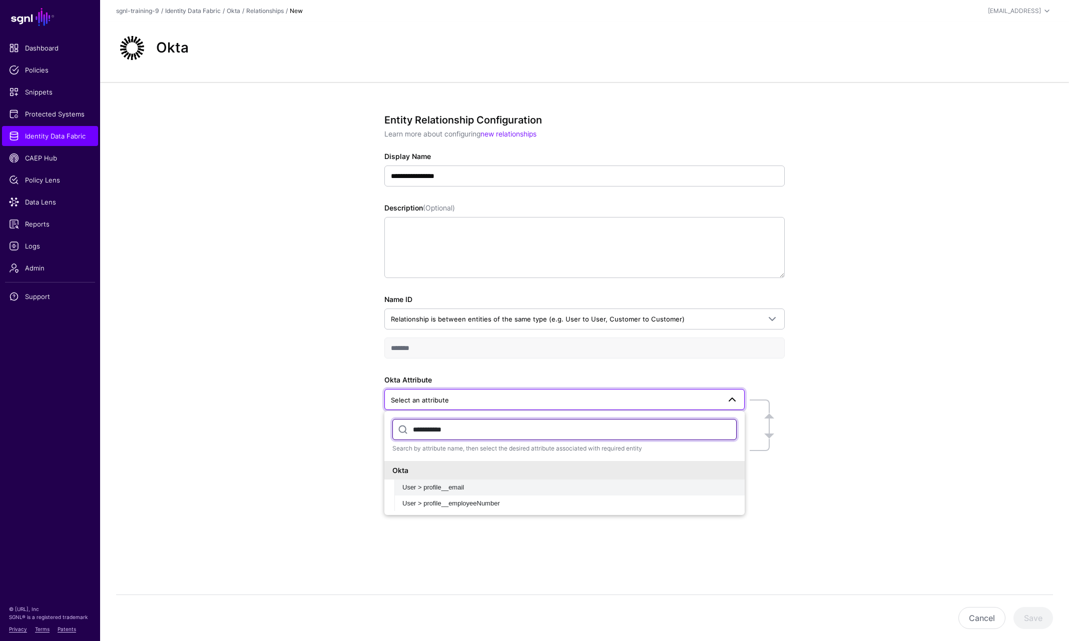
type input "**********"
click at [467, 488] on div "User > profile__email" at bounding box center [569, 488] width 334 height 10
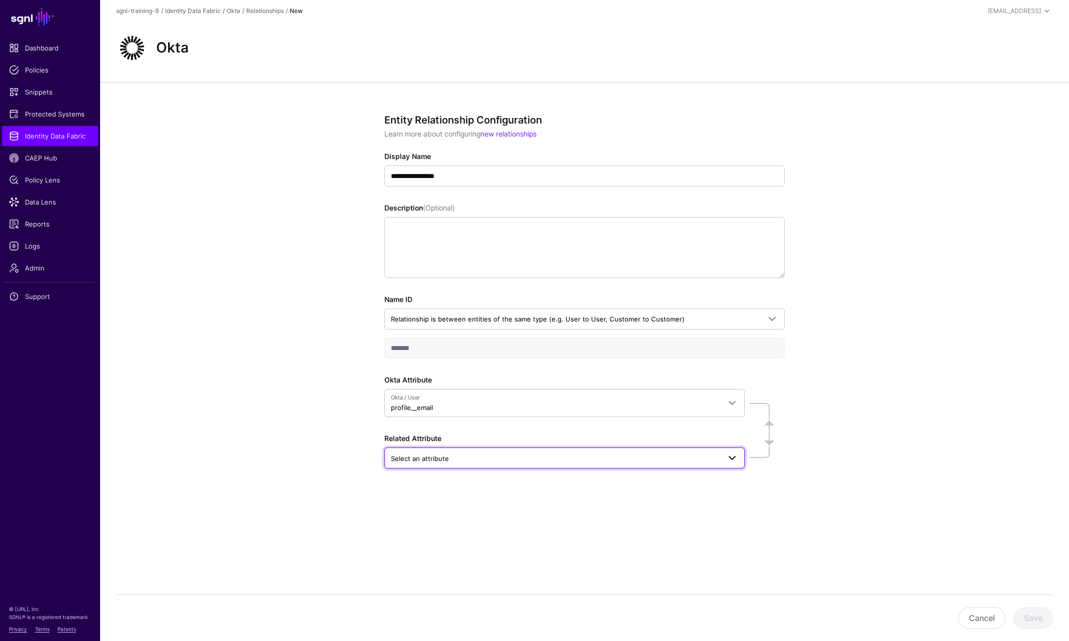
click at [516, 458] on span "Select an attribute" at bounding box center [555, 458] width 329 height 11
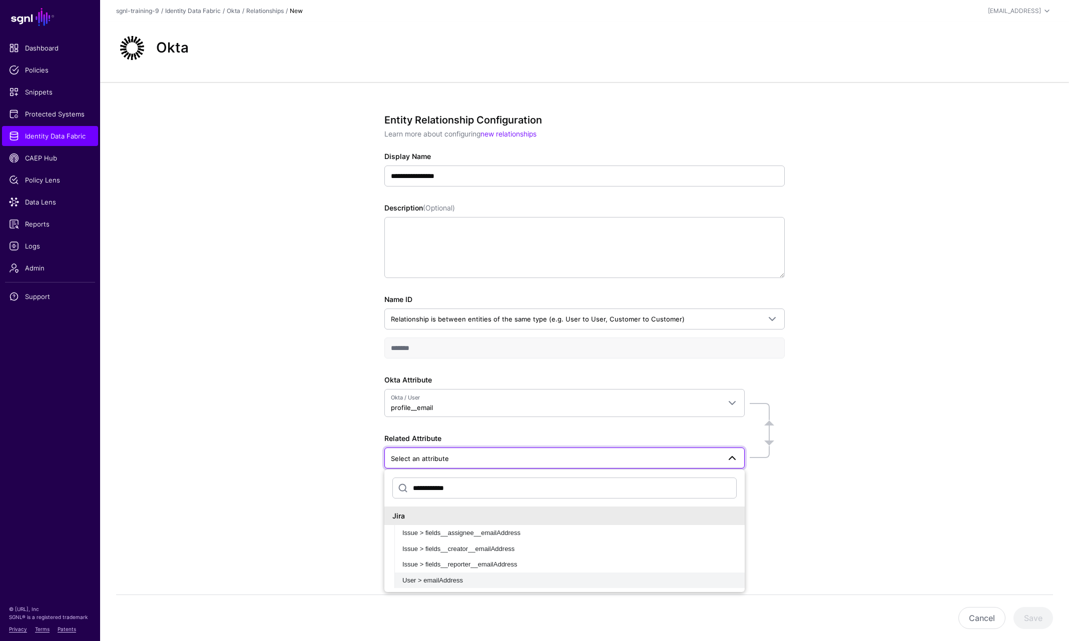
type input "**********"
click at [468, 580] on div "User > emailAddress" at bounding box center [569, 581] width 334 height 10
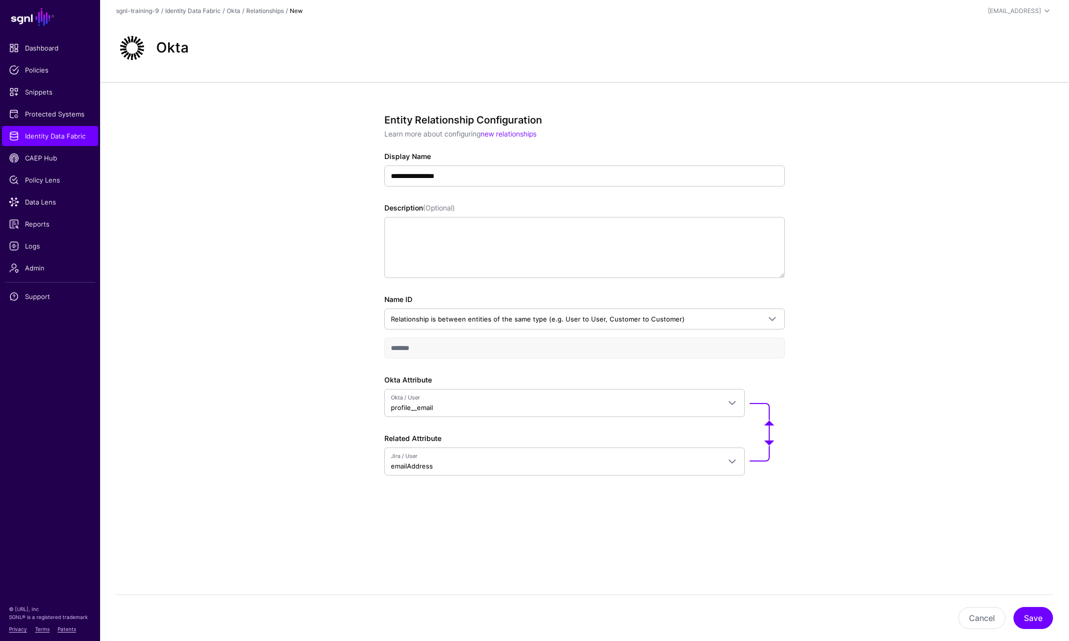
click at [775, 515] on div "**********" at bounding box center [584, 331] width 464 height 498
click at [1007, 621] on button "Save" at bounding box center [1033, 618] width 40 height 22
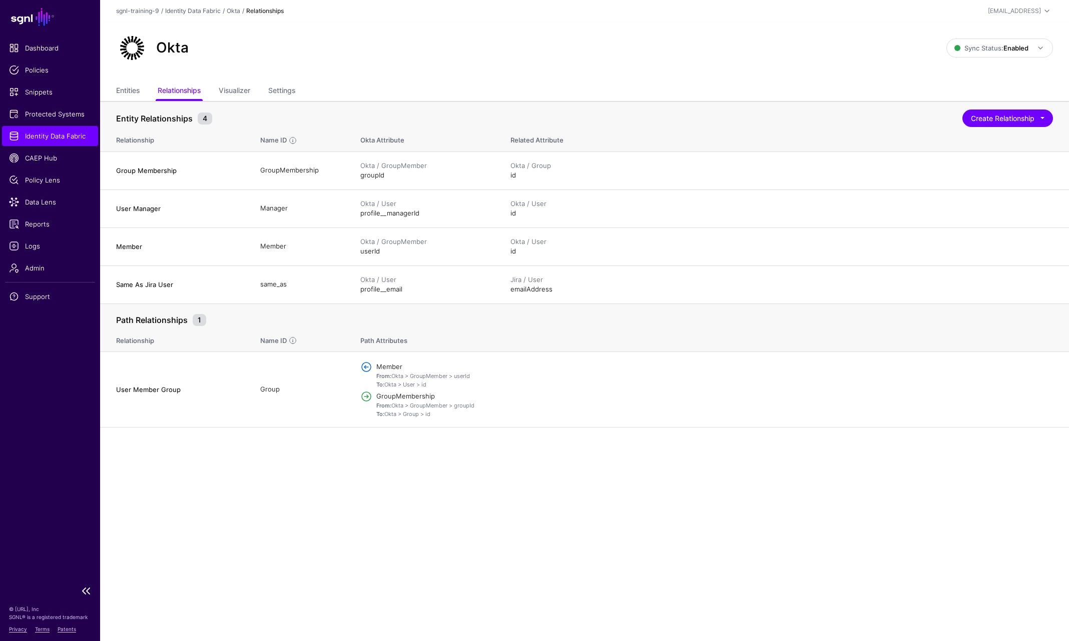
click at [54, 136] on span "Identity Data Fabric" at bounding box center [50, 136] width 82 height 10
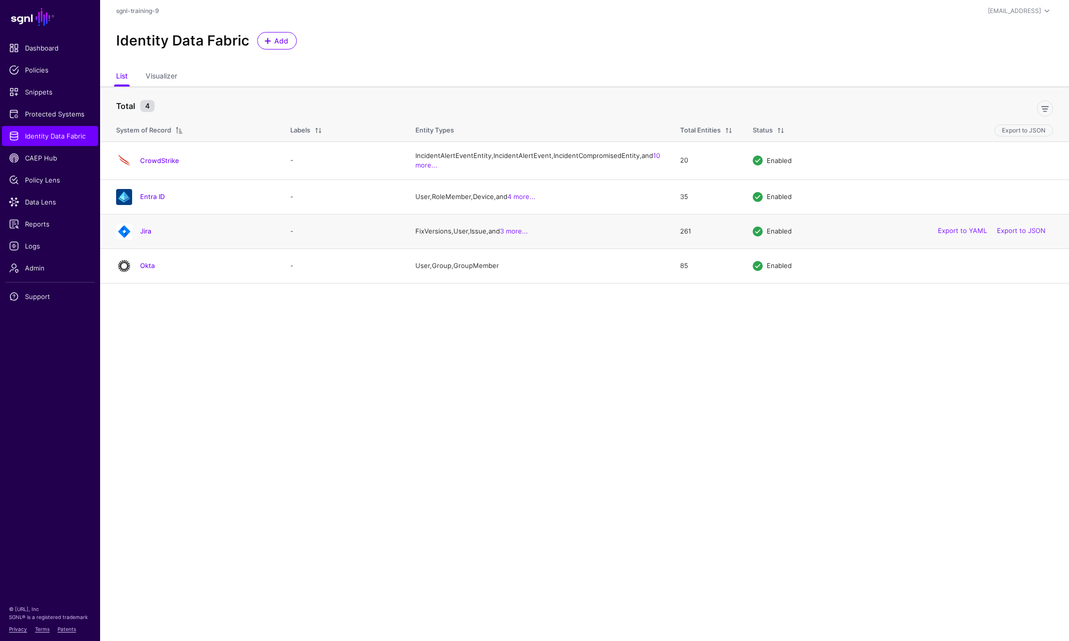
click at [151, 240] on div "Jira" at bounding box center [193, 232] width 162 height 16
click at [150, 235] on link "Jira" at bounding box center [145, 231] width 11 height 8
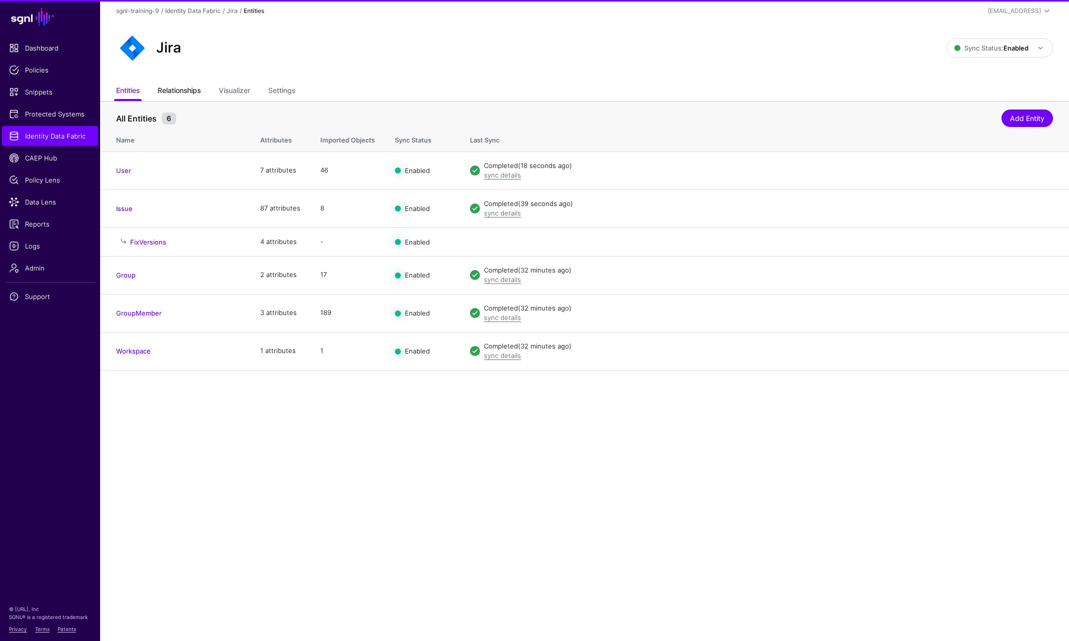
click at [188, 90] on link "Relationships" at bounding box center [179, 91] width 43 height 19
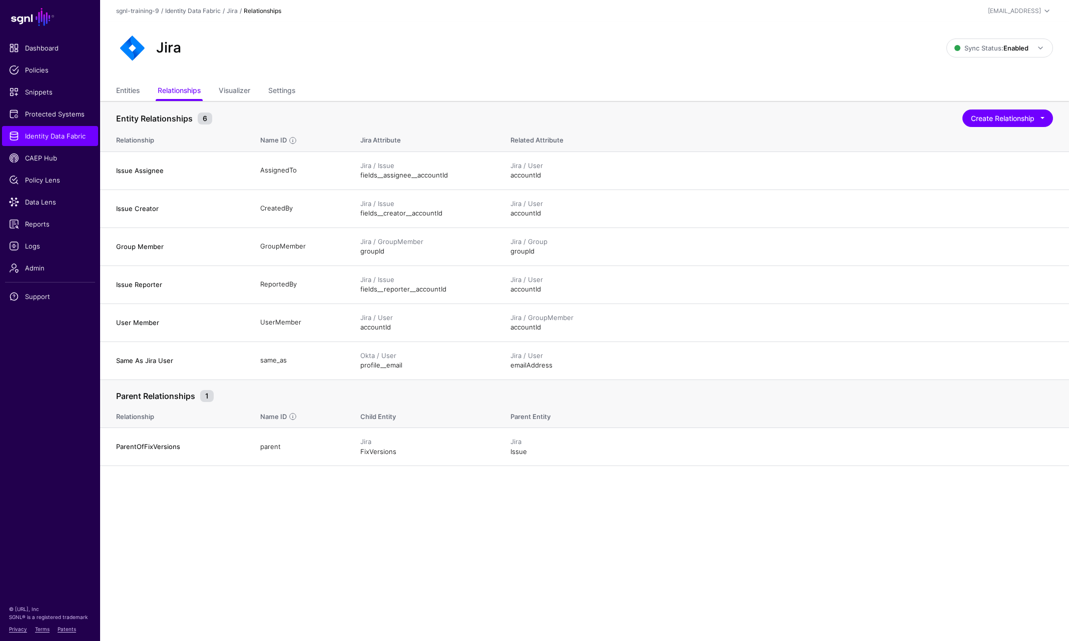
click at [321, 523] on main "SGNL Dashboard Policies Snippets Protected Systems Identity Data Fabric CAEP Hu…" at bounding box center [534, 320] width 1069 height 641
click at [47, 136] on span "Identity Data Fabric" at bounding box center [50, 136] width 82 height 10
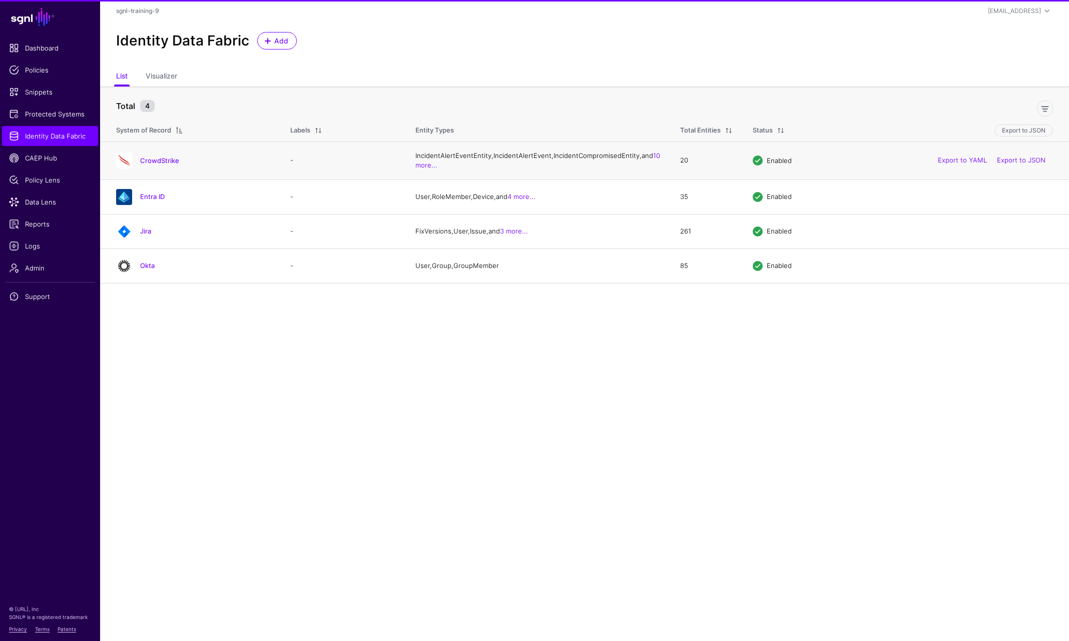
click at [150, 164] on div "CrowdStrike" at bounding box center [193, 161] width 162 height 16
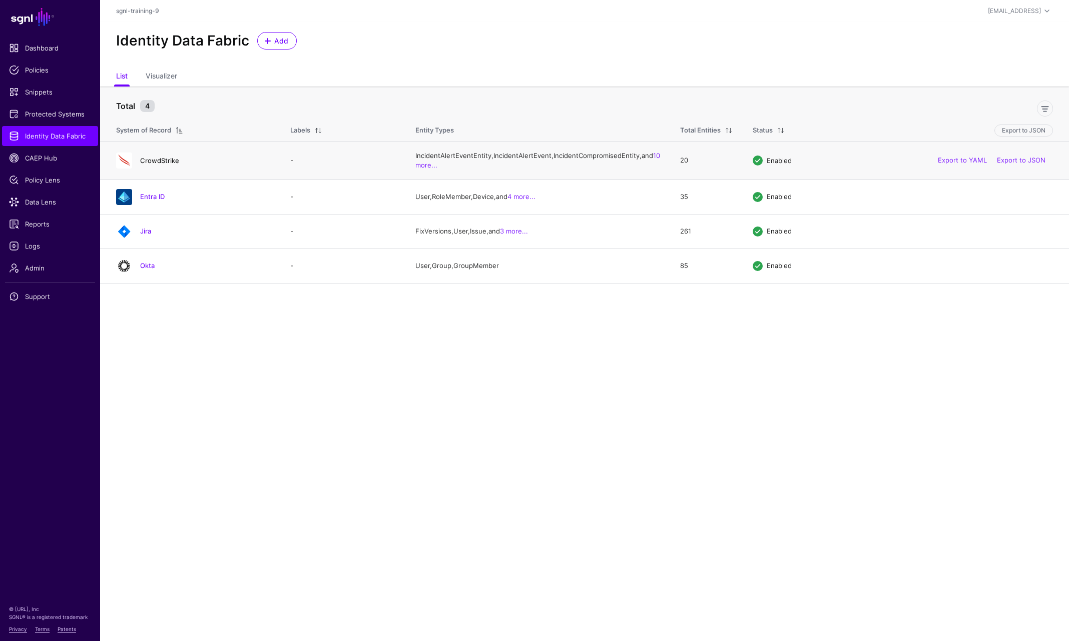
click at [157, 165] on link "CrowdStrike" at bounding box center [159, 161] width 39 height 8
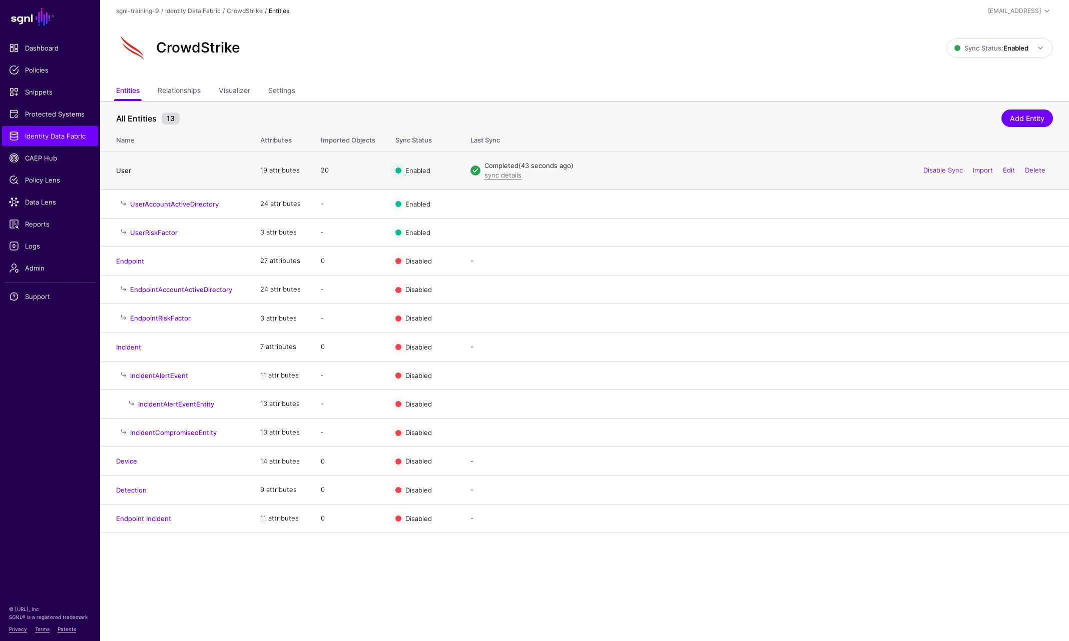
click at [124, 172] on link "User" at bounding box center [123, 171] width 15 height 8
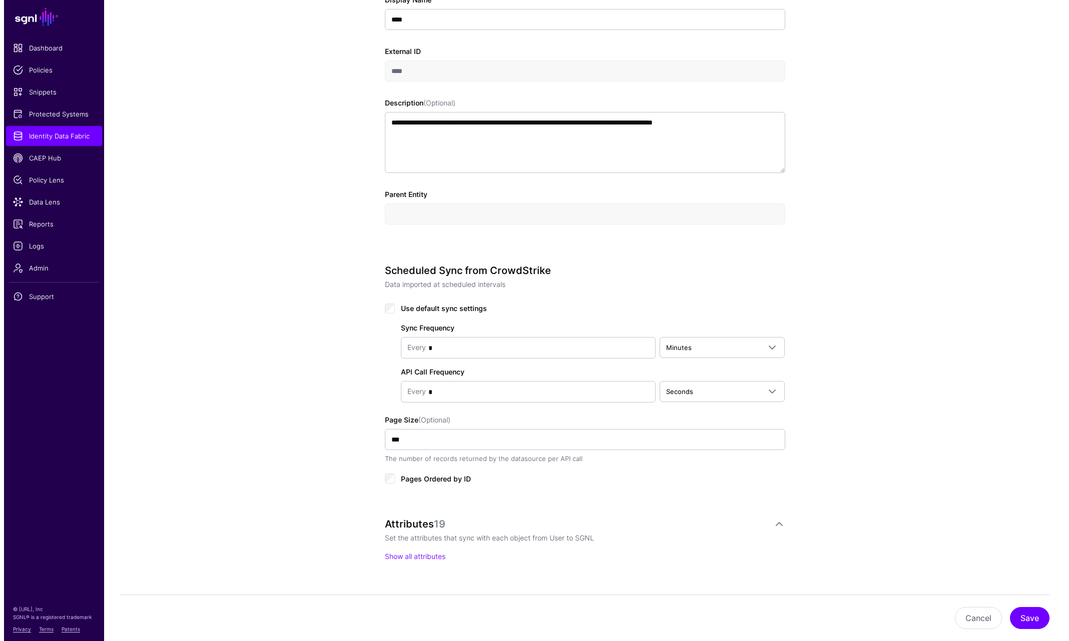
scroll to position [462, 0]
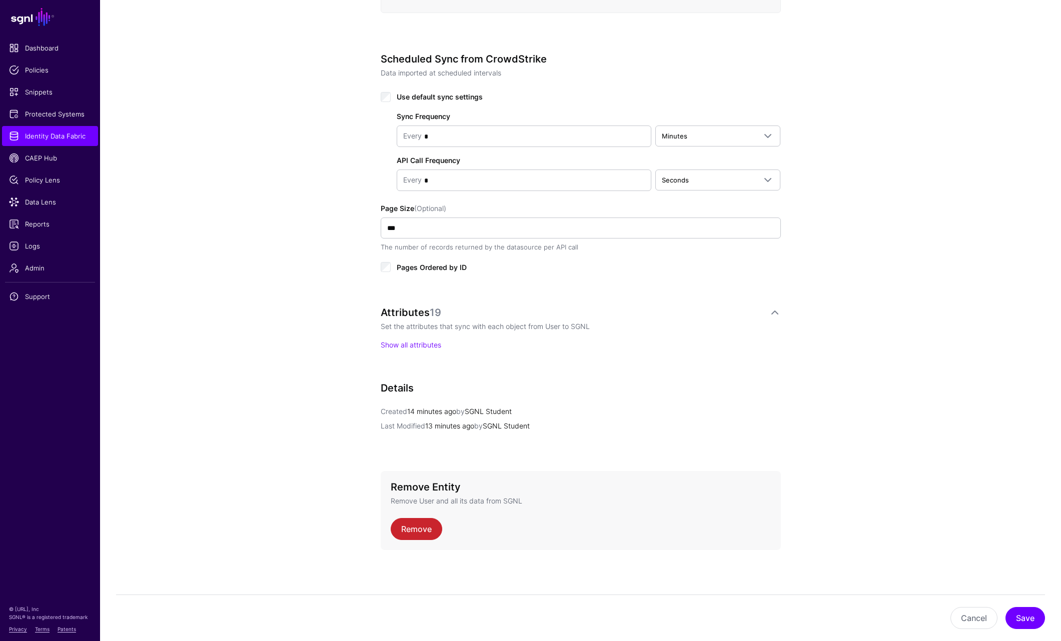
click at [415, 336] on div "Attributes 19 Set the attributes that sync with each object from User to SGNL S…" at bounding box center [581, 329] width 400 height 44
click at [415, 341] on link "Show all attributes" at bounding box center [411, 345] width 61 height 9
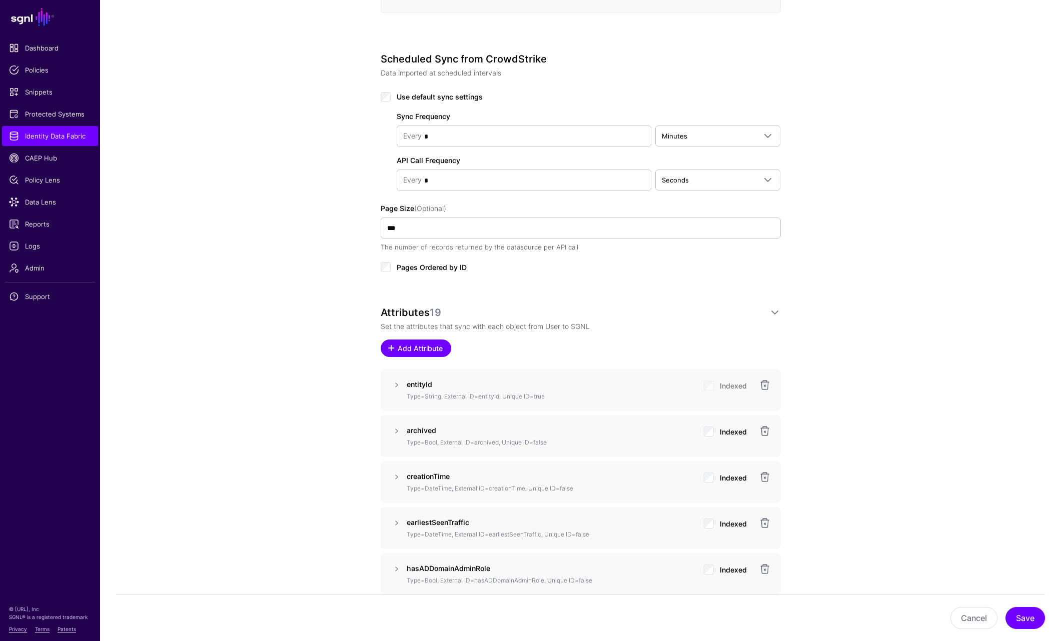
click at [399, 353] on link "Add Attribute" at bounding box center [416, 349] width 71 height 18
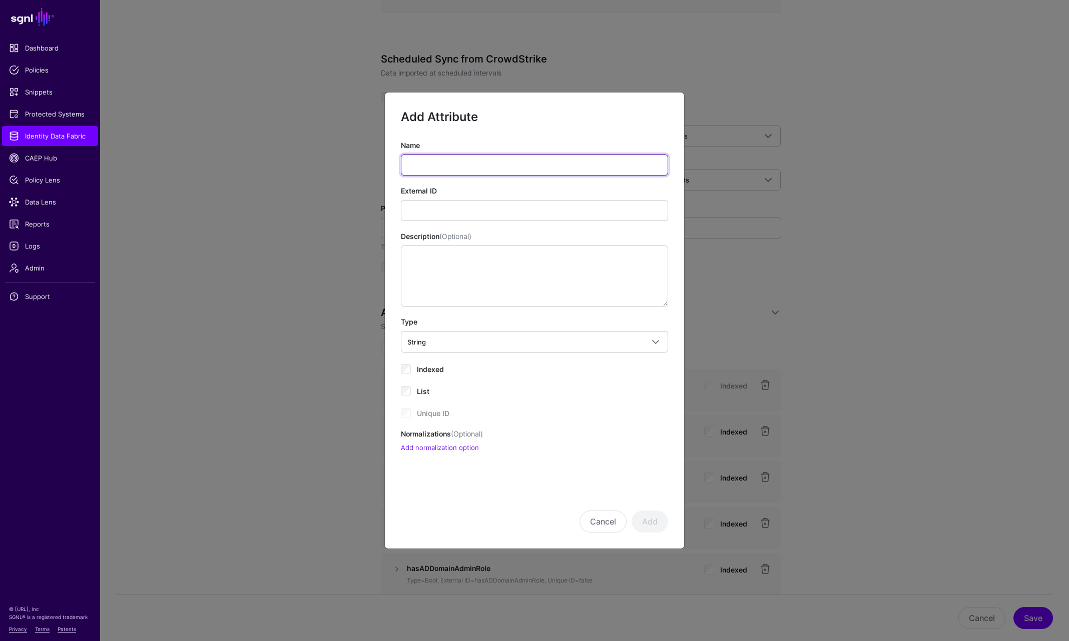
click at [486, 167] on input "Name" at bounding box center [534, 165] width 267 height 21
type input "***"
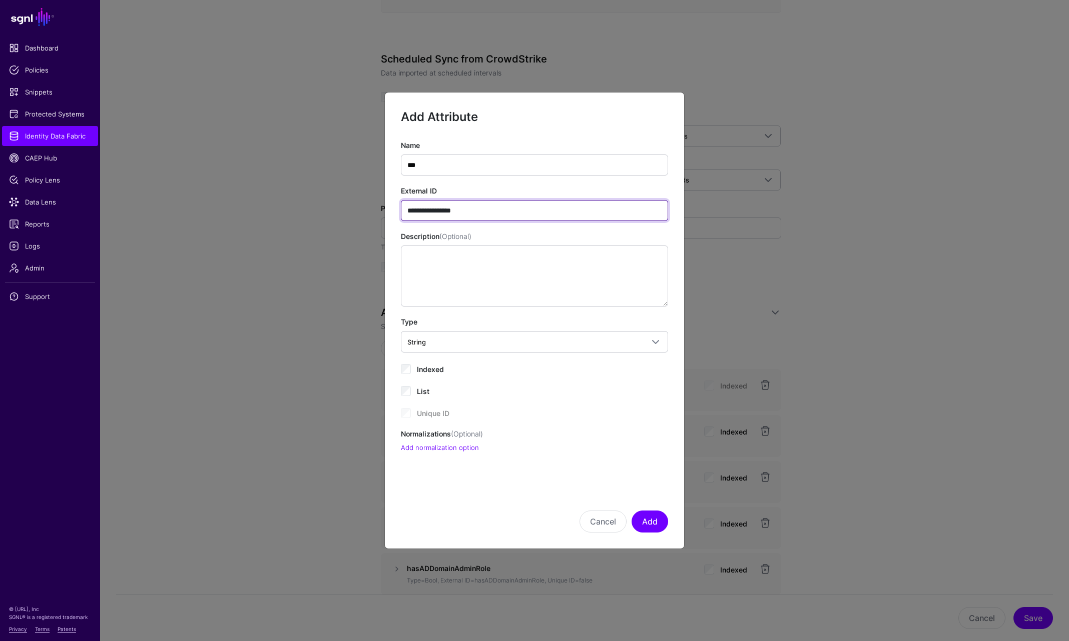
type input "**********"
click at [428, 367] on span "Indexed" at bounding box center [430, 369] width 27 height 9
click at [640, 521] on button "Add" at bounding box center [649, 522] width 37 height 22
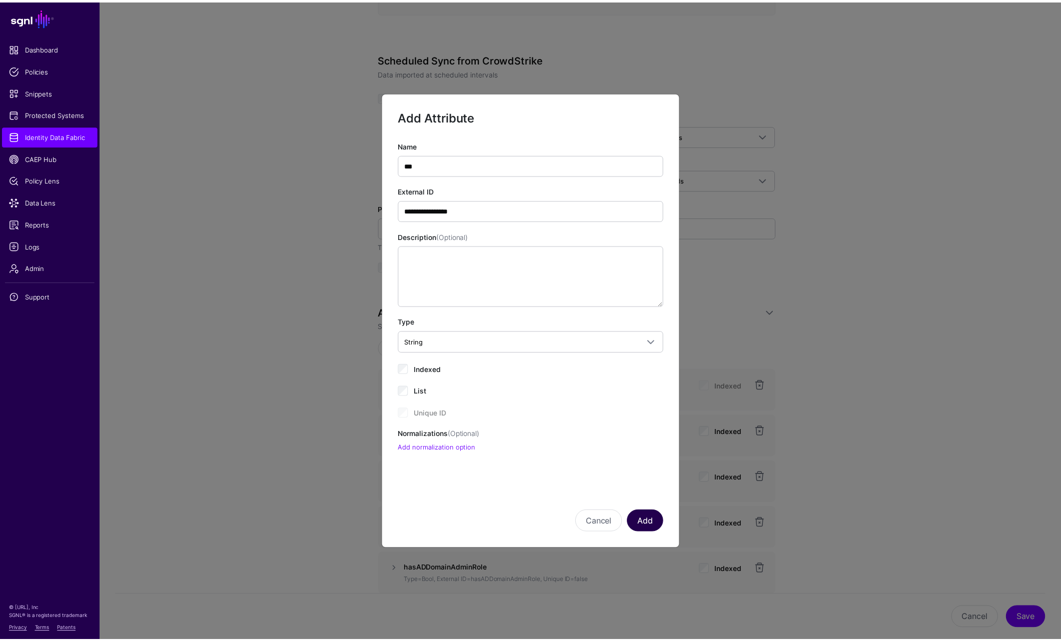
scroll to position [876, 0]
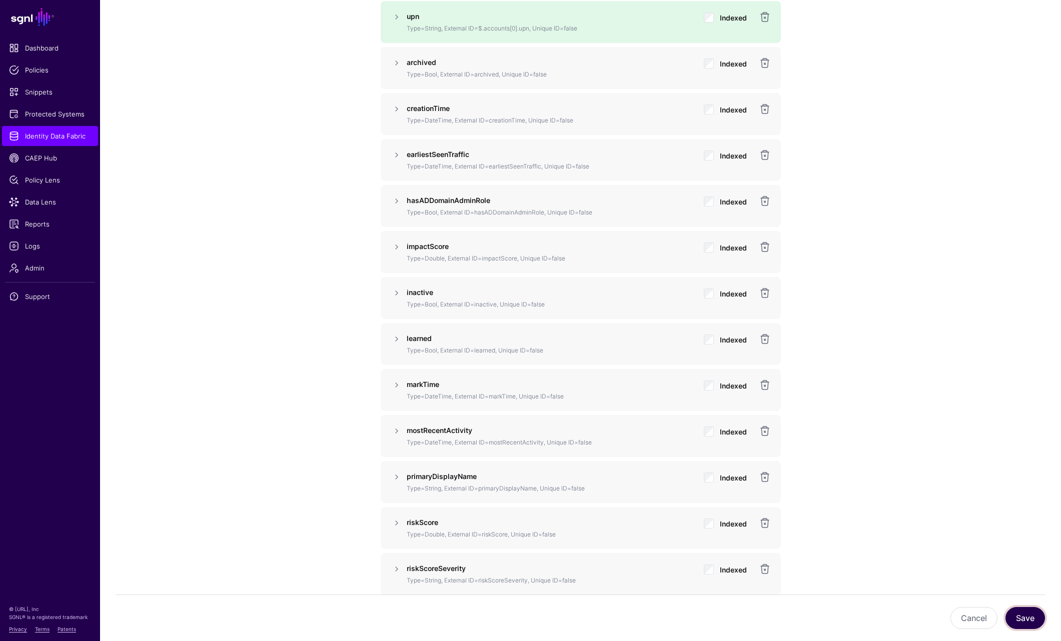
click at [1007, 614] on button "Save" at bounding box center [1026, 618] width 40 height 22
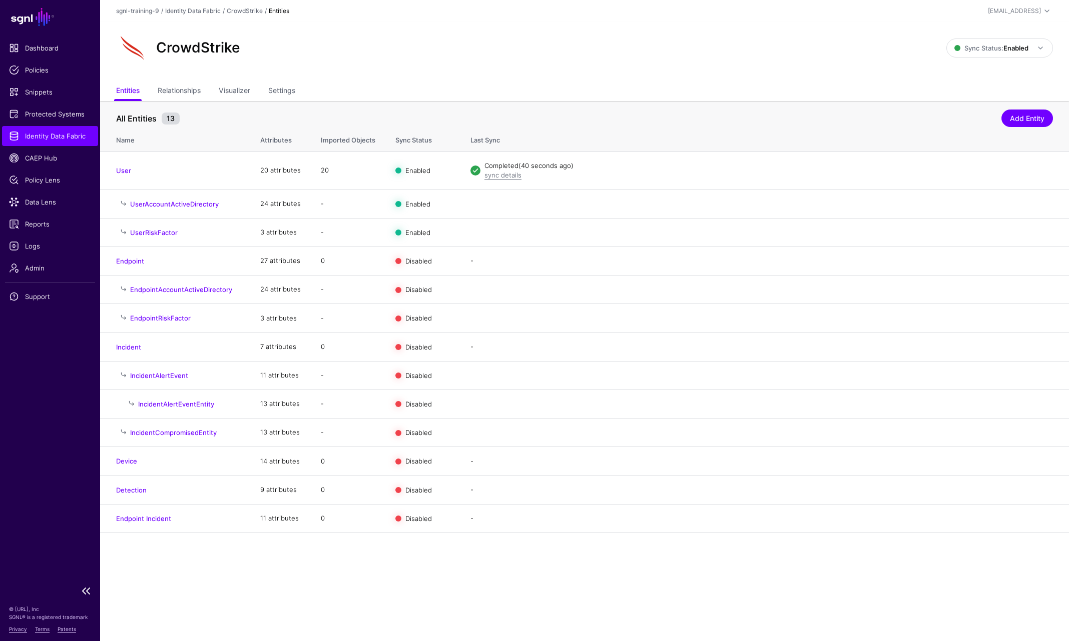
click at [63, 142] on link "Identity Data Fabric" at bounding box center [50, 136] width 96 height 20
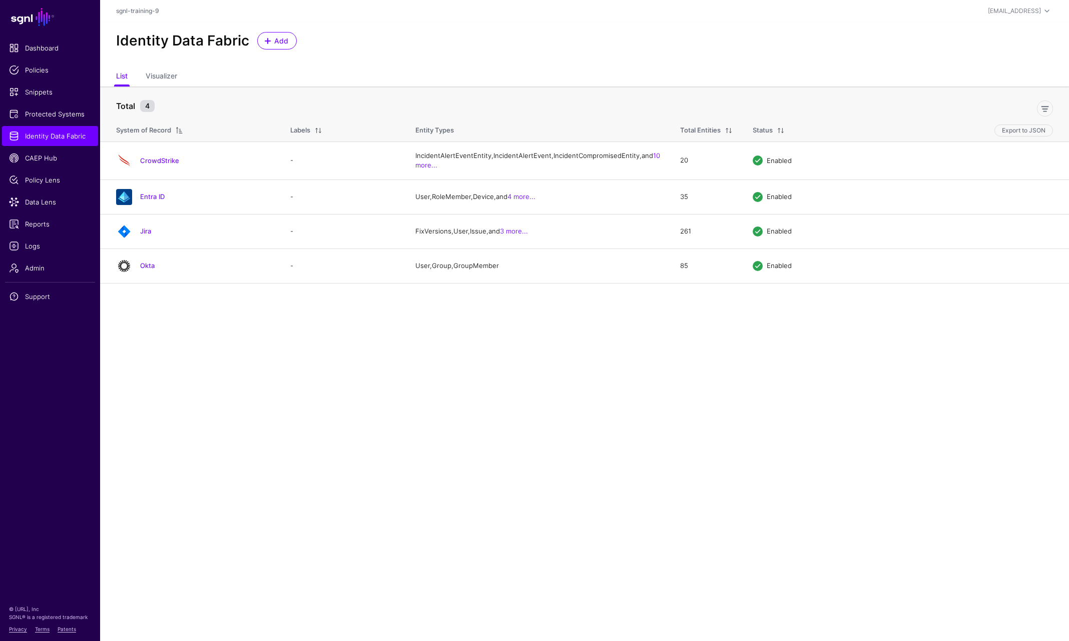
drag, startPoint x: 150, startPoint y: 252, endPoint x: 166, endPoint y: 255, distance: 16.3
click at [150, 235] on link "Jira" at bounding box center [145, 231] width 11 height 8
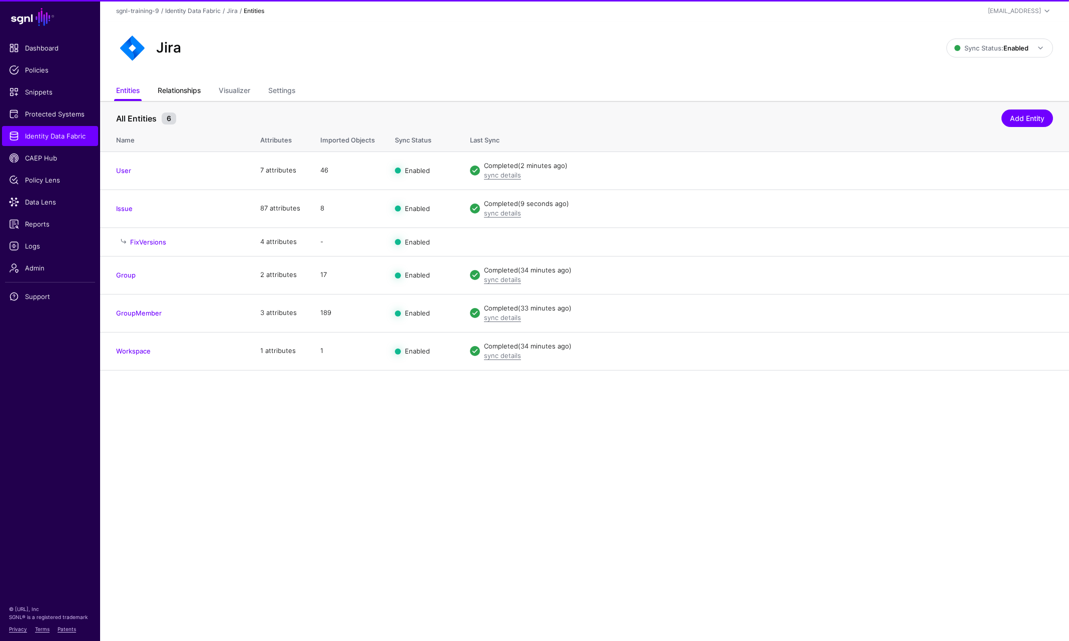
click at [187, 91] on link "Relationships" at bounding box center [179, 91] width 43 height 19
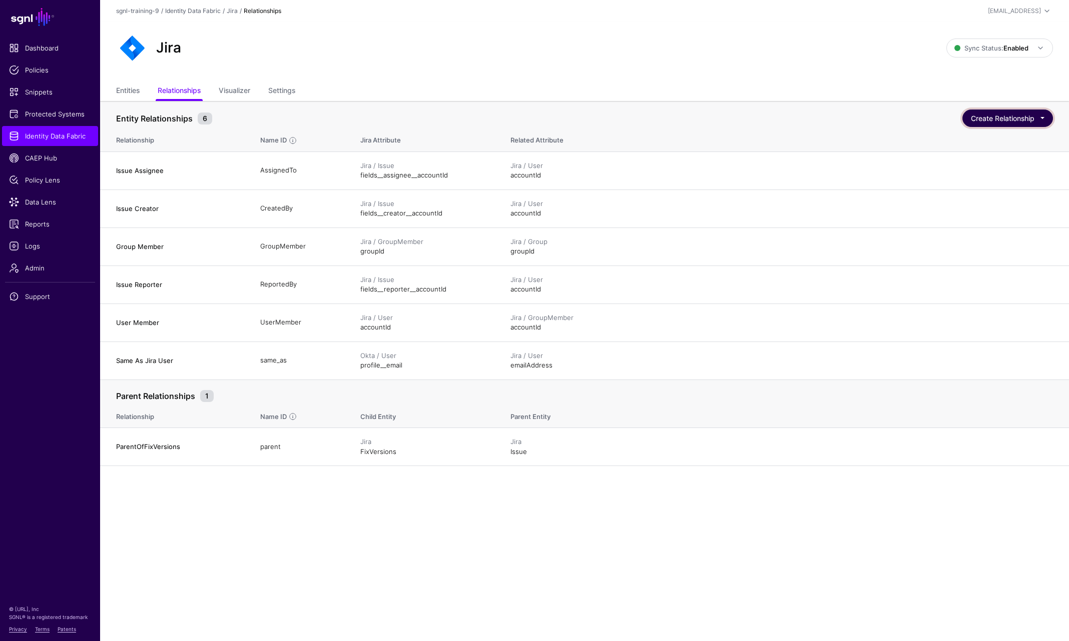
click at [973, 114] on button "Create Relationship" at bounding box center [1007, 119] width 91 height 18
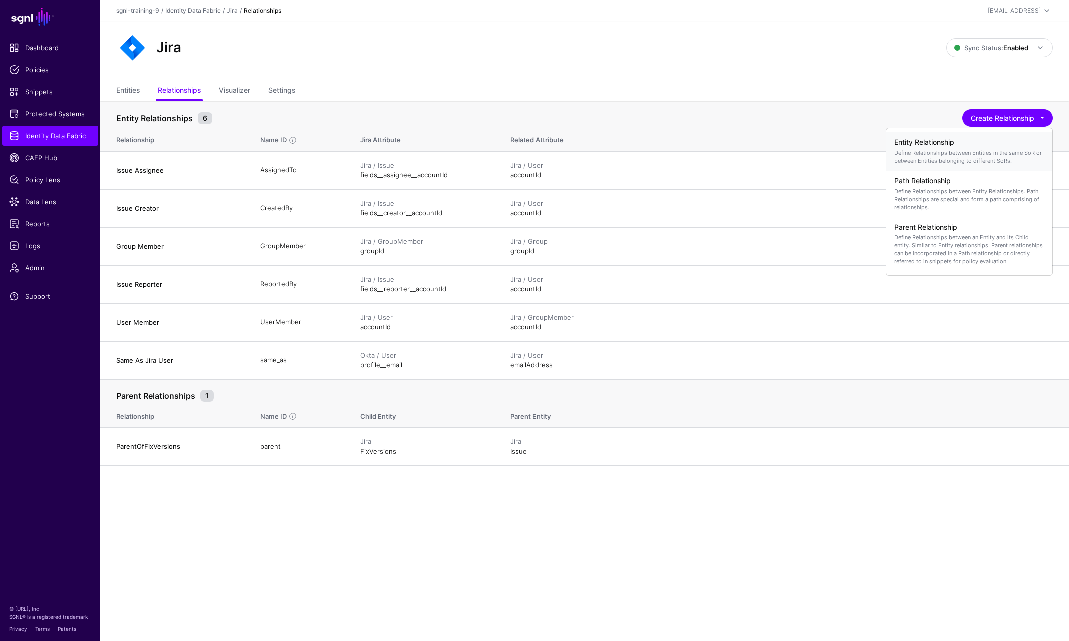
click at [960, 156] on p "Define Relationships between Entities in the same SoR or between Entities belon…" at bounding box center [969, 157] width 150 height 16
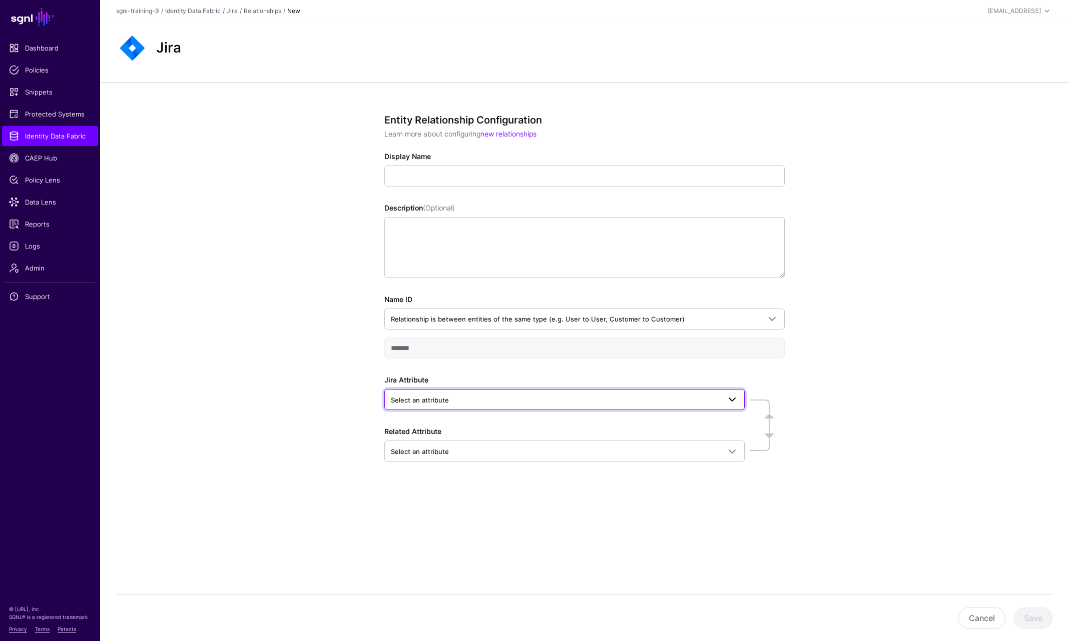
click at [475, 403] on span "Select an attribute" at bounding box center [555, 400] width 329 height 11
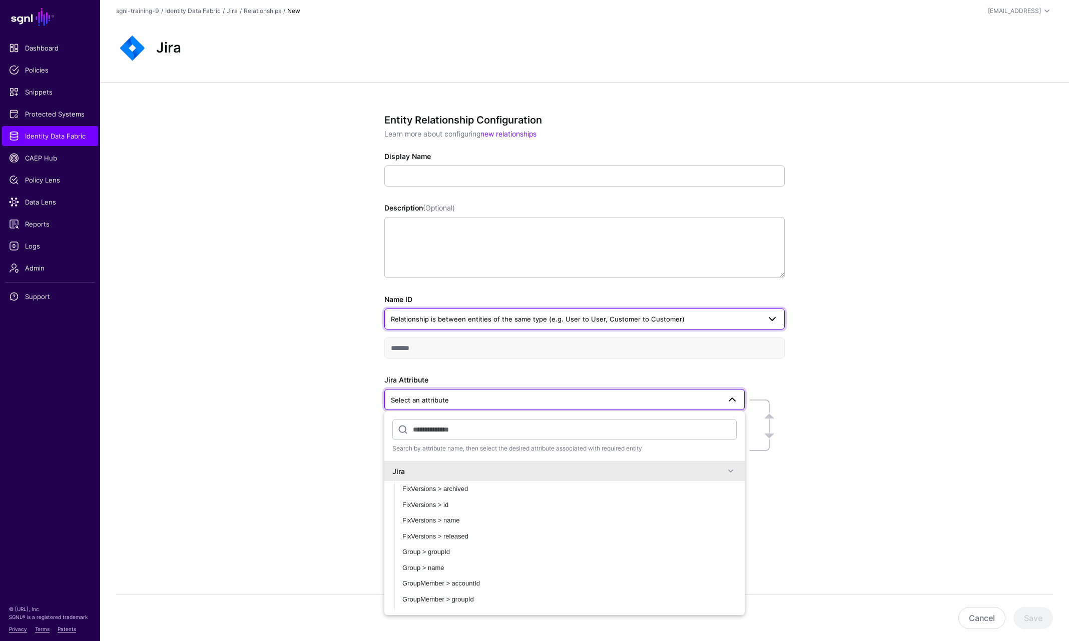
click at [499, 316] on span "Relationship is between entities of the same type (e.g. User to User, Customer …" at bounding box center [538, 319] width 294 height 8
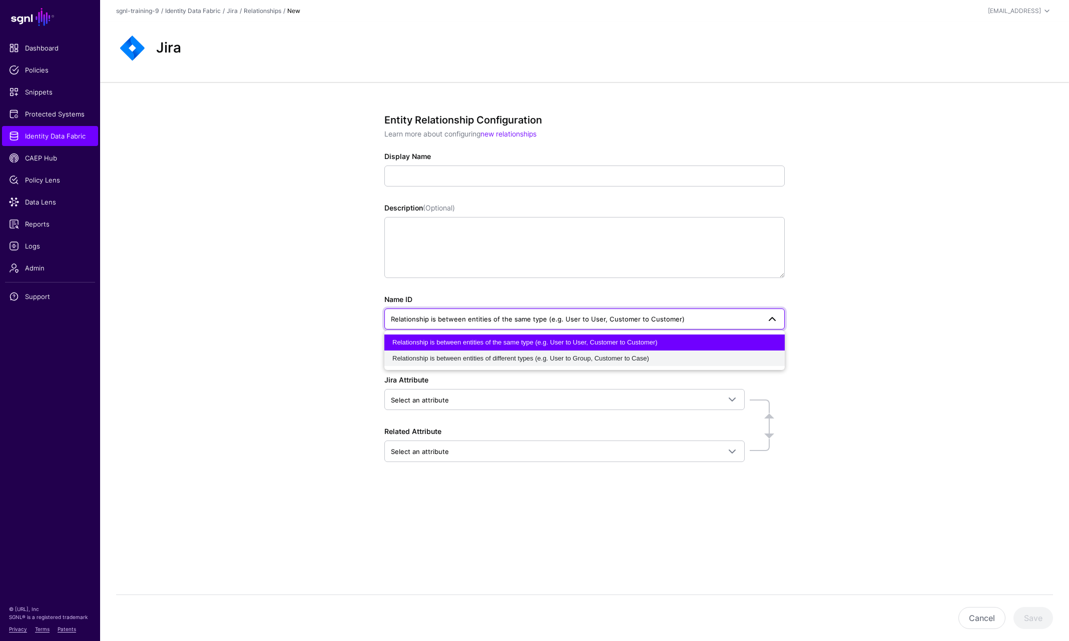
click at [632, 360] on span "Relationship is between entities of different types (e.g. User to Group, Custom…" at bounding box center [520, 359] width 257 height 8
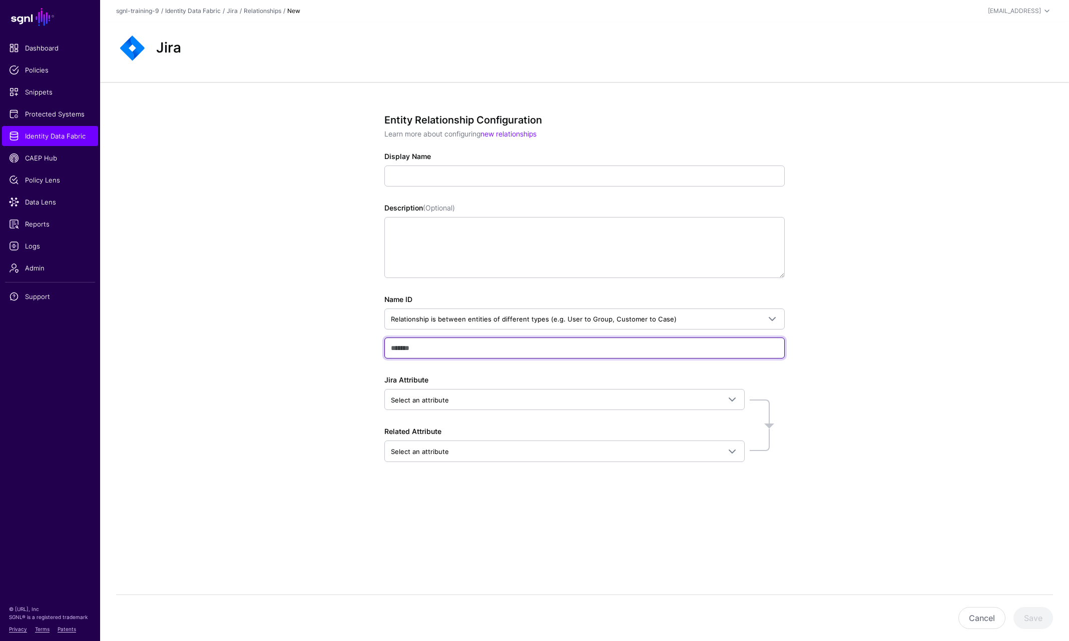
click at [628, 351] on input "text" at bounding box center [584, 348] width 400 height 21
type input "**********"
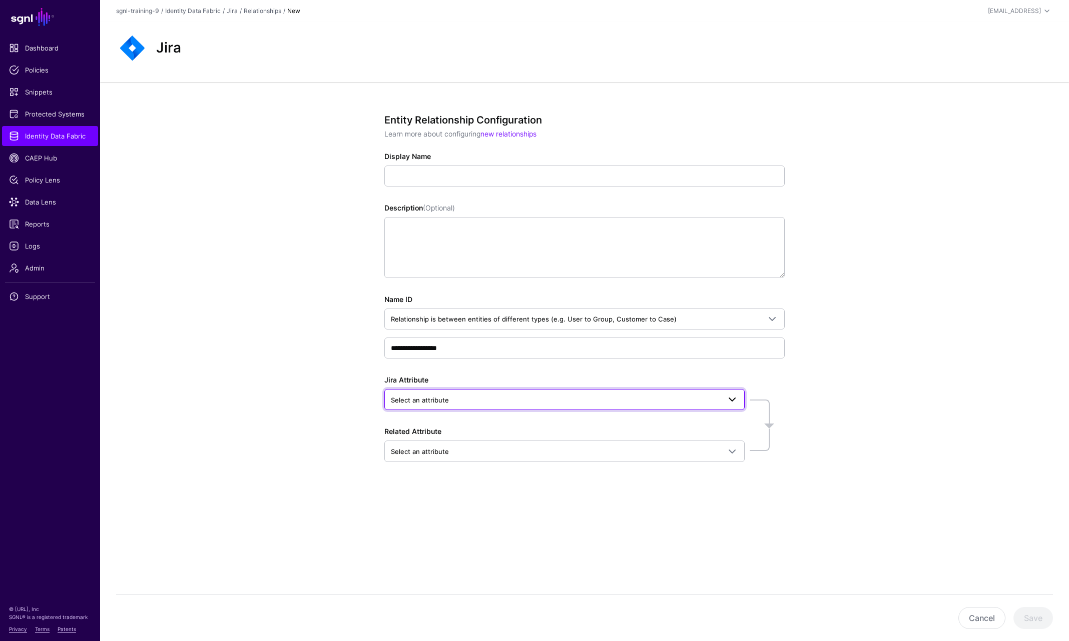
click at [474, 403] on span "Select an attribute" at bounding box center [555, 400] width 329 height 11
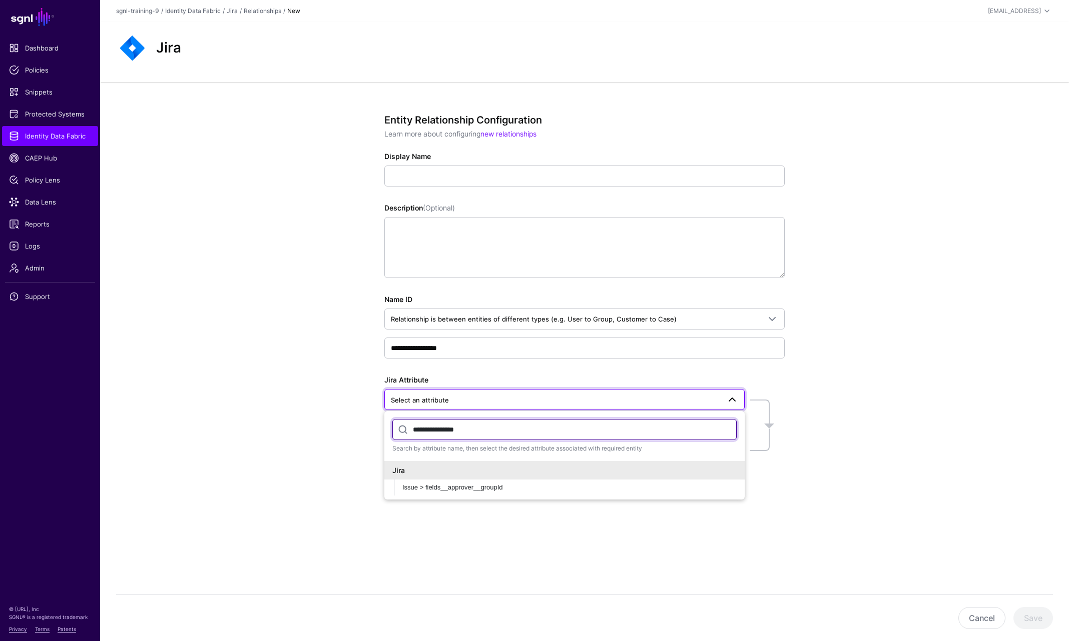
type input "**********"
click at [394, 480] on button "Issue > fields__approver__groupId" at bounding box center [569, 488] width 350 height 16
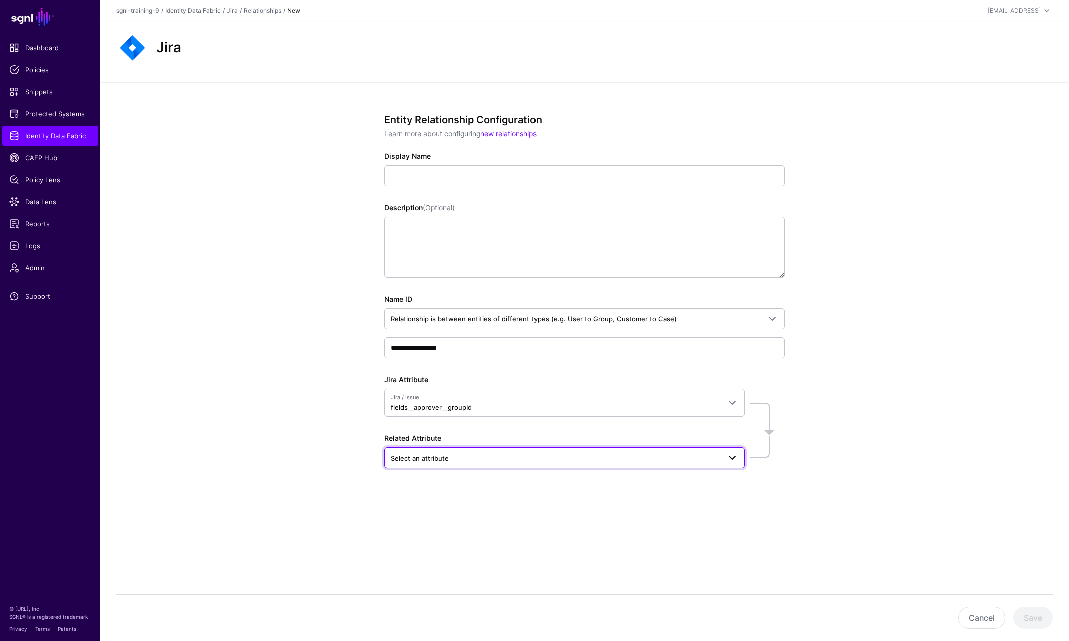
click at [511, 458] on span "Select an attribute" at bounding box center [555, 458] width 329 height 11
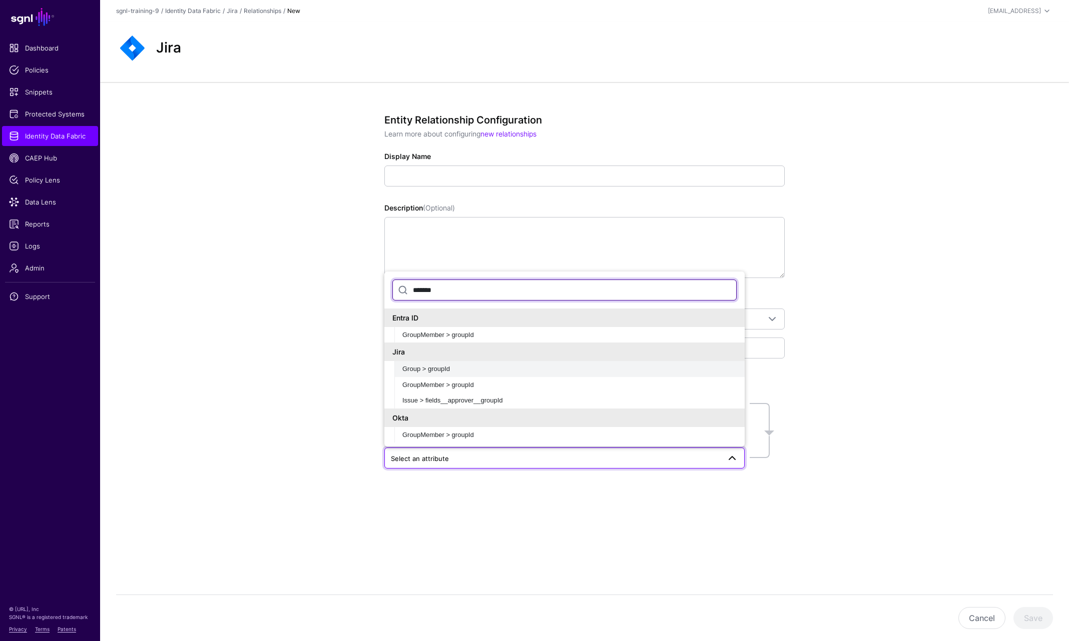
type input "*******"
click at [447, 370] on span "Group > groupId" at bounding box center [426, 369] width 48 height 8
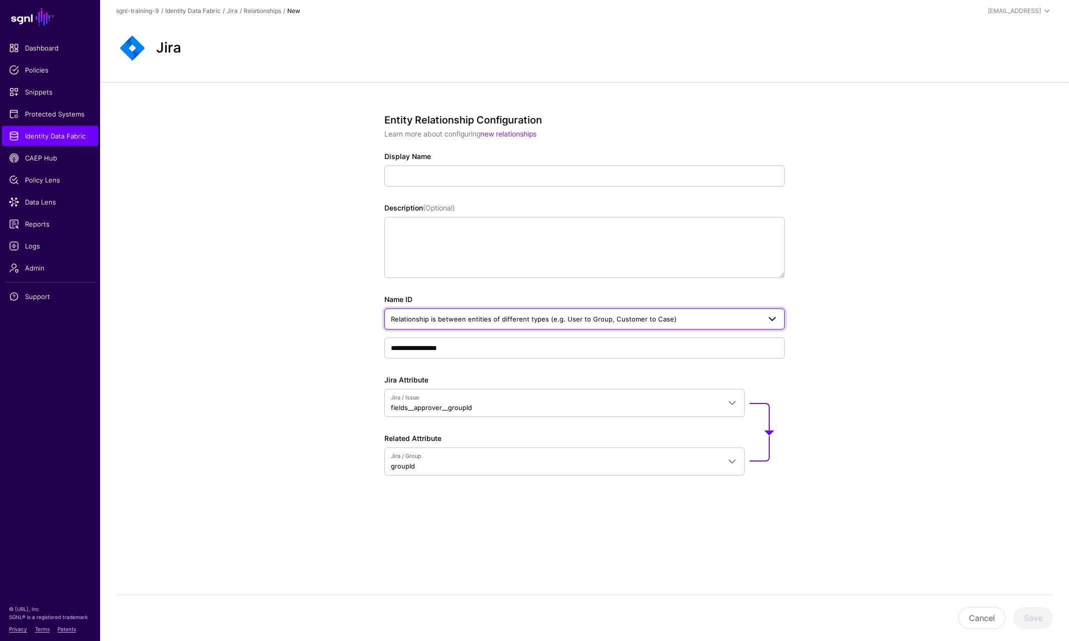
click at [531, 316] on span "Relationship is between entities of different types (e.g. User to Group, Custom…" at bounding box center [534, 319] width 286 height 8
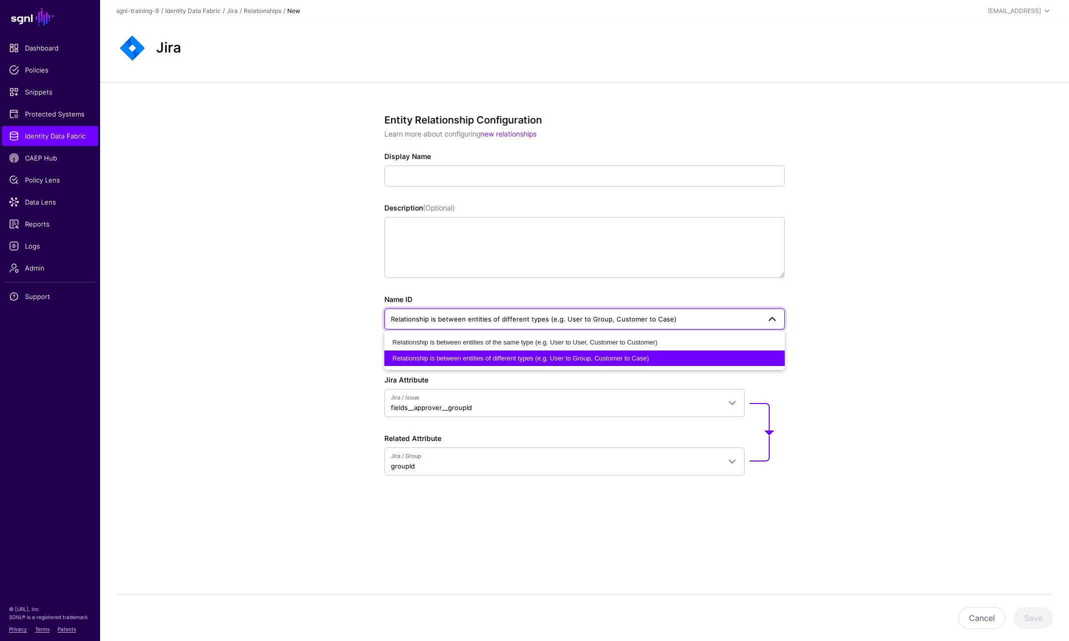
click at [531, 316] on span "Relationship is between entities of different types (e.g. User to Group, Custom…" at bounding box center [534, 319] width 286 height 8
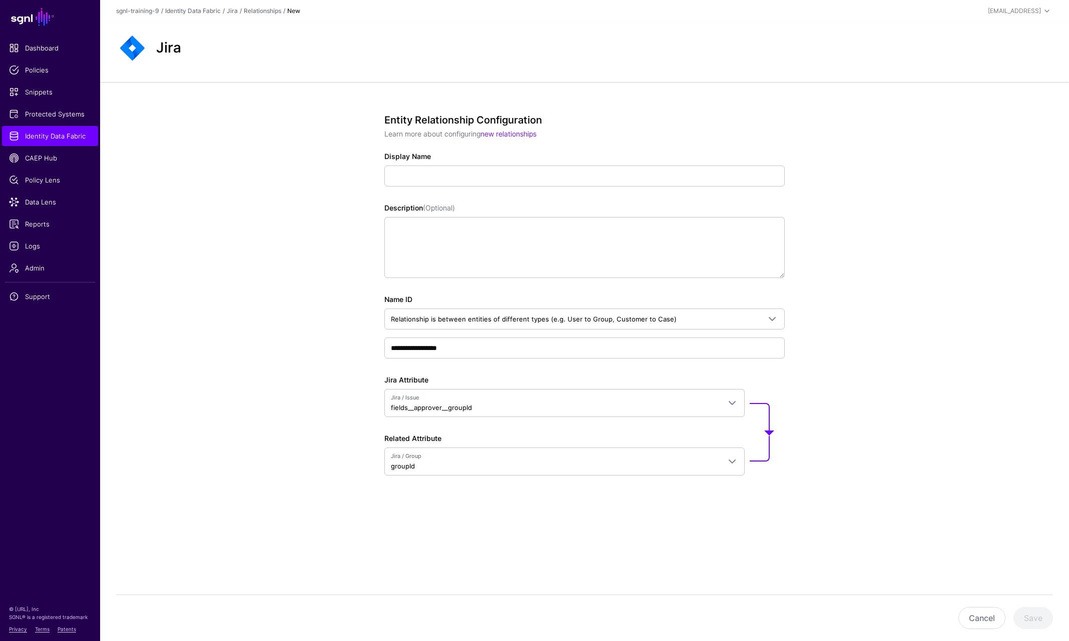
click at [865, 366] on div "**********" at bounding box center [584, 331] width 969 height 498
click at [573, 463] on span "Jira / Group groupId" at bounding box center [555, 461] width 329 height 19
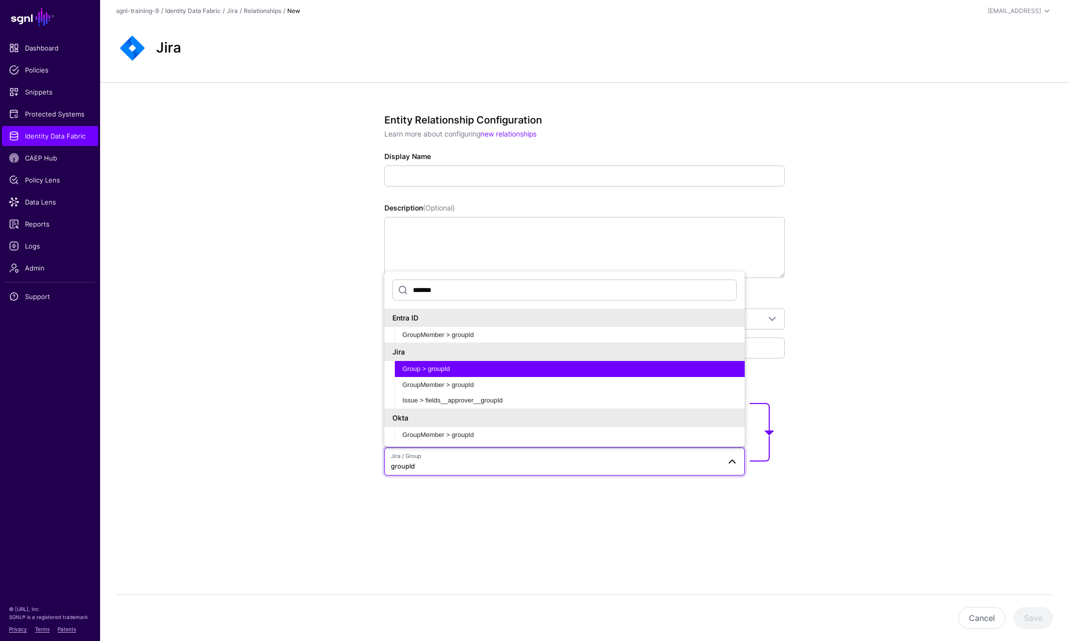
click at [573, 463] on span "Jira / Group groupId" at bounding box center [555, 461] width 329 height 19
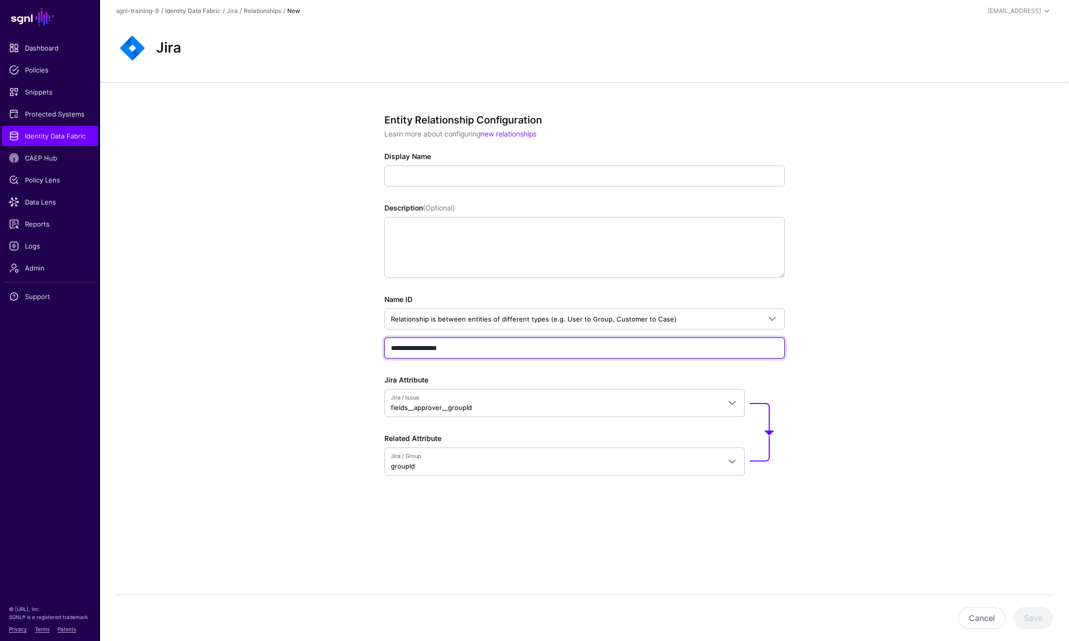
click at [469, 354] on input "**********" at bounding box center [584, 348] width 400 height 21
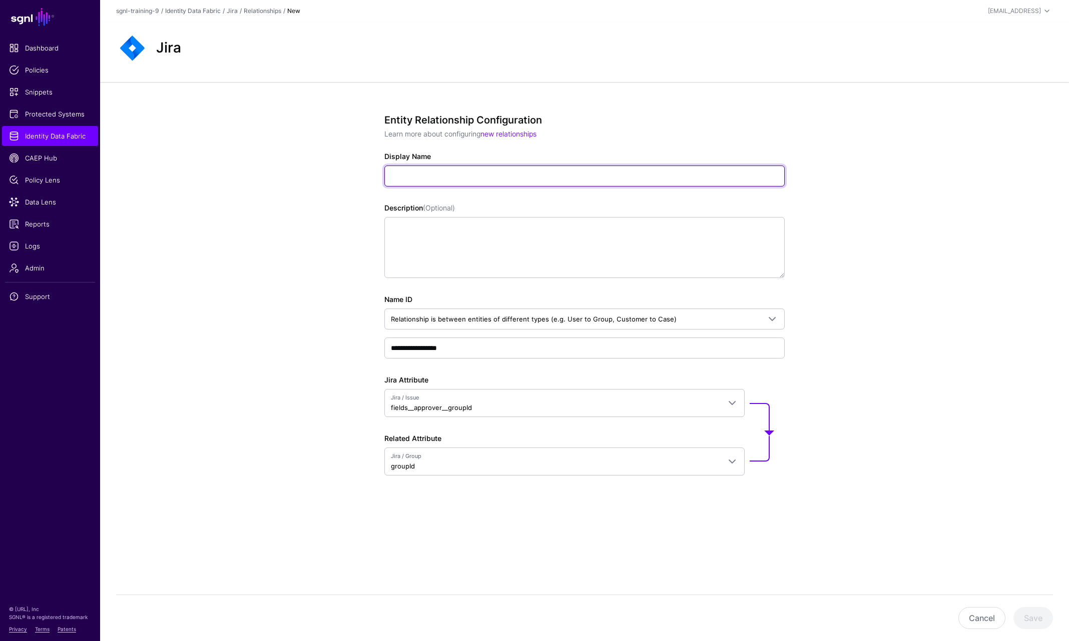
click at [461, 168] on input "Display Name" at bounding box center [584, 176] width 400 height 21
paste input "**********"
type input "**********"
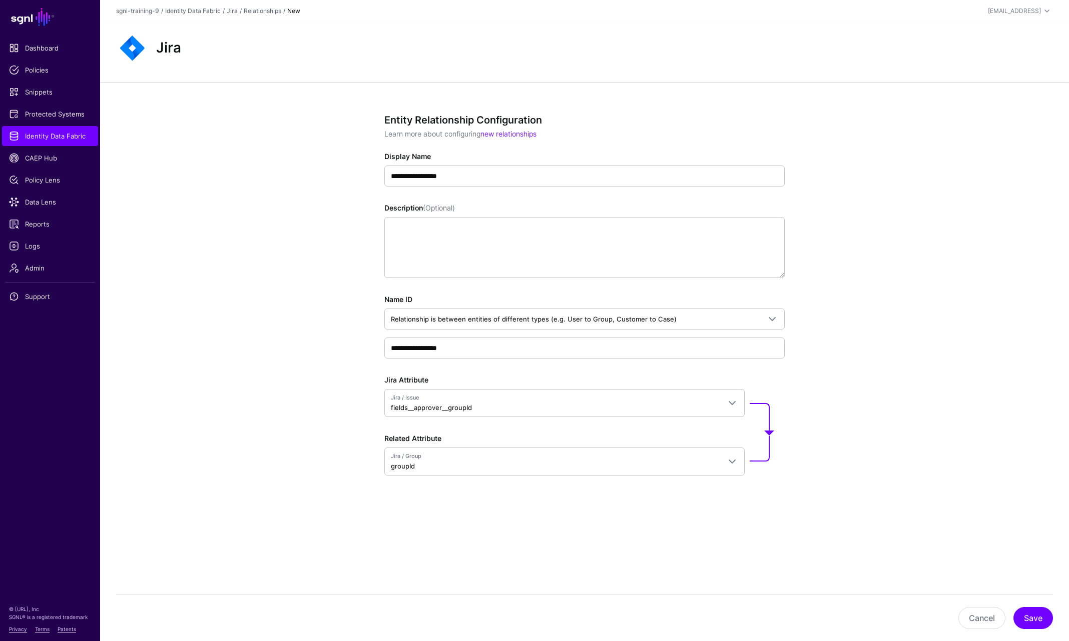
click at [923, 301] on div "**********" at bounding box center [584, 331] width 969 height 498
click at [1007, 620] on button "Save" at bounding box center [1033, 618] width 40 height 22
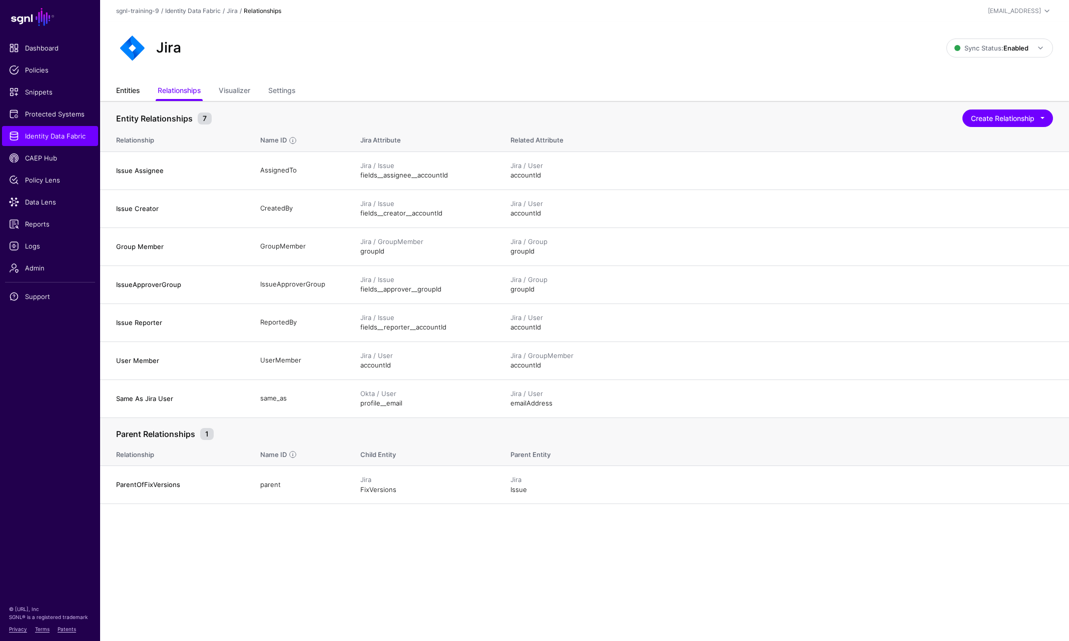
click at [133, 96] on link "Entities" at bounding box center [128, 91] width 24 height 19
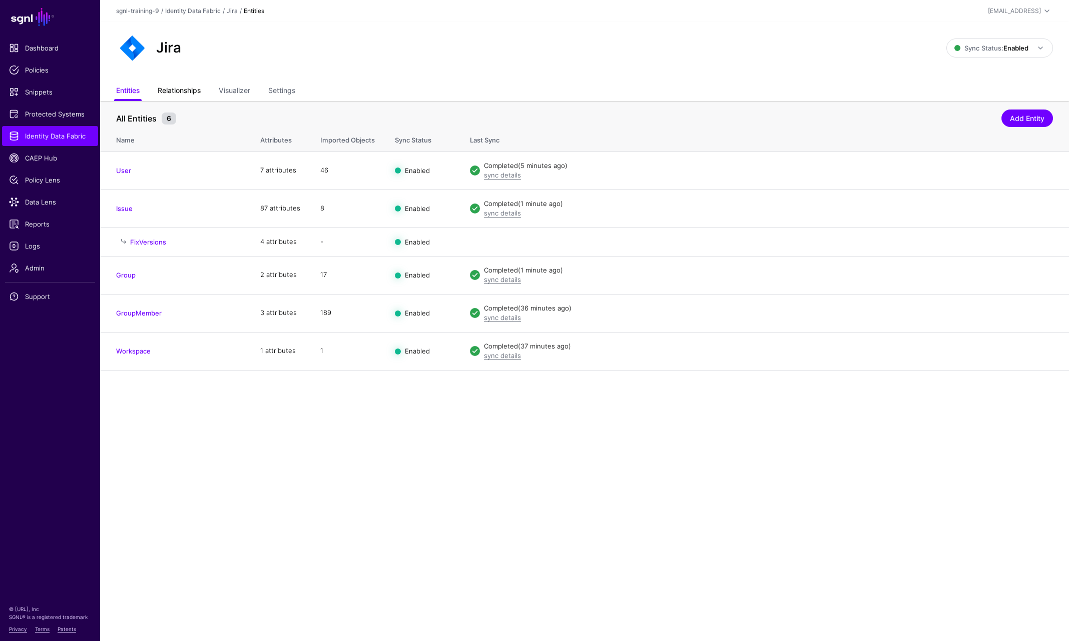
click at [173, 85] on link "Relationships" at bounding box center [179, 91] width 43 height 19
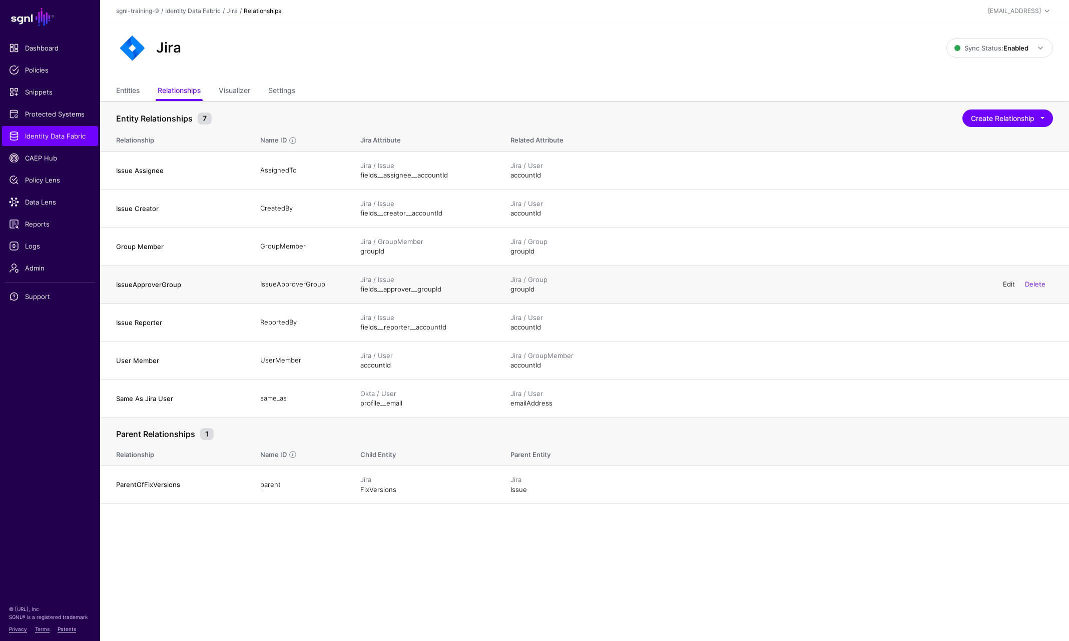
click at [1006, 285] on link "Edit" at bounding box center [1009, 284] width 12 height 8
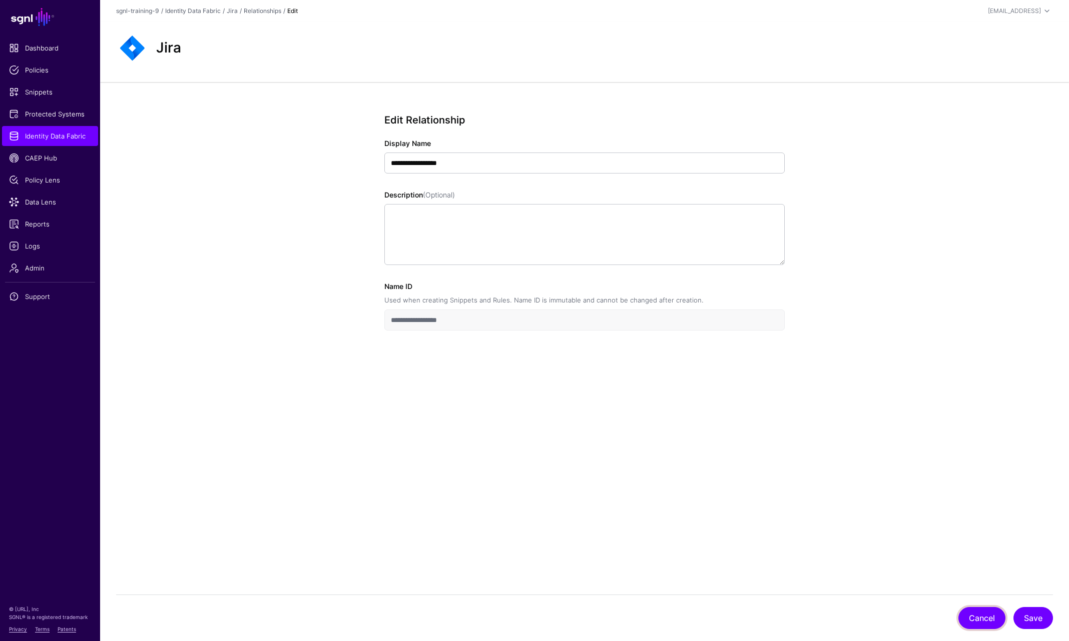
click at [988, 620] on button "Cancel" at bounding box center [981, 618] width 47 height 22
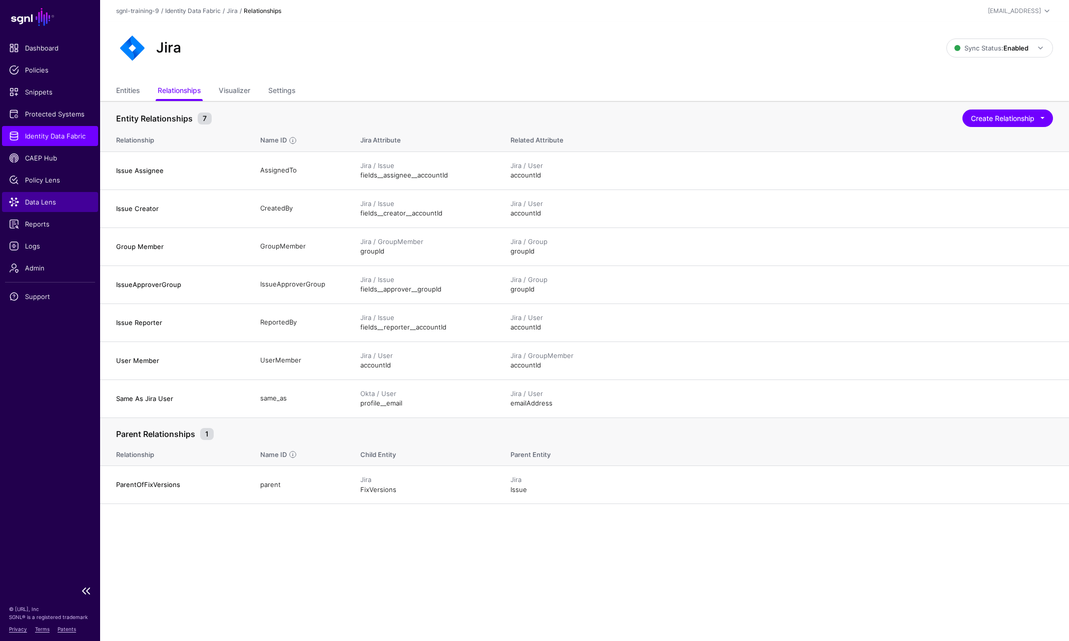
click at [52, 196] on link "Data Lens" at bounding box center [50, 202] width 96 height 20
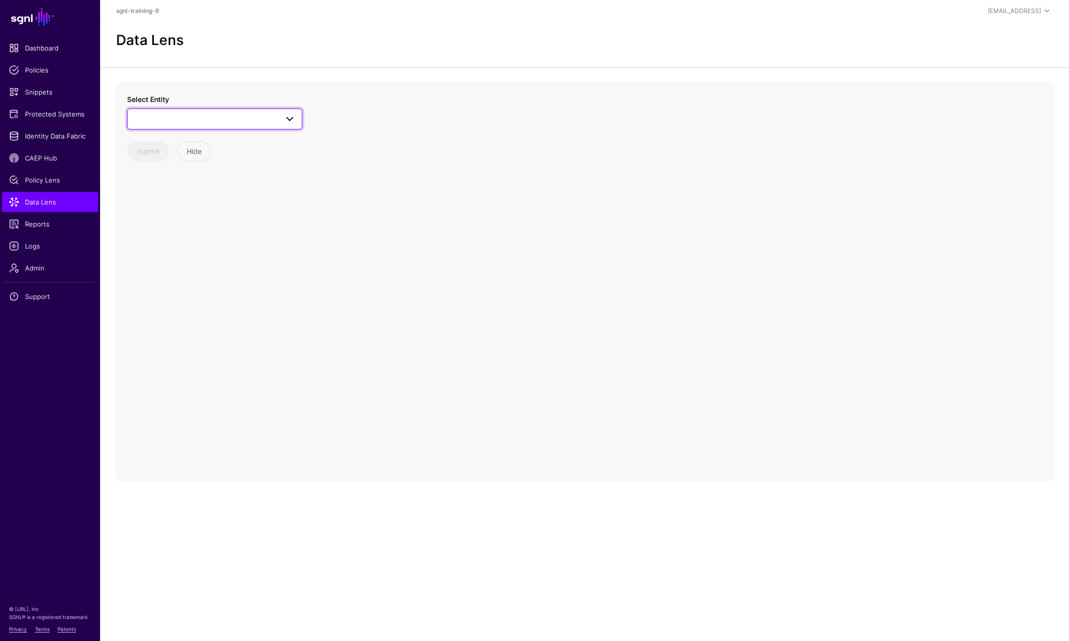
click at [199, 115] on span at bounding box center [215, 119] width 162 height 12
click at [173, 249] on div "User" at bounding box center [219, 252] width 149 height 10
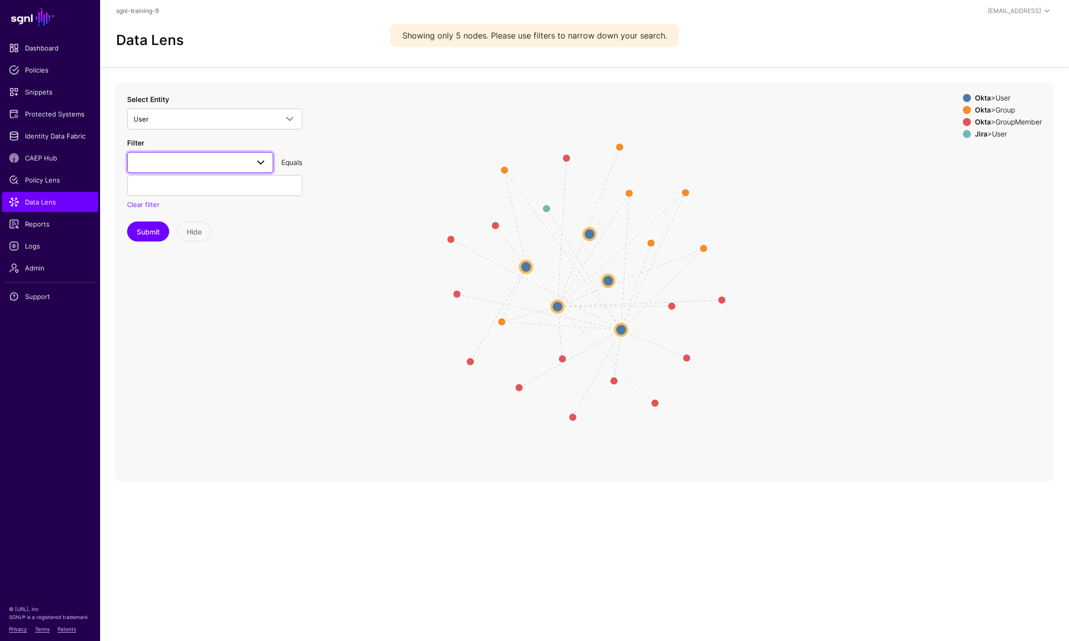
click at [254, 162] on span at bounding box center [258, 163] width 18 height 12
type input "**********"
click at [176, 221] on span "profile__email" at bounding box center [155, 219] width 41 height 8
click at [201, 190] on input "text" at bounding box center [214, 185] width 175 height 21
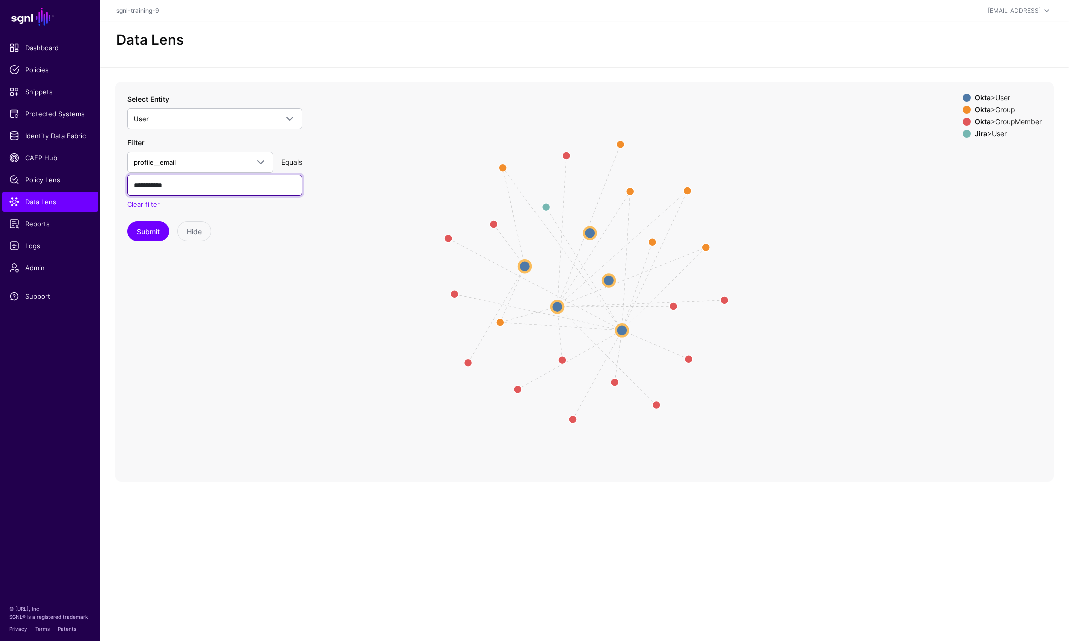
type input "**********"
click at [127, 222] on button "Submit" at bounding box center [148, 232] width 42 height 20
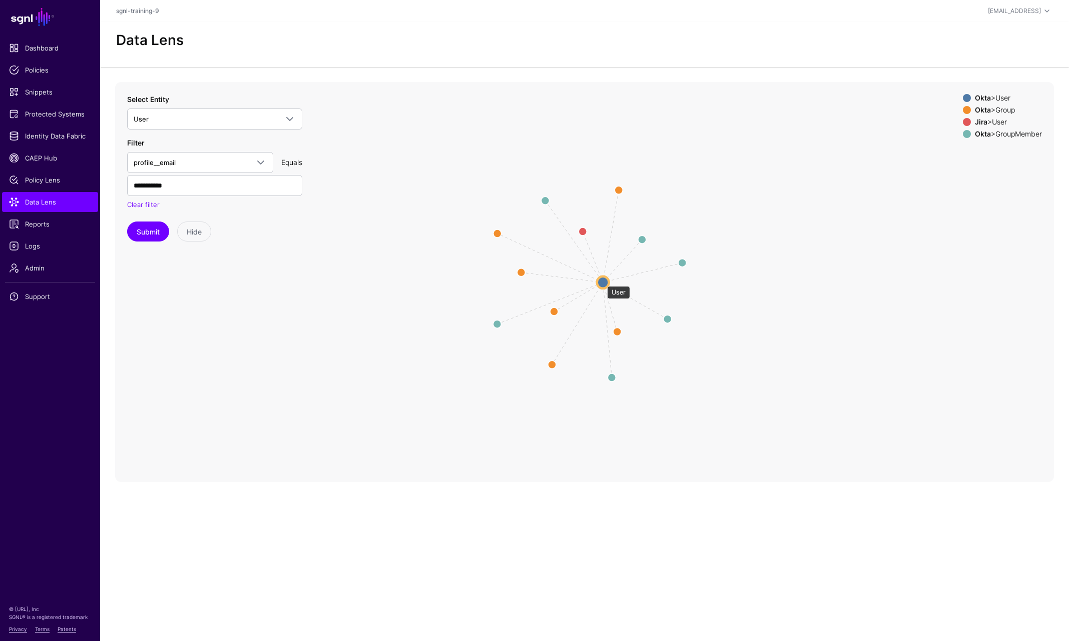
click at [602, 281] on circle at bounding box center [603, 282] width 12 height 12
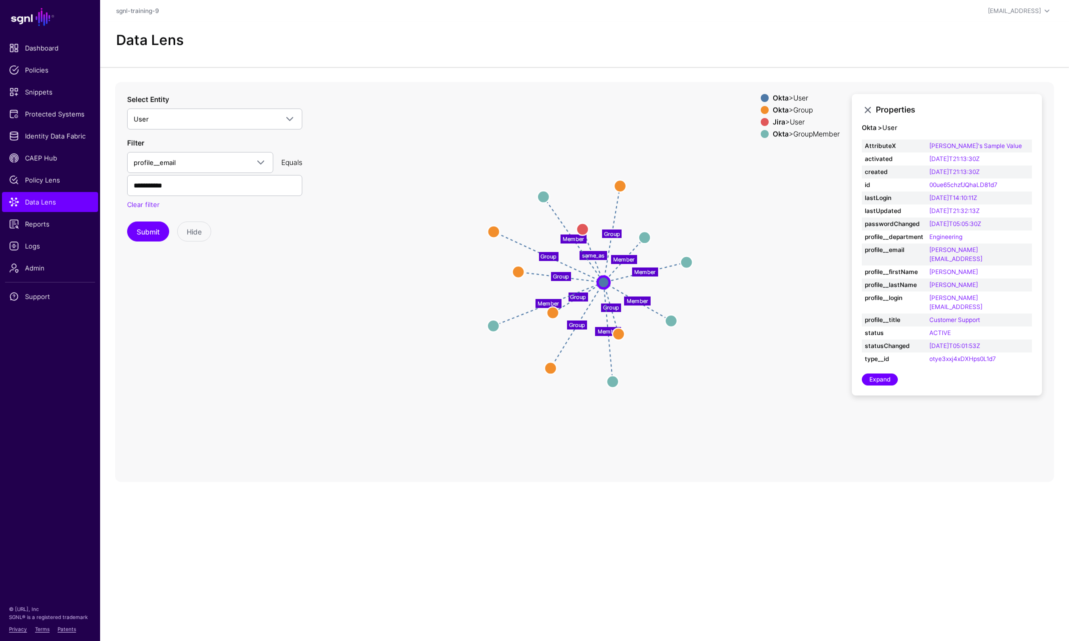
click at [760, 96] on span at bounding box center [764, 98] width 8 height 8
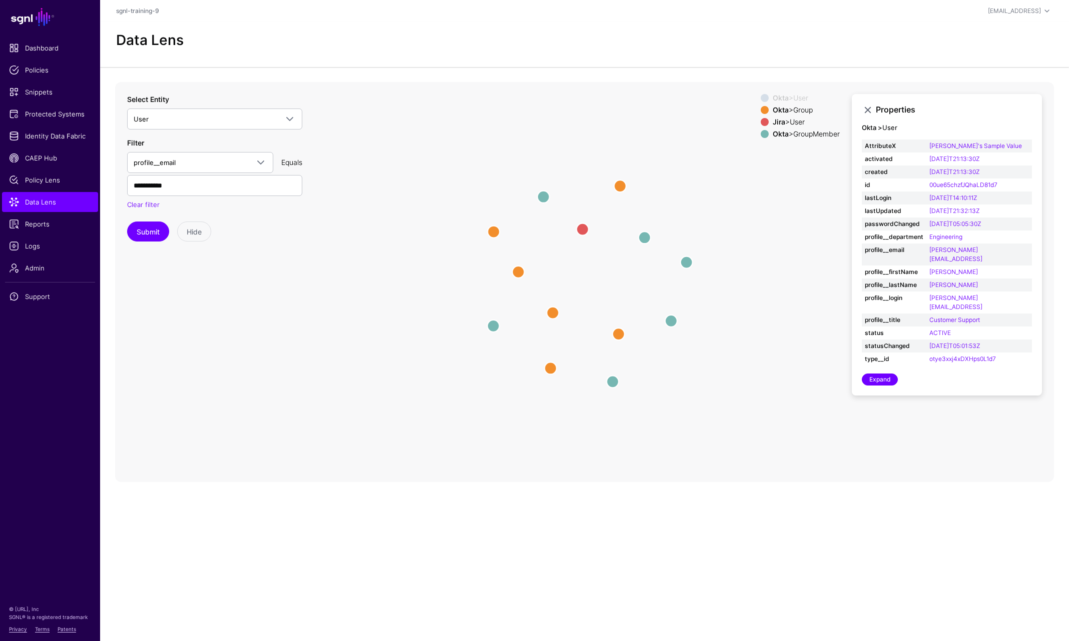
click at [760, 98] on span at bounding box center [764, 98] width 8 height 8
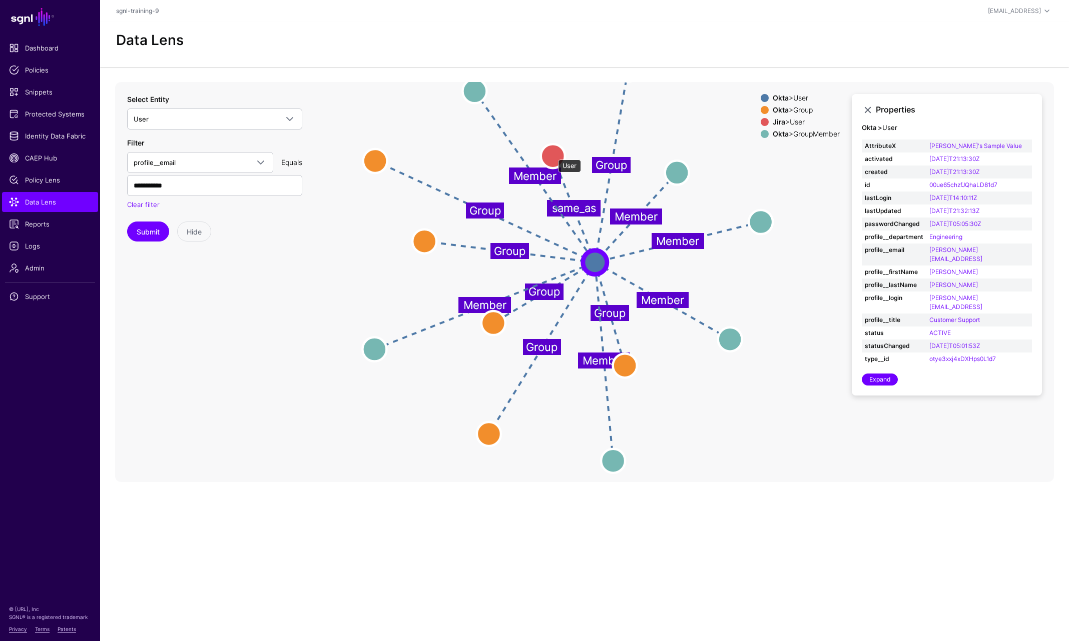
click at [553, 154] on circle at bounding box center [553, 156] width 24 height 24
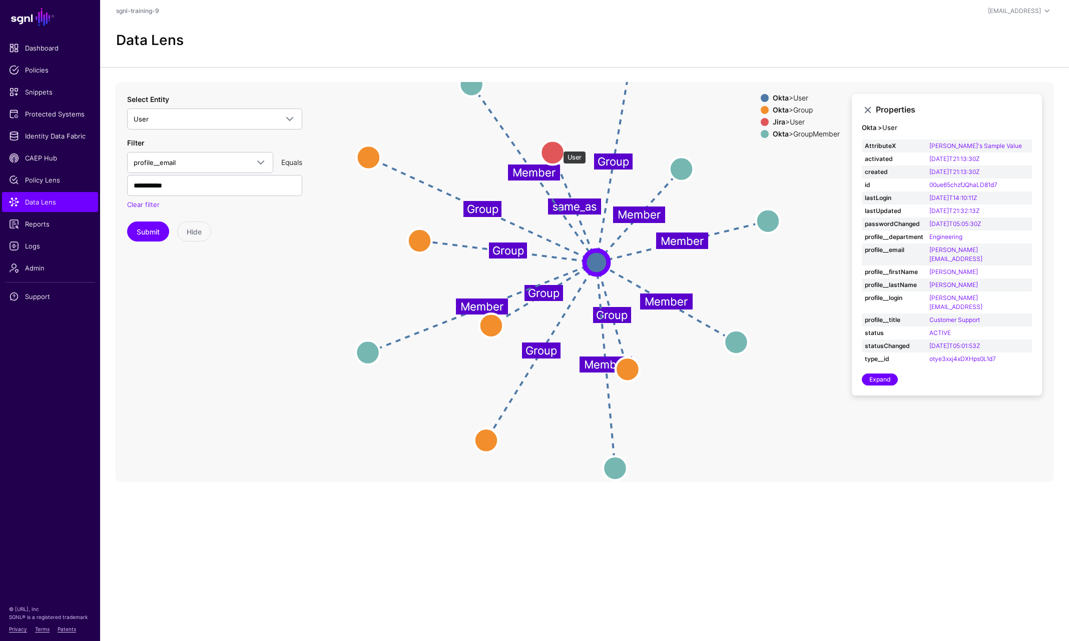
click at [558, 146] on circle at bounding box center [552, 153] width 24 height 24
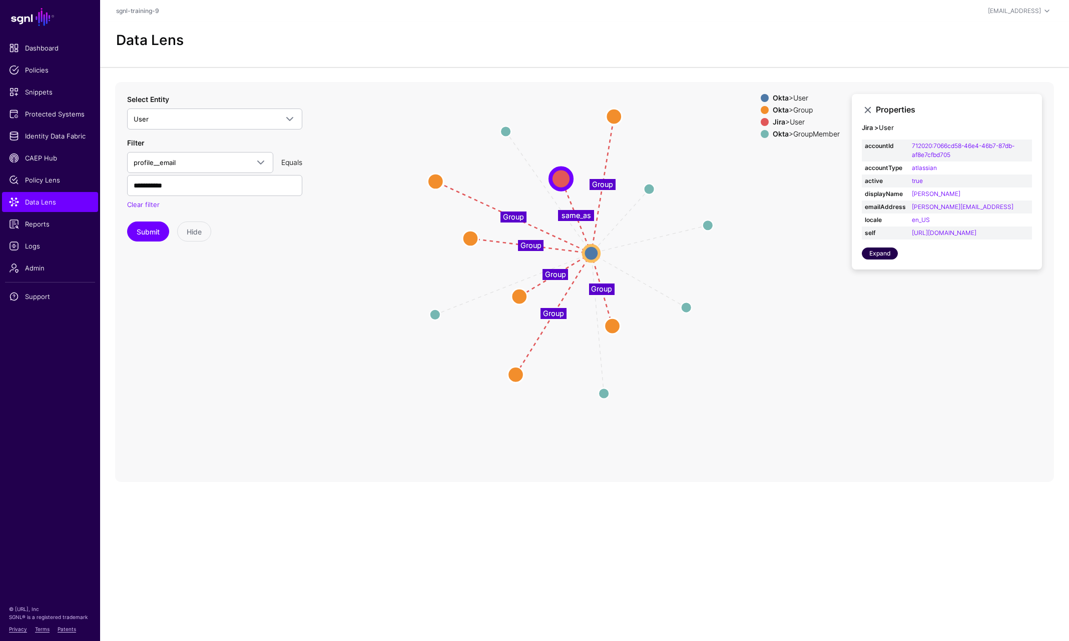
click at [874, 260] on link "Expand" at bounding box center [880, 254] width 36 height 12
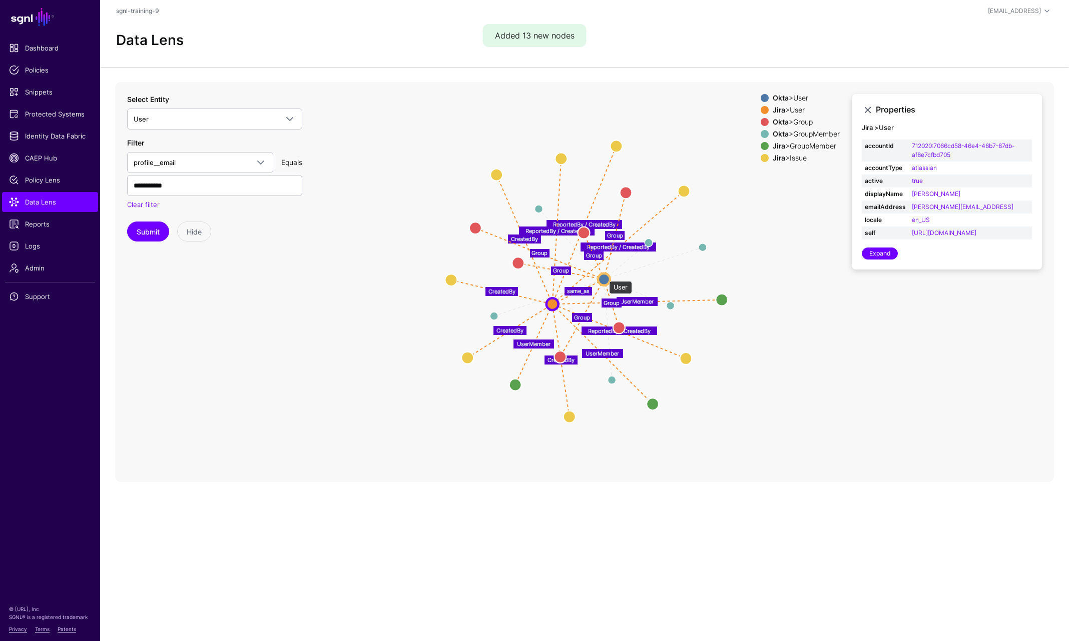
click at [604, 276] on circle at bounding box center [604, 279] width 12 height 12
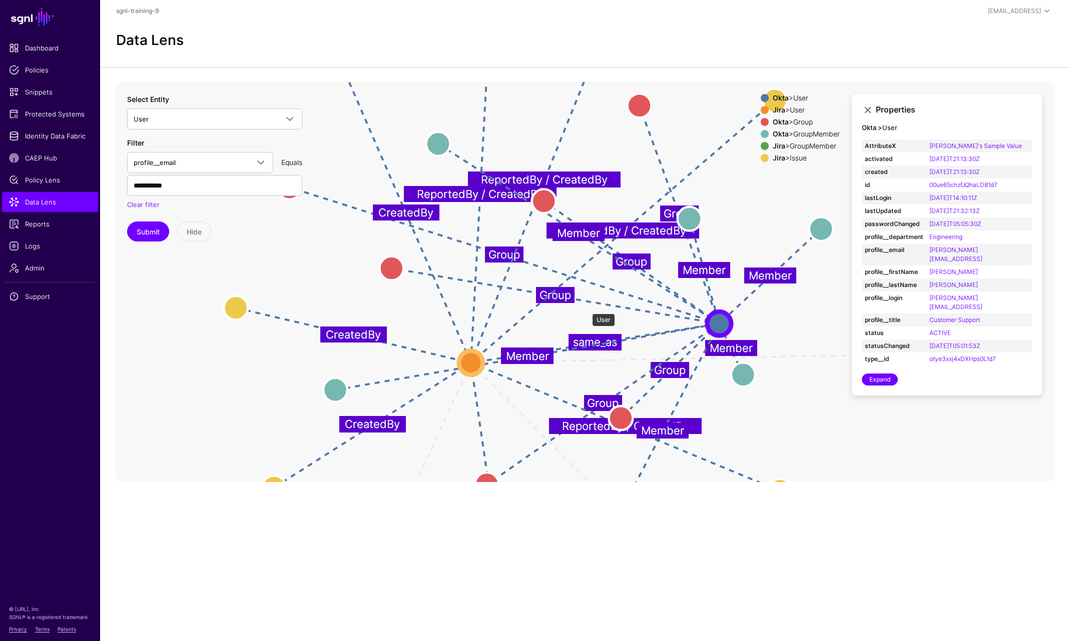
drag, startPoint x: 587, startPoint y: 309, endPoint x: 714, endPoint y: 330, distance: 128.8
click at [720, 326] on circle at bounding box center [719, 324] width 24 height 24
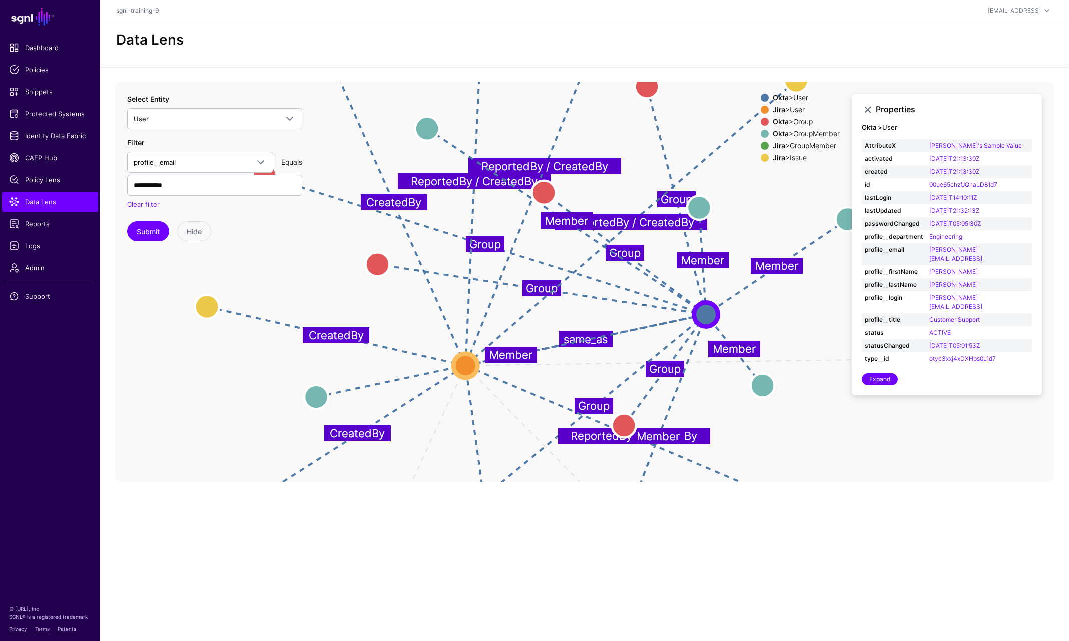
drag, startPoint x: 719, startPoint y: 324, endPoint x: 699, endPoint y: 318, distance: 21.4
click at [699, 318] on circle at bounding box center [706, 315] width 24 height 24
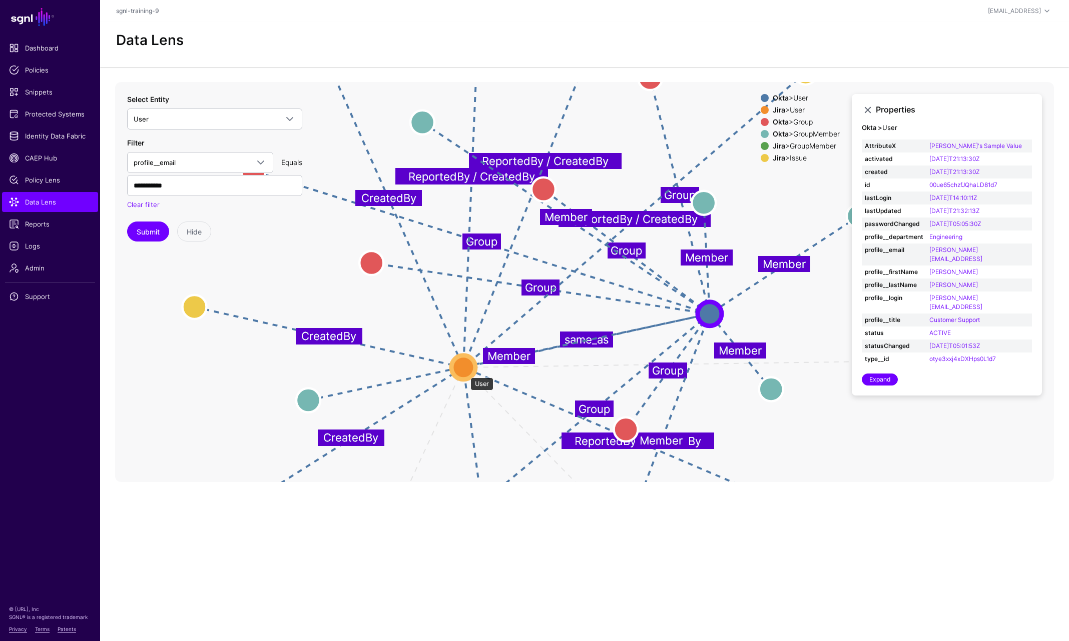
click at [465, 373] on circle at bounding box center [463, 367] width 24 height 24
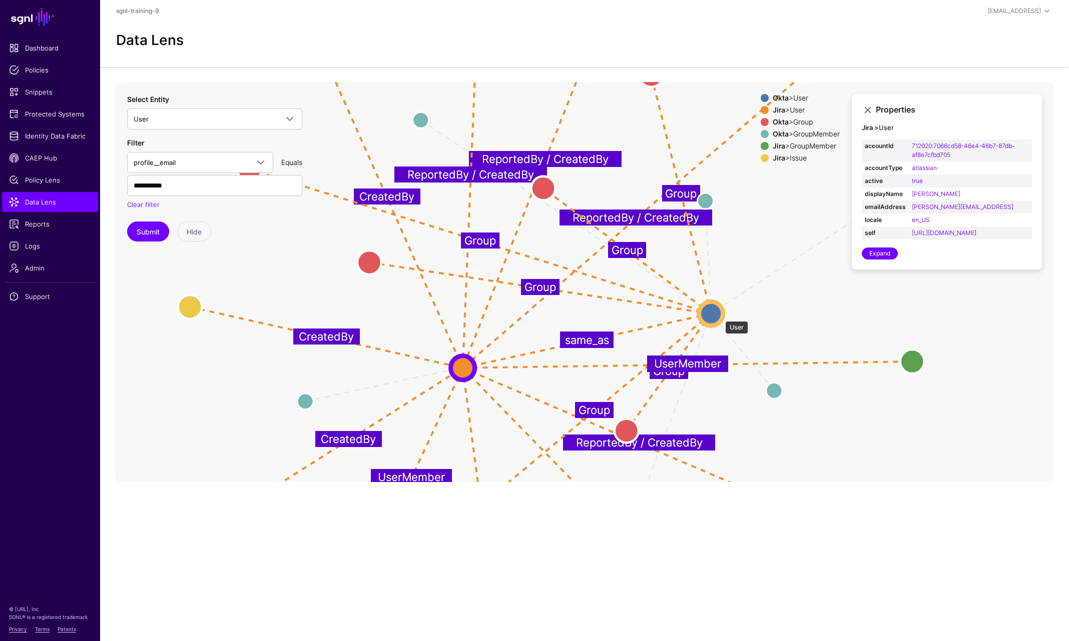
click at [720, 316] on circle at bounding box center [711, 314] width 24 height 24
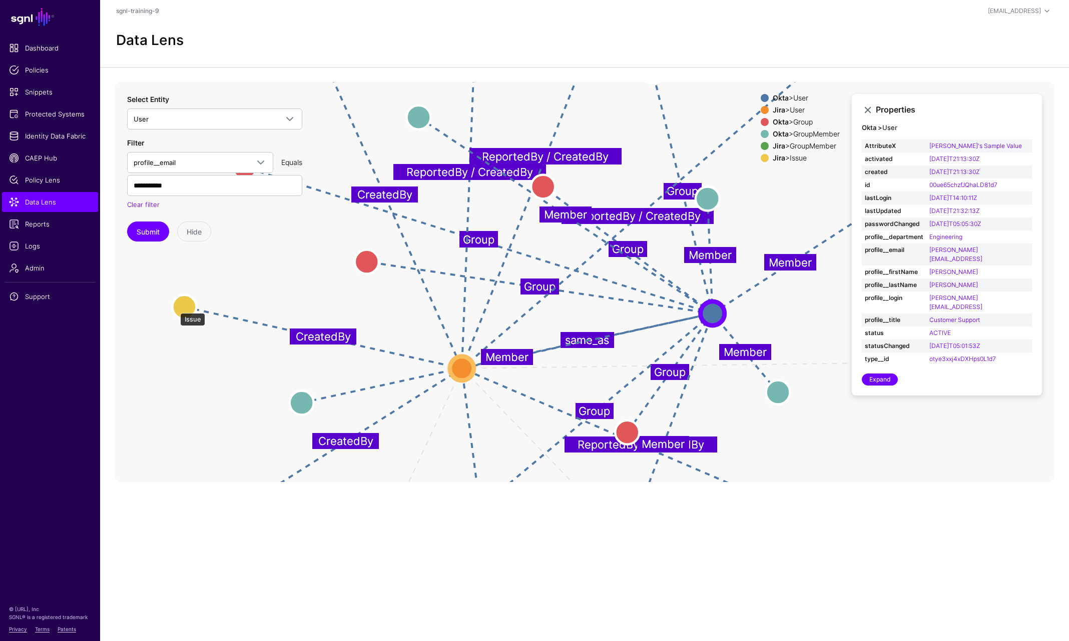
click at [175, 308] on circle at bounding box center [184, 307] width 24 height 24
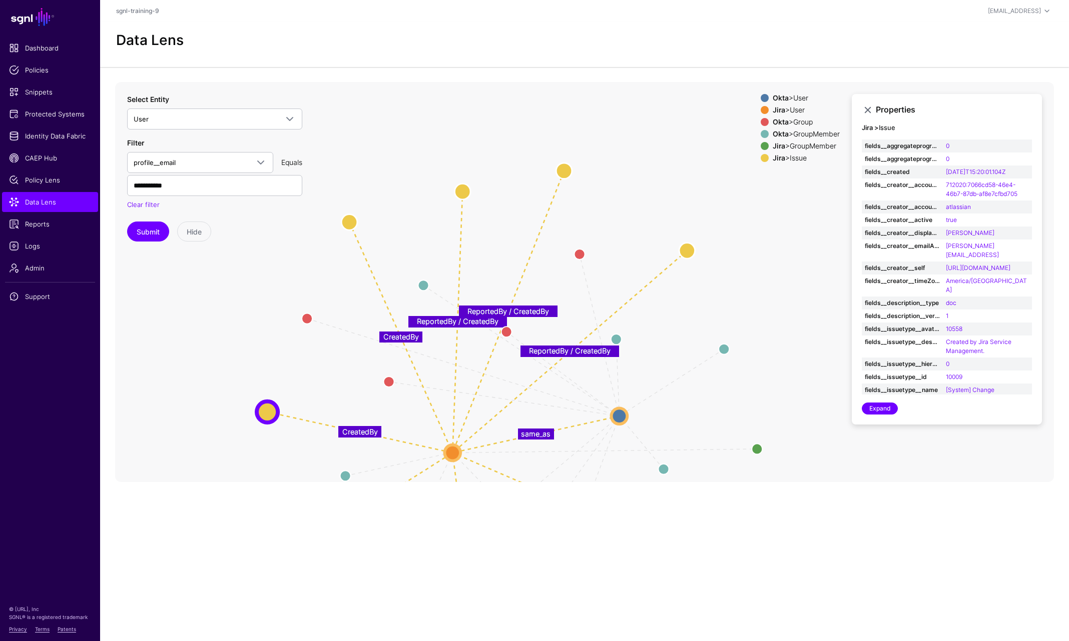
drag, startPoint x: 506, startPoint y: 304, endPoint x: 502, endPoint y: 427, distance: 123.7
click at [502, 427] on icon "Member Member Member Member Member Member Group Group Group Group Group Group U…" at bounding box center [584, 282] width 939 height 400
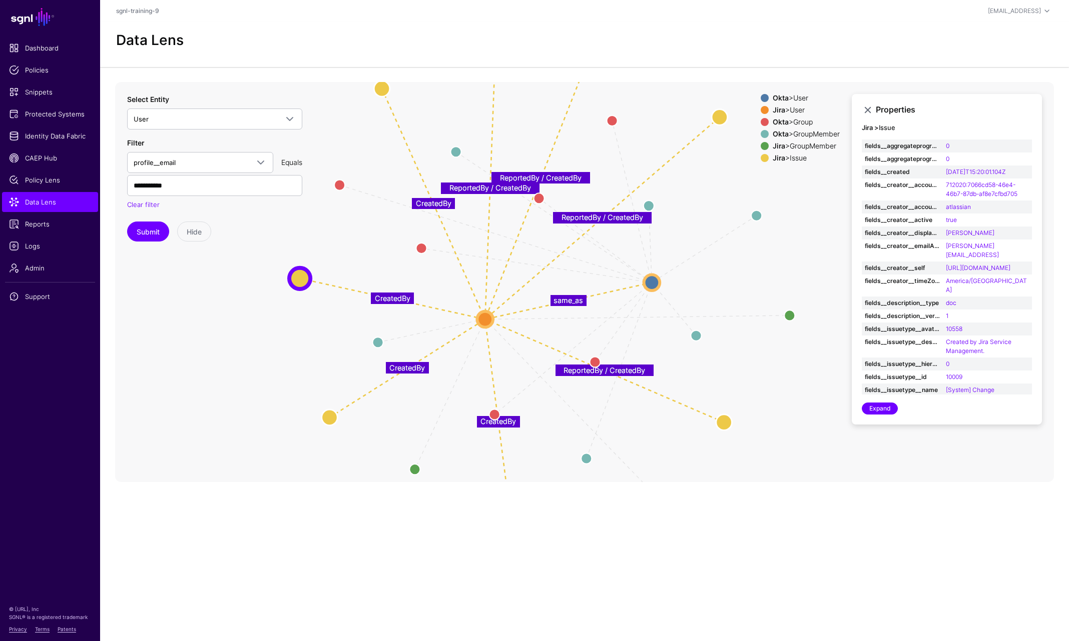
drag, startPoint x: 497, startPoint y: 375, endPoint x: 522, endPoint y: 257, distance: 120.2
click at [522, 257] on icon "Member Member Member Member Member Member Group Group Group Group Group Group U…" at bounding box center [584, 282] width 939 height 400
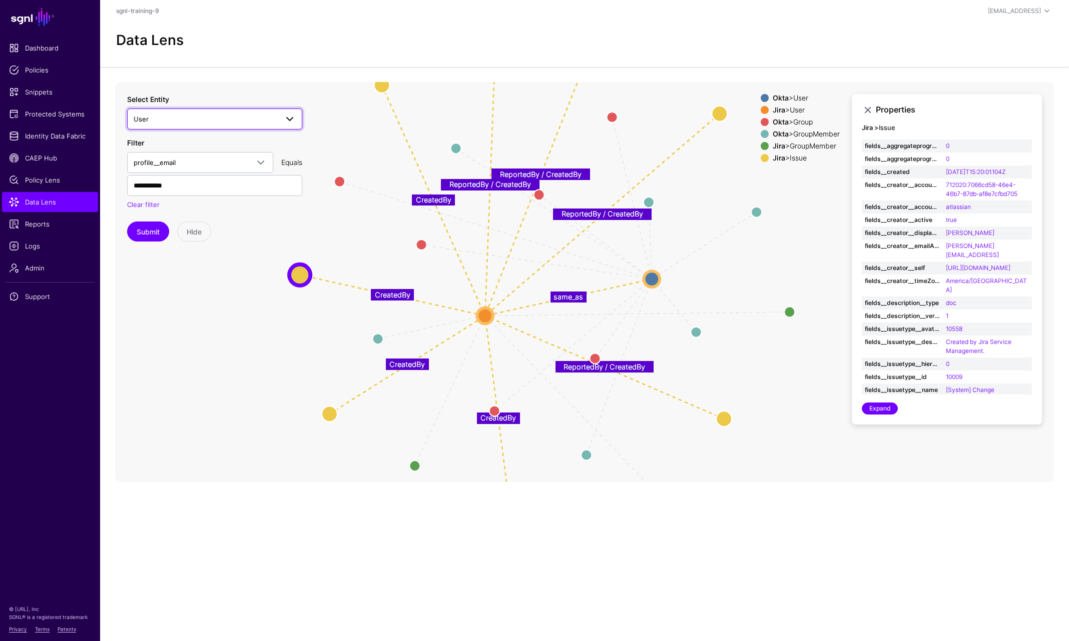
click at [204, 119] on span "User" at bounding box center [206, 119] width 144 height 11
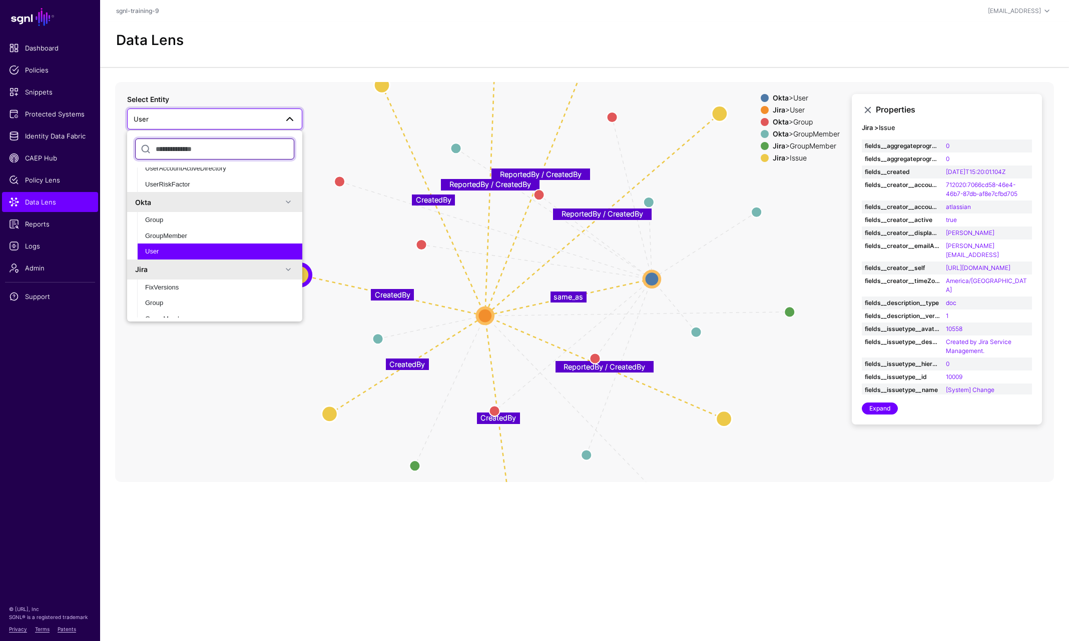
scroll to position [300, 0]
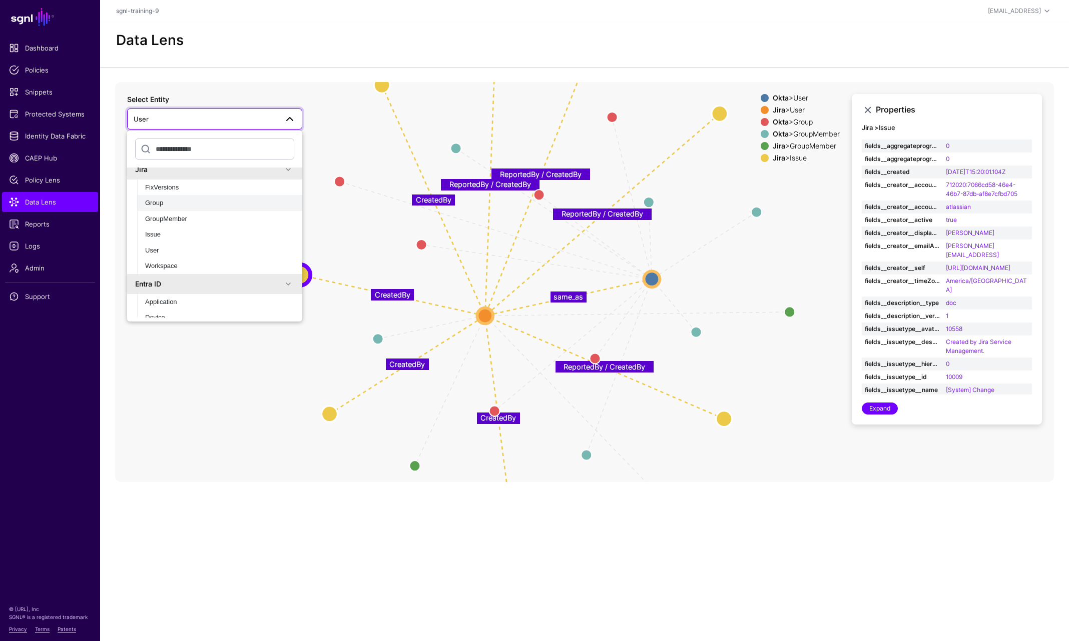
click at [174, 203] on div "Group" at bounding box center [219, 203] width 149 height 10
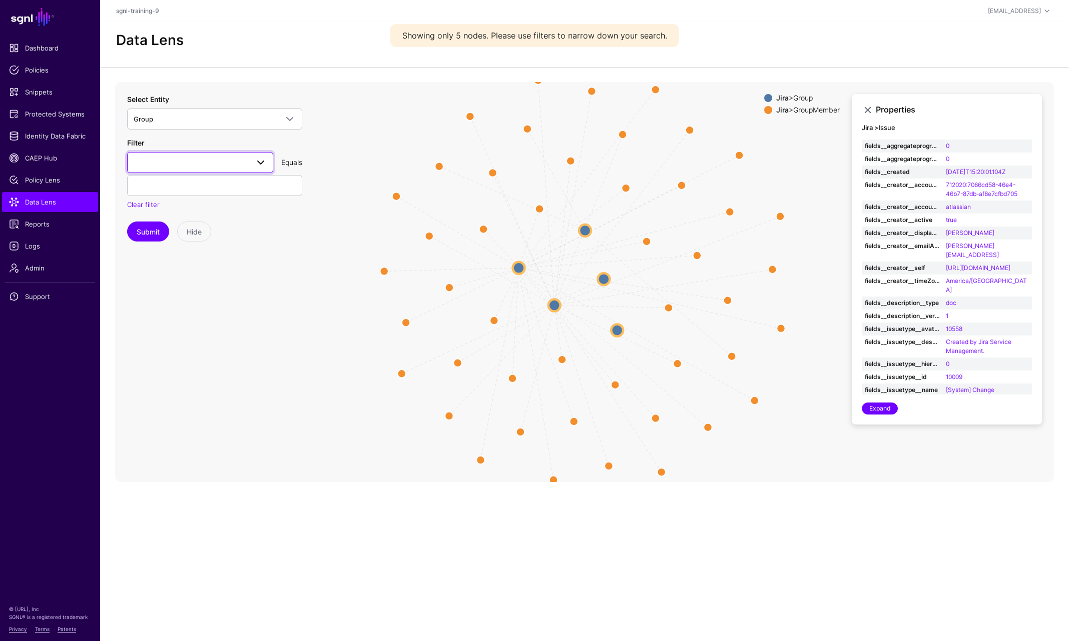
click at [159, 163] on span at bounding box center [200, 163] width 133 height 12
click at [155, 223] on div "groupId" at bounding box center [200, 219] width 130 height 10
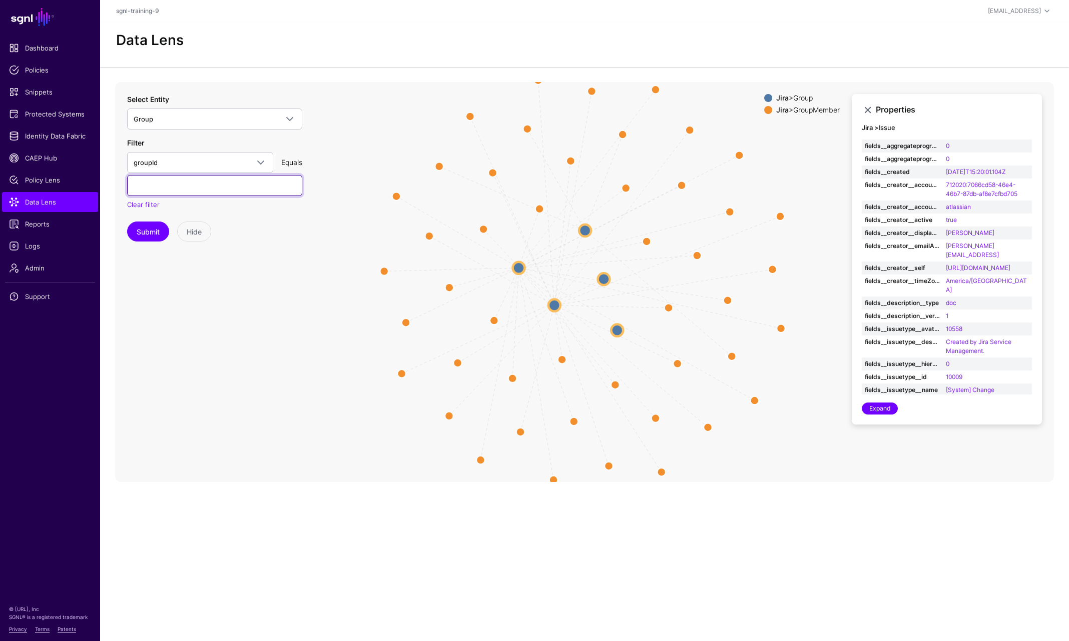
click at [155, 186] on input "text" at bounding box center [214, 185] width 175 height 21
paste input "**********"
type input "**********"
click at [146, 235] on button "Submit" at bounding box center [148, 232] width 42 height 20
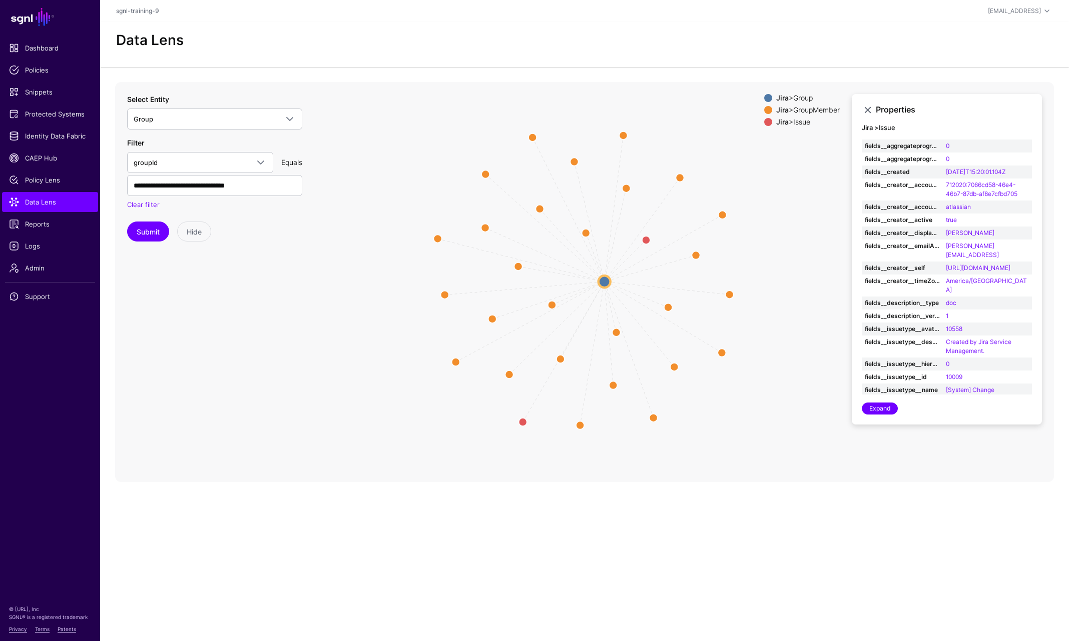
click at [764, 112] on span at bounding box center [768, 110] width 8 height 8
click at [767, 111] on div at bounding box center [768, 110] width 12 height 8
click at [646, 237] on circle at bounding box center [646, 240] width 16 height 16
click at [650, 237] on circle at bounding box center [648, 238] width 16 height 16
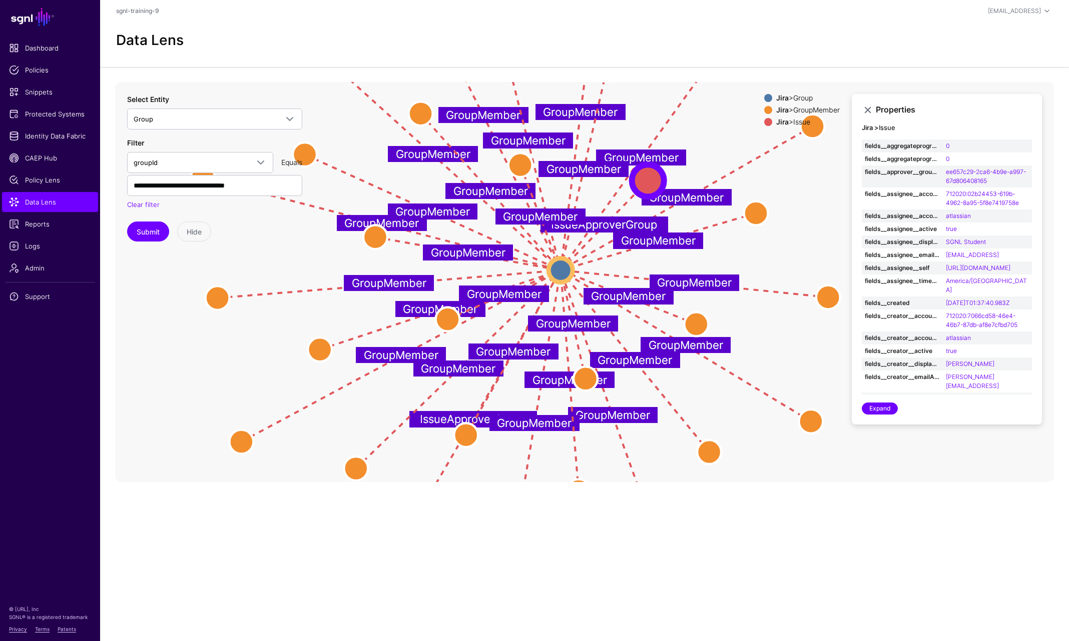
click at [764, 109] on span at bounding box center [768, 110] width 8 height 8
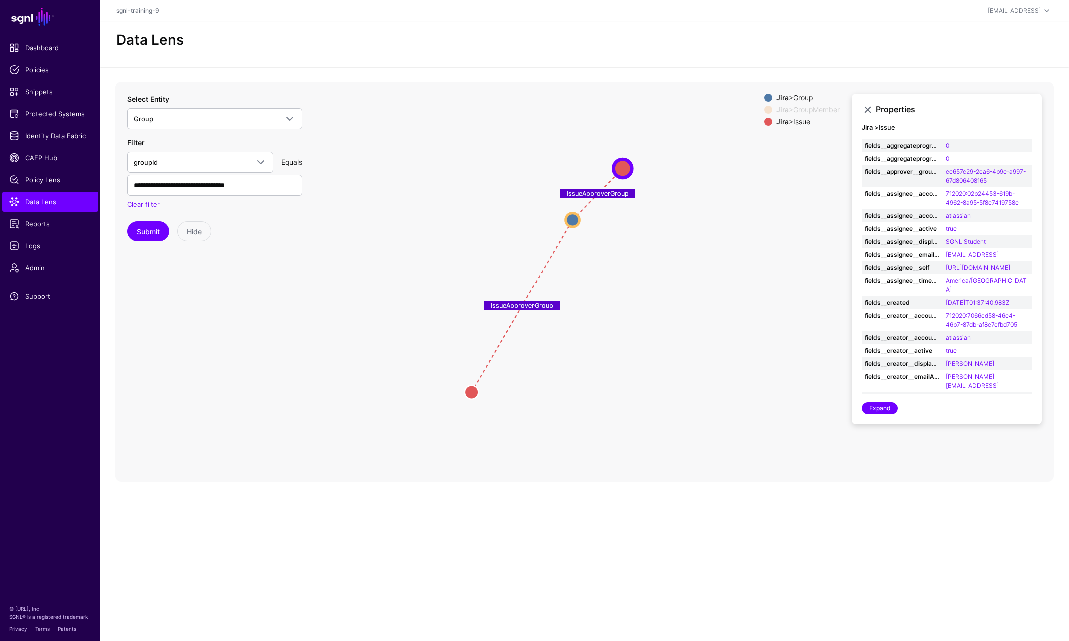
drag, startPoint x: 533, startPoint y: 405, endPoint x: 579, endPoint y: 308, distance: 107.9
click at [579, 308] on icon "GroupMember GroupMember IssueApproverGroup GroupMember GroupMember GroupMember …" at bounding box center [584, 282] width 939 height 400
drag, startPoint x: 627, startPoint y: 321, endPoint x: 617, endPoint y: 326, distance: 10.7
click at [617, 326] on icon "GroupMember GroupMember IssueApproverGroup GroupMember GroupMember GroupMember …" at bounding box center [584, 282] width 939 height 400
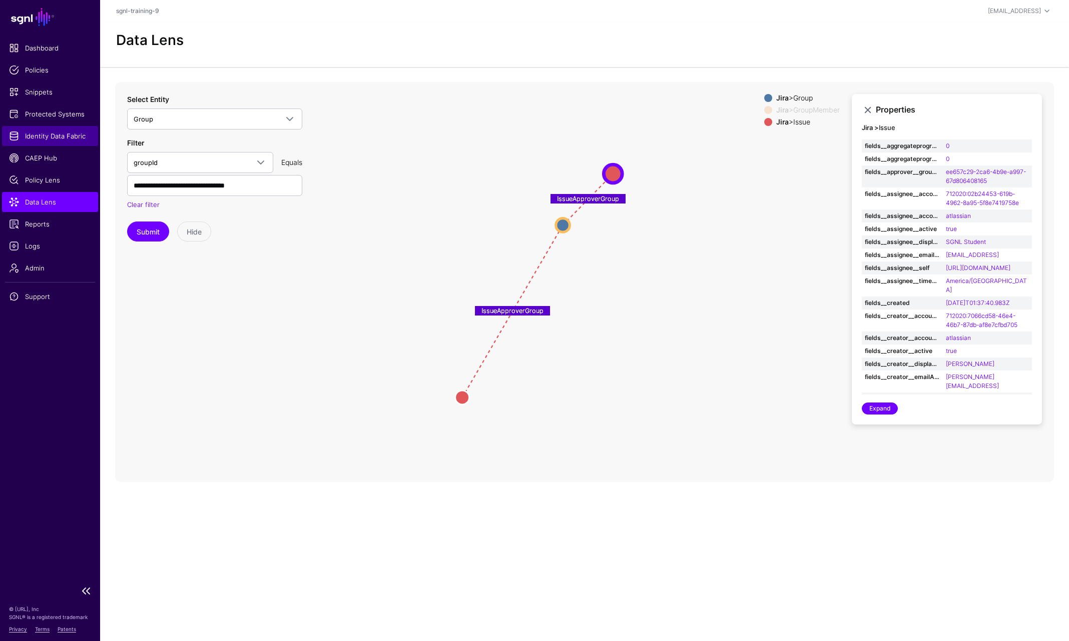
drag, startPoint x: 38, startPoint y: 134, endPoint x: 46, endPoint y: 134, distance: 8.5
click at [38, 134] on span "Identity Data Fabric" at bounding box center [50, 136] width 82 height 10
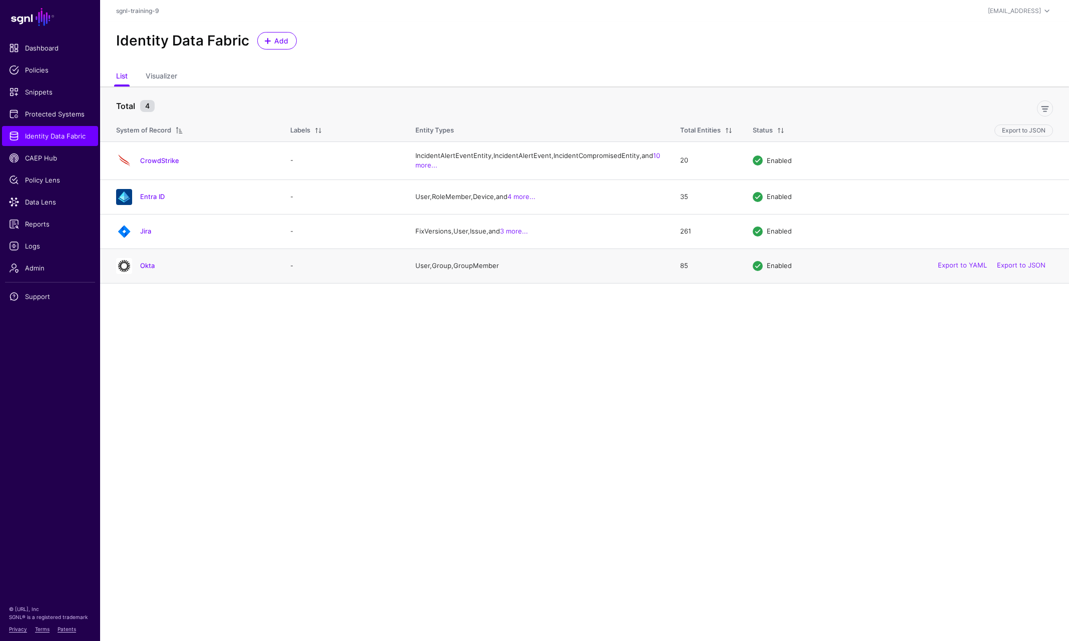
click at [149, 270] on h4 "Okta" at bounding box center [205, 265] width 130 height 9
click at [149, 270] on link "Okta" at bounding box center [147, 266] width 15 height 8
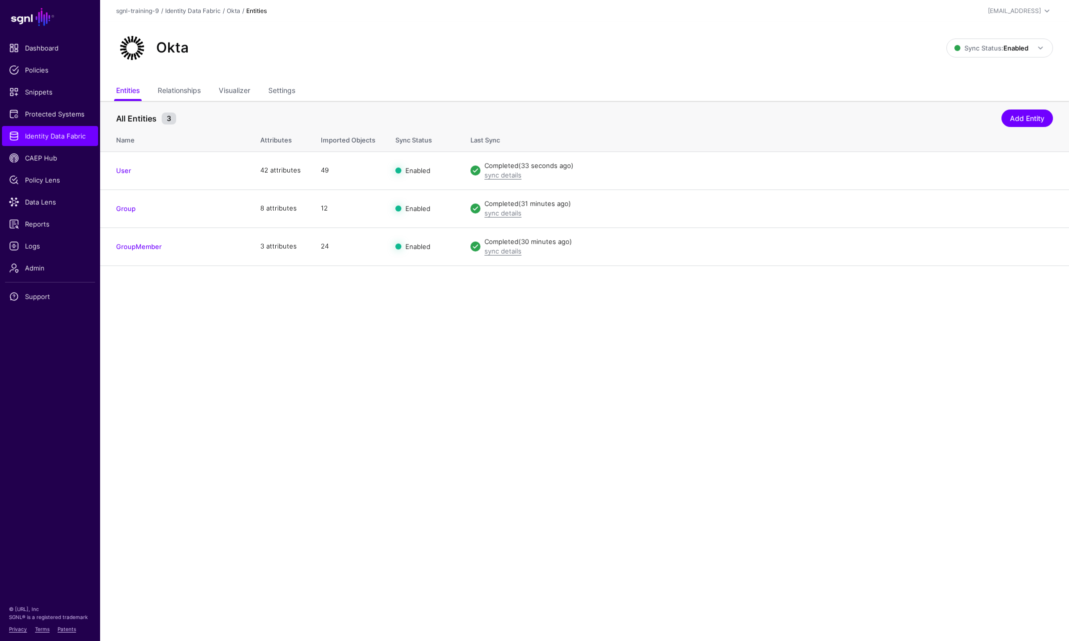
click at [451, 417] on main "SGNL Dashboard Policies Snippets Protected Systems Identity Data Fabric CAEP Hu…" at bounding box center [534, 320] width 1069 height 641
click at [176, 87] on link "Relationships" at bounding box center [179, 91] width 43 height 19
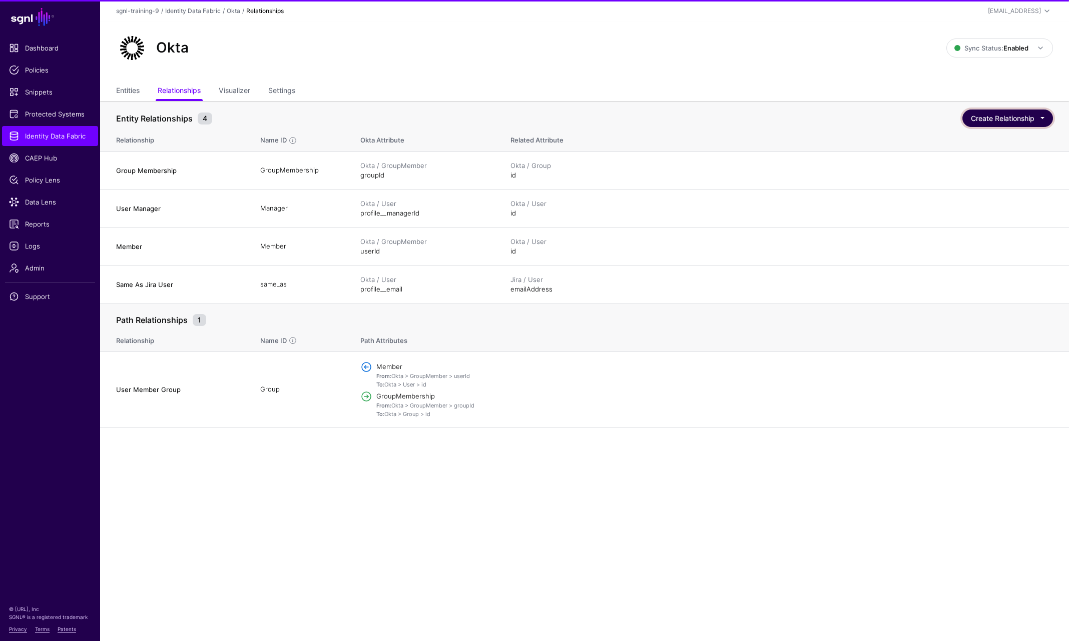
click at [997, 117] on button "Create Relationship" at bounding box center [1007, 119] width 91 height 18
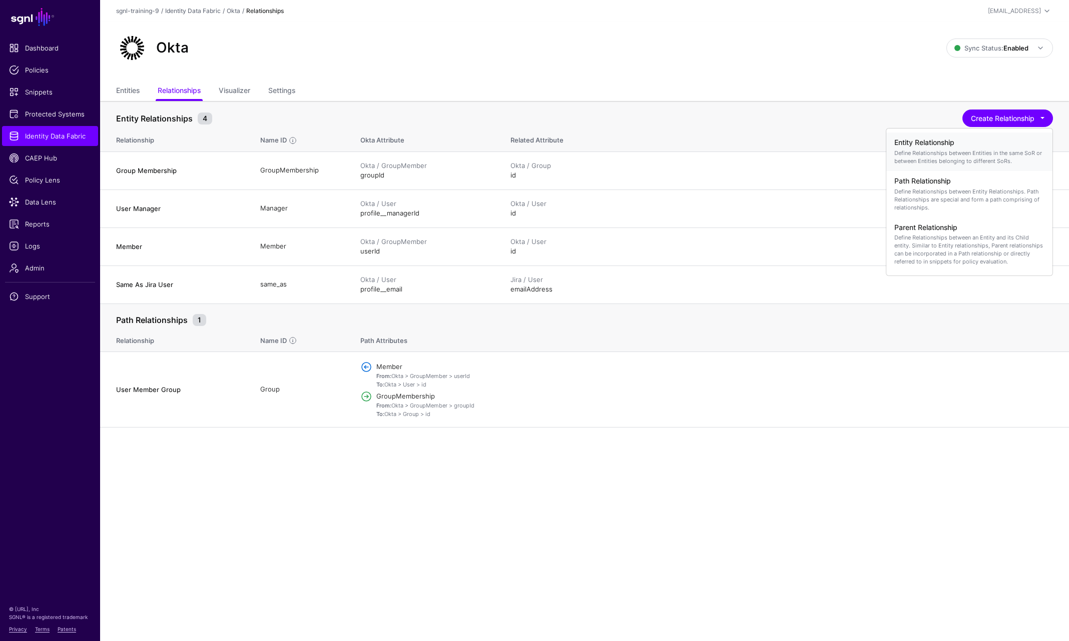
click at [959, 155] on p "Define Relationships between Entities in the same SoR or between Entities belon…" at bounding box center [969, 157] width 150 height 16
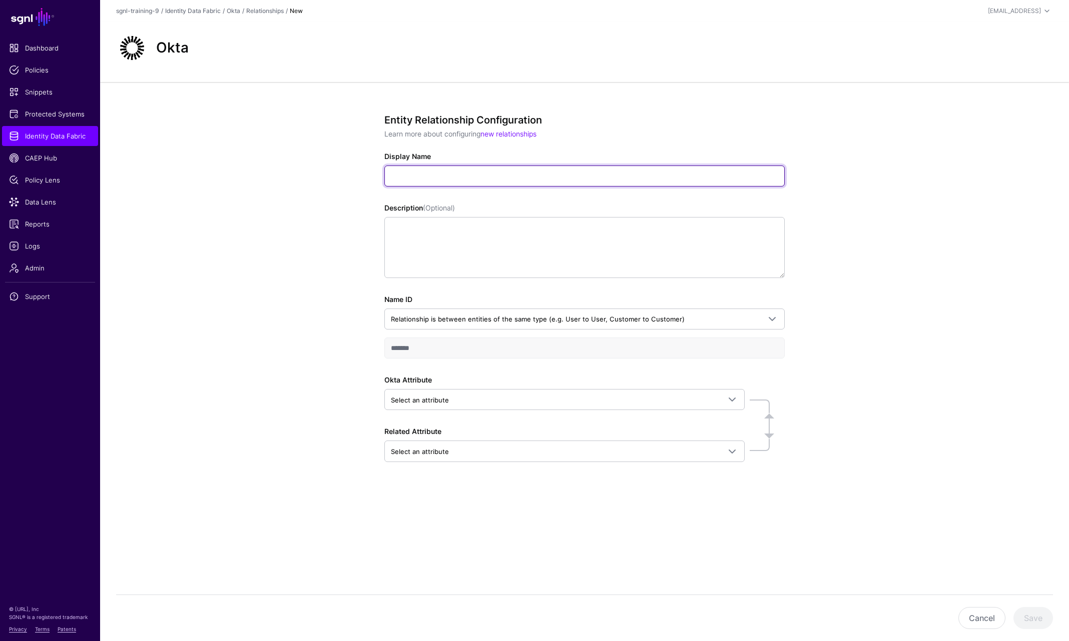
click at [455, 172] on input "Display Name" at bounding box center [584, 176] width 400 height 21
type input "**********"
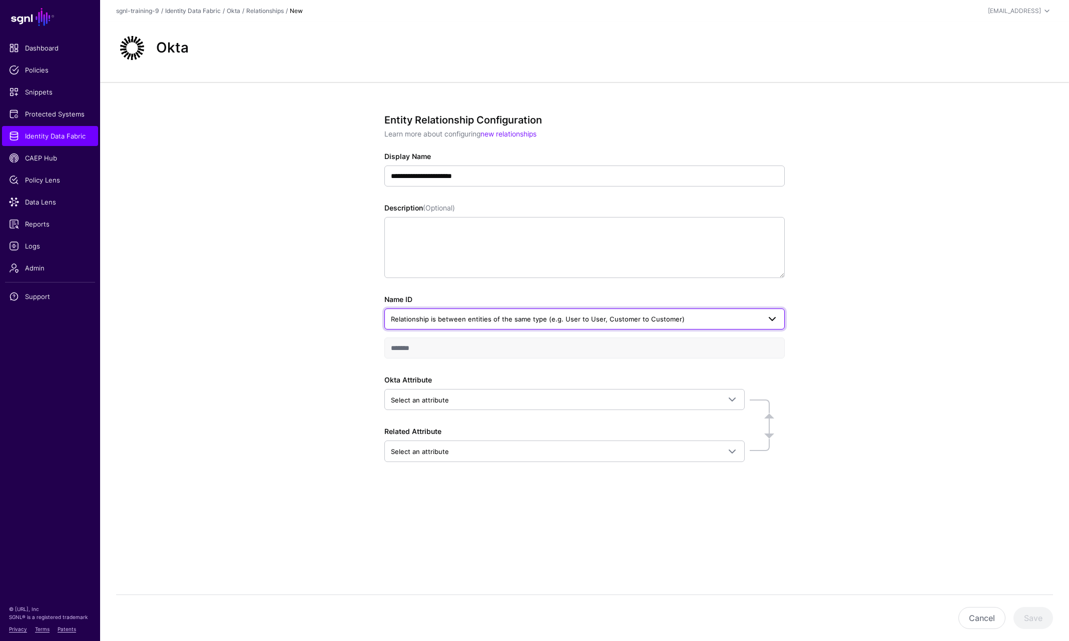
click at [450, 320] on span "Relationship is between entities of the same type (e.g. User to User, Customer …" at bounding box center [538, 319] width 294 height 8
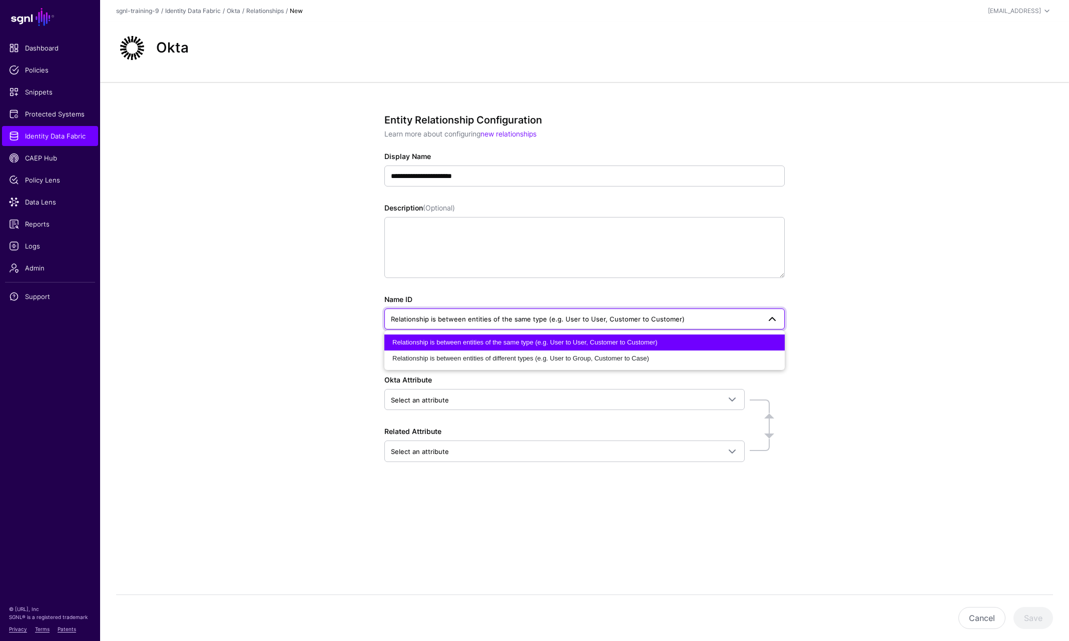
click at [450, 320] on span "Relationship is between entities of the same type (e.g. User to User, Customer …" at bounding box center [538, 319] width 294 height 8
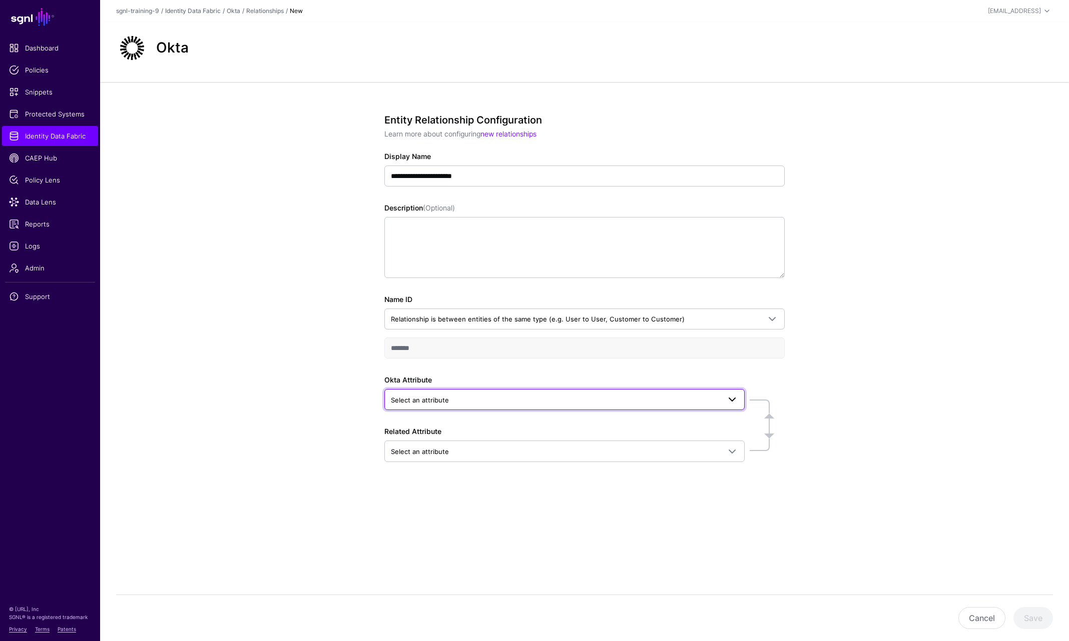
click at [459, 400] on span "Select an attribute" at bounding box center [555, 400] width 329 height 11
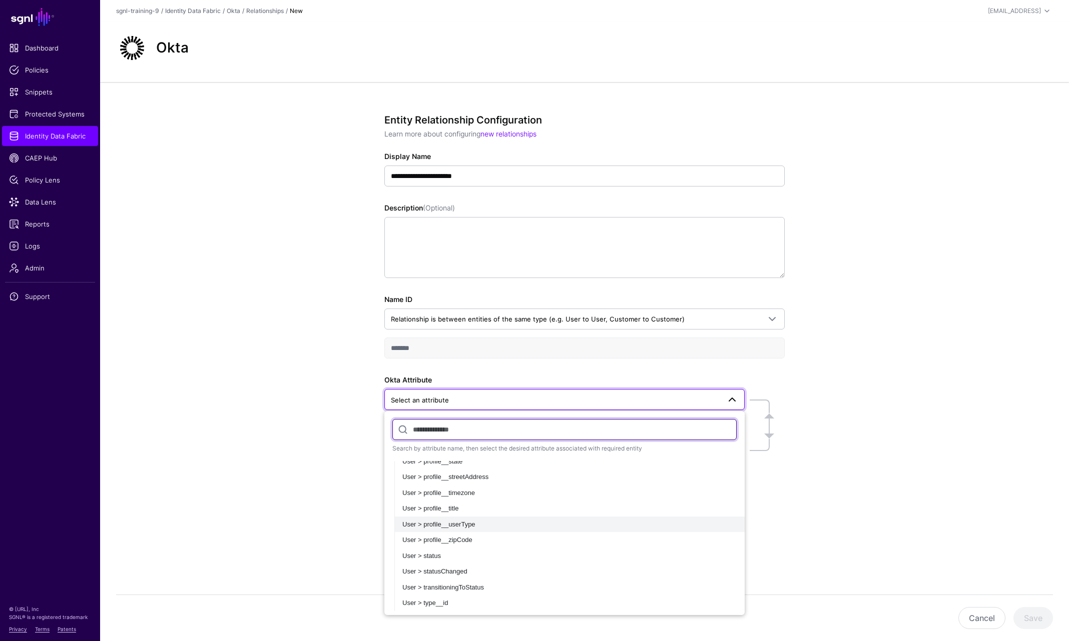
scroll to position [405, 0]
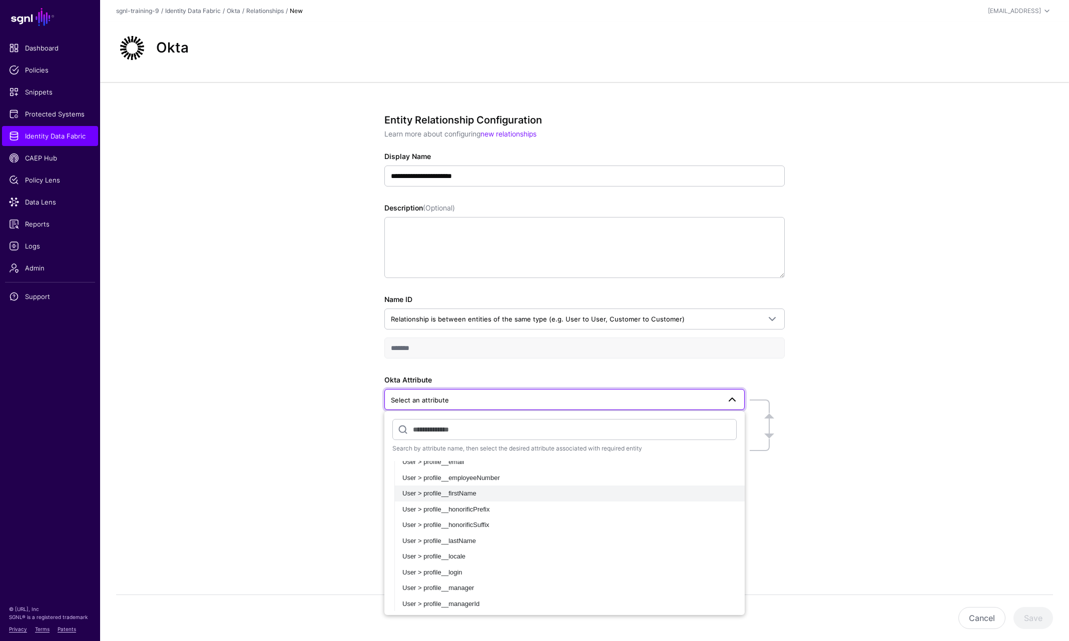
click at [452, 497] on span "User > profile__firstName" at bounding box center [439, 494] width 74 height 8
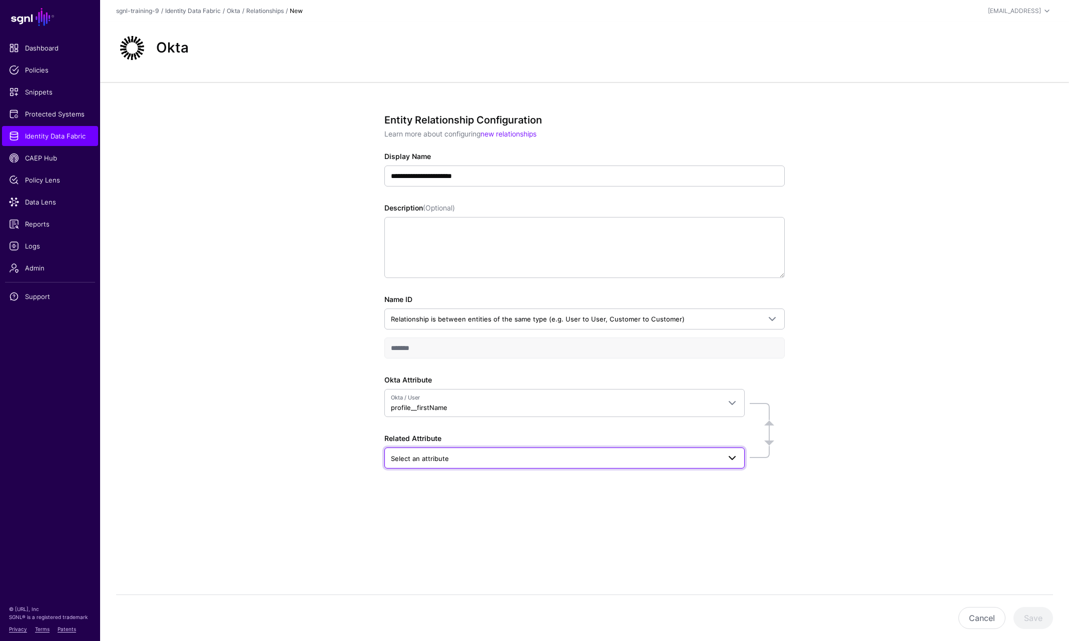
click at [481, 453] on span "Select an attribute" at bounding box center [555, 458] width 329 height 11
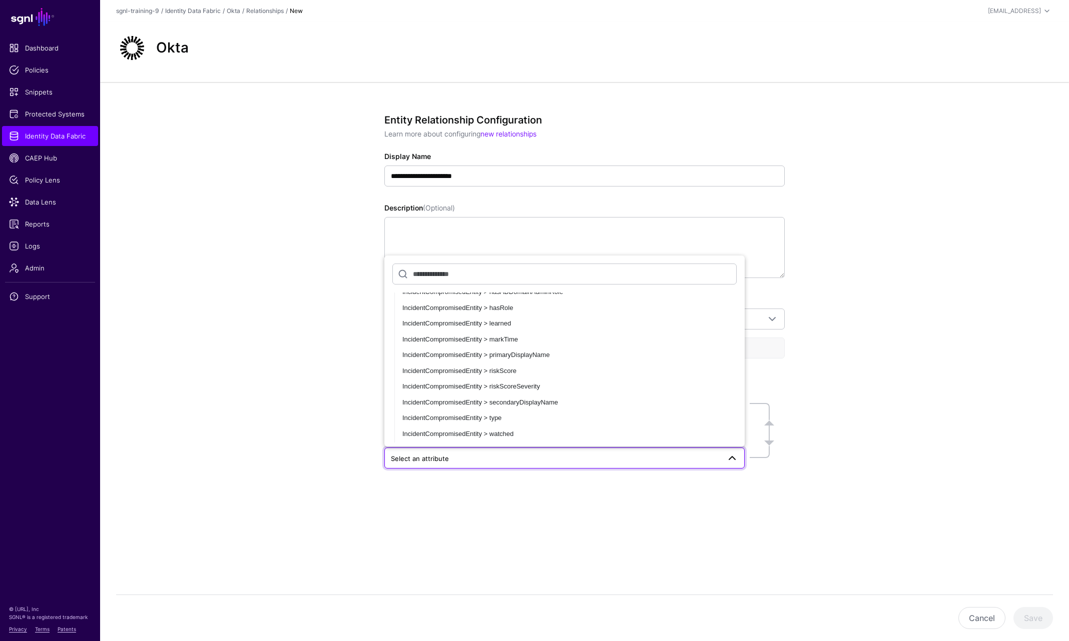
scroll to position [2201, 0]
click at [320, 465] on div "**********" at bounding box center [584, 327] width 969 height 491
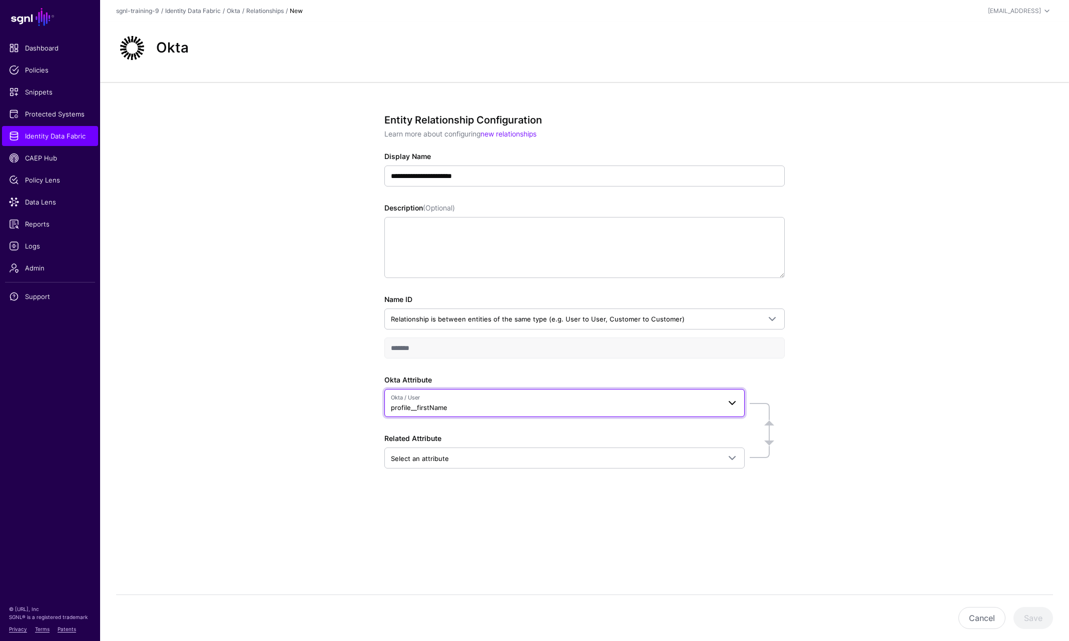
click at [483, 403] on span "Okta / User profile__firstName" at bounding box center [555, 403] width 329 height 19
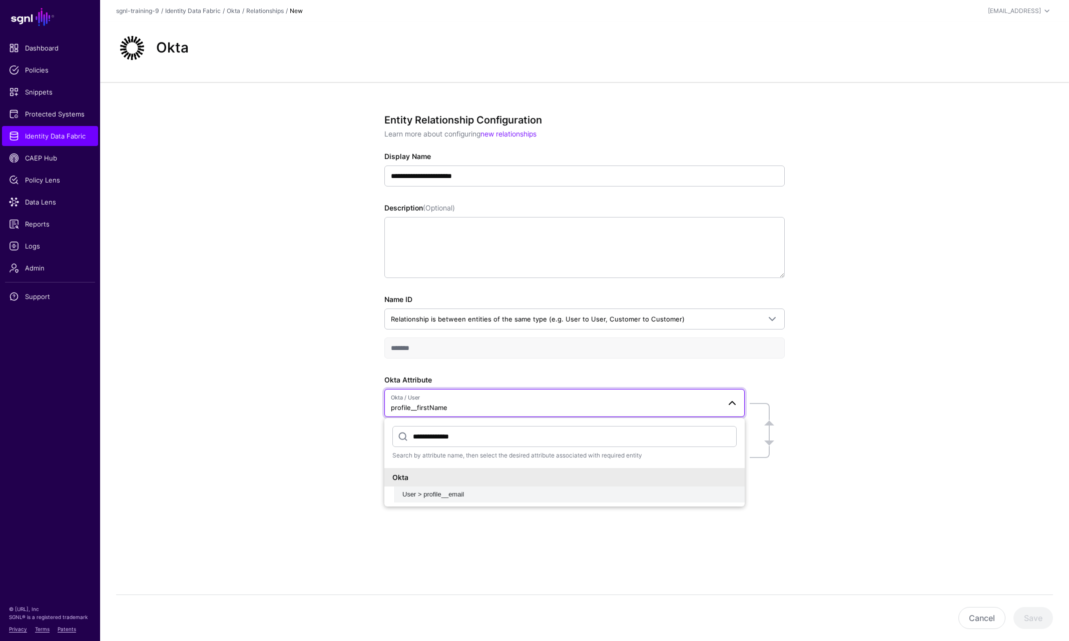
type input "**********"
click at [453, 494] on span "User > profile__email" at bounding box center [433, 495] width 62 height 8
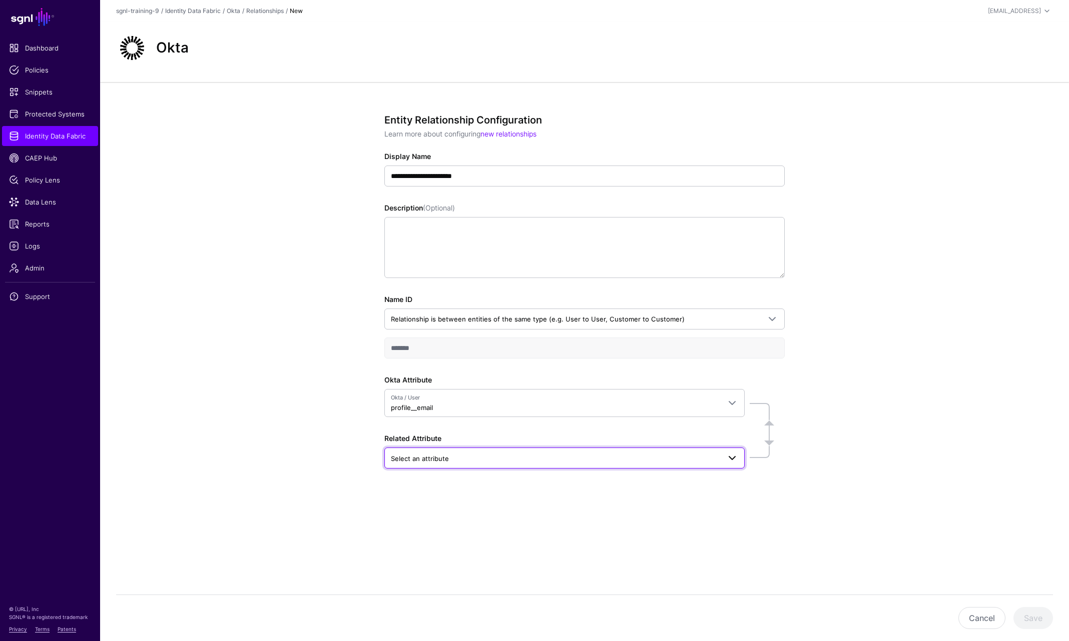
click at [460, 454] on span "Select an attribute" at bounding box center [555, 458] width 329 height 11
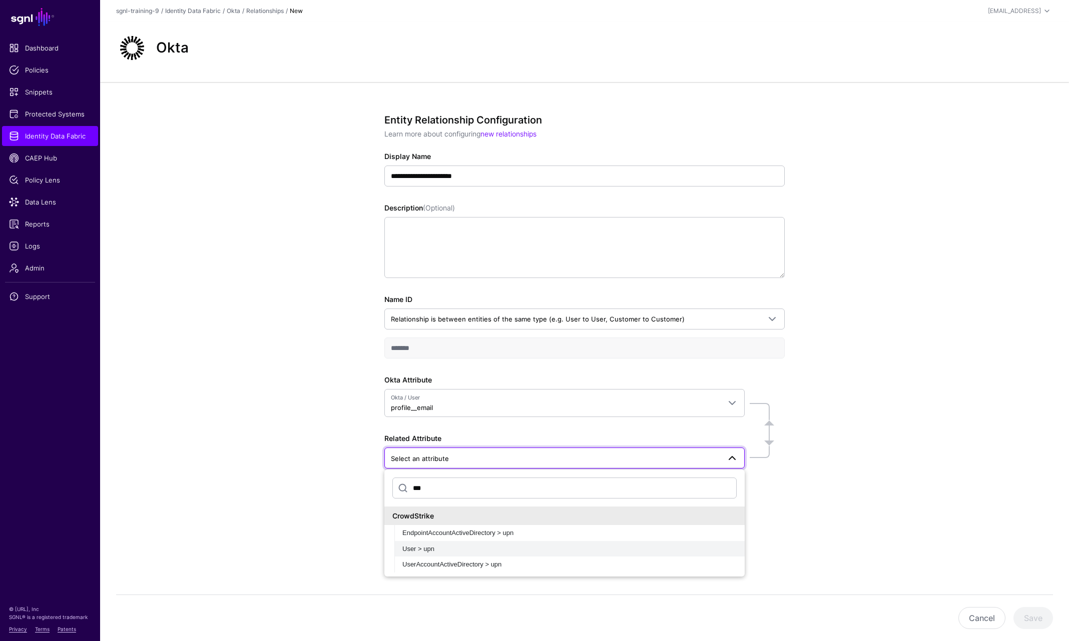
type input "***"
click at [456, 546] on div "User > upn" at bounding box center [569, 549] width 334 height 10
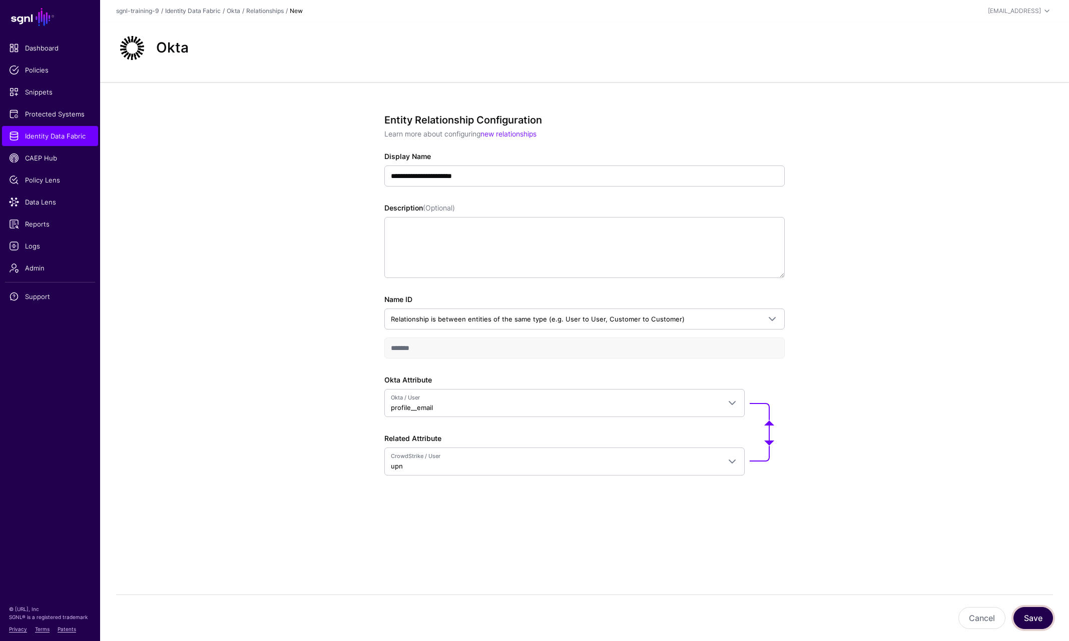
click at [1007, 620] on button "Save" at bounding box center [1033, 618] width 40 height 22
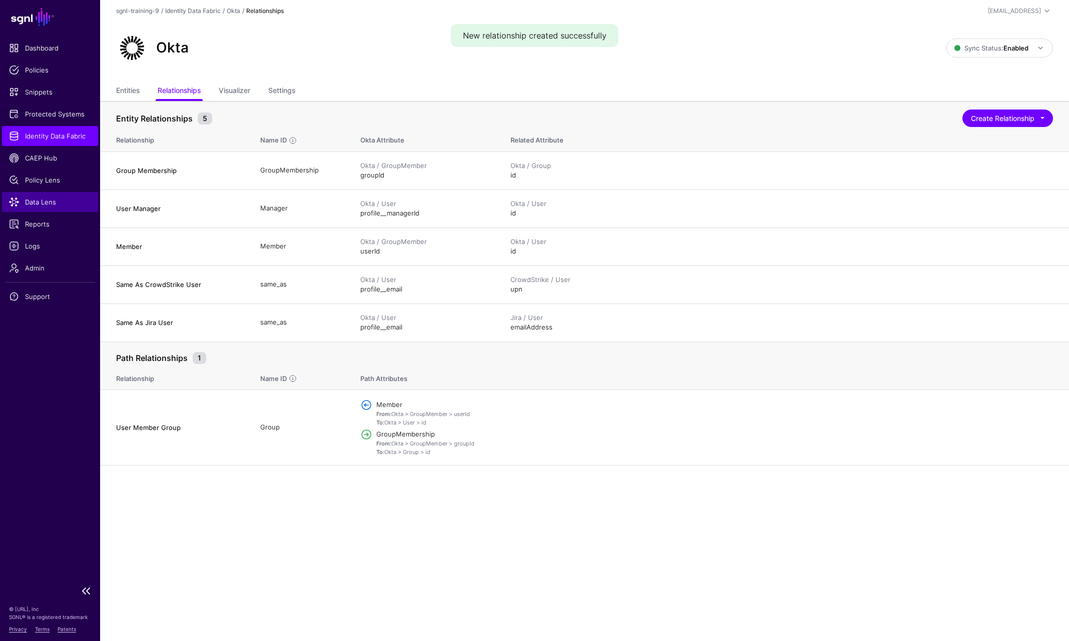
click at [51, 198] on span "Data Lens" at bounding box center [50, 202] width 82 height 10
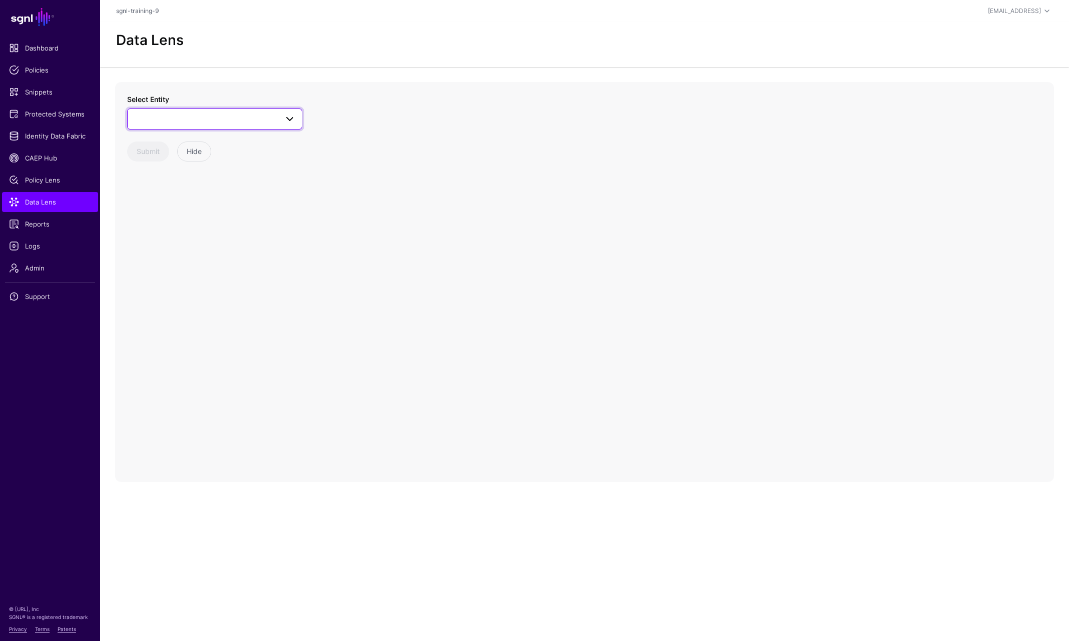
click at [201, 117] on span at bounding box center [215, 119] width 162 height 12
click at [163, 254] on div "User" at bounding box center [219, 252] width 149 height 10
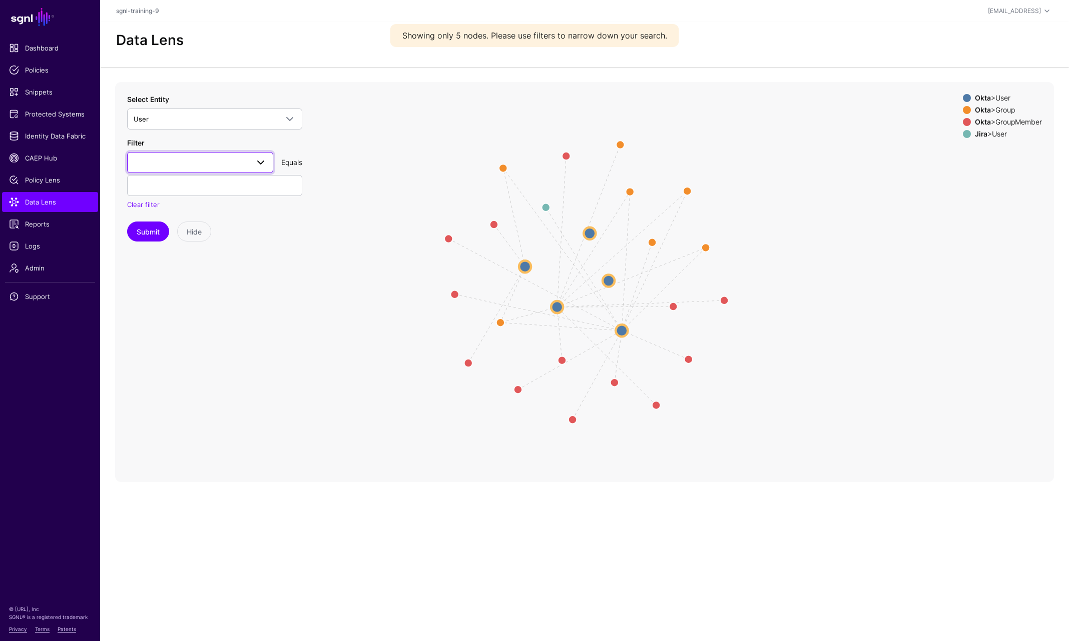
click at [229, 163] on span at bounding box center [200, 163] width 133 height 12
type input "**********"
click at [164, 219] on span "profile__email" at bounding box center [155, 219] width 41 height 8
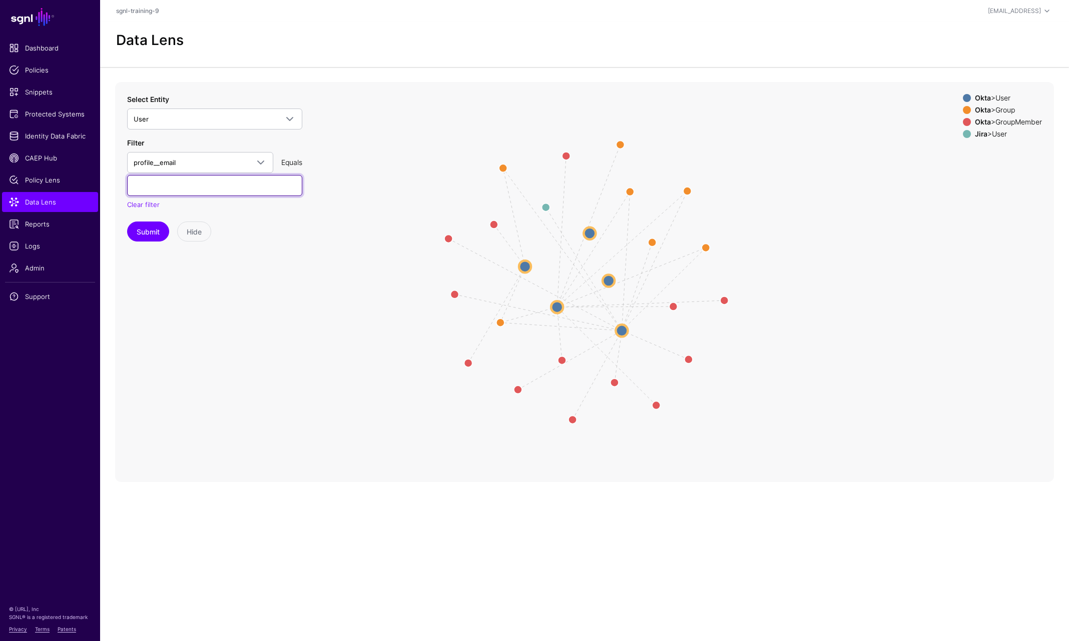
click at [171, 190] on input "text" at bounding box center [214, 185] width 175 height 21
click at [192, 192] on input "**********" at bounding box center [214, 185] width 175 height 21
paste input "********"
type input "**********"
click at [152, 233] on button "Submit" at bounding box center [148, 232] width 42 height 20
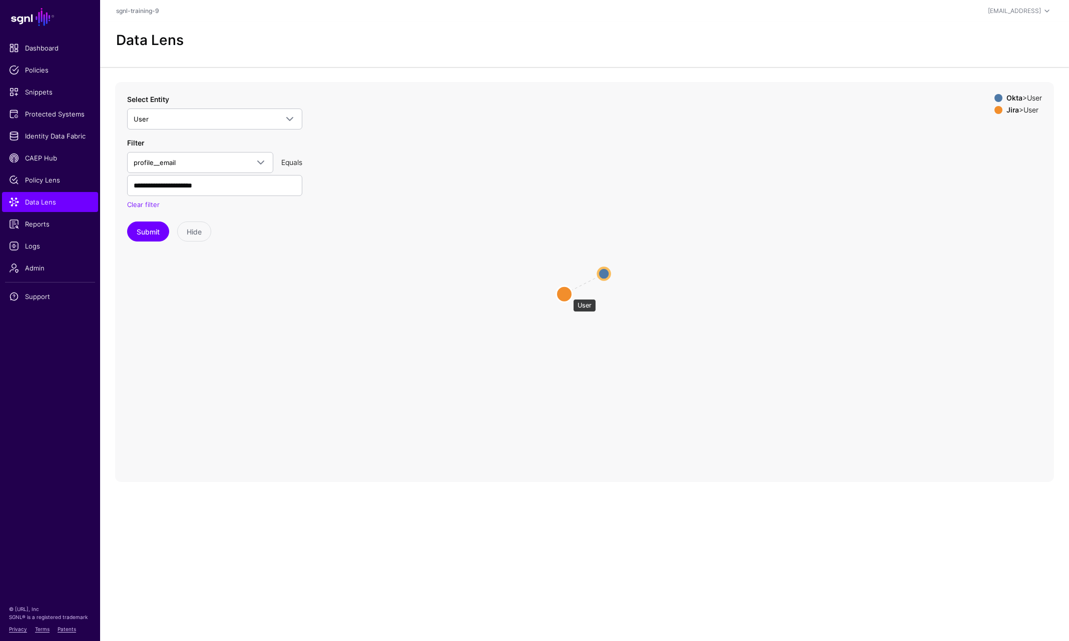
click at [568, 294] on circle at bounding box center [564, 294] width 16 height 16
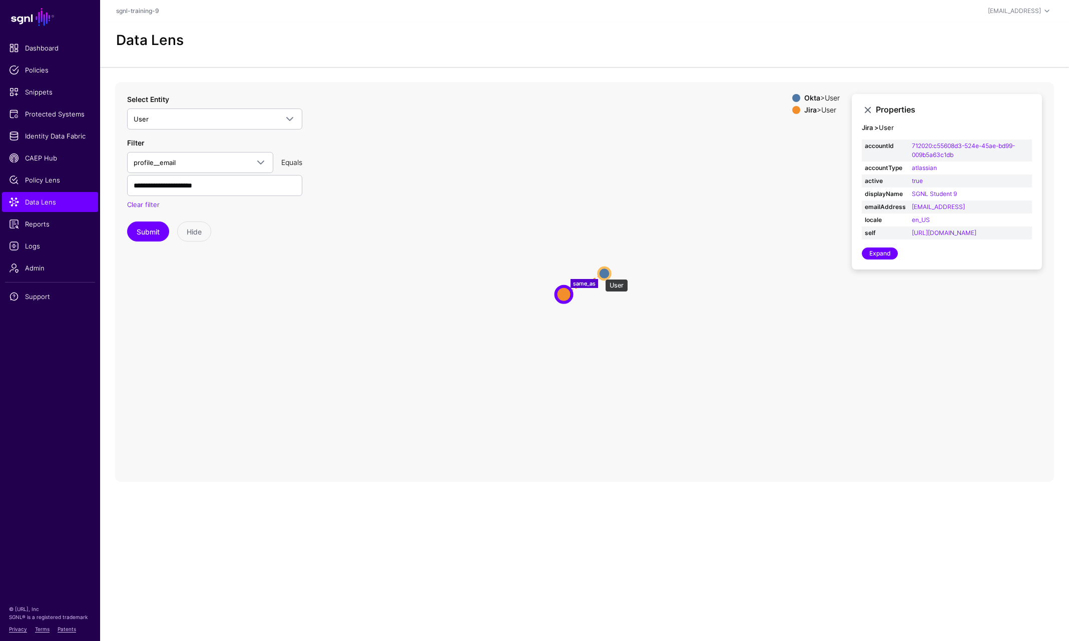
click at [600, 274] on circle at bounding box center [604, 274] width 12 height 12
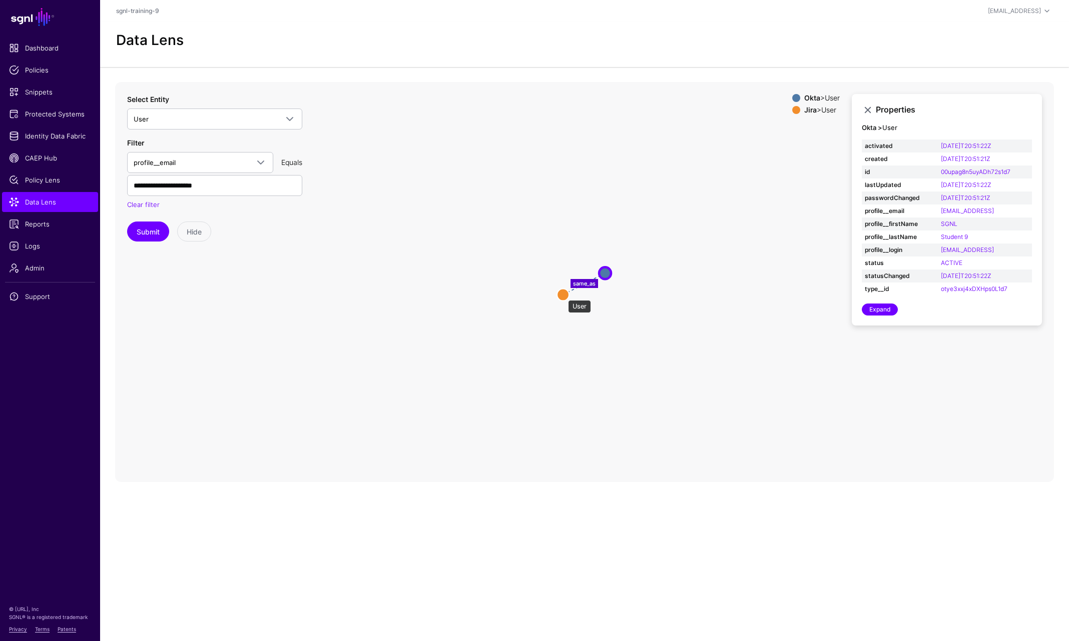
click at [563, 295] on circle at bounding box center [563, 295] width 12 height 12
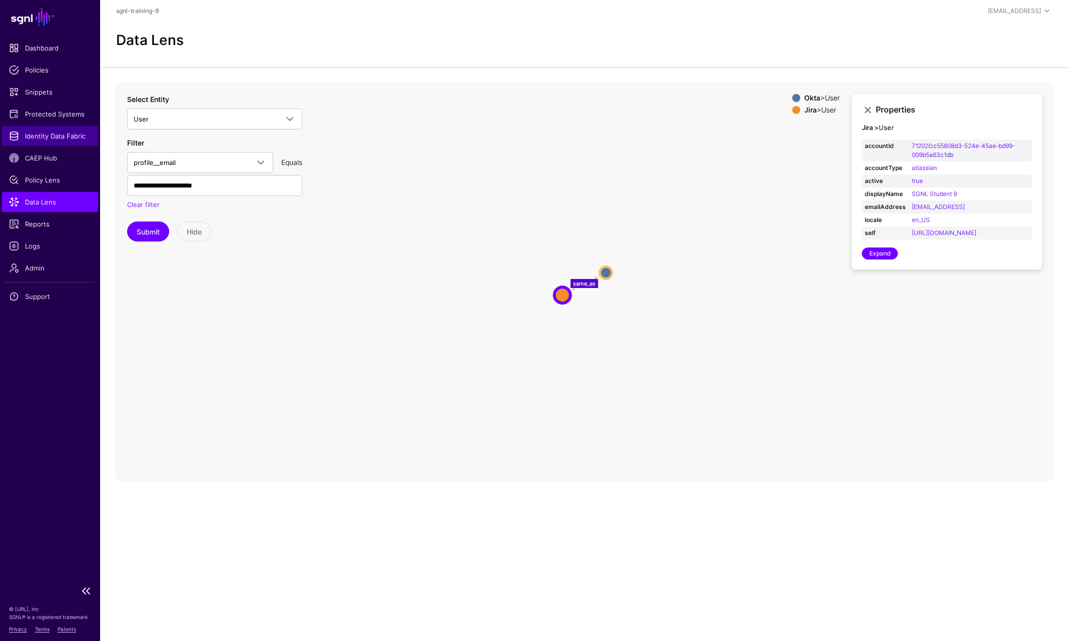
click at [64, 132] on span "Identity Data Fabric" at bounding box center [50, 136] width 82 height 10
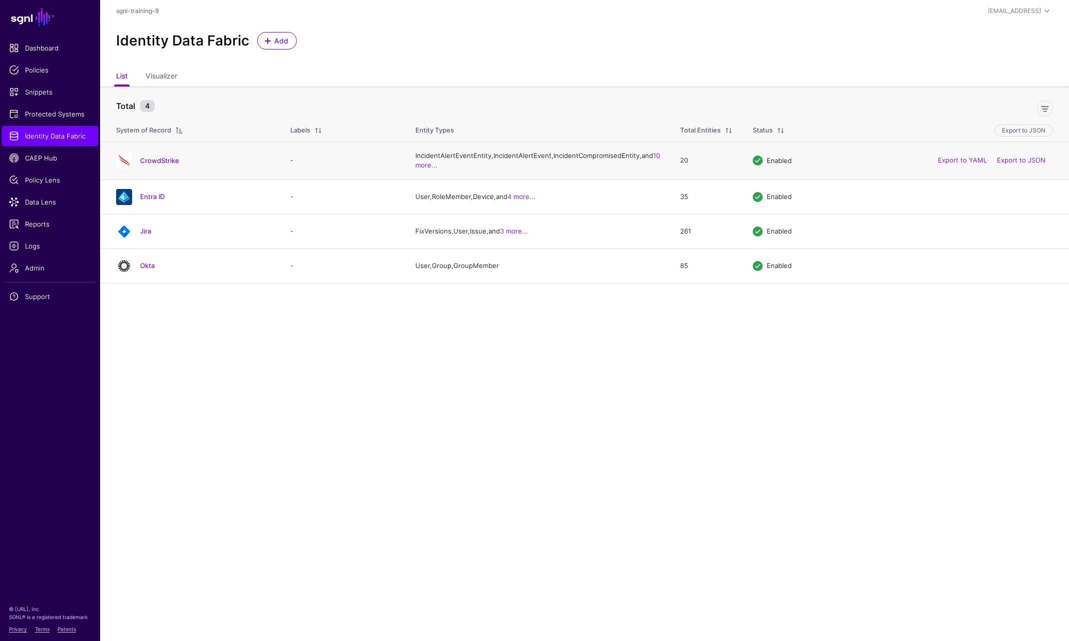
click at [166, 164] on div "CrowdStrike" at bounding box center [193, 161] width 162 height 16
drag, startPoint x: 166, startPoint y: 164, endPoint x: 168, endPoint y: 171, distance: 7.2
click at [168, 165] on link "CrowdStrike" at bounding box center [159, 161] width 39 height 8
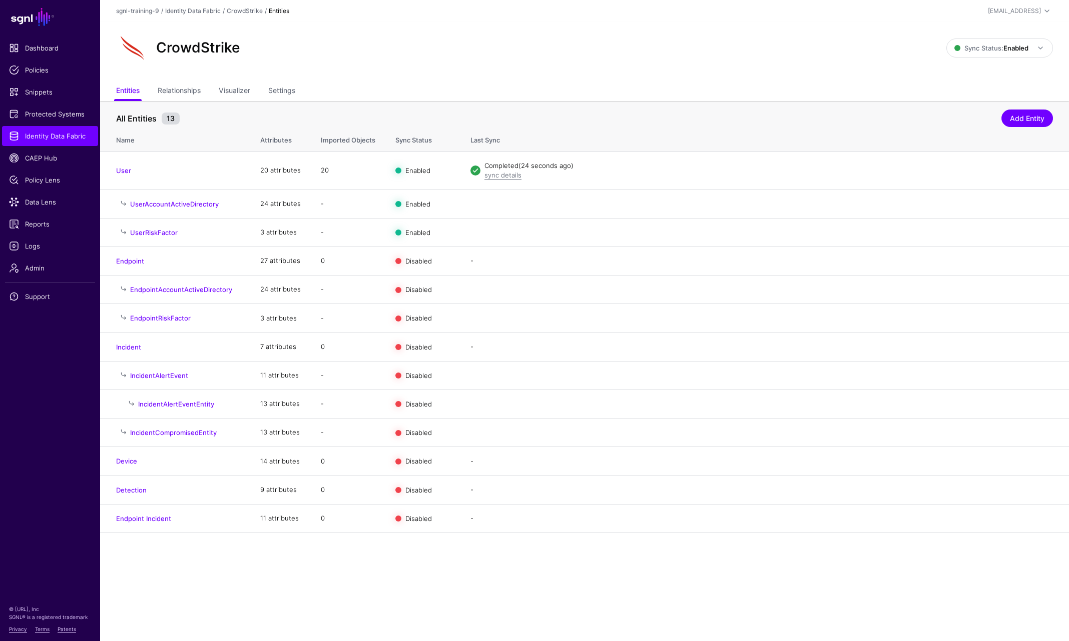
drag, startPoint x: 258, startPoint y: 216, endPoint x: 314, endPoint y: 216, distance: 55.5
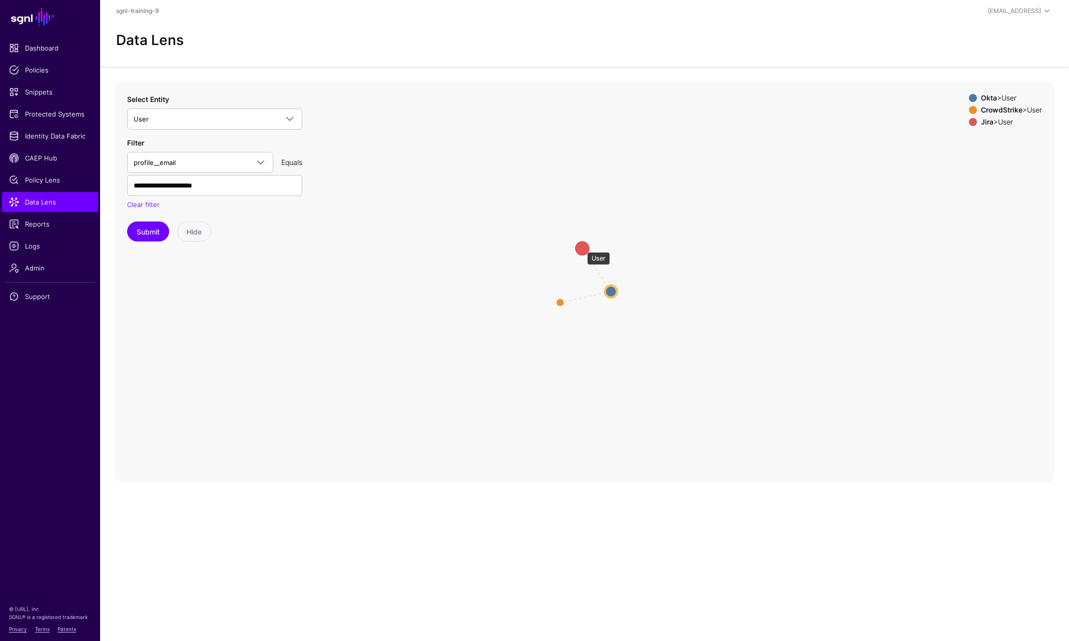
click at [580, 247] on circle at bounding box center [582, 248] width 16 height 16
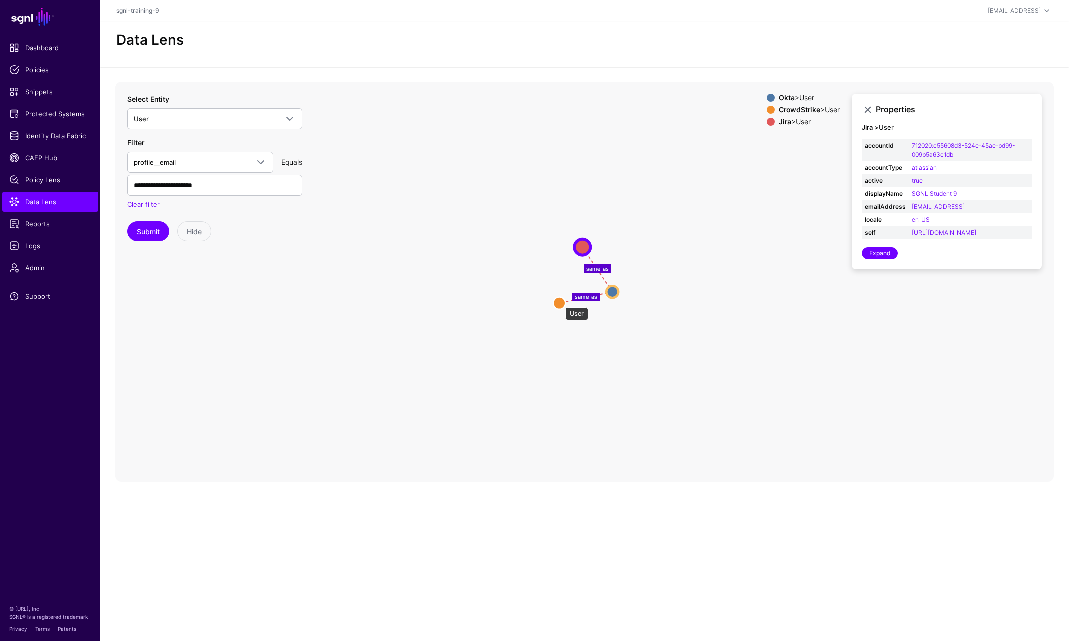
click at [560, 303] on circle at bounding box center [559, 303] width 12 height 12
click at [559, 301] on circle at bounding box center [558, 305] width 12 height 12
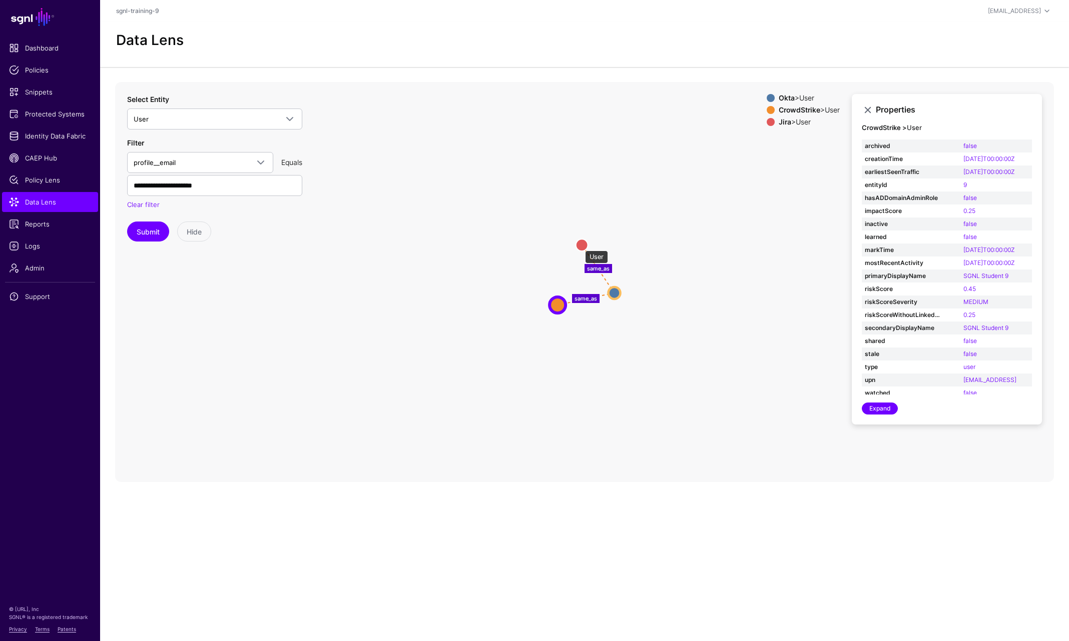
click at [580, 246] on circle at bounding box center [582, 245] width 12 height 12
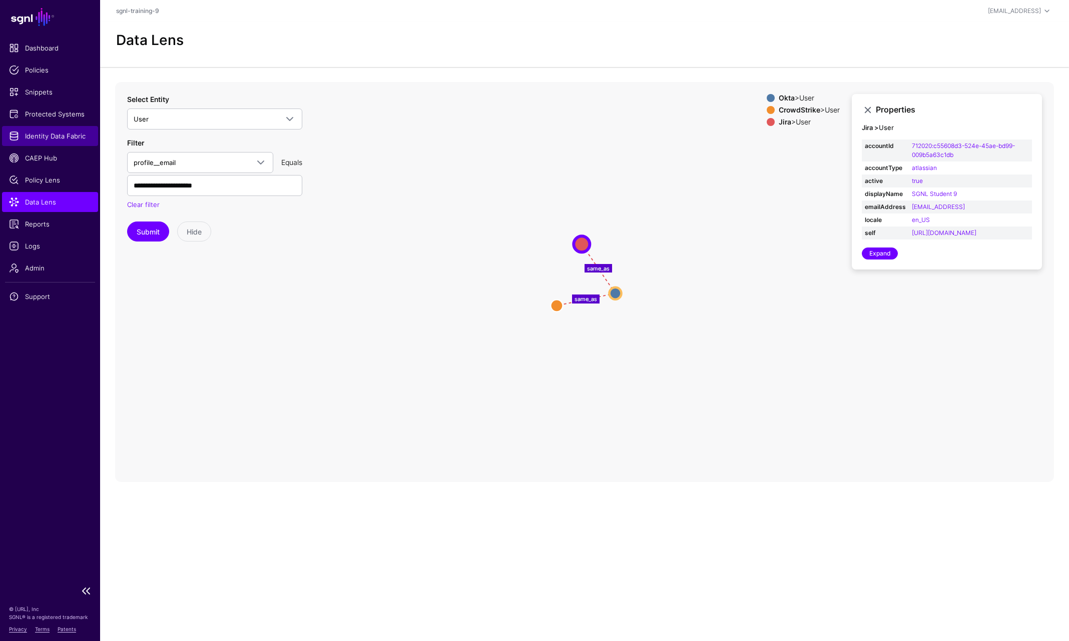
click at [43, 132] on span "Identity Data Fabric" at bounding box center [50, 136] width 82 height 10
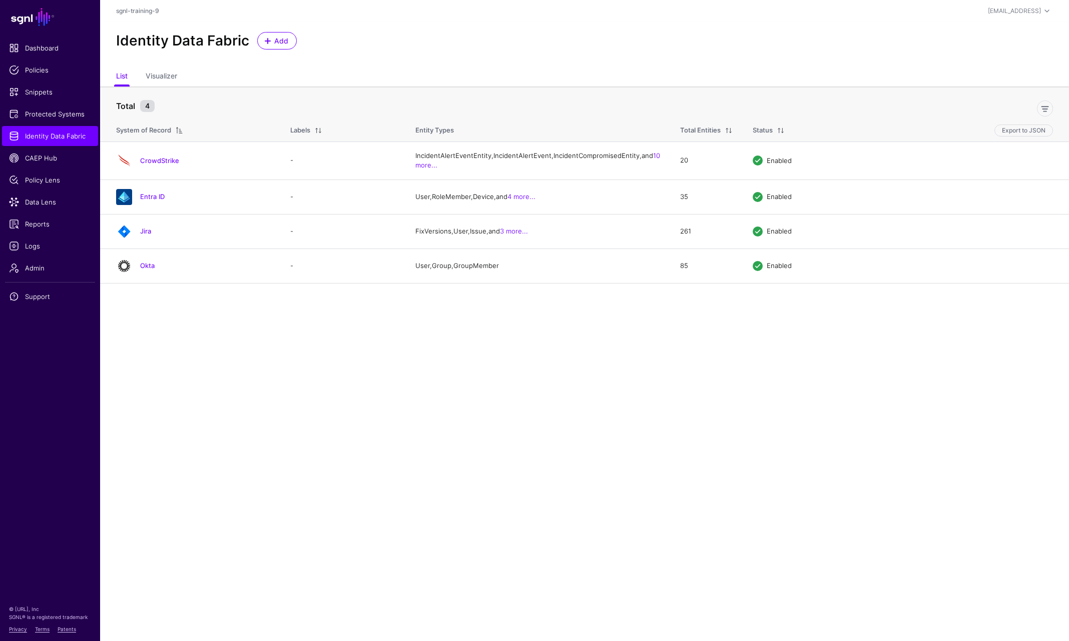
drag, startPoint x: 147, startPoint y: 247, endPoint x: 159, endPoint y: 304, distance: 57.8
click at [147, 235] on link "Jira" at bounding box center [145, 231] width 11 height 8
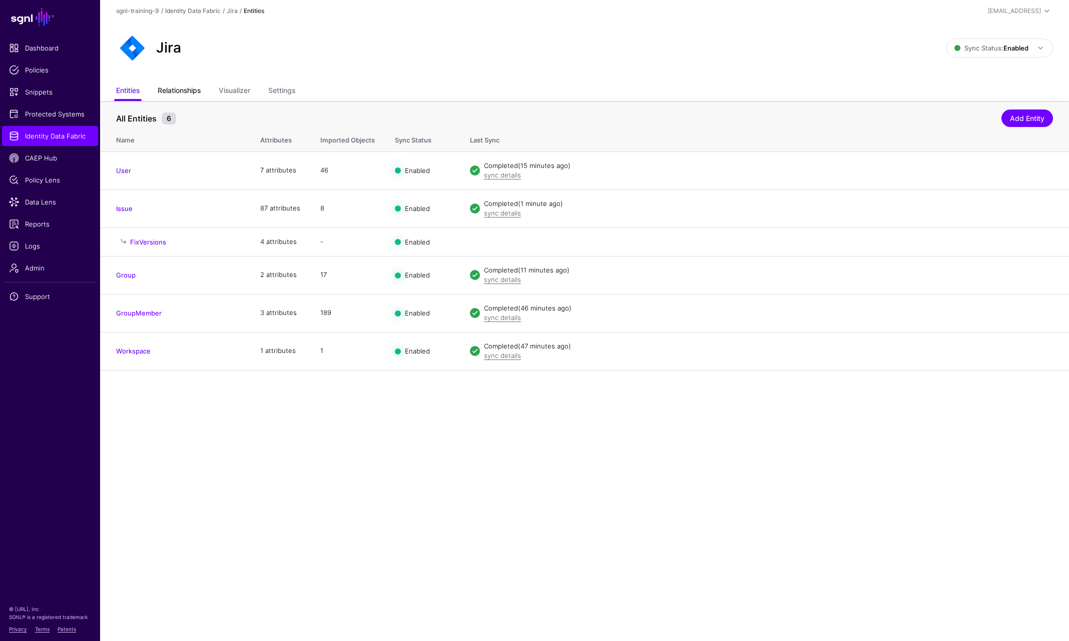
click at [194, 83] on link "Relationships" at bounding box center [179, 91] width 43 height 19
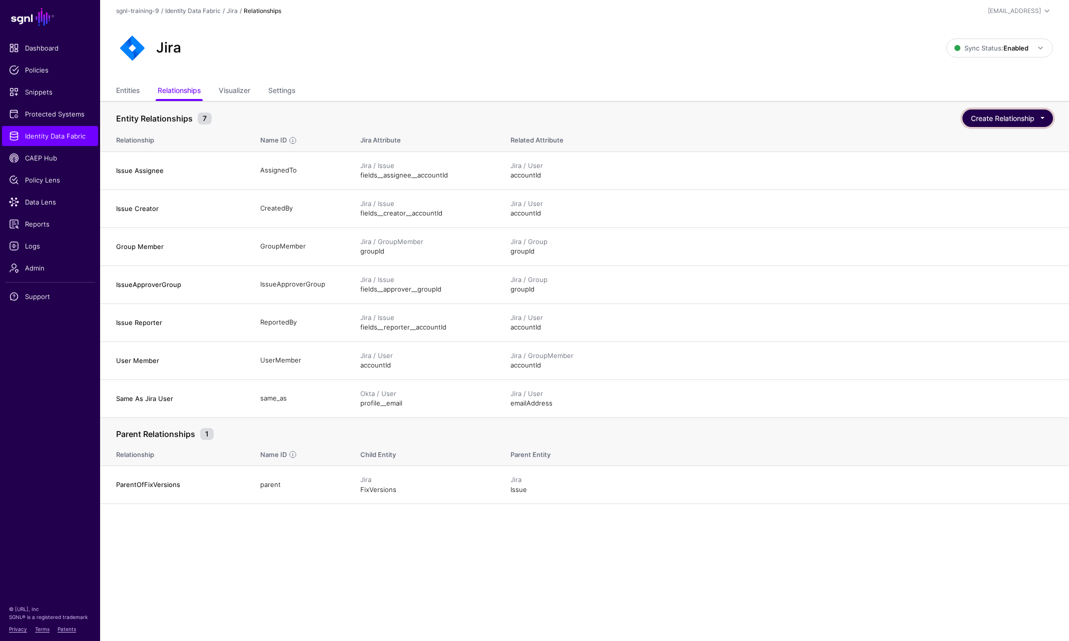
click at [1031, 121] on button "Create Relationship" at bounding box center [1007, 119] width 91 height 18
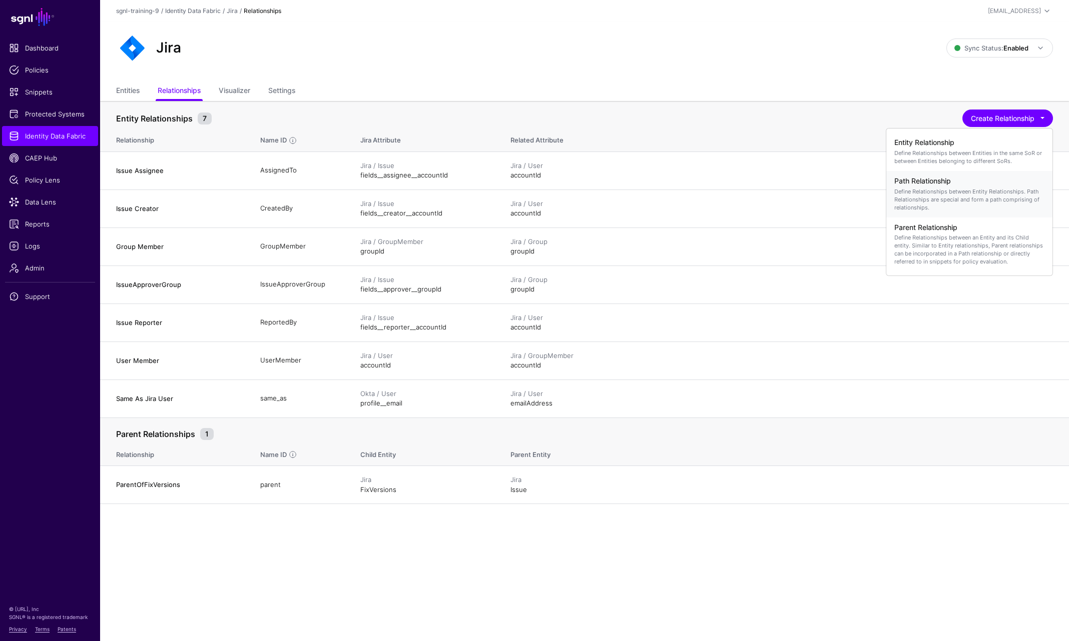
click at [936, 192] on p "Define Relationships between Entity Relationships. Path Relationships are speci…" at bounding box center [969, 200] width 150 height 24
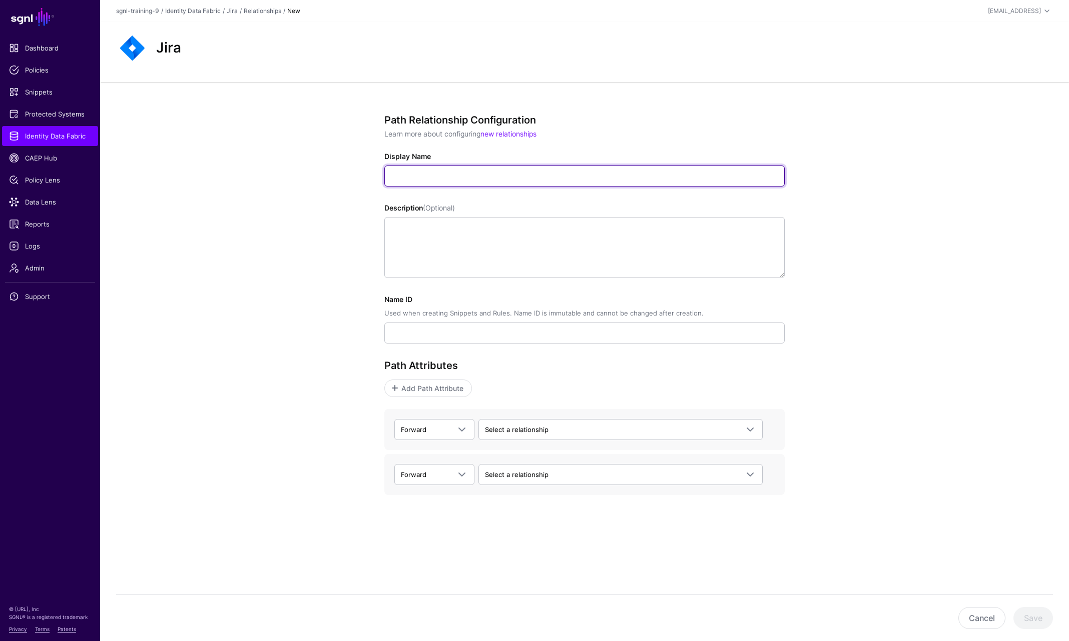
click at [448, 168] on input "Display Name" at bounding box center [584, 176] width 400 height 21
type input "**********"
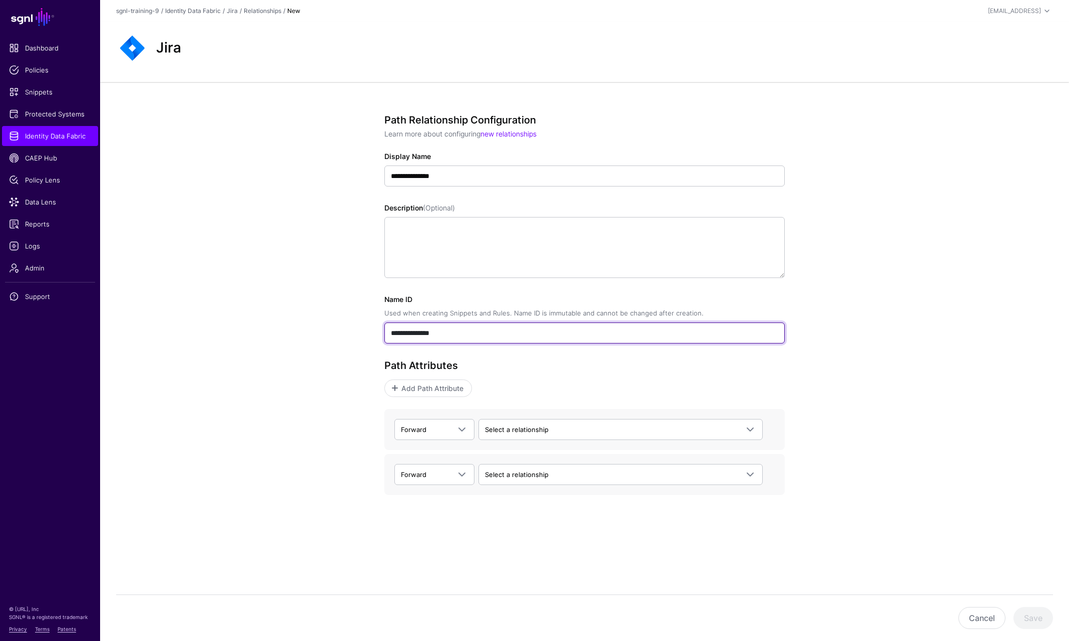
click at [513, 336] on input "**********" at bounding box center [584, 333] width 400 height 21
type input "**********"
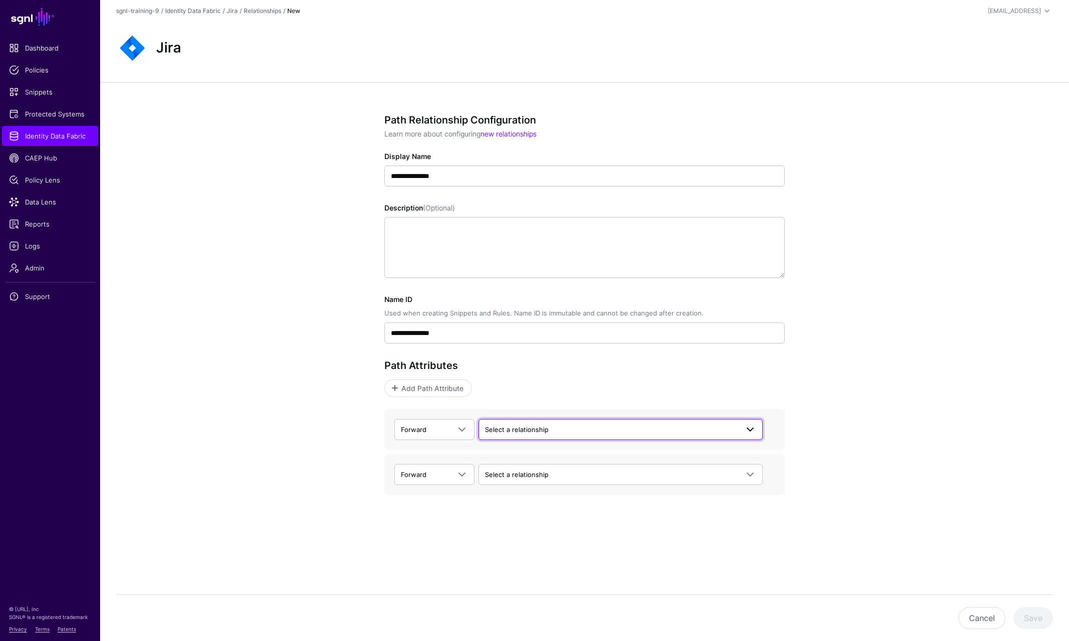
click at [501, 425] on span "Select a relationship" at bounding box center [611, 429] width 253 height 11
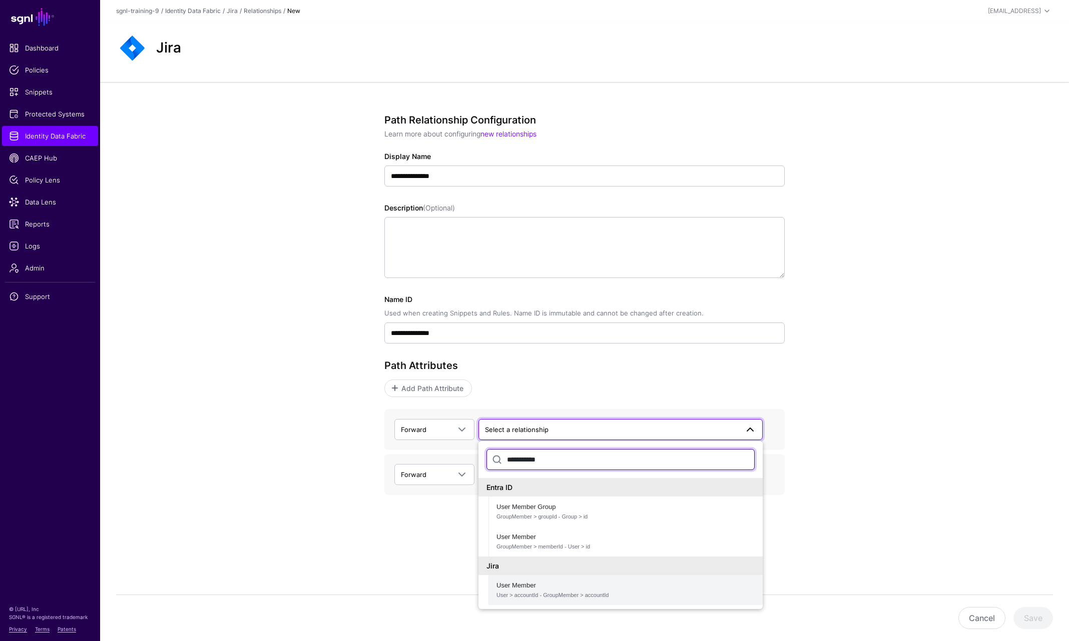
type input "**********"
click at [568, 591] on span "User > accountId - GroupMember > accountId" at bounding box center [625, 595] width 258 height 9
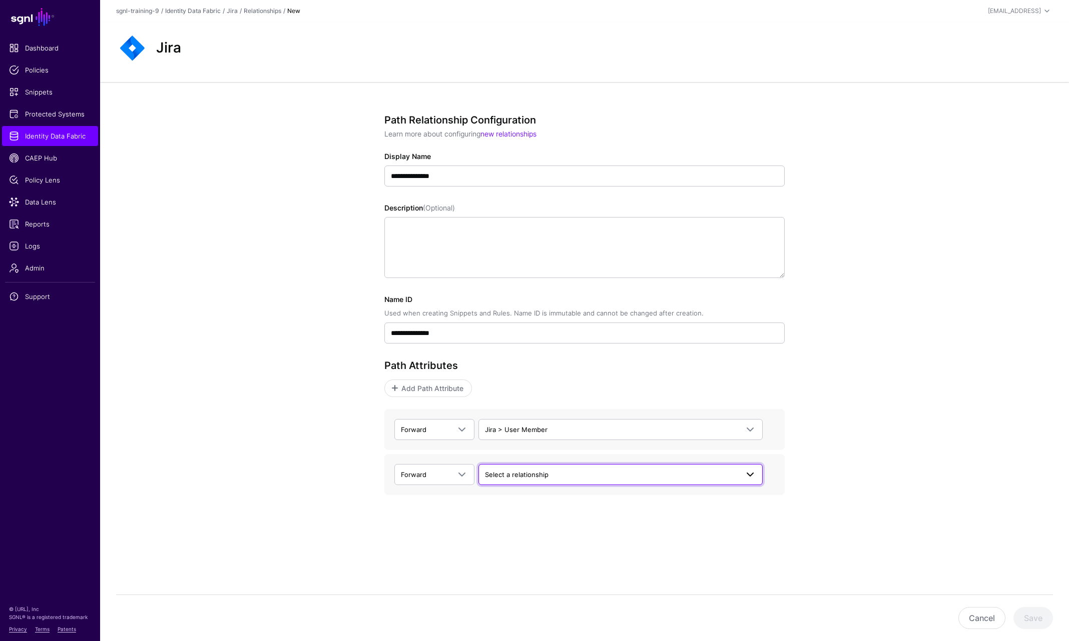
click at [548, 472] on span "Select a relationship" at bounding box center [611, 474] width 253 height 11
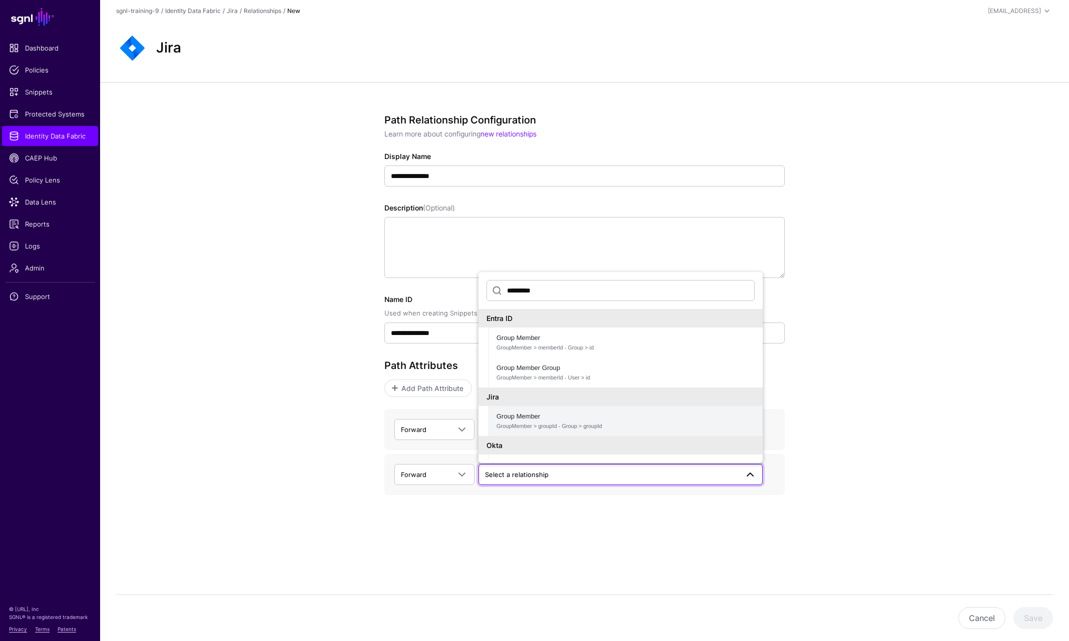
type input "*********"
click at [545, 420] on span "Group Member GroupMember > groupId - Group > groupId" at bounding box center [625, 421] width 258 height 24
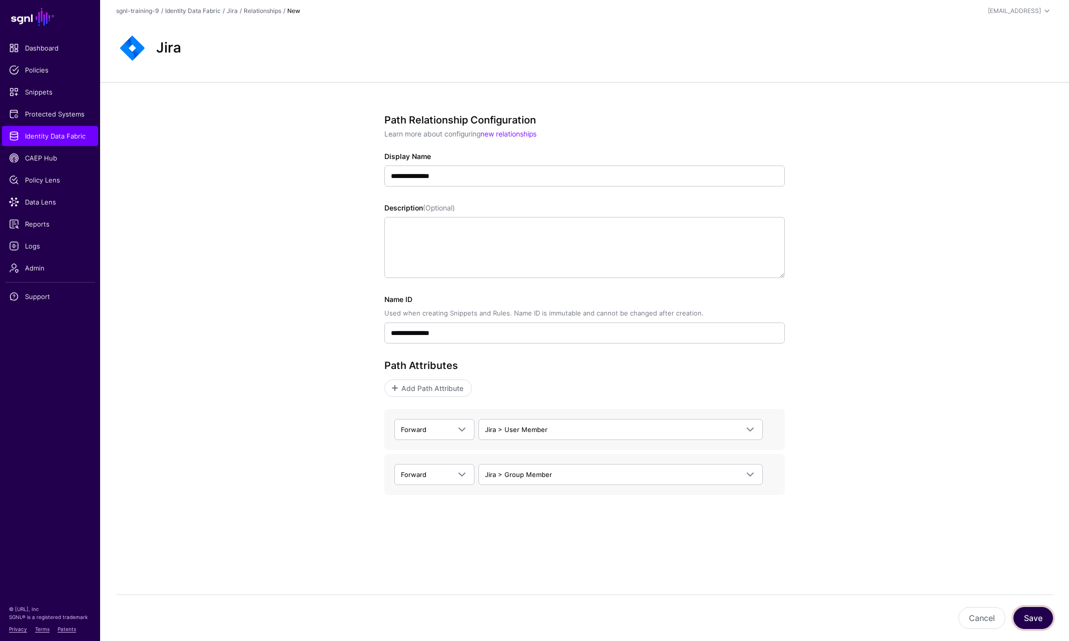
click at [1040, 621] on button "Save" at bounding box center [1033, 618] width 40 height 22
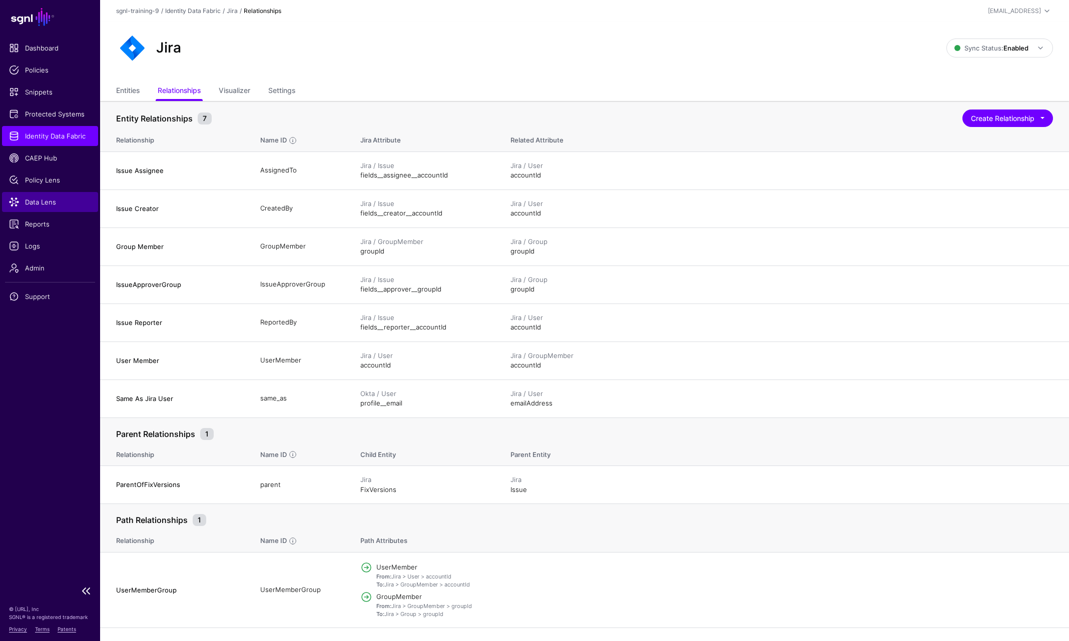
click at [48, 202] on span "Data Lens" at bounding box center [50, 202] width 82 height 10
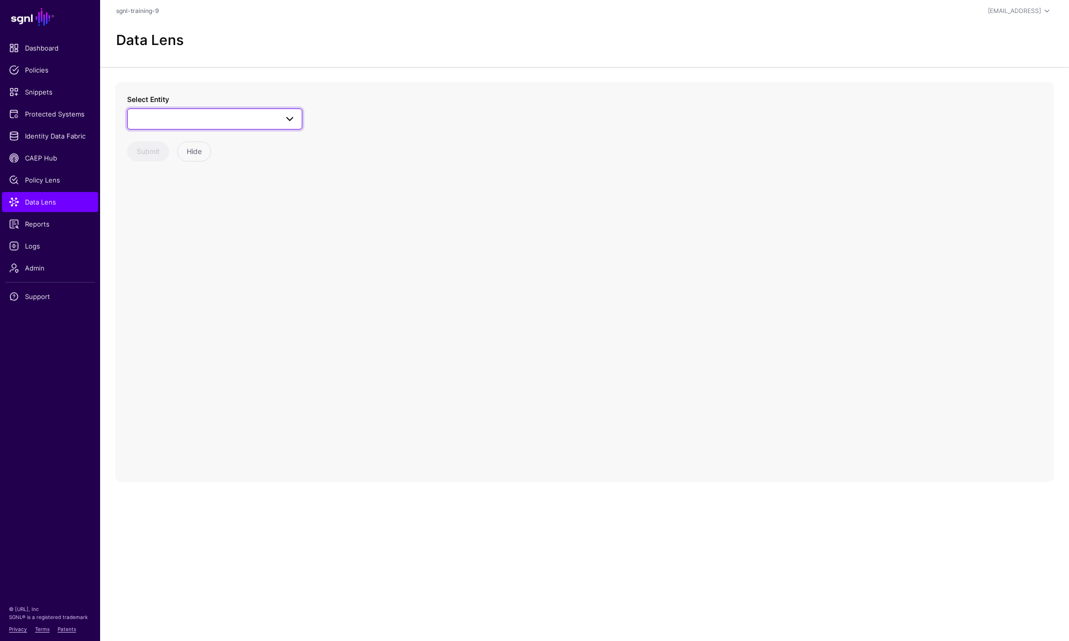
click at [231, 119] on span at bounding box center [215, 119] width 162 height 12
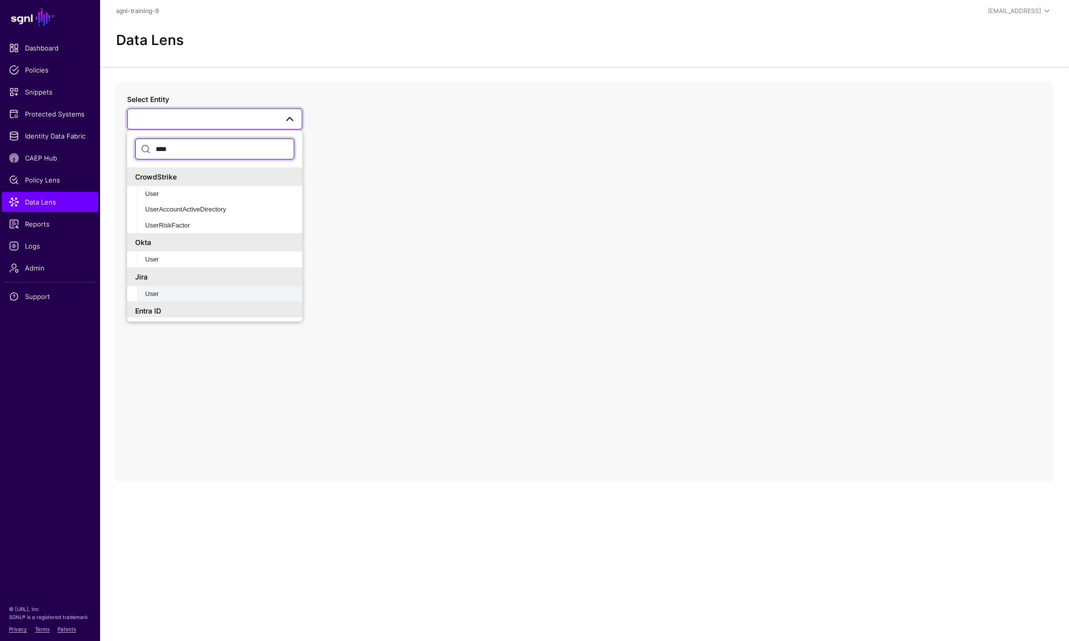
type input "****"
click at [168, 289] on div "User" at bounding box center [219, 294] width 149 height 10
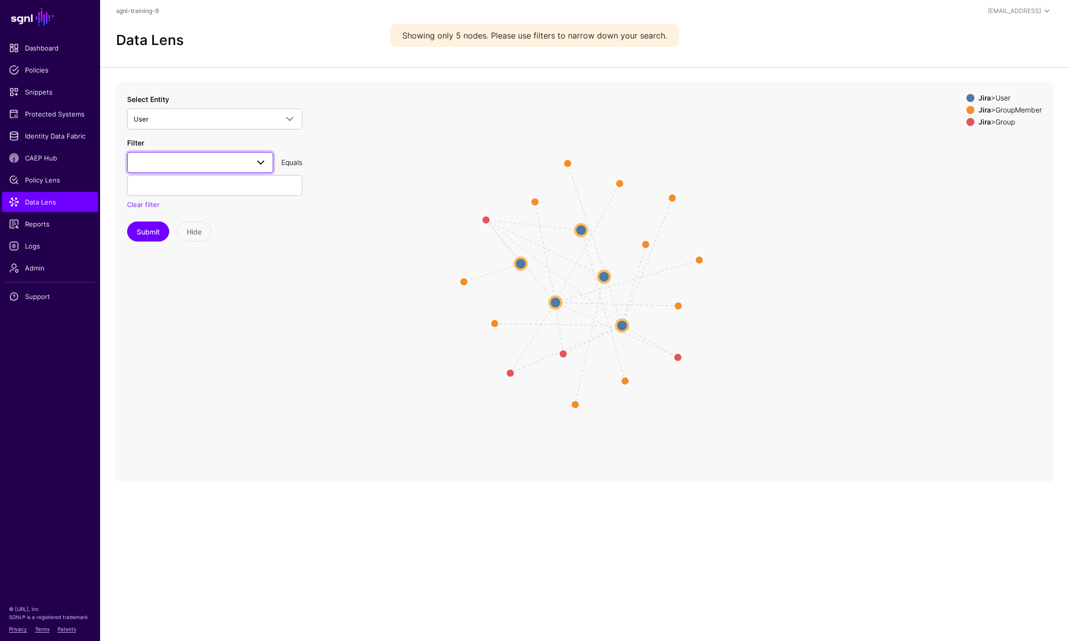
click at [183, 163] on span at bounding box center [200, 163] width 133 height 12
type input "*******"
click at [168, 221] on span "emailAddress" at bounding box center [155, 219] width 40 height 8
click at [169, 187] on input "text" at bounding box center [214, 185] width 175 height 21
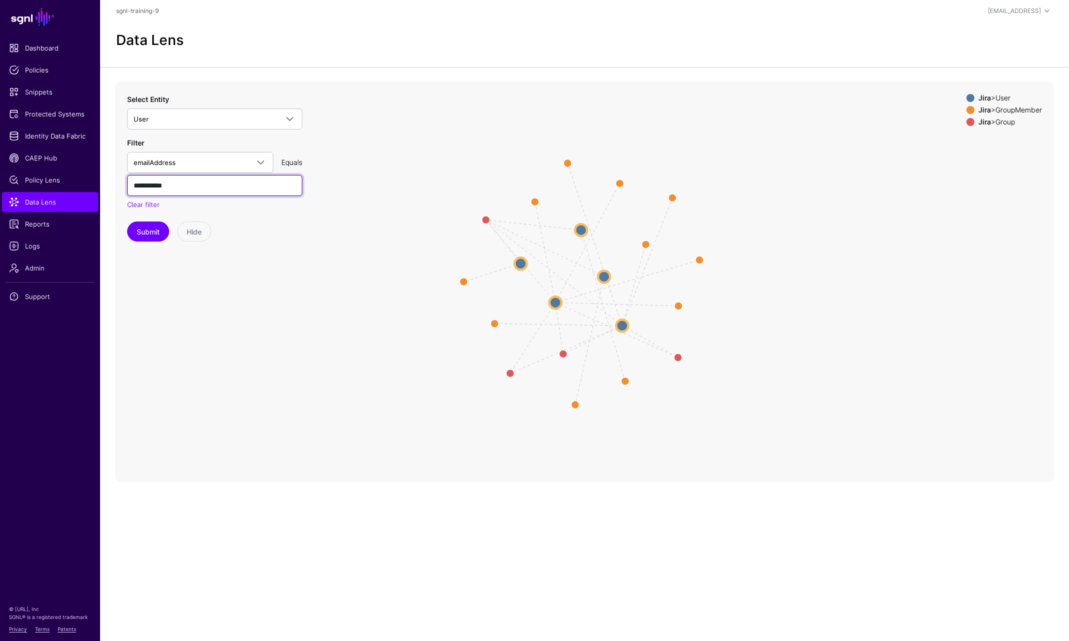
type input "**********"
click at [127, 222] on button "Submit" at bounding box center [148, 232] width 42 height 20
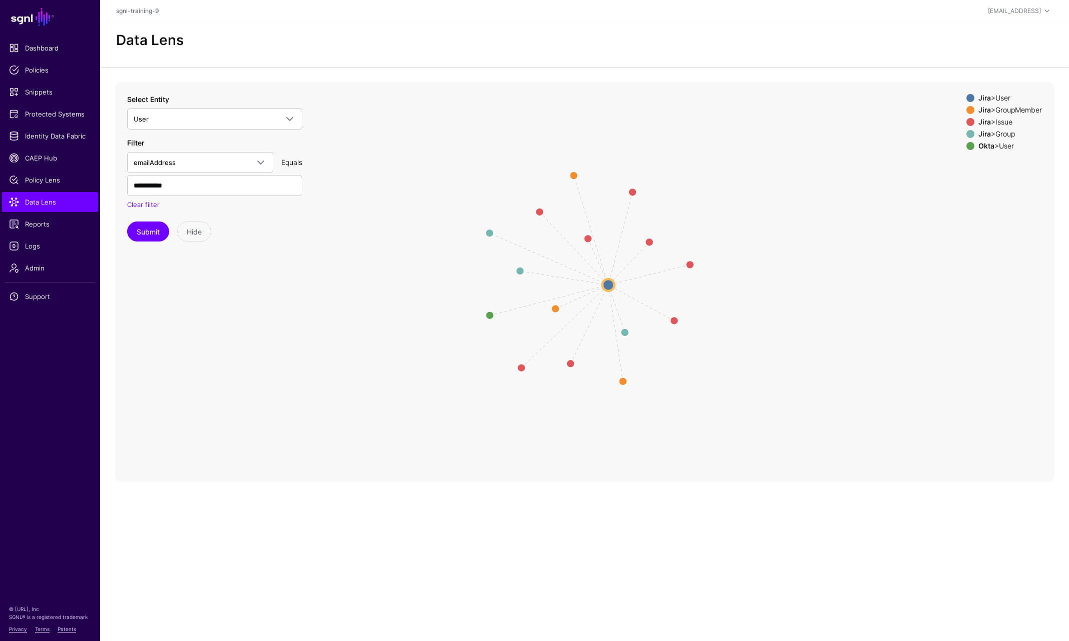
click at [1002, 109] on div "Jira > GroupMember" at bounding box center [1010, 110] width 68 height 8
click at [989, 126] on div "Jira > Issue" at bounding box center [1010, 122] width 68 height 8
click at [982, 146] on strong "Okta" at bounding box center [986, 146] width 16 height 9
click at [606, 287] on circle at bounding box center [608, 285] width 12 height 12
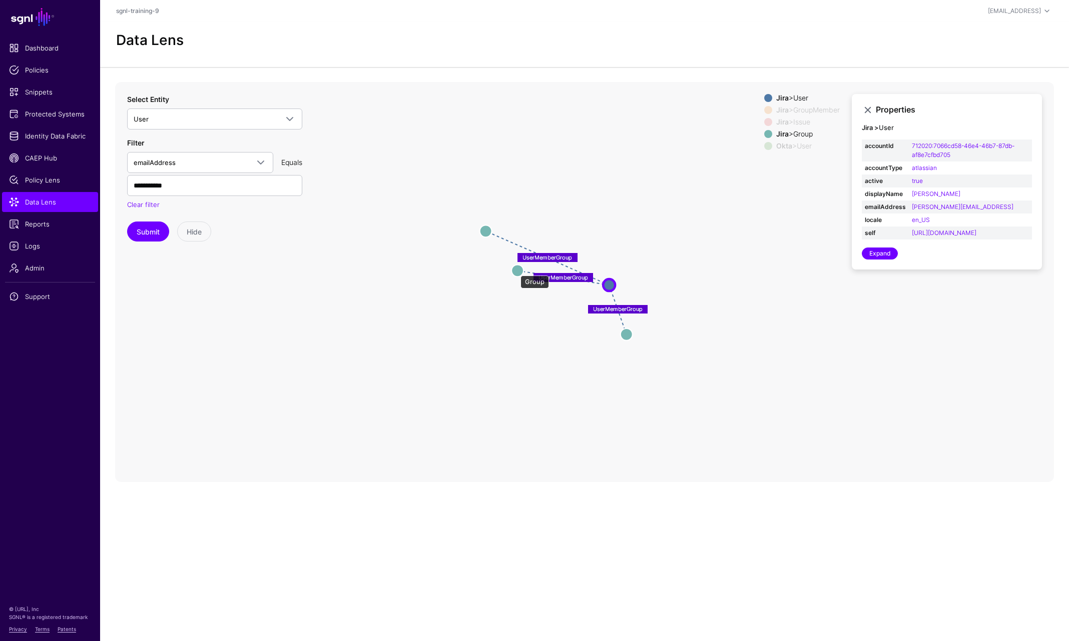
click at [515, 271] on circle at bounding box center [517, 271] width 12 height 12
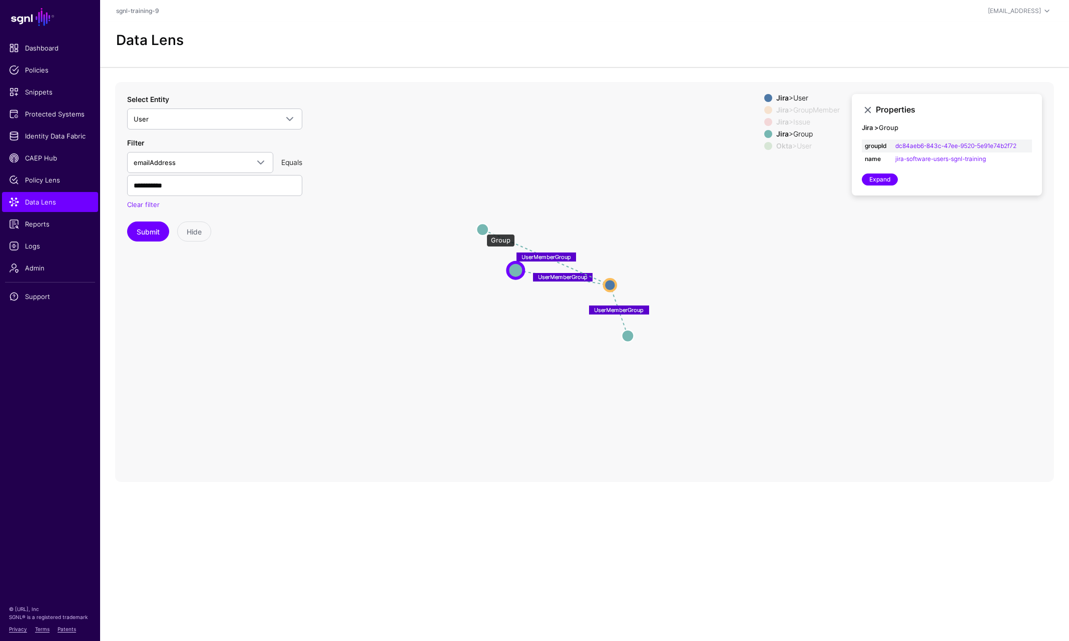
click at [481, 229] on circle at bounding box center [482, 230] width 12 height 12
click at [482, 227] on circle at bounding box center [480, 228] width 12 height 12
click at [627, 341] on circle at bounding box center [630, 339] width 12 height 12
drag, startPoint x: 423, startPoint y: 323, endPoint x: 432, endPoint y: 368, distance: 46.3
click at [423, 323] on icon "ReportedBy / CreatedBy ReportedBy / CreatedBy CreatedBy ReportedBy / CreatedBy …" at bounding box center [584, 282] width 939 height 400
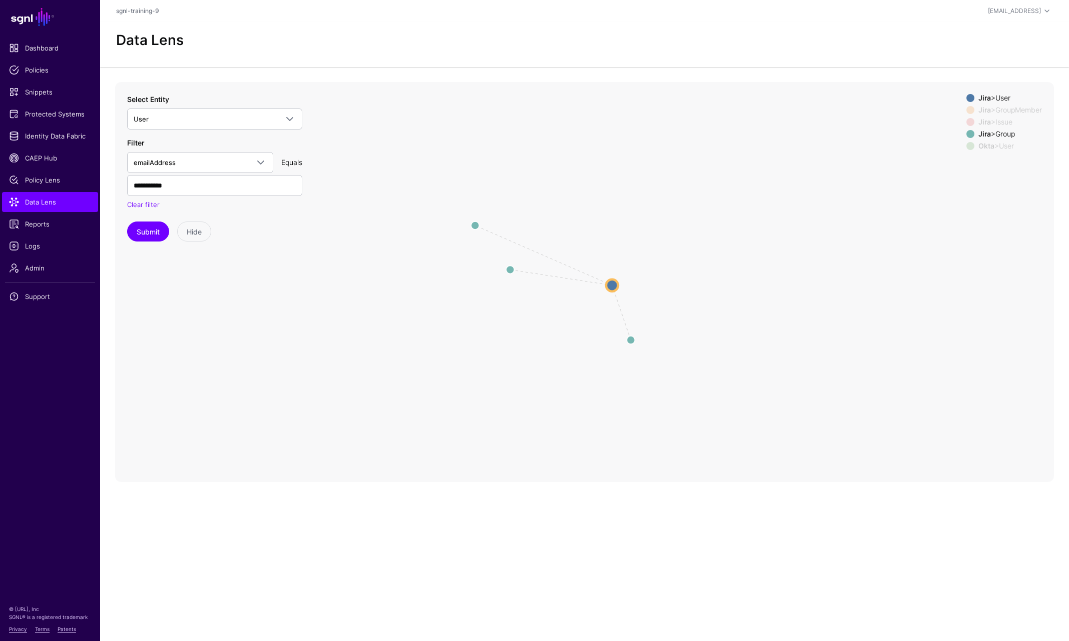
click at [340, 542] on main "SGNL Dashboard Policies Snippets Protected Systems Identity Data Fabric CAEP Hu…" at bounding box center [534, 320] width 1069 height 641
drag, startPoint x: 304, startPoint y: 535, endPoint x: 300, endPoint y: 530, distance: 6.4
click at [304, 535] on main "SGNL Dashboard Policies Snippets Protected Systems Identity Data Fabric CAEP Hu…" at bounding box center [534, 320] width 1069 height 641
